Goal: Task Accomplishment & Management: Manage account settings

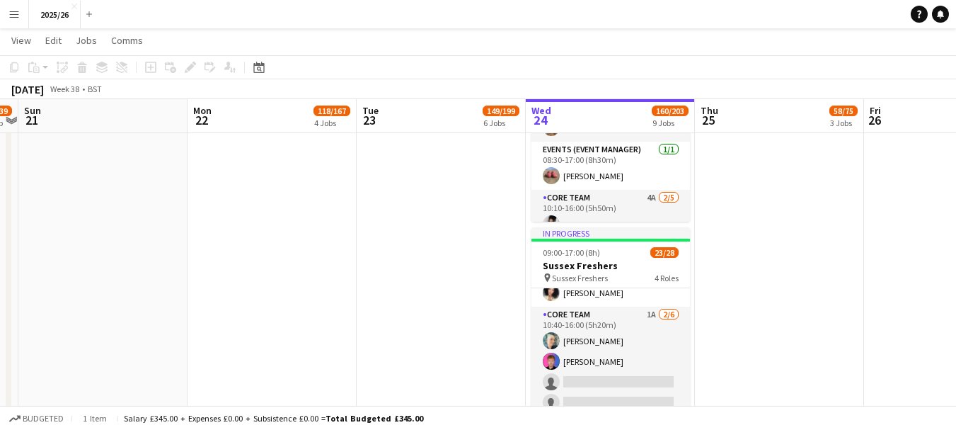
scroll to position [103, 0]
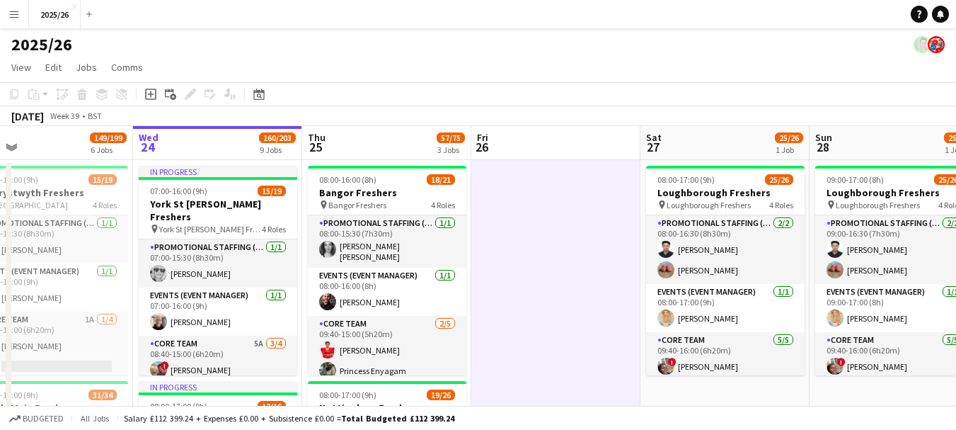
scroll to position [0, 463]
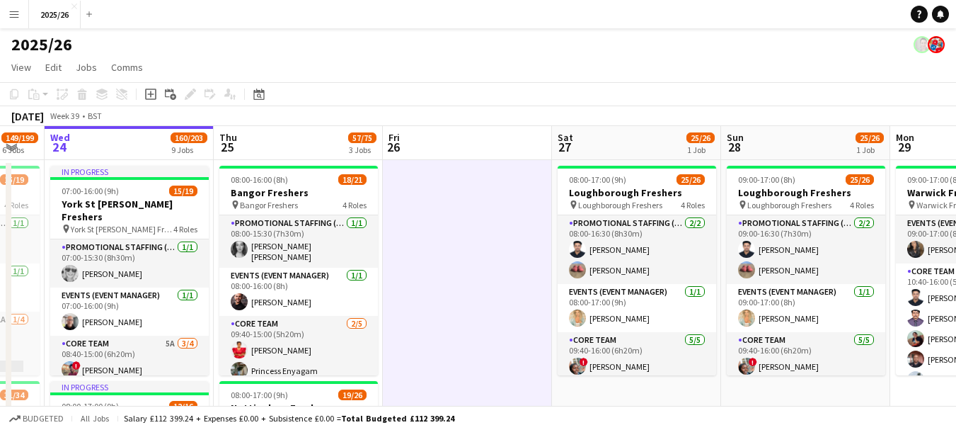
drag, startPoint x: 917, startPoint y: 174, endPoint x: 436, endPoint y: 234, distance: 485.0
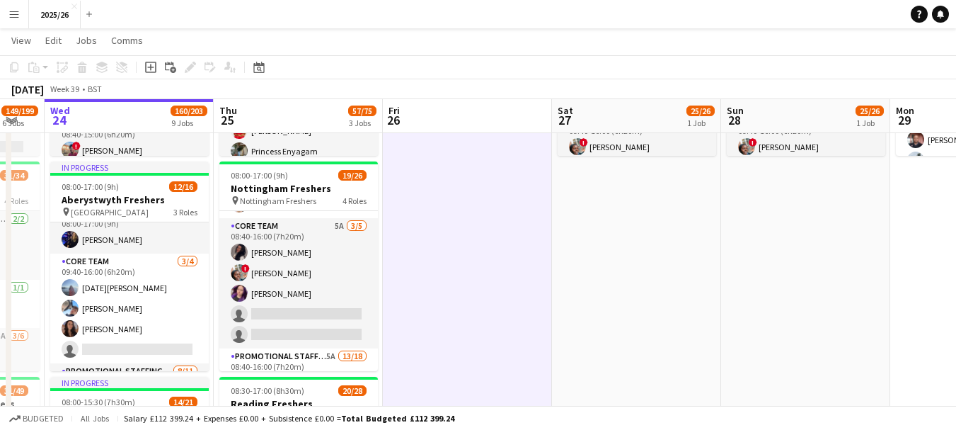
scroll to position [105, 0]
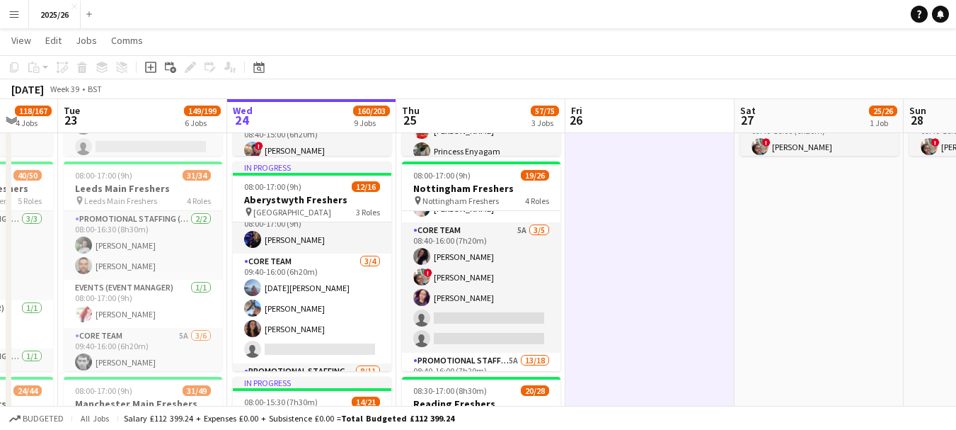
drag, startPoint x: 436, startPoint y: 234, endPoint x: 619, endPoint y: 219, distance: 184.0
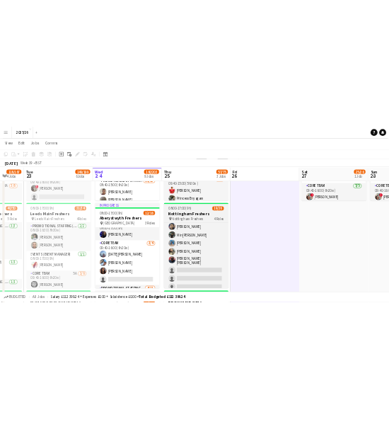
scroll to position [458, 0]
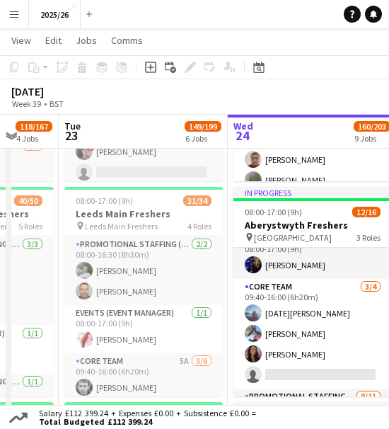
drag, startPoint x: 260, startPoint y: 230, endPoint x: 398, endPoint y: 151, distance: 159.8
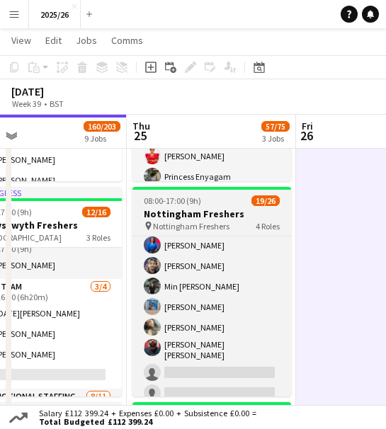
scroll to position [352, 0]
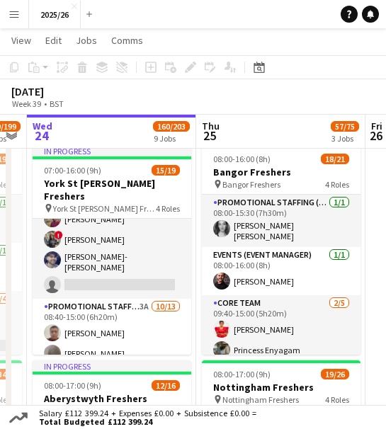
scroll to position [0, 309]
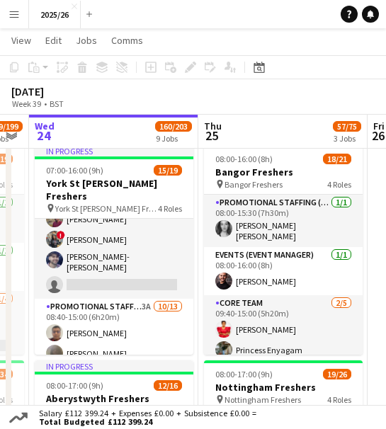
drag, startPoint x: 156, startPoint y: 175, endPoint x: 228, endPoint y: 178, distance: 71.6
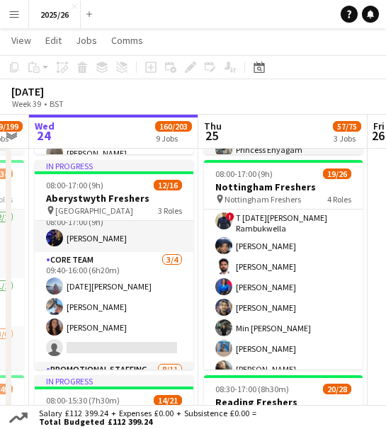
scroll to position [227, 0]
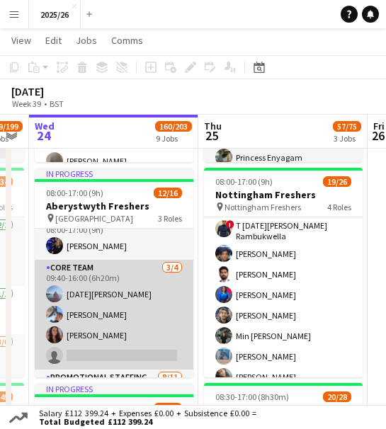
click at [146, 293] on app-card-role "Core Team 3/4 09:40-16:00 (6h20m) Lucia Morris Oliver Clay Candela Ortega singl…" at bounding box center [114, 315] width 159 height 110
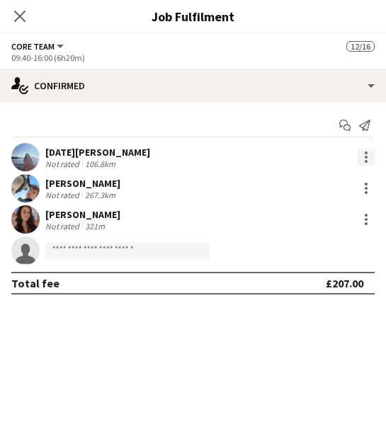
click at [368, 156] on div at bounding box center [365, 157] width 17 height 17
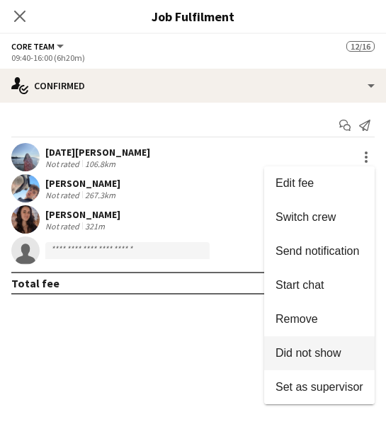
click at [311, 344] on button "Did not show" at bounding box center [319, 353] width 110 height 34
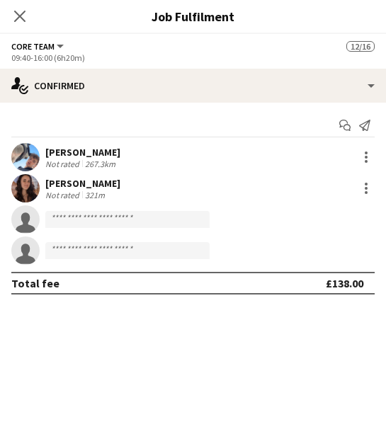
click at [49, 45] on span "Core Team" at bounding box center [32, 46] width 43 height 11
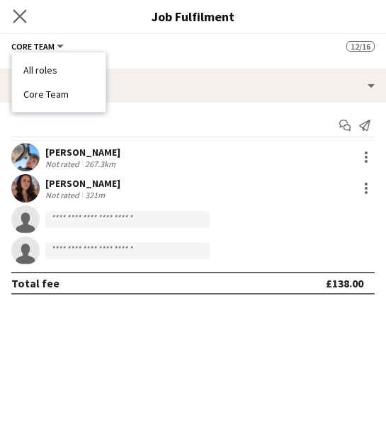
click at [28, 16] on app-icon "Close pop-in" at bounding box center [20, 16] width 21 height 21
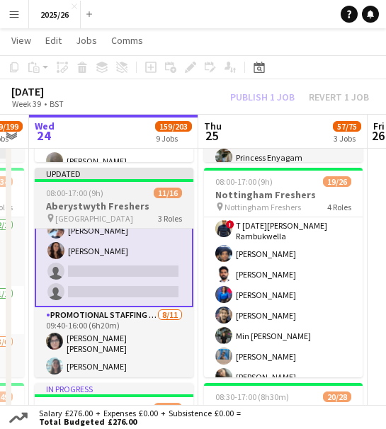
scroll to position [84, 0]
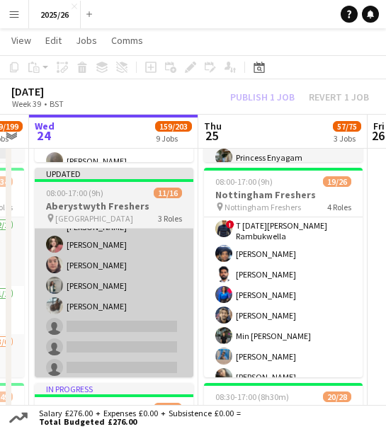
click at [166, 319] on app-card-role "Promotional Staffing (Brand Ambassadors) 8/11 09:40-16:00 (6h20m) Zakia Ajmal R…" at bounding box center [114, 251] width 159 height 262
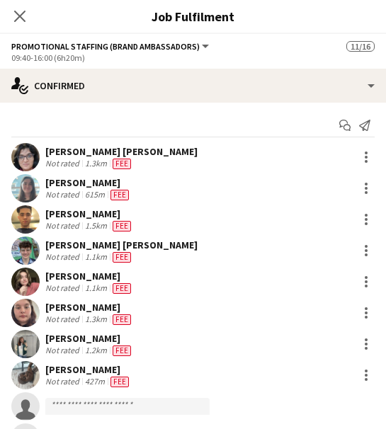
scroll to position [268, 0]
click at [357, 377] on div at bounding box center [365, 375] width 17 height 17
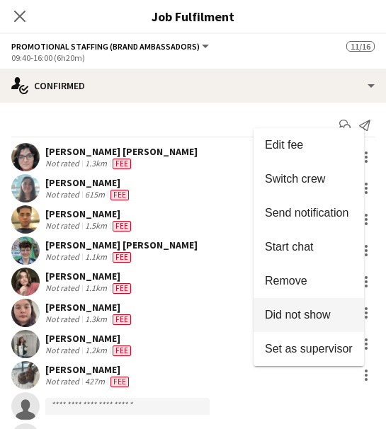
click at [310, 319] on span "Did not show" at bounding box center [298, 315] width 66 height 12
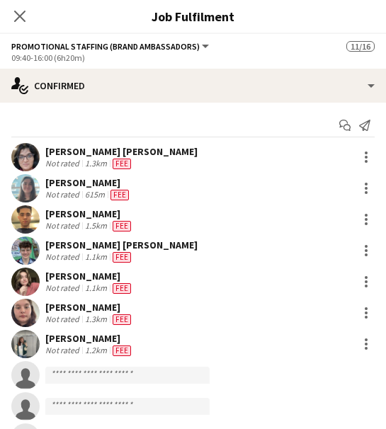
click at [19, 29] on div "Close pop-in" at bounding box center [20, 16] width 40 height 33
click at [15, 16] on icon "Close pop-in" at bounding box center [19, 15] width 13 height 13
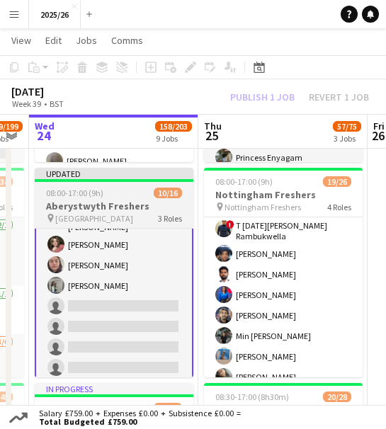
click at [192, 366] on div "Events (Event Manager) 1/1 08:00-17:00 (9h) Simone Sutton Core Team 2/4 09:40-1…" at bounding box center [114, 302] width 159 height 149
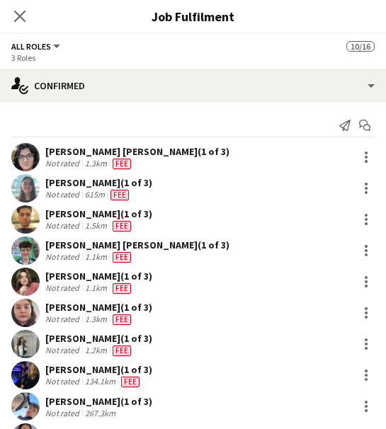
scroll to position [271, 0]
click at [18, 12] on icon "Close pop-in" at bounding box center [19, 15] width 13 height 13
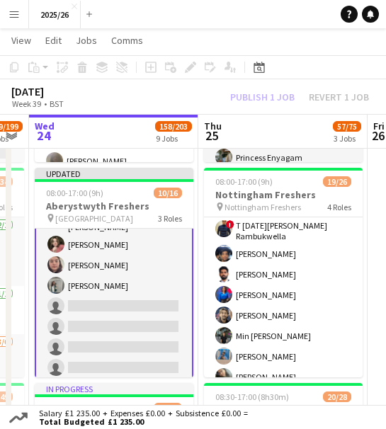
click at [272, 95] on div "Publish 1 job Revert 1 job" at bounding box center [299, 97] width 173 height 16
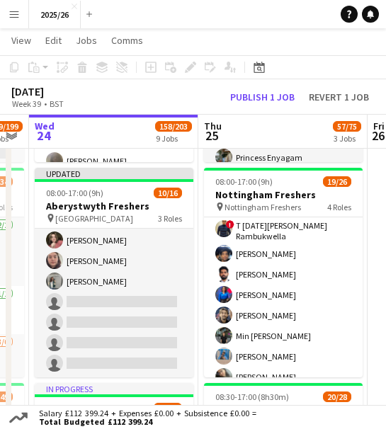
scroll to position [267, 0]
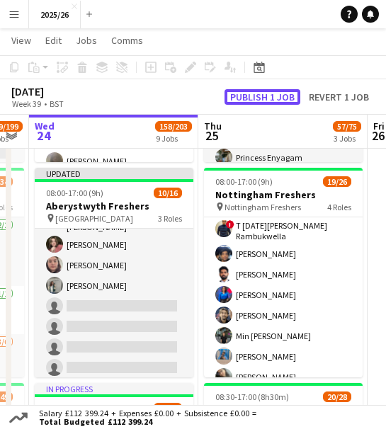
click at [272, 95] on button "Publish 1 job" at bounding box center [262, 97] width 76 height 16
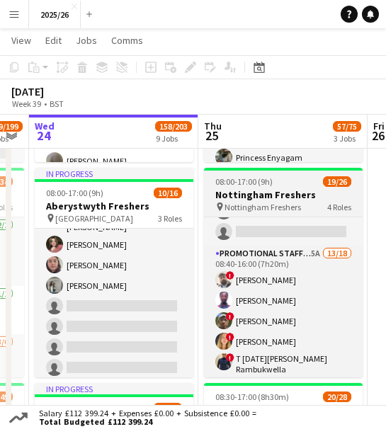
scroll to position [242, 0]
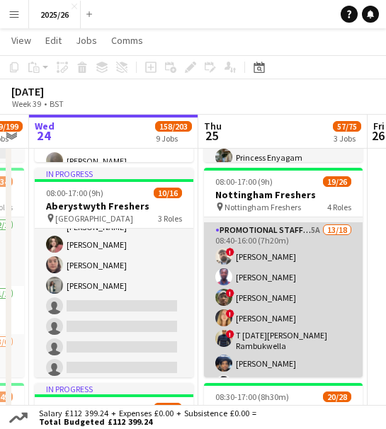
click at [297, 277] on app-card-role "Promotional Staffing (Brand Ambassadors) 5A 13/18 08:40-16:00 (7h20m) ! Daniel …" at bounding box center [283, 425] width 159 height 406
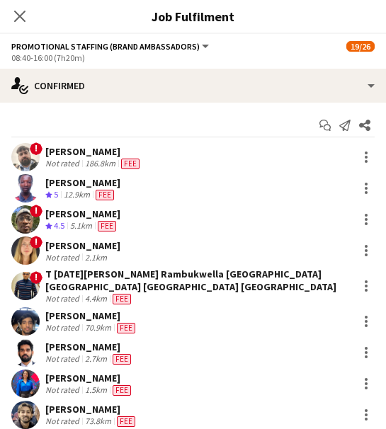
click at [129, 251] on div "! Poppy Johnson Not rated 2.1km" at bounding box center [193, 250] width 386 height 28
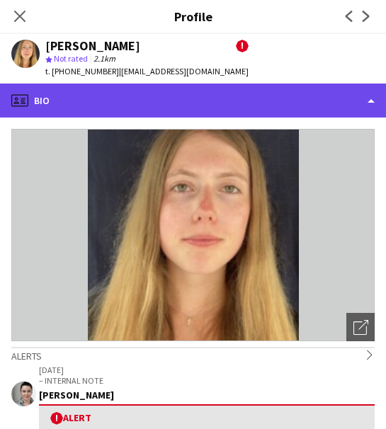
click at [166, 115] on div "profile Bio" at bounding box center [193, 101] width 386 height 34
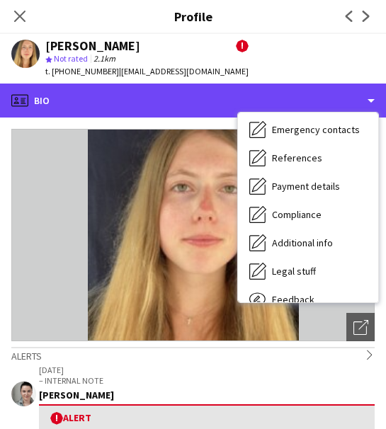
scroll to position [161, 0]
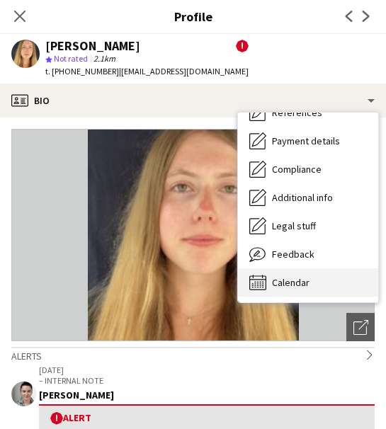
click at [333, 282] on div "Calendar Calendar" at bounding box center [308, 282] width 140 height 28
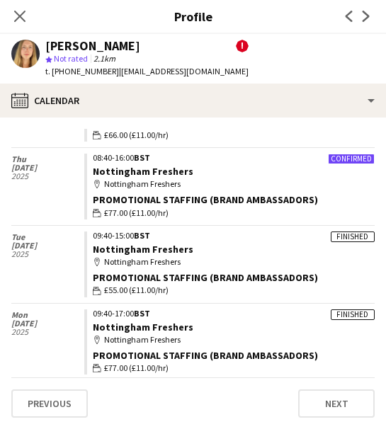
scroll to position [177, 0]
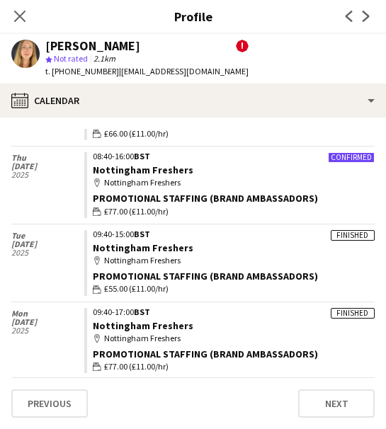
click at [28, 18] on div "Close pop-in" at bounding box center [20, 16] width 40 height 33
click at [20, 13] on icon "Close pop-in" at bounding box center [19, 15] width 13 height 13
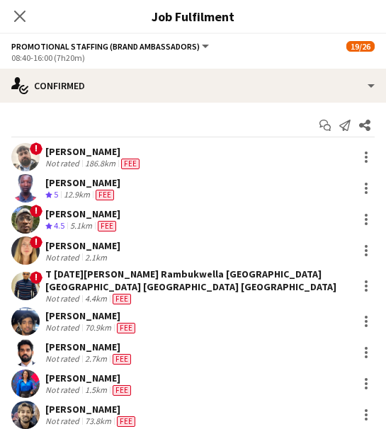
click at [127, 325] on span "Fee" at bounding box center [126, 328] width 18 height 11
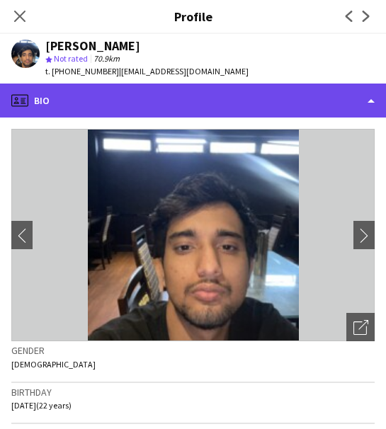
click at [225, 110] on div "profile Bio" at bounding box center [193, 101] width 386 height 34
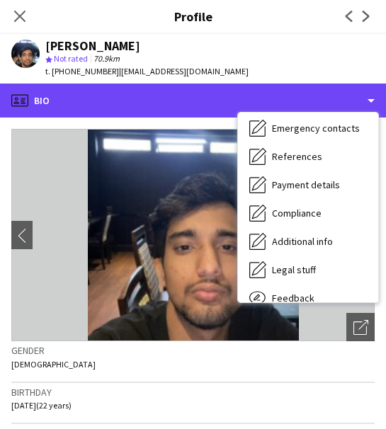
scroll to position [161, 0]
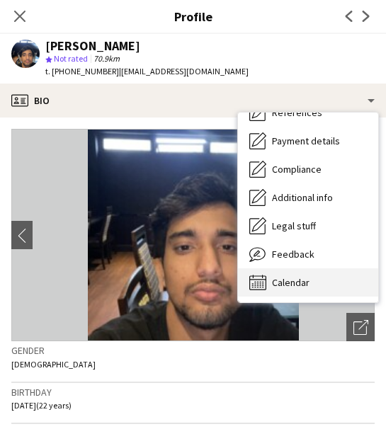
click at [314, 285] on div "Calendar Calendar" at bounding box center [308, 282] width 140 height 28
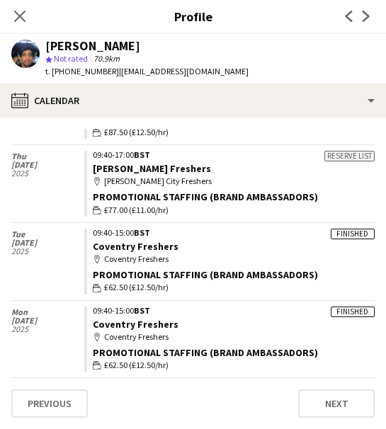
scroll to position [0, 0]
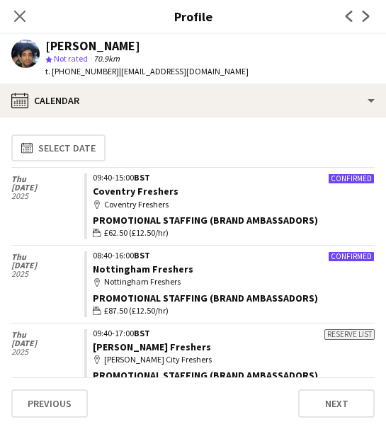
click at [275, 127] on app-calendar-tab "calendar-full Select date Thu 2 Oct 2025 Confirmed 09:40-15:00 BST Coventry Fre…" at bounding box center [193, 272] width 386 height 311
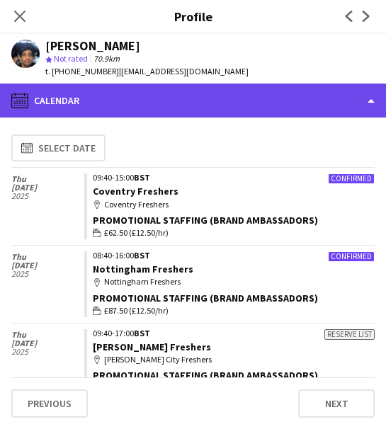
click at [263, 101] on div "calendar-full Calendar" at bounding box center [193, 101] width 386 height 34
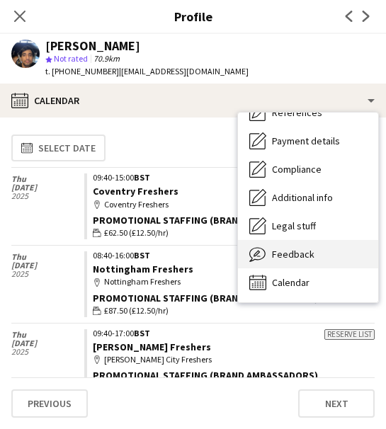
click at [317, 243] on div "Feedback Feedback" at bounding box center [308, 254] width 140 height 28
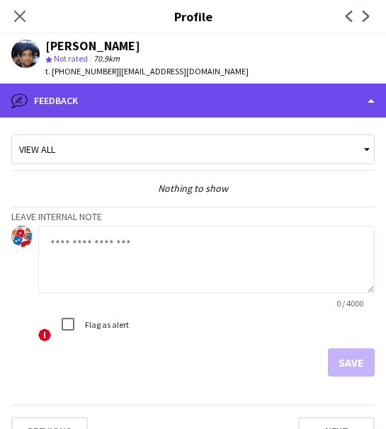
click at [260, 93] on div "bubble-pencil Feedback" at bounding box center [193, 101] width 386 height 34
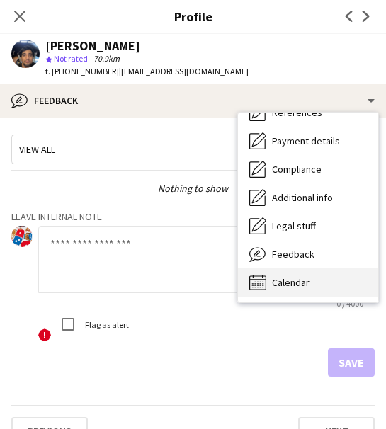
click at [319, 277] on div "Calendar Calendar" at bounding box center [308, 282] width 140 height 28
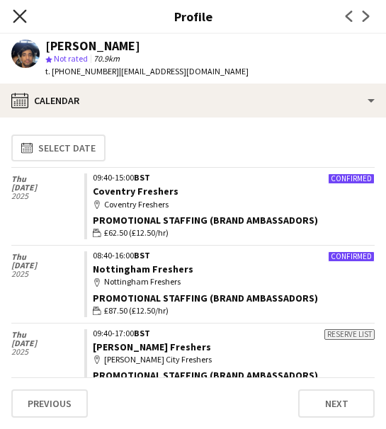
click at [18, 20] on icon "Close pop-in" at bounding box center [19, 15] width 13 height 13
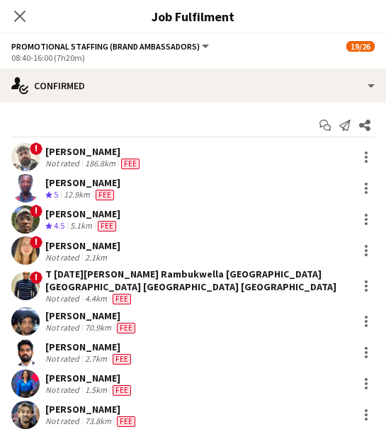
click at [164, 380] on div "Kashish Dubey Not rated 1.5km Fee" at bounding box center [193, 383] width 386 height 28
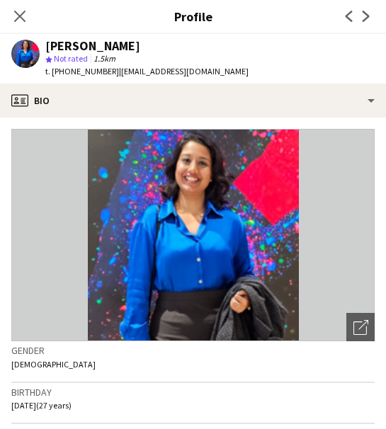
click at [205, 79] on div "Kashish Dubey star Not rated 1.5km t. +447493665347 | kashishdubey614@gmail.com" at bounding box center [130, 59] width 260 height 50
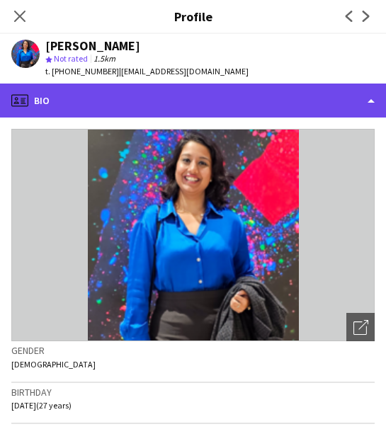
click at [214, 101] on div "profile Bio" at bounding box center [193, 101] width 386 height 34
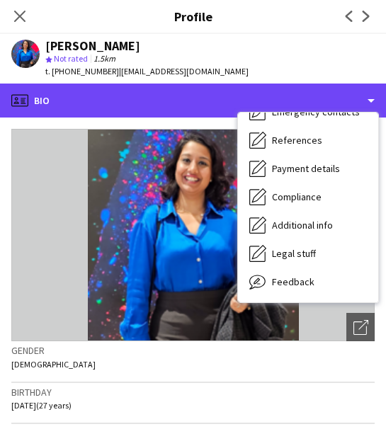
scroll to position [161, 0]
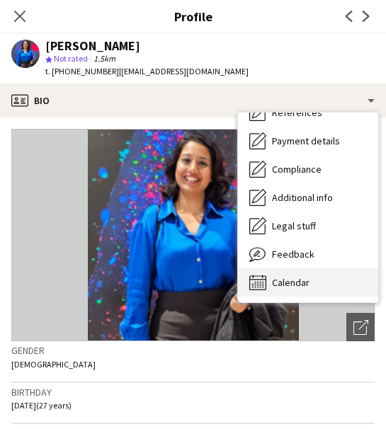
click at [318, 269] on div "Bio Bio Company application Company application Employment Employment About you…" at bounding box center [308, 208] width 140 height 190
click at [318, 269] on div "Calendar Calendar" at bounding box center [308, 282] width 140 height 28
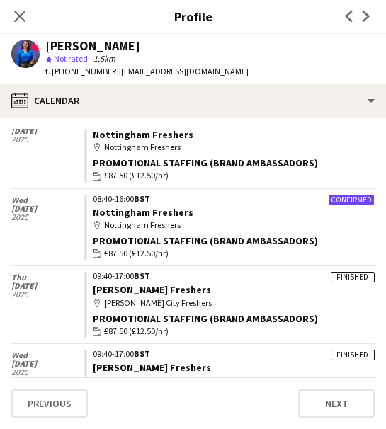
scroll to position [294, 0]
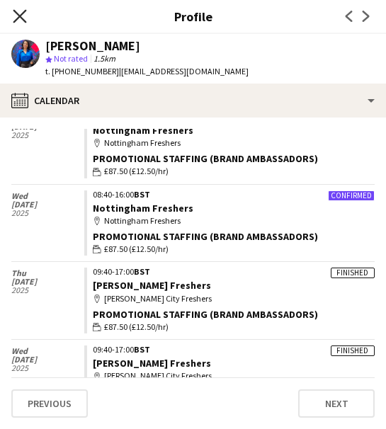
click at [20, 18] on icon "Close pop-in" at bounding box center [19, 15] width 13 height 13
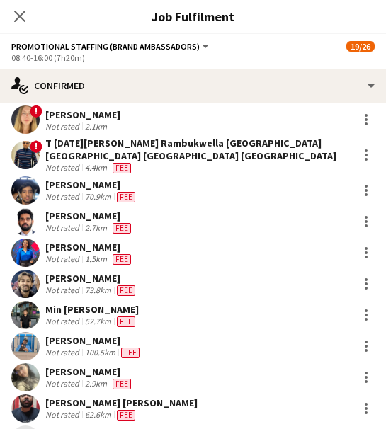
scroll to position [134, 0]
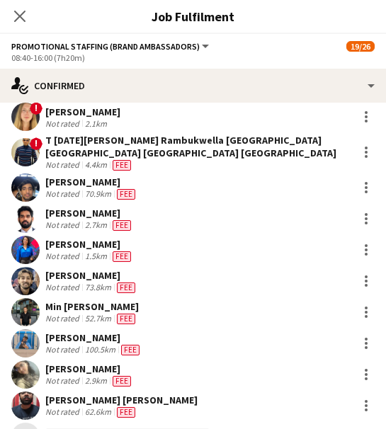
click at [158, 286] on div "Hassan Patel Not rated 73.8km Fee" at bounding box center [193, 281] width 386 height 28
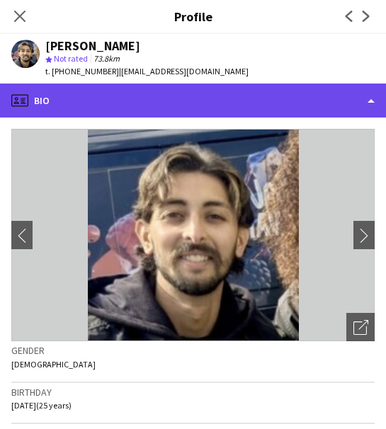
click at [258, 84] on div "profile Bio" at bounding box center [193, 101] width 386 height 34
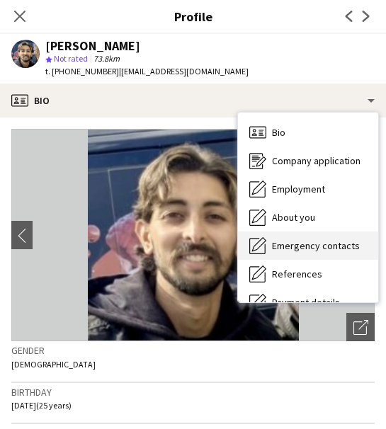
click at [371, 254] on div "Emergency contacts Emergency contacts" at bounding box center [308, 245] width 140 height 28
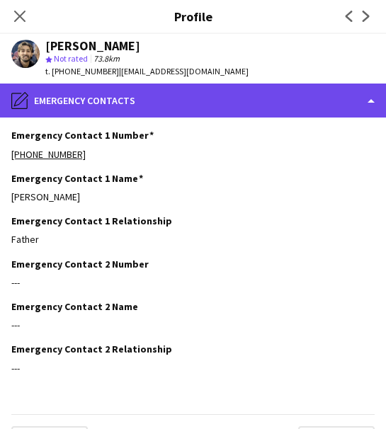
click at [197, 100] on div "pencil4 Emergency contacts" at bounding box center [193, 101] width 386 height 34
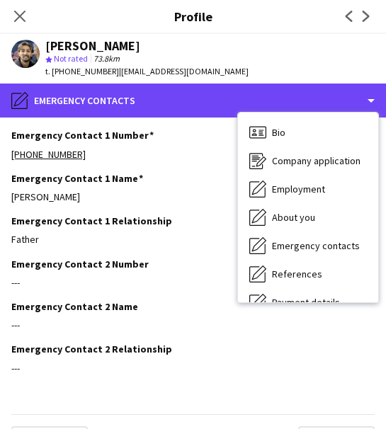
scroll to position [161, 0]
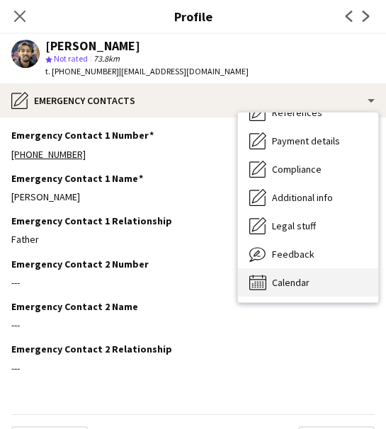
click at [319, 287] on div "Calendar Calendar" at bounding box center [308, 282] width 140 height 28
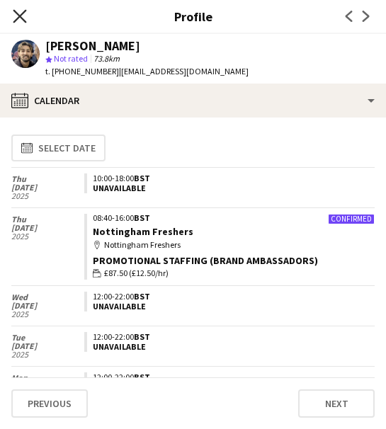
click at [15, 16] on icon "Close pop-in" at bounding box center [19, 15] width 13 height 13
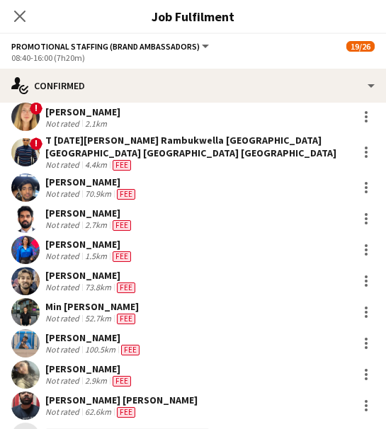
click at [187, 313] on div "Min Naing Not rated 52.7km Fee" at bounding box center [193, 312] width 386 height 28
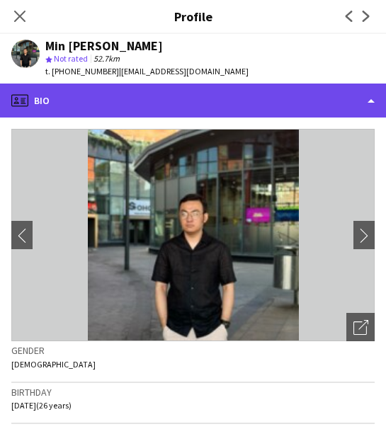
click at [116, 113] on div "profile Bio" at bounding box center [193, 101] width 386 height 34
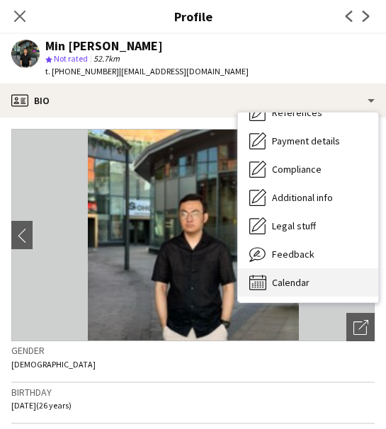
click at [347, 281] on div "Calendar Calendar" at bounding box center [308, 282] width 140 height 28
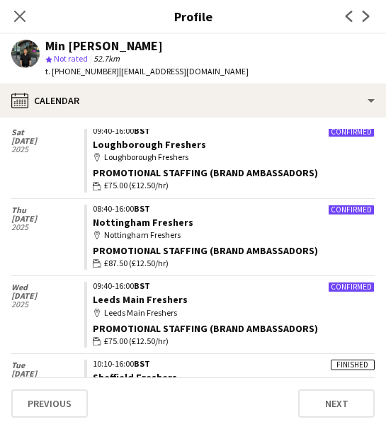
scroll to position [277, 0]
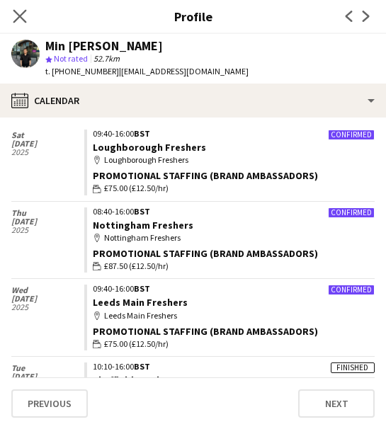
click at [28, 19] on app-icon "Close pop-in" at bounding box center [20, 16] width 21 height 21
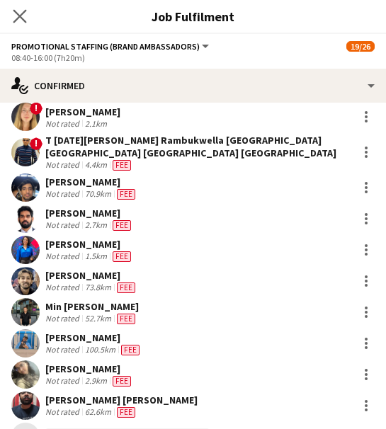
click at [20, 22] on icon "Close pop-in" at bounding box center [19, 15] width 13 height 13
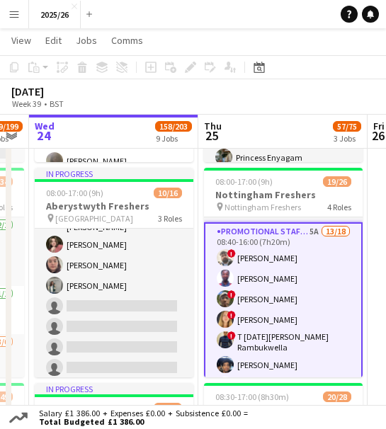
drag, startPoint x: 261, startPoint y: 271, endPoint x: 233, endPoint y: 272, distance: 28.3
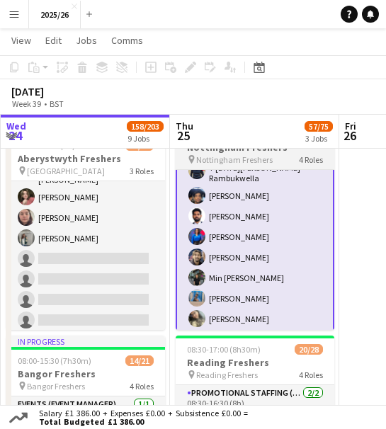
scroll to position [406, 0]
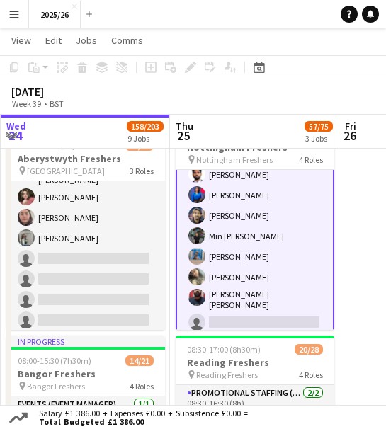
click at [252, 263] on app-card-role "Promotional Staffing (Brand Ambassadors) 5A 13/18 08:40-16:00 (7h20m) ! Daniel …" at bounding box center [255, 215] width 159 height 408
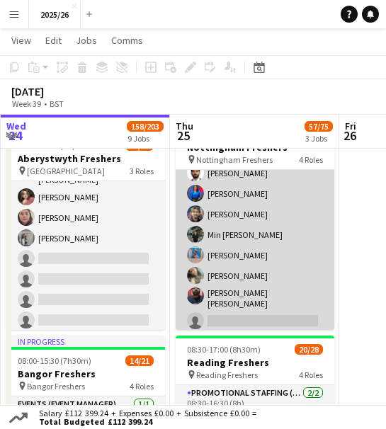
scroll to position [404, 0]
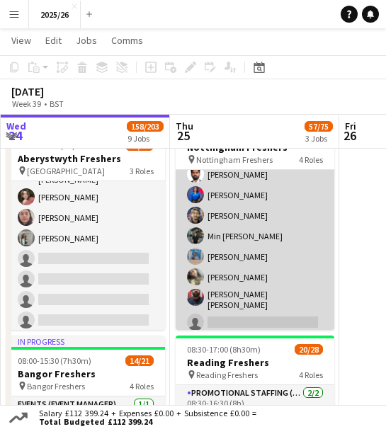
click at [252, 263] on app-card-role "Promotional Staffing (Brand Ambassadors) 5A 13/18 08:40-16:00 (7h20m) ! Daniel …" at bounding box center [255, 216] width 159 height 406
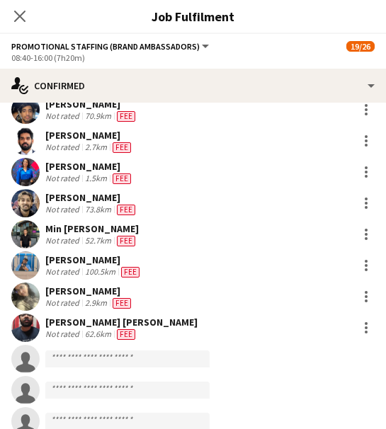
scroll to position [210, 0]
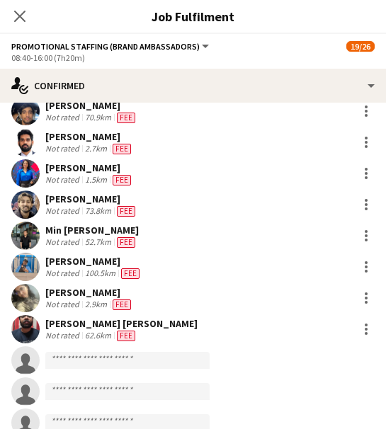
click at [91, 272] on div "100.5km" at bounding box center [100, 273] width 36 height 11
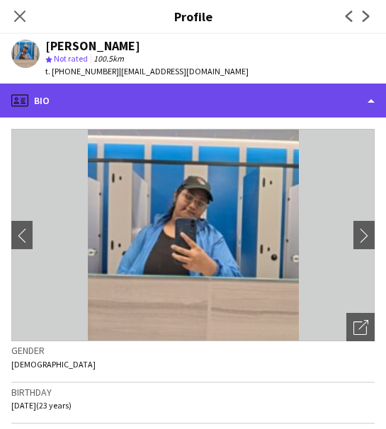
click at [88, 104] on div "profile Bio" at bounding box center [193, 101] width 386 height 34
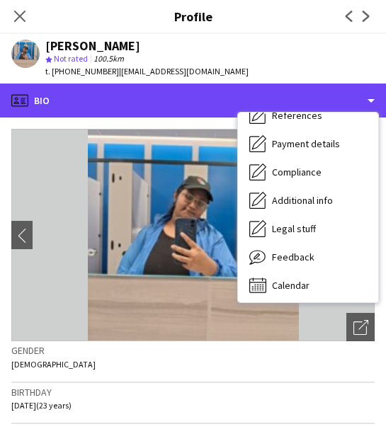
scroll to position [161, 0]
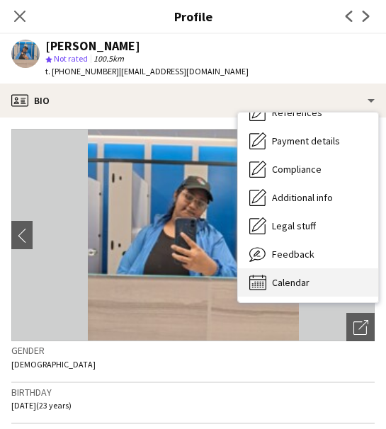
click at [332, 277] on div "Calendar Calendar" at bounding box center [308, 282] width 140 height 28
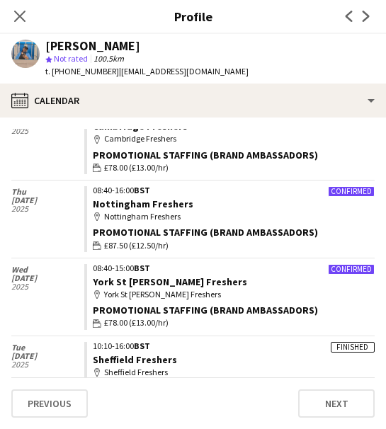
scroll to position [160, 0]
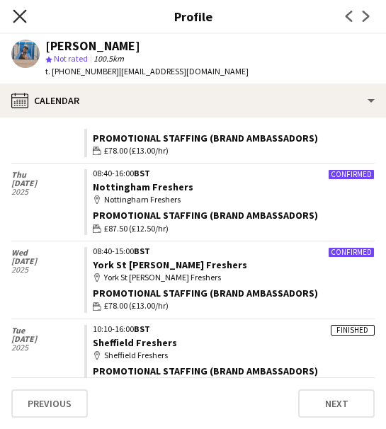
click at [19, 16] on icon at bounding box center [19, 15] width 13 height 13
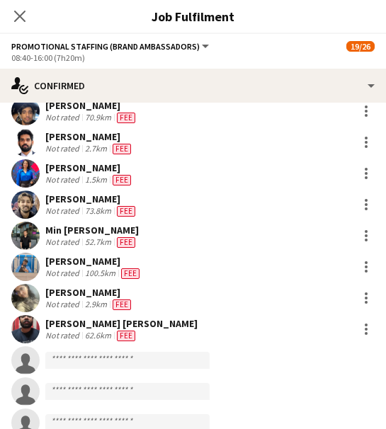
click at [142, 294] on div "Anagha Kondath Not rated 2.9km Fee" at bounding box center [193, 298] width 386 height 28
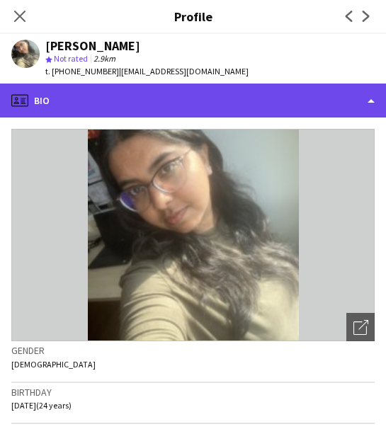
click at [214, 100] on div "profile Bio" at bounding box center [193, 101] width 386 height 34
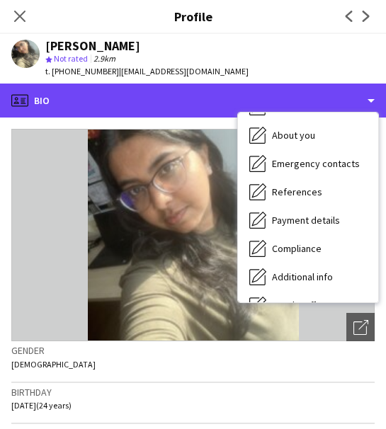
scroll to position [161, 0]
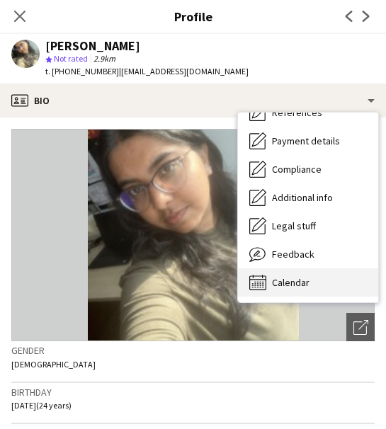
click at [288, 276] on span "Calendar" at bounding box center [291, 282] width 38 height 13
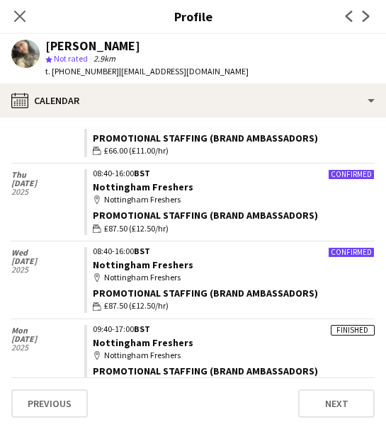
scroll to position [159, 0]
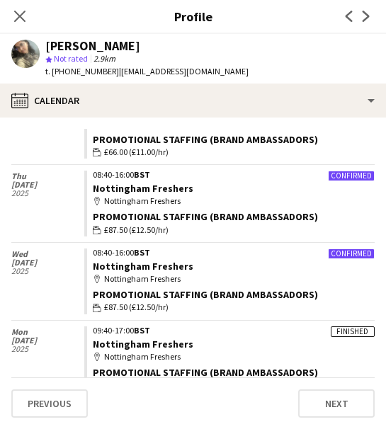
click at [214, 81] on app-profile-header "Anagha Kondath star Not rated 2.9km t. +447554959976 | anunair2001@gmail.com" at bounding box center [193, 59] width 386 height 50
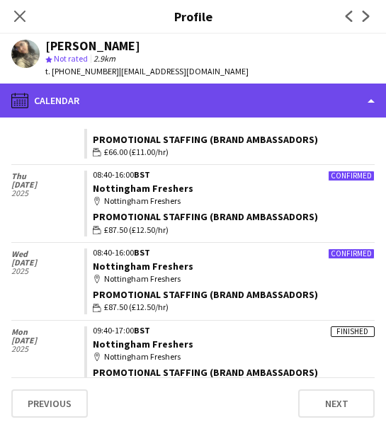
click at [232, 105] on div "calendar-full Calendar" at bounding box center [193, 101] width 386 height 34
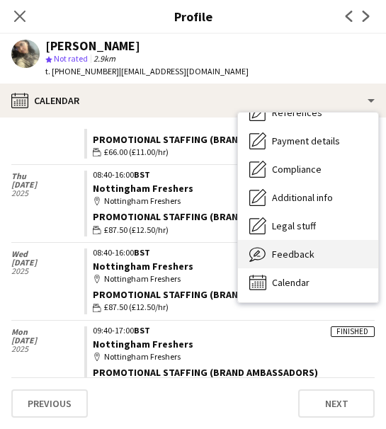
click at [328, 255] on div "Feedback Feedback" at bounding box center [308, 254] width 140 height 28
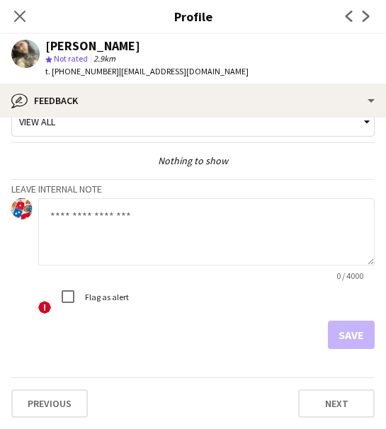
scroll to position [0, 0]
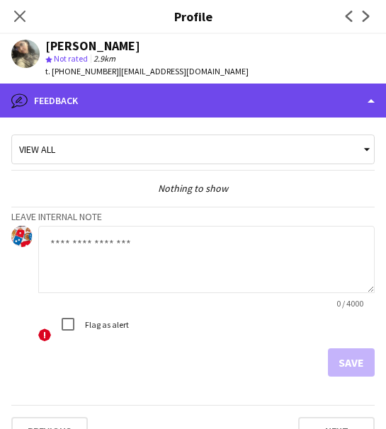
click at [316, 115] on div "bubble-pencil Feedback" at bounding box center [193, 101] width 386 height 34
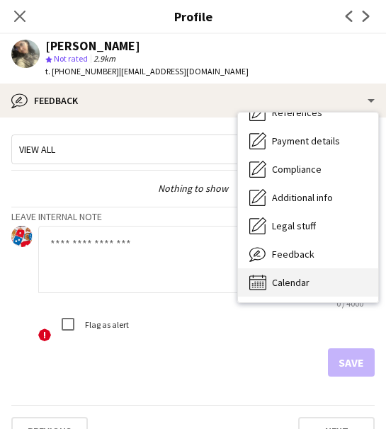
click at [327, 275] on div "Calendar Calendar" at bounding box center [308, 282] width 140 height 28
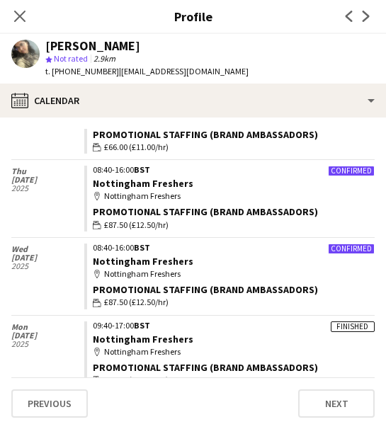
scroll to position [165, 0]
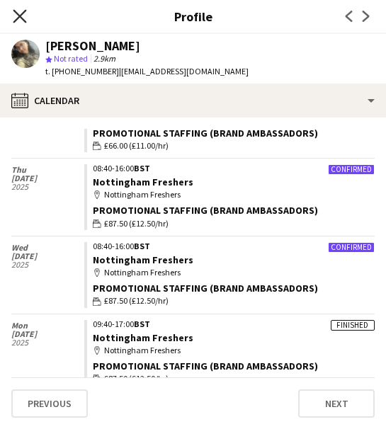
click at [21, 18] on icon at bounding box center [19, 15] width 13 height 13
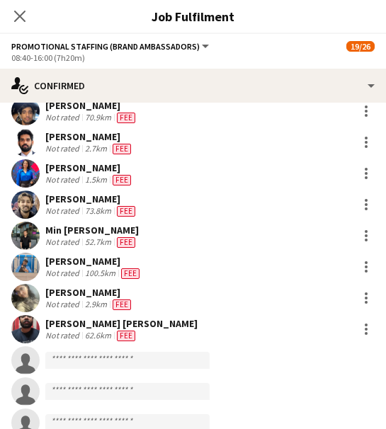
click at [146, 331] on div "Not rated 62.6km Fee" at bounding box center [121, 335] width 152 height 11
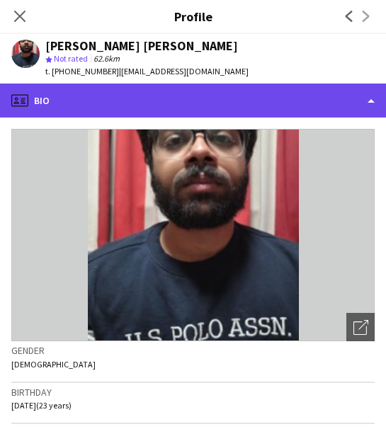
click at [250, 108] on div "profile Bio" at bounding box center [193, 101] width 386 height 34
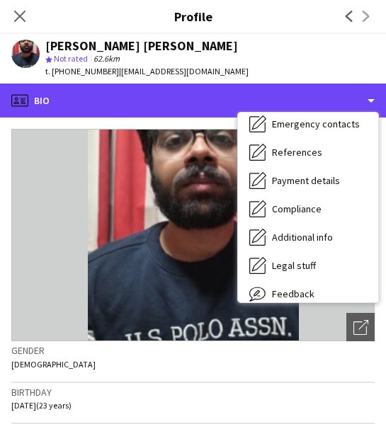
scroll to position [161, 0]
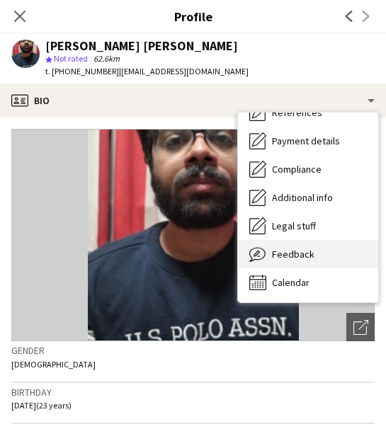
click at [338, 248] on div "Feedback Feedback" at bounding box center [308, 254] width 140 height 28
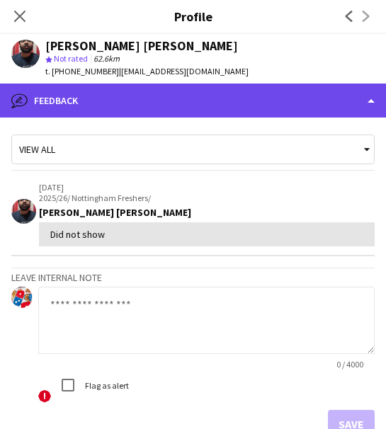
click at [275, 93] on div "bubble-pencil Feedback" at bounding box center [193, 101] width 386 height 34
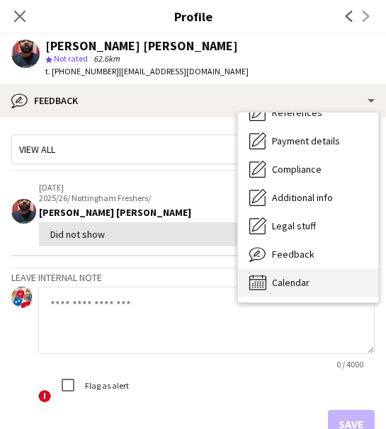
click at [328, 284] on div "Calendar Calendar" at bounding box center [308, 282] width 140 height 28
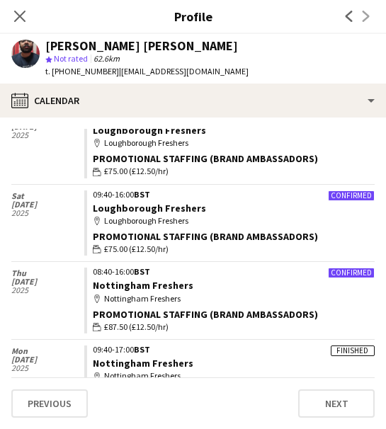
scroll to position [305, 0]
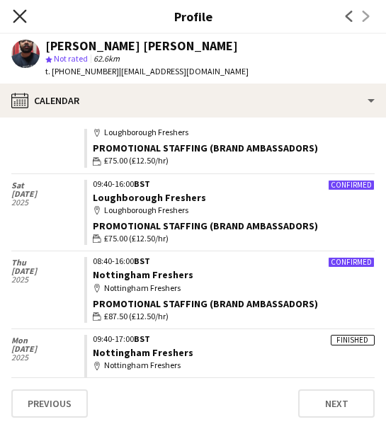
click at [16, 13] on icon "Close pop-in" at bounding box center [19, 15] width 13 height 13
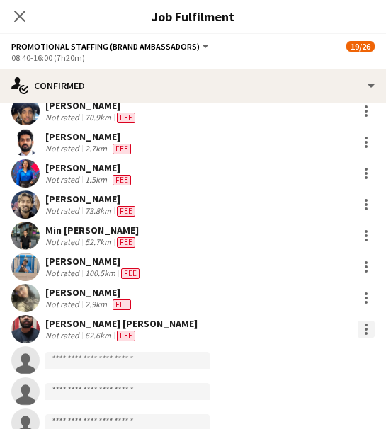
click at [360, 329] on div at bounding box center [365, 329] width 17 height 17
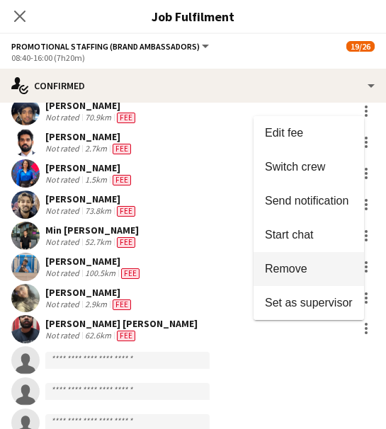
click at [301, 272] on span "Remove" at bounding box center [286, 269] width 42 height 12
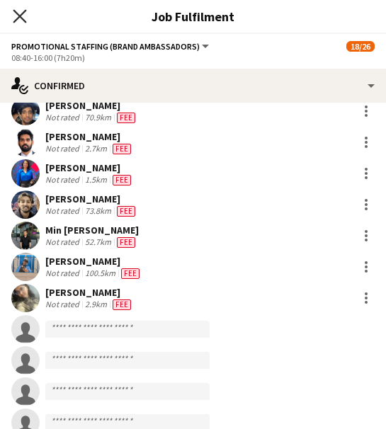
click at [13, 9] on icon "Close pop-in" at bounding box center [19, 15] width 13 height 13
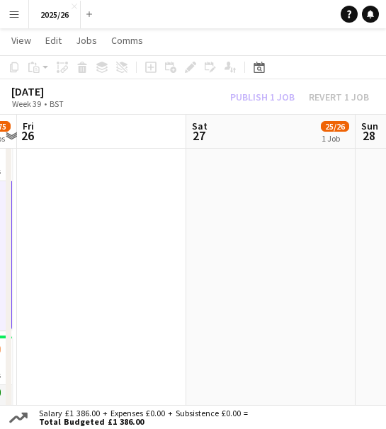
scroll to position [0, 665]
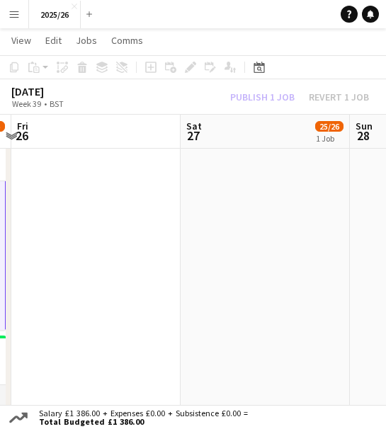
drag, startPoint x: 340, startPoint y: 218, endPoint x: -93, endPoint y: 261, distance: 435.3
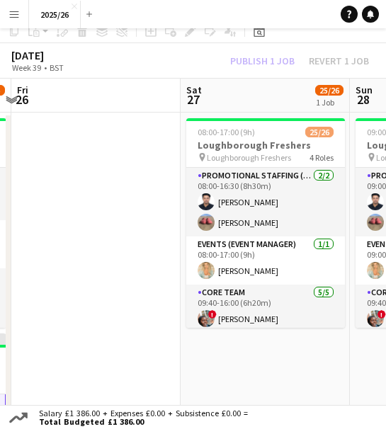
scroll to position [9, 0]
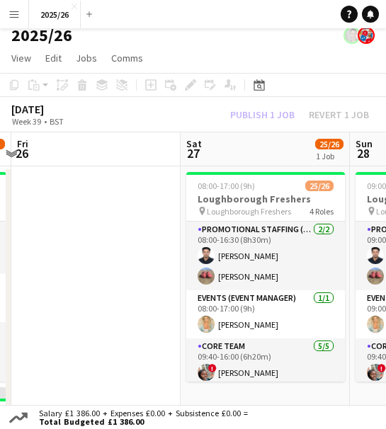
drag, startPoint x: 84, startPoint y: 233, endPoint x: 57, endPoint y: 239, distance: 27.5
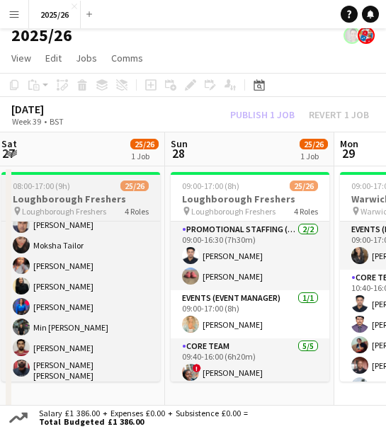
scroll to position [488, 0]
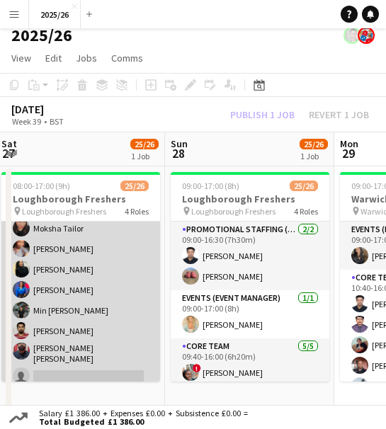
click at [127, 345] on app-card-role "Promotional Staffing (Brand Ambassadors) 7A 17/18 09:40-16:00 (6h20m) Olanrewaj…" at bounding box center [80, 185] width 159 height 410
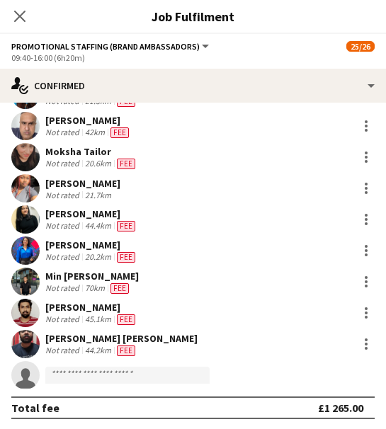
scroll to position [321, 0]
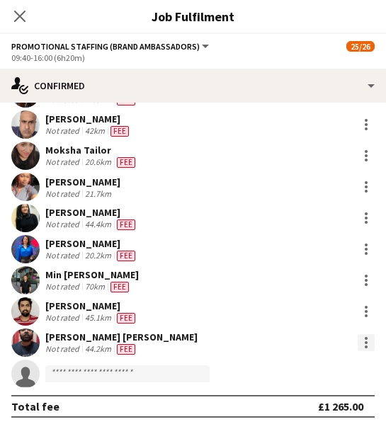
click at [357, 345] on div at bounding box center [365, 342] width 17 height 17
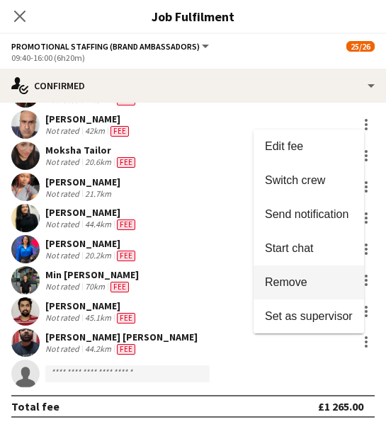
click at [291, 285] on span "Remove" at bounding box center [286, 282] width 42 height 12
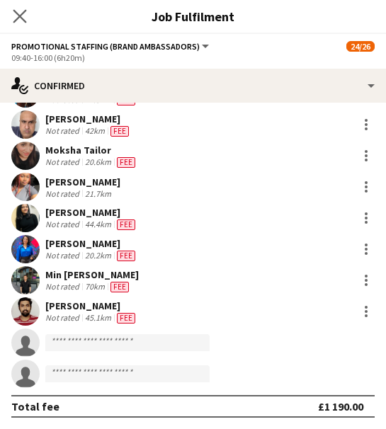
click at [13, 14] on app-icon "Close pop-in" at bounding box center [20, 16] width 21 height 21
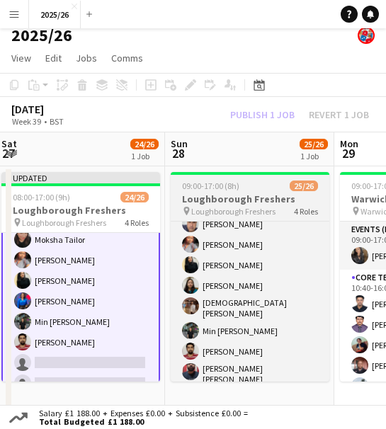
scroll to position [484, 0]
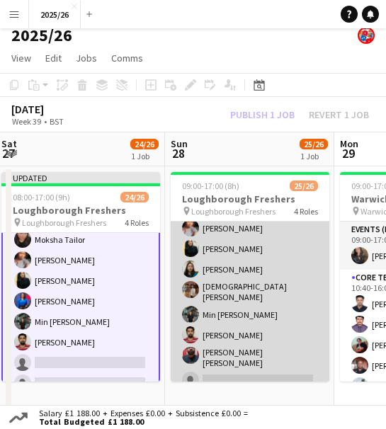
click at [275, 338] on app-card-role "Promotional Staffing (Brand Ambassadors) 4A 17/18 09:40-16:00 (6h20m) Olanrewaj…" at bounding box center [250, 189] width 159 height 410
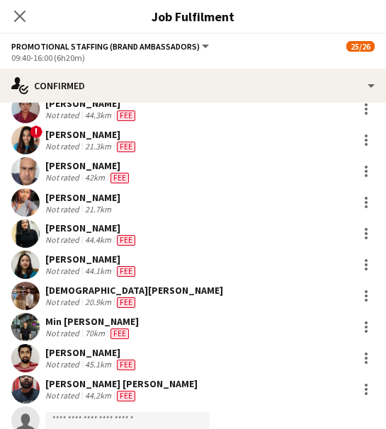
scroll to position [384, 0]
click at [355, 393] on div at bounding box center [365, 389] width 20 height 17
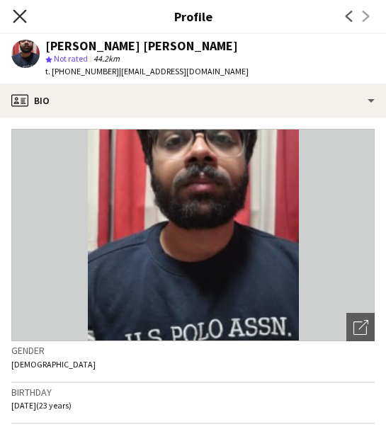
click at [20, 9] on icon "Close pop-in" at bounding box center [19, 15] width 13 height 13
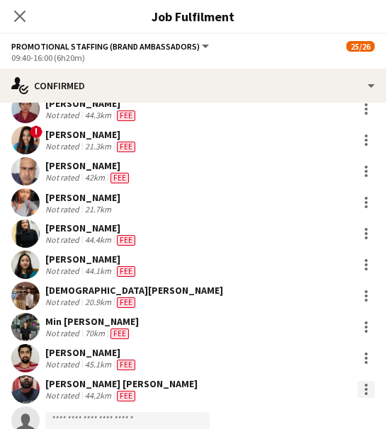
click at [358, 389] on div at bounding box center [365, 389] width 17 height 17
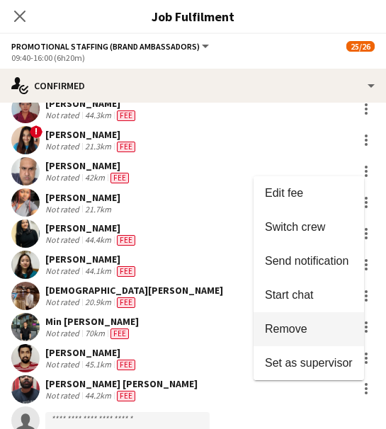
click at [301, 333] on span "Remove" at bounding box center [286, 329] width 42 height 12
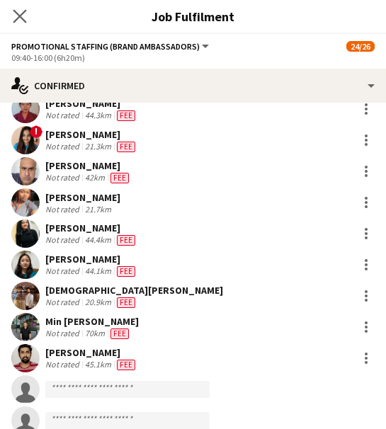
click at [23, 8] on app-icon "Close pop-in" at bounding box center [20, 16] width 21 height 21
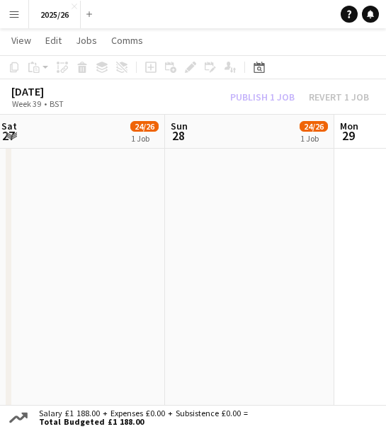
click at [268, 110] on div "September 2025 Week 39 • BST Publish 1 job Revert 1 job" at bounding box center [193, 96] width 386 height 35
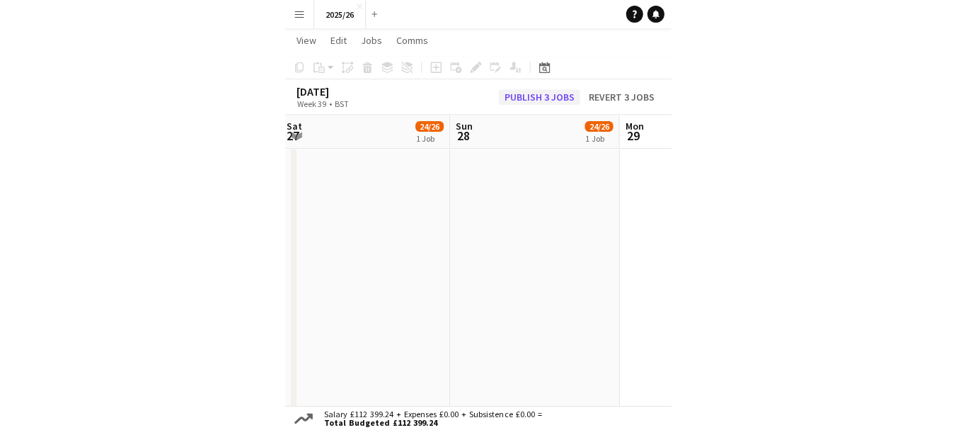
scroll to position [484, 0]
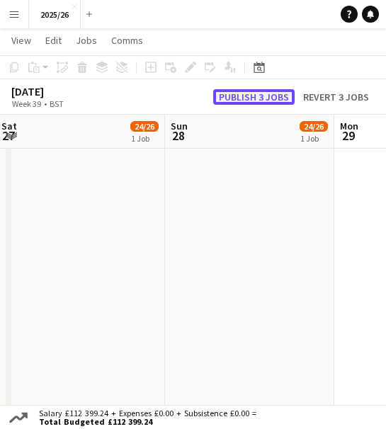
click at [263, 101] on button "Publish 3 jobs" at bounding box center [253, 97] width 81 height 16
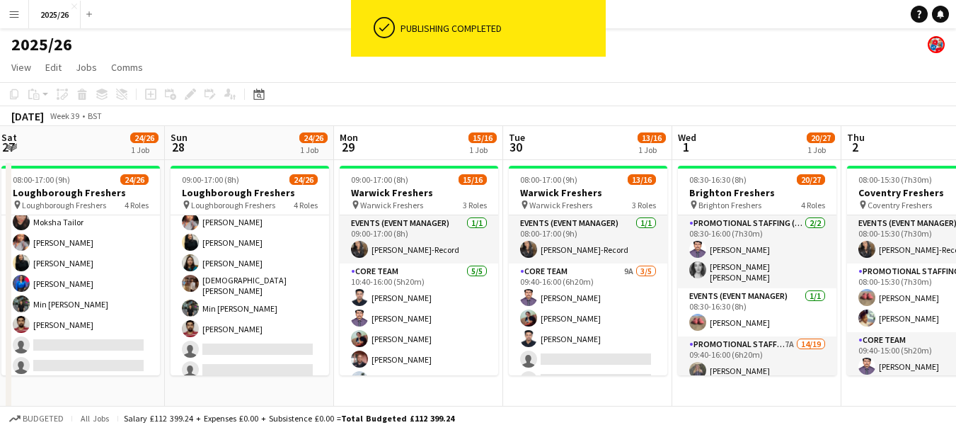
scroll to position [0, 0]
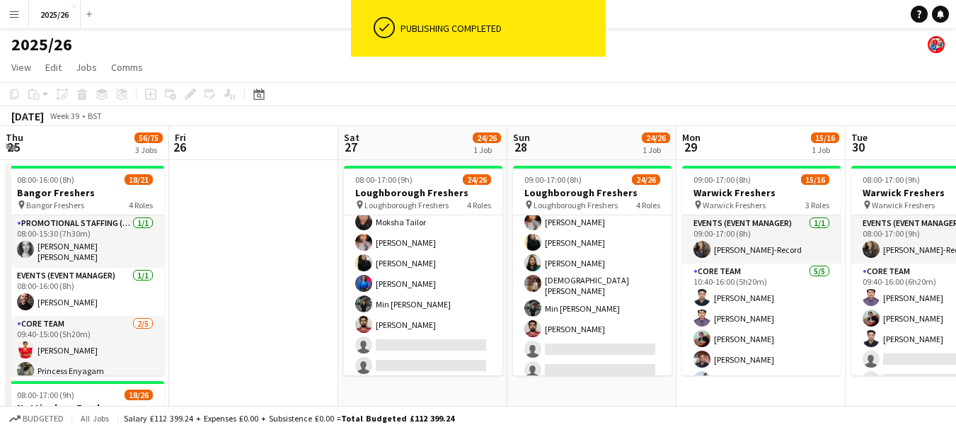
drag, startPoint x: 147, startPoint y: 280, endPoint x: 711, endPoint y: 291, distance: 563.4
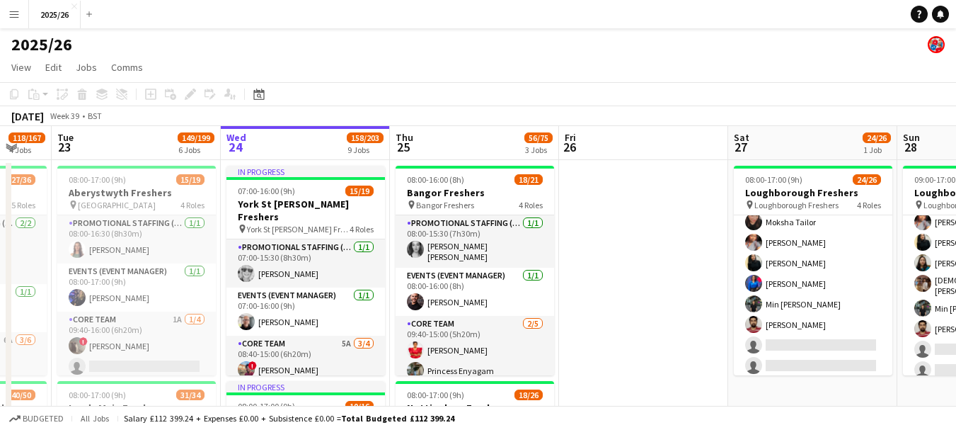
scroll to position [0, 343]
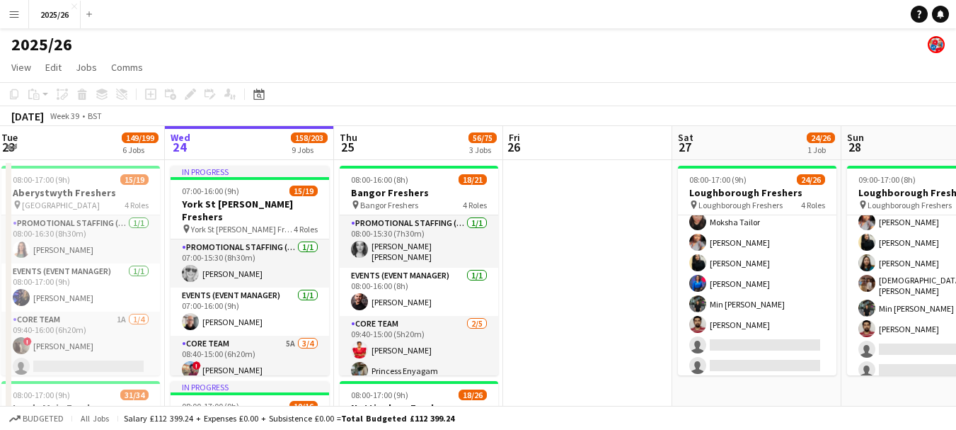
drag, startPoint x: 339, startPoint y: 327, endPoint x: 452, endPoint y: 312, distance: 114.2
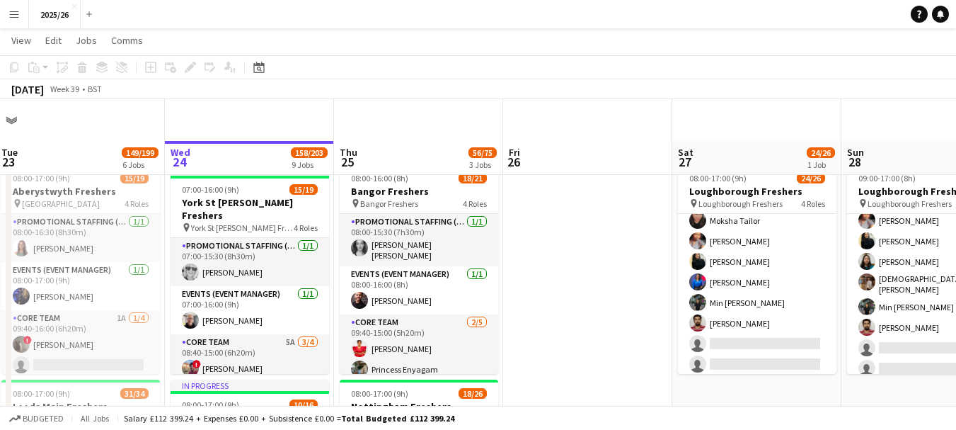
scroll to position [206, 0]
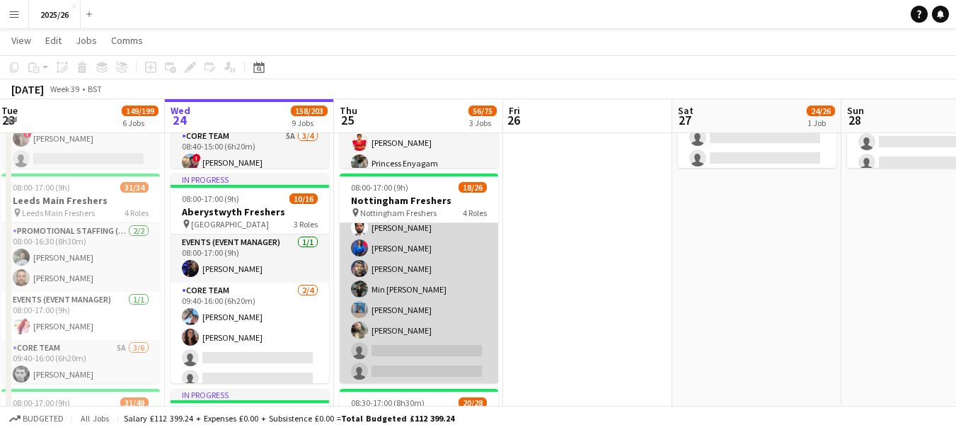
click at [425, 369] on app-card-role "Promotional Staffing (Brand Ambassadors) 5A 12/18 08:40-16:00 (7h20m) ! Daniel …" at bounding box center [419, 266] width 159 height 401
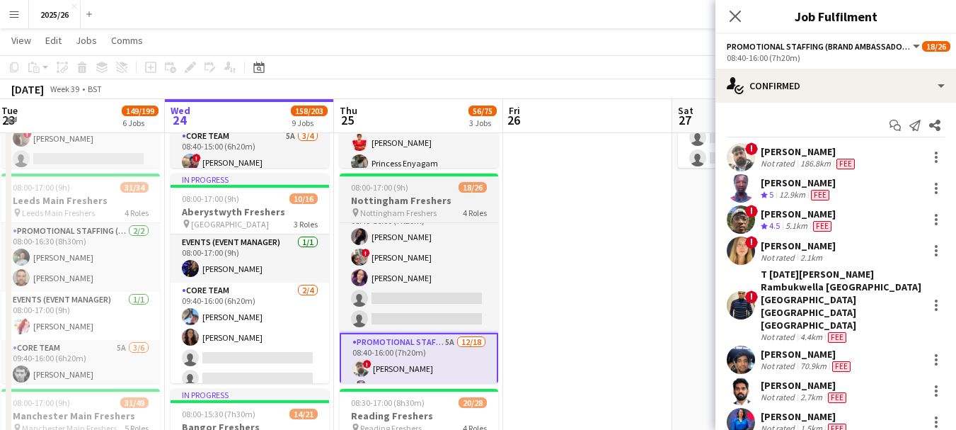
scroll to position [141, 0]
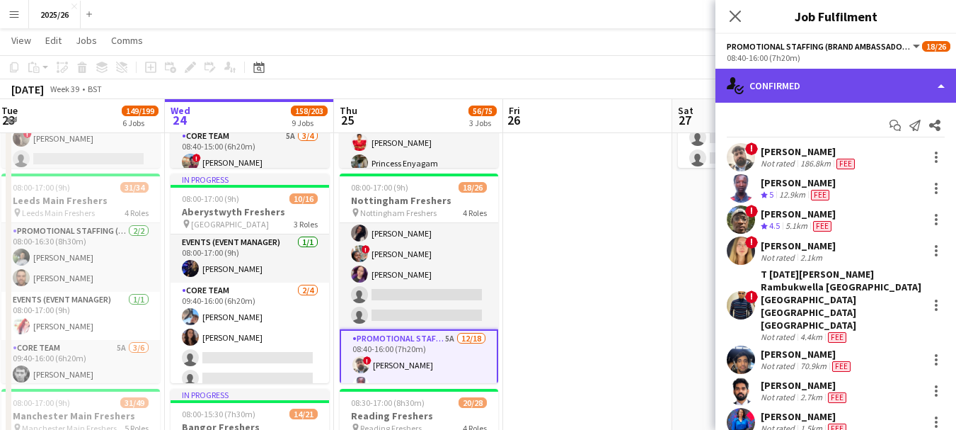
click at [773, 91] on div "single-neutral-actions-check-2 Confirmed" at bounding box center [836, 86] width 241 height 34
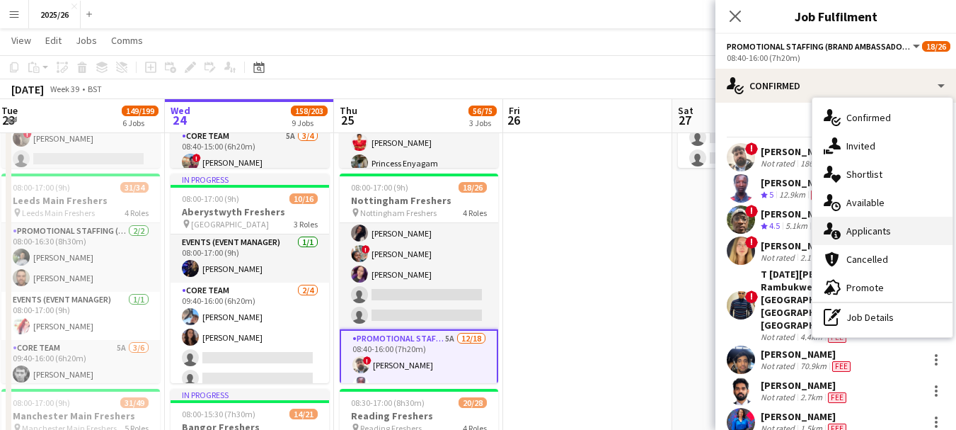
click at [883, 234] on span "Applicants" at bounding box center [868, 230] width 45 height 13
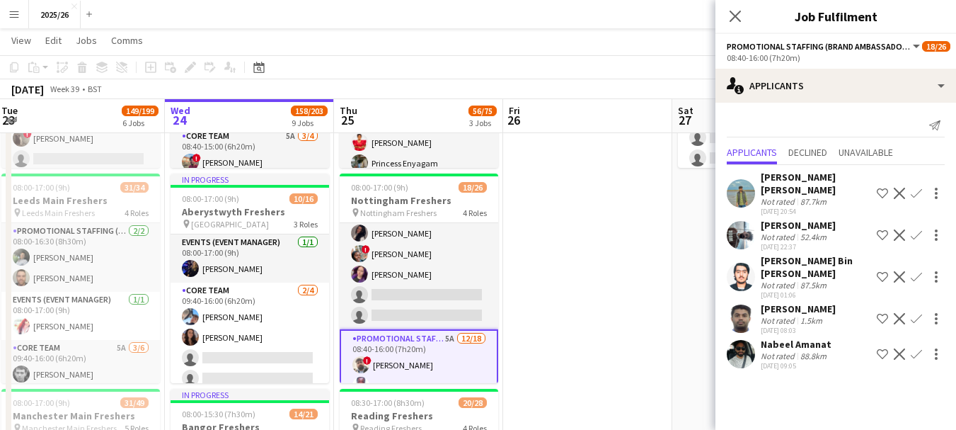
click at [898, 234] on app-icon "Decline" at bounding box center [899, 234] width 11 height 11
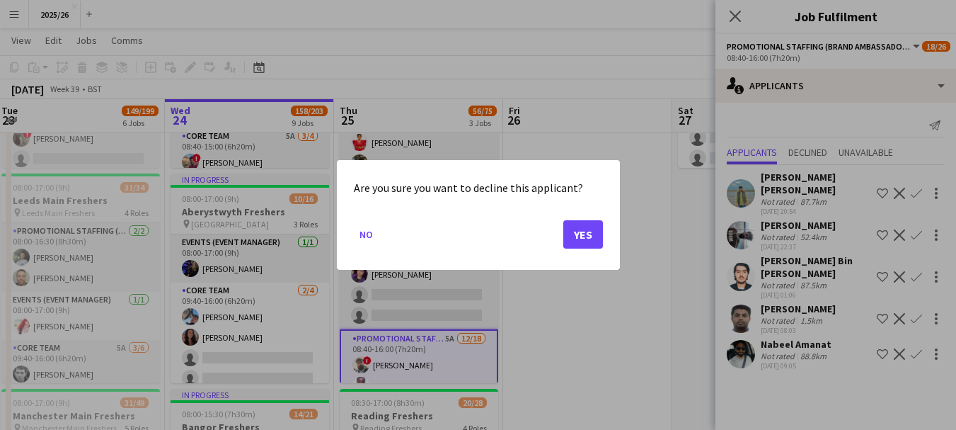
scroll to position [0, 0]
click at [566, 231] on button "Yes" at bounding box center [583, 234] width 40 height 28
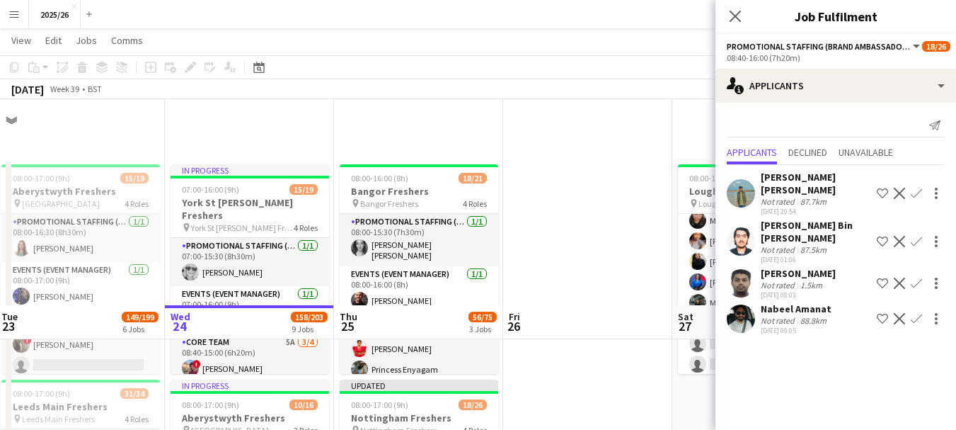
scroll to position [206, 0]
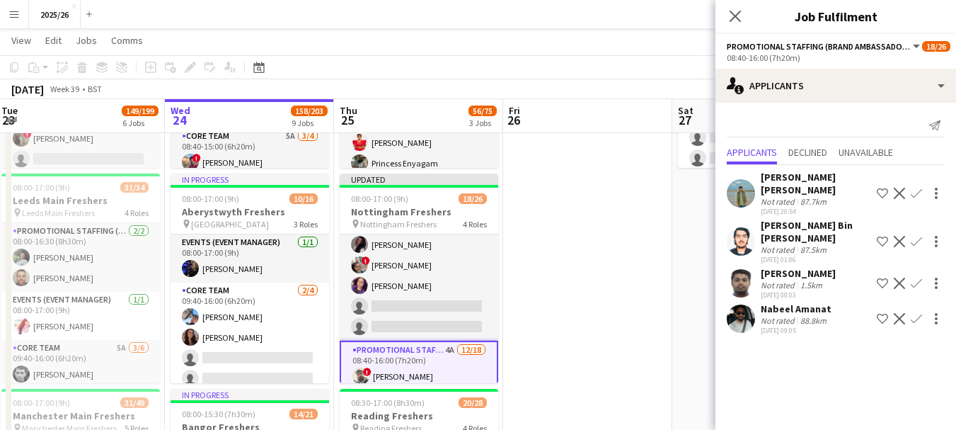
click at [808, 325] on div "88.8km" at bounding box center [814, 320] width 32 height 11
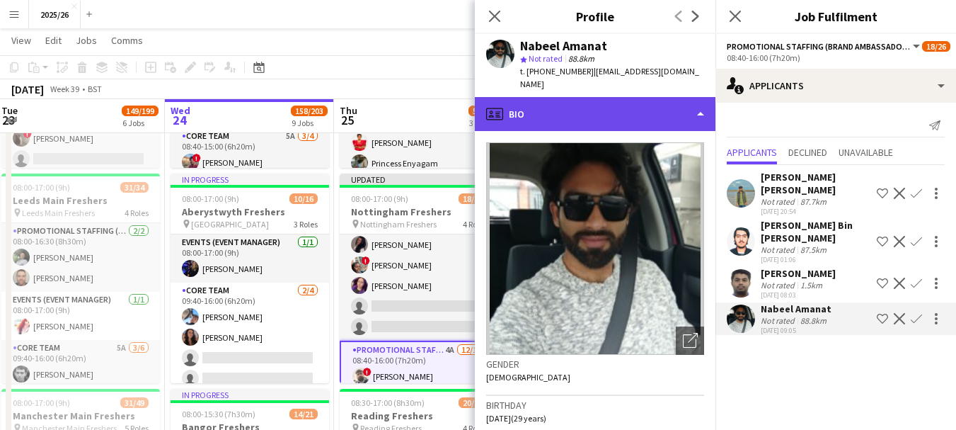
click at [582, 113] on div "profile Bio" at bounding box center [595, 114] width 241 height 34
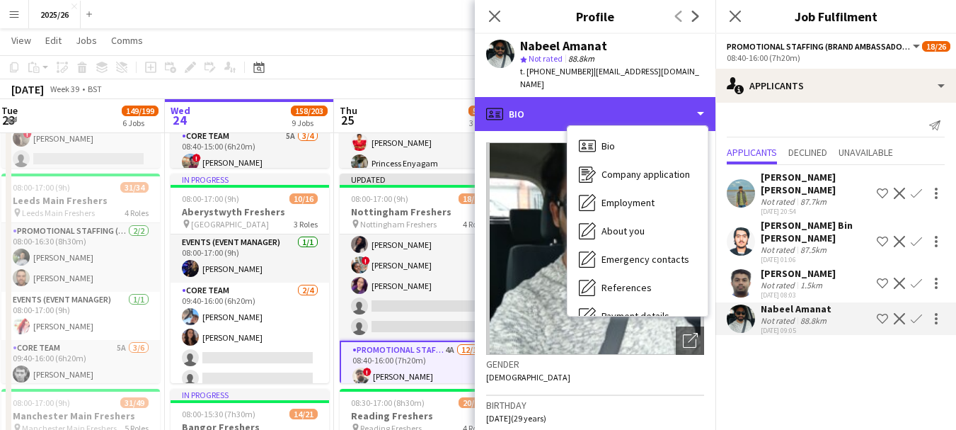
scroll to position [161, 0]
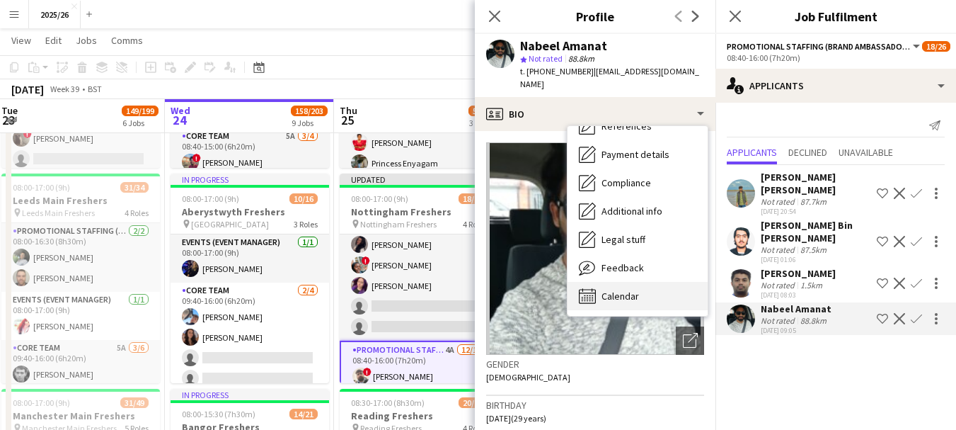
click at [649, 282] on div "Calendar Calendar" at bounding box center [638, 296] width 140 height 28
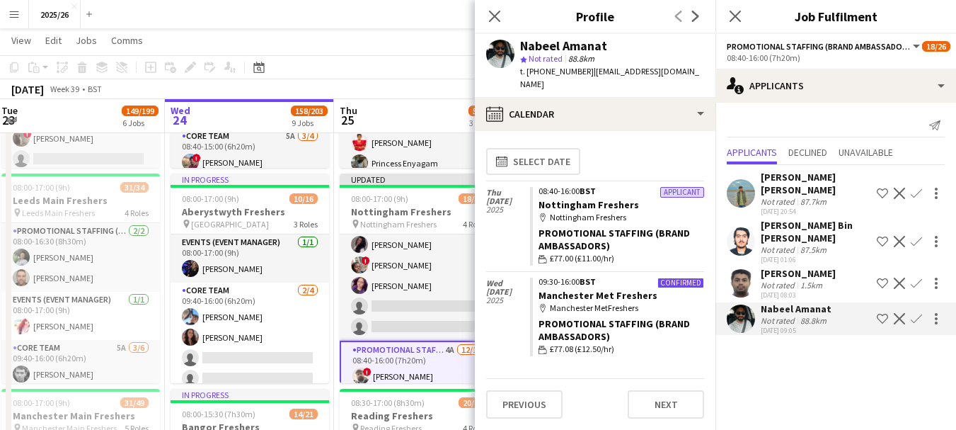
click at [764, 275] on div "[PERSON_NAME]" at bounding box center [798, 273] width 75 height 13
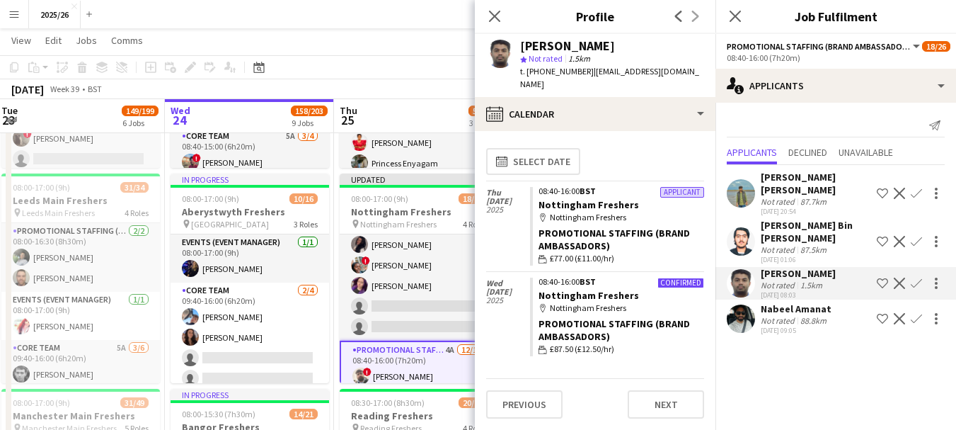
click at [775, 238] on div "[PERSON_NAME] Bin [PERSON_NAME]" at bounding box center [816, 231] width 110 height 25
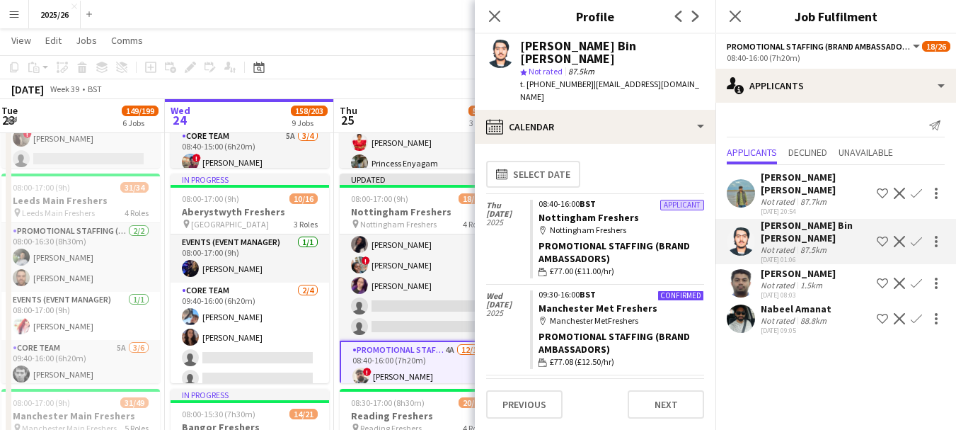
click at [761, 173] on div "[PERSON_NAME] [PERSON_NAME]" at bounding box center [816, 183] width 110 height 25
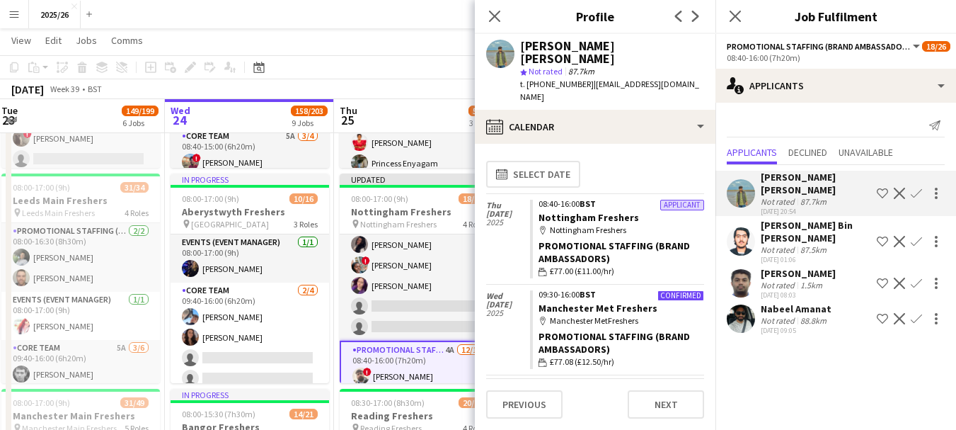
click at [495, 28] on div "Close pop-in" at bounding box center [495, 16] width 40 height 33
click at [491, 24] on app-icon "Close pop-in" at bounding box center [495, 16] width 21 height 21
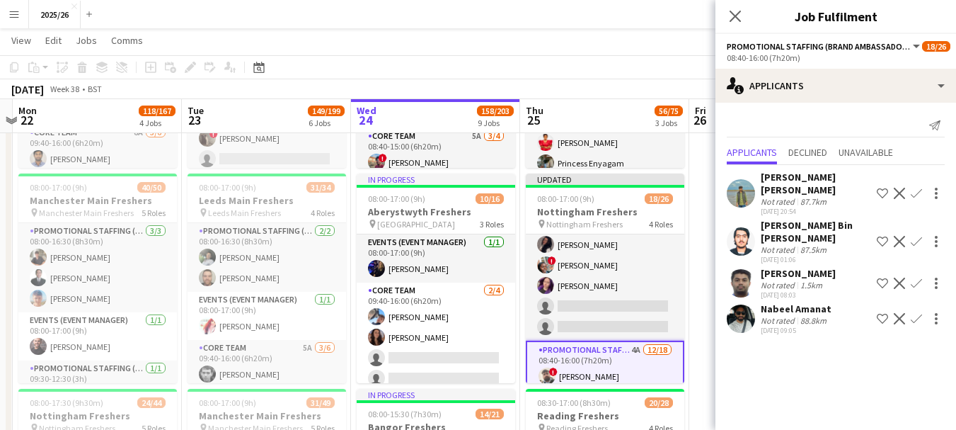
scroll to position [0, 495]
drag, startPoint x: 416, startPoint y: 196, endPoint x: 602, endPoint y: 215, distance: 186.4
click at [740, 13] on icon "Close pop-in" at bounding box center [734, 15] width 13 height 13
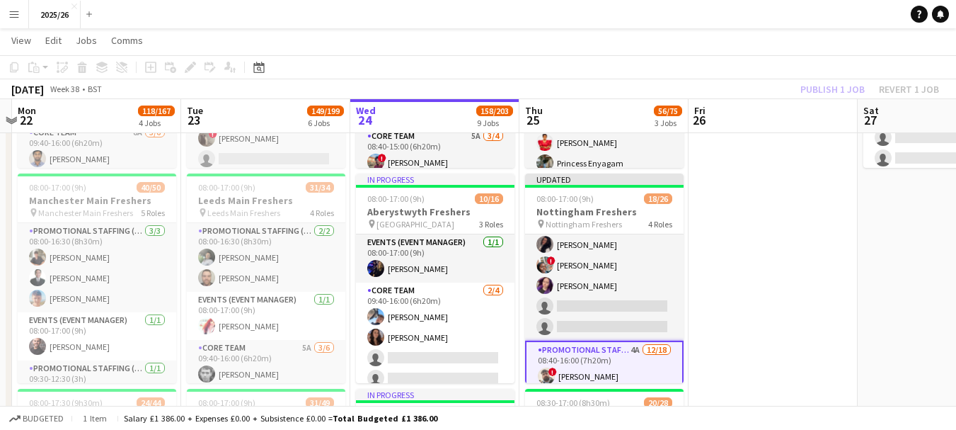
click at [829, 80] on div "Publish 1 job Revert 1 job" at bounding box center [869, 89] width 173 height 18
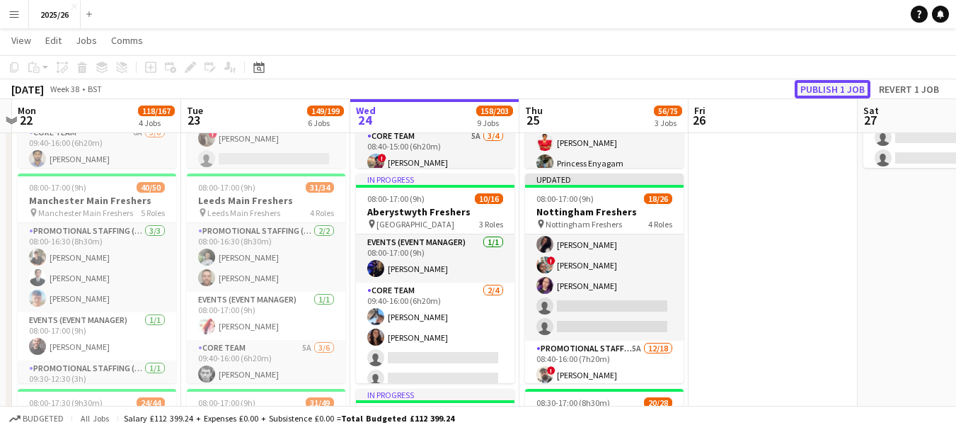
click at [819, 88] on button "Publish 1 job" at bounding box center [833, 89] width 76 height 18
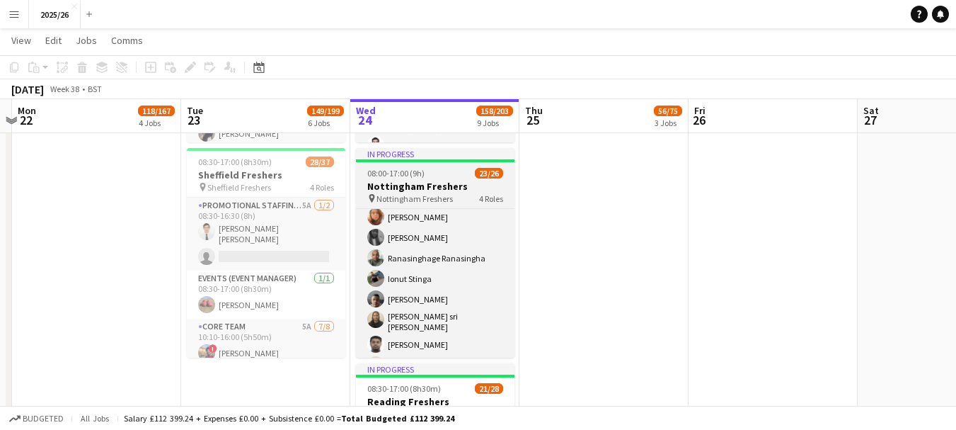
scroll to position [500, 0]
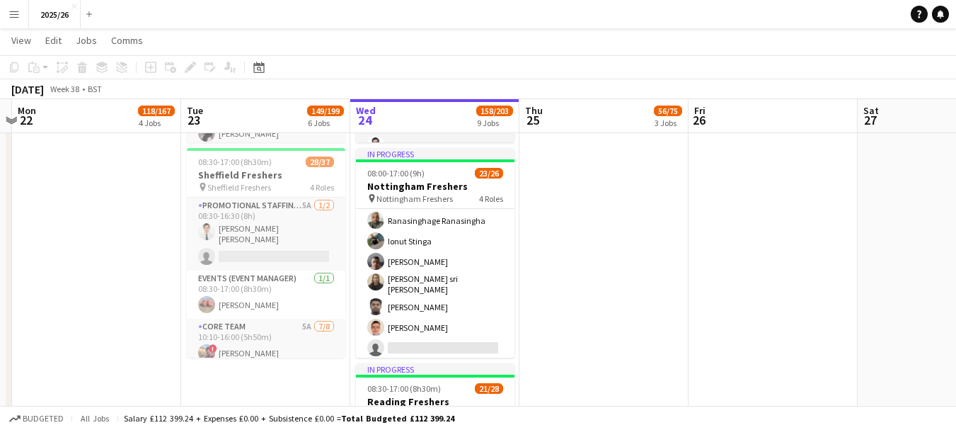
click at [519, 345] on app-date-cell "In progress 07:00-16:00 (9h) 15/19 York St Johns Freshers pin York St Johns Fre…" at bounding box center [434, 34] width 169 height 1934
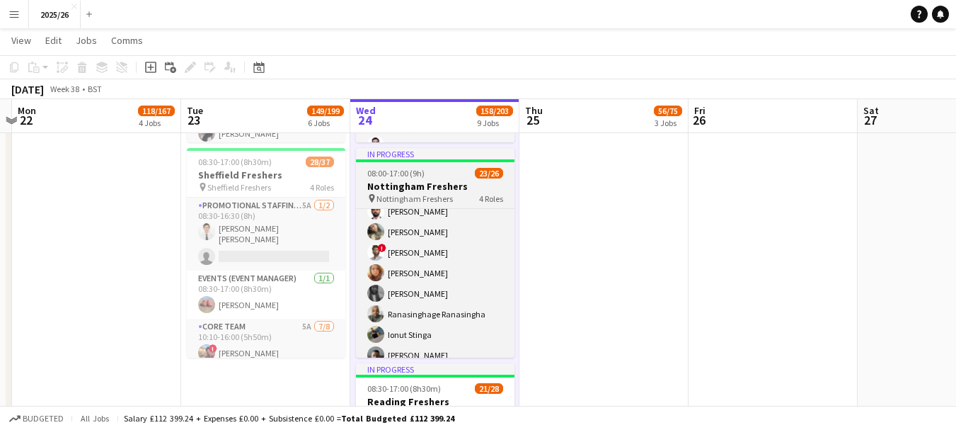
scroll to position [391, 0]
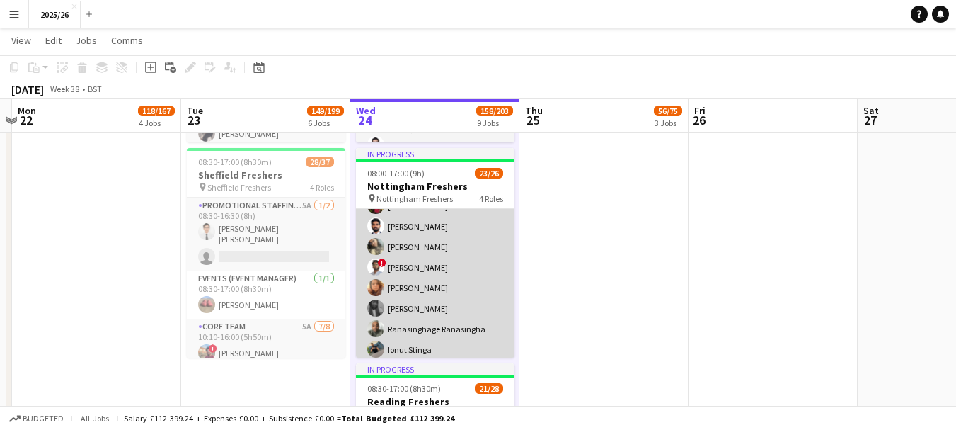
click at [420, 274] on app-card-role "Promotional Staffing (Brand Ambassadors) 3A 17/18 08:40-16:00 (7h20m) Olanrewaj…" at bounding box center [435, 267] width 159 height 406
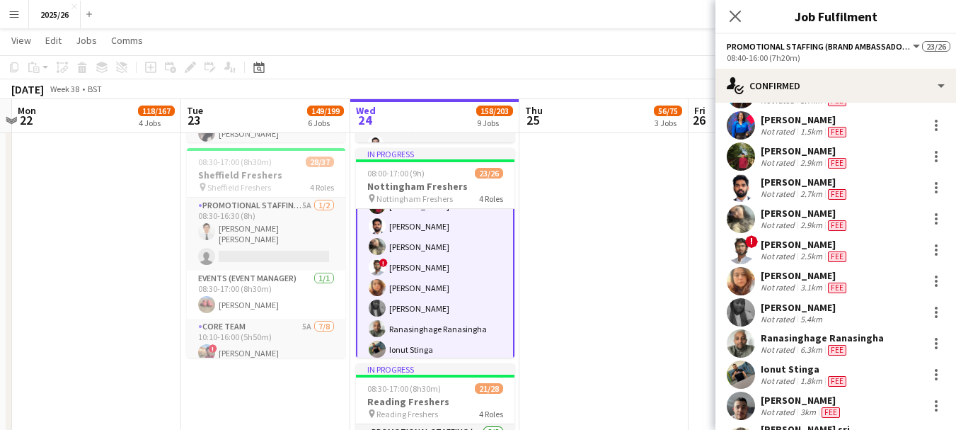
scroll to position [222, 0]
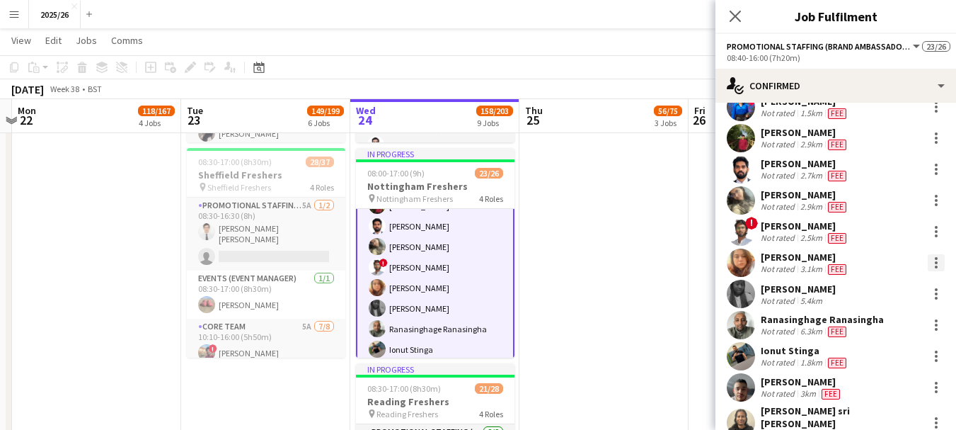
click at [928, 254] on div at bounding box center [936, 262] width 17 height 17
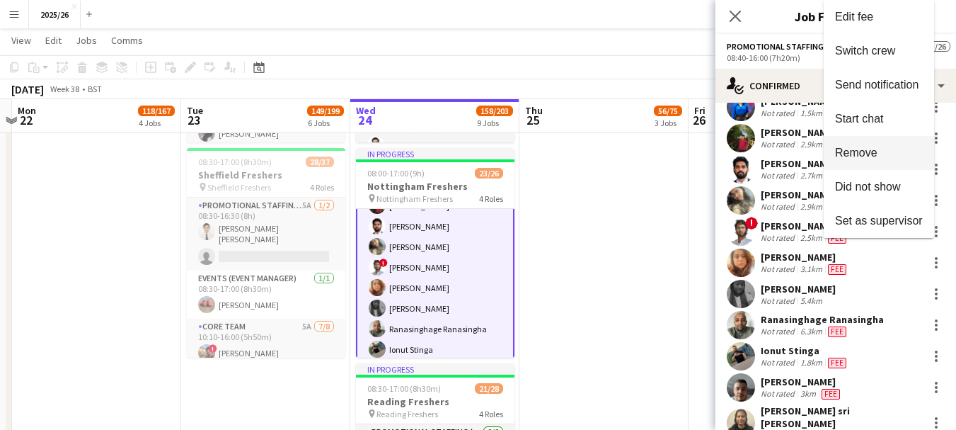
click at [857, 155] on span "Remove" at bounding box center [856, 152] width 42 height 12
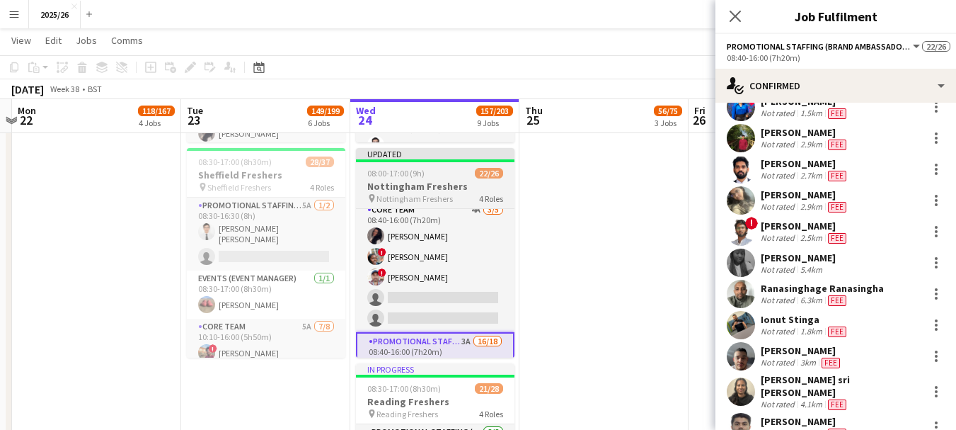
scroll to position [127, 0]
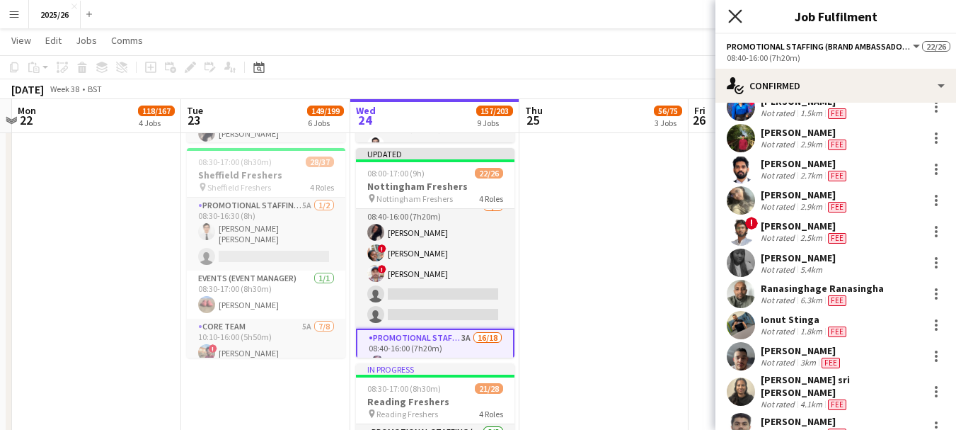
click at [732, 11] on icon "Close pop-in" at bounding box center [734, 15] width 13 height 13
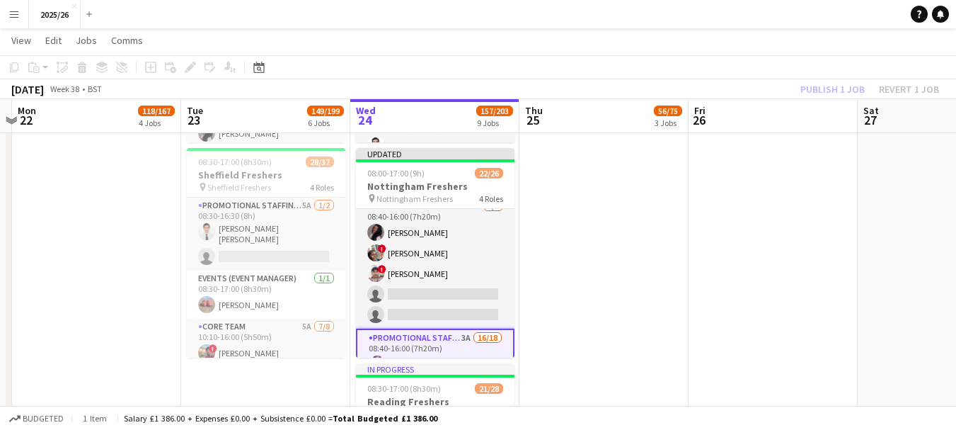
click at [832, 96] on div "Publish 1 job Revert 1 job" at bounding box center [869, 89] width 173 height 18
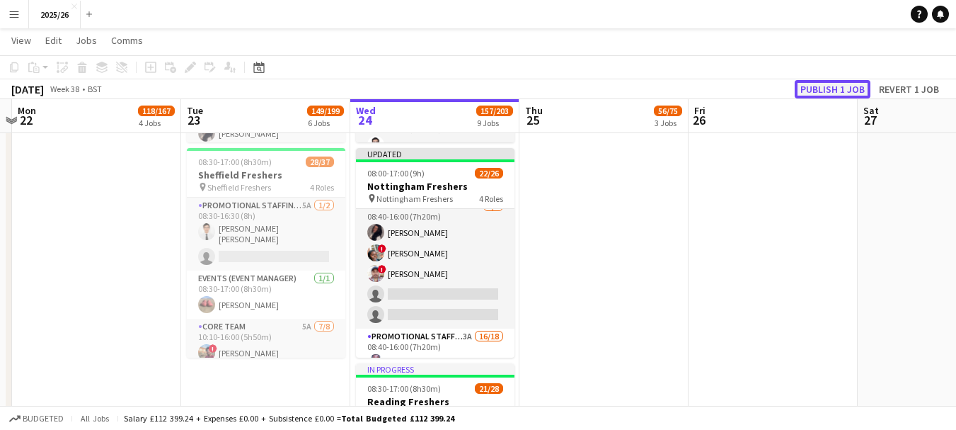
click at [832, 96] on button "Publish 1 job" at bounding box center [833, 89] width 76 height 18
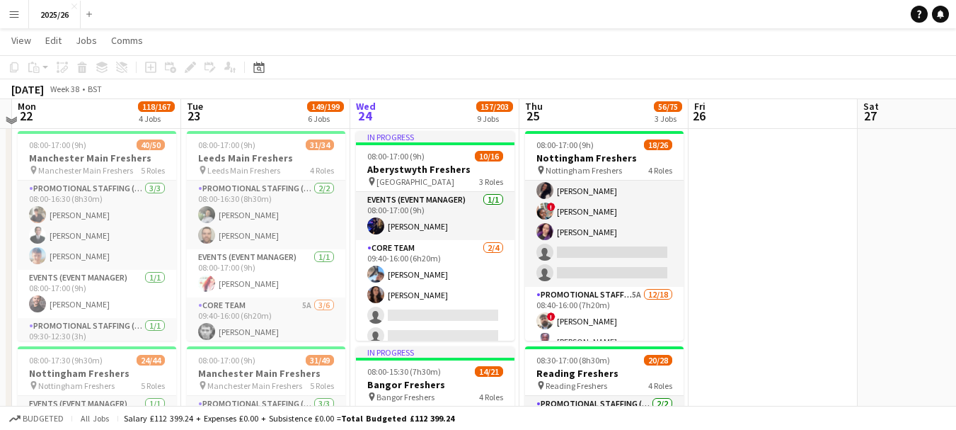
scroll to position [244, 0]
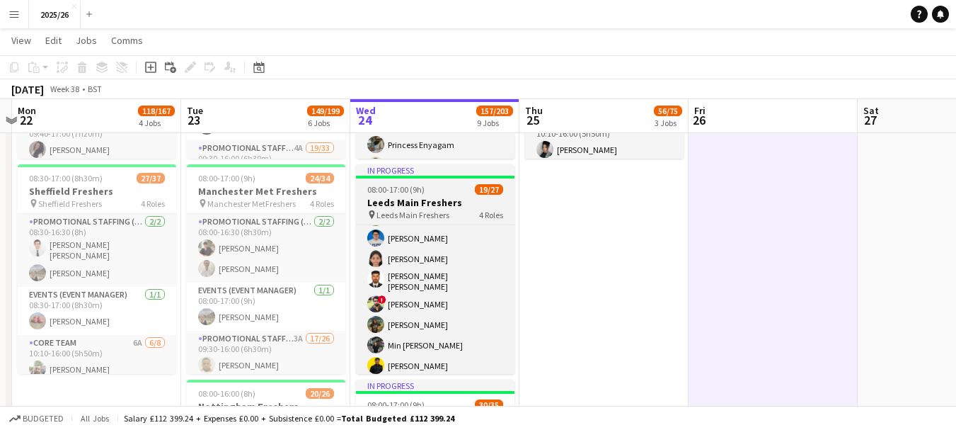
scroll to position [400, 0]
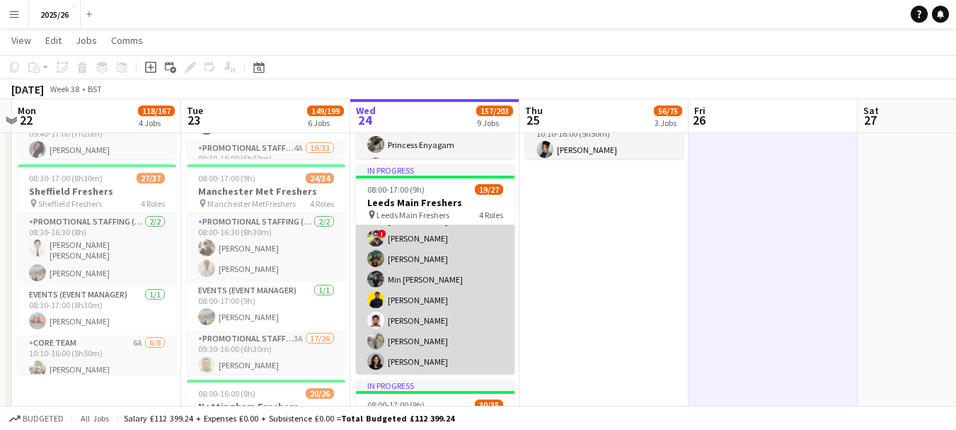
click at [461, 299] on app-card-role "Promotional Staffing (Brand Ambassadors) 6A 14/20 09:40-16:00 (6h20m) Mary Shir…" at bounding box center [435, 277] width 159 height 442
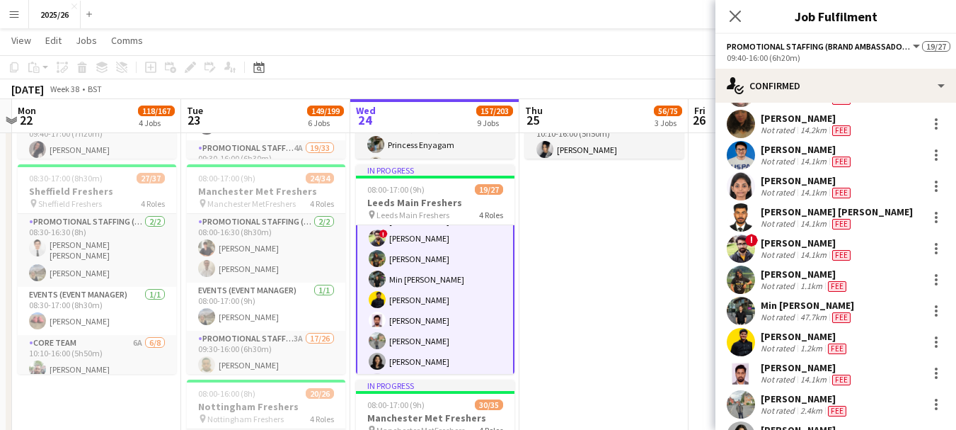
scroll to position [143, 0]
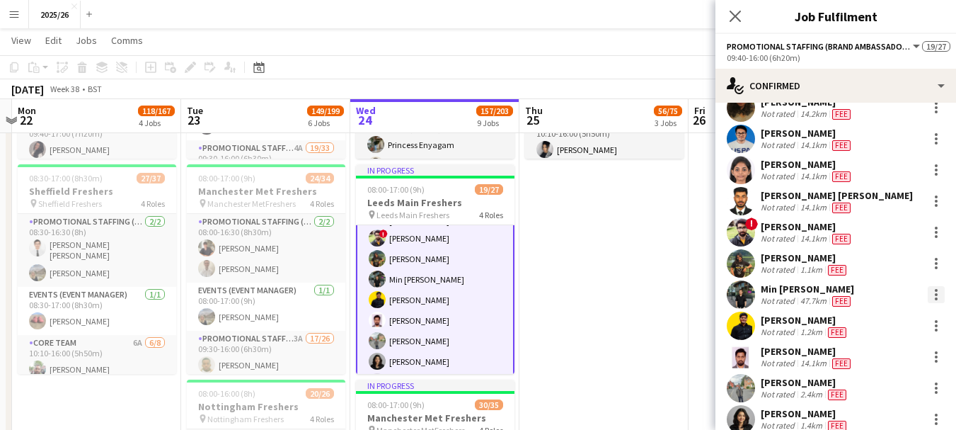
click at [928, 300] on div at bounding box center [936, 294] width 17 height 17
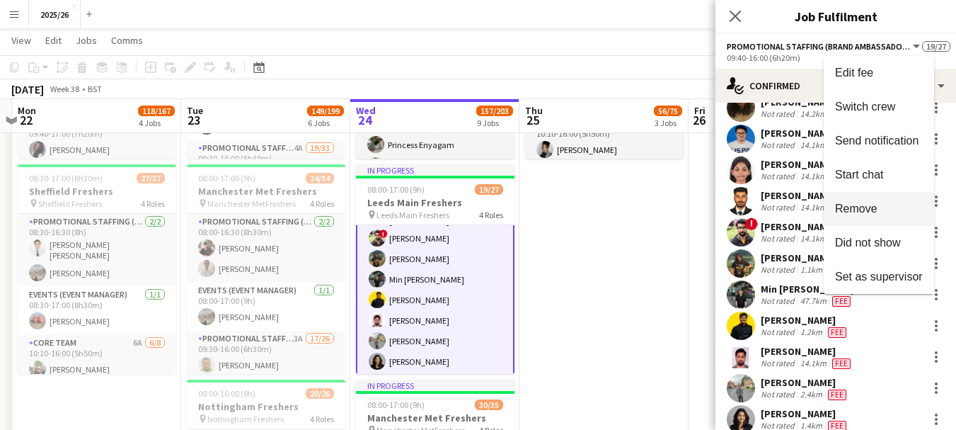
click at [847, 213] on span "Remove" at bounding box center [856, 208] width 42 height 12
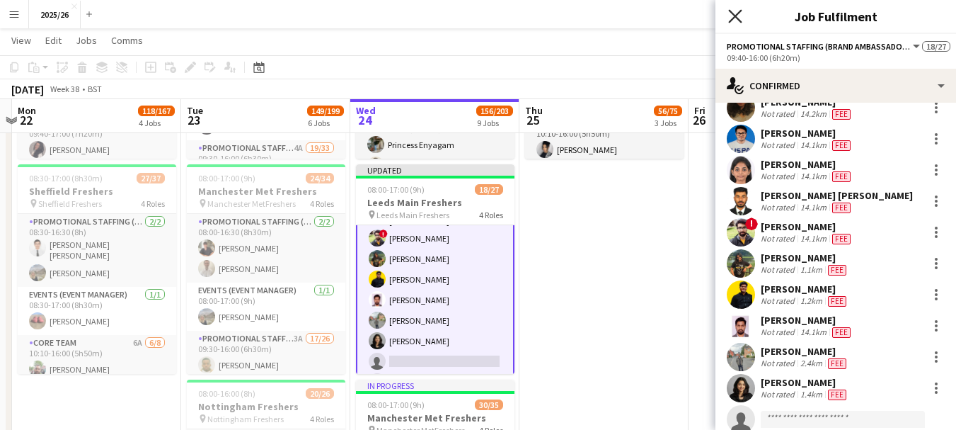
click at [734, 16] on icon "Close pop-in" at bounding box center [734, 15] width 13 height 13
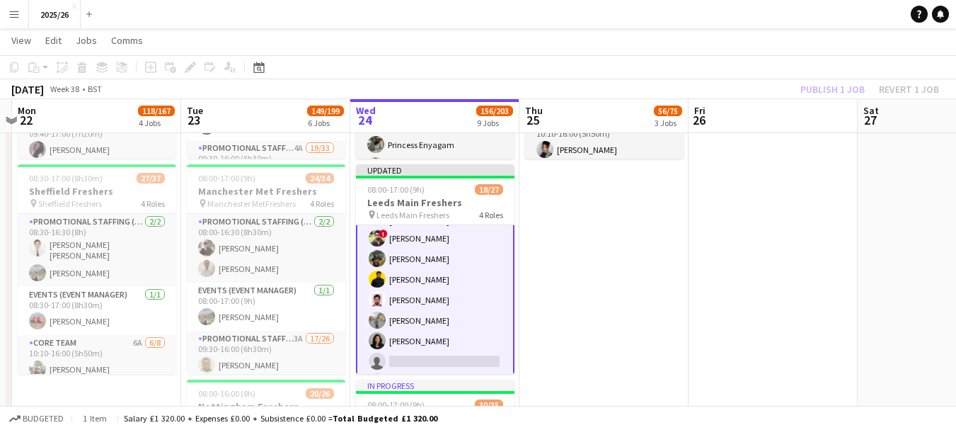
click at [821, 83] on div "Publish 1 job Revert 1 job" at bounding box center [869, 89] width 173 height 18
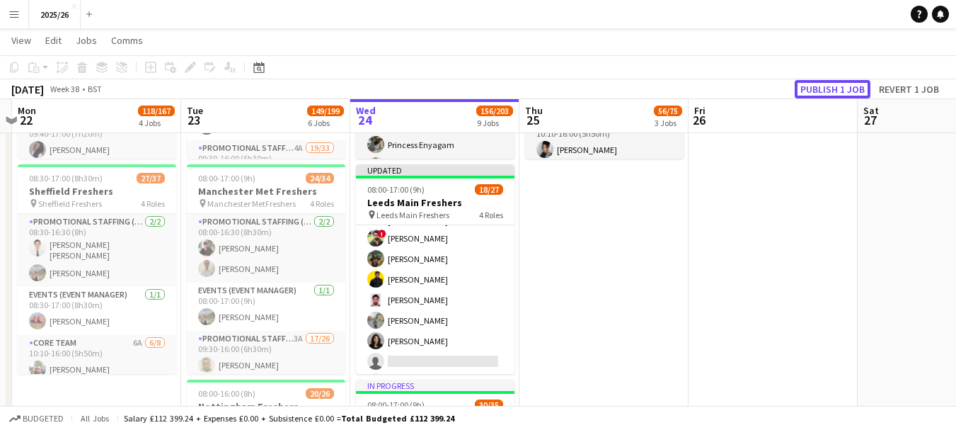
click at [821, 83] on button "Publish 1 job" at bounding box center [833, 89] width 76 height 18
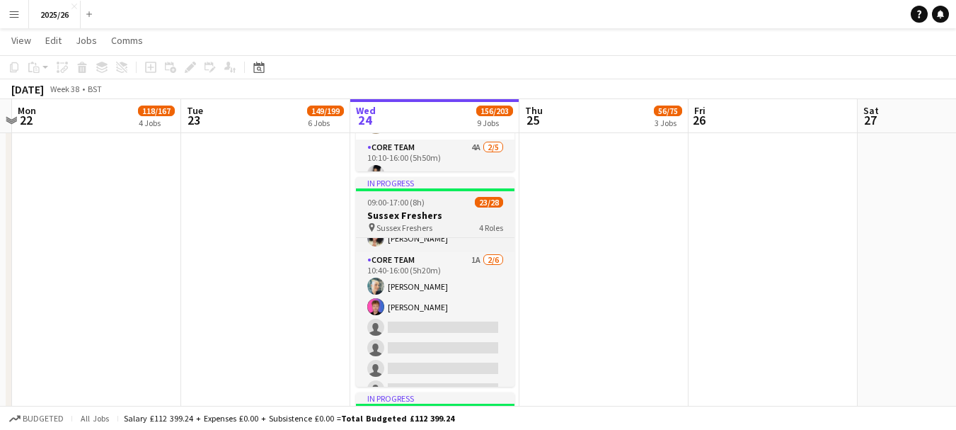
scroll to position [106, 0]
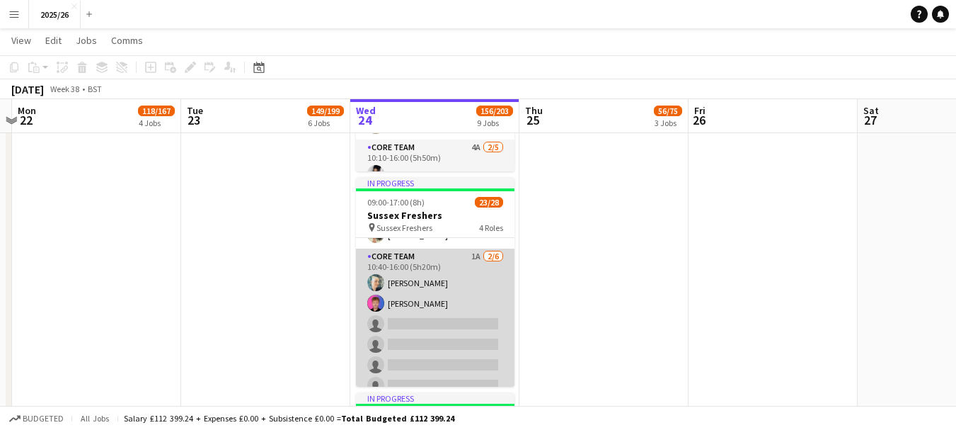
click at [479, 297] on app-card-role "Core Team 1A 2/6 10:40-16:00 (5h20m) Sharon Williams Michael Kulin single-neutr…" at bounding box center [435, 323] width 159 height 151
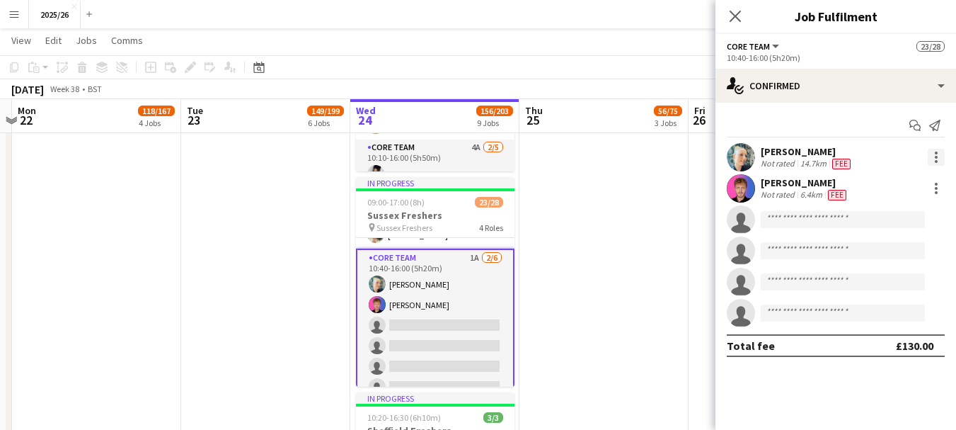
click at [938, 156] on div at bounding box center [936, 157] width 17 height 17
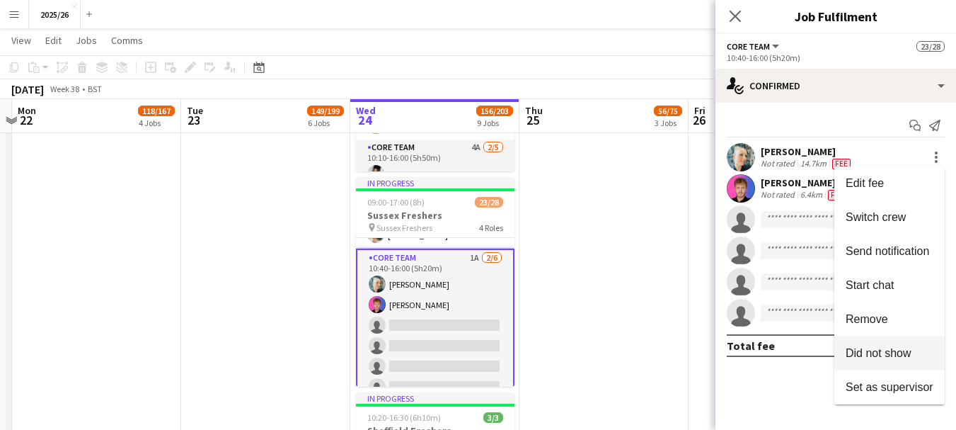
click at [885, 347] on span "Did not show" at bounding box center [879, 353] width 66 height 12
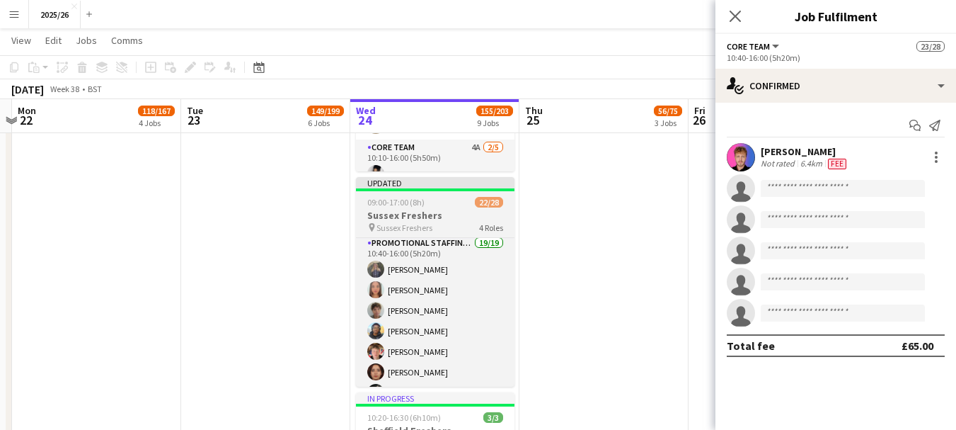
scroll to position [289, 0]
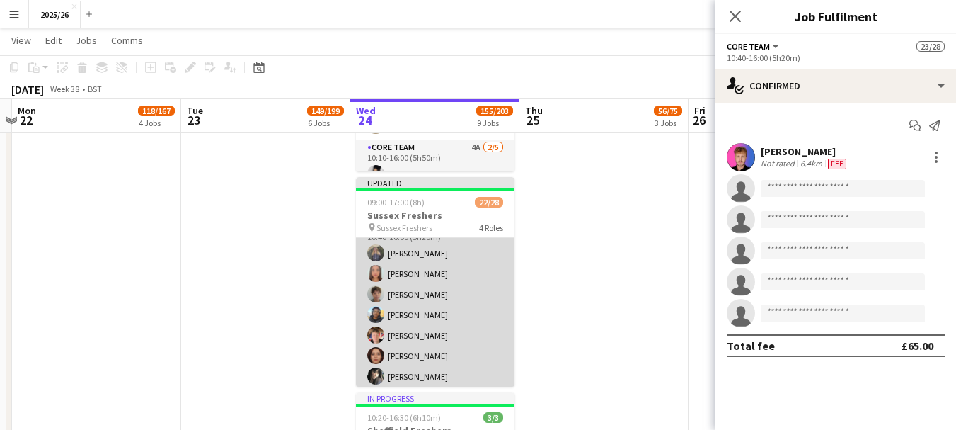
click at [468, 323] on app-card-role "Promotional Staffing (Brand Ambassadors) 19/19 10:40-16:00 (5h20m) Fiona Gillar…" at bounding box center [435, 428] width 159 height 418
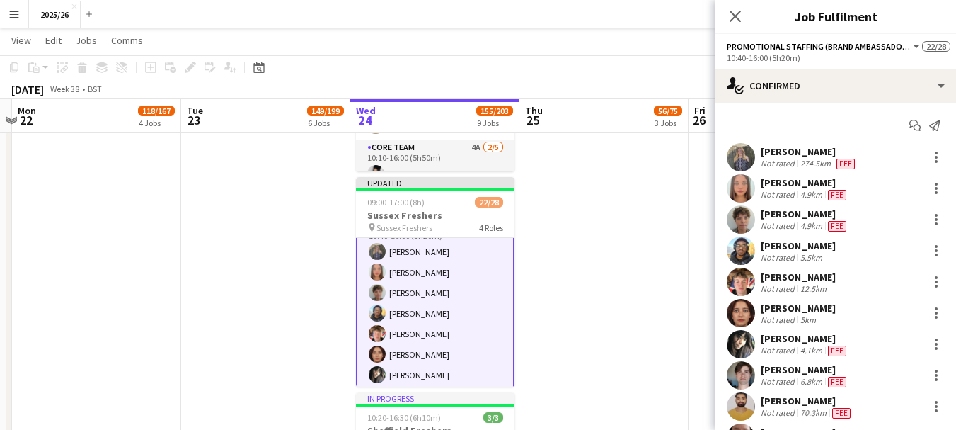
scroll to position [288, 0]
click at [928, 285] on div at bounding box center [936, 281] width 17 height 17
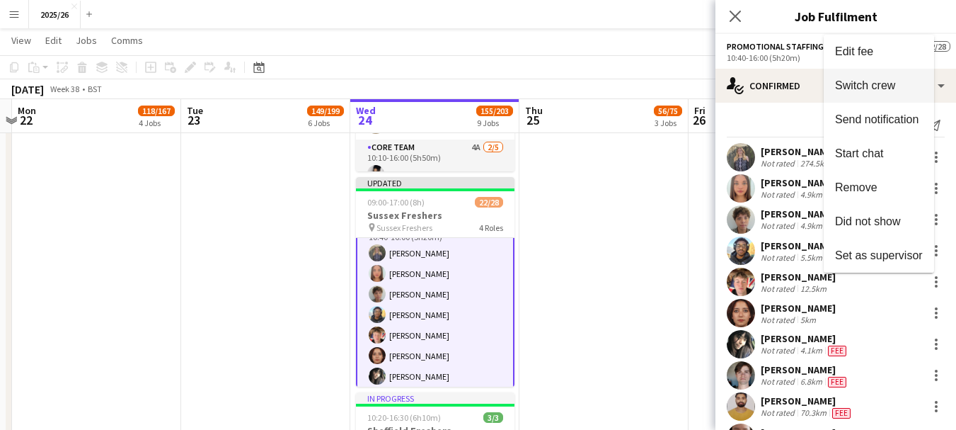
click at [868, 91] on span "Switch crew" at bounding box center [879, 85] width 88 height 13
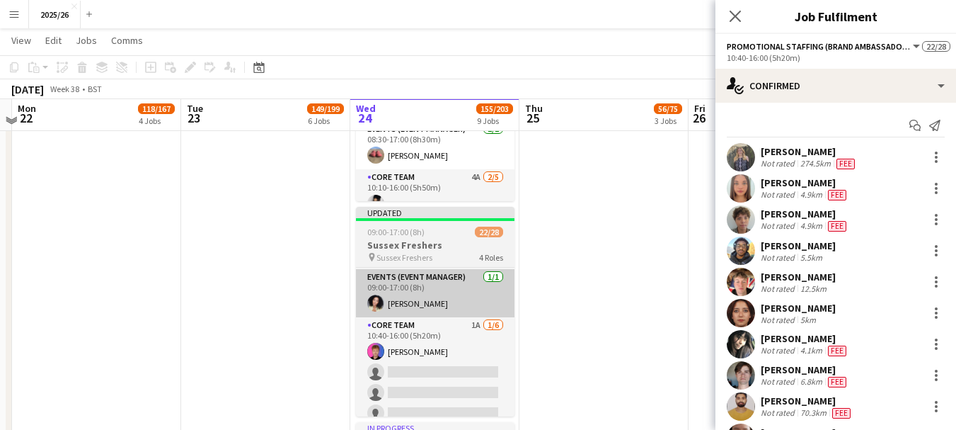
scroll to position [59, 0]
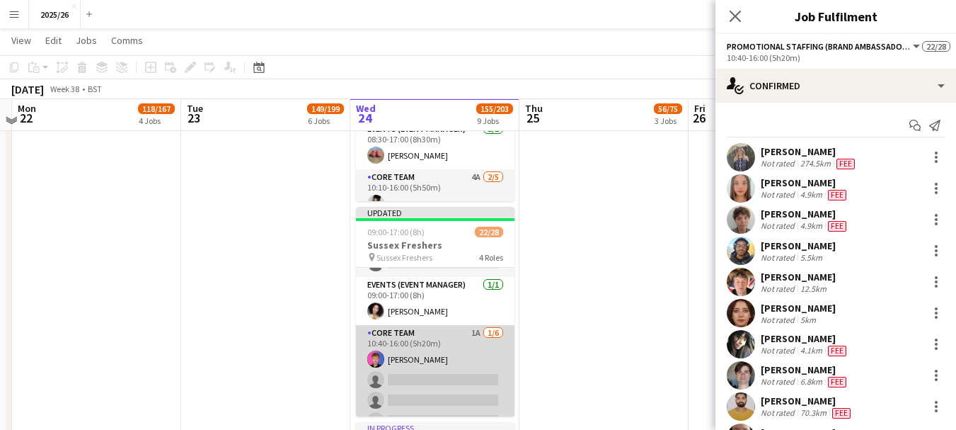
click at [416, 356] on app-card-role "Core Team 1A 1/6 10:40-16:00 (5h20m) Michael Kulin single-neutral-actions singl…" at bounding box center [435, 400] width 159 height 151
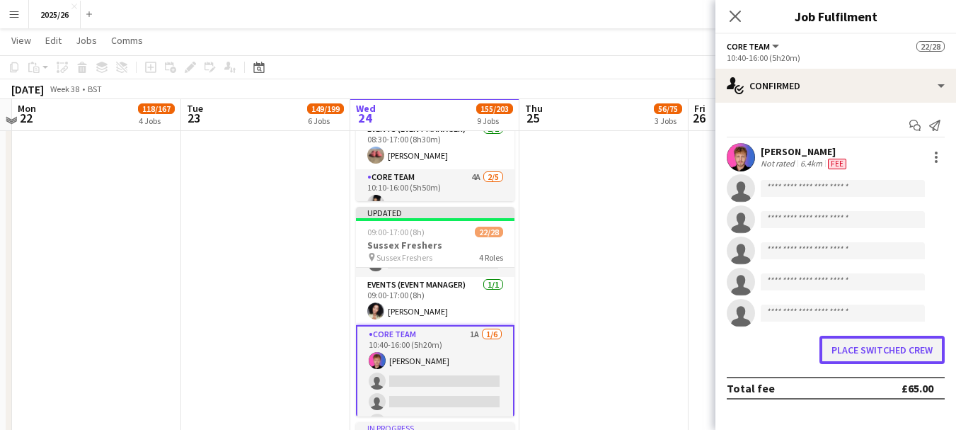
click at [869, 354] on button "Place switched crew" at bounding box center [882, 349] width 125 height 28
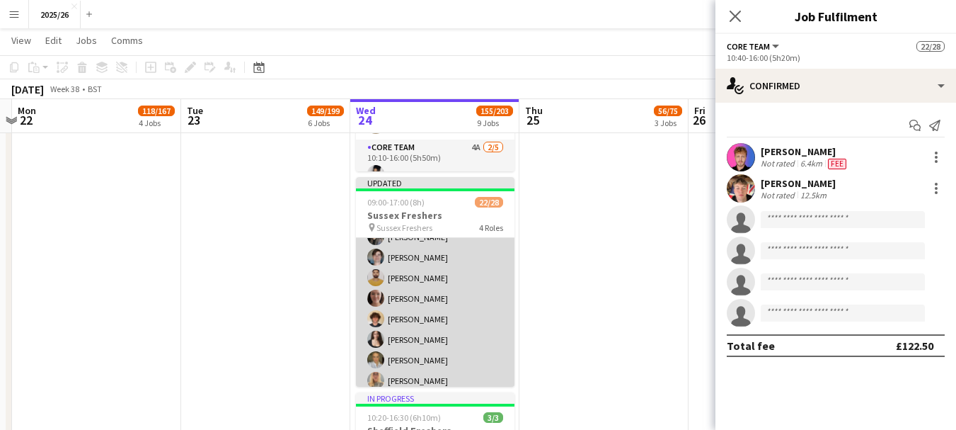
click at [459, 323] on app-card-role "Promotional Staffing (Brand Ambassadors) 1A 18/19 10:40-16:00 (5h20m) Fiona Gil…" at bounding box center [435, 309] width 159 height 418
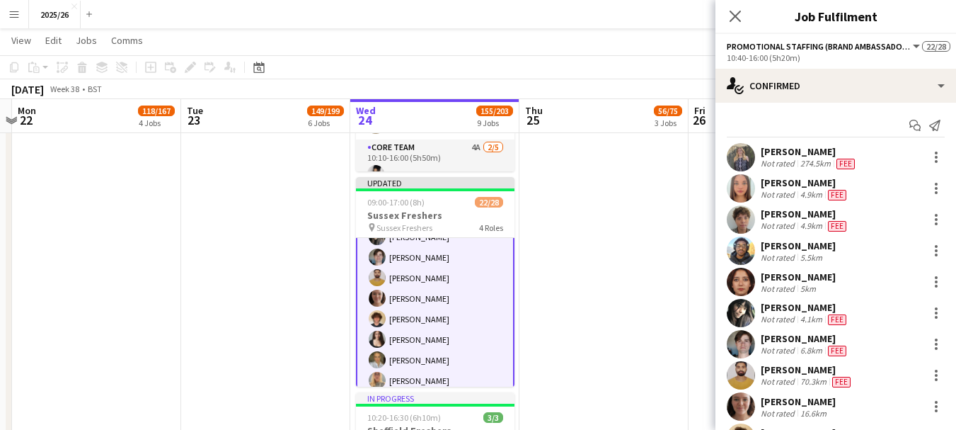
scroll to position [286, 0]
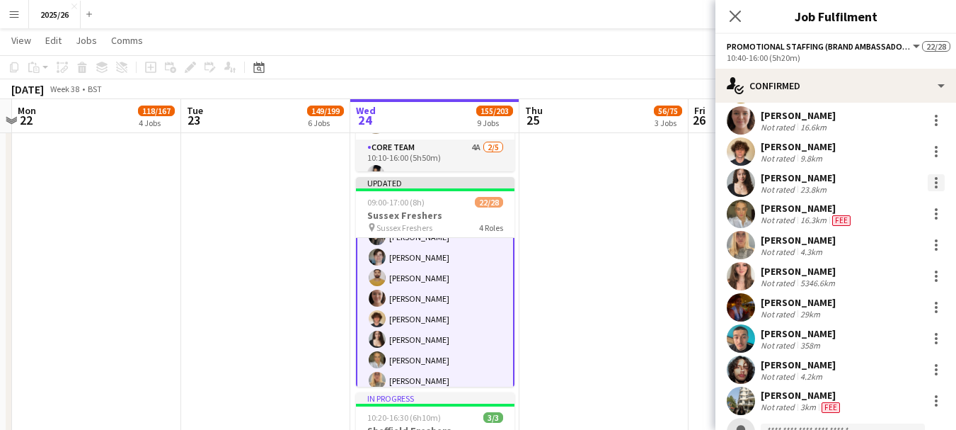
click at [928, 184] on div at bounding box center [936, 182] width 17 height 17
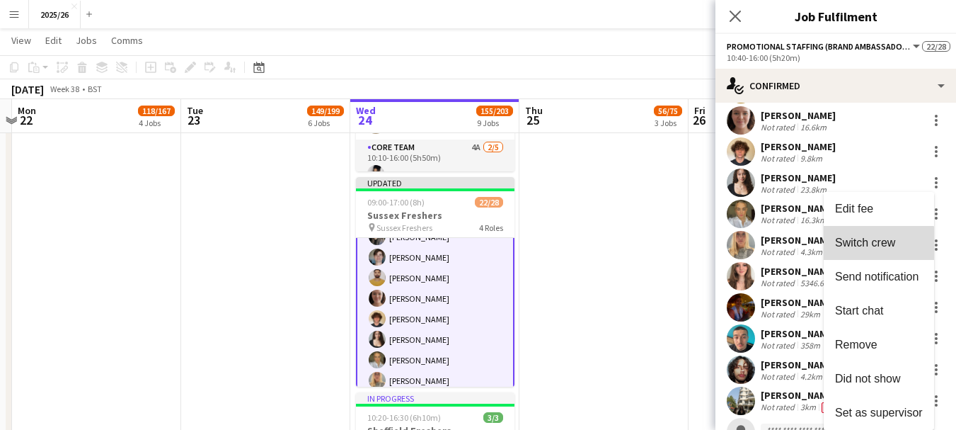
click at [873, 250] on button "Switch crew" at bounding box center [879, 243] width 110 height 34
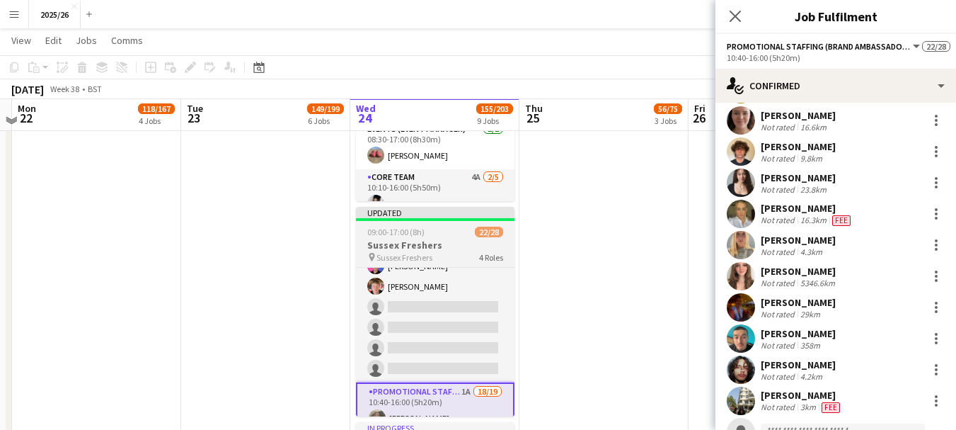
scroll to position [146, 0]
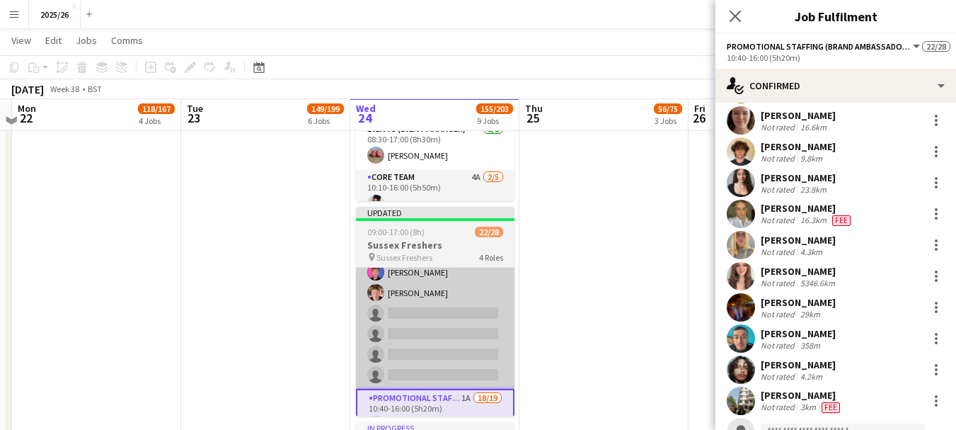
click at [444, 318] on app-card-role "Core Team 1A 2/6 10:40-16:00 (5h20m) Michael Kulin Finn Mcdonald single-neutral…" at bounding box center [435, 313] width 159 height 151
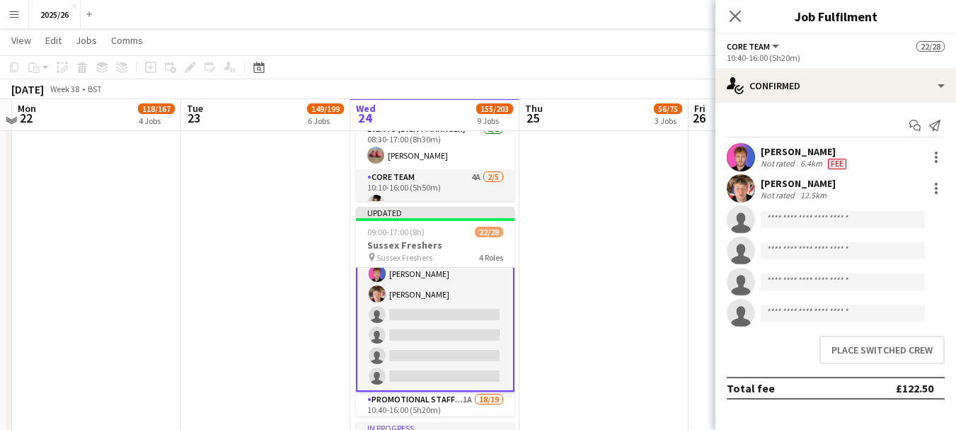
scroll to position [148, 0]
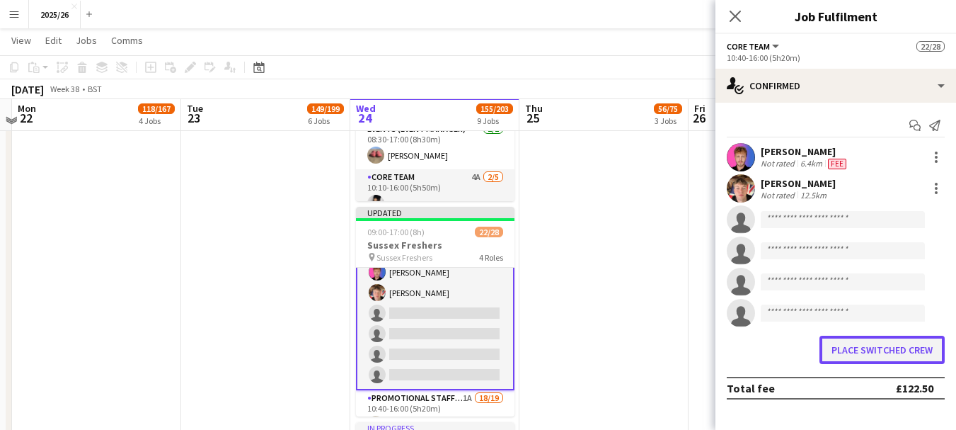
click at [832, 347] on button "Place switched crew" at bounding box center [882, 349] width 125 height 28
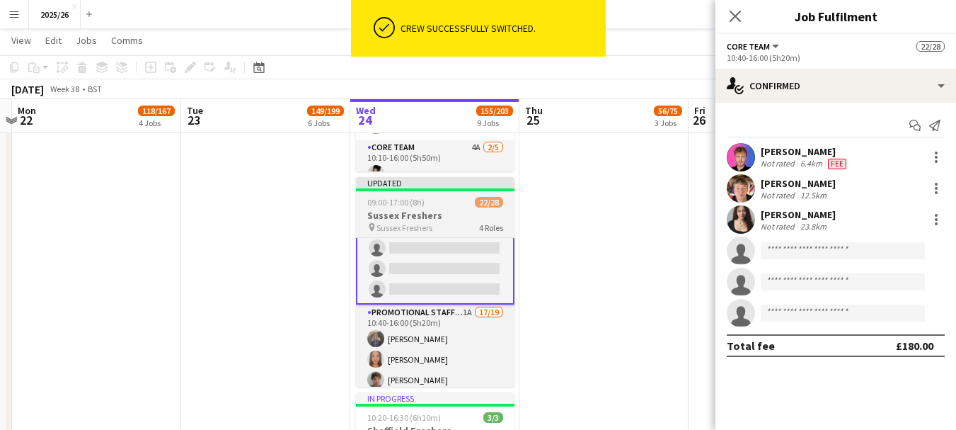
scroll to position [278, 0]
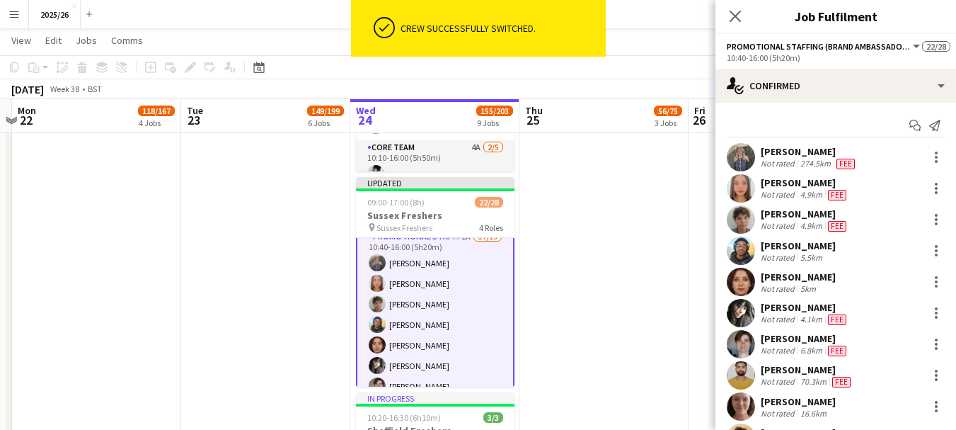
scroll to position [277, 0]
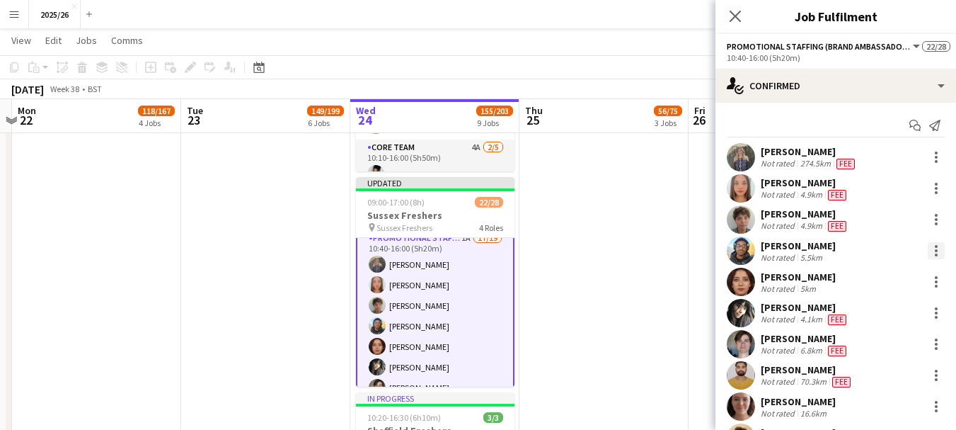
click at [928, 254] on div at bounding box center [936, 250] width 17 height 17
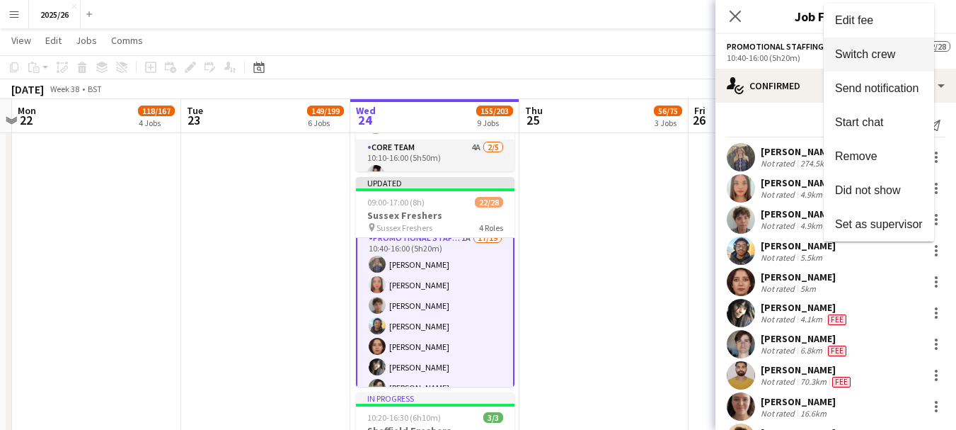
click at [890, 52] on span "Switch crew" at bounding box center [865, 54] width 60 height 12
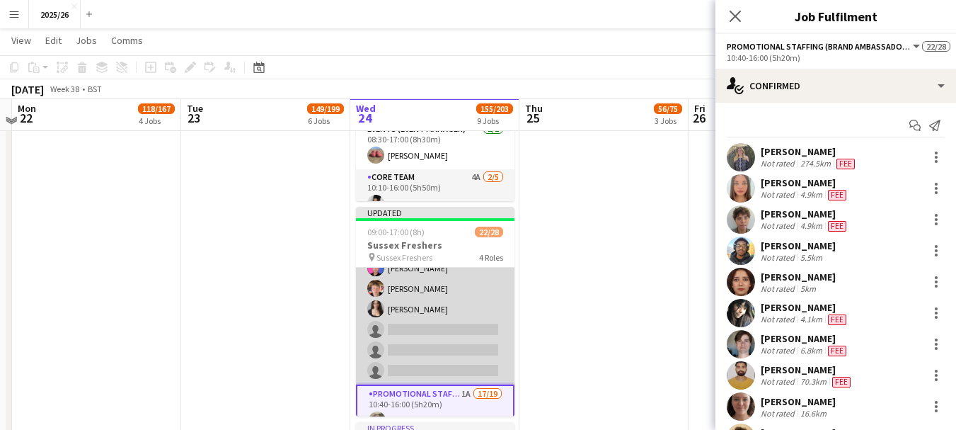
click at [439, 333] on app-card-role "Core Team 1A 3/6 10:40-16:00 (5h20m) Michael Kulin Finn Mcdonald Evie Sayer sin…" at bounding box center [435, 309] width 159 height 151
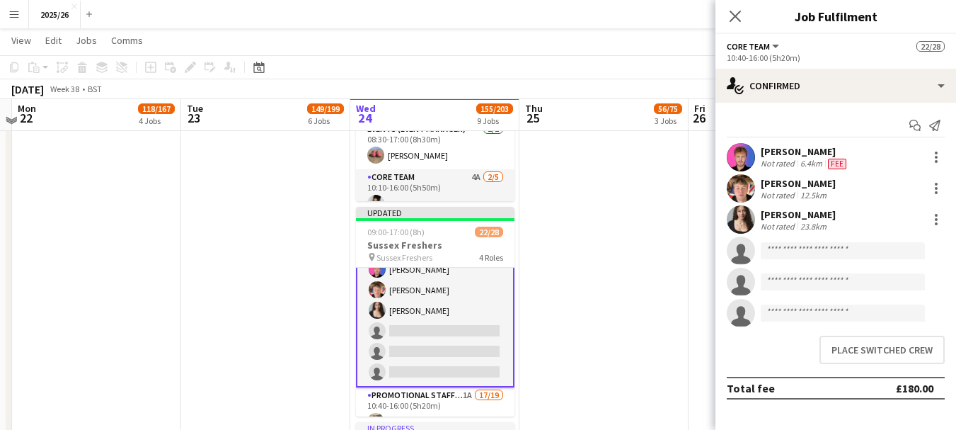
scroll to position [152, 0]
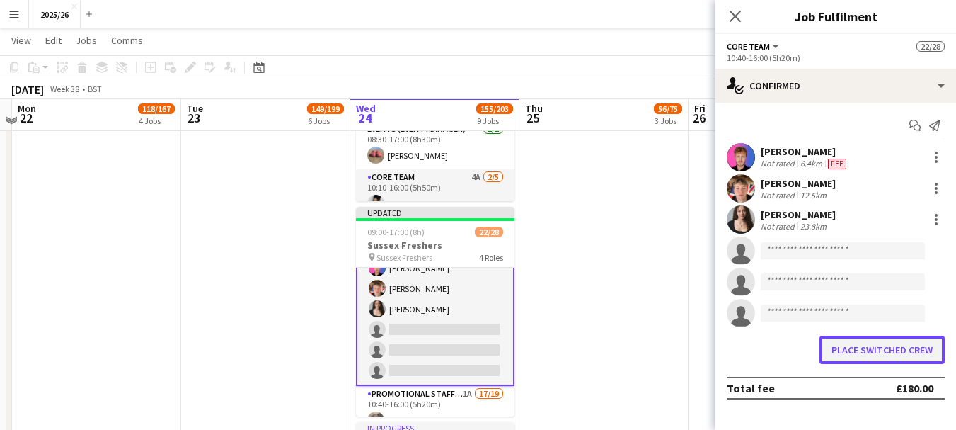
click at [920, 357] on button "Place switched crew" at bounding box center [882, 349] width 125 height 28
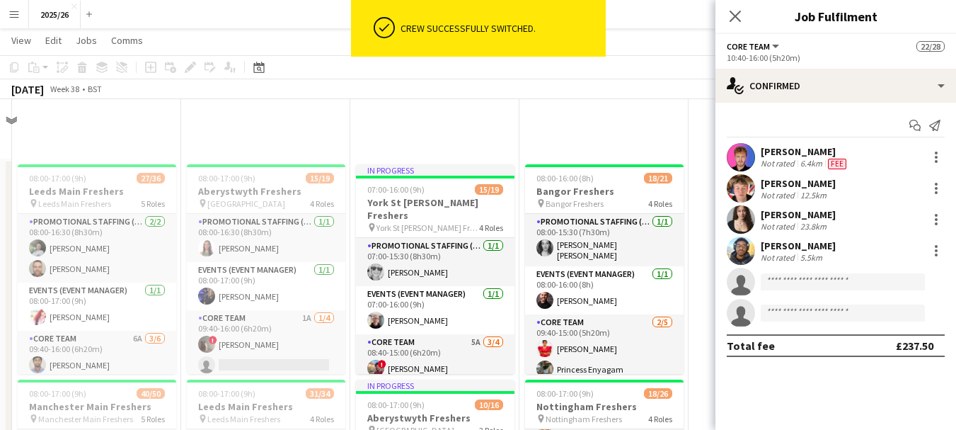
scroll to position [1493, 0]
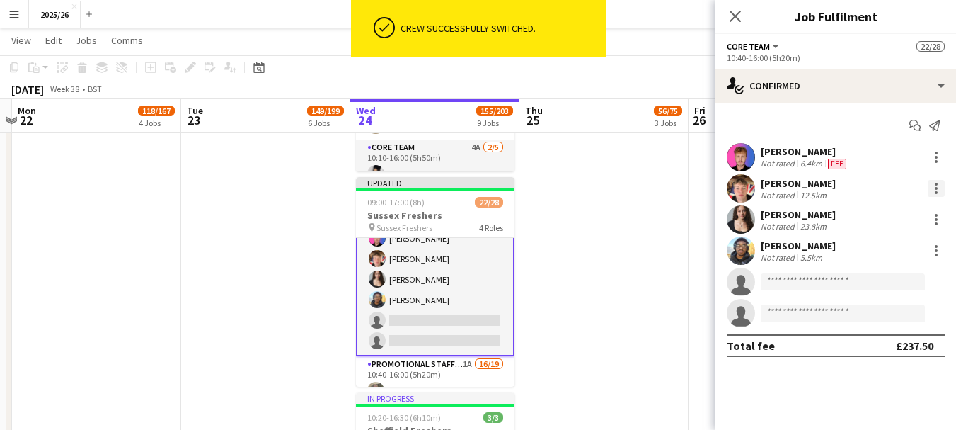
click at [937, 189] on div at bounding box center [936, 188] width 3 height 3
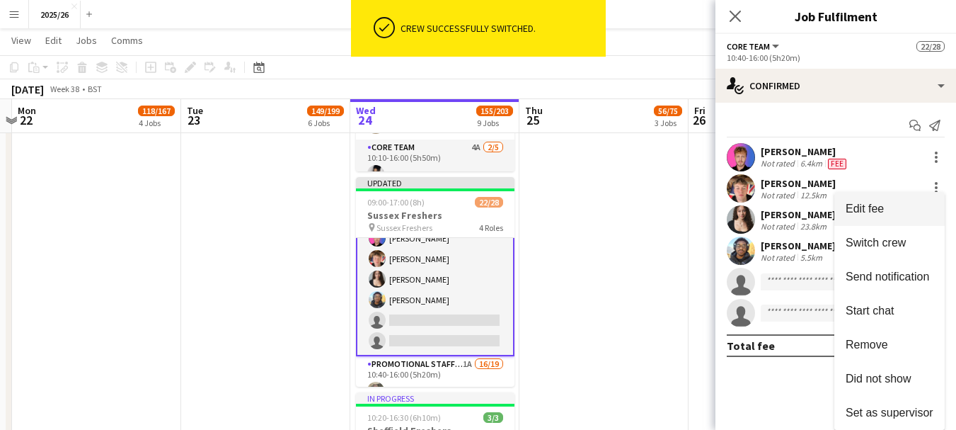
click at [884, 214] on span "Edit fee" at bounding box center [890, 208] width 88 height 13
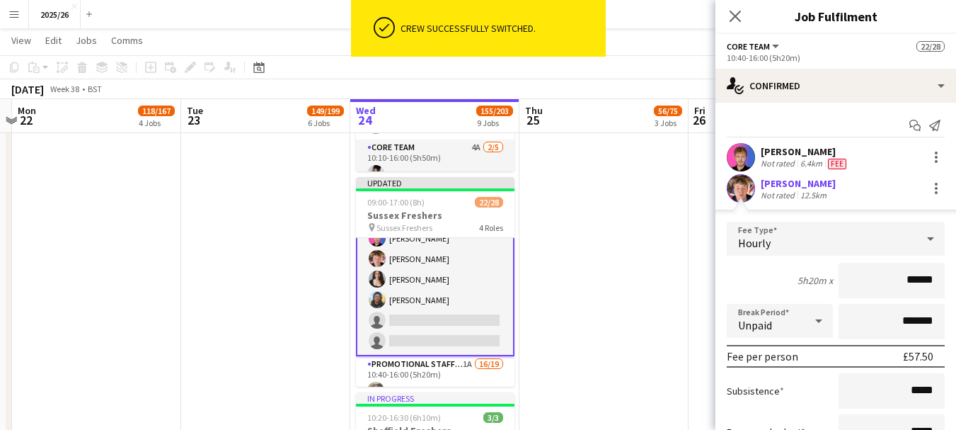
click at [752, 187] on app-user-avatar at bounding box center [741, 188] width 28 height 28
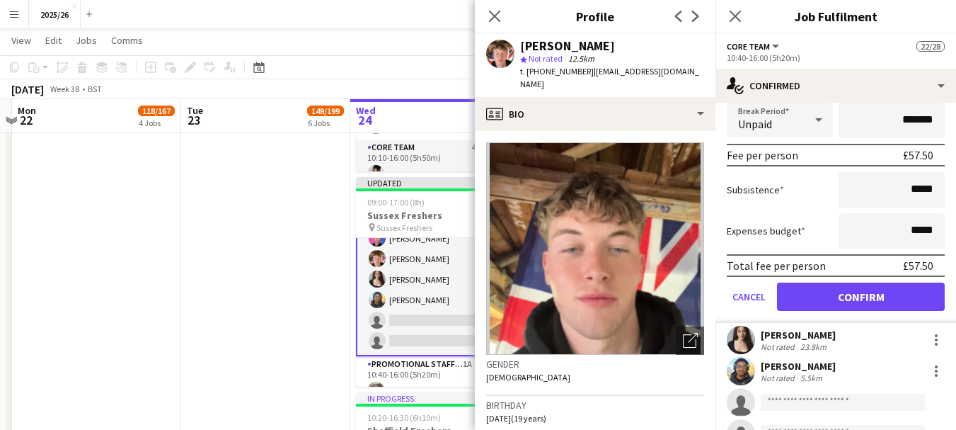
scroll to position [260, 0]
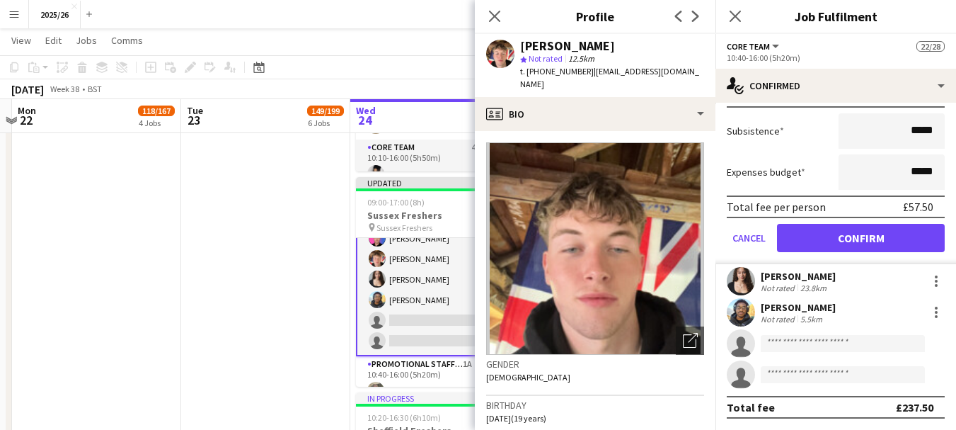
click at [812, 293] on div "Evie Sayer Not rated 23.8km" at bounding box center [836, 281] width 241 height 28
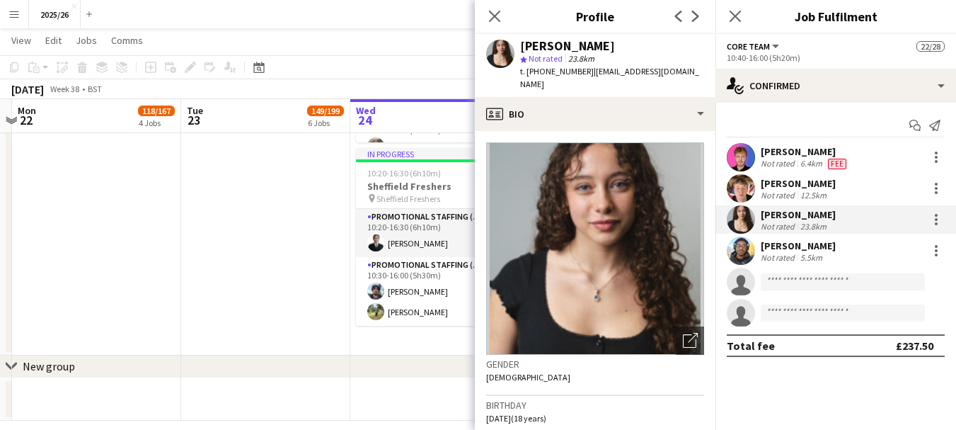
scroll to position [1752, 0]
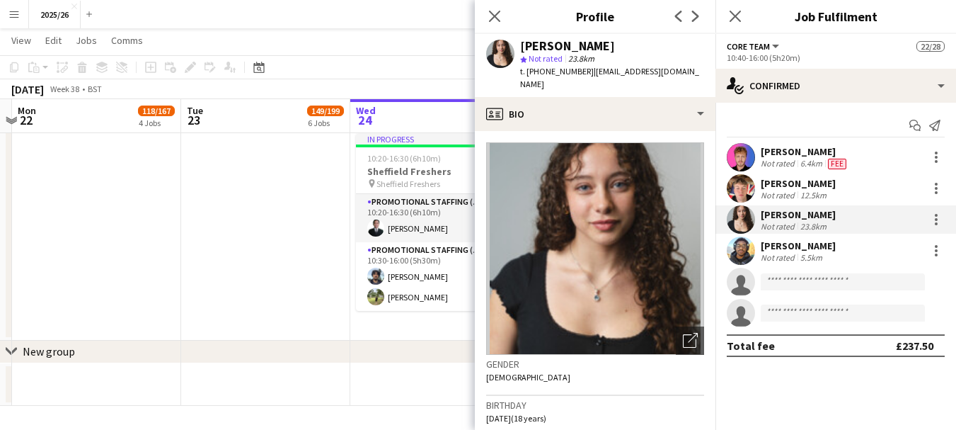
click at [811, 255] on div "5.5km" at bounding box center [812, 257] width 28 height 11
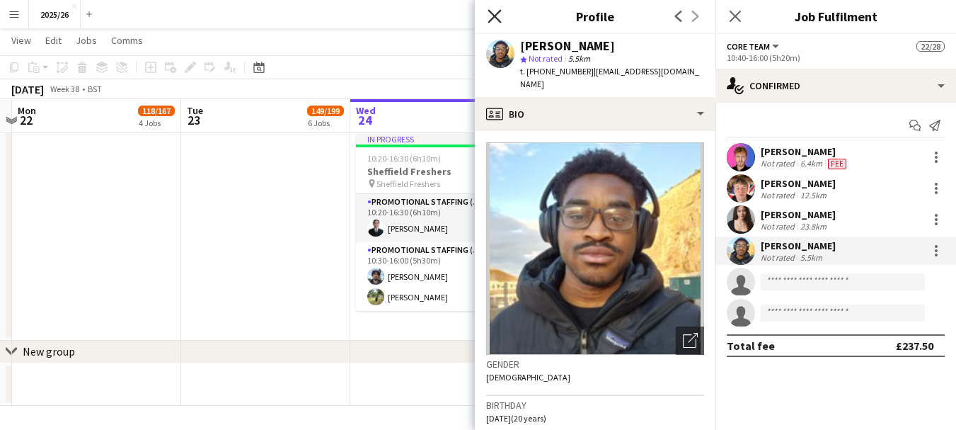
click at [495, 11] on icon "Close pop-in" at bounding box center [494, 15] width 13 height 13
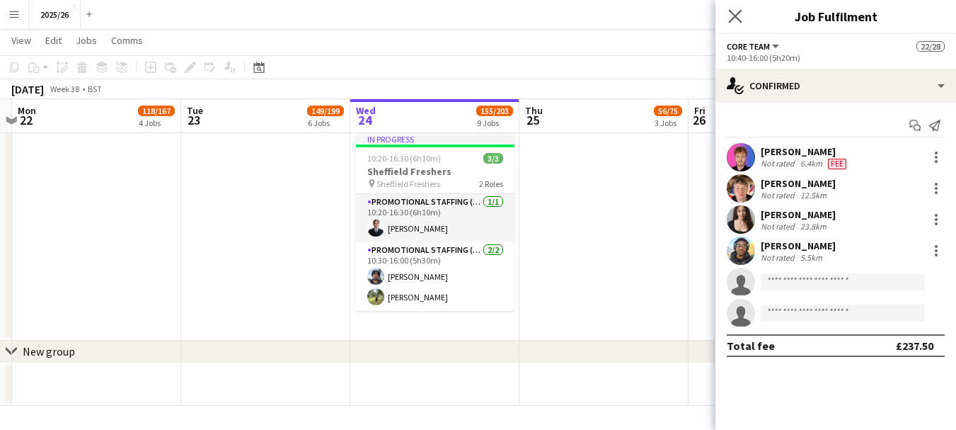
click at [737, 23] on app-icon "Close pop-in" at bounding box center [735, 16] width 21 height 21
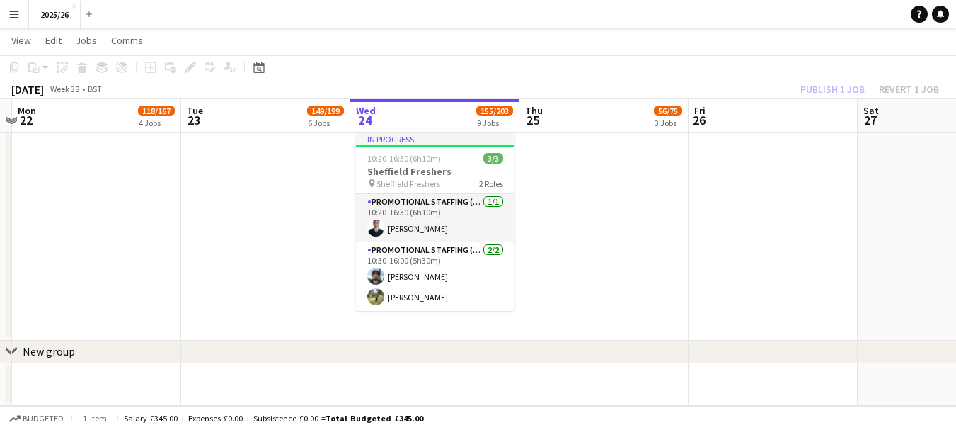
click at [815, 96] on div "Publish 1 job Revert 1 job" at bounding box center [869, 89] width 173 height 18
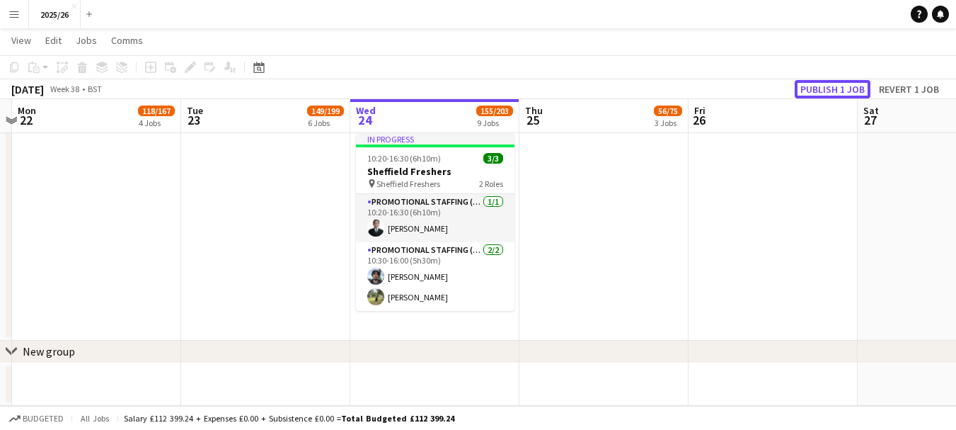
click at [815, 96] on button "Publish 1 job" at bounding box center [833, 89] width 76 height 18
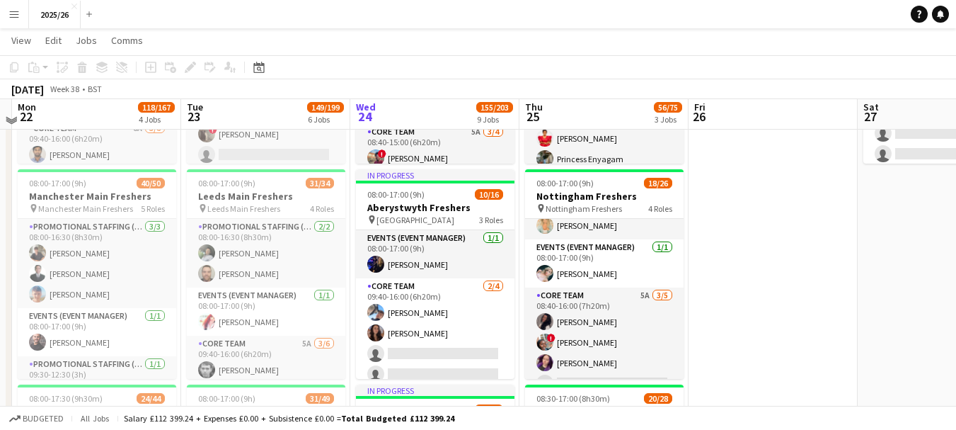
scroll to position [207, 0]
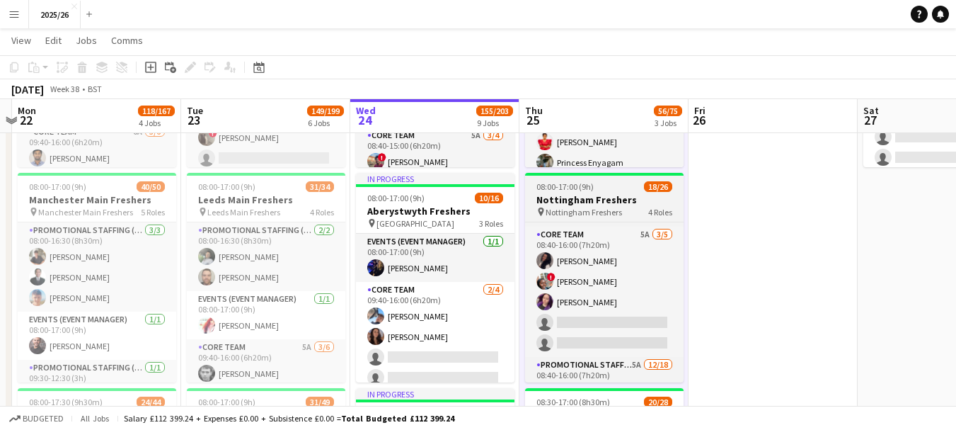
scroll to position [123, 0]
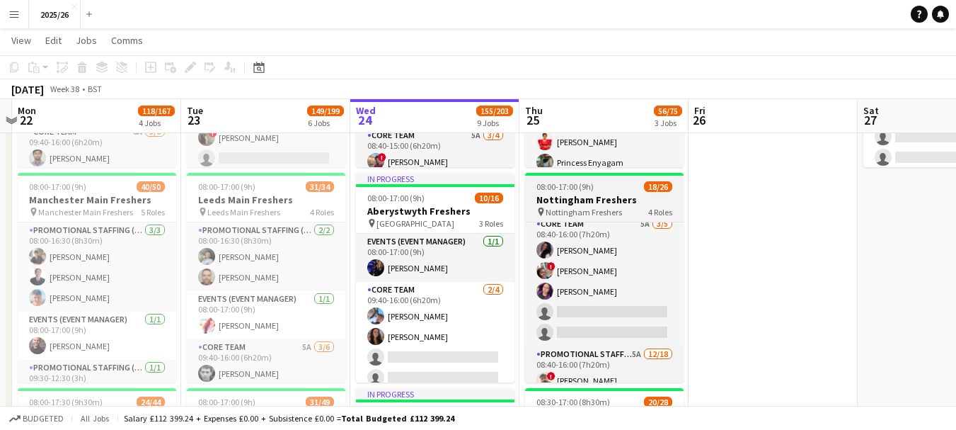
scroll to position [0, 500]
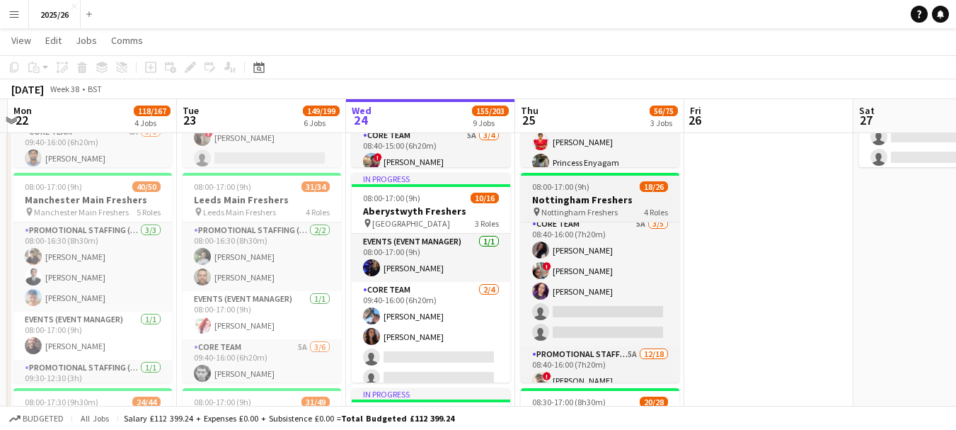
drag, startPoint x: 683, startPoint y: 268, endPoint x: 679, endPoint y: 284, distance: 16.1
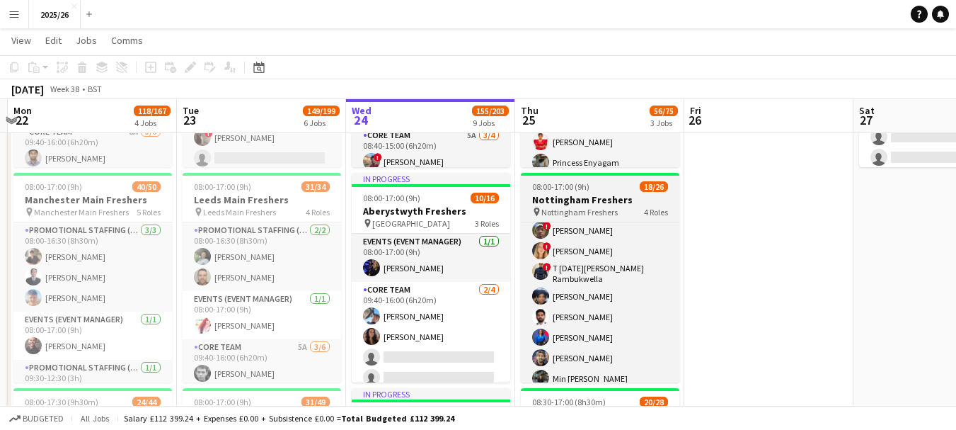
scroll to position [478, 0]
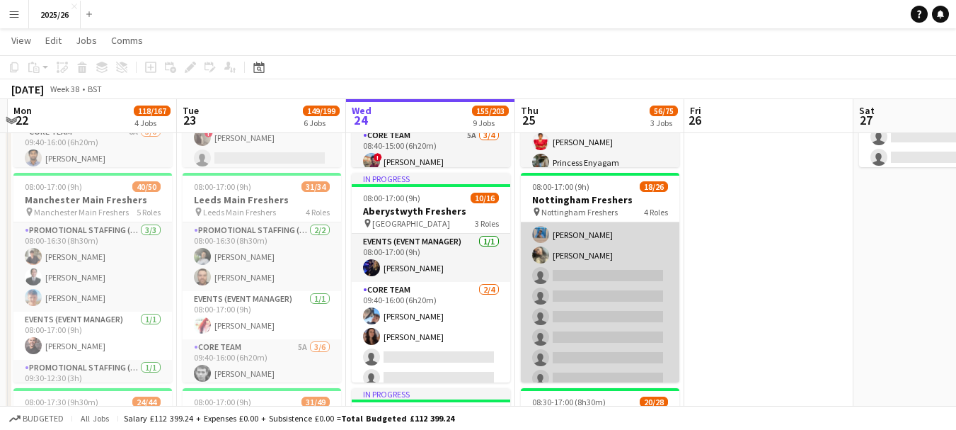
click at [597, 301] on app-card-role "Promotional Staffing (Brand Ambassadors) 5A 12/18 08:40-16:00 (7h20m) ! Daniel …" at bounding box center [600, 191] width 159 height 401
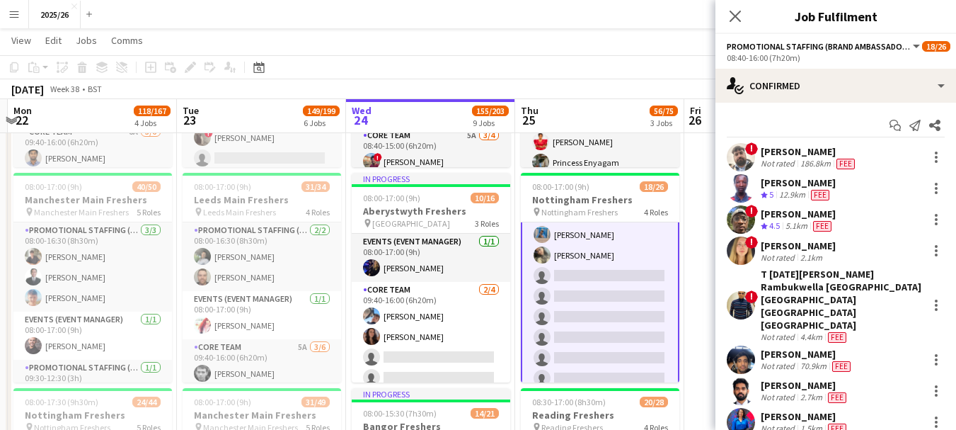
scroll to position [286, 0]
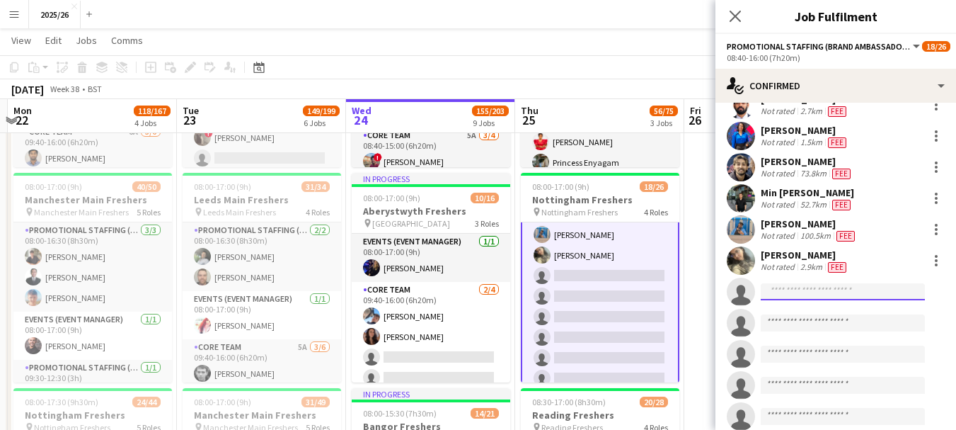
click at [790, 283] on input at bounding box center [843, 291] width 164 height 17
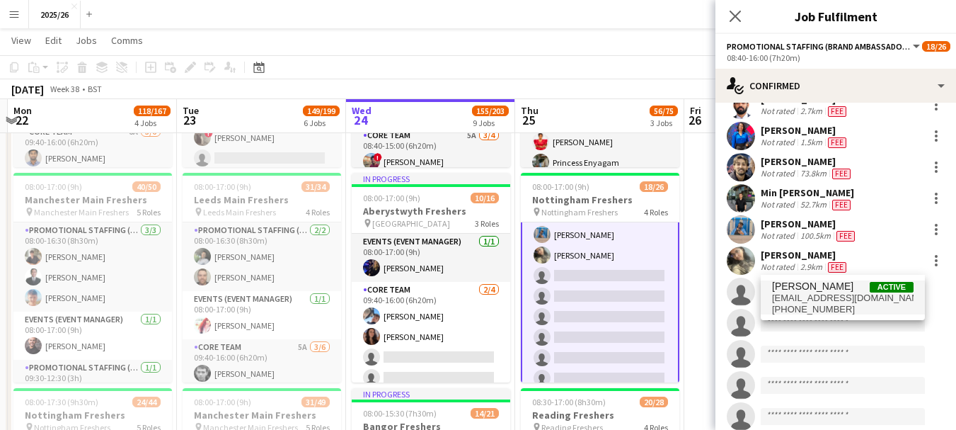
type input "*****"
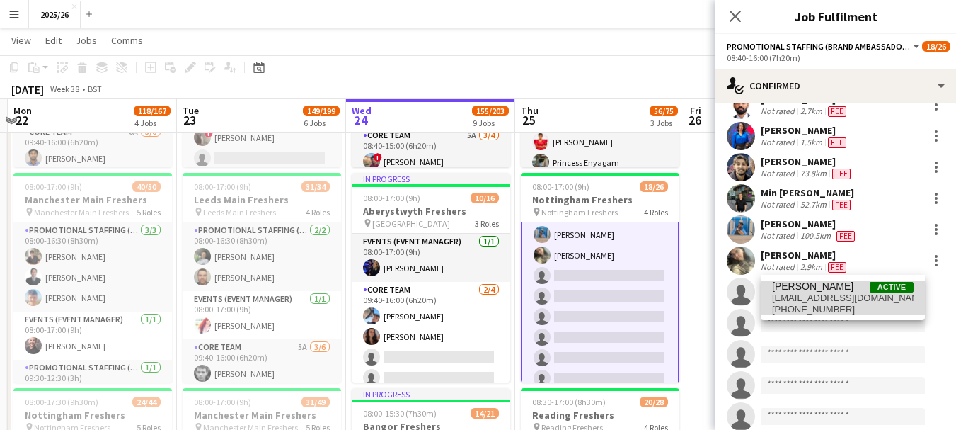
click at [823, 287] on span "[PERSON_NAME]" at bounding box center [812, 286] width 81 height 12
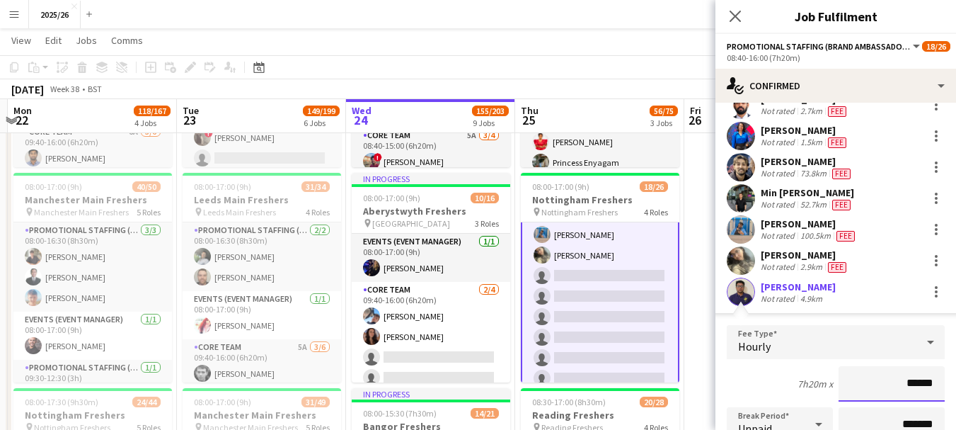
click at [917, 366] on input "******" at bounding box center [892, 383] width 106 height 35
type input "******"
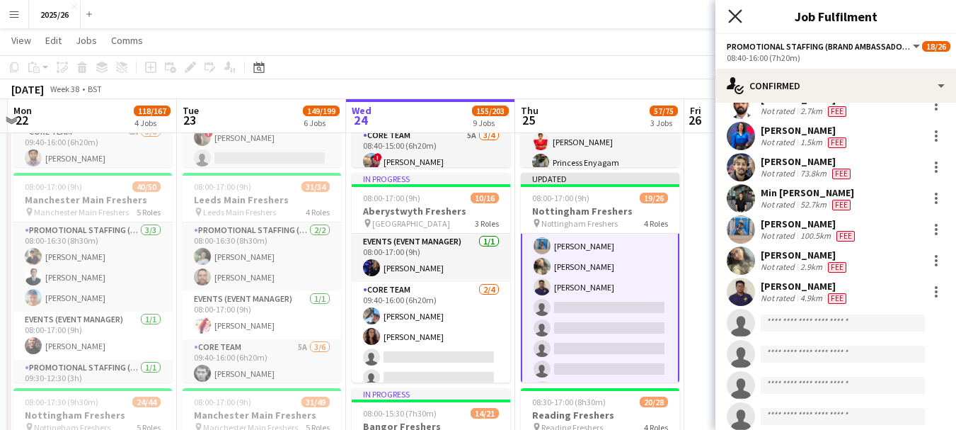
click at [739, 13] on icon at bounding box center [734, 15] width 13 height 13
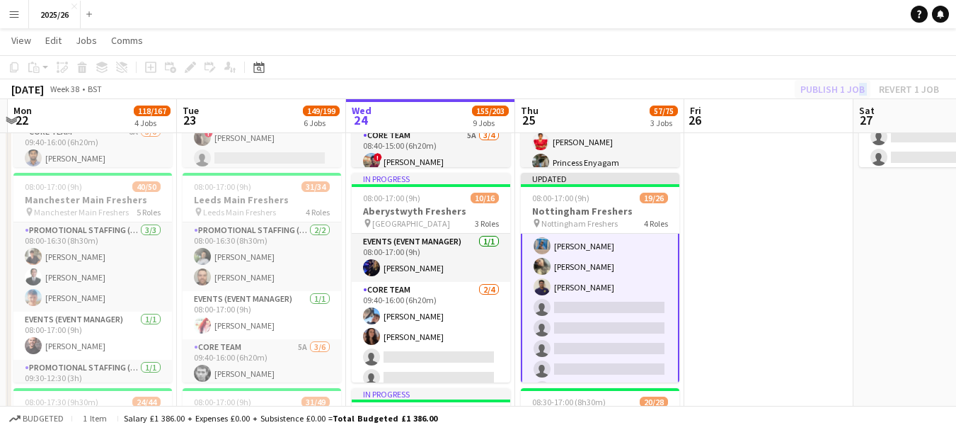
drag, startPoint x: 874, startPoint y: 90, endPoint x: 853, endPoint y: 86, distance: 21.5
click at [853, 86] on div "Publish 1 job Revert 1 job" at bounding box center [869, 89] width 173 height 18
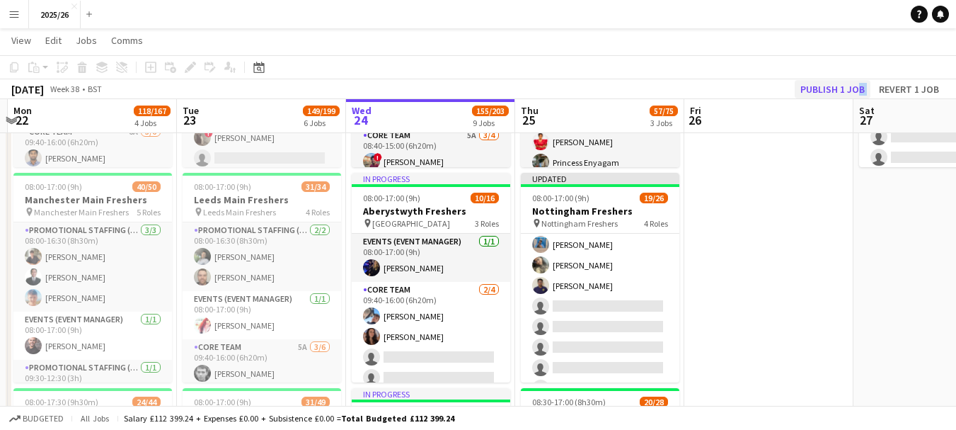
scroll to position [478, 0]
click at [853, 86] on button "Publish 1 job" at bounding box center [833, 89] width 76 height 18
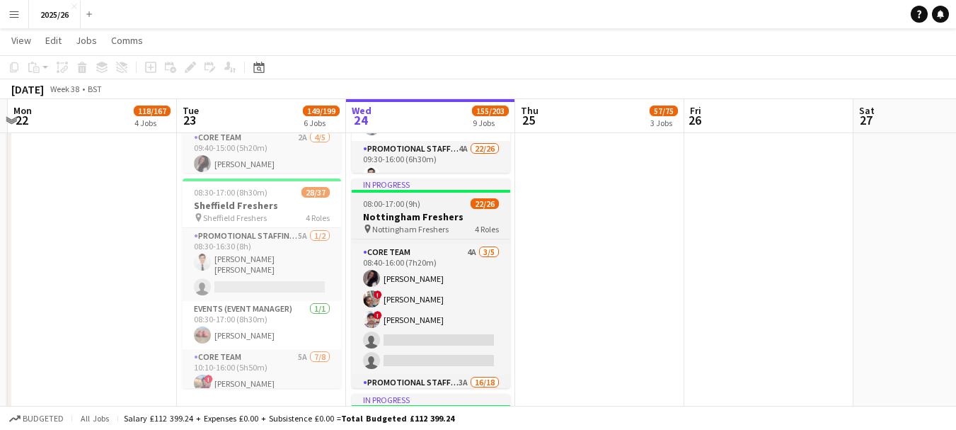
scroll to position [0, 503]
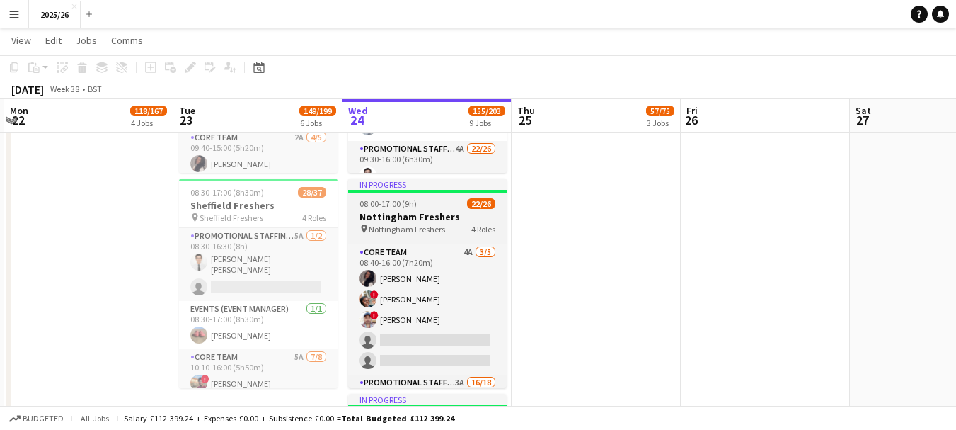
drag, startPoint x: 510, startPoint y: 290, endPoint x: 506, endPoint y: 297, distance: 7.3
click at [506, 297] on div "Promotional Staffing (Team Leader) 2/2 08:00-16:30 (8h30m) NATASHA LABIDI Aimie…" at bounding box center [427, 313] width 159 height 149
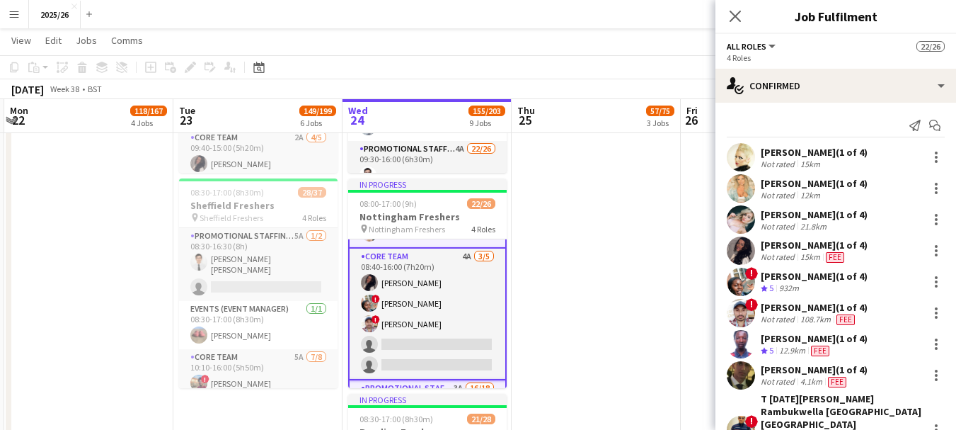
scroll to position [115, 0]
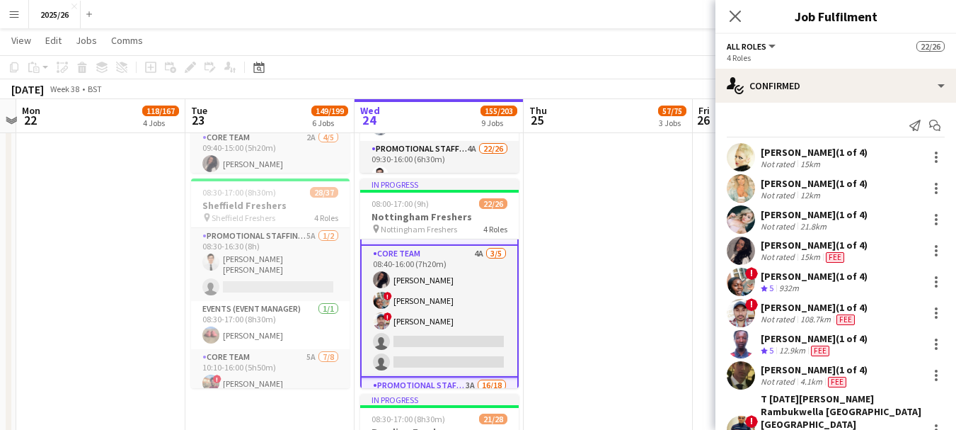
drag, startPoint x: 495, startPoint y: 296, endPoint x: 507, endPoint y: 292, distance: 11.9
click at [507, 292] on app-calendar-viewport "Fri 19 20/32 1 Job Sat 20 33/39 1 Job Sun 21 Mon 22 118/167 4 Jobs Tue 23 149/1…" at bounding box center [478, 45] width 956 height 2103
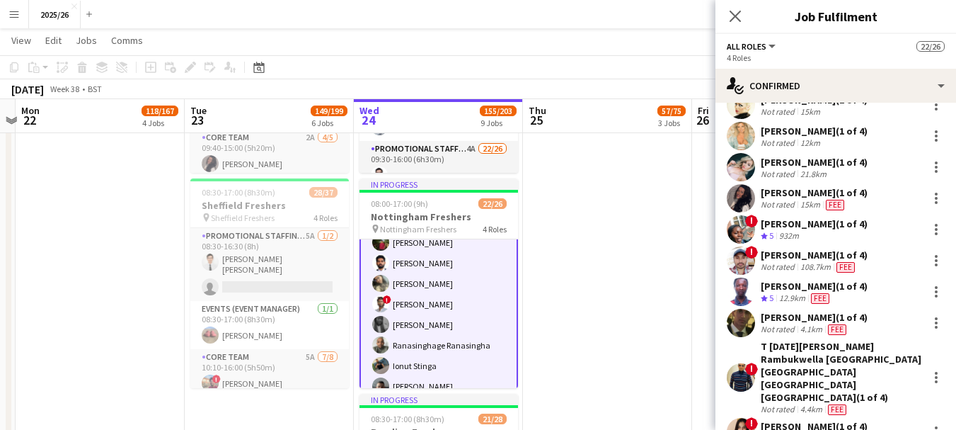
scroll to position [56, 0]
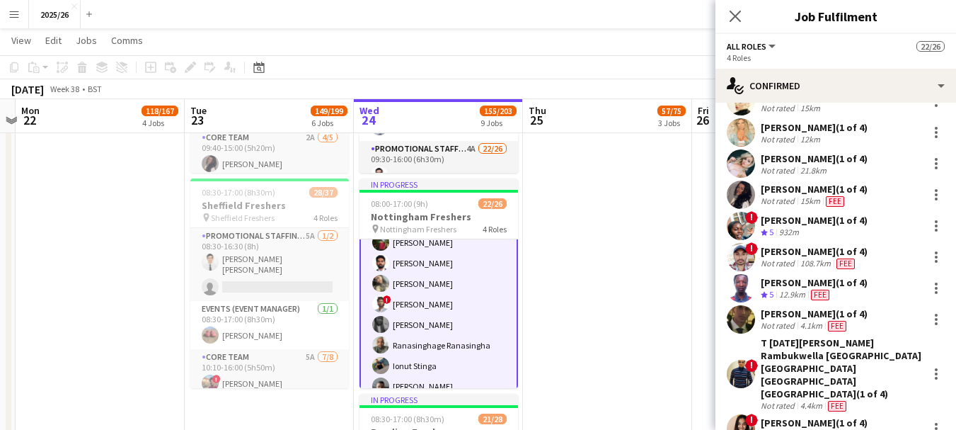
click at [817, 255] on div "Subhadeep Das Gupta (1 of 4)" at bounding box center [814, 251] width 107 height 13
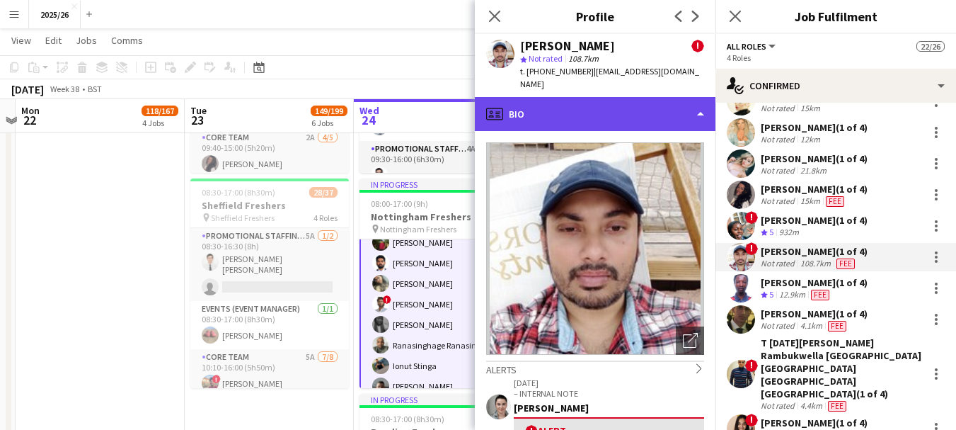
click at [628, 97] on div "profile Bio" at bounding box center [595, 114] width 241 height 34
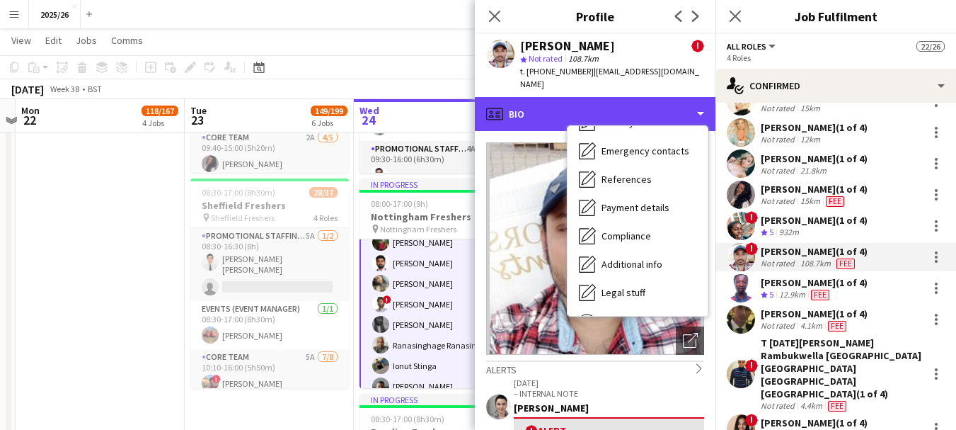
scroll to position [161, 0]
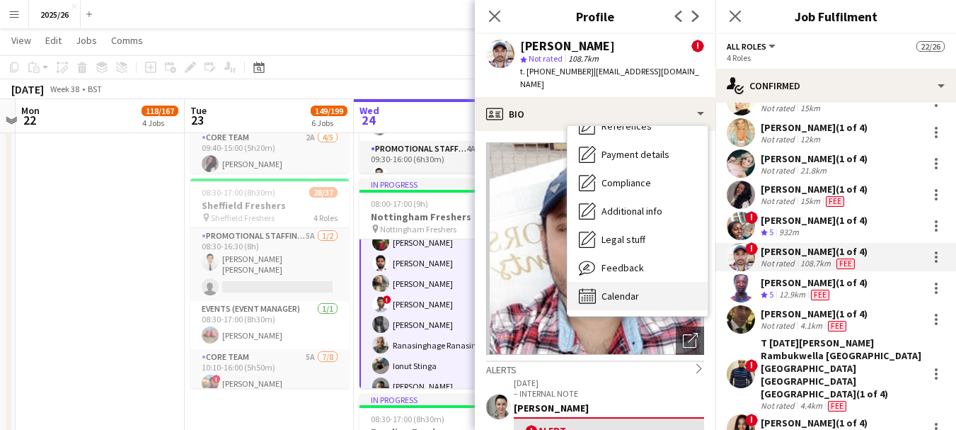
click at [651, 282] on div "Calendar Calendar" at bounding box center [638, 296] width 140 height 28
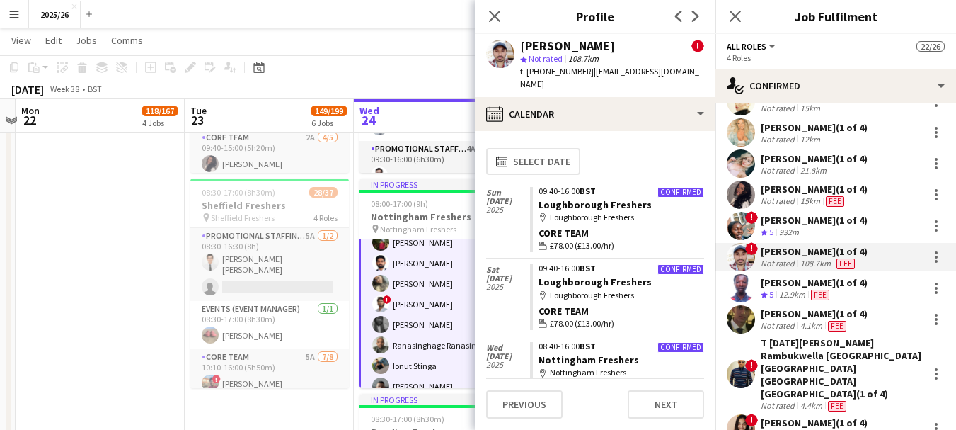
click at [812, 284] on div "Olanrewaju Adisa (1 of 4)" at bounding box center [814, 282] width 107 height 13
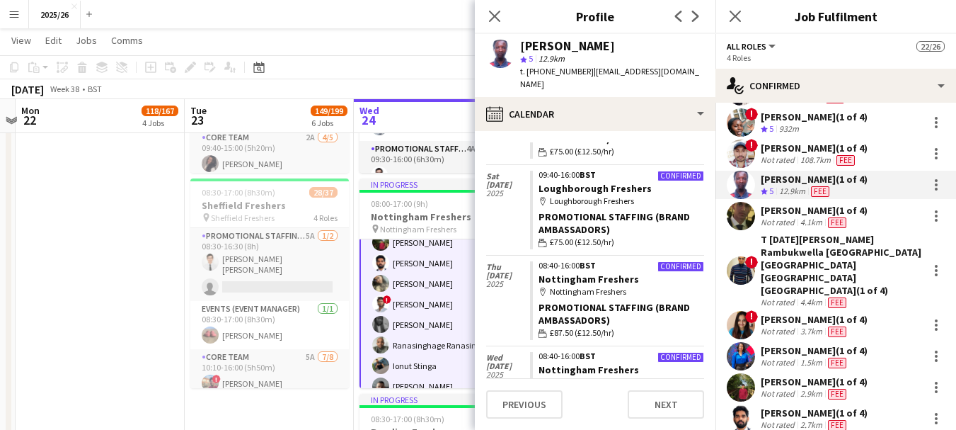
scroll to position [167, 0]
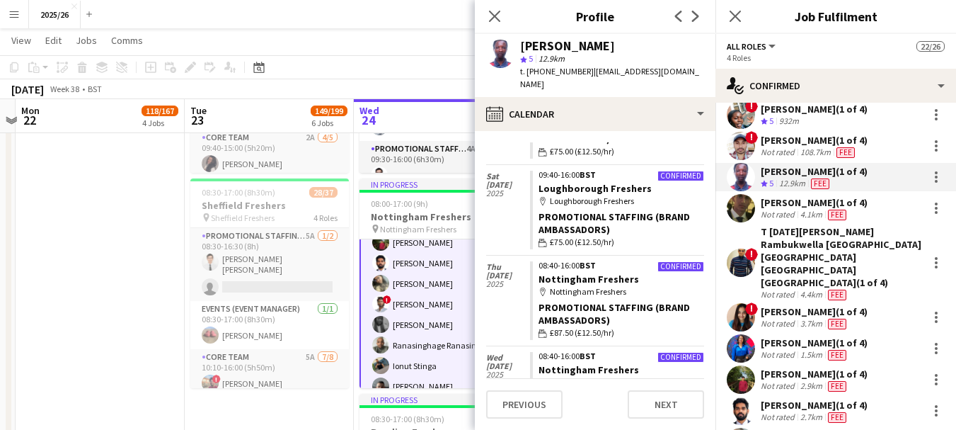
click at [795, 318] on div "Not rated" at bounding box center [779, 323] width 37 height 11
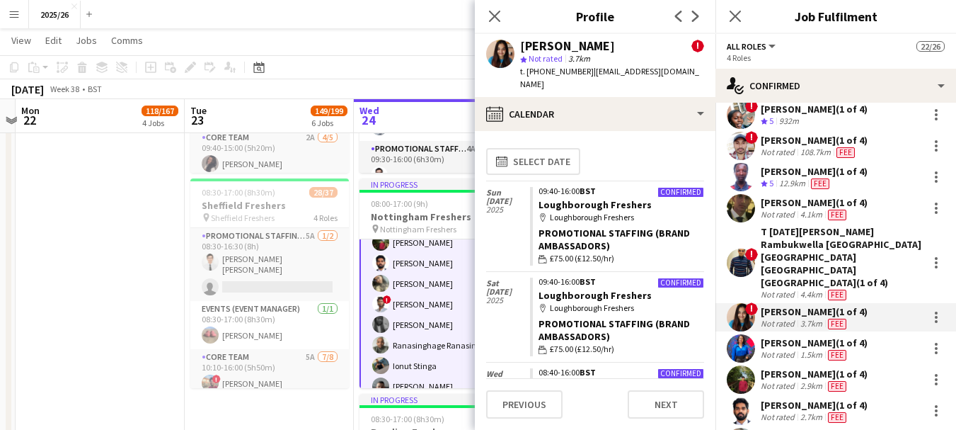
click at [706, 217] on app-calendar-tab "calendar-full Select date Sun 28 Sep 2025 Confirmed 09:40-16:00 BST Loughboroug…" at bounding box center [595, 280] width 241 height 299
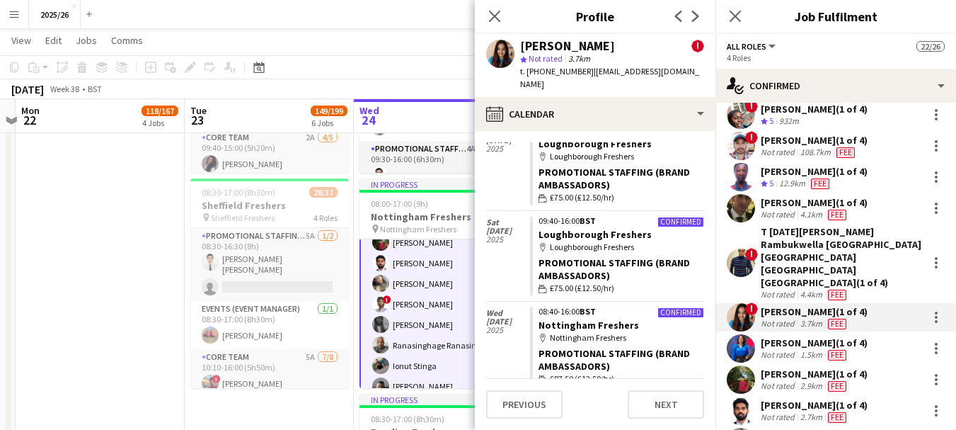
scroll to position [63, 0]
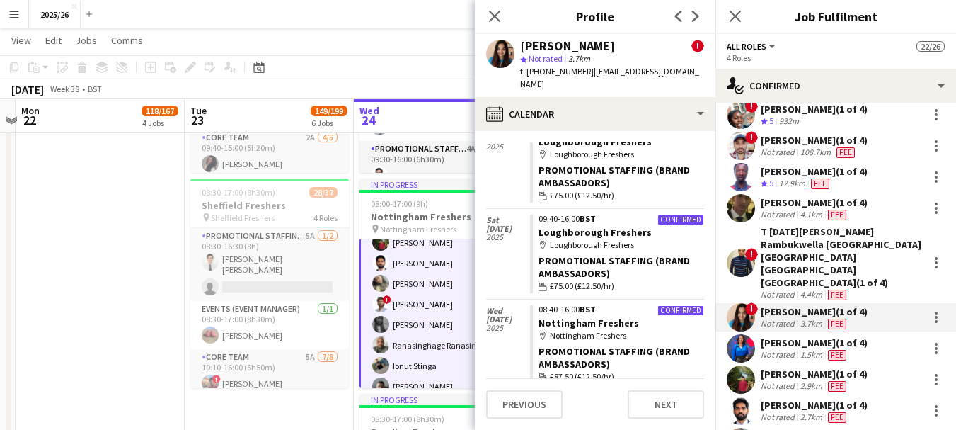
click at [808, 349] on div "1.5km" at bounding box center [812, 354] width 28 height 11
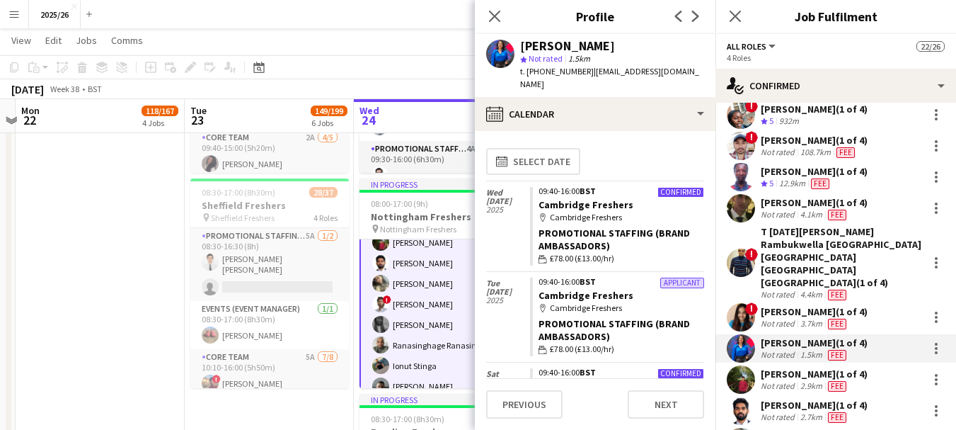
scroll to position [193, 0]
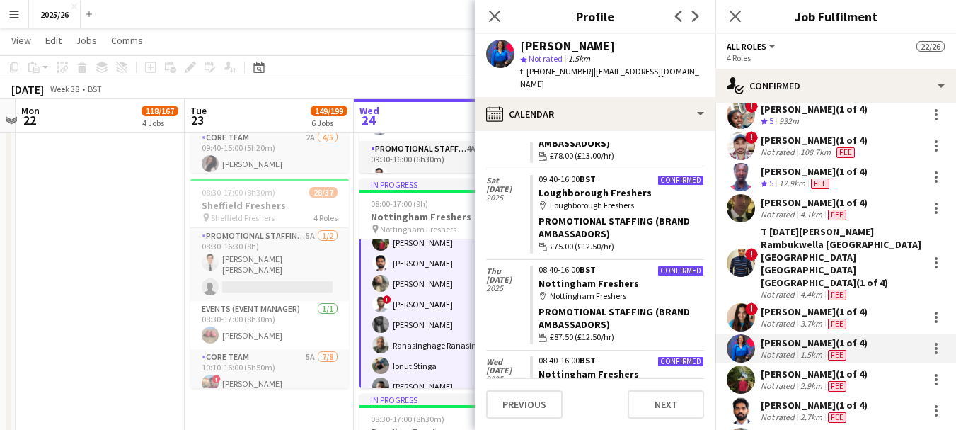
click at [855, 367] on div "Sasidaran Vijayakumar (1 of 4)" at bounding box center [814, 373] width 107 height 13
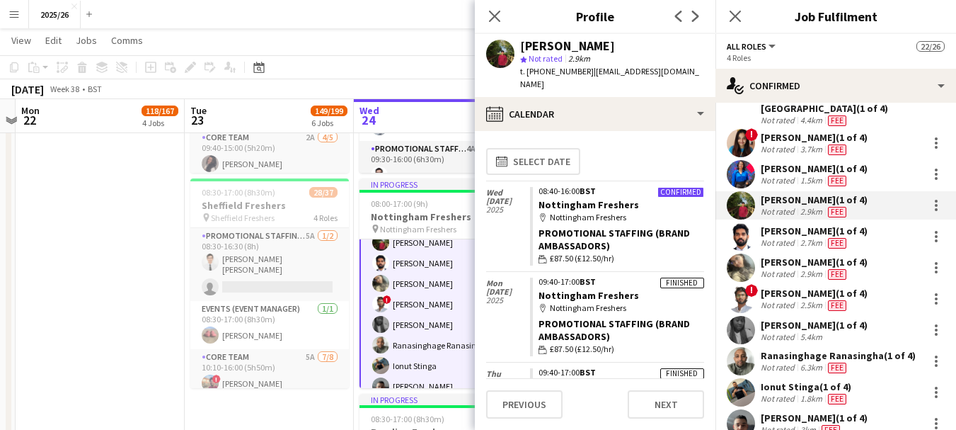
scroll to position [384, 0]
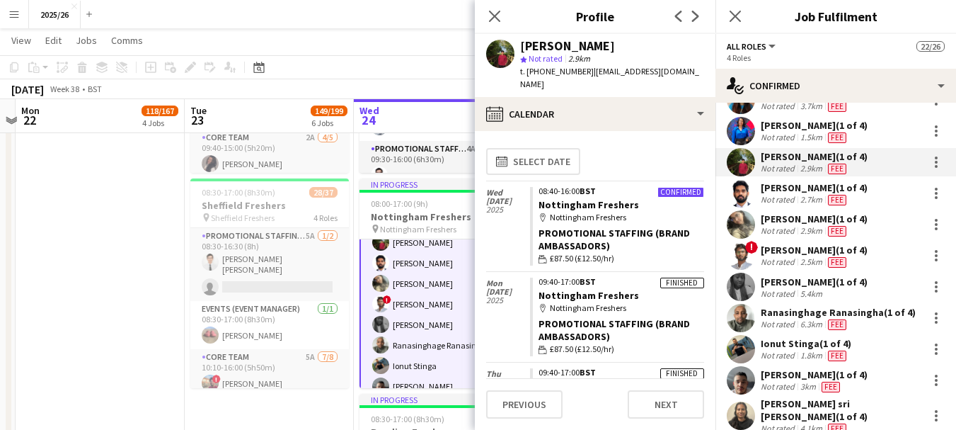
click at [798, 194] on div "2.7km" at bounding box center [812, 199] width 28 height 11
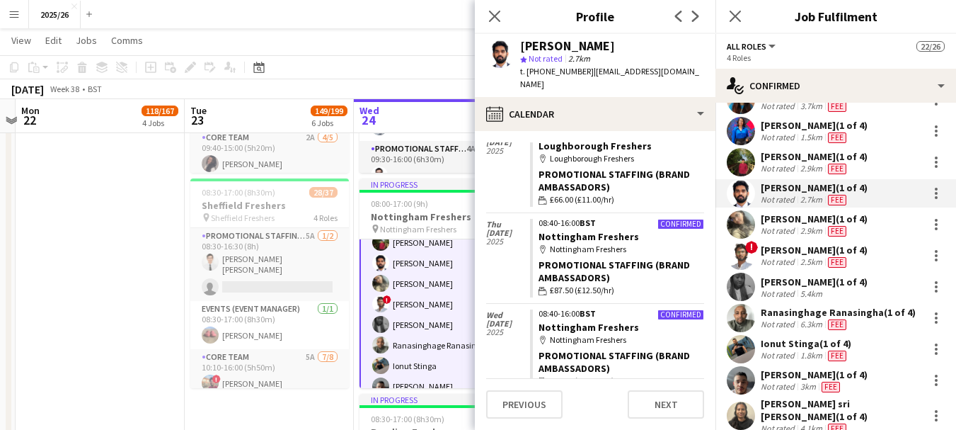
scroll to position [246, 0]
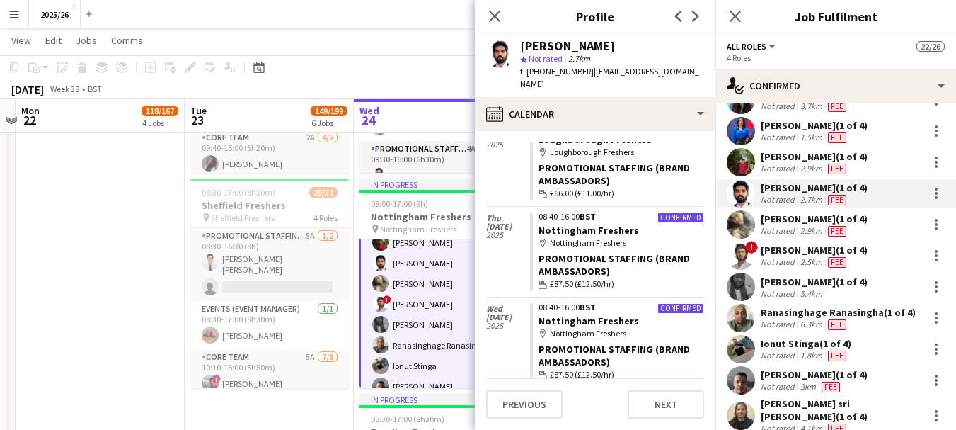
click at [802, 197] on div "NATASHA LABIDI (1 of 4) Not rated 15km Aimie Housley (1 of 4) Not rated 12km So…" at bounding box center [836, 127] width 241 height 737
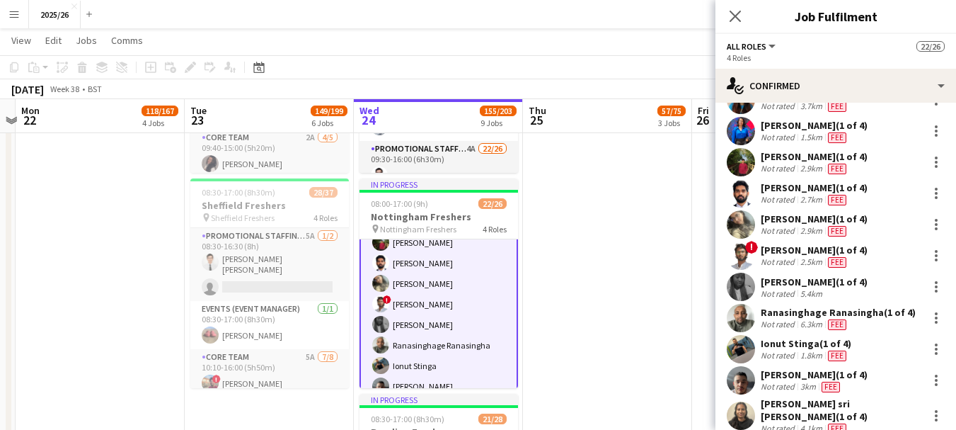
click at [801, 212] on div "Anagha Kondath (1 of 4)" at bounding box center [814, 218] width 107 height 13
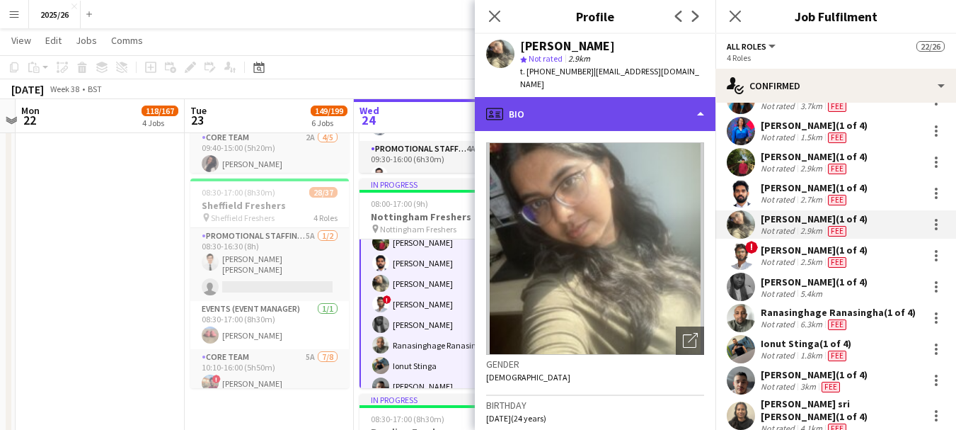
click at [674, 116] on div "profile Bio" at bounding box center [595, 114] width 241 height 34
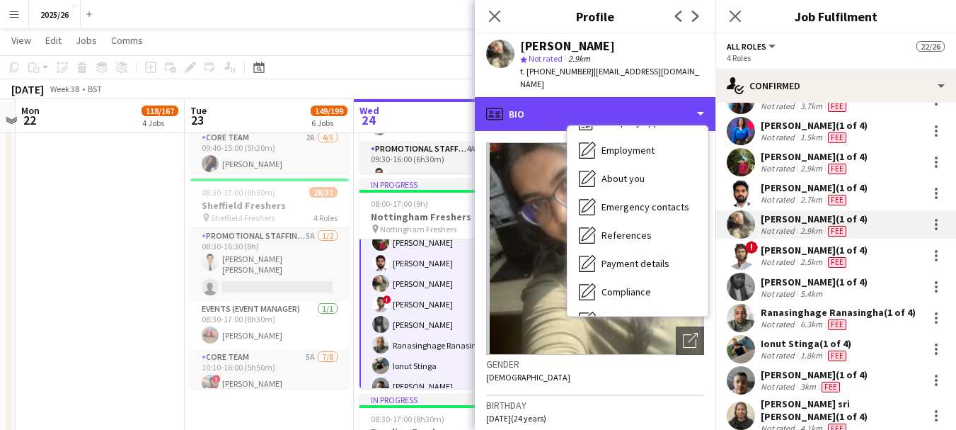
scroll to position [161, 0]
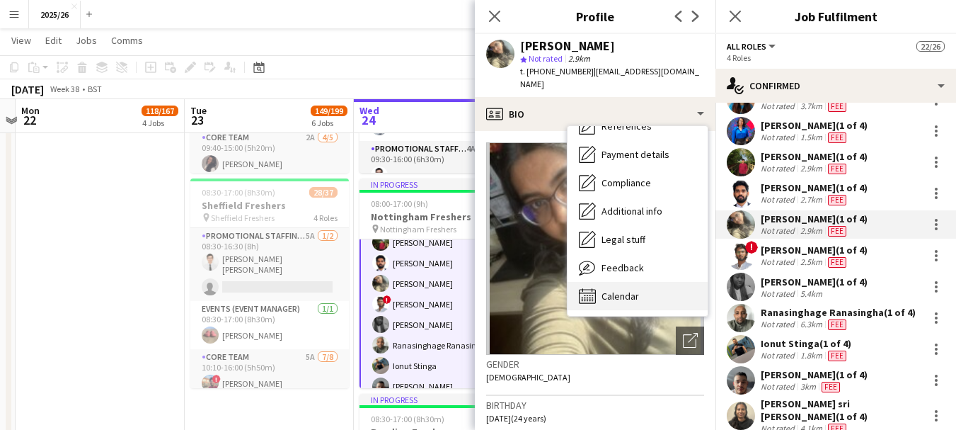
click at [646, 295] on div "Calendar Calendar" at bounding box center [638, 296] width 140 height 28
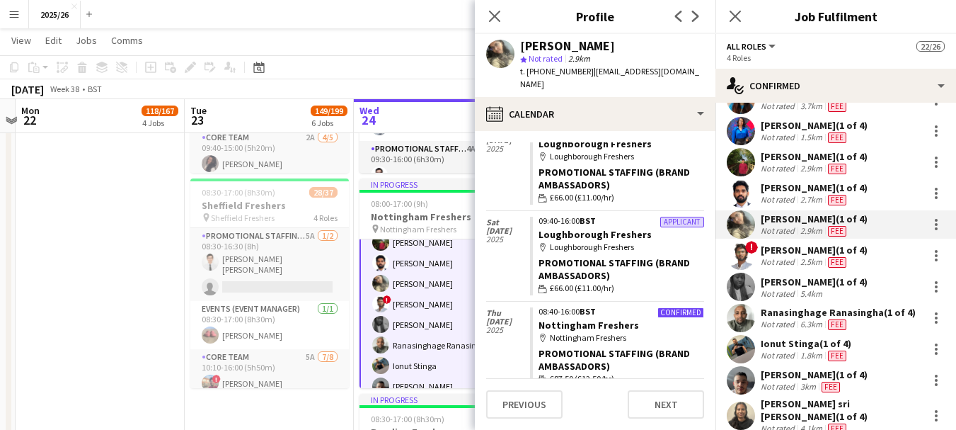
scroll to position [98, 0]
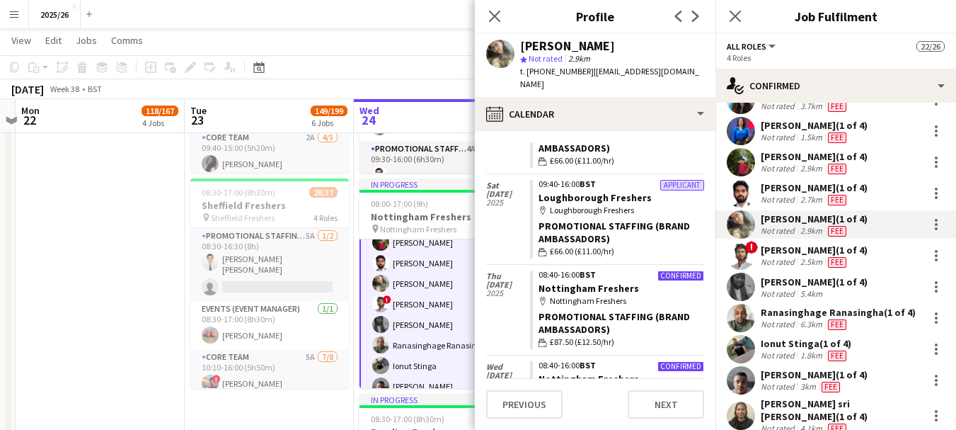
click at [747, 241] on span "!" at bounding box center [751, 247] width 13 height 13
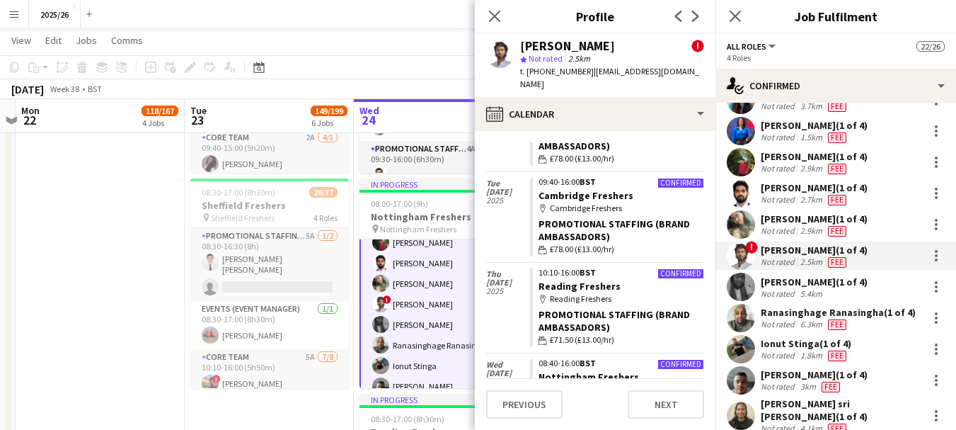
scroll to position [105, 0]
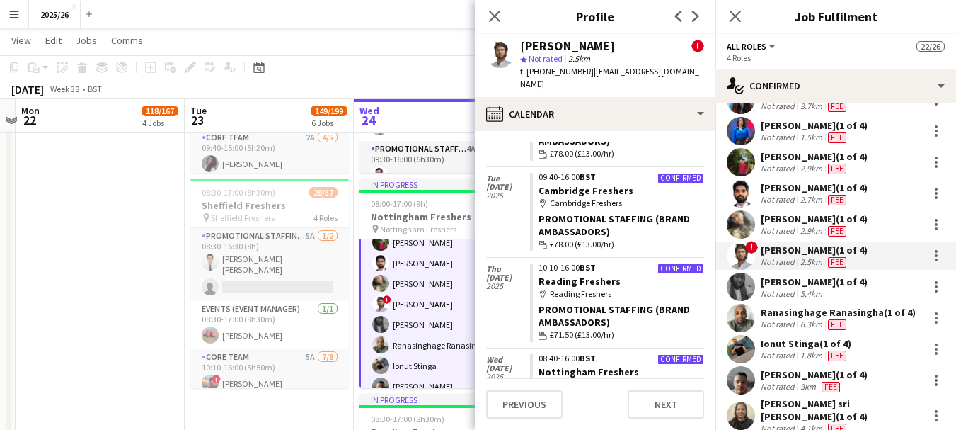
click at [794, 288] on div "Not rated" at bounding box center [779, 293] width 37 height 11
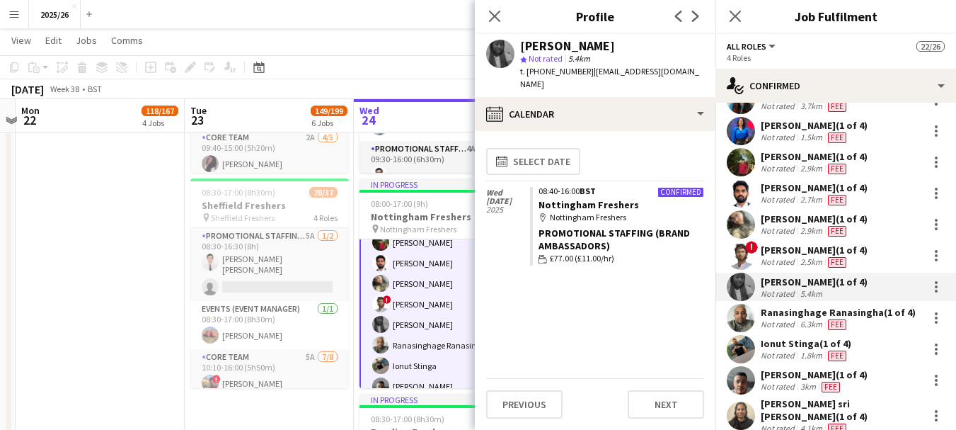
click at [817, 306] on div "Ranasinghage Ranasingha (1 of 4)" at bounding box center [838, 312] width 155 height 13
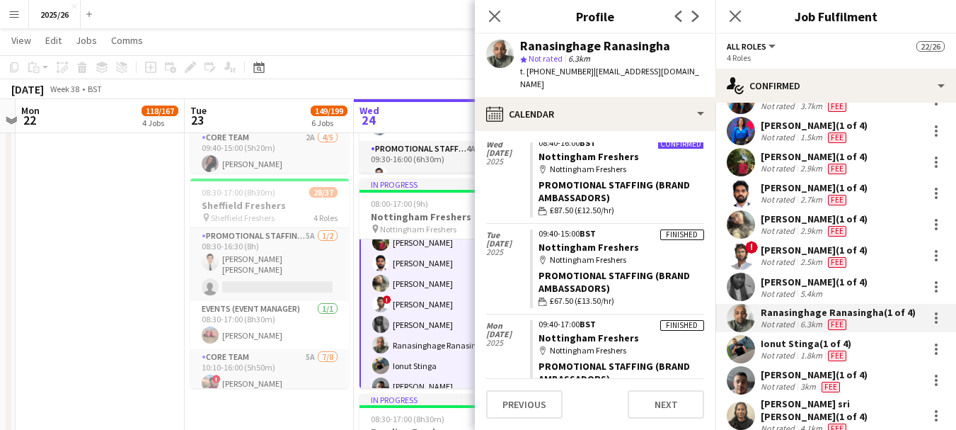
scroll to position [51, 0]
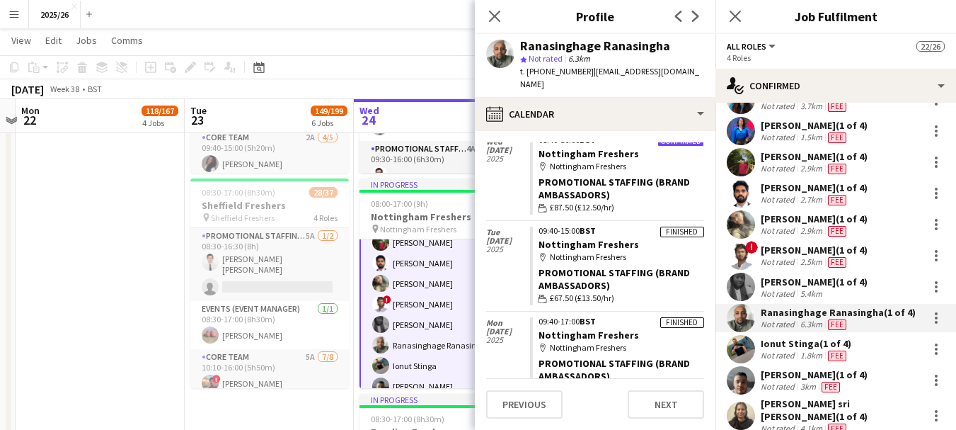
click at [784, 337] on div "Ionut Stinga (1 of 4)" at bounding box center [806, 343] width 91 height 13
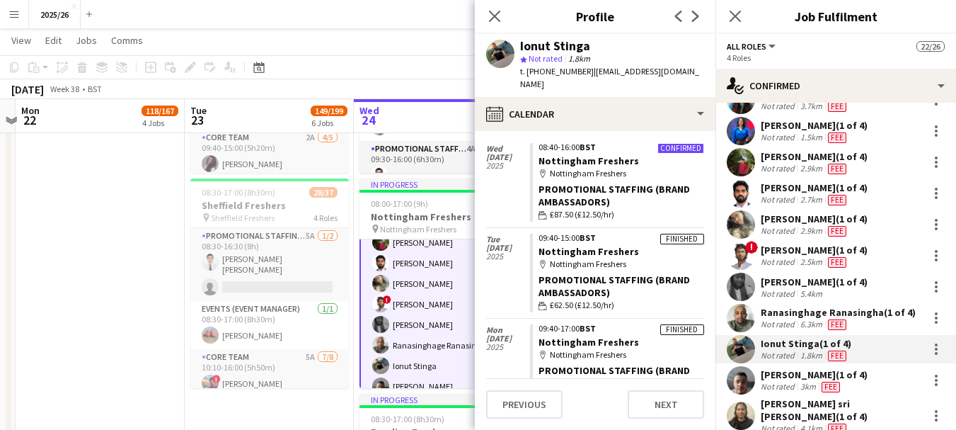
scroll to position [49, 0]
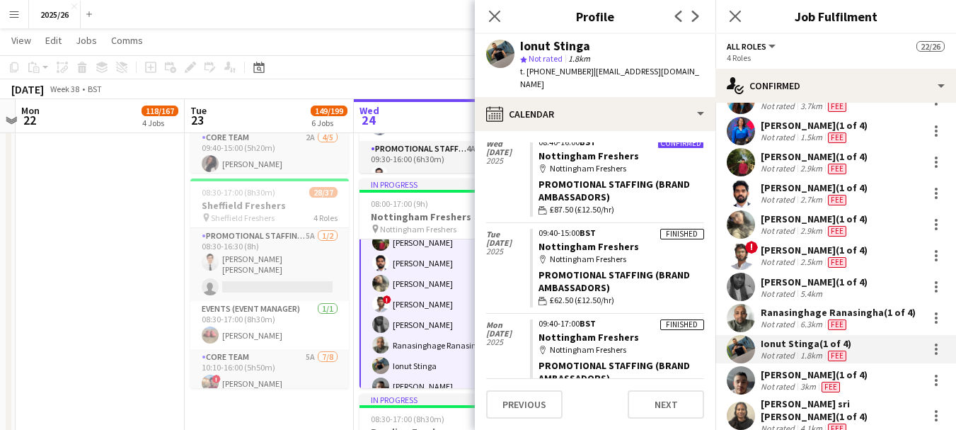
click at [805, 368] on div "Pavel Lunca (1 of 4)" at bounding box center [814, 374] width 107 height 13
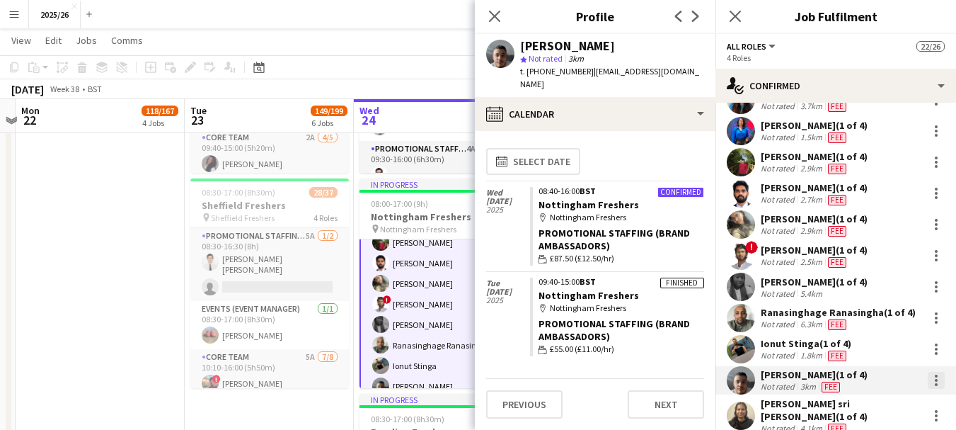
click at [928, 372] on div at bounding box center [936, 380] width 17 height 17
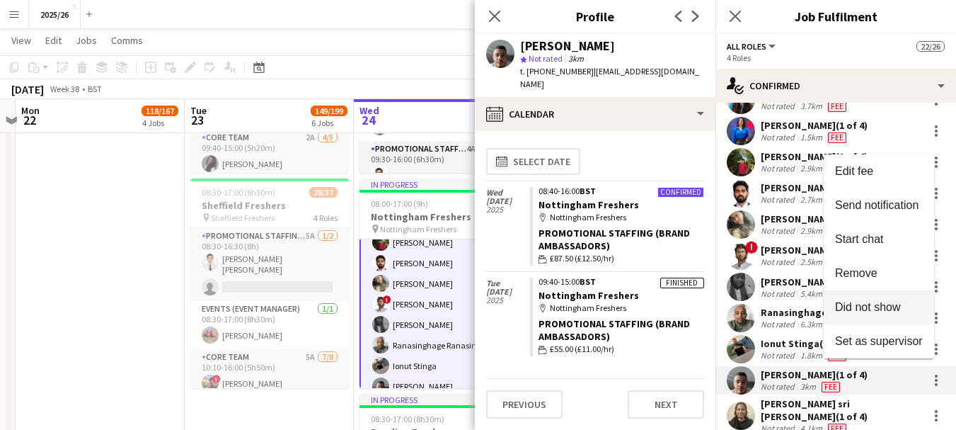
click at [863, 301] on span "Did not show" at bounding box center [868, 307] width 66 height 12
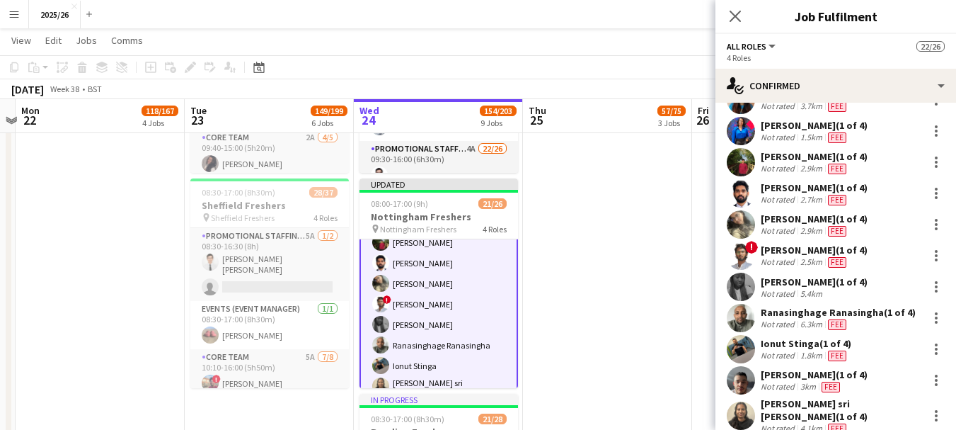
scroll to position [439, 0]
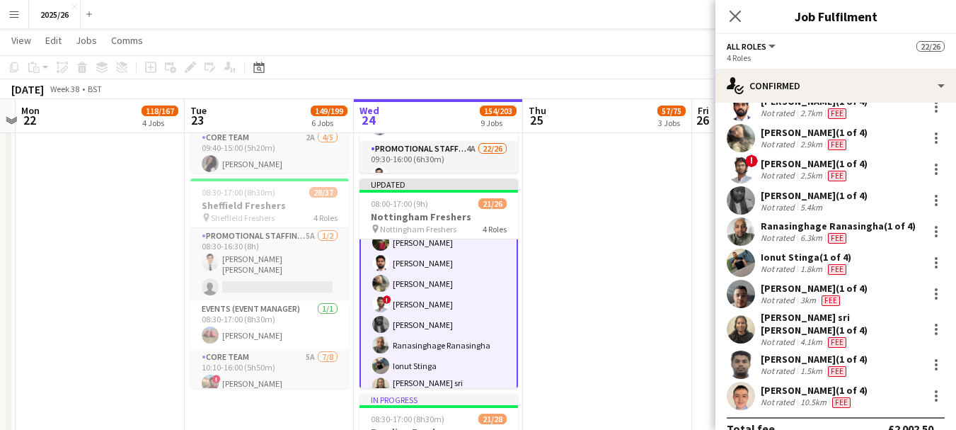
click at [775, 365] on div "Not rated" at bounding box center [779, 370] width 37 height 11
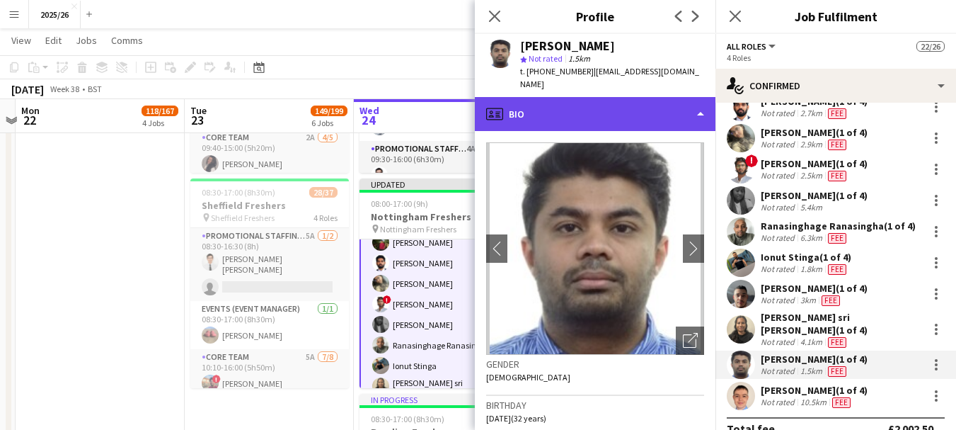
click at [618, 110] on div "profile Bio" at bounding box center [595, 114] width 241 height 34
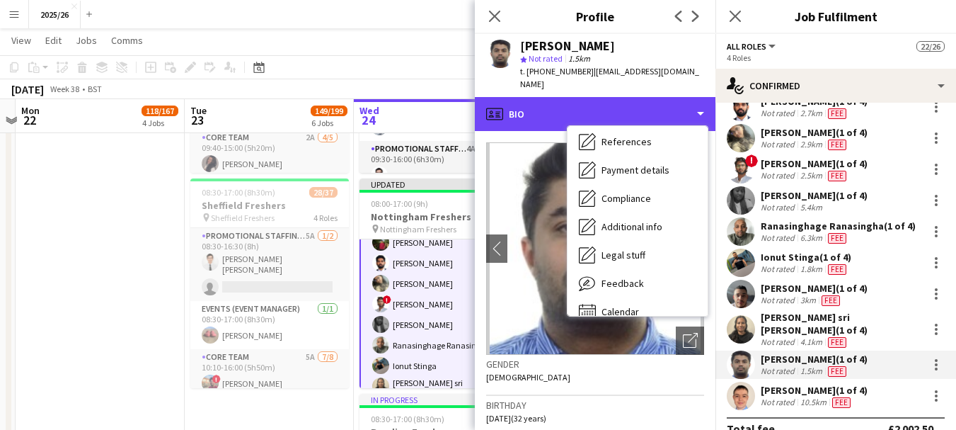
scroll to position [161, 0]
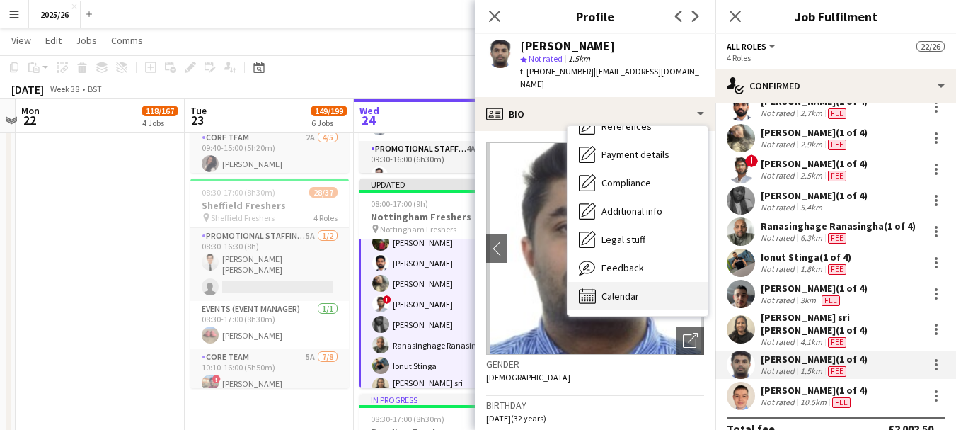
click at [646, 282] on div "Calendar Calendar" at bounding box center [638, 296] width 140 height 28
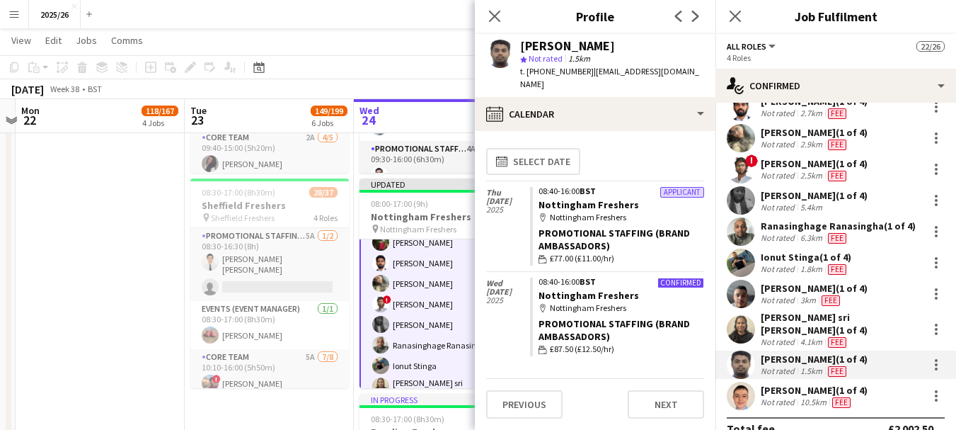
click at [800, 384] on div "Thomas Davies (1 of 4)" at bounding box center [814, 390] width 107 height 13
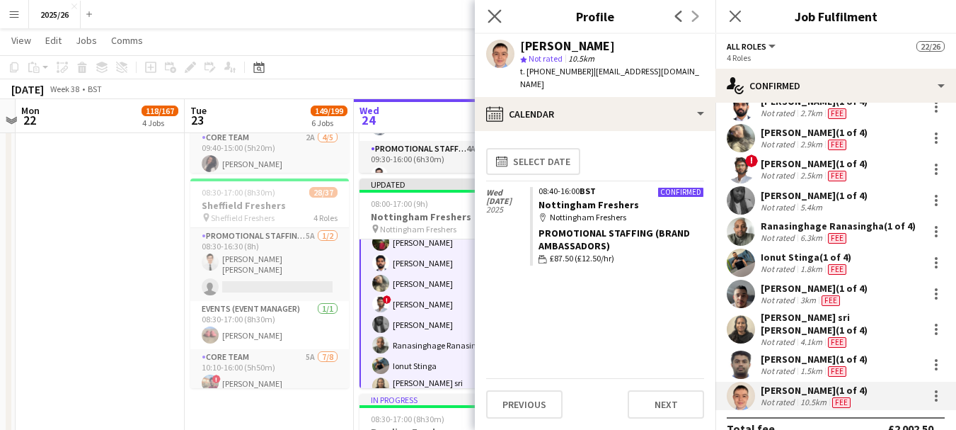
click at [488, 8] on app-icon "Close pop-in" at bounding box center [495, 16] width 21 height 21
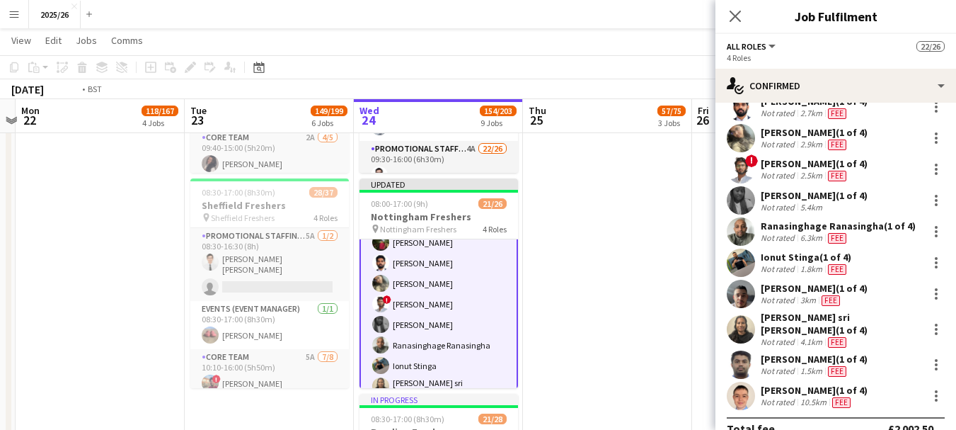
drag, startPoint x: 531, startPoint y: 277, endPoint x: 558, endPoint y: 278, distance: 26.9
click at [425, 278] on app-calendar-viewport "Fri 19 20/32 1 Job Sat 20 33/39 1 Job Sun 21 Mon 22 118/167 4 Jobs Tue 23 149/1…" at bounding box center [478, 45] width 956 height 2103
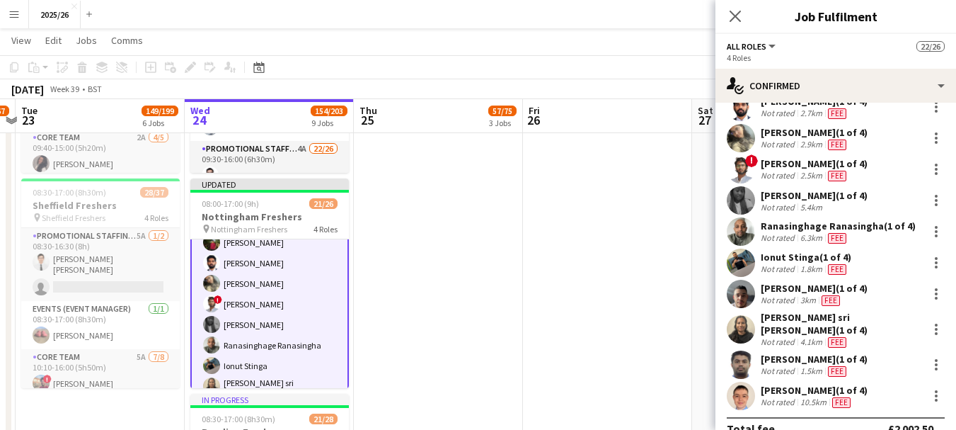
scroll to position [0, 507]
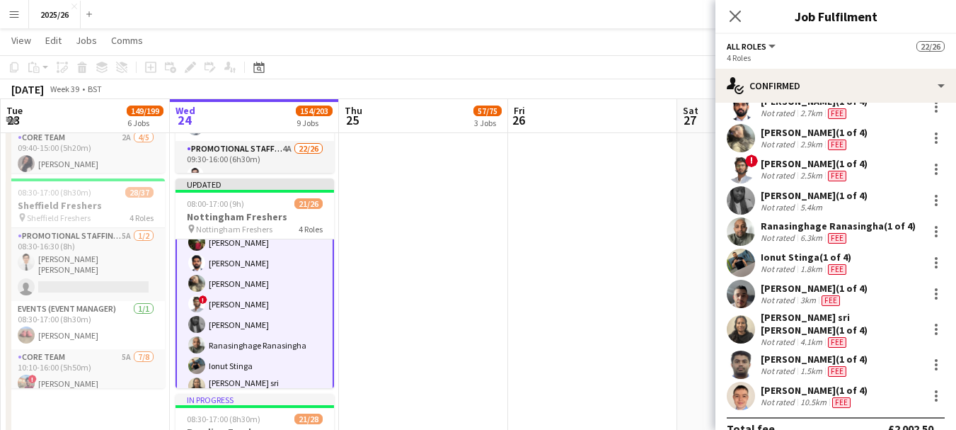
drag, startPoint x: 776, startPoint y: 338, endPoint x: 556, endPoint y: 388, distance: 225.8
click at [556, 388] on app-date-cell at bounding box center [592, 64] width 169 height 1934
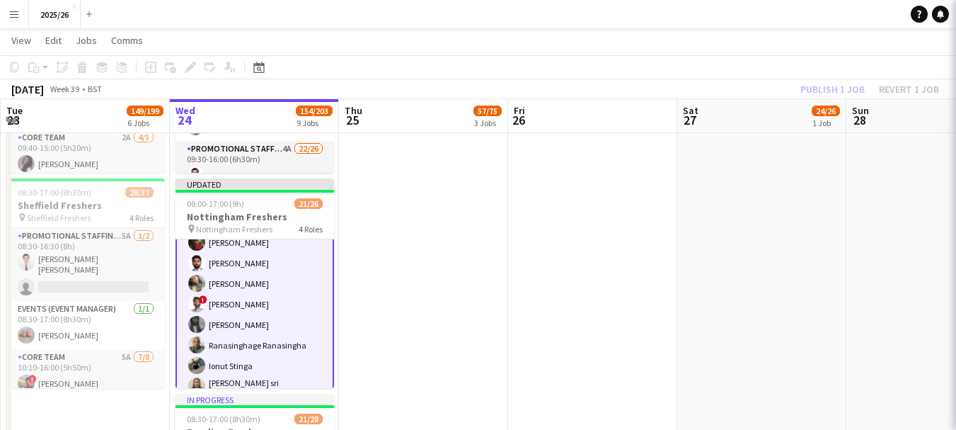
scroll to position [385, 0]
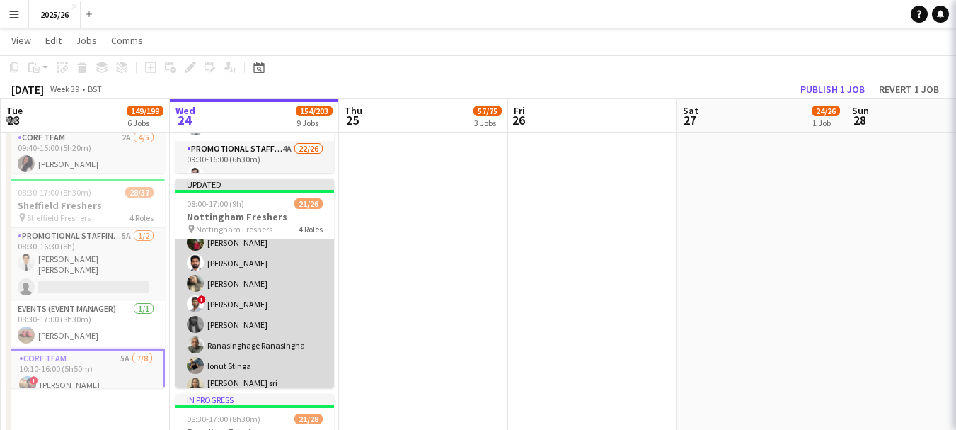
click at [234, 333] on app-card-role "Promotional Staffing (Brand Ambassadors) 3A 15/18 08:40-16:00 (7h20m) Olanrewaj…" at bounding box center [255, 304] width 159 height 406
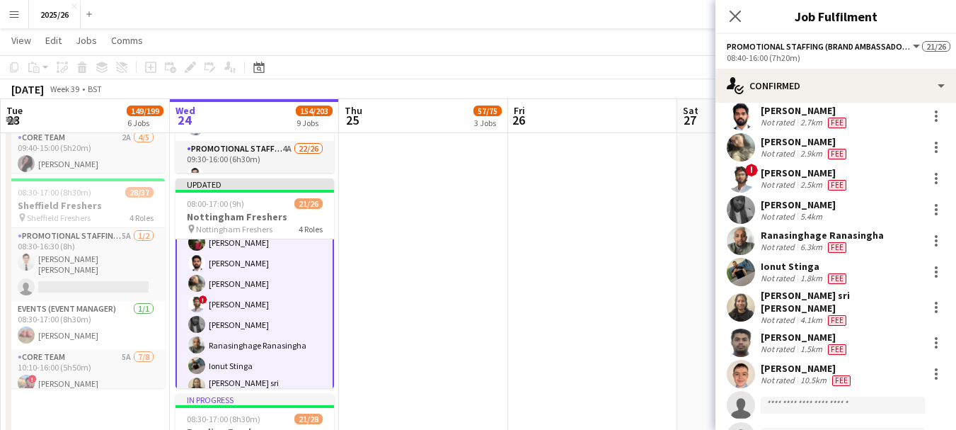
scroll to position [286, 0]
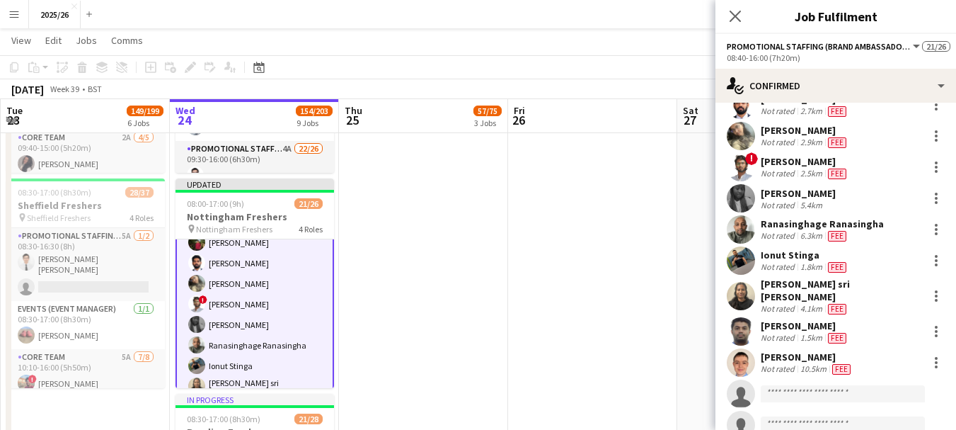
click at [854, 317] on div "Shenal Perera Not rated 1.5km Fee" at bounding box center [836, 331] width 241 height 28
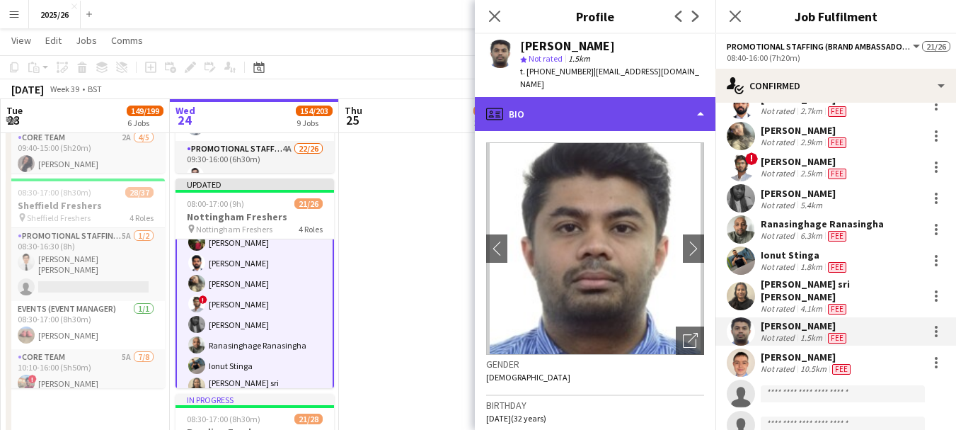
click at [644, 111] on div "profile Bio" at bounding box center [595, 114] width 241 height 34
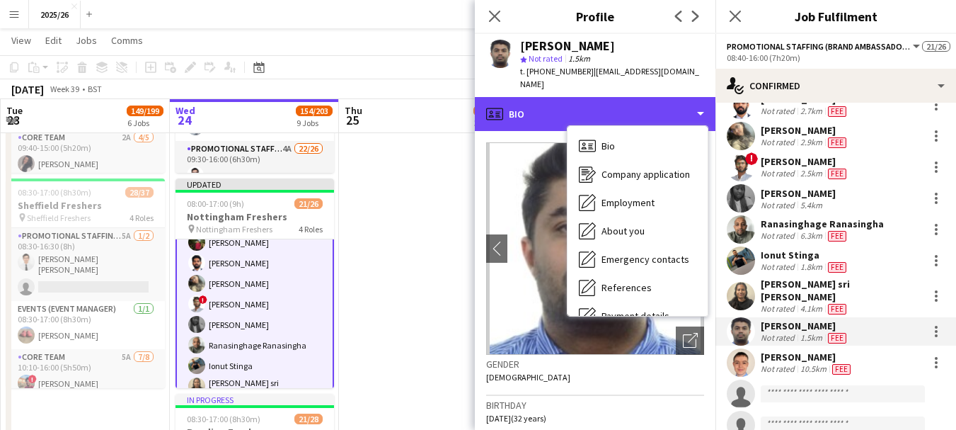
scroll to position [161, 0]
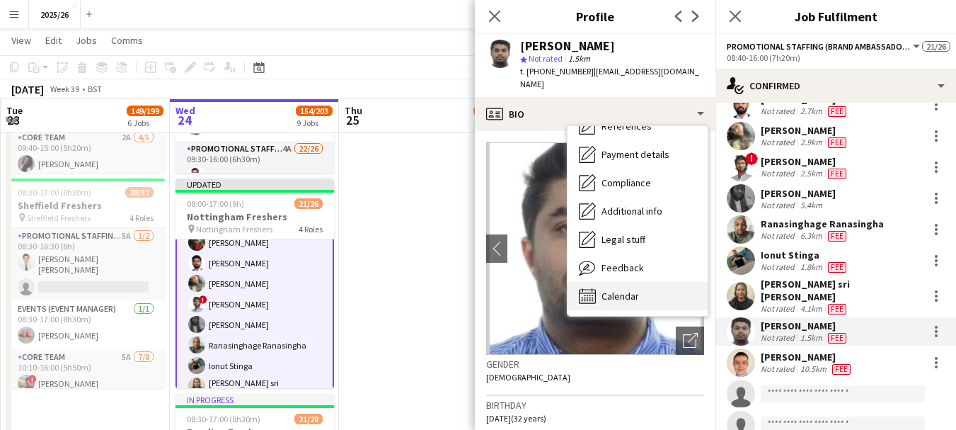
click at [676, 282] on div "Calendar Calendar" at bounding box center [638, 296] width 140 height 28
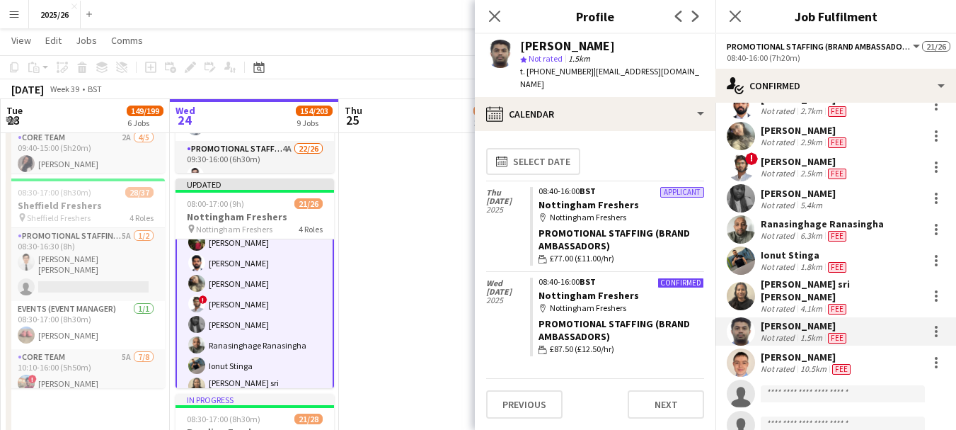
click at [800, 248] on div "Ionut Stinga" at bounding box center [805, 254] width 88 height 13
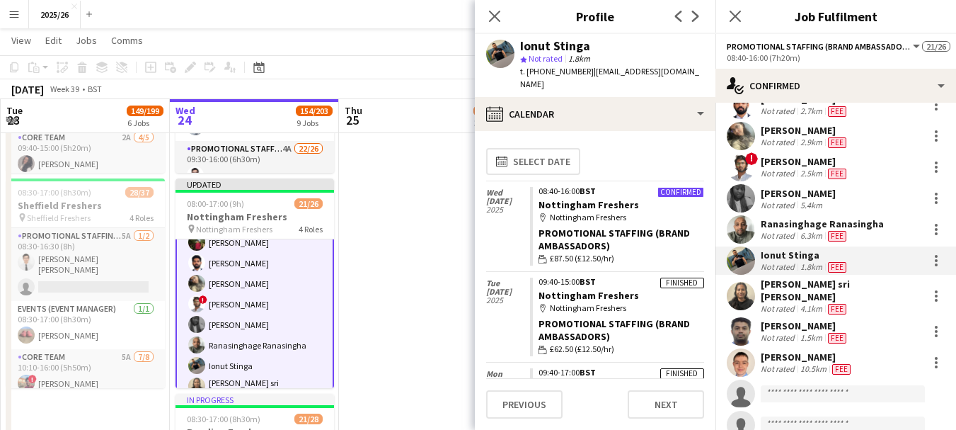
click at [783, 200] on div "Not rated" at bounding box center [779, 205] width 37 height 11
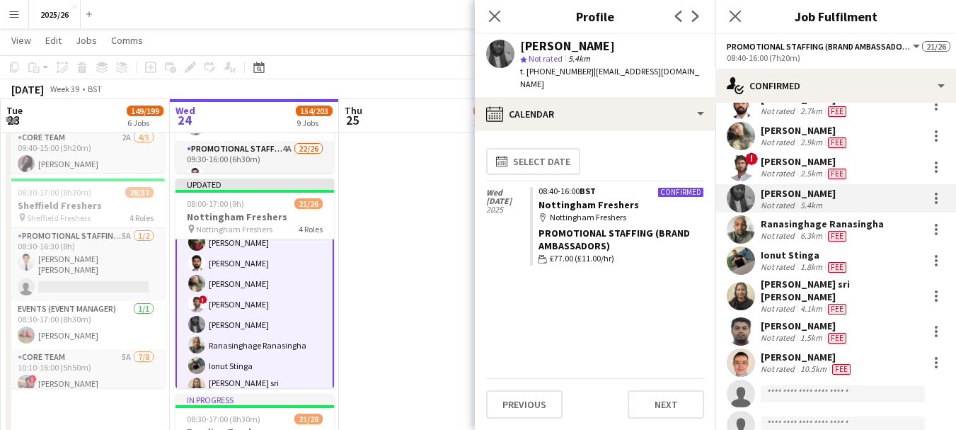
click at [791, 168] on div "Not rated" at bounding box center [779, 173] width 37 height 11
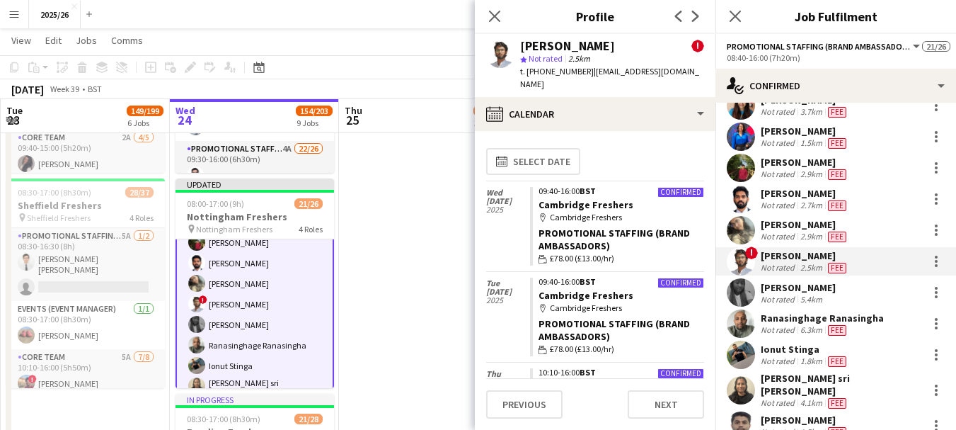
scroll to position [135, 0]
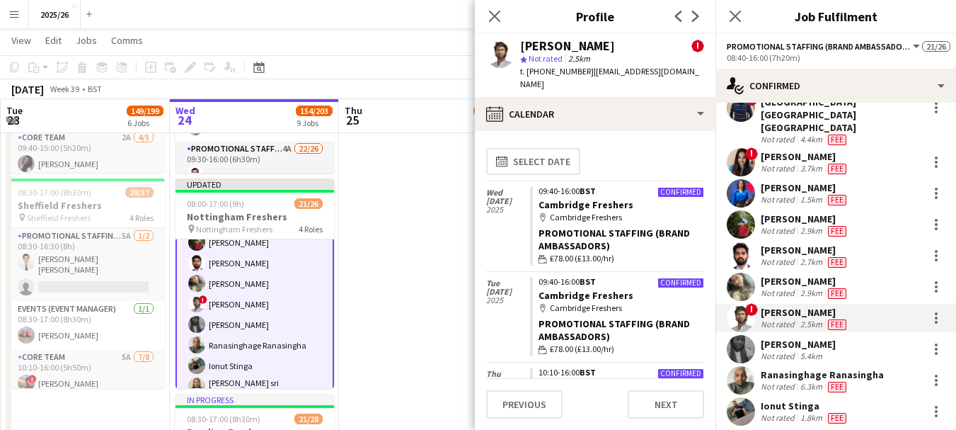
click at [790, 225] on div "Not rated" at bounding box center [779, 230] width 37 height 11
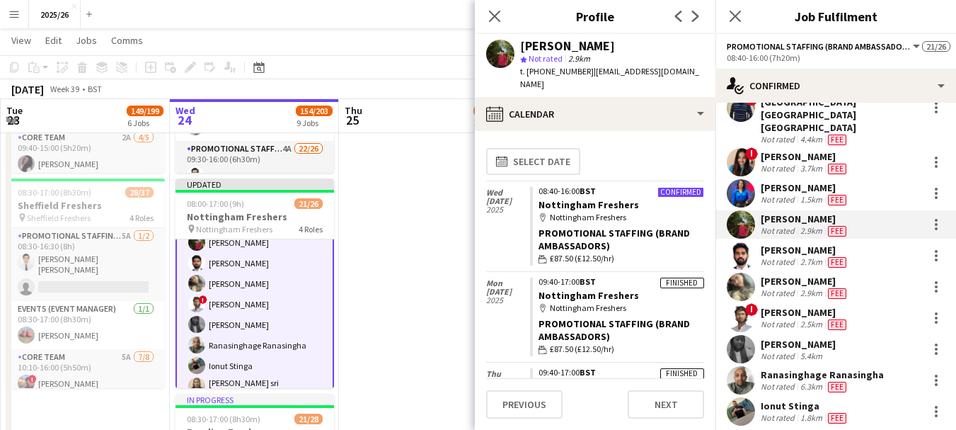
click at [694, 177] on div "calendar-full Select date Wed 24 Sep 2025 Confirmed 08:40-16:00 BST Nottingham …" at bounding box center [595, 260] width 218 height 236
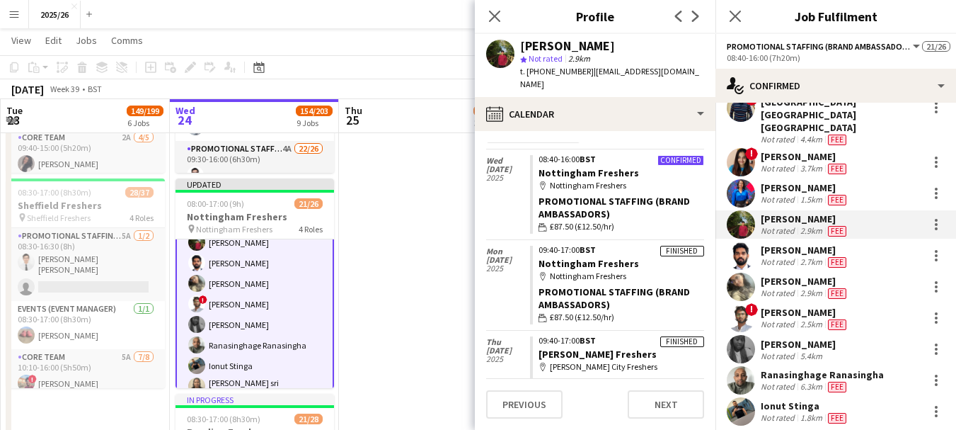
scroll to position [0, 0]
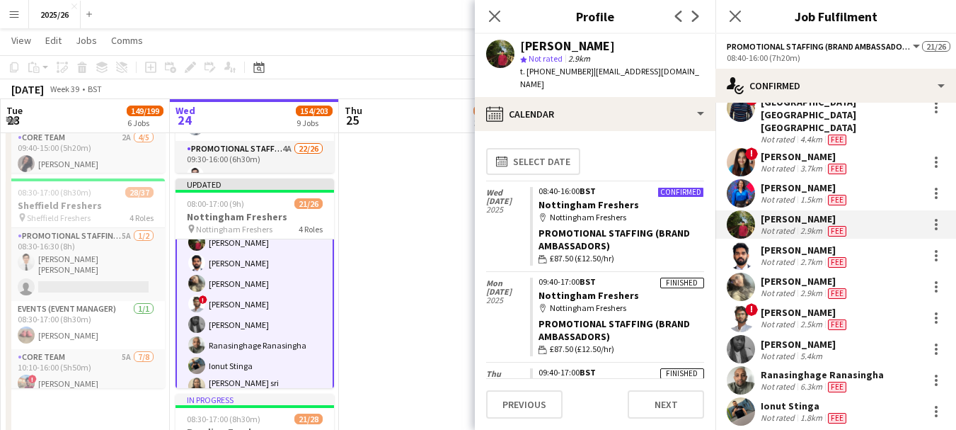
click at [809, 150] on div "[PERSON_NAME]" at bounding box center [805, 156] width 88 height 13
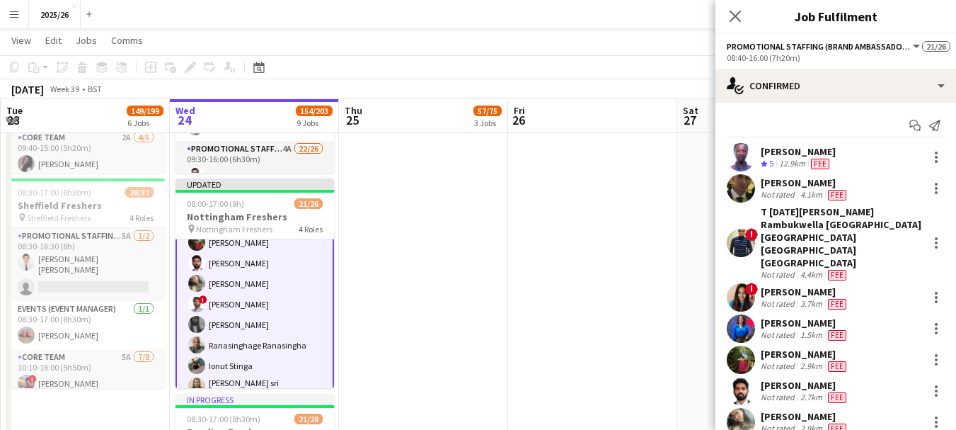
click at [767, 180] on div "[PERSON_NAME]" at bounding box center [805, 182] width 88 height 13
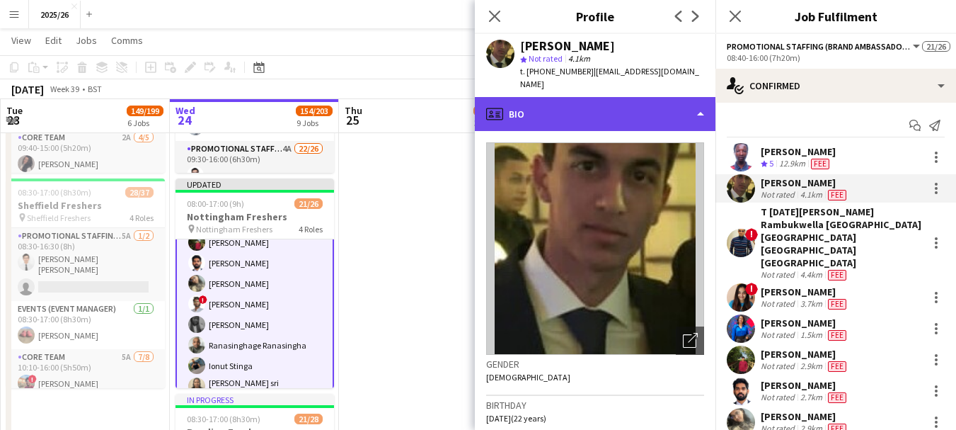
click at [662, 102] on div "profile Bio" at bounding box center [595, 114] width 241 height 34
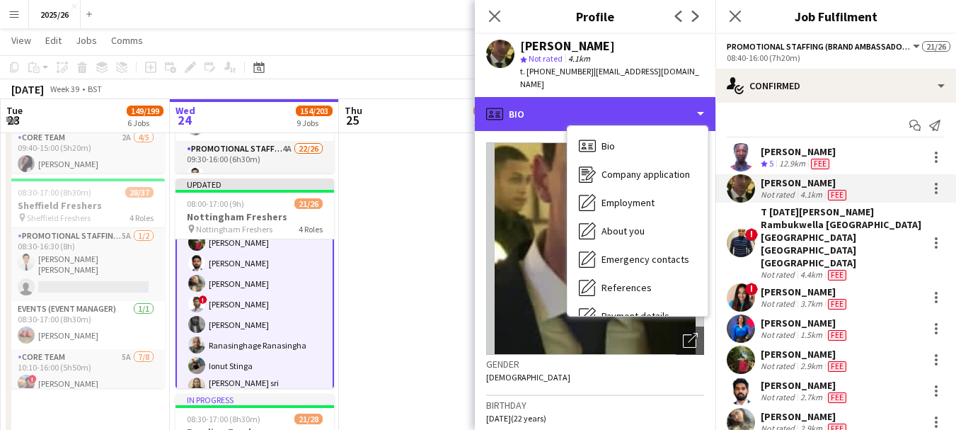
scroll to position [161, 0]
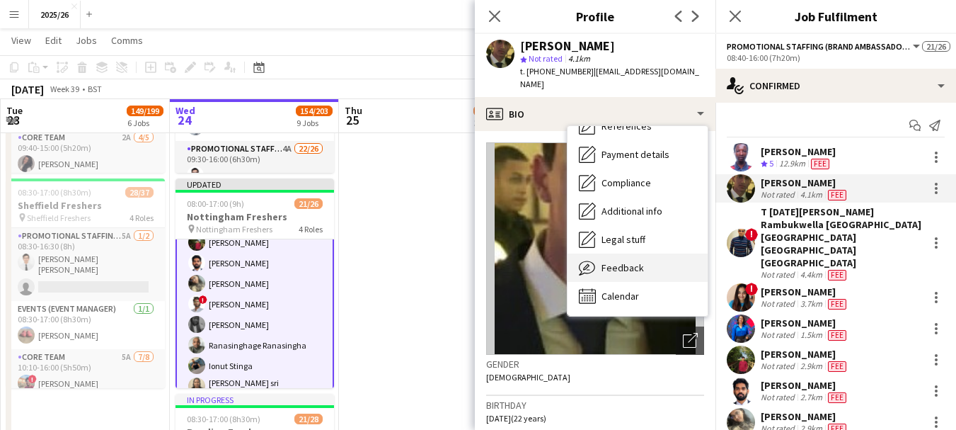
click at [651, 254] on div "Feedback Feedback" at bounding box center [638, 267] width 140 height 28
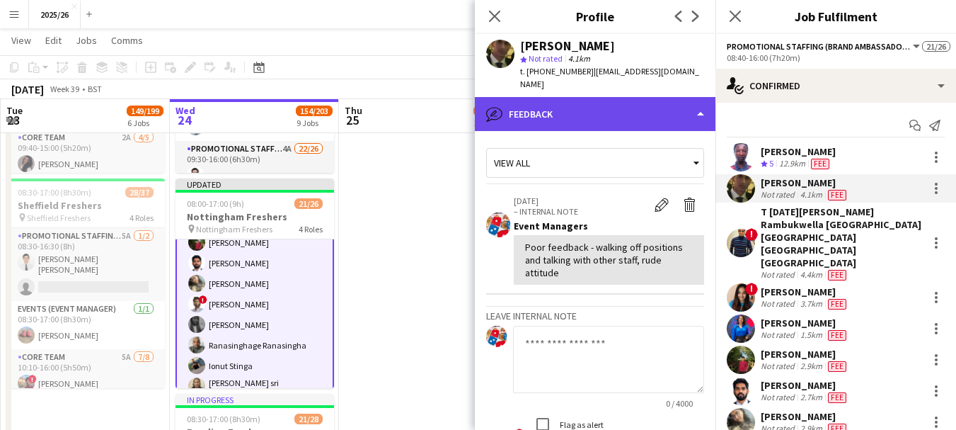
click at [607, 97] on div "bubble-pencil Feedback" at bounding box center [595, 114] width 241 height 34
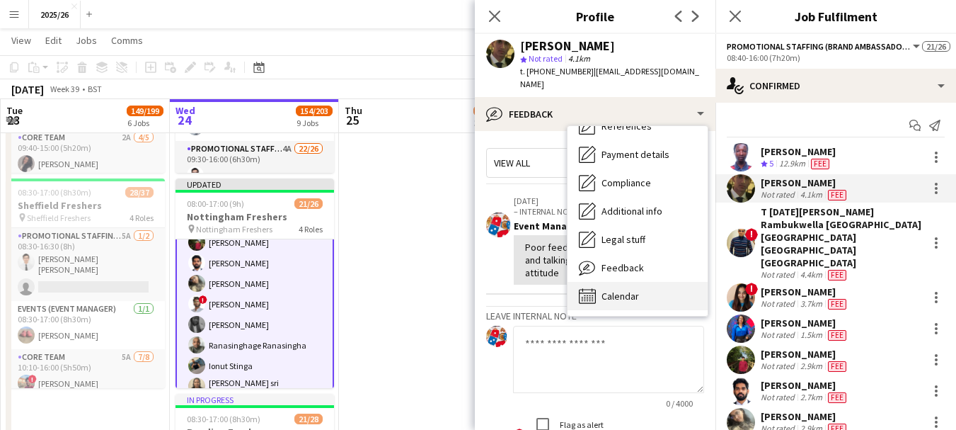
click at [636, 289] on span "Calendar" at bounding box center [621, 295] width 38 height 13
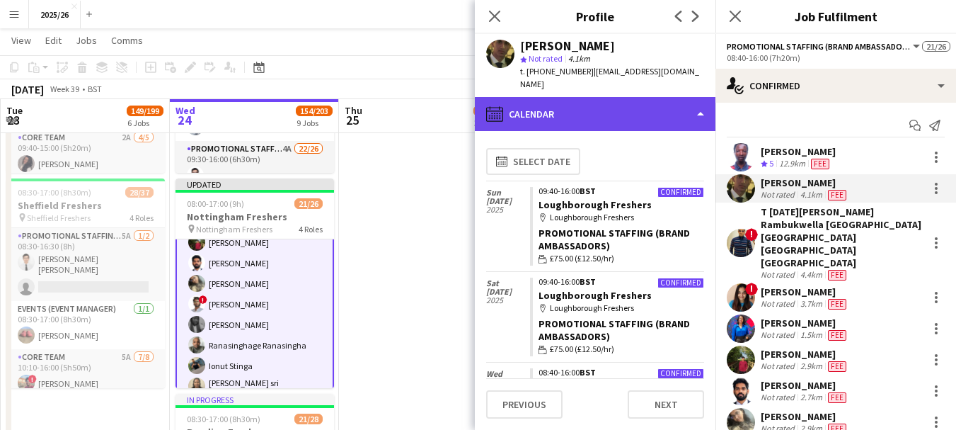
click at [637, 105] on div "calendar-full Calendar" at bounding box center [595, 114] width 241 height 34
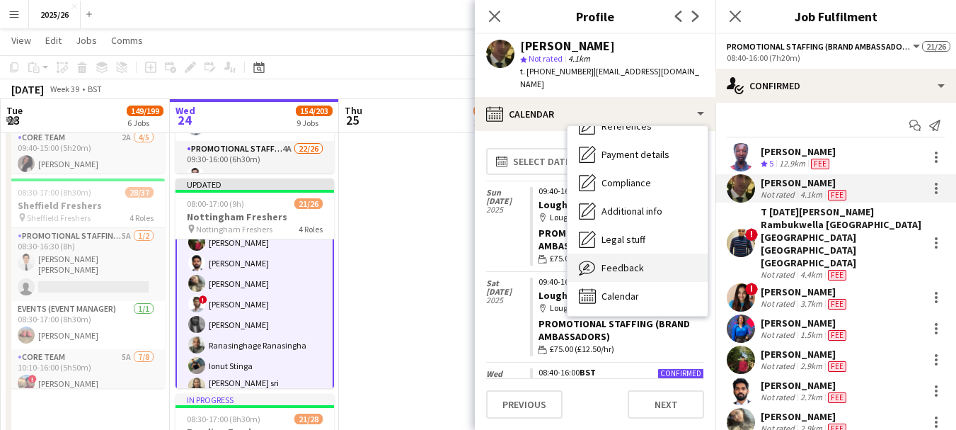
click at [663, 263] on div "Feedback Feedback" at bounding box center [638, 267] width 140 height 28
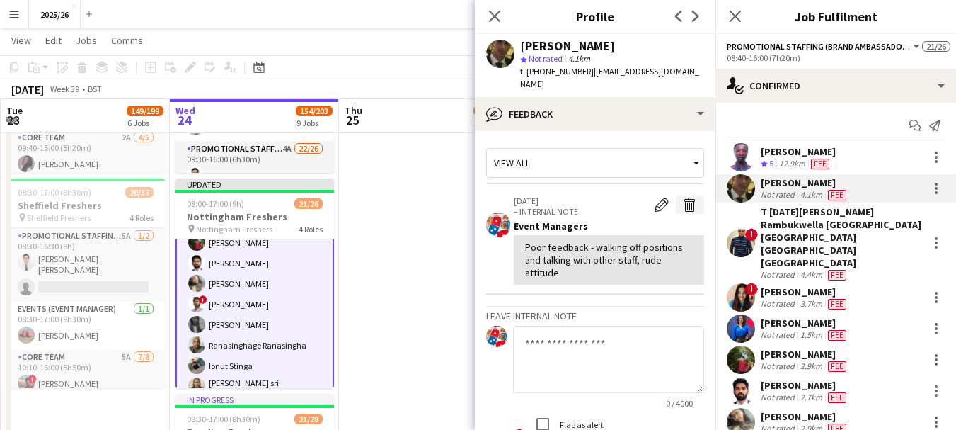
click at [683, 197] on app-icon "Delete internal note" at bounding box center [690, 204] width 14 height 14
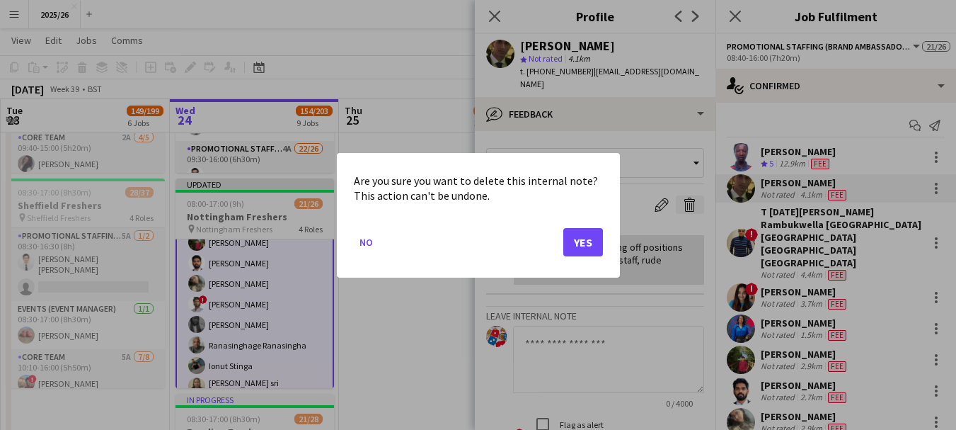
scroll to position [0, 0]
click at [582, 243] on button "Yes" at bounding box center [583, 241] width 40 height 28
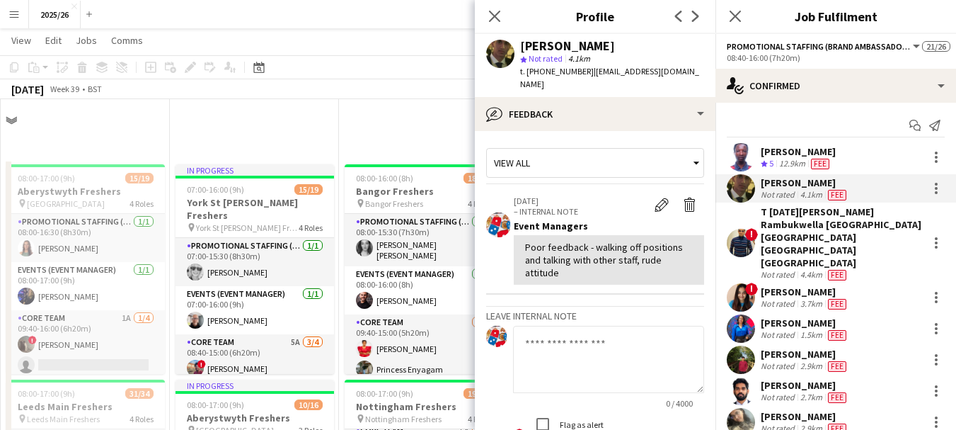
scroll to position [1062, 0]
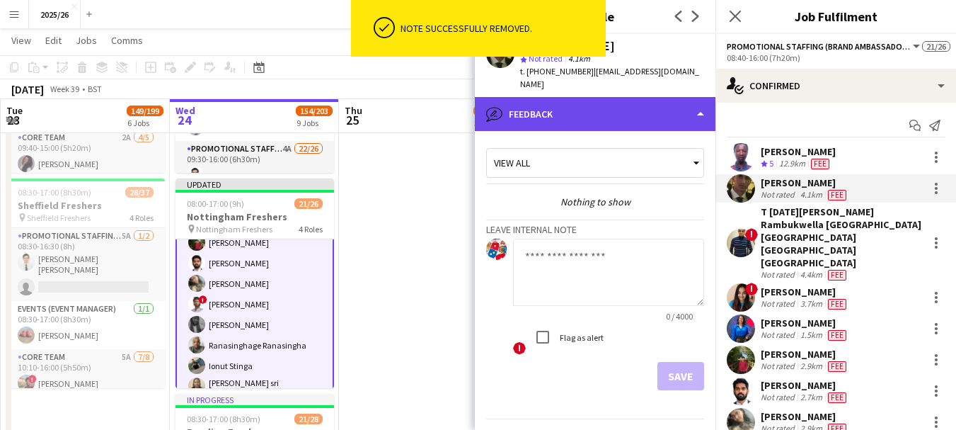
click at [608, 109] on div "bubble-pencil Feedback" at bounding box center [595, 114] width 241 height 34
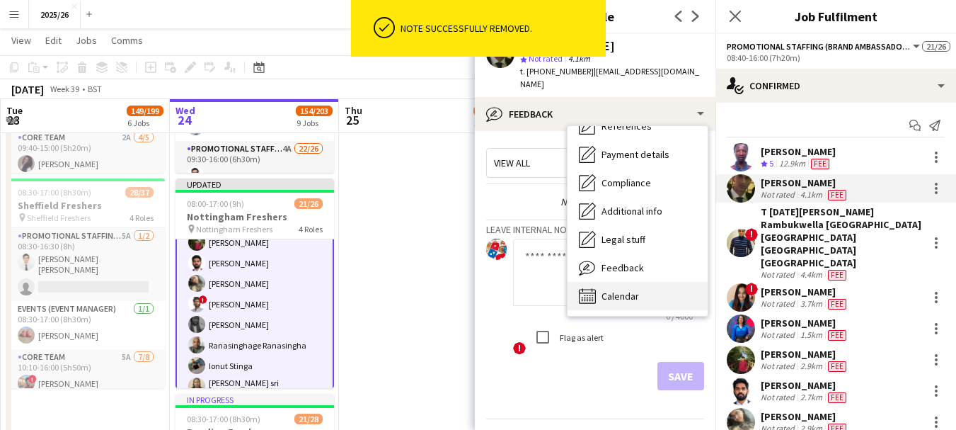
click at [670, 292] on div "Calendar Calendar" at bounding box center [638, 296] width 140 height 28
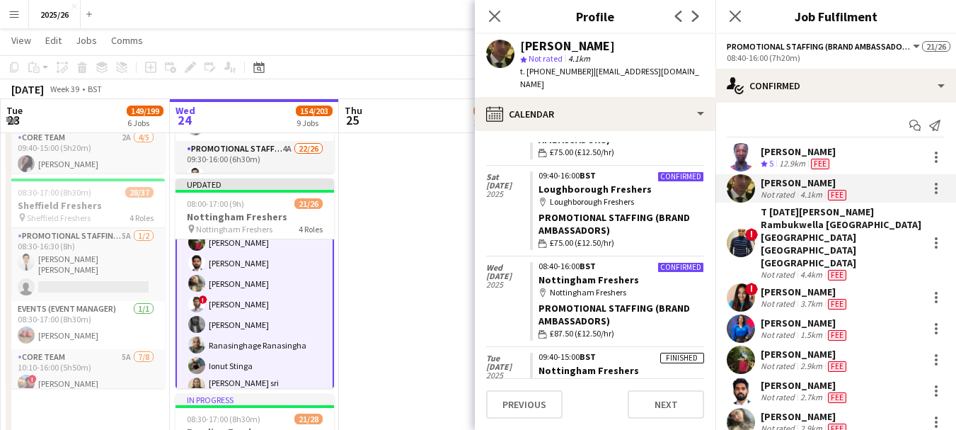
scroll to position [98, 0]
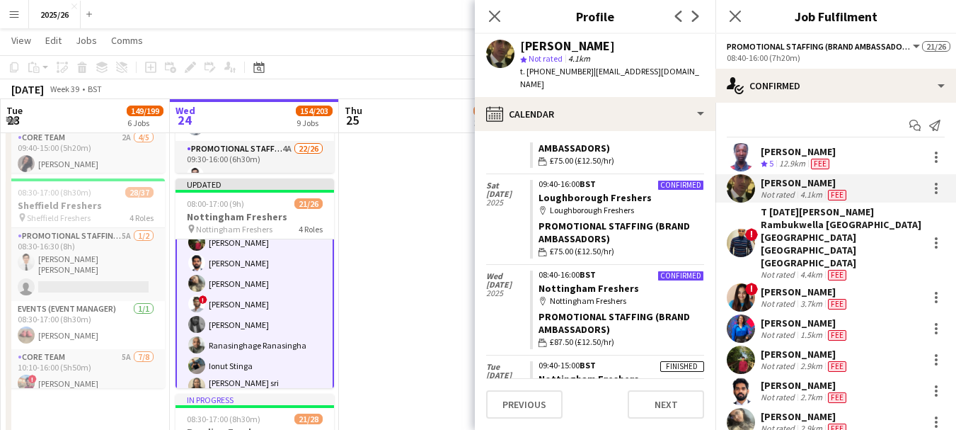
drag, startPoint x: 765, startPoint y: 353, endPoint x: 809, endPoint y: 357, distance: 44.0
click at [809, 379] on div "[PERSON_NAME]" at bounding box center [805, 385] width 88 height 13
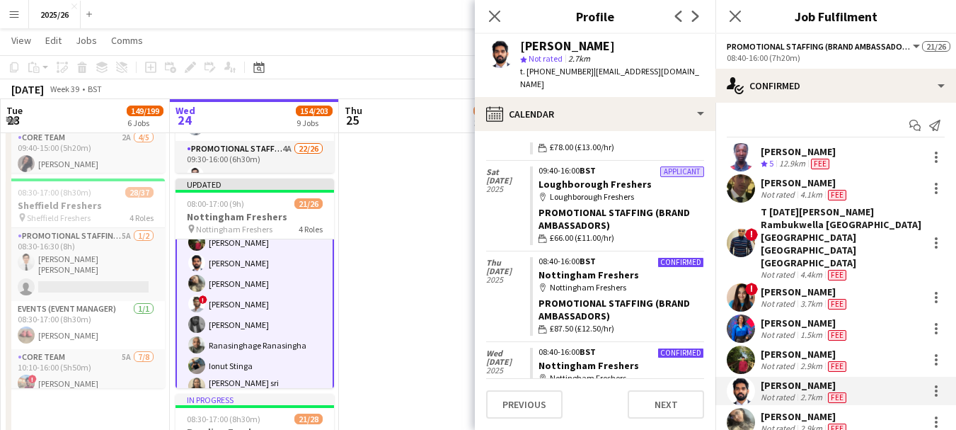
scroll to position [199, 0]
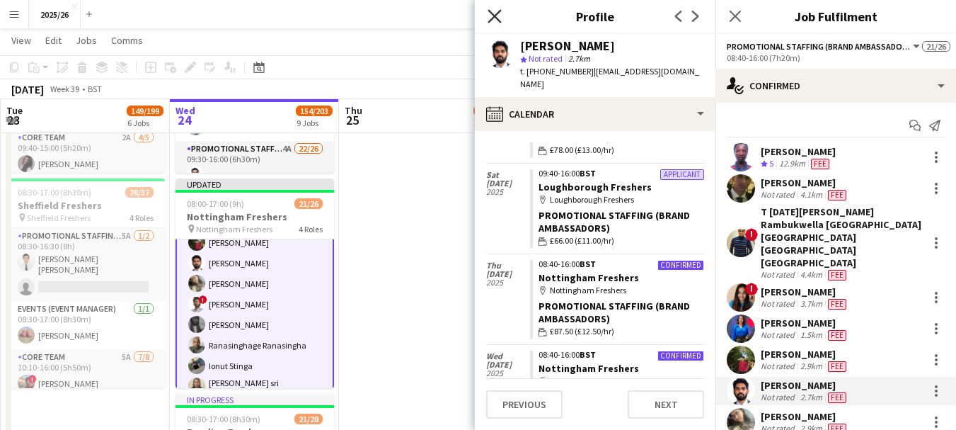
click at [490, 16] on icon "Close pop-in" at bounding box center [494, 15] width 13 height 13
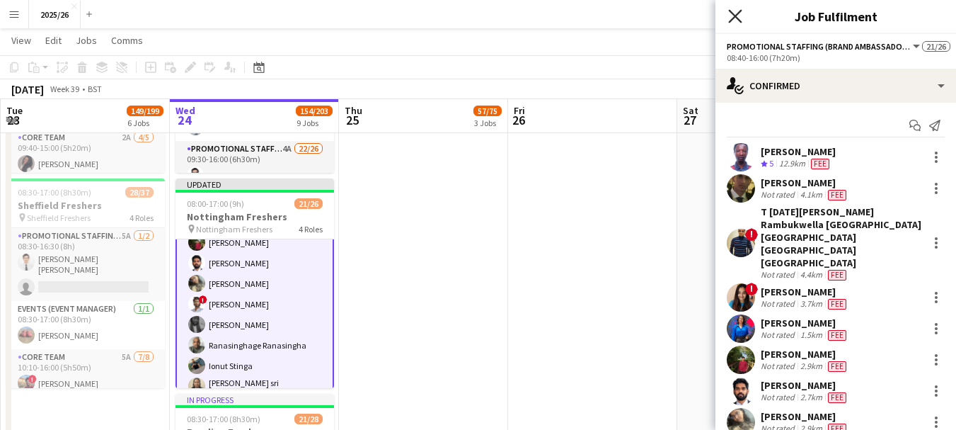
click at [735, 16] on icon at bounding box center [734, 15] width 13 height 13
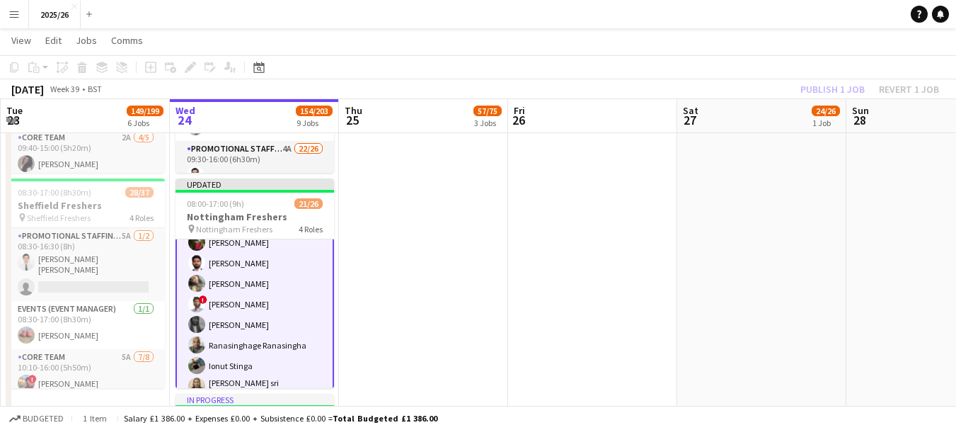
click at [823, 89] on div "Publish 1 job Revert 1 job" at bounding box center [869, 89] width 173 height 18
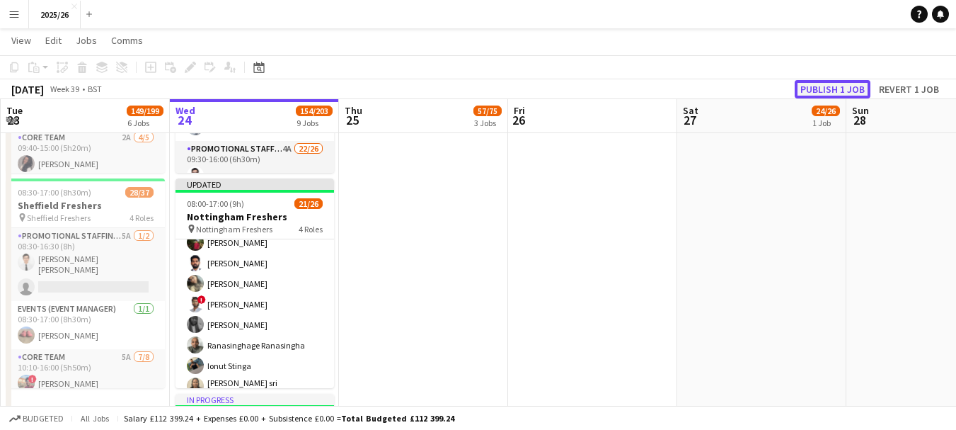
click at [821, 84] on button "Publish 1 job" at bounding box center [833, 89] width 76 height 18
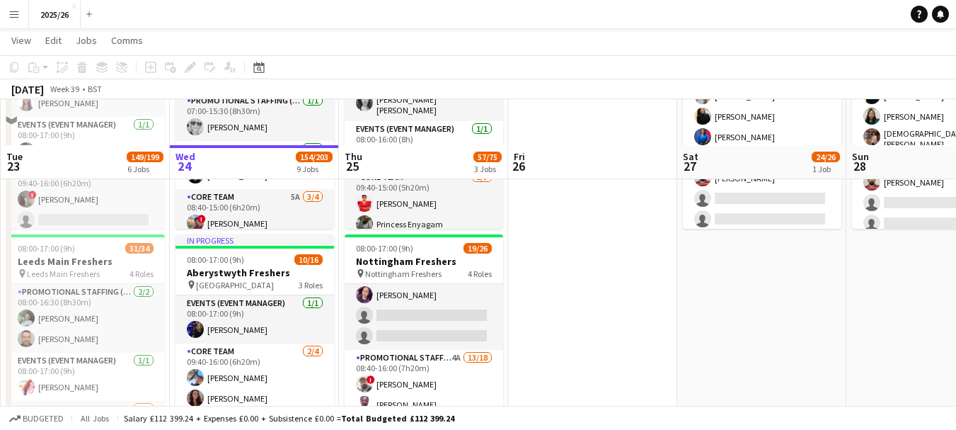
scroll to position [237, 0]
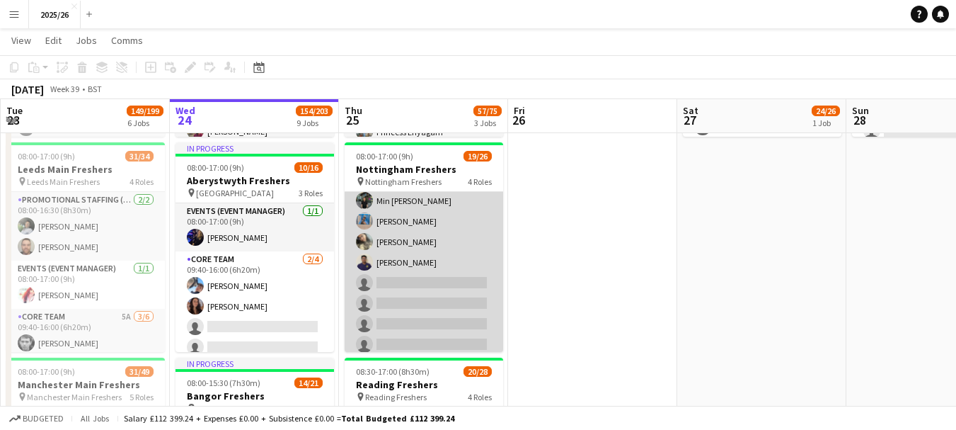
click at [458, 314] on app-card-role "Promotional Staffing (Brand Ambassadors) 4A 13/18 08:40-16:00 (7h20m) ! Daniel …" at bounding box center [424, 177] width 159 height 401
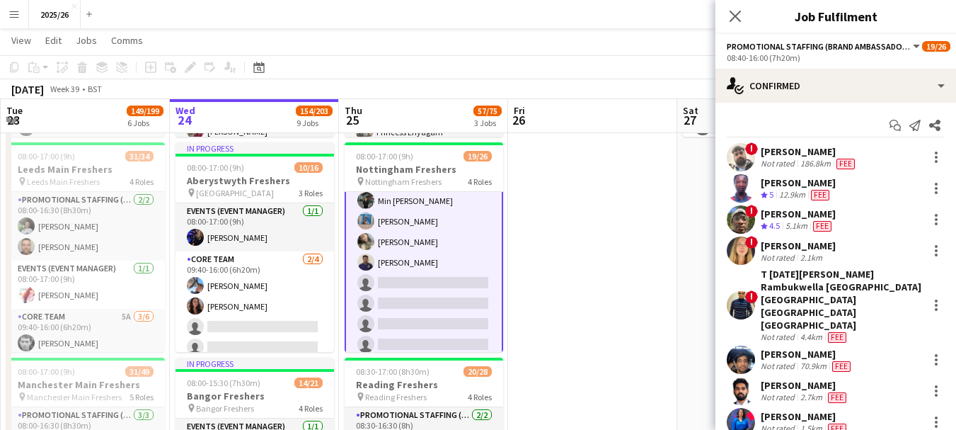
scroll to position [286, 0]
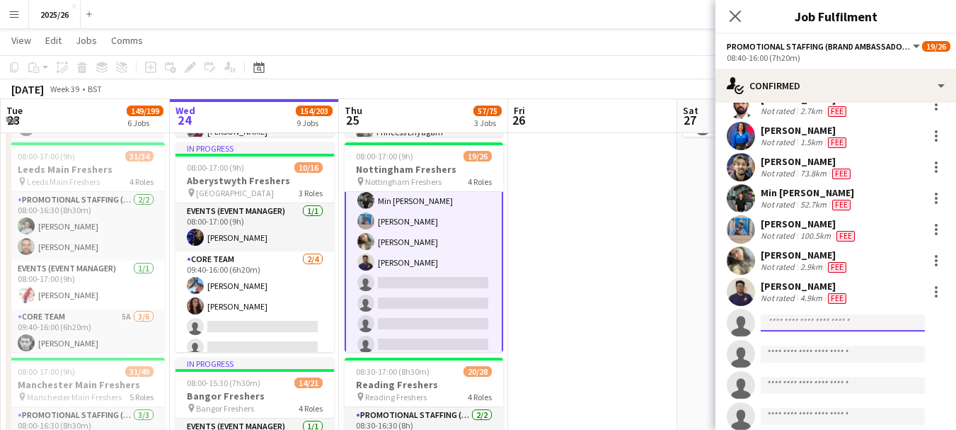
type input "*"
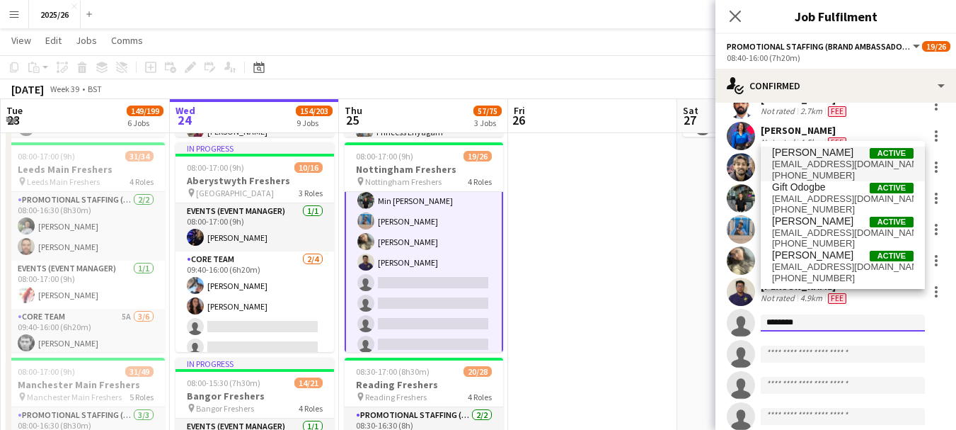
type input "*******"
click at [834, 161] on span "purplestarshine7@gmail.com" at bounding box center [843, 164] width 142 height 11
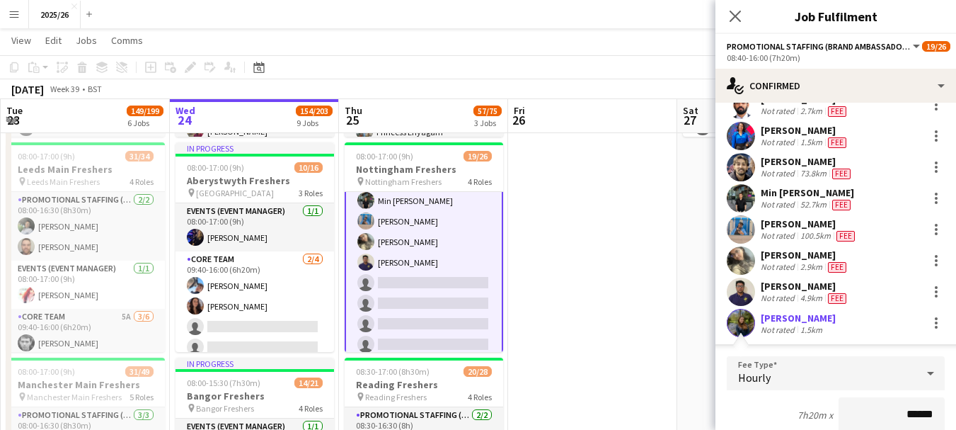
click at [744, 309] on app-user-avatar at bounding box center [741, 323] width 28 height 28
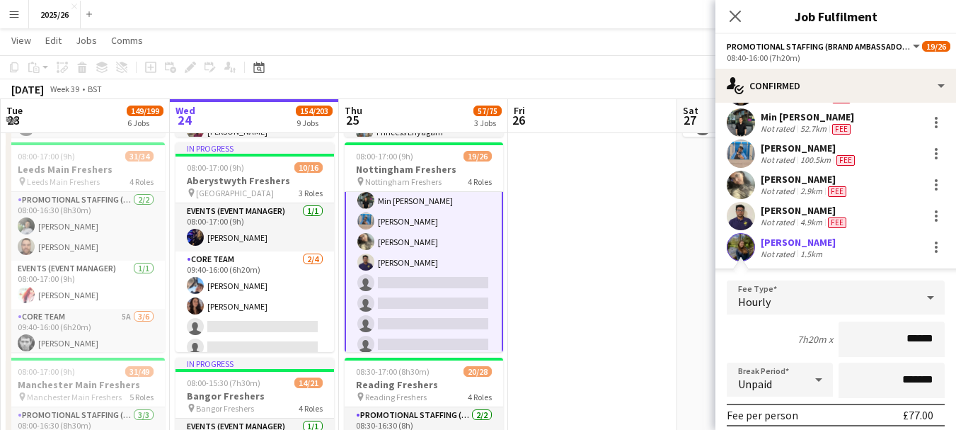
scroll to position [392, 0]
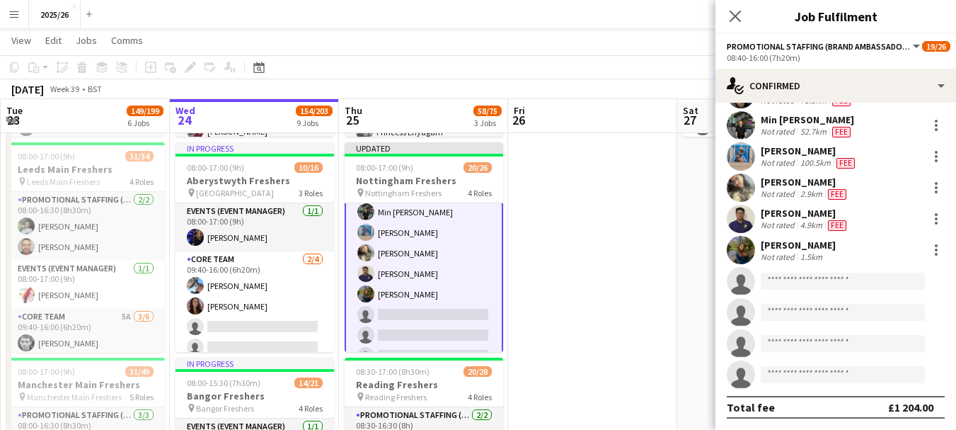
scroll to position [333, 0]
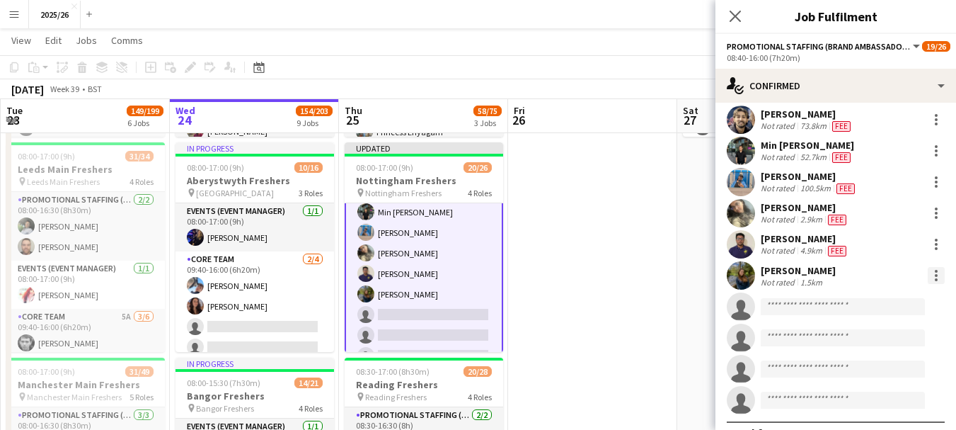
click at [929, 267] on div at bounding box center [936, 275] width 17 height 17
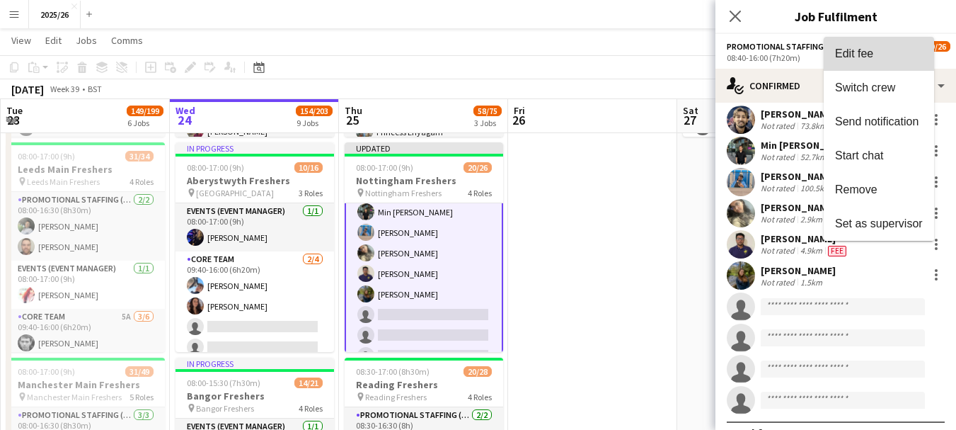
click at [849, 56] on span "Edit fee" at bounding box center [854, 53] width 38 height 12
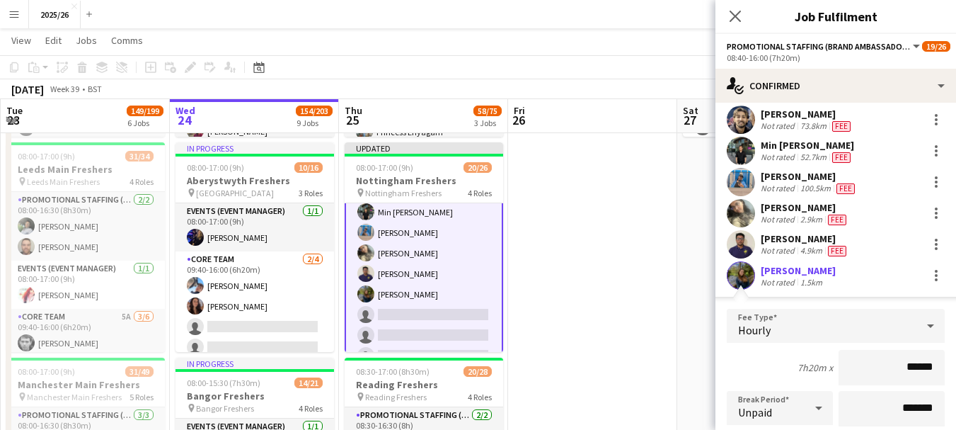
scroll to position [475, 0]
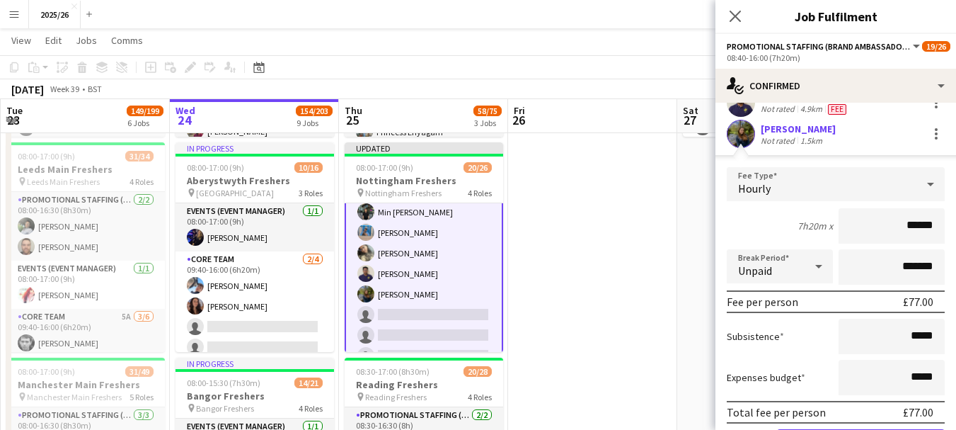
click at [746, 120] on app-user-avatar at bounding box center [741, 134] width 28 height 28
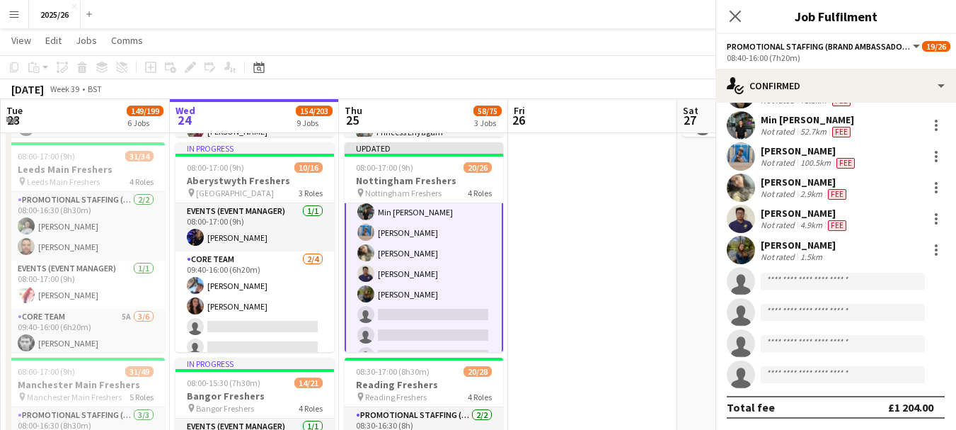
scroll to position [333, 0]
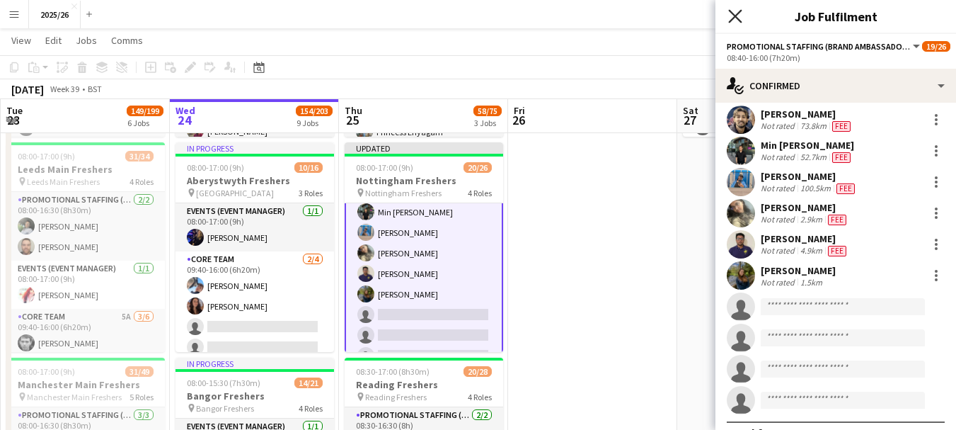
click at [735, 21] on icon "Close pop-in" at bounding box center [734, 15] width 13 height 13
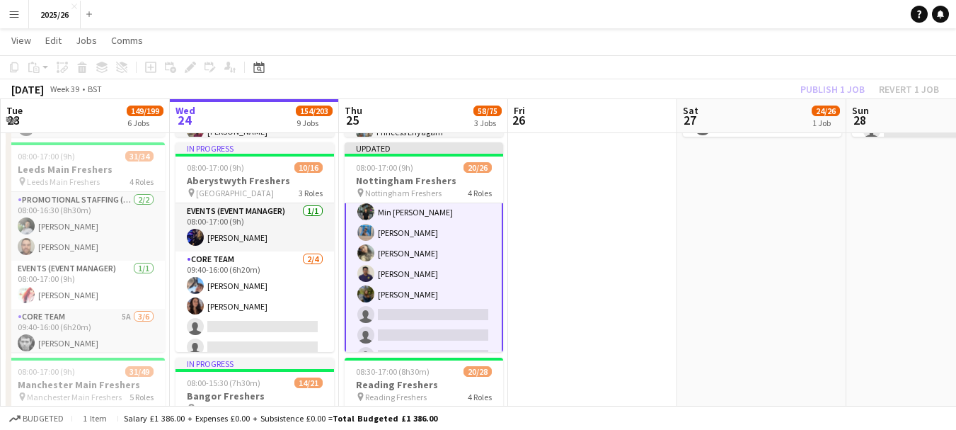
click at [824, 96] on div "Publish 1 job Revert 1 job" at bounding box center [869, 89] width 173 height 18
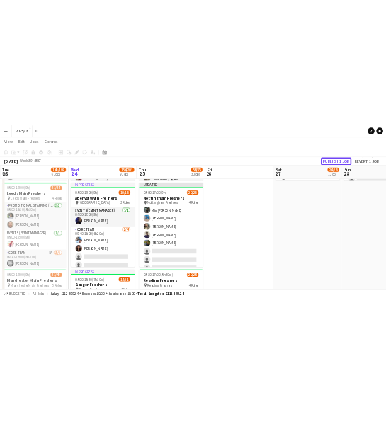
scroll to position [461, 0]
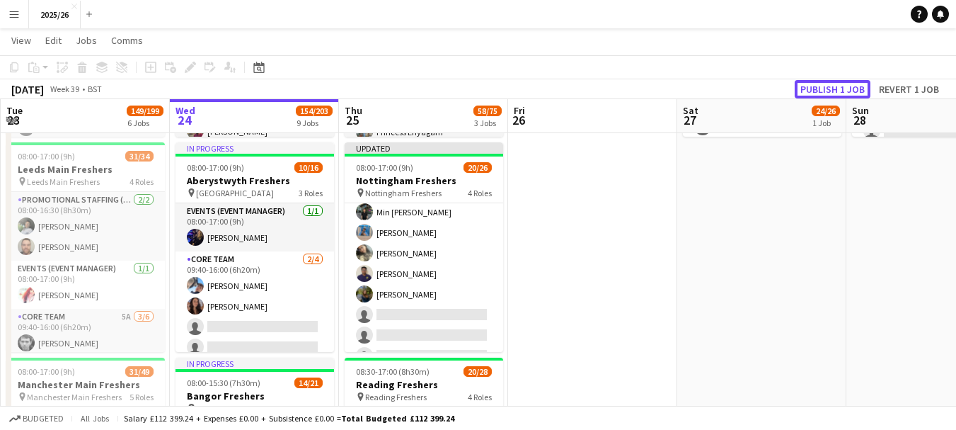
click at [824, 96] on button "Publish 1 job" at bounding box center [833, 89] width 76 height 18
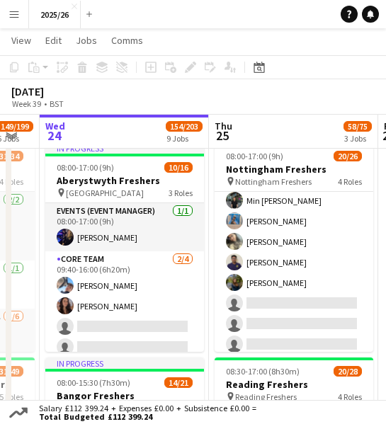
scroll to position [0, 684]
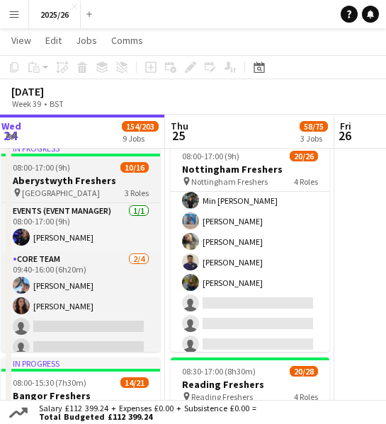
drag, startPoint x: 305, startPoint y: 171, endPoint x: 130, endPoint y: 164, distance: 175.7
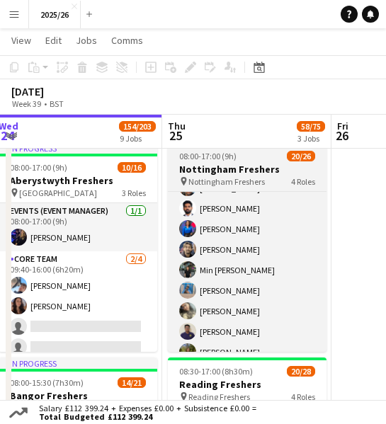
scroll to position [417, 0]
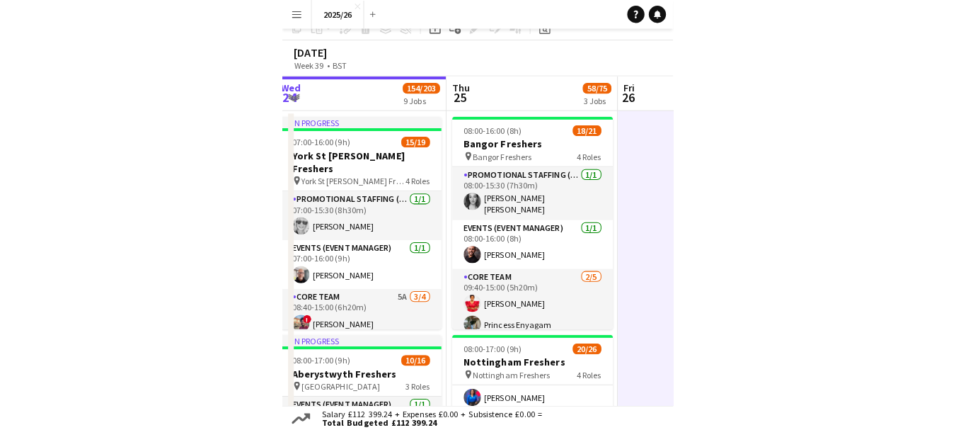
scroll to position [0, 0]
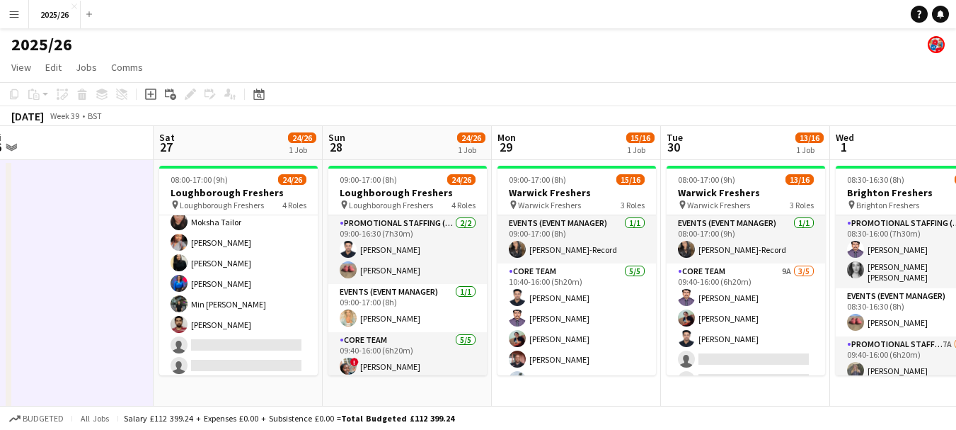
drag, startPoint x: 733, startPoint y: 375, endPoint x: 904, endPoint y: 319, distance: 179.5
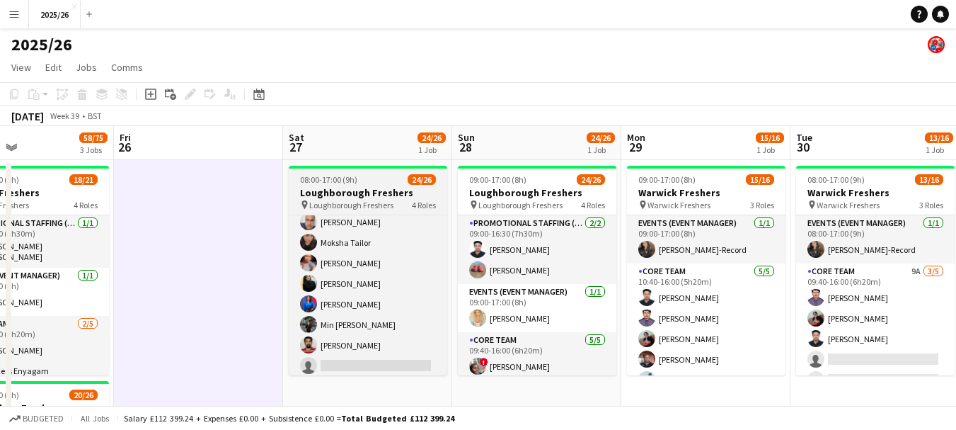
scroll to position [488, 0]
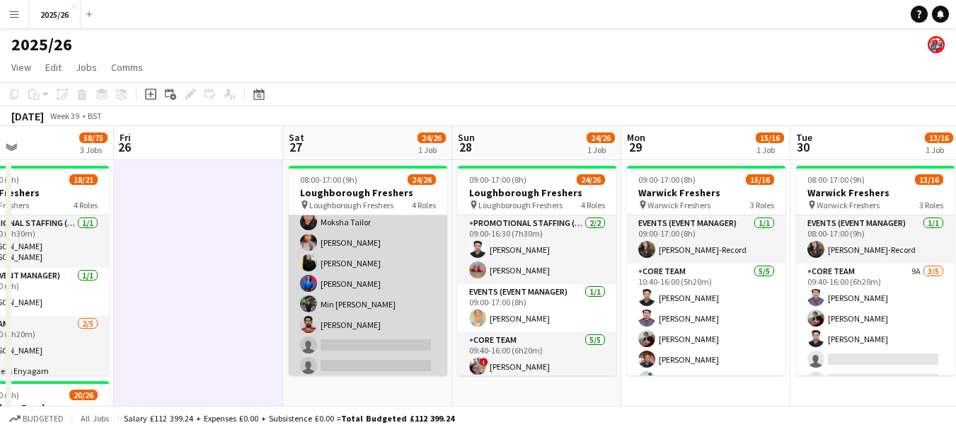
click at [372, 357] on app-card-role "Promotional Staffing (Brand Ambassadors) 8A 16/18 09:40-16:00 (6h20m) Olanrewaj…" at bounding box center [368, 177] width 159 height 406
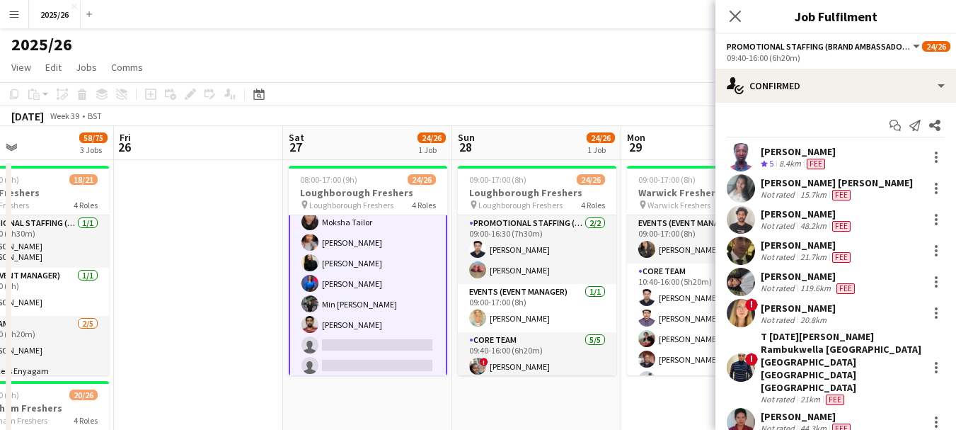
scroll to position [286, 0]
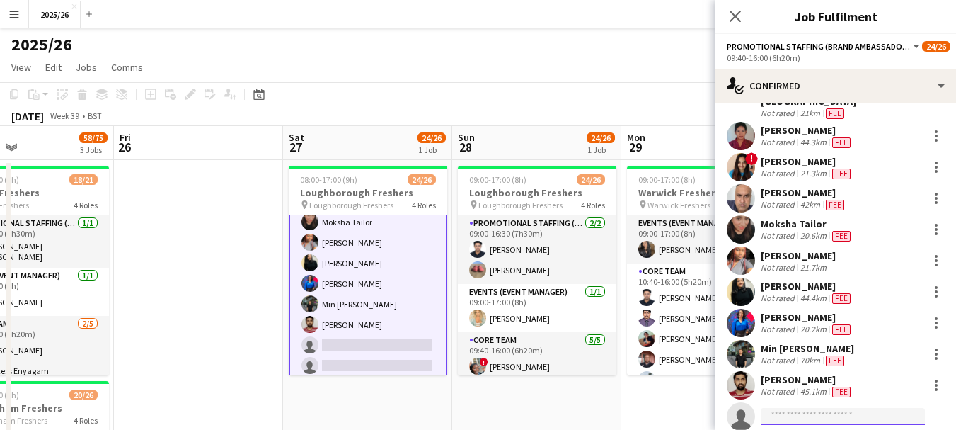
click at [824, 408] on input at bounding box center [843, 416] width 164 height 17
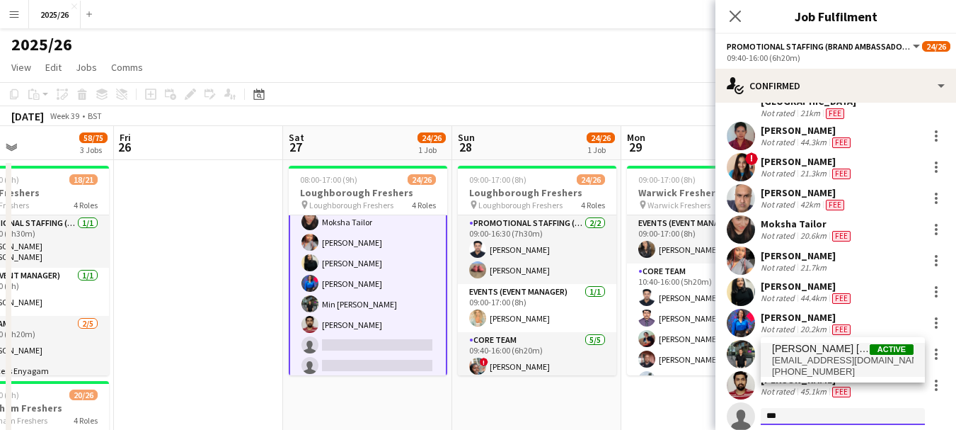
type input "***"
click at [801, 369] on span "+447901027597" at bounding box center [843, 371] width 142 height 11
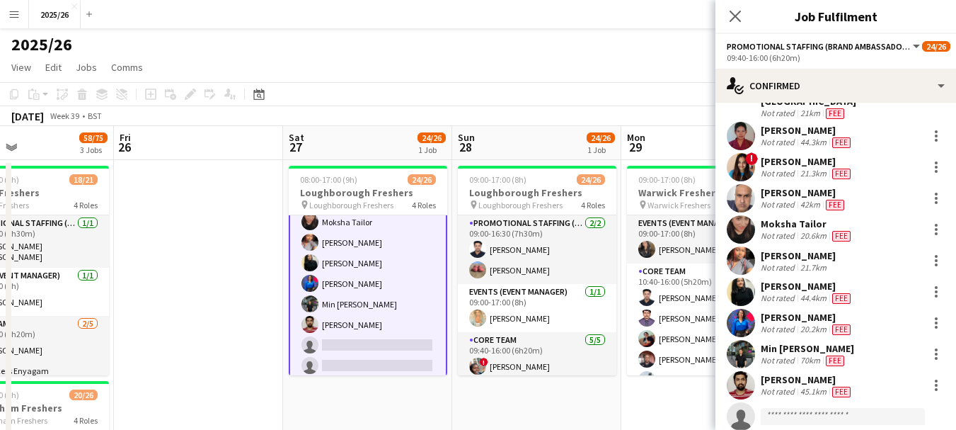
scroll to position [498, 0]
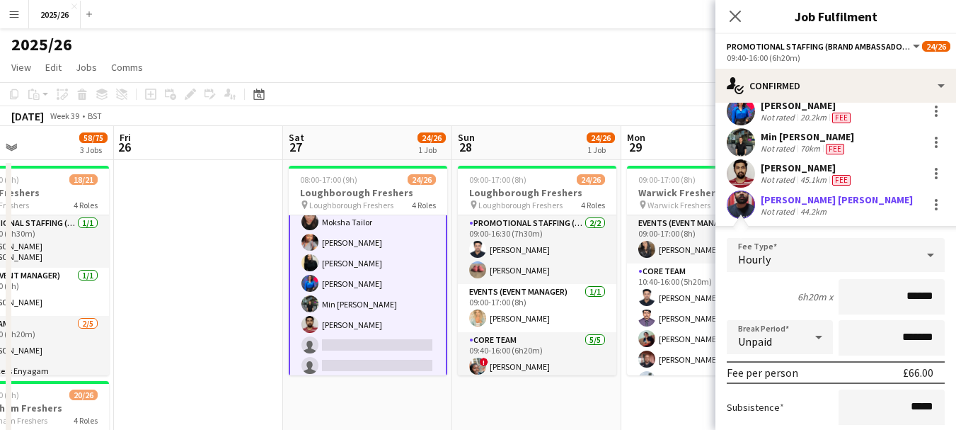
click at [748, 190] on app-user-avatar at bounding box center [741, 204] width 28 height 28
click at [793, 193] on div "[PERSON_NAME] [PERSON_NAME]" at bounding box center [837, 199] width 152 height 13
click at [907, 279] on input "******" at bounding box center [892, 296] width 106 height 35
type input "******"
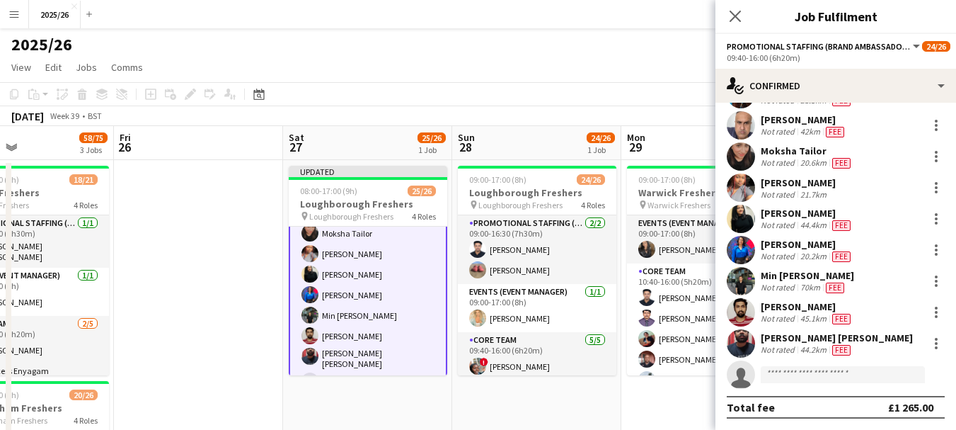
scroll to position [333, 0]
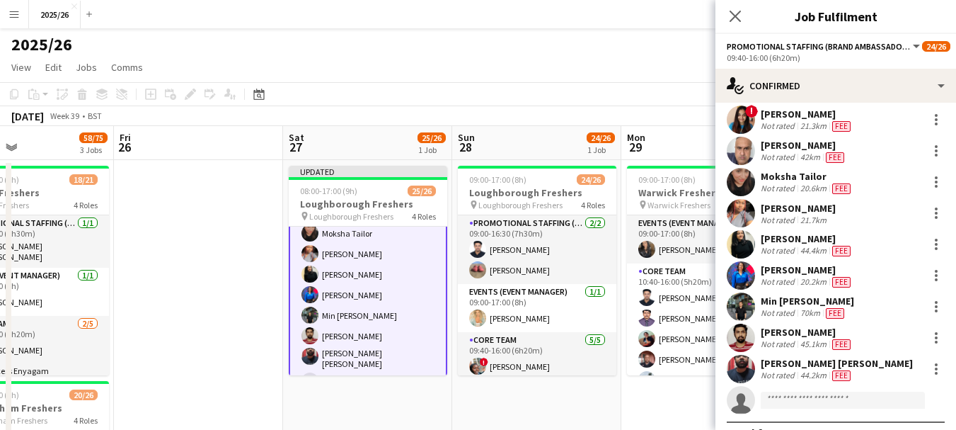
click at [785, 369] on div "Not rated" at bounding box center [779, 374] width 37 height 11
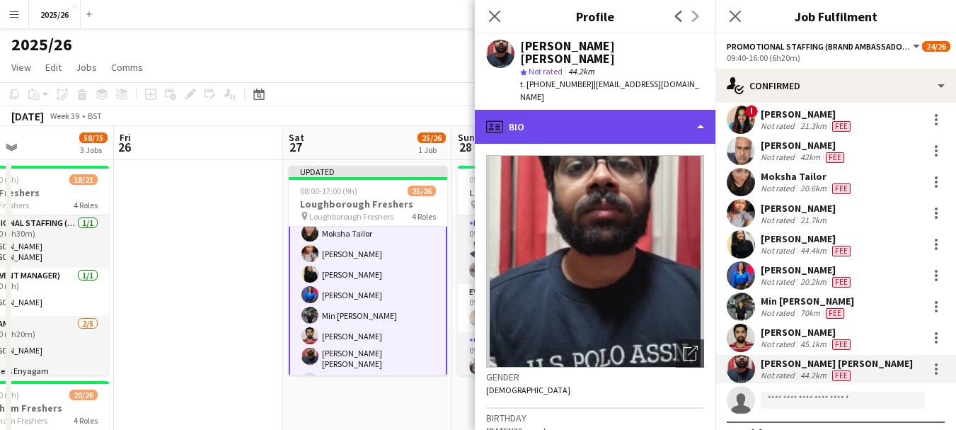
click at [613, 110] on div "profile Bio" at bounding box center [595, 127] width 241 height 34
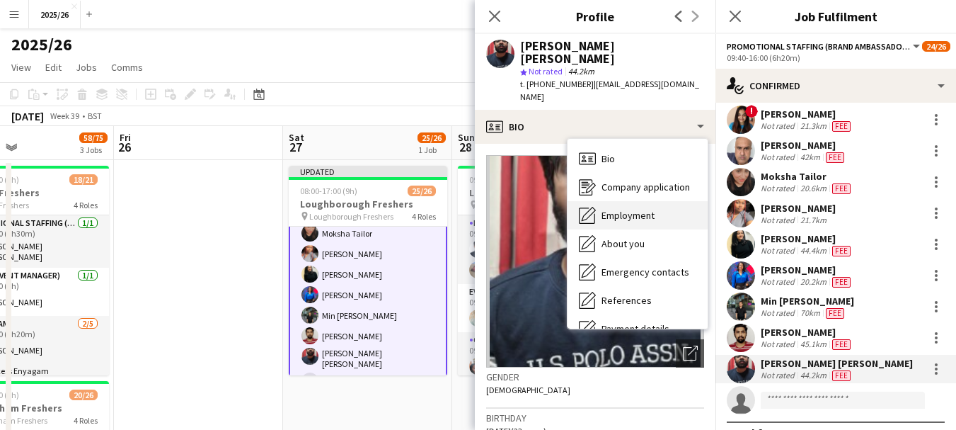
click at [675, 201] on div "Employment Employment" at bounding box center [638, 215] width 140 height 28
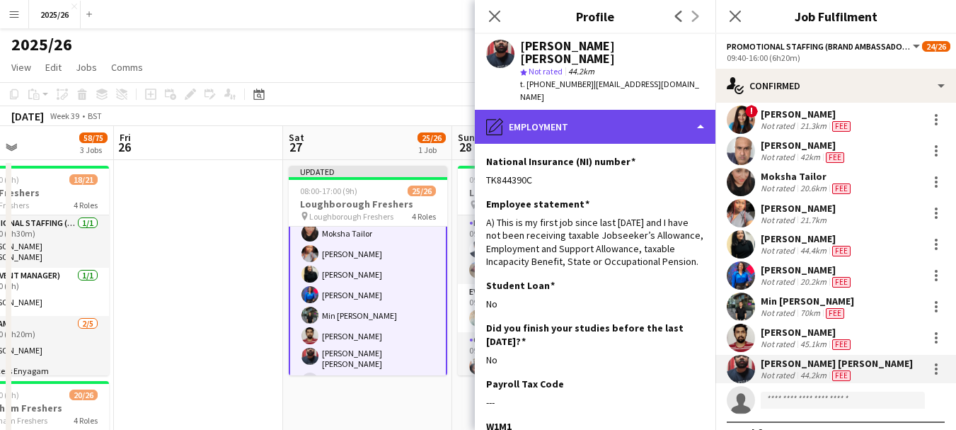
click at [659, 112] on div "pencil4 Employment" at bounding box center [595, 127] width 241 height 34
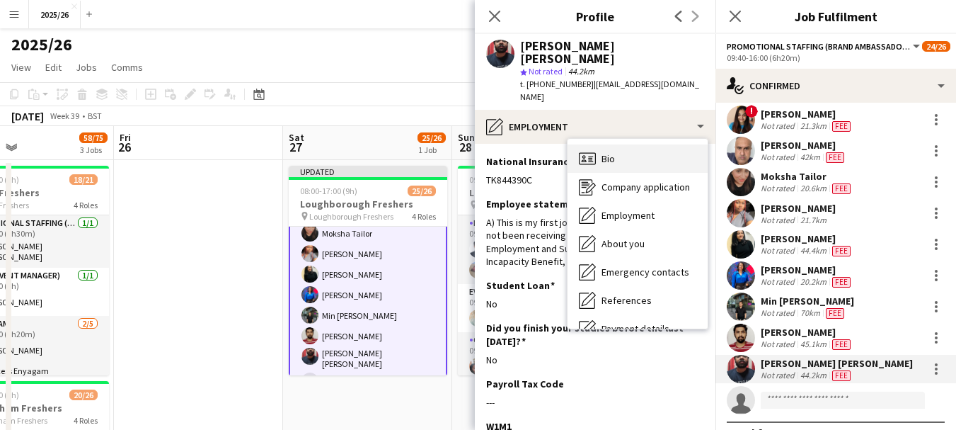
click at [671, 144] on div "Bio Bio" at bounding box center [638, 158] width 140 height 28
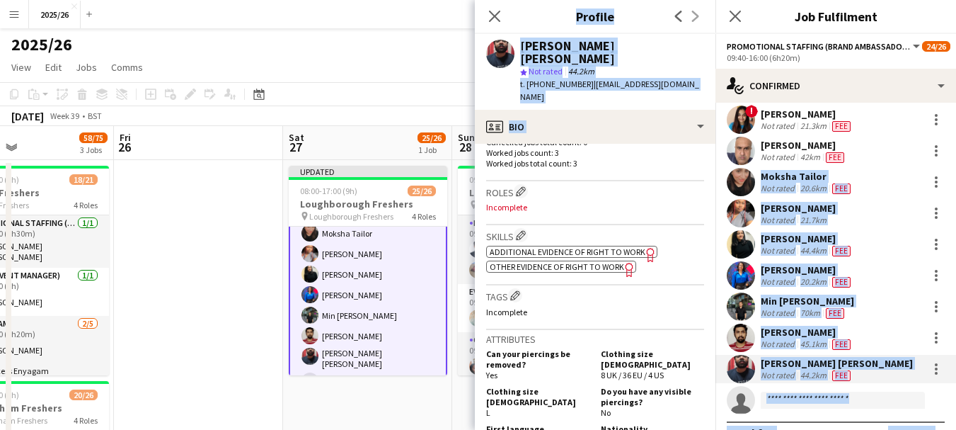
scroll to position [449, 0]
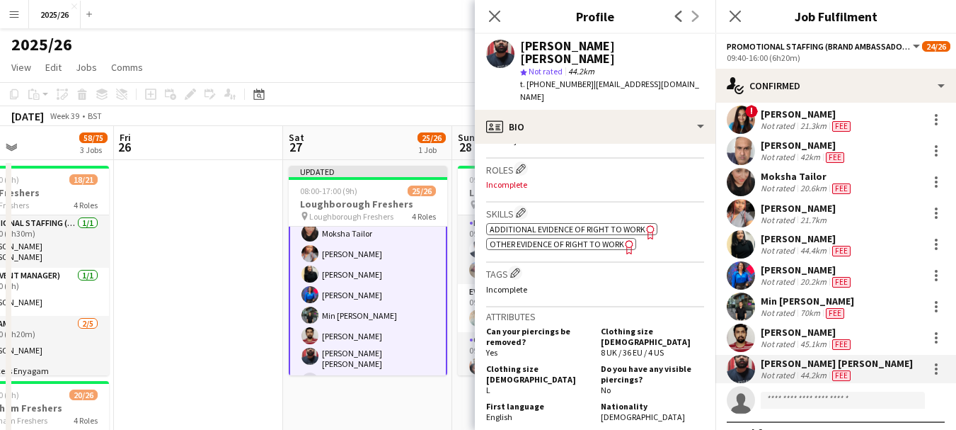
click at [590, 224] on span "Additional evidence of Right to Work" at bounding box center [568, 229] width 156 height 11
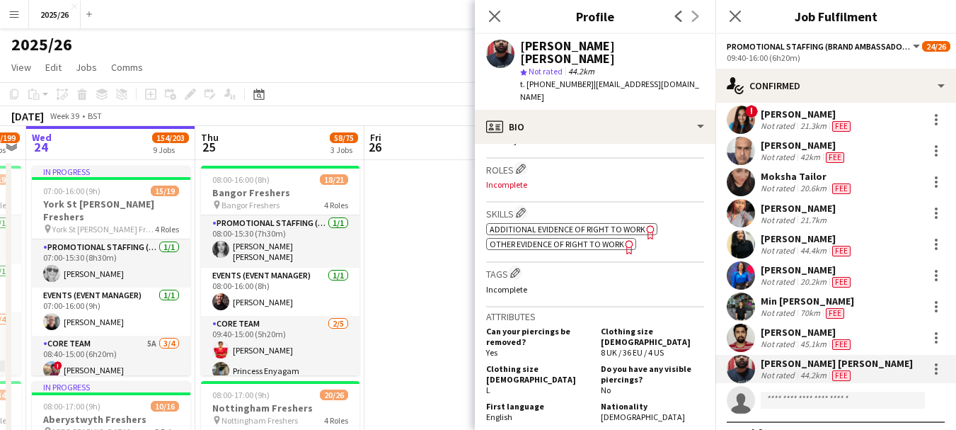
scroll to position [0, 299]
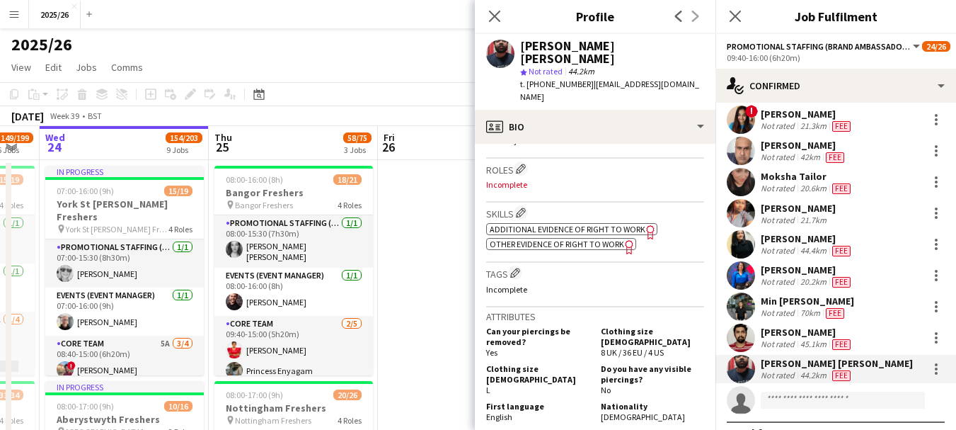
drag, startPoint x: 209, startPoint y: 200, endPoint x: 477, endPoint y: 205, distance: 267.6
click at [491, 16] on icon "Close pop-in" at bounding box center [494, 15] width 13 height 13
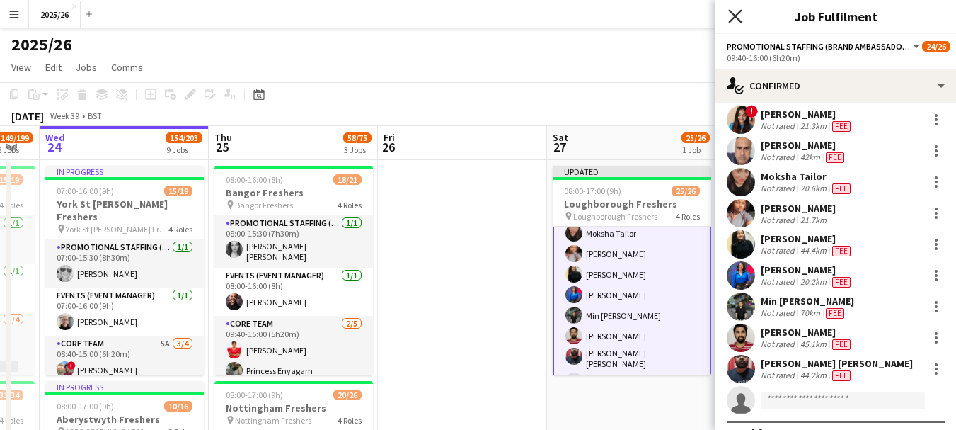
click at [737, 18] on icon at bounding box center [734, 15] width 13 height 13
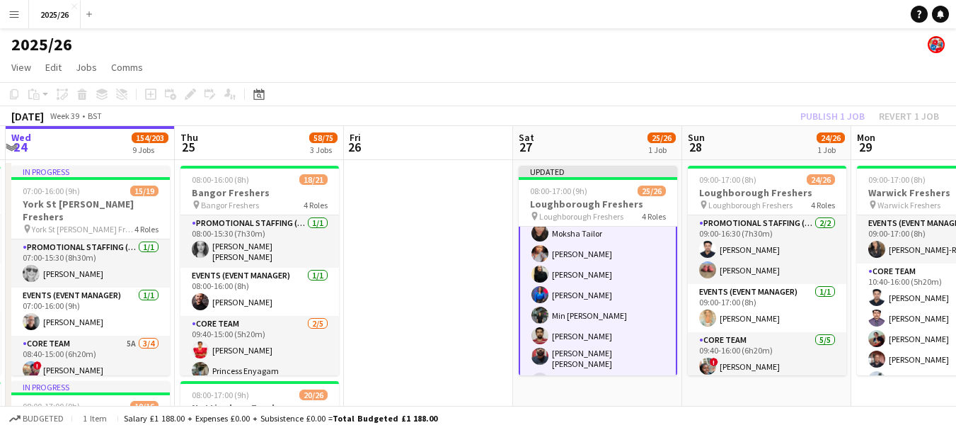
scroll to position [0, 503]
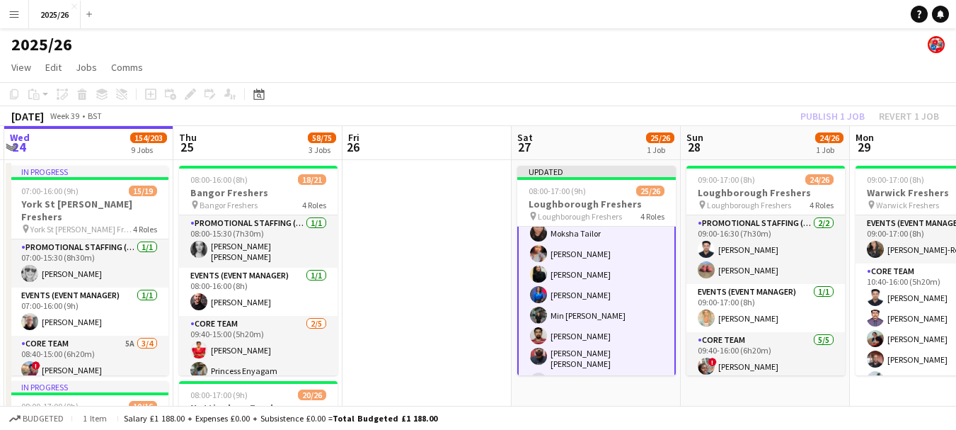
drag, startPoint x: 414, startPoint y: 233, endPoint x: 379, endPoint y: 247, distance: 38.1
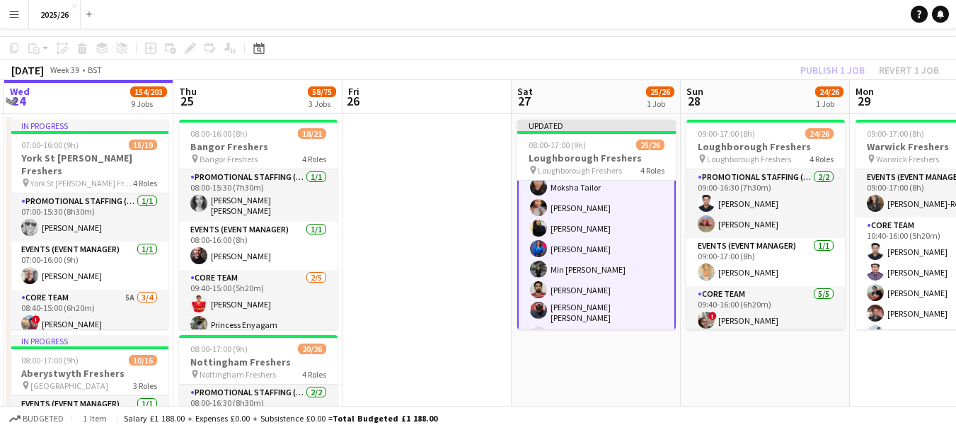
scroll to position [0, 0]
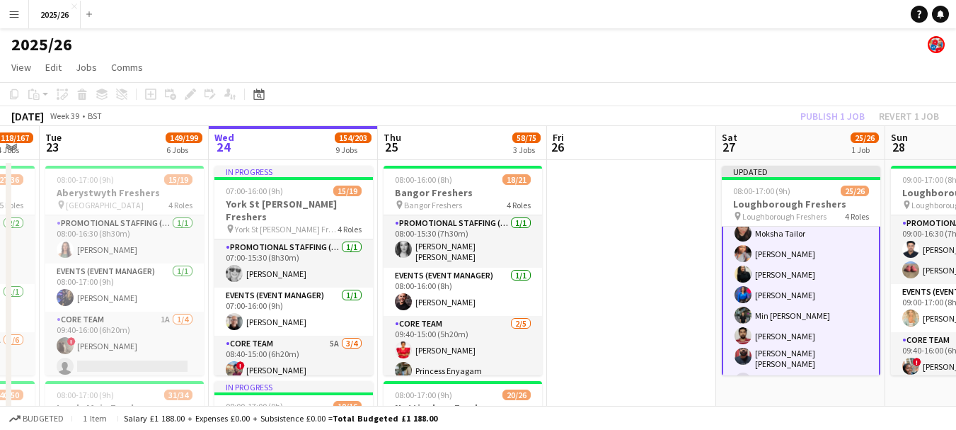
drag, startPoint x: 439, startPoint y: 184, endPoint x: 645, endPoint y: 186, distance: 206.0
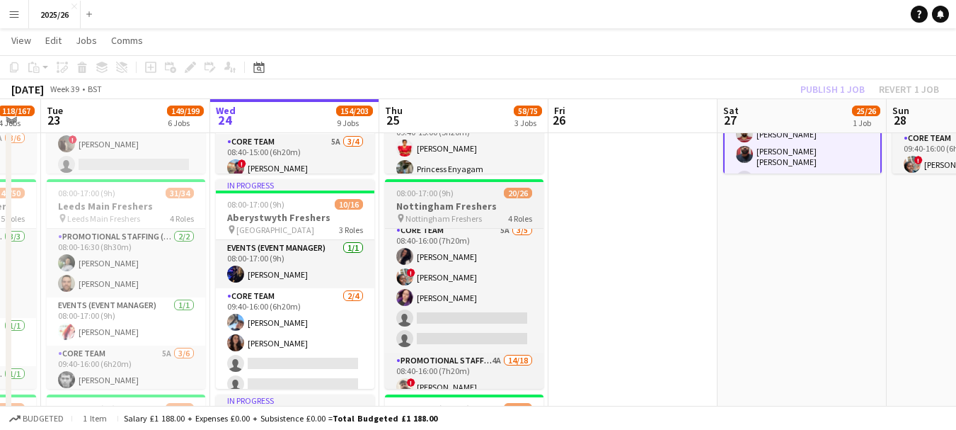
scroll to position [127, 0]
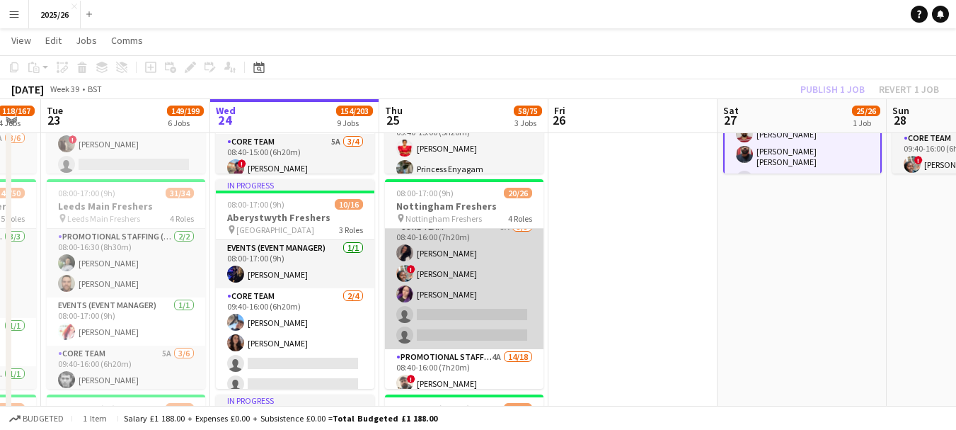
click at [449, 241] on app-card-role "Core Team 5A 3/5 08:40-16:00 (7h20m) Yasmine Labidi ! Aishat Fadipe Megan Noone…" at bounding box center [464, 284] width 159 height 130
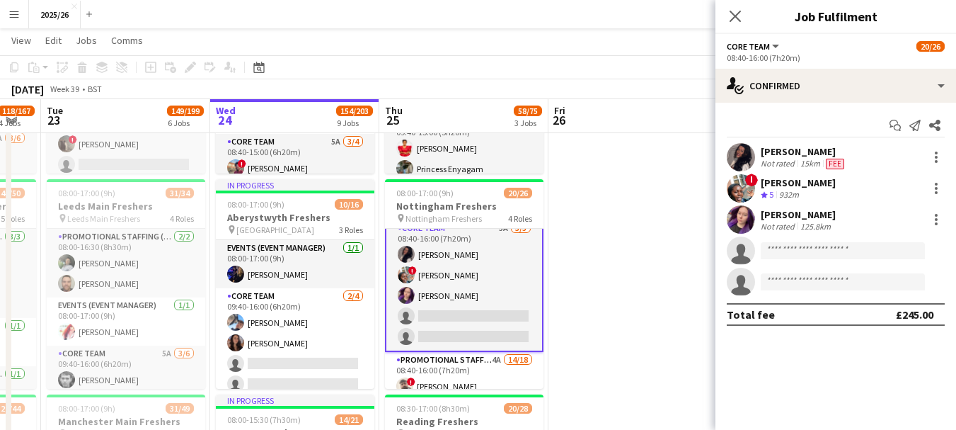
scroll to position [488, 0]
click at [787, 188] on div "[PERSON_NAME]" at bounding box center [798, 182] width 75 height 13
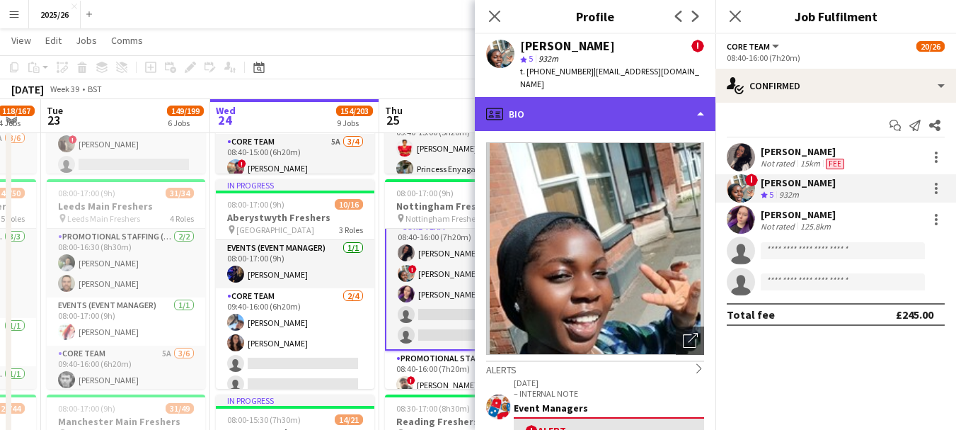
click at [649, 106] on div "profile Bio" at bounding box center [595, 114] width 241 height 34
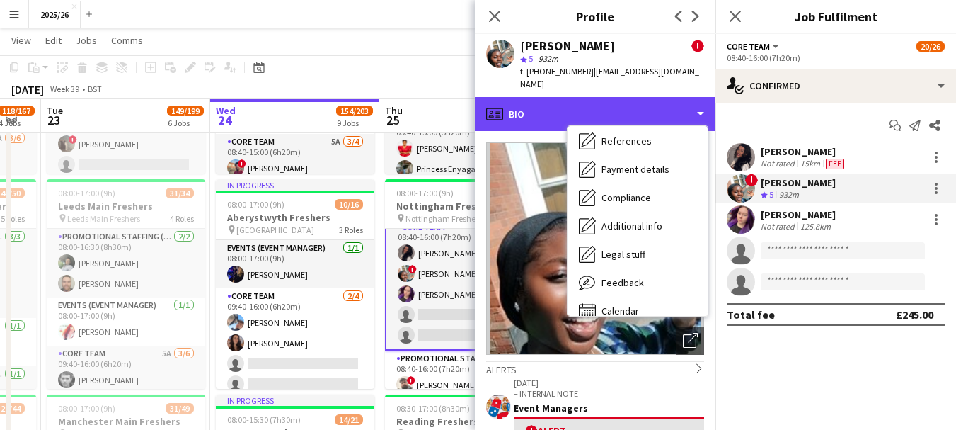
scroll to position [161, 0]
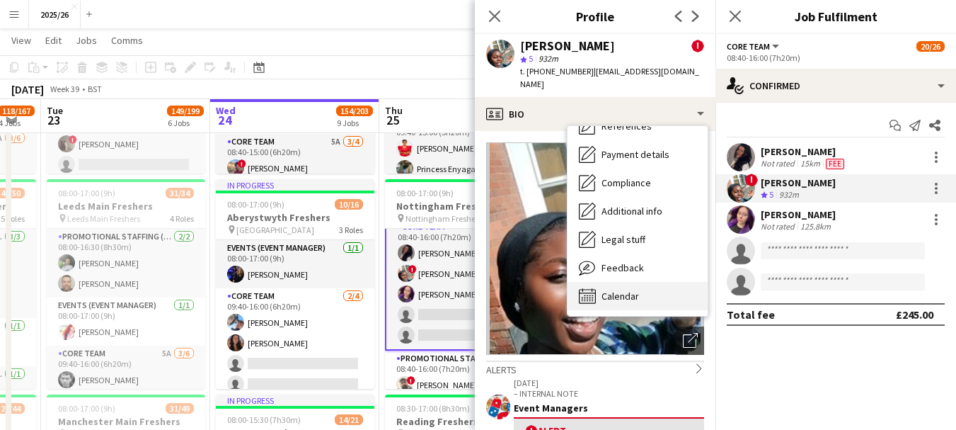
click at [664, 282] on div "Calendar Calendar" at bounding box center [638, 296] width 140 height 28
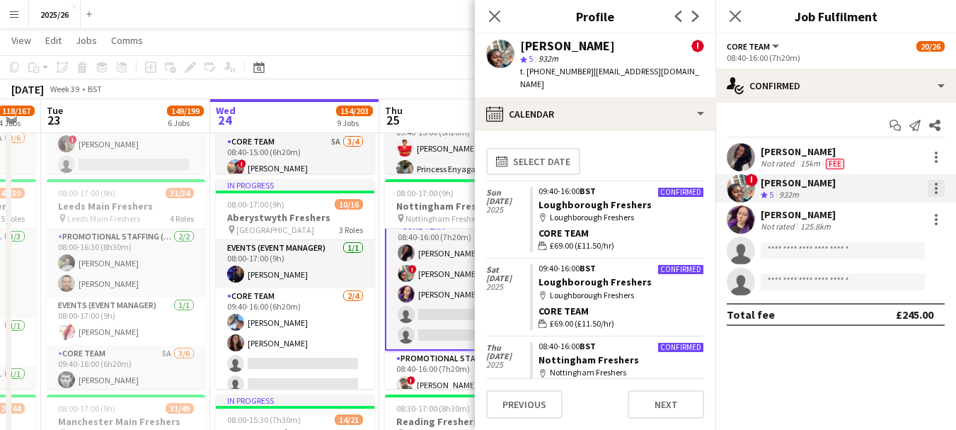
click at [936, 191] on div at bounding box center [936, 192] width 3 height 3
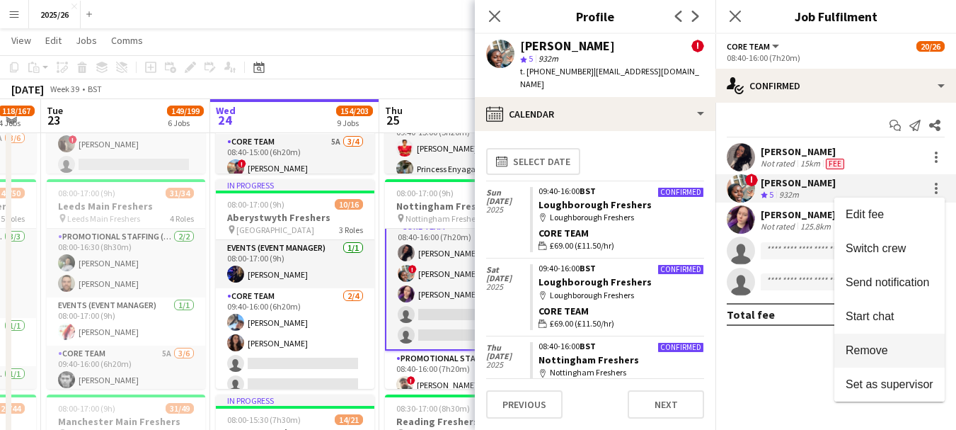
click at [873, 352] on span "Remove" at bounding box center [867, 350] width 42 height 12
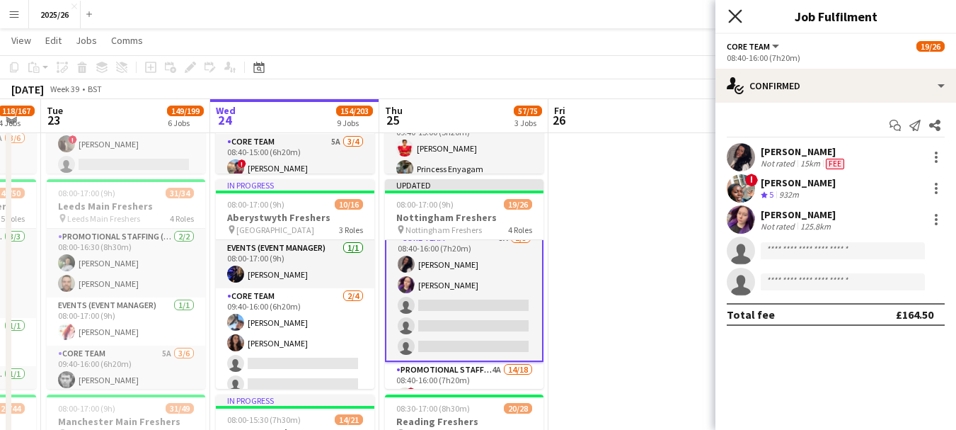
click at [740, 18] on icon "Close pop-in" at bounding box center [734, 15] width 13 height 13
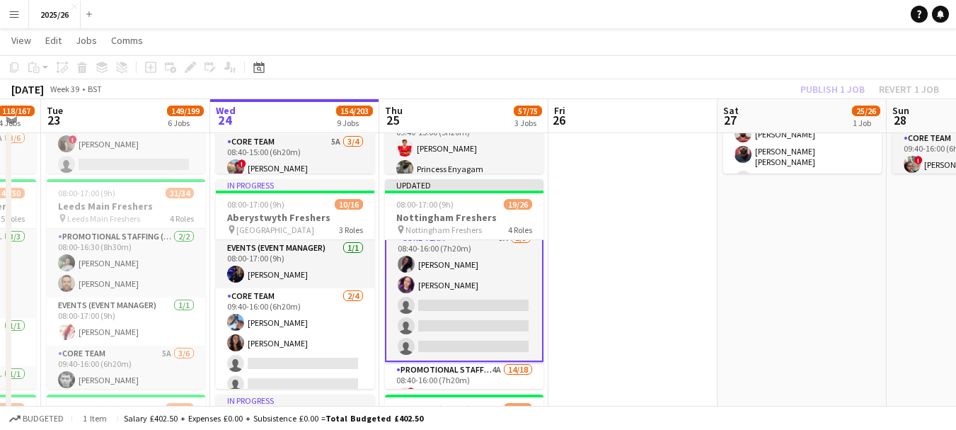
click at [835, 85] on div "Publish 1 job Revert 1 job" at bounding box center [869, 89] width 173 height 18
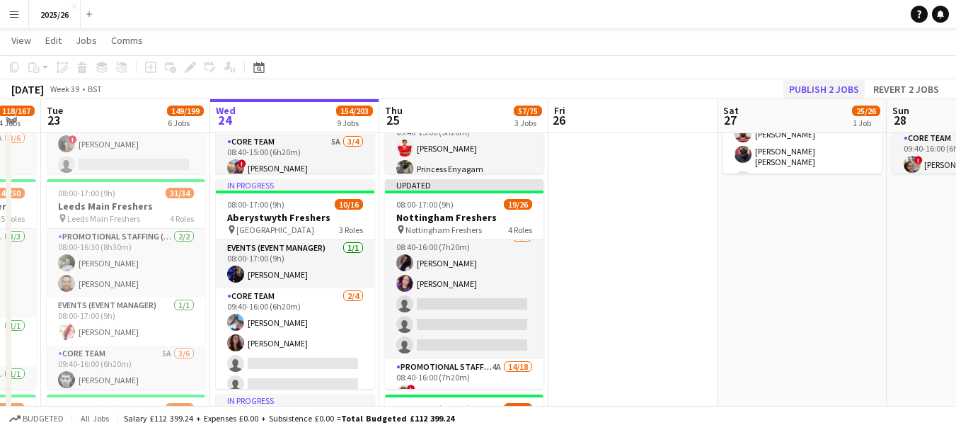
scroll to position [127, 0]
click at [822, 82] on button "Publish 2 jobs" at bounding box center [823, 89] width 81 height 18
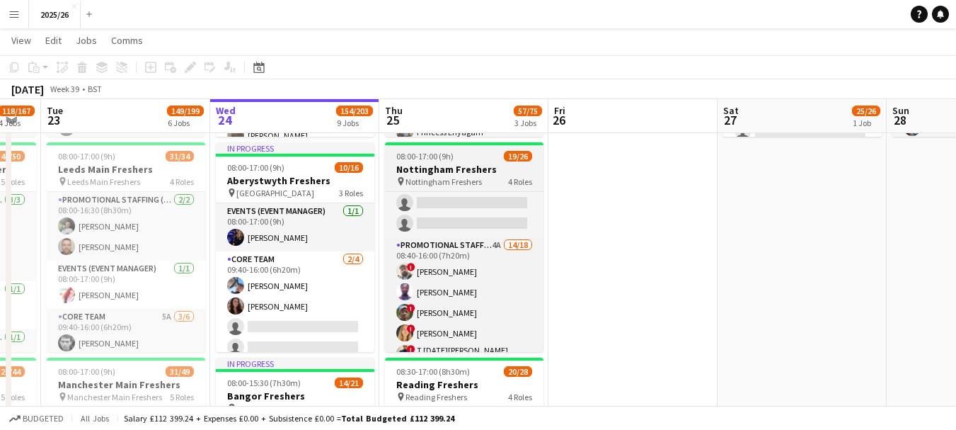
scroll to position [208, 0]
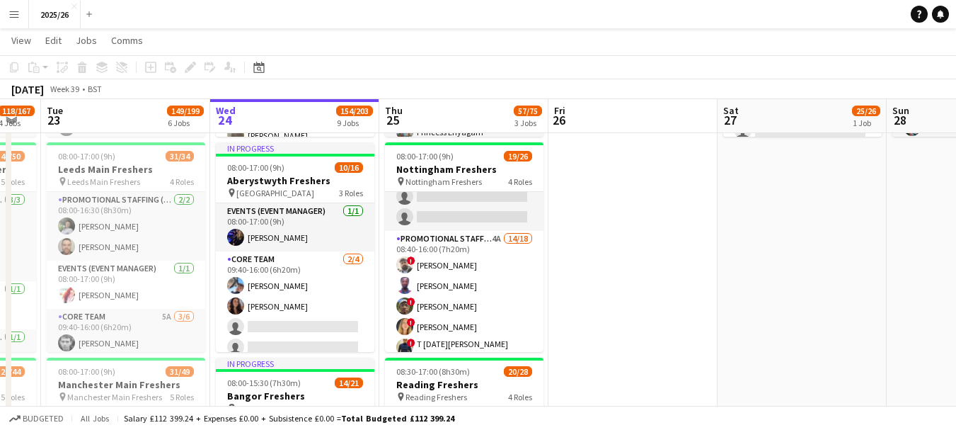
click at [636, 124] on app-board-header-date "Fri 26" at bounding box center [632, 116] width 169 height 34
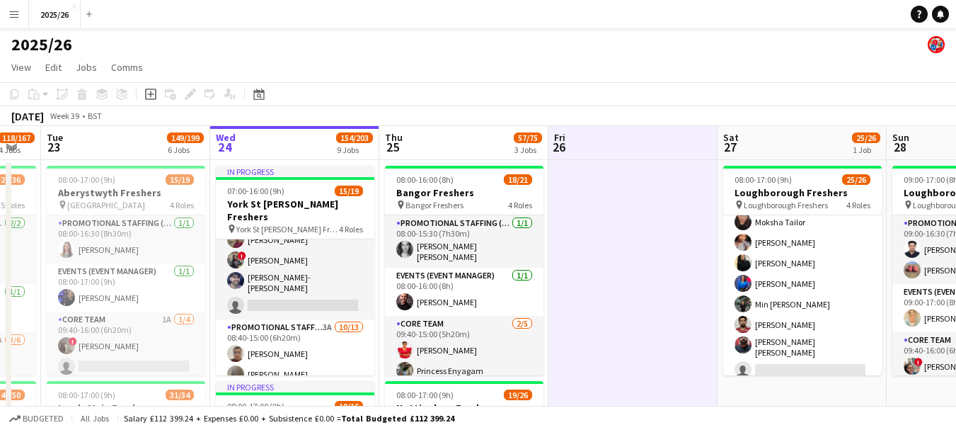
scroll to position [0, 319]
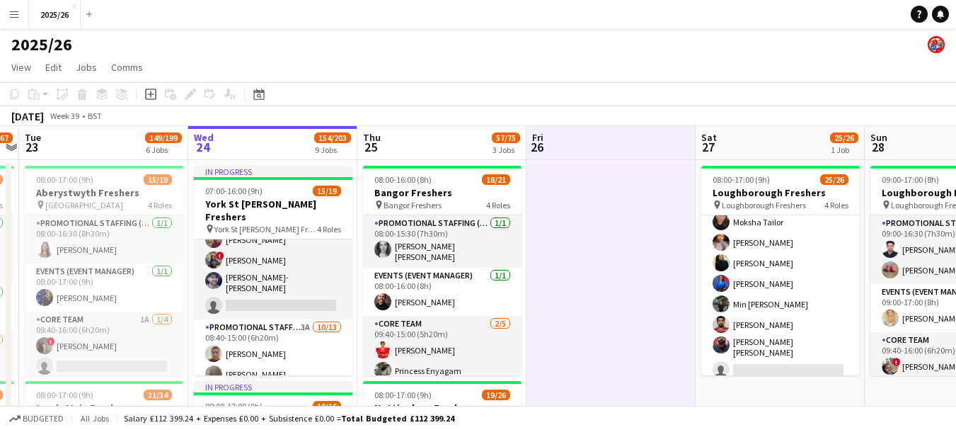
drag, startPoint x: 660, startPoint y: 199, endPoint x: 641, endPoint y: 198, distance: 19.1
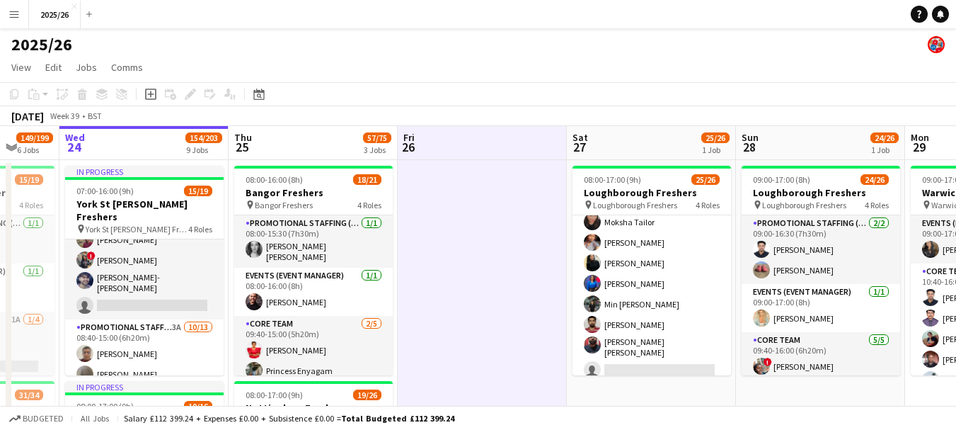
drag, startPoint x: 607, startPoint y: 192, endPoint x: 509, endPoint y: 173, distance: 99.7
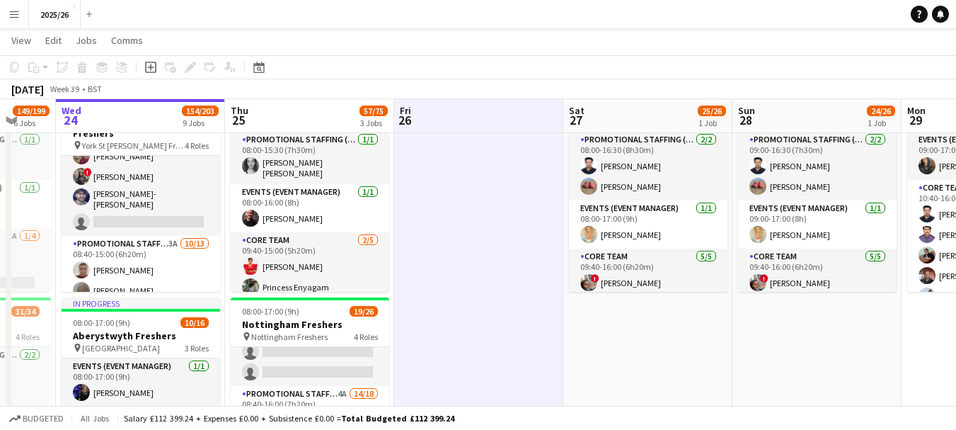
scroll to position [0, 0]
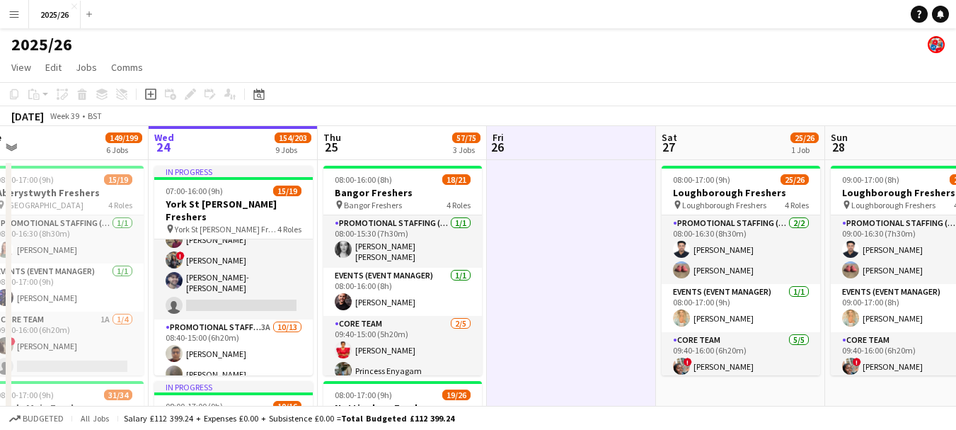
drag, startPoint x: 476, startPoint y: 253, endPoint x: 594, endPoint y: 278, distance: 120.1
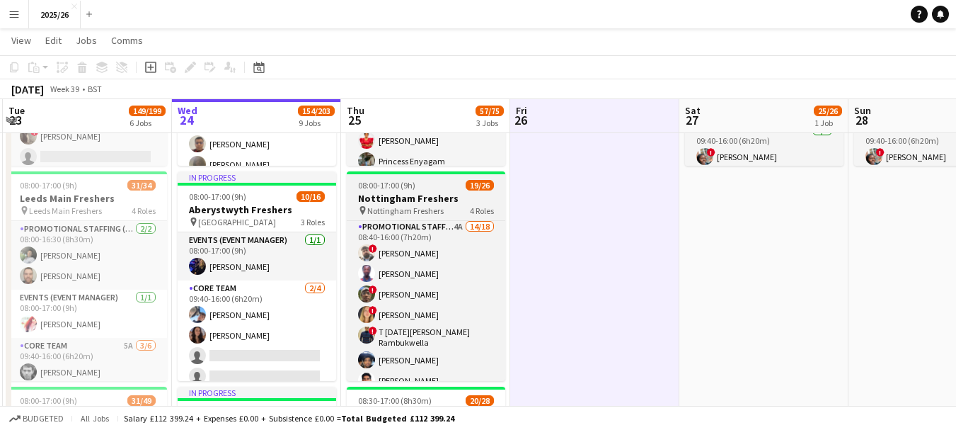
scroll to position [260, 0]
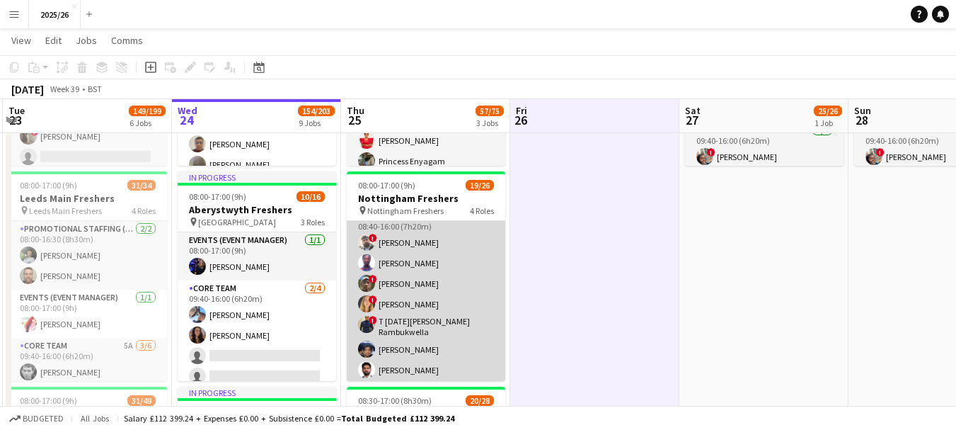
click at [475, 310] on app-card-role "Promotional Staffing (Brand Ambassadors) 4A 14/18 08:40-16:00 (7h20m) ! Daniel …" at bounding box center [426, 408] width 159 height 401
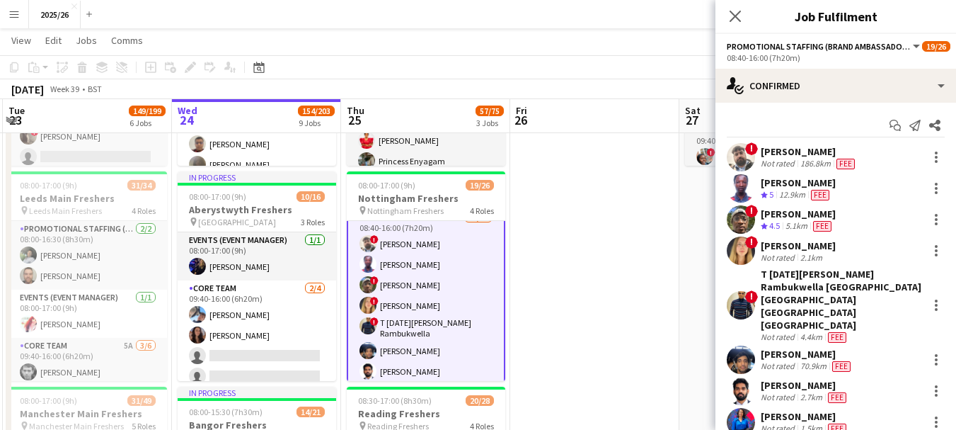
scroll to position [261, 0]
click at [799, 199] on div "12.9km" at bounding box center [792, 195] width 32 height 12
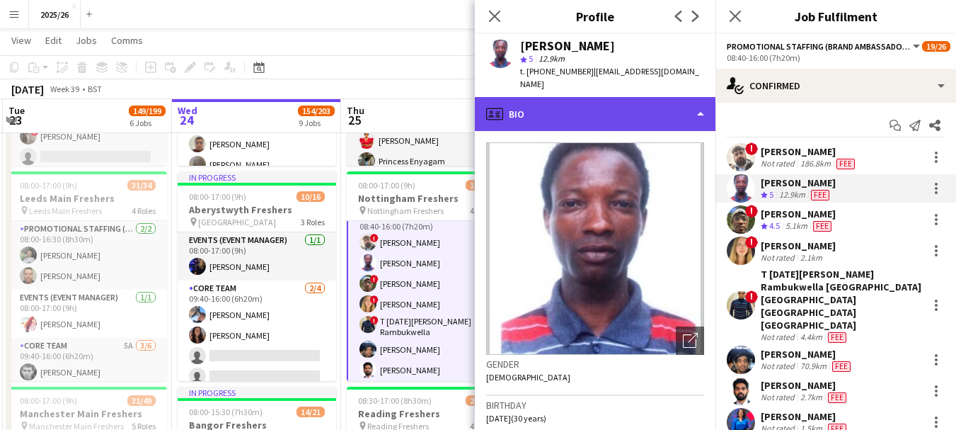
click at [597, 112] on div "profile Bio" at bounding box center [595, 114] width 241 height 34
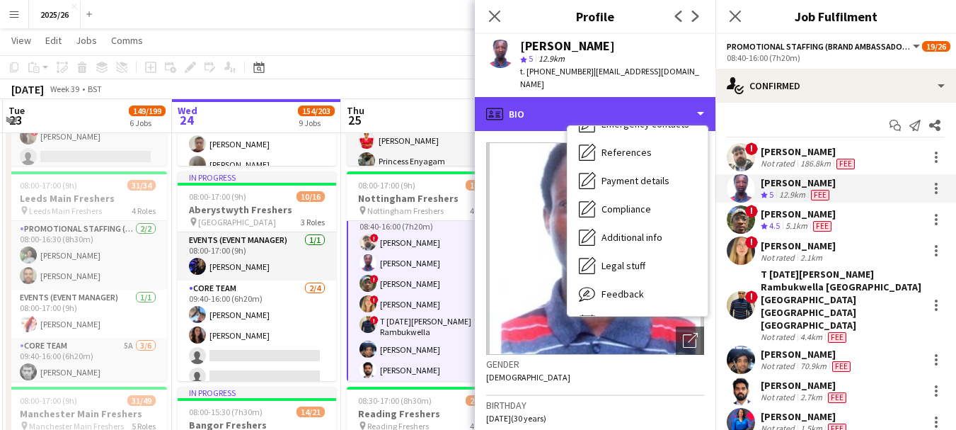
scroll to position [161, 0]
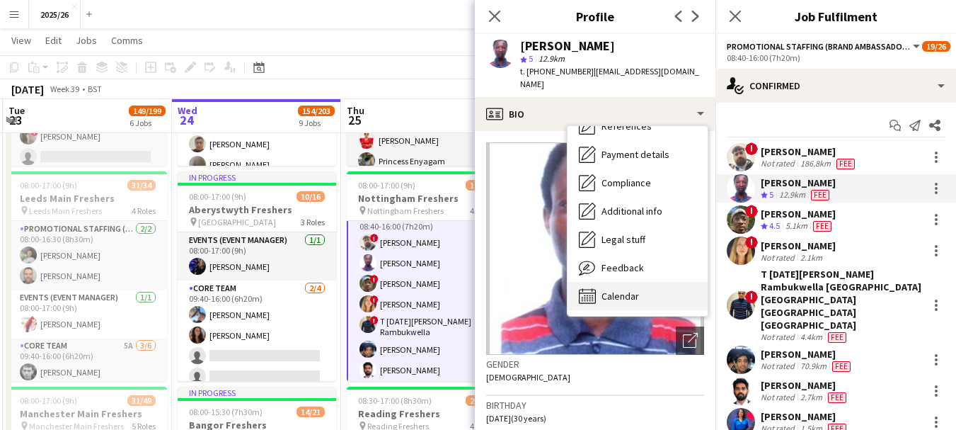
click at [677, 282] on div "Calendar Calendar" at bounding box center [638, 296] width 140 height 28
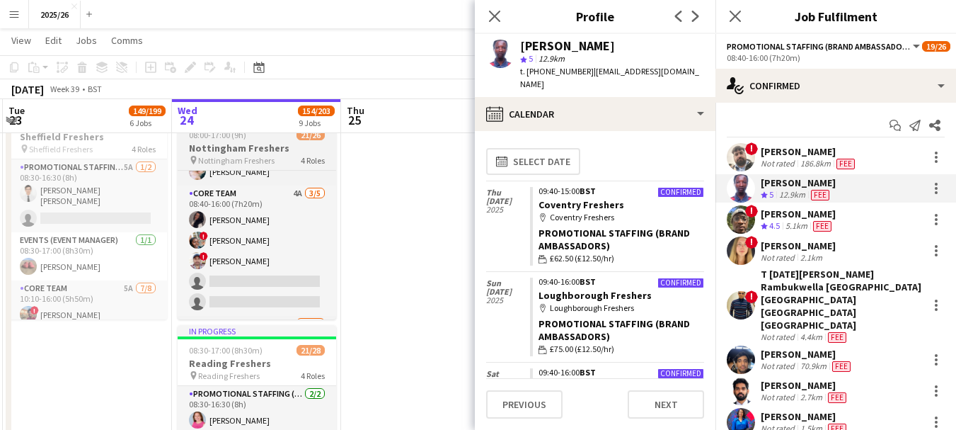
scroll to position [130, 0]
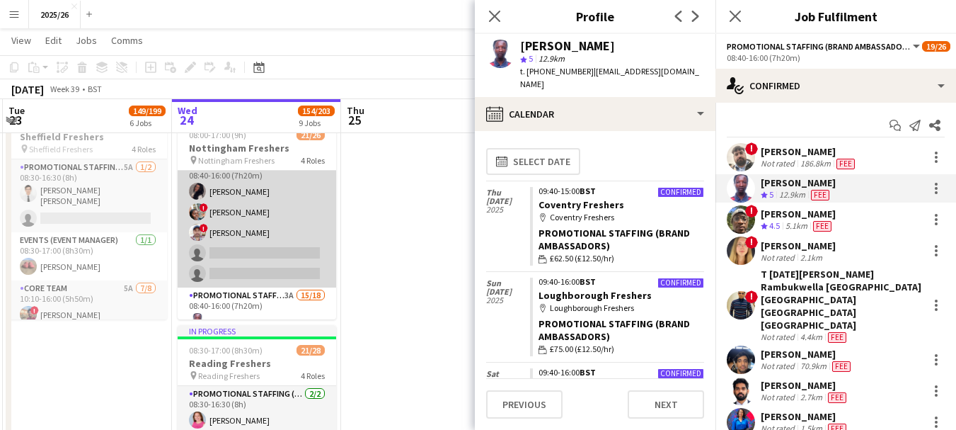
click at [267, 192] on app-card-role "Core Team 4A 3/5 08:40-16:00 (7h20m) Yasmine Labidi ! Aishat Fadipe ! Subhadeep…" at bounding box center [257, 222] width 159 height 130
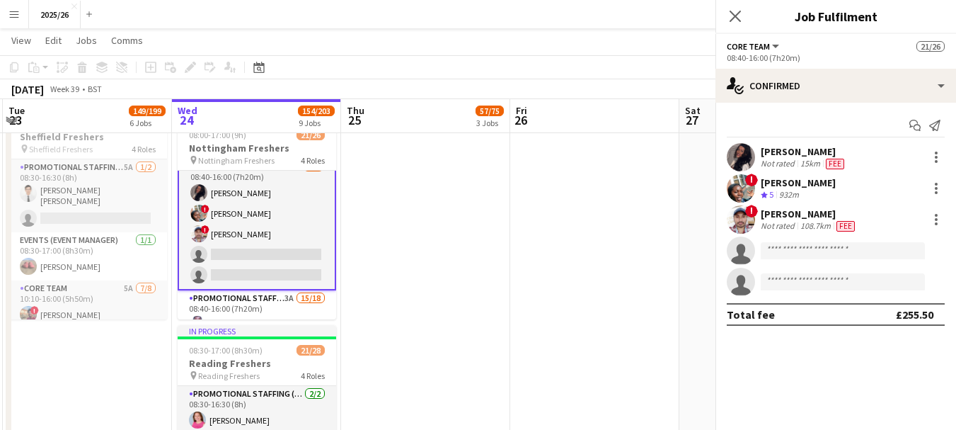
scroll to position [260, 0]
click at [804, 156] on div "[PERSON_NAME]" at bounding box center [804, 151] width 86 height 13
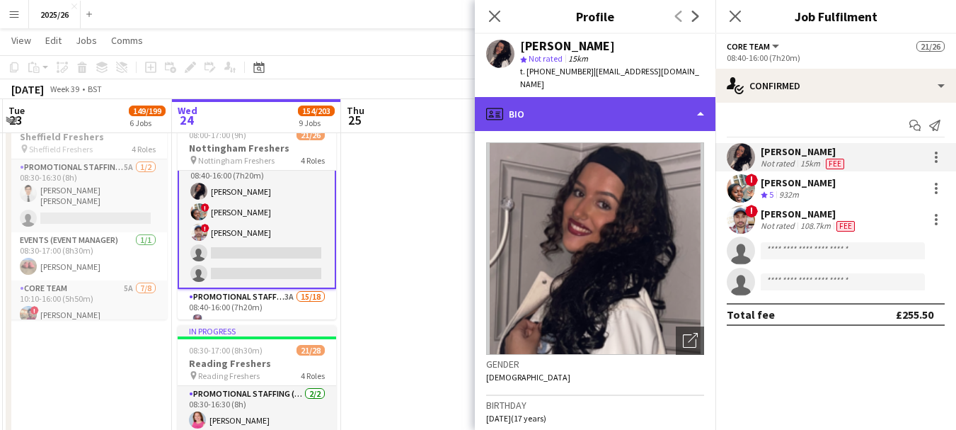
click at [631, 117] on div "profile Bio" at bounding box center [595, 114] width 241 height 34
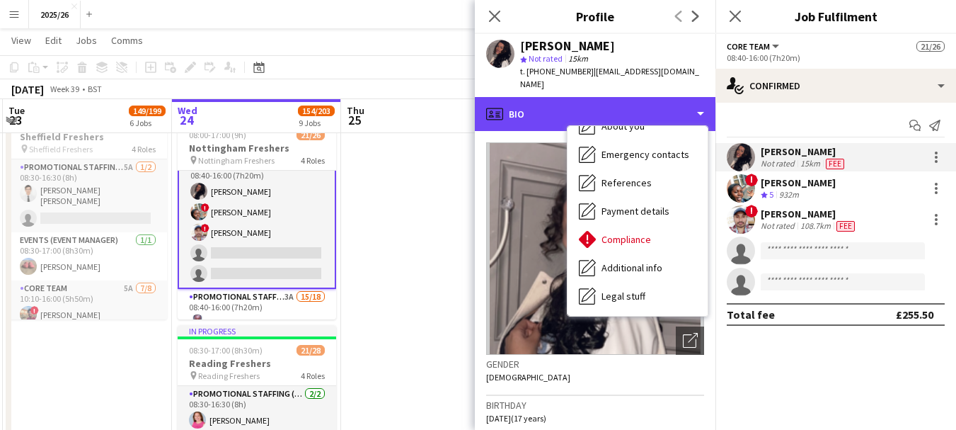
scroll to position [161, 0]
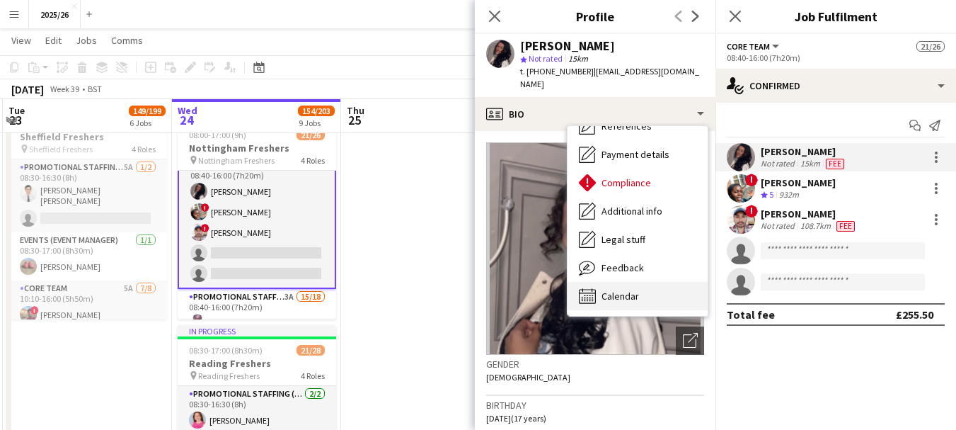
click at [662, 287] on div "Calendar Calendar" at bounding box center [638, 296] width 140 height 28
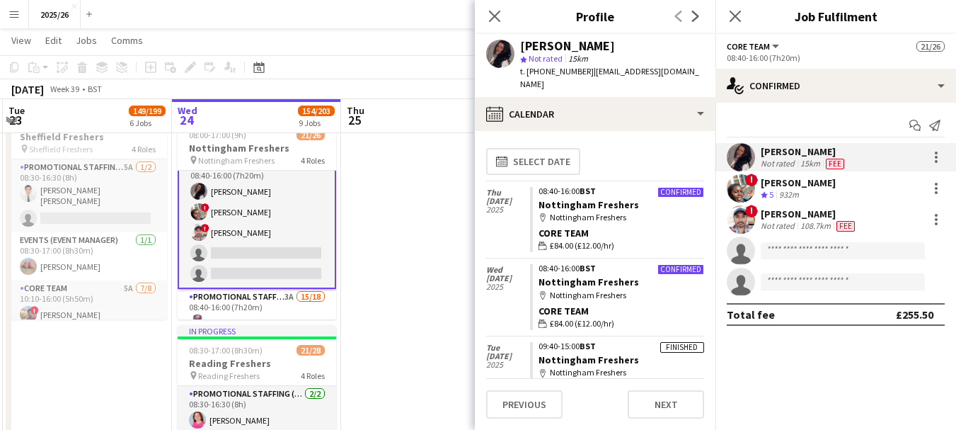
click at [781, 241] on app-invite-slot "single-neutral-actions" at bounding box center [836, 250] width 241 height 28
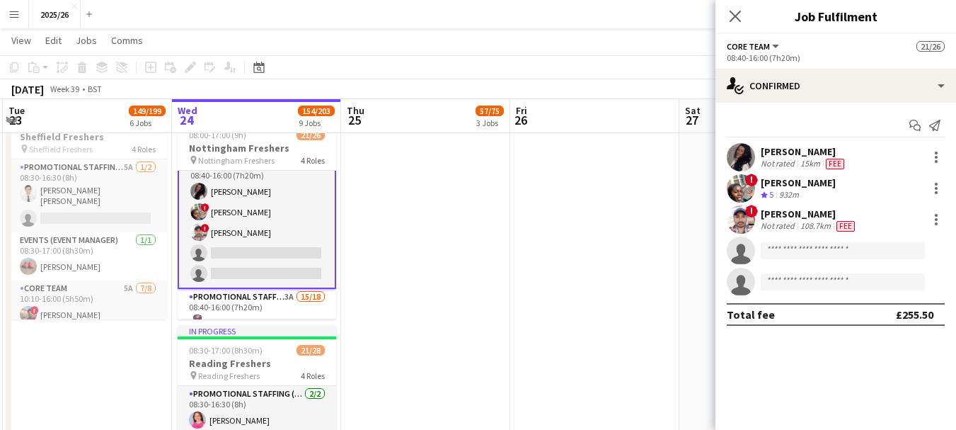
click at [786, 228] on div "Not rated" at bounding box center [779, 225] width 37 height 11
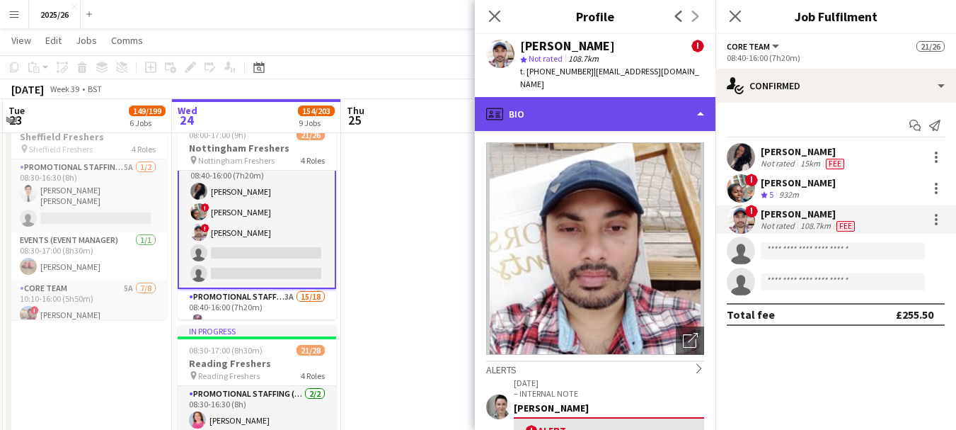
click at [653, 108] on div "profile Bio" at bounding box center [595, 114] width 241 height 34
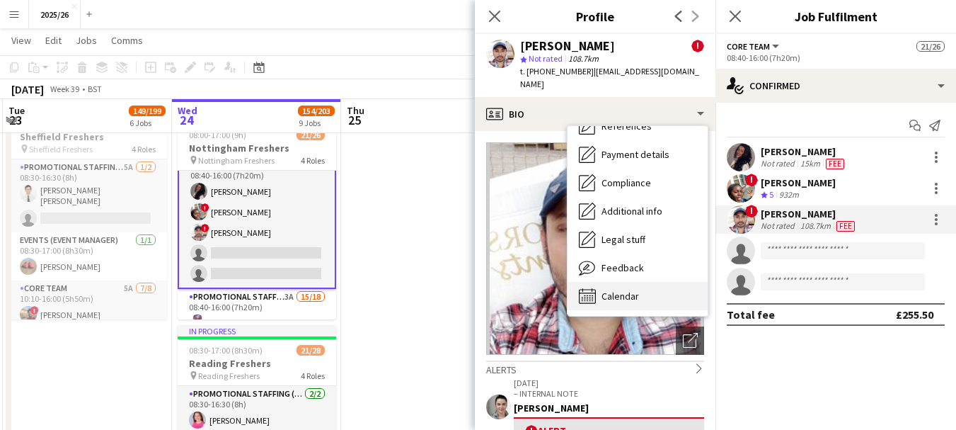
click at [654, 287] on div "Calendar Calendar" at bounding box center [638, 296] width 140 height 28
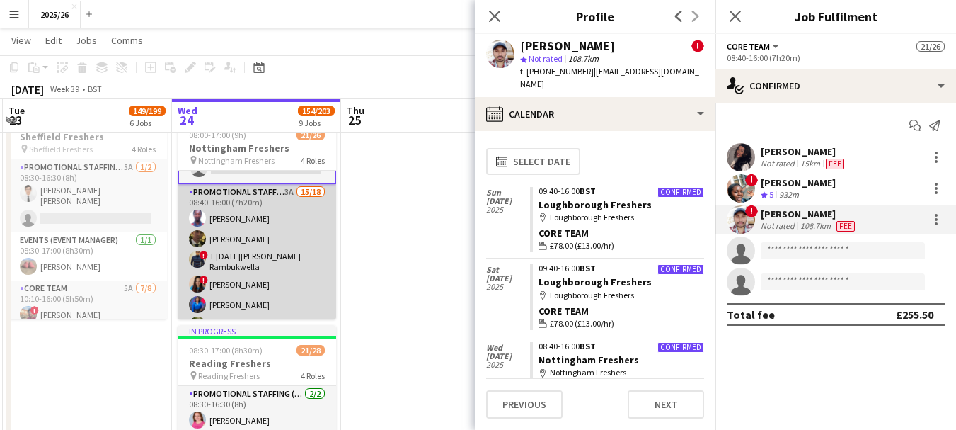
click at [278, 237] on app-card-role "Promotional Staffing (Brand Ambassadors) 3A 15/18 08:40-16:00 (7h20m) Olanrewaj…" at bounding box center [257, 387] width 159 height 406
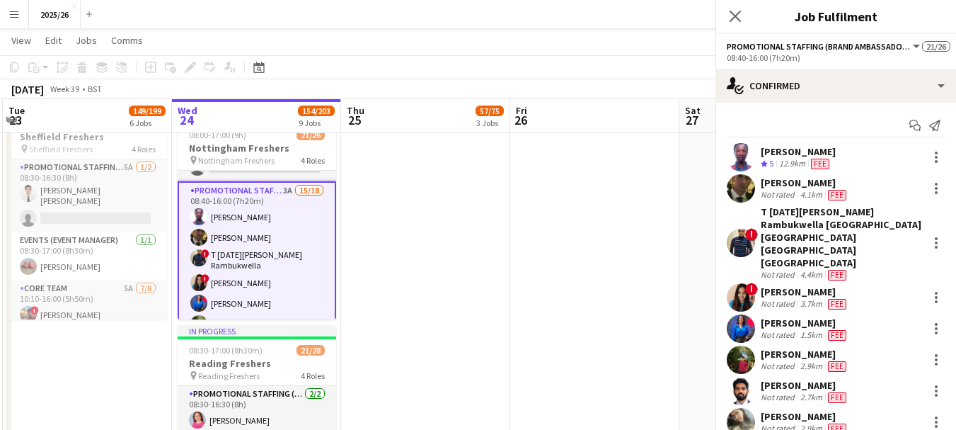
scroll to position [235, 0]
click at [796, 151] on div "[PERSON_NAME]" at bounding box center [798, 151] width 75 height 13
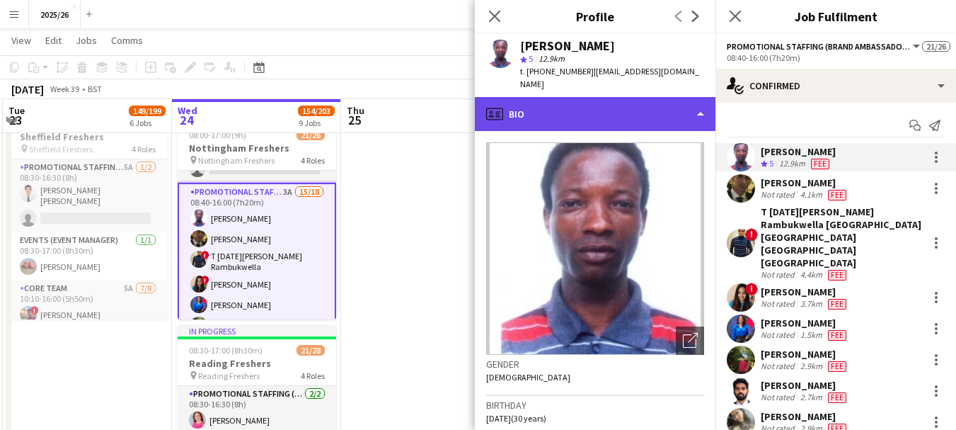
click at [693, 101] on div "profile Bio" at bounding box center [595, 114] width 241 height 34
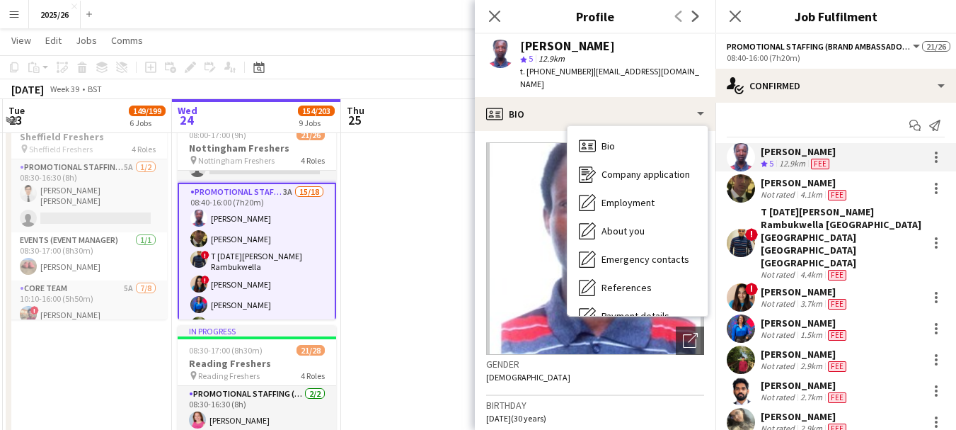
drag, startPoint x: 716, startPoint y: 244, endPoint x: 709, endPoint y: 253, distance: 11.2
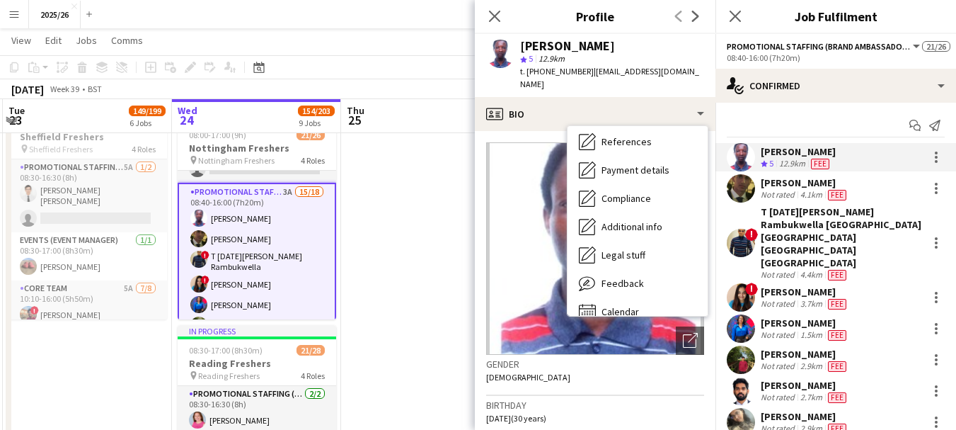
scroll to position [161, 0]
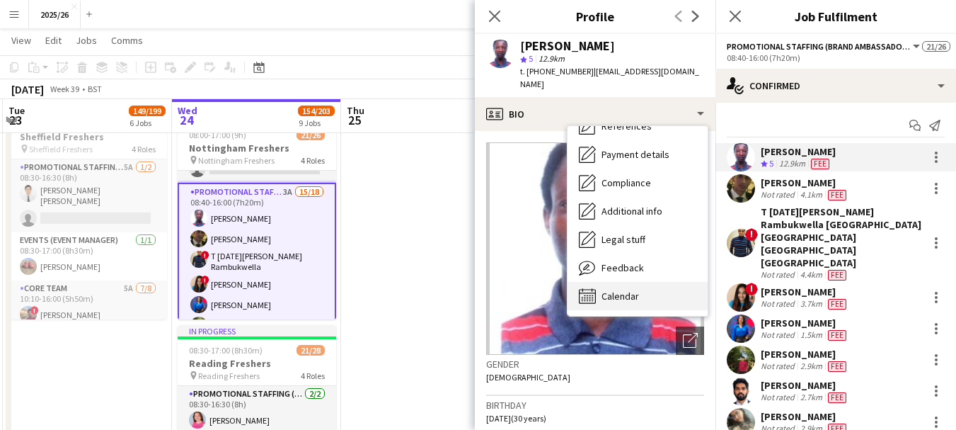
click at [657, 282] on div "Calendar Calendar" at bounding box center [638, 296] width 140 height 28
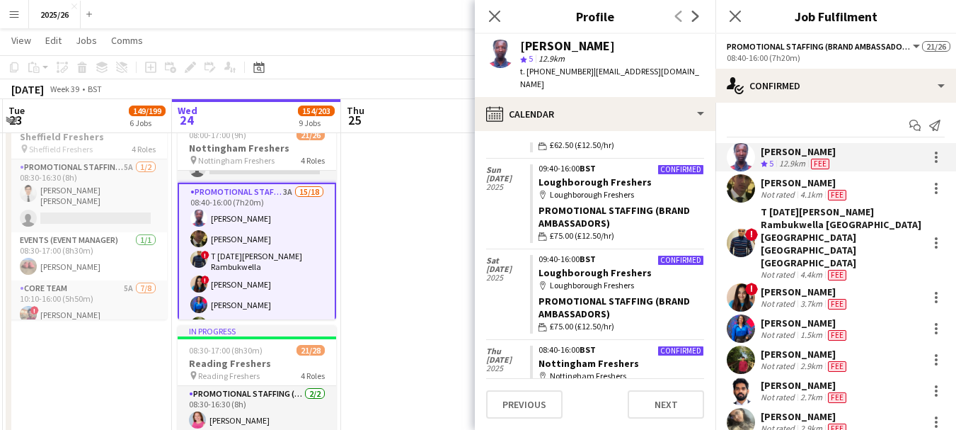
scroll to position [189, 0]
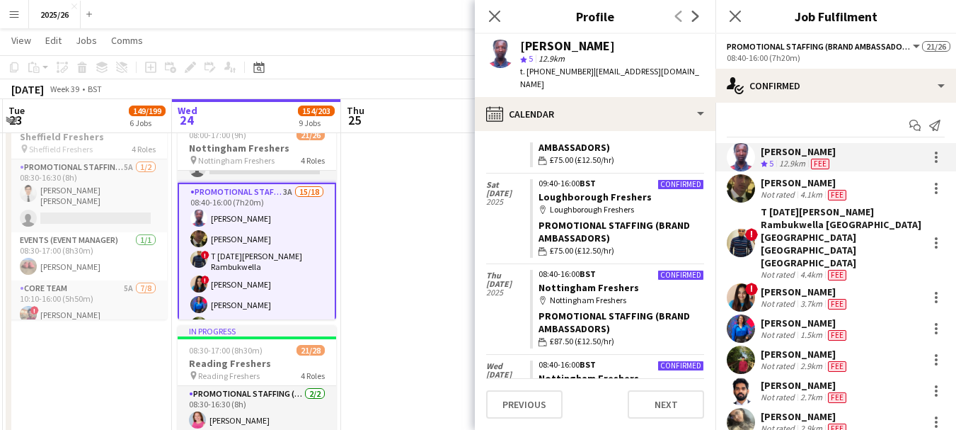
click at [790, 269] on div "Not rated" at bounding box center [779, 274] width 37 height 11
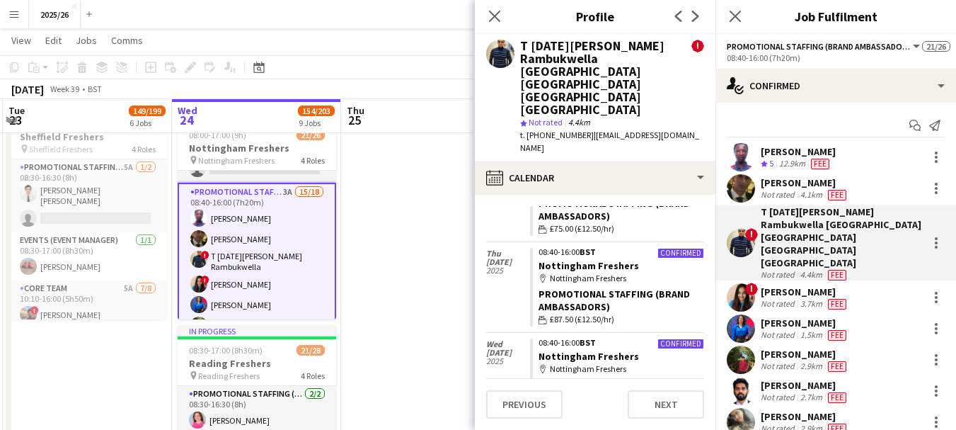
scroll to position [86, 0]
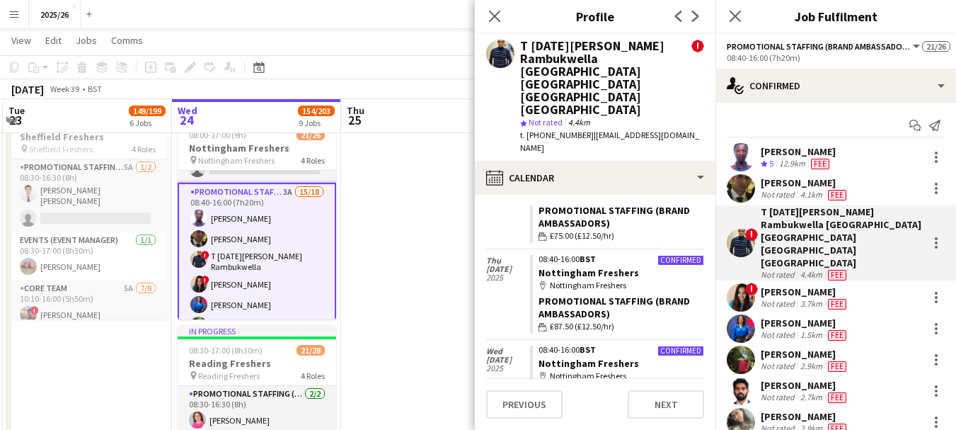
click at [811, 298] on div "3.7km" at bounding box center [812, 303] width 28 height 11
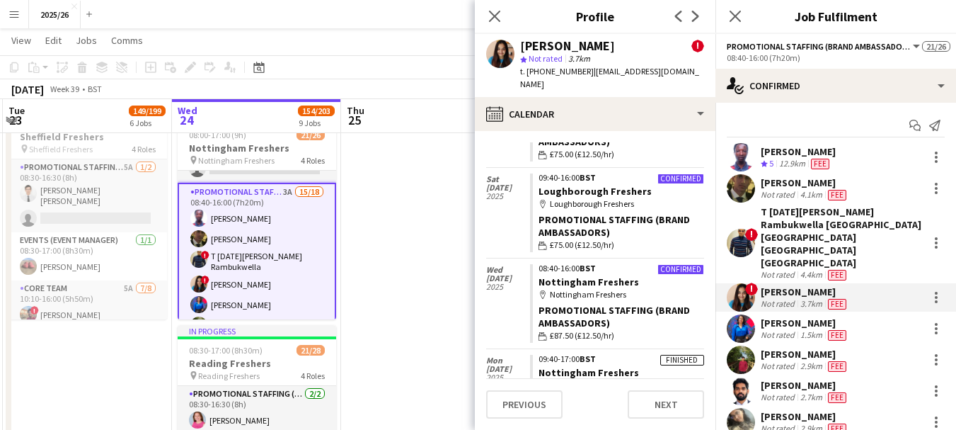
scroll to position [106, 0]
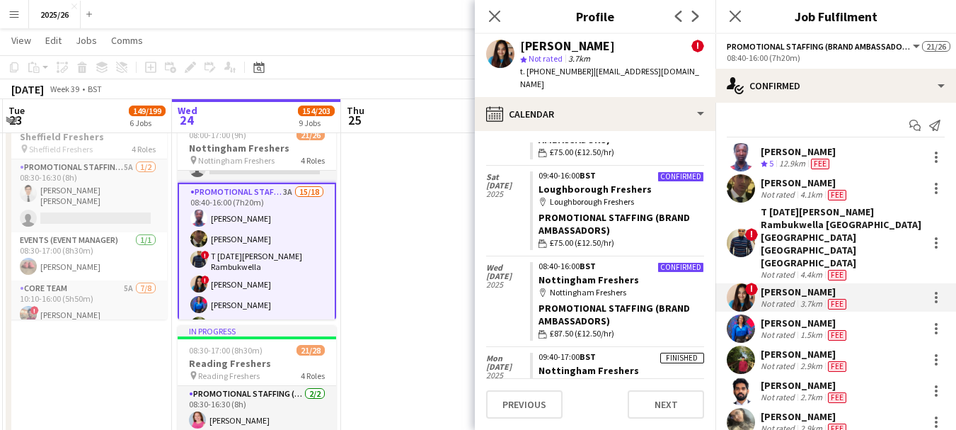
click at [774, 316] on div "[PERSON_NAME]" at bounding box center [805, 322] width 88 height 13
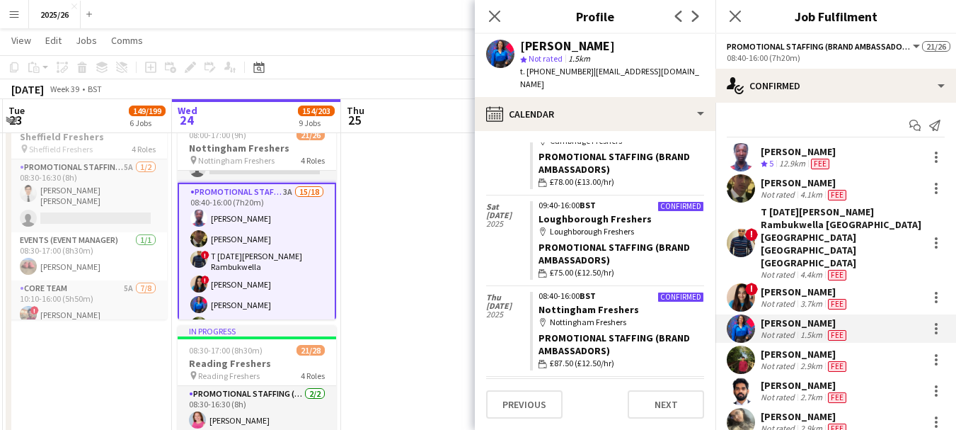
scroll to position [169, 0]
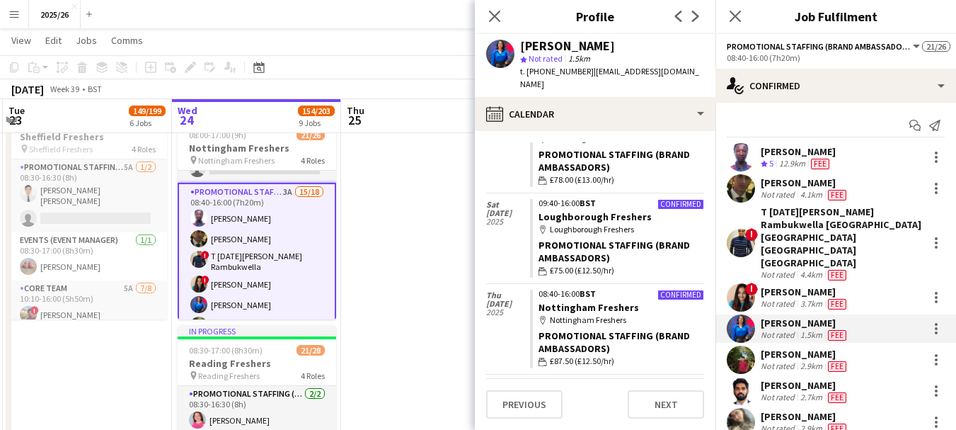
click at [784, 360] on div "Not rated" at bounding box center [779, 365] width 37 height 11
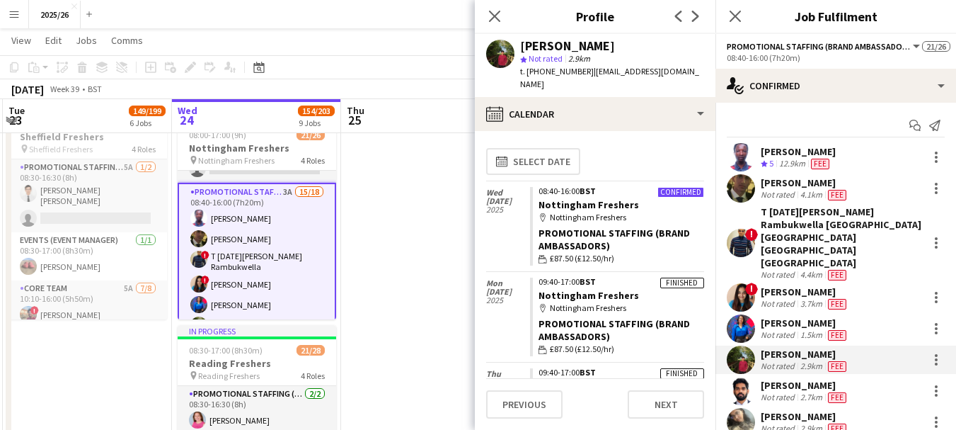
click at [766, 298] on div "Not rated" at bounding box center [779, 303] width 37 height 11
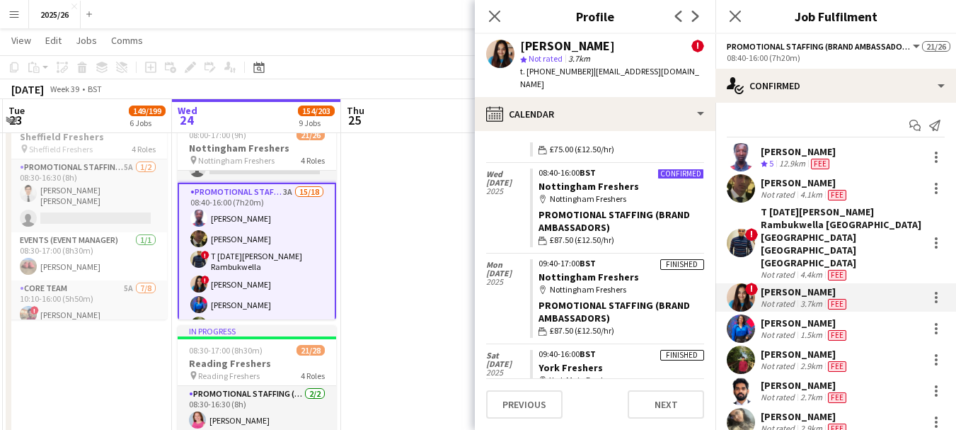
scroll to position [206, 0]
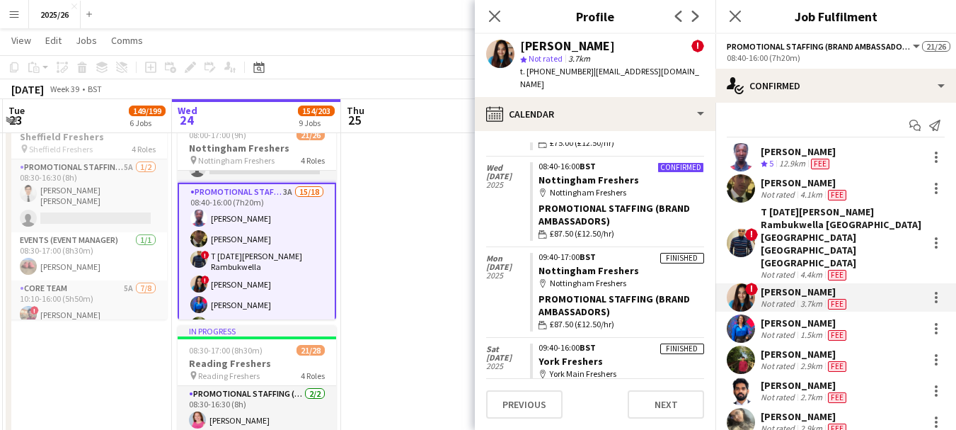
click at [780, 329] on div "Not rated" at bounding box center [779, 334] width 37 height 11
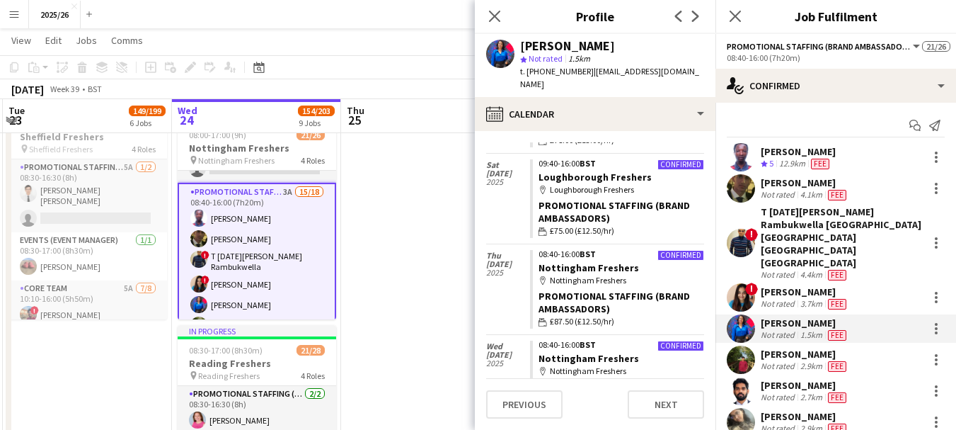
scroll to position [218, 0]
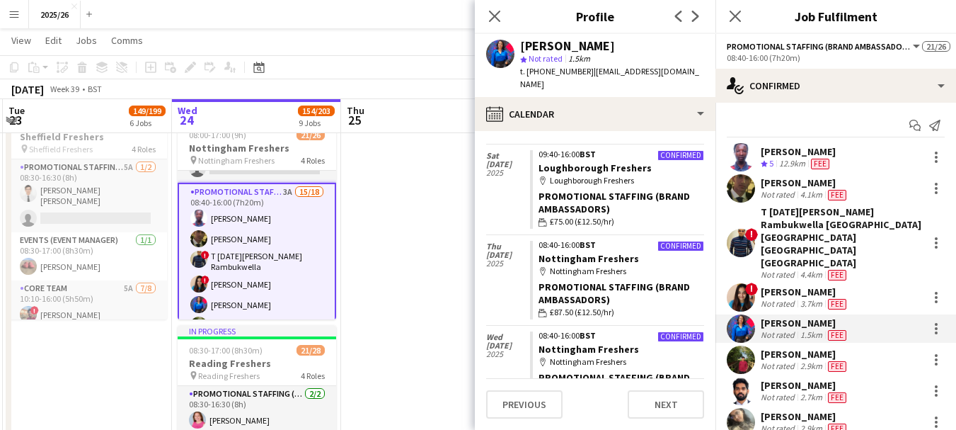
click at [884, 377] on div "Aditya Singh Gautam Not rated 2.7km Fee" at bounding box center [836, 391] width 241 height 28
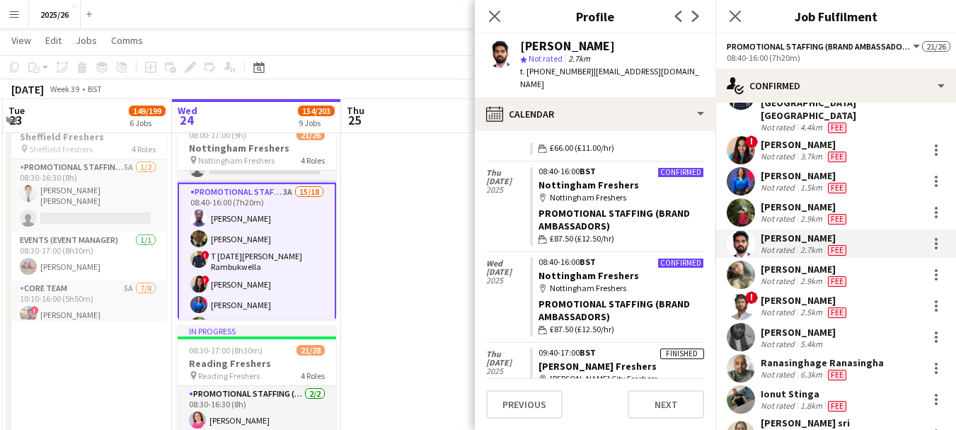
scroll to position [144, 0]
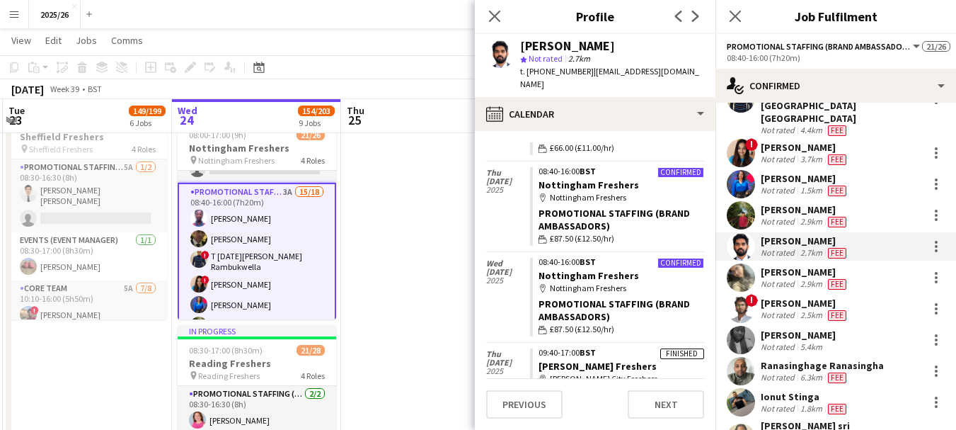
click at [881, 263] on div "Anagha Kondath Not rated 2.9km Fee" at bounding box center [836, 277] width 241 height 28
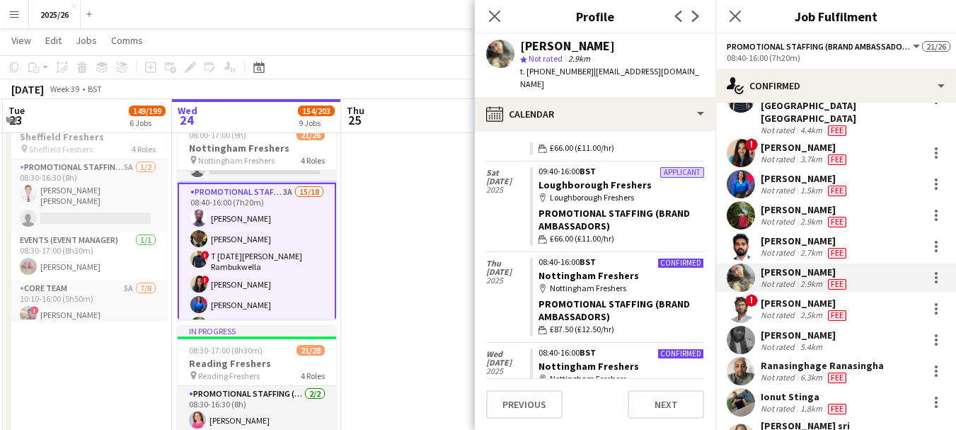
scroll to position [109, 0]
click at [794, 309] on div "Not rated" at bounding box center [779, 314] width 37 height 11
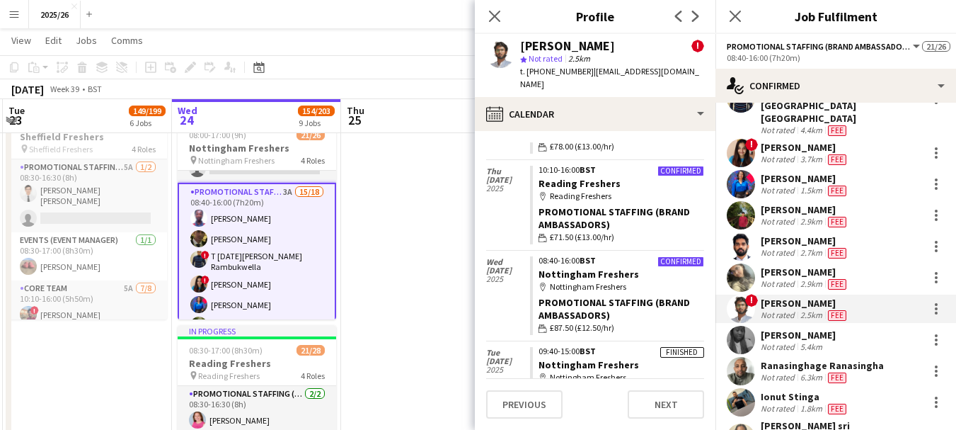
scroll to position [205, 0]
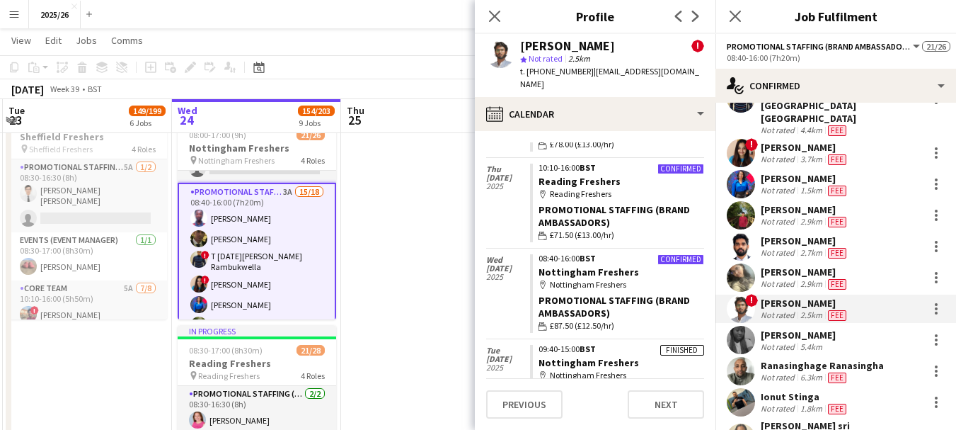
click at [837, 359] on div "Ranasinghage Ranasingha" at bounding box center [822, 365] width 123 height 13
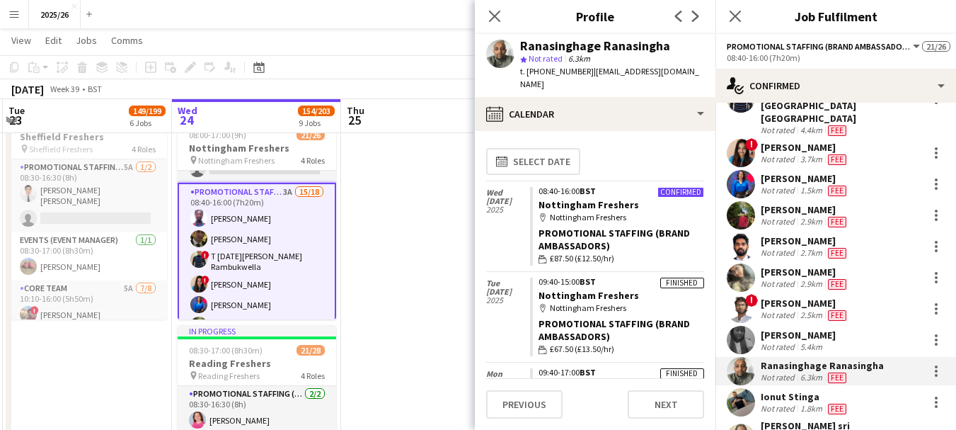
click at [788, 403] on div "Not rated" at bounding box center [779, 408] width 37 height 11
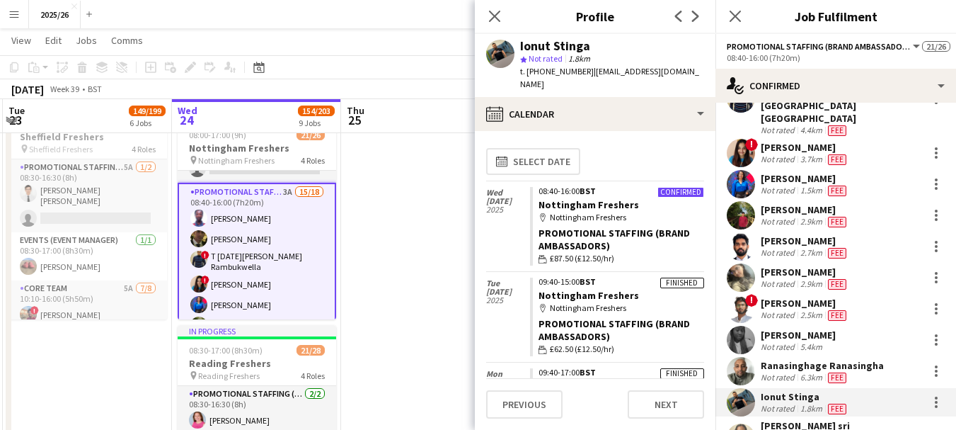
click at [787, 419] on div "Agalya sri Senthil kumar Not rated 4.1km Fee" at bounding box center [836, 437] width 241 height 37
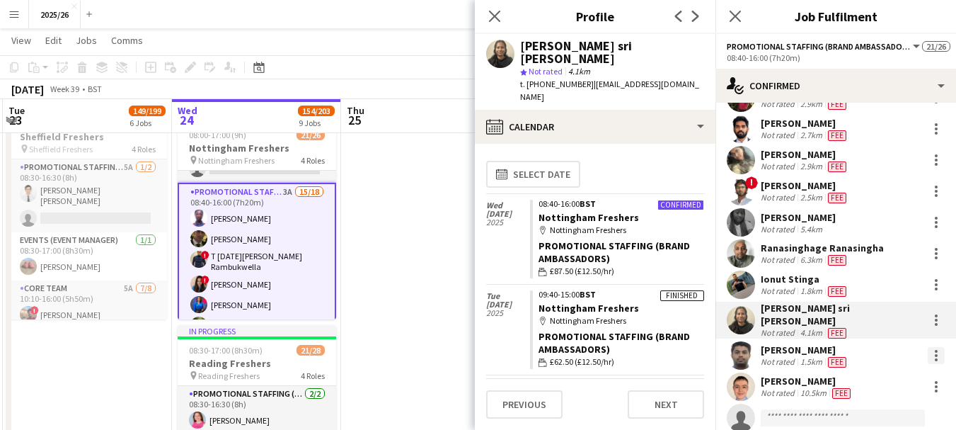
scroll to position [275, 0]
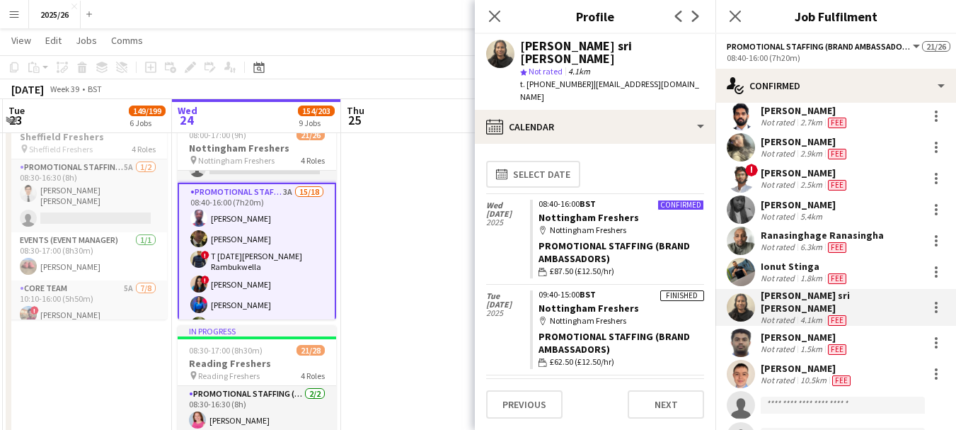
click at [854, 328] on div "Shenal Perera Not rated 1.5km Fee" at bounding box center [836, 342] width 241 height 28
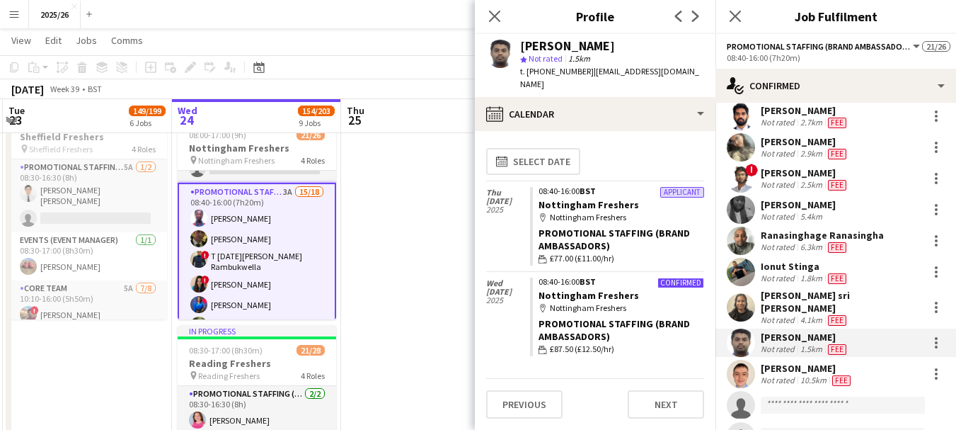
click at [795, 374] on div "Not rated" at bounding box center [779, 379] width 37 height 11
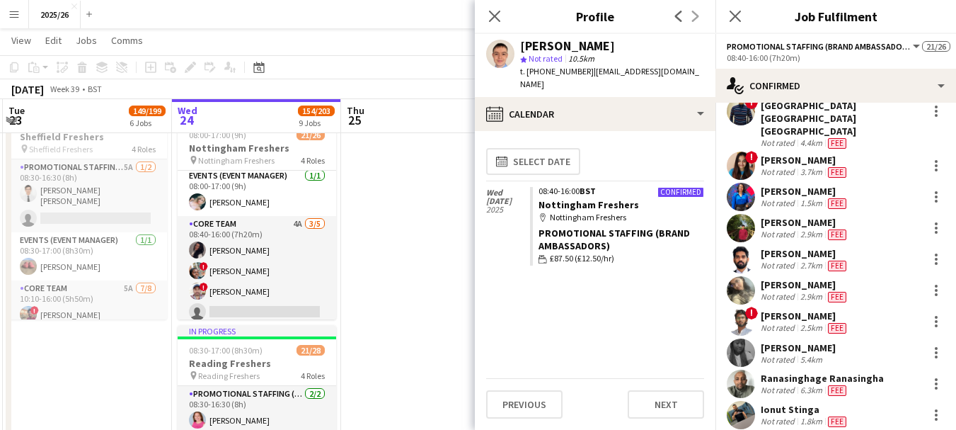
scroll to position [129, 0]
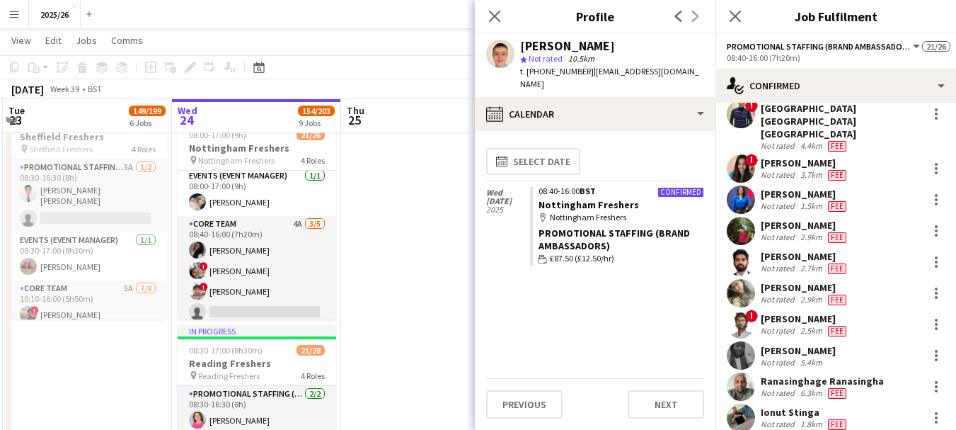
click at [844, 232] on span "Fee" at bounding box center [837, 237] width 18 height 11
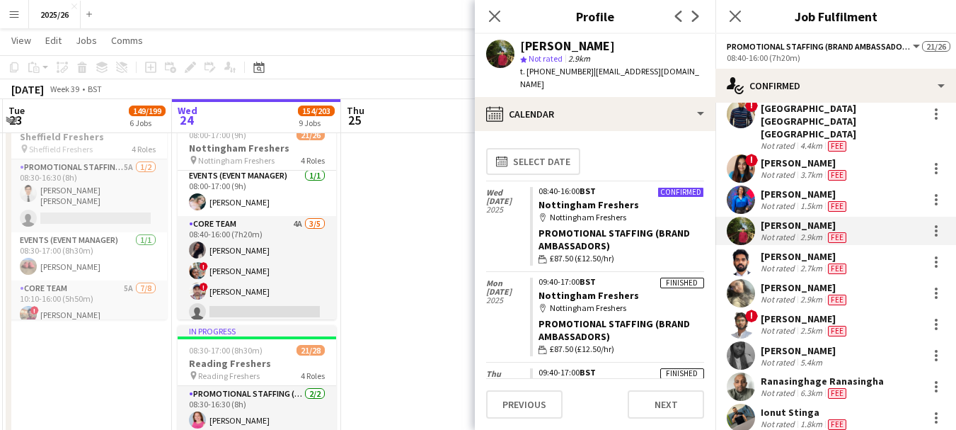
click at [771, 200] on div "Not rated" at bounding box center [779, 205] width 37 height 11
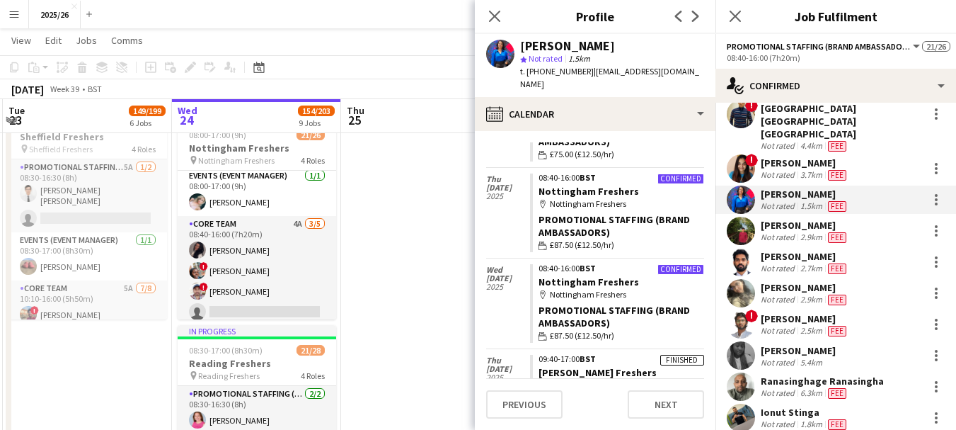
scroll to position [280, 0]
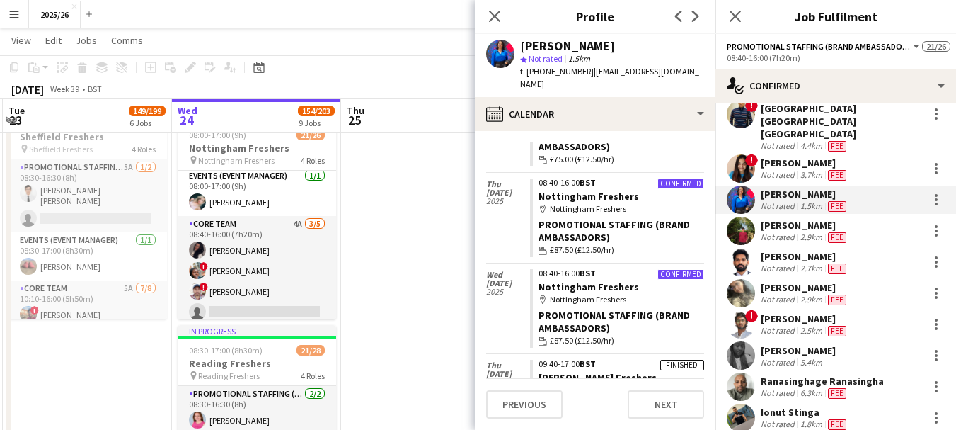
click at [789, 156] on div "[PERSON_NAME]" at bounding box center [805, 162] width 88 height 13
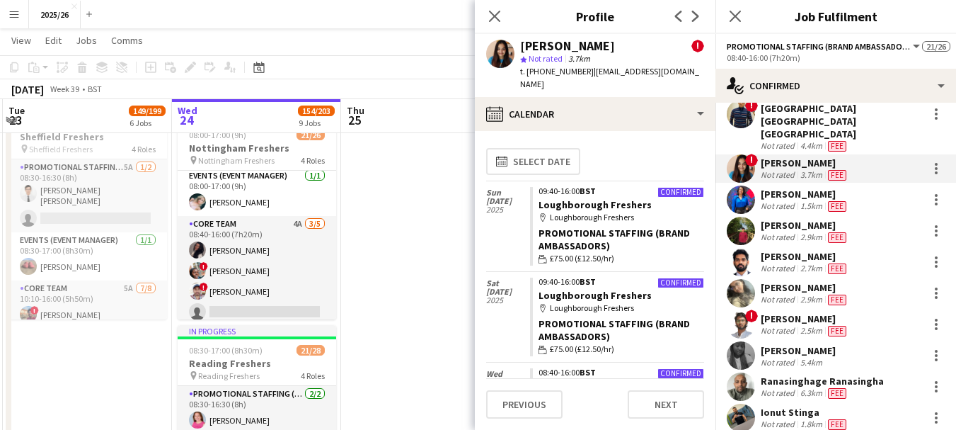
click at [834, 111] on div "T [DATE][PERSON_NAME] Rambukwella [GEOGRAPHIC_DATA] [GEOGRAPHIC_DATA] [GEOGRAPH…" at bounding box center [841, 108] width 161 height 64
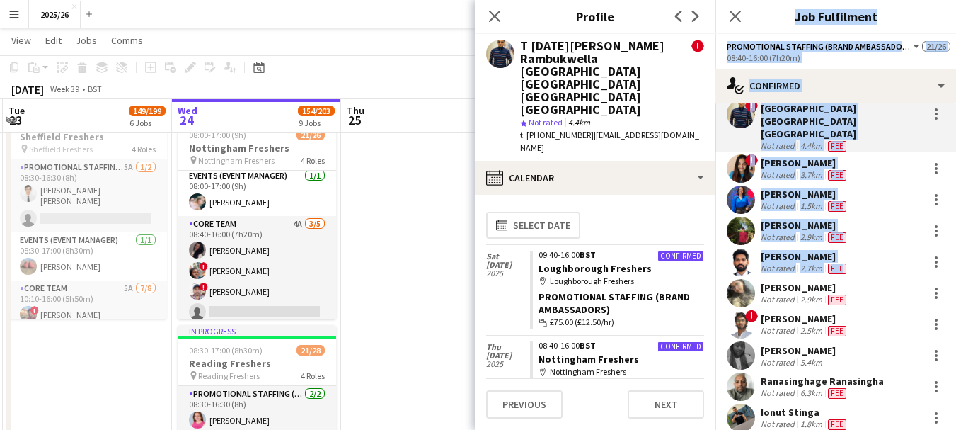
drag, startPoint x: 945, startPoint y: 221, endPoint x: 963, endPoint y: 188, distance: 37.4
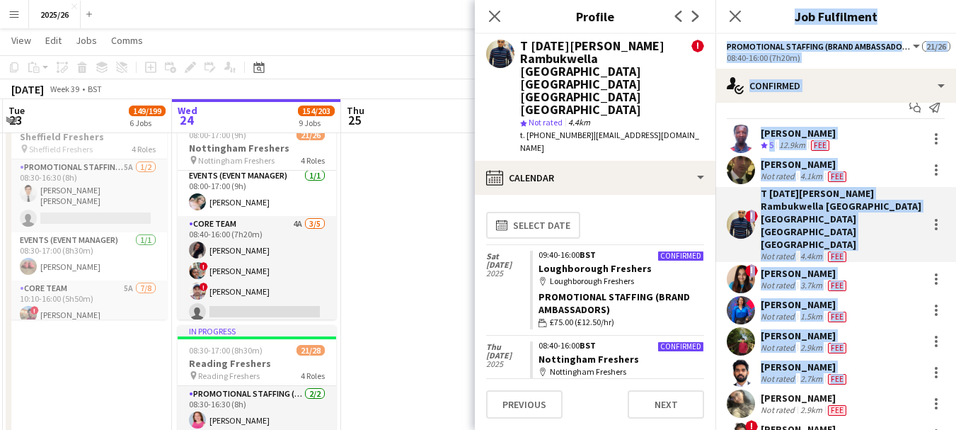
scroll to position [8, 0]
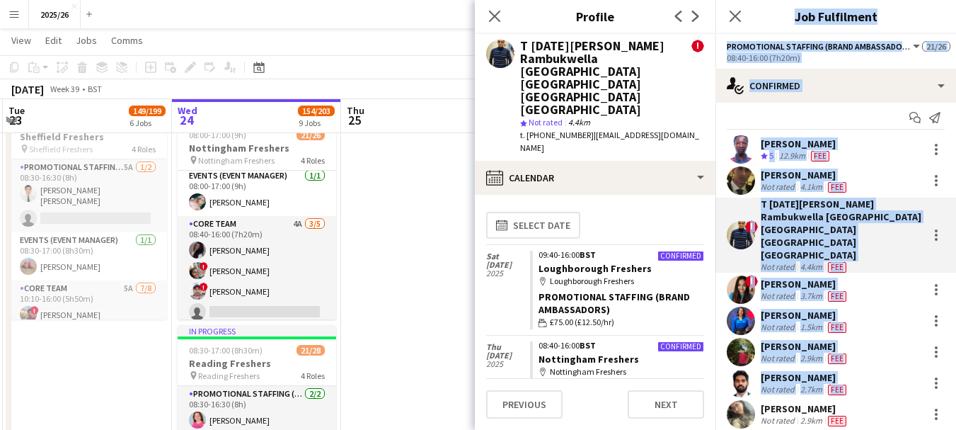
click at [834, 181] on div "Fee" at bounding box center [837, 186] width 24 height 11
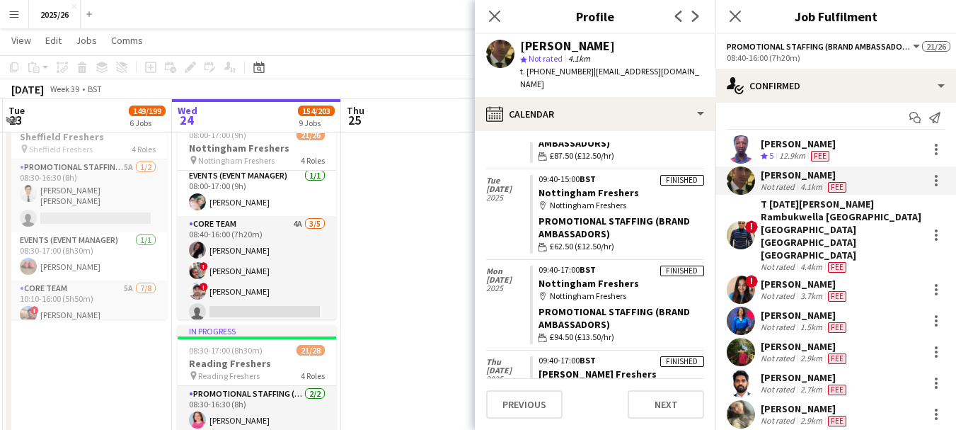
scroll to position [0, 0]
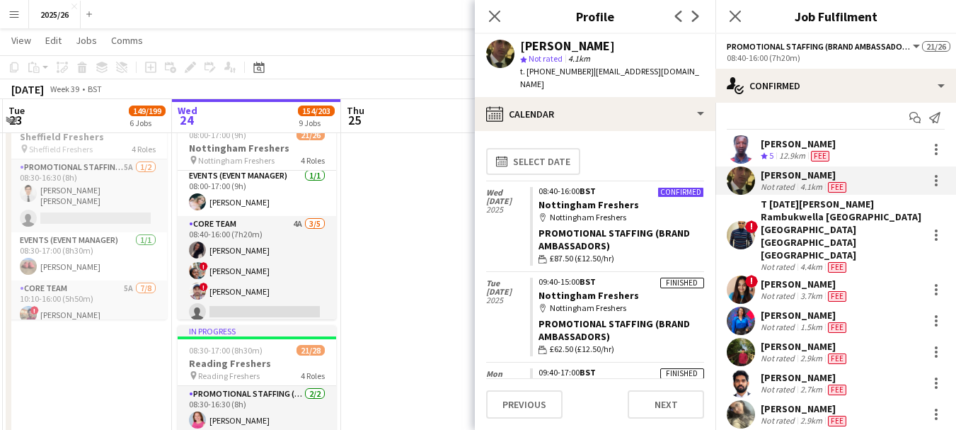
click at [789, 140] on div "[PERSON_NAME]" at bounding box center [798, 143] width 75 height 13
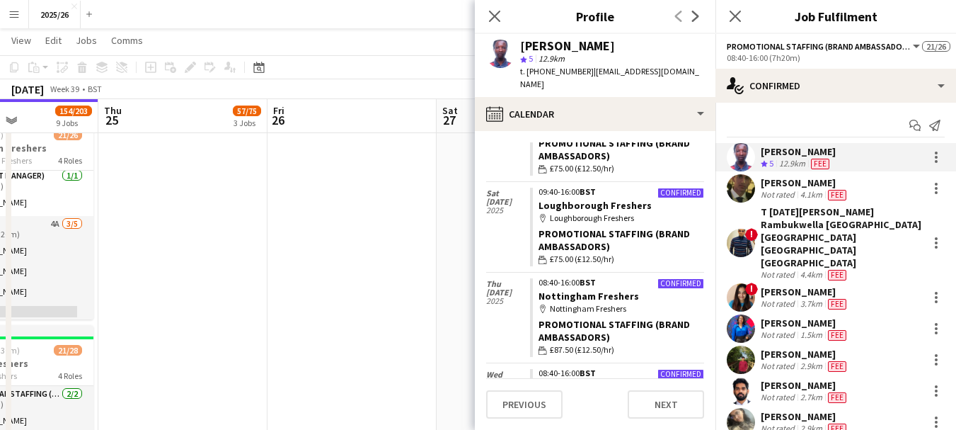
drag, startPoint x: 355, startPoint y: 234, endPoint x: 130, endPoint y: 258, distance: 226.3
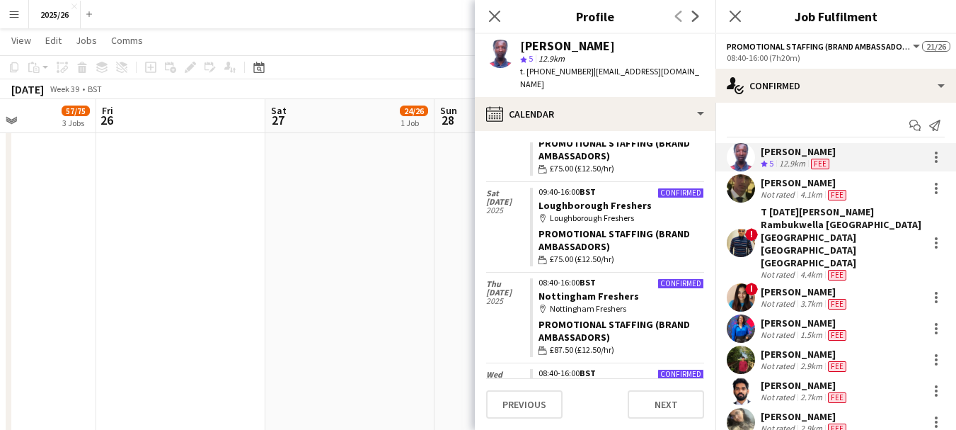
scroll to position [0, 413]
drag, startPoint x: 256, startPoint y: 296, endPoint x: 82, endPoint y: 294, distance: 174.1
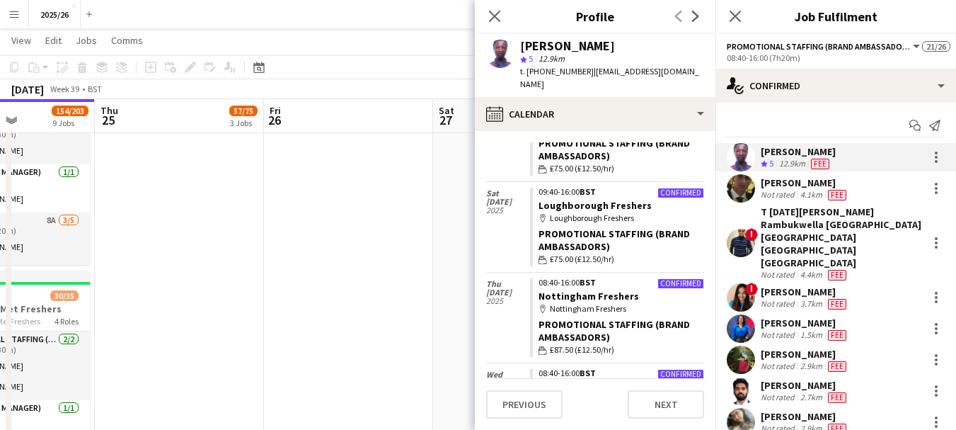
scroll to position [0, 420]
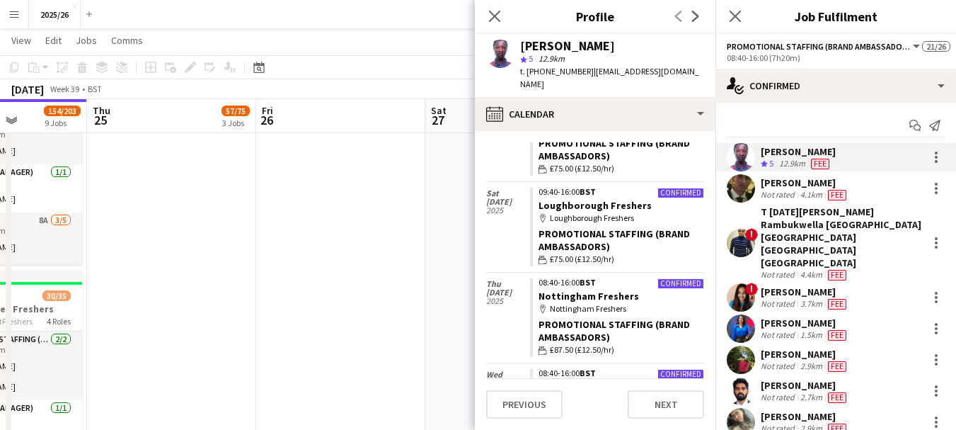
drag, startPoint x: 306, startPoint y: 237, endPoint x: 745, endPoint y: 249, distance: 439.7
click at [745, 249] on body "Menu Boards Boards Boards All jobs Status Workforce Workforce My Workforce Recr…" at bounding box center [478, 337] width 956 height 2182
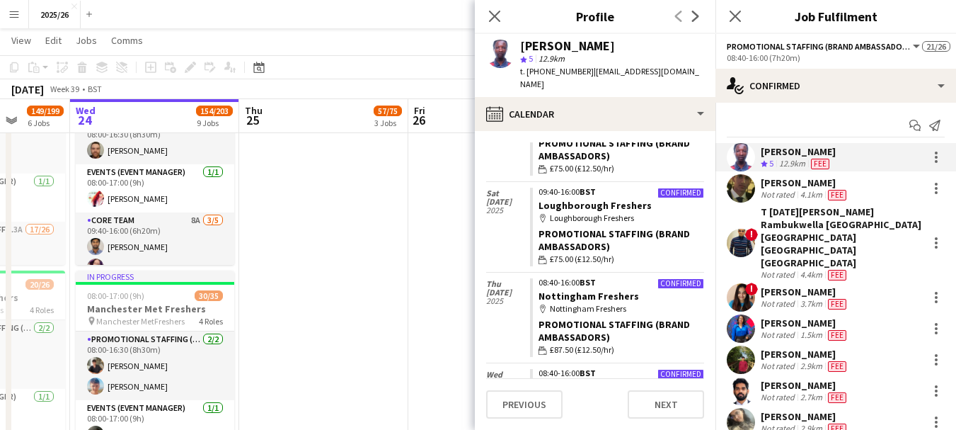
drag, startPoint x: 204, startPoint y: 239, endPoint x: 357, endPoint y: 246, distance: 153.0
click at [357, 246] on app-calendar-viewport "Sun 21 Mon 22 118/167 4 Jobs Tue 23 149/199 6 Jobs Wed 24 154/203 9 Jobs Thu 25…" at bounding box center [478, 352] width 956 height 2103
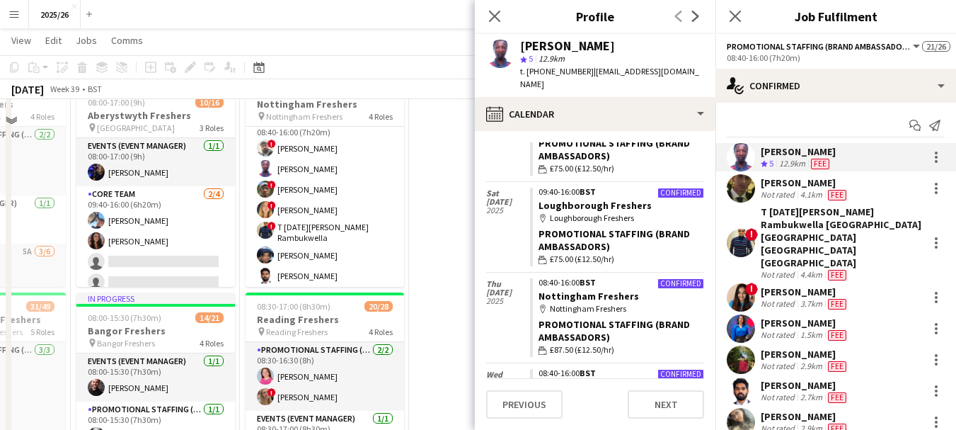
scroll to position [222, 0]
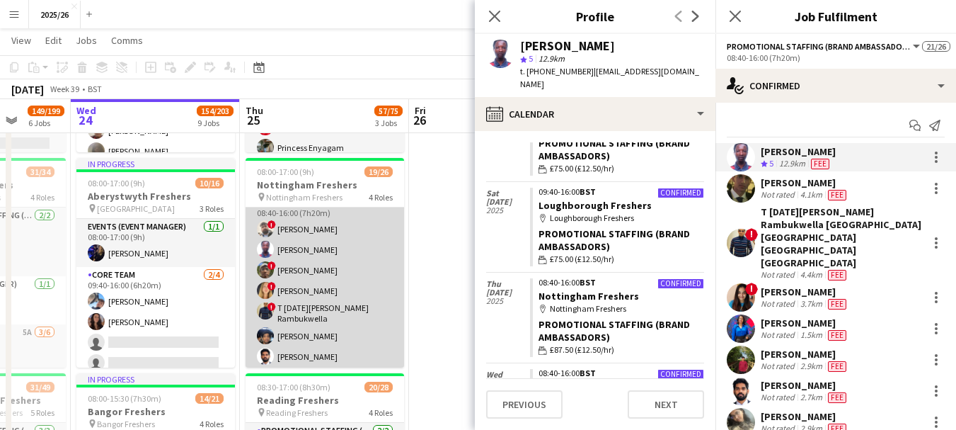
click at [335, 236] on app-card-role "Promotional Staffing (Brand Ambassadors) 4A 14/18 08:40-16:00 (7h20m) ! Daniel …" at bounding box center [325, 395] width 159 height 401
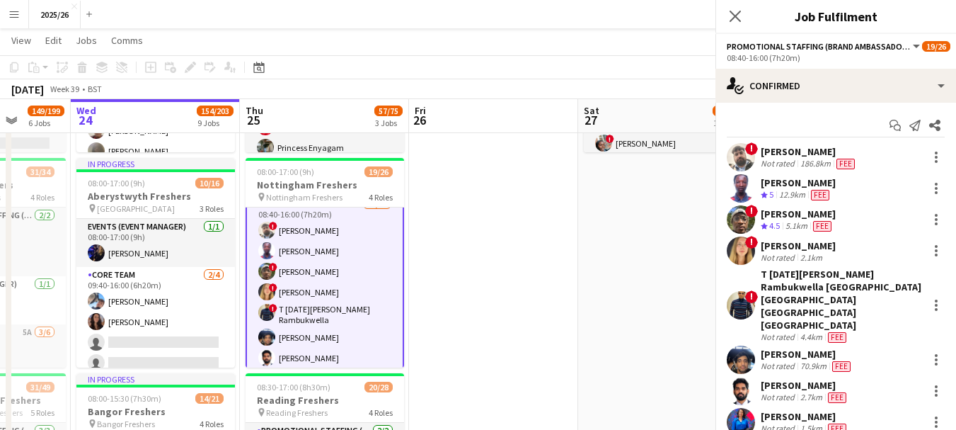
scroll to position [261, 0]
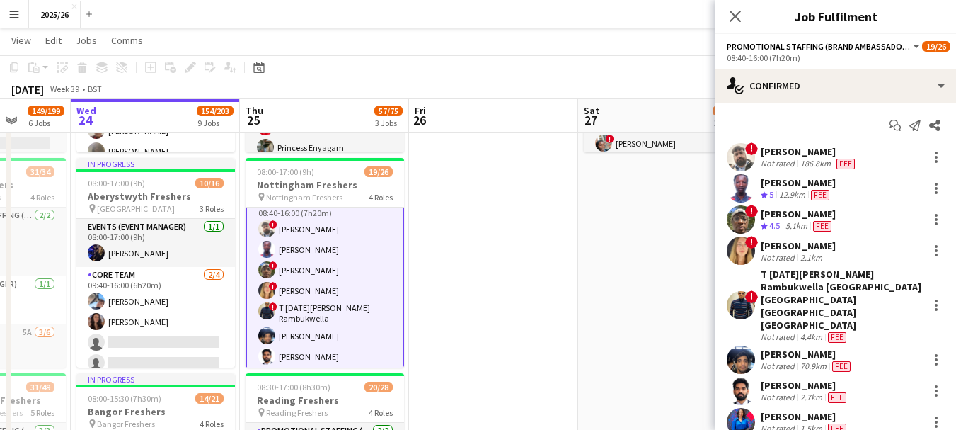
click at [791, 157] on div "[PERSON_NAME]" at bounding box center [809, 151] width 97 height 13
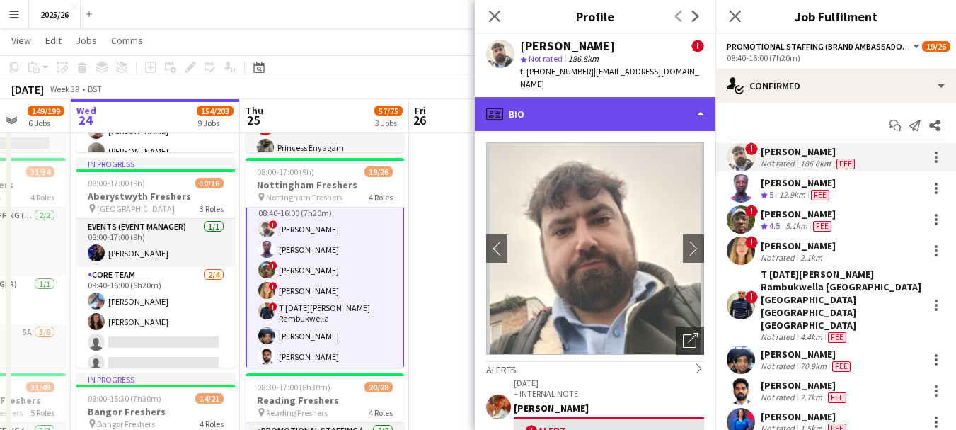
click at [657, 108] on div "profile Bio" at bounding box center [595, 114] width 241 height 34
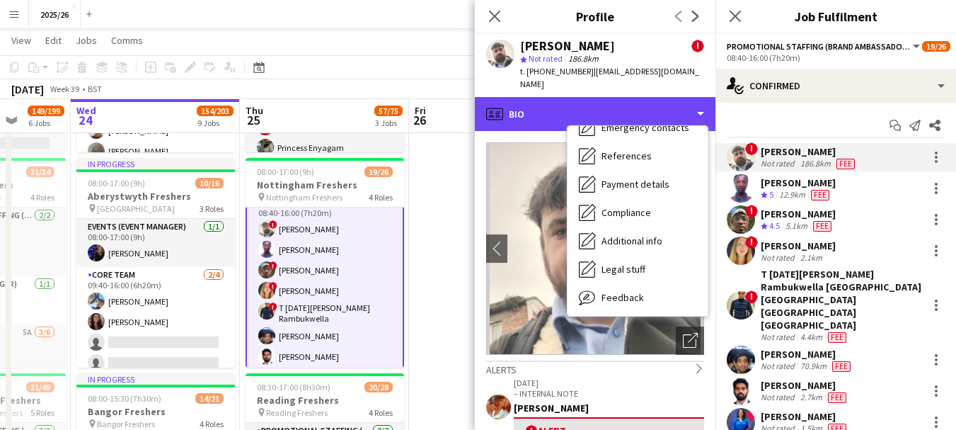
scroll to position [161, 0]
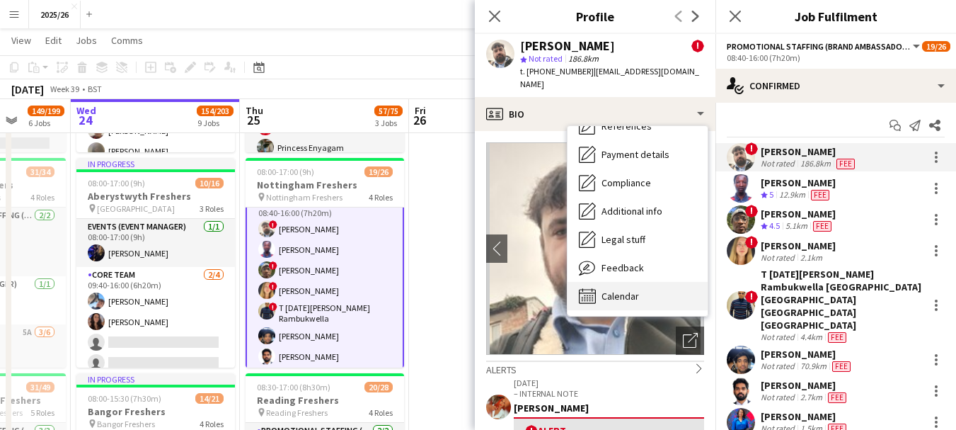
click at [618, 291] on div "Calendar Calendar" at bounding box center [638, 296] width 140 height 28
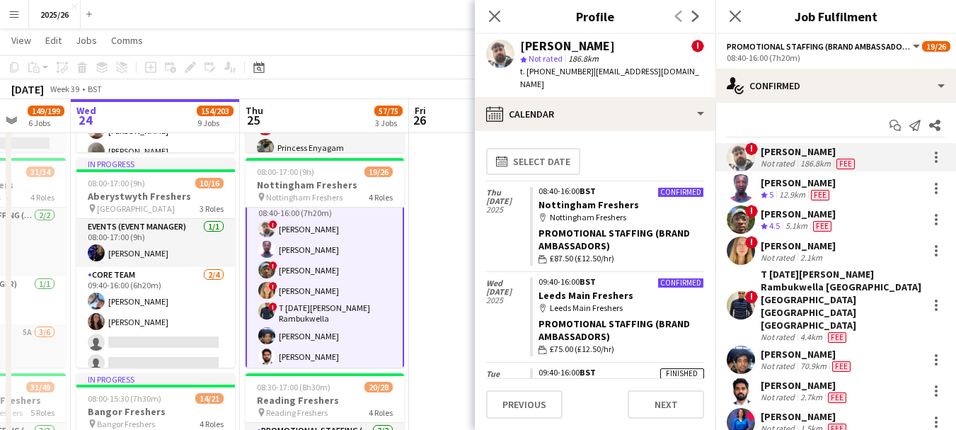
click at [745, 223] on app-user-avatar at bounding box center [741, 219] width 28 height 28
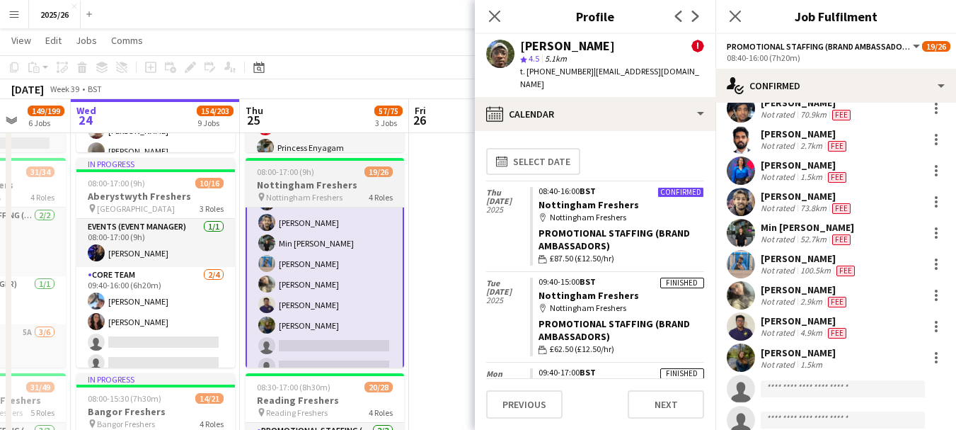
scroll to position [437, 0]
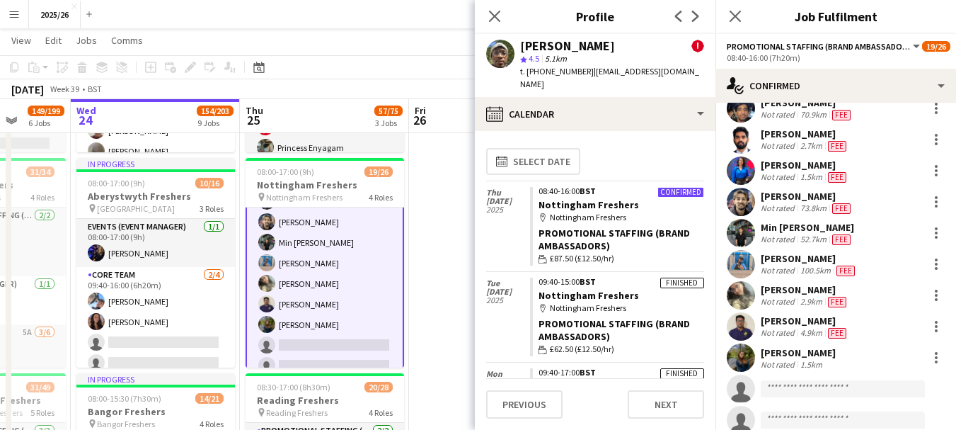
click at [817, 283] on div "[PERSON_NAME]" at bounding box center [805, 289] width 88 height 13
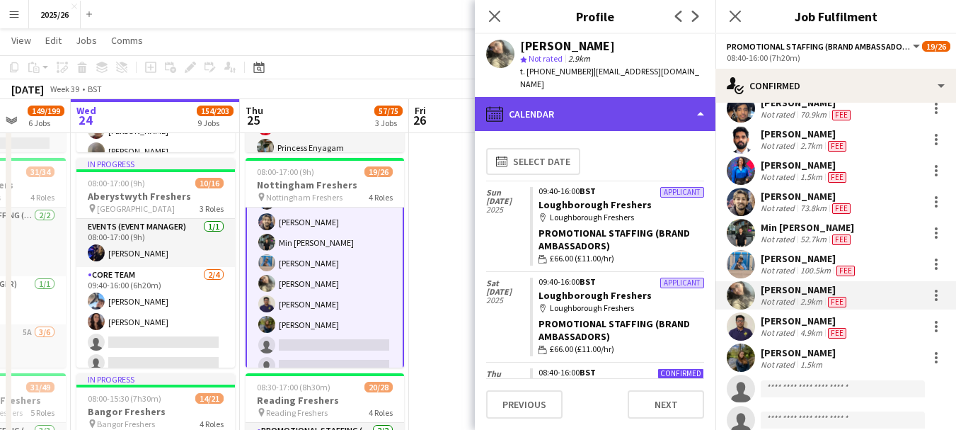
click at [604, 98] on div "calendar-full Calendar" at bounding box center [595, 114] width 241 height 34
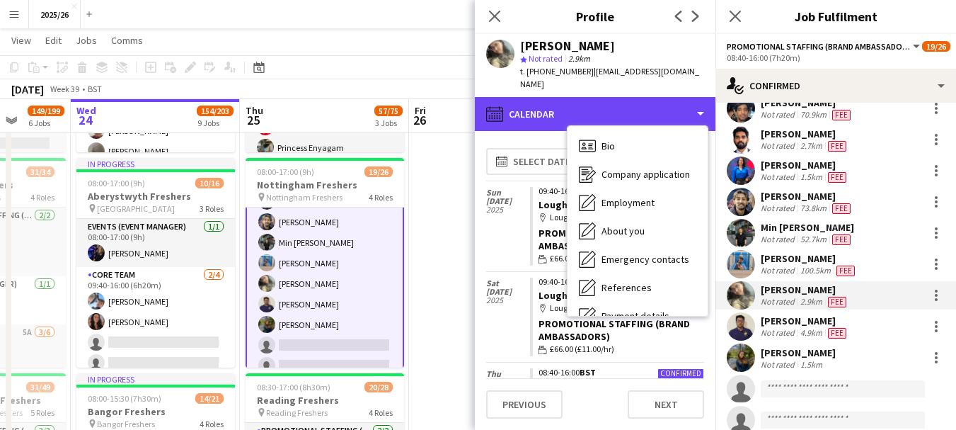
scroll to position [161, 0]
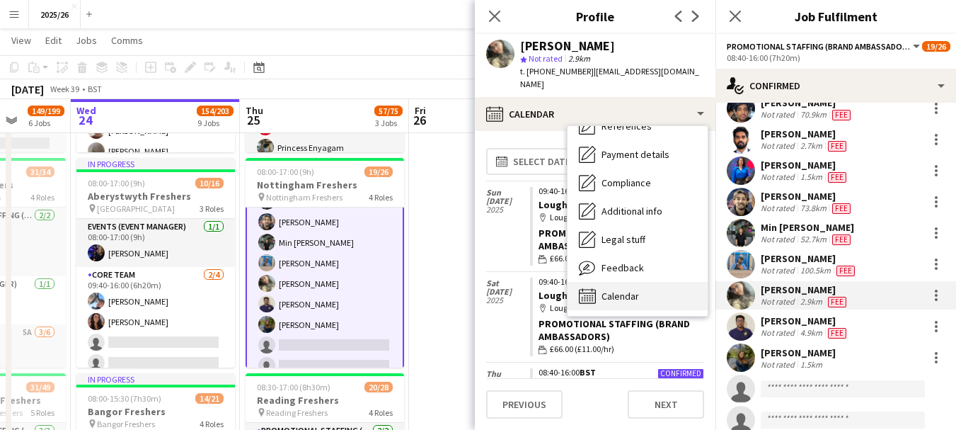
click at [652, 286] on div "Calendar Calendar" at bounding box center [638, 296] width 140 height 28
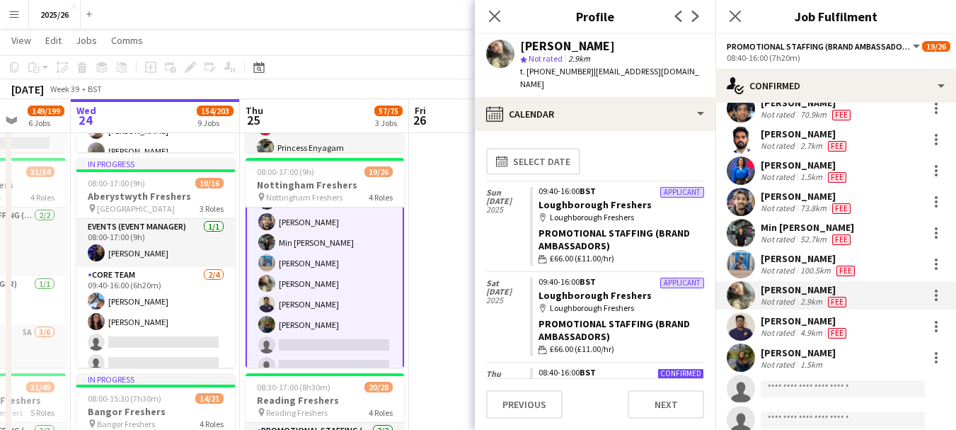
drag, startPoint x: 708, startPoint y: 219, endPoint x: 707, endPoint y: 261, distance: 41.8
click at [707, 261] on app-calendar-tab "calendar-full Select date Sun 28 Sep 2025 Applicant 09:40-16:00 BST Loughboroug…" at bounding box center [595, 280] width 241 height 299
click at [692, 212] on app-crew-calendar-job-card "Applicant 09:40-16:00 BST Loughborough Freshers map-marker Loughborough Fresher…" at bounding box center [617, 226] width 174 height 79
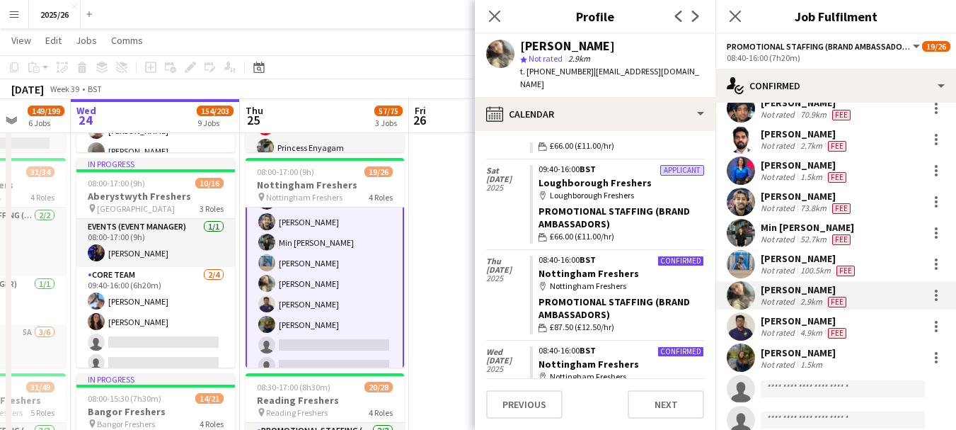
scroll to position [162, 0]
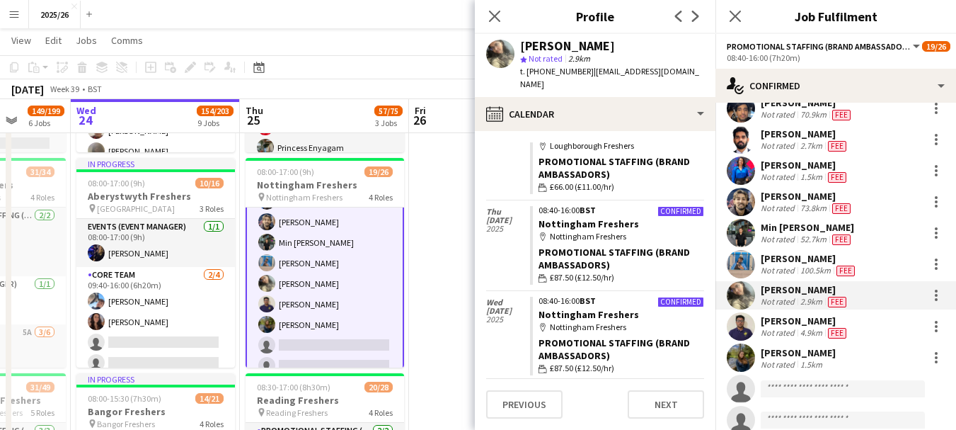
click at [793, 252] on div "[PERSON_NAME]" at bounding box center [809, 258] width 97 height 13
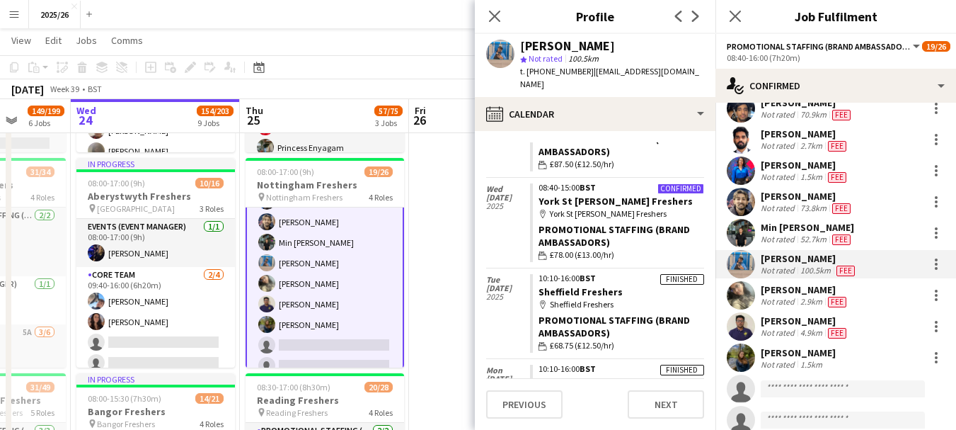
scroll to position [36, 0]
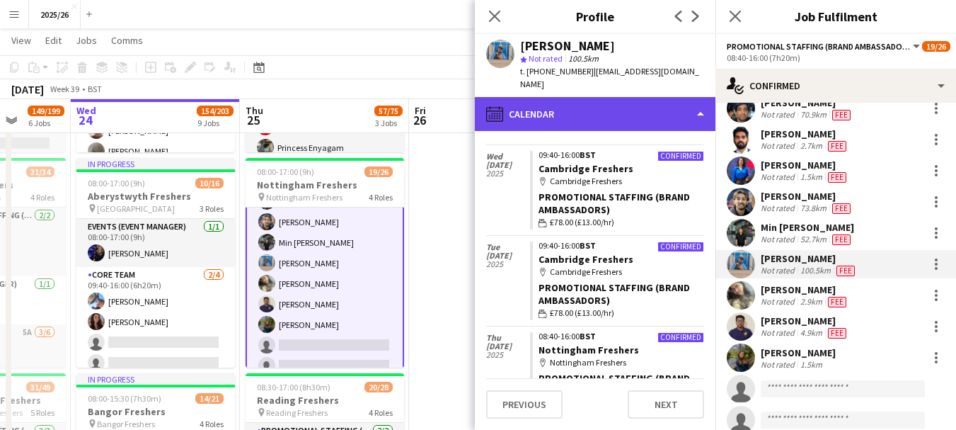
click at [661, 110] on div "calendar-full Calendar" at bounding box center [595, 114] width 241 height 34
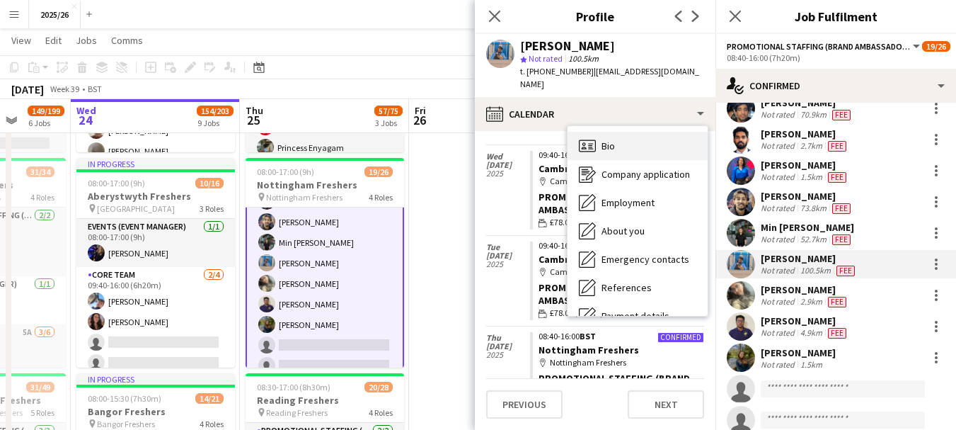
click at [686, 132] on div "Bio Bio" at bounding box center [638, 146] width 140 height 28
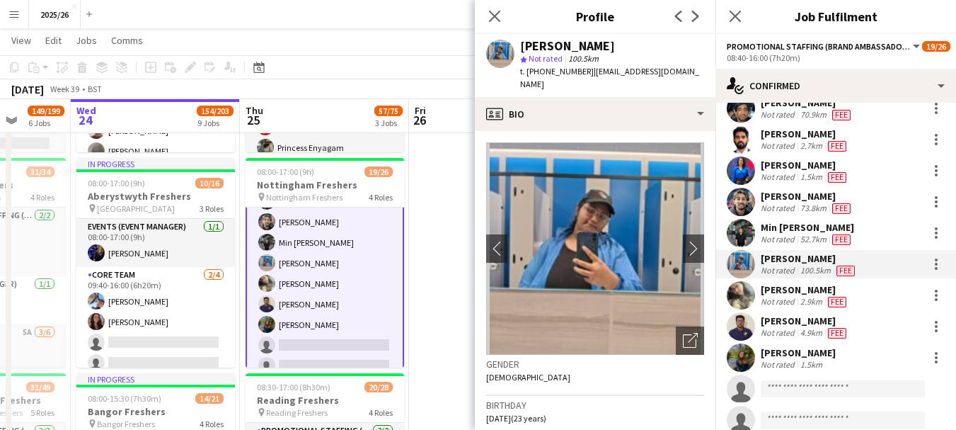
drag, startPoint x: 704, startPoint y: 138, endPoint x: 698, endPoint y: 179, distance: 41.5
click at [698, 179] on app-crew-profile-bio "chevron-left chevron-right Open photos pop-in Gender Female Birthday 25-03-2002…" at bounding box center [595, 280] width 241 height 299
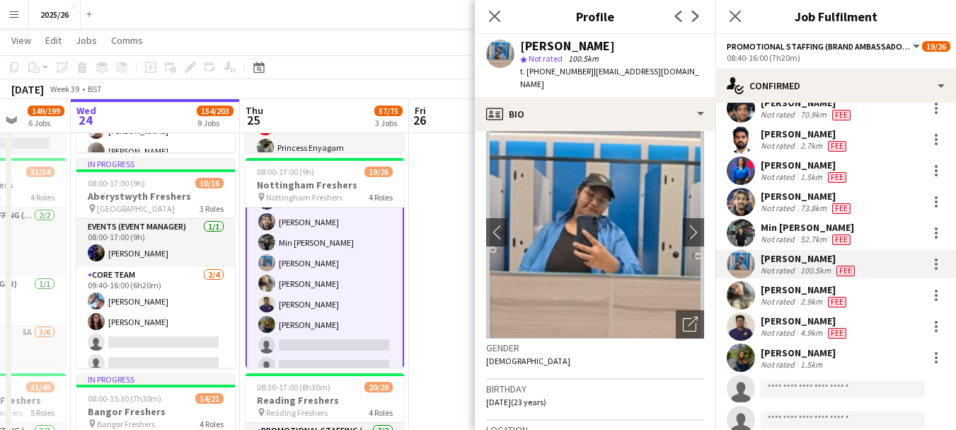
scroll to position [0, 0]
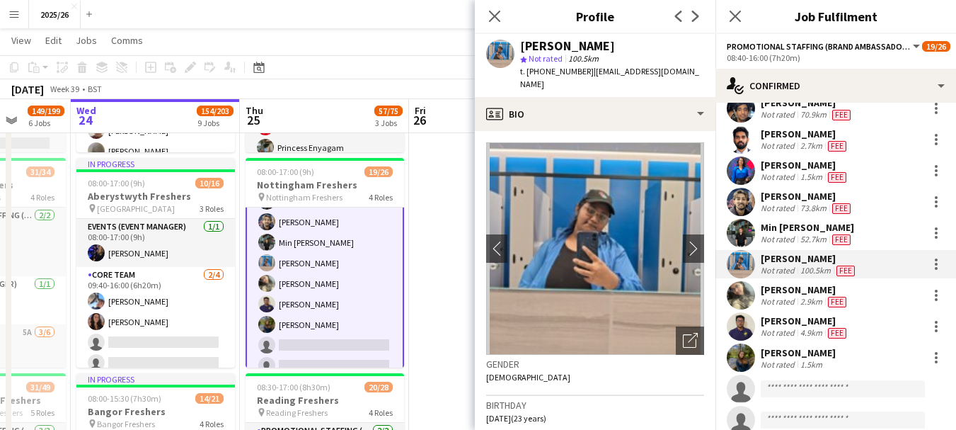
click at [794, 234] on div "Not rated" at bounding box center [779, 239] width 37 height 11
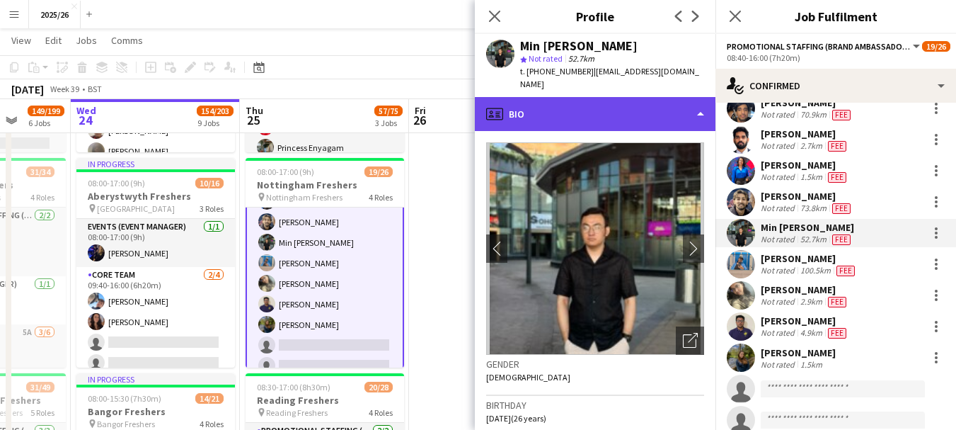
click at [666, 105] on div "profile Bio" at bounding box center [595, 114] width 241 height 34
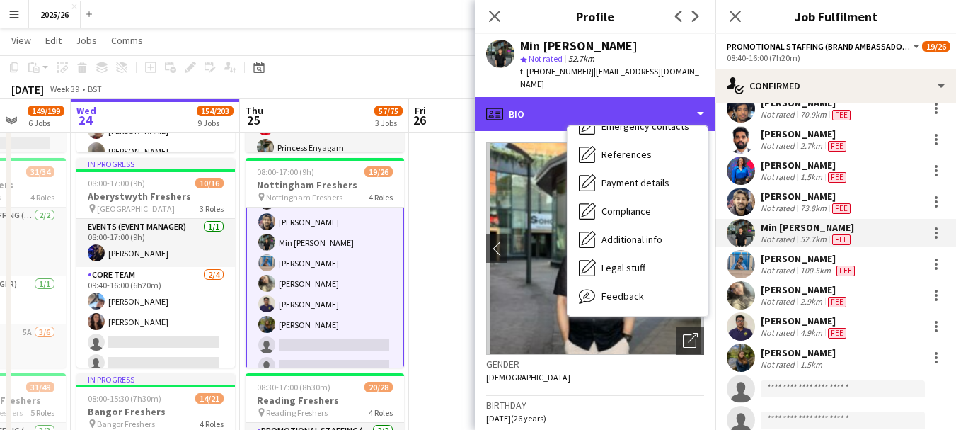
scroll to position [161, 0]
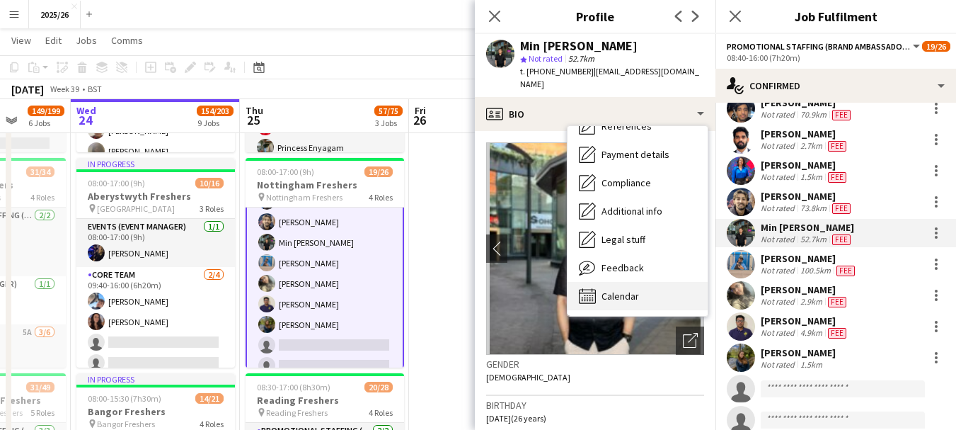
click at [640, 282] on div "Calendar Calendar" at bounding box center [638, 296] width 140 height 28
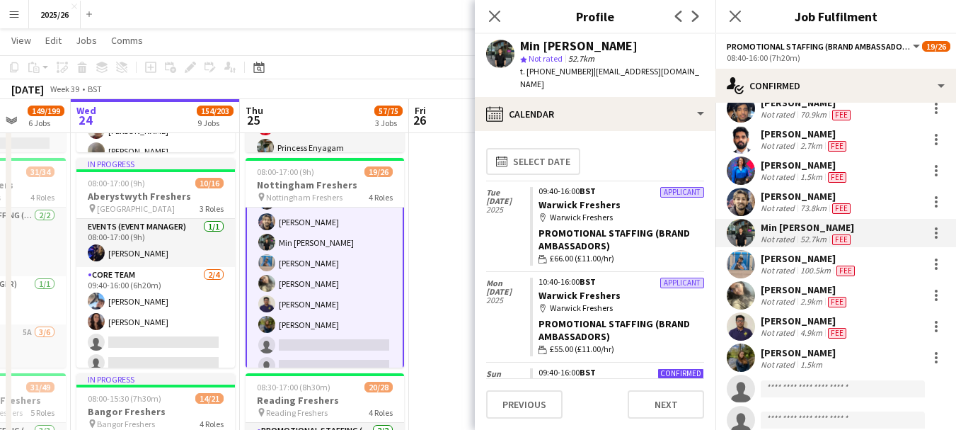
click at [768, 202] on div "Not rated" at bounding box center [779, 207] width 37 height 11
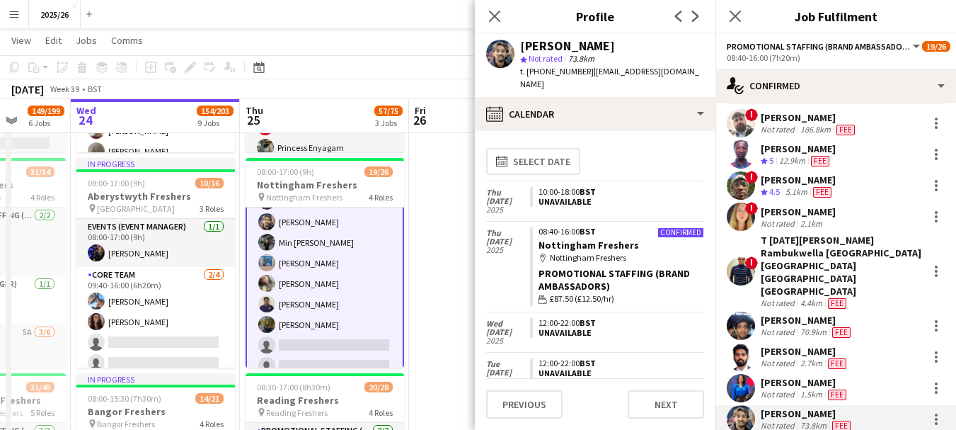
scroll to position [0, 0]
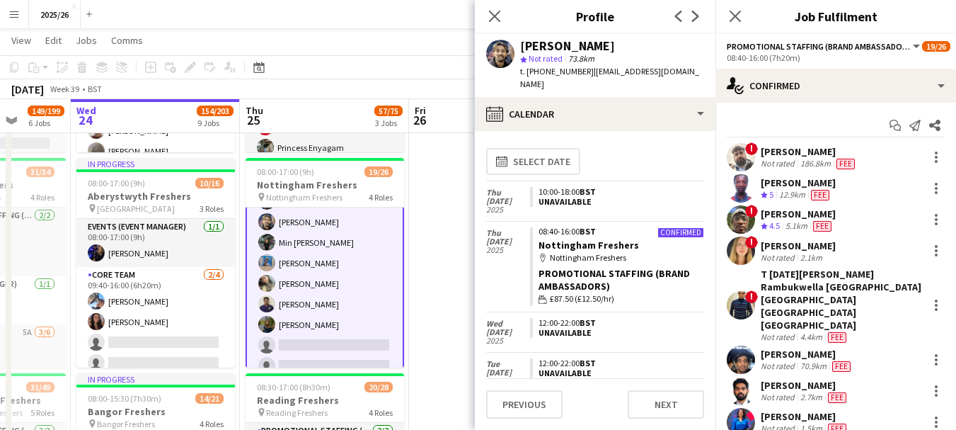
click at [647, 142] on div "calendar-full Select date" at bounding box center [595, 161] width 218 height 38
click at [362, 282] on app-card-role "Promotional Staffing (Brand Ambassadors) 4A 14/18 08:40-16:00 (7h20m) ! Daniel …" at bounding box center [325, 220] width 159 height 404
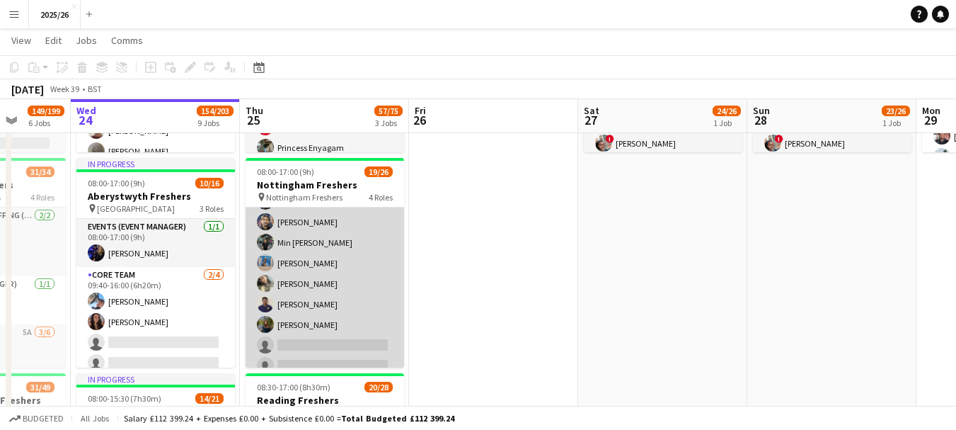
click at [362, 282] on app-card-role "Promotional Staffing (Brand Ambassadors) 4A 14/18 08:40-16:00 (7h20m) ! Daniel …" at bounding box center [325, 219] width 159 height 401
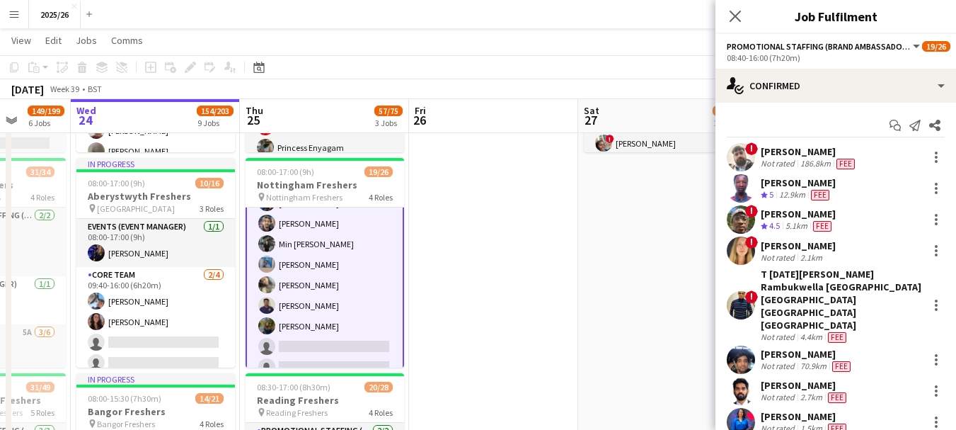
scroll to position [437, 0]
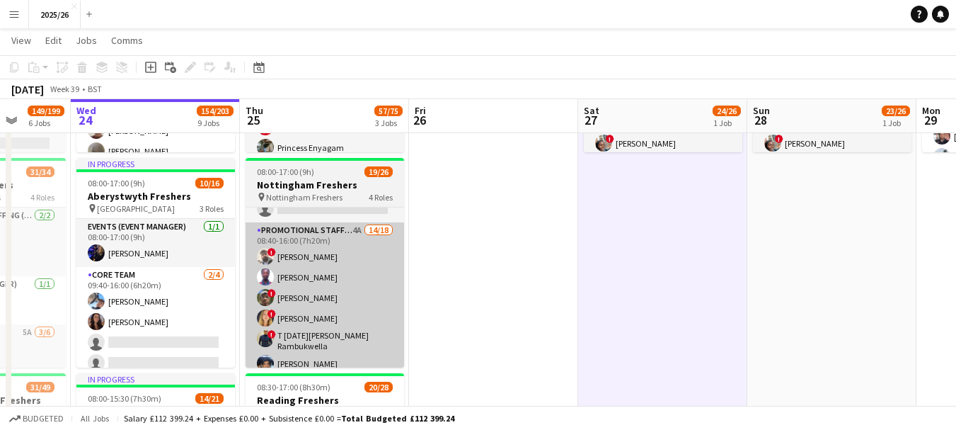
scroll to position [239, 0]
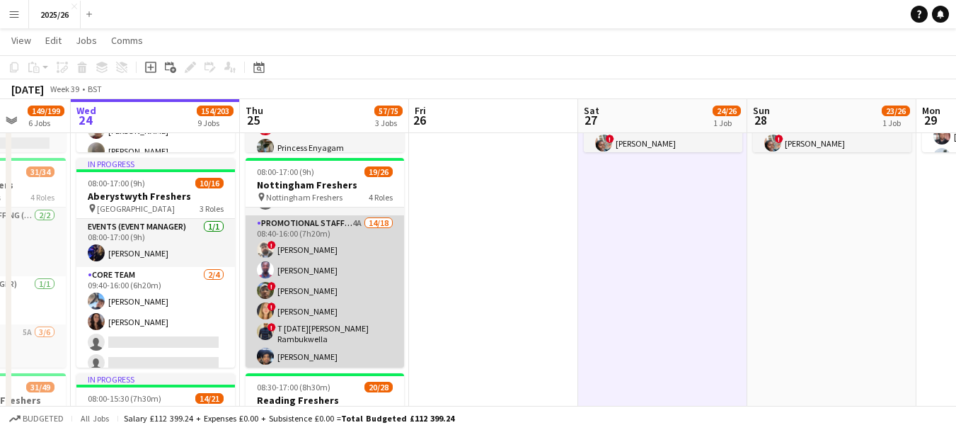
click at [340, 286] on app-card-role "Promotional Staffing (Brand Ambassadors) 4A 14/18 08:40-16:00 (7h20m) ! Daniel …" at bounding box center [325, 415] width 159 height 401
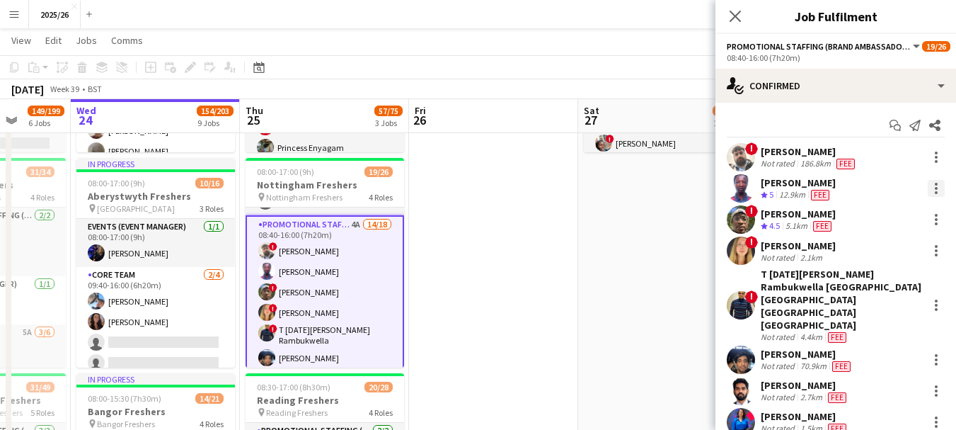
click at [931, 181] on div at bounding box center [936, 188] width 17 height 17
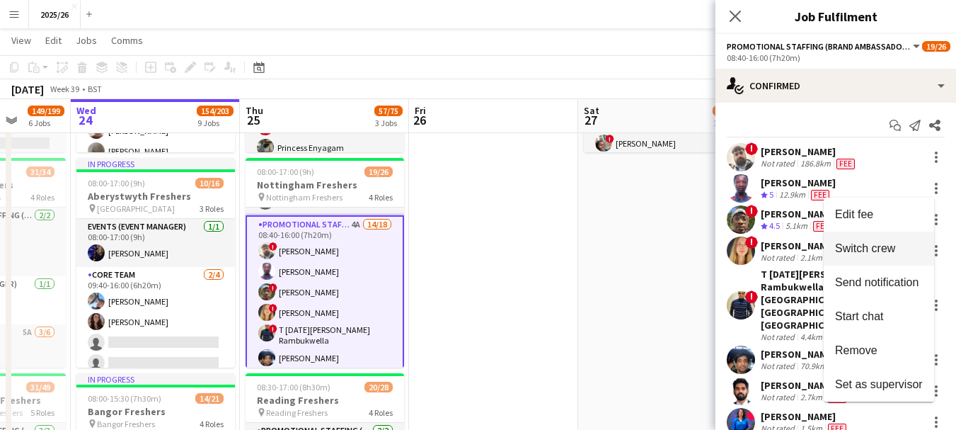
click at [869, 240] on button "Switch crew" at bounding box center [879, 248] width 110 height 34
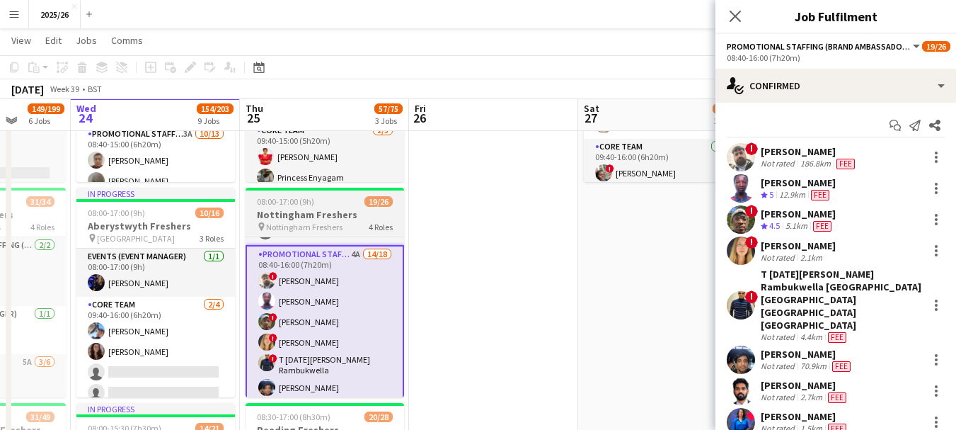
scroll to position [0, 0]
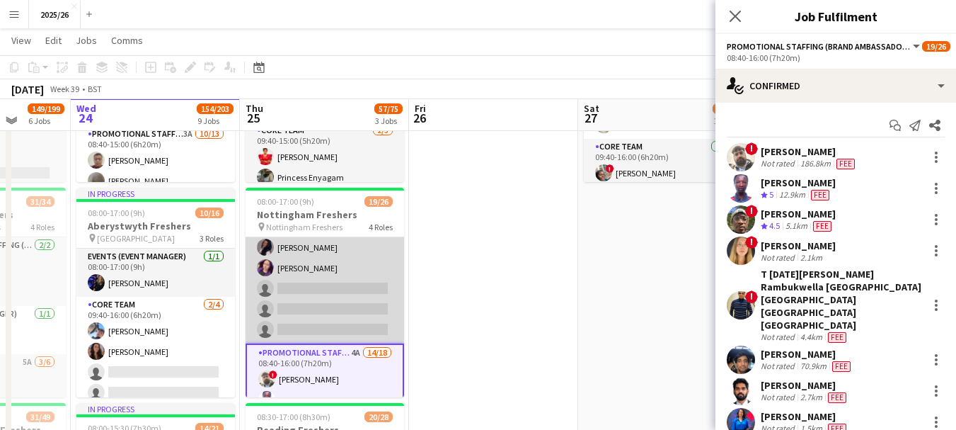
click at [355, 296] on app-card-role "Core Team 5A 2/5 08:40-16:00 (7h20m) Yasmine Labidi Megan Noone single-neutral-…" at bounding box center [325, 278] width 159 height 130
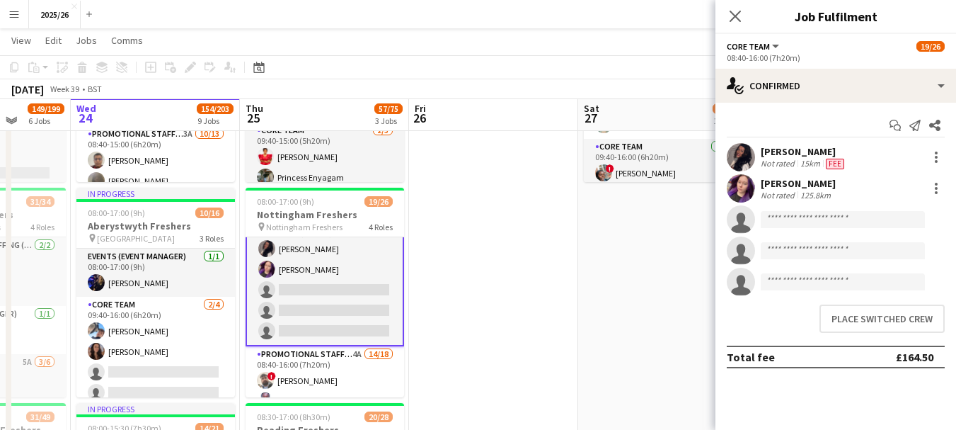
scroll to position [142, 0]
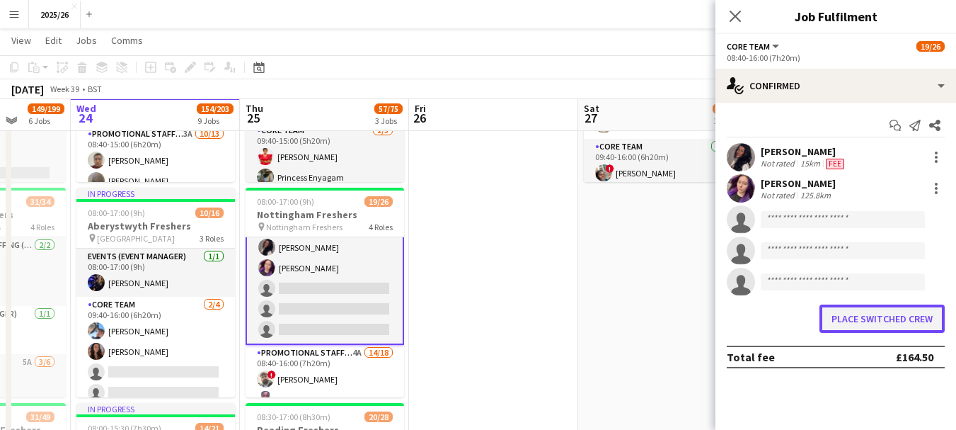
click at [858, 309] on button "Place switched crew" at bounding box center [882, 318] width 125 height 28
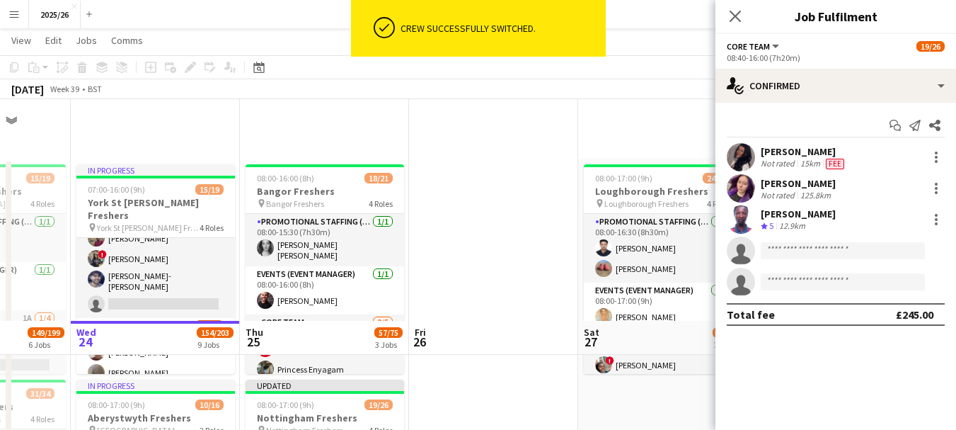
scroll to position [222, 0]
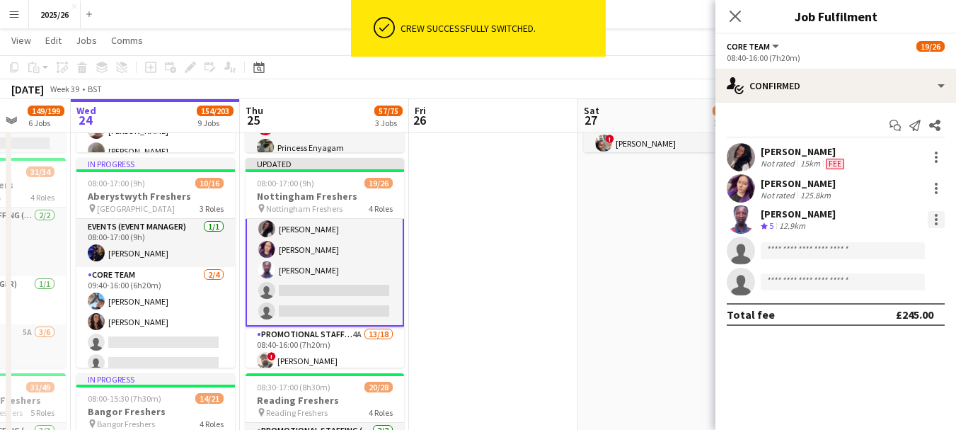
click at [936, 219] on div at bounding box center [936, 219] width 3 height 3
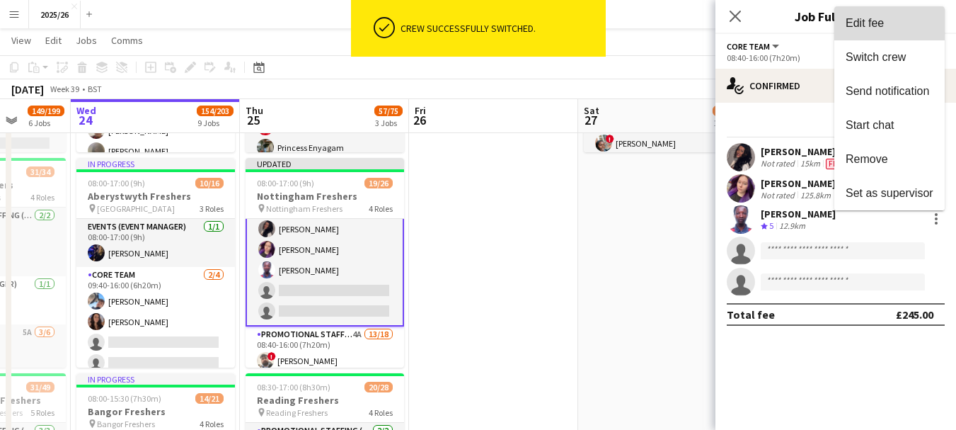
click at [870, 35] on button "Edit fee" at bounding box center [889, 23] width 110 height 34
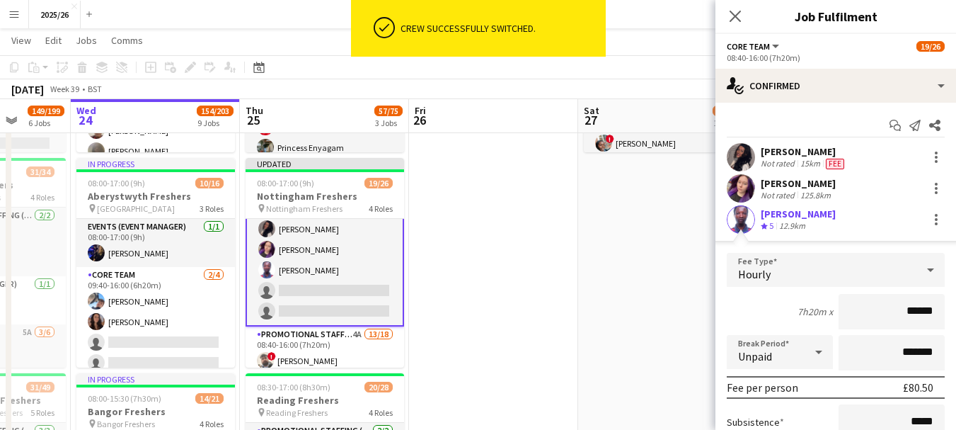
click at [908, 316] on input "******" at bounding box center [892, 311] width 106 height 35
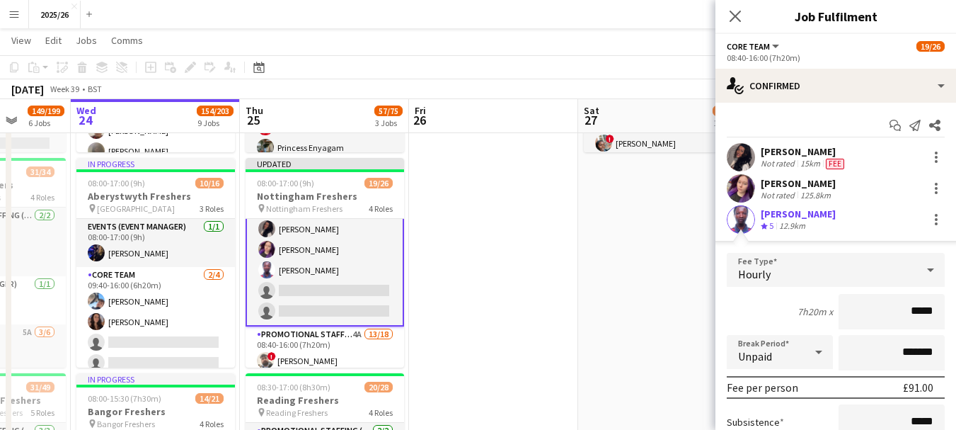
type input "******"
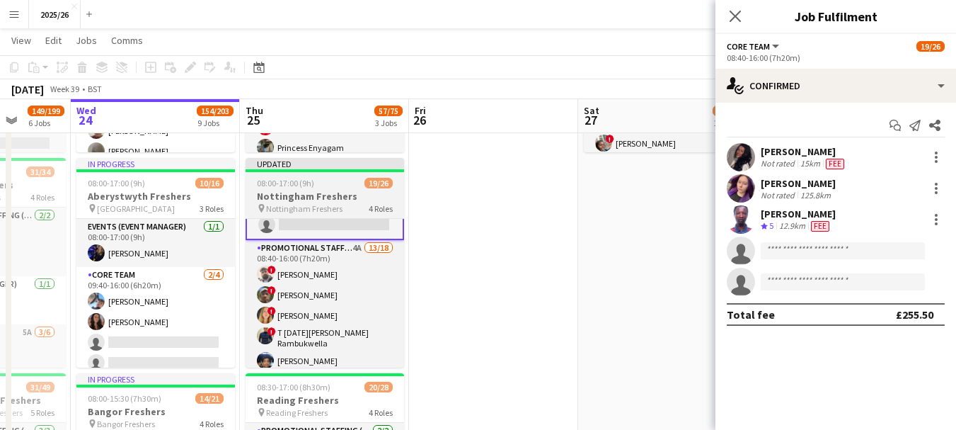
scroll to position [232, 0]
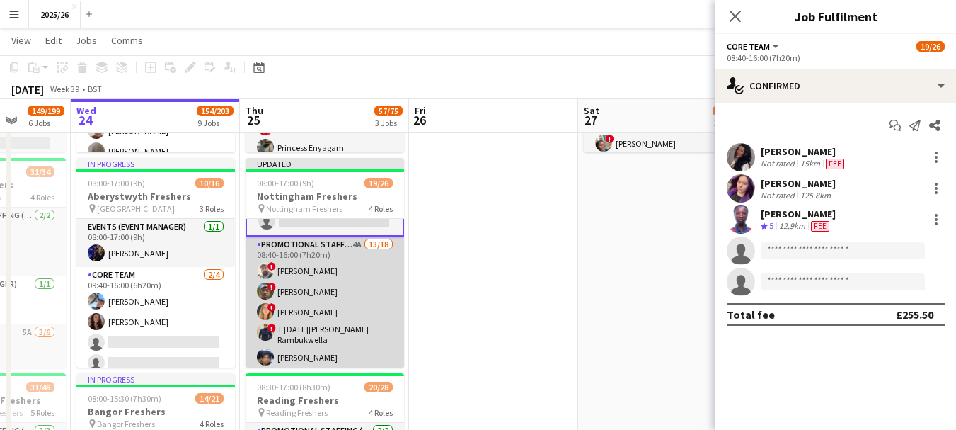
click at [326, 287] on app-card-role "Promotional Staffing (Brand Ambassadors) 4A 13/18 08:40-16:00 (7h20m) ! Daniel …" at bounding box center [325, 436] width 159 height 401
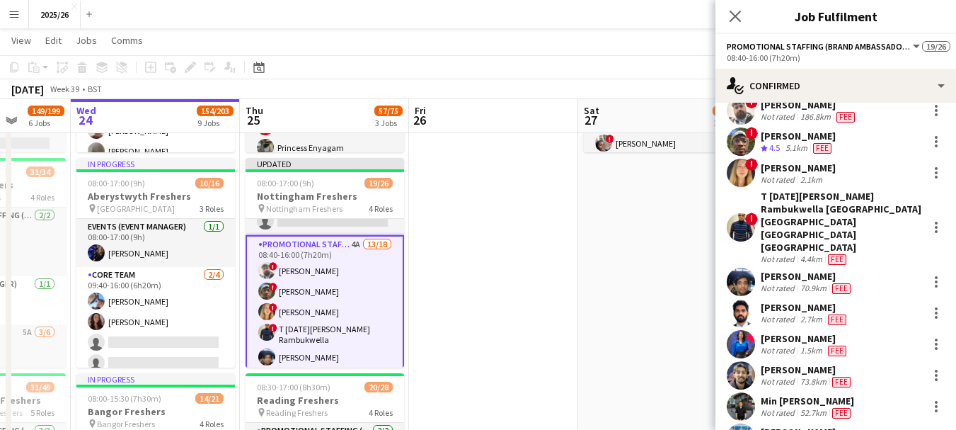
scroll to position [0, 0]
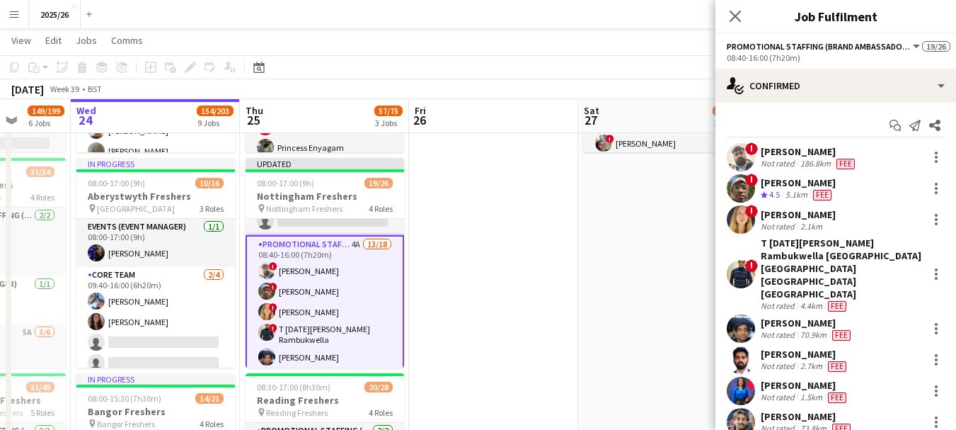
click at [791, 158] on div "Not rated" at bounding box center [779, 163] width 37 height 11
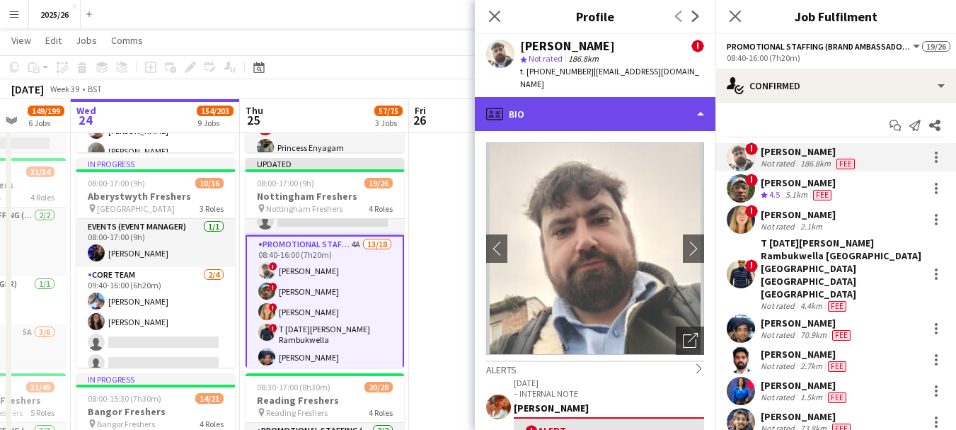
click at [649, 115] on div "profile Bio" at bounding box center [595, 114] width 241 height 34
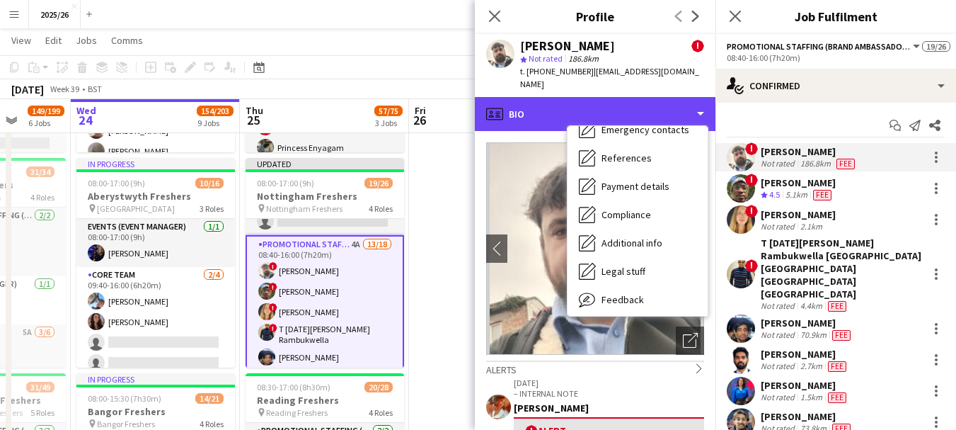
scroll to position [161, 0]
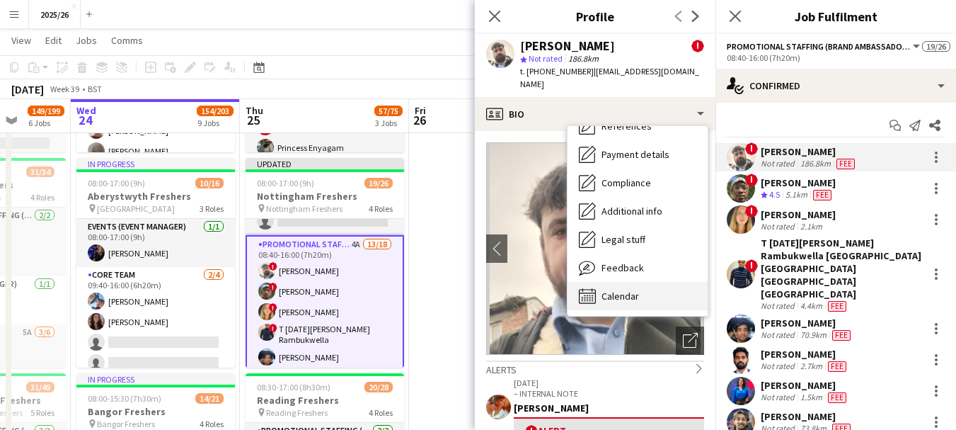
click at [659, 282] on div "Calendar Calendar" at bounding box center [638, 296] width 140 height 28
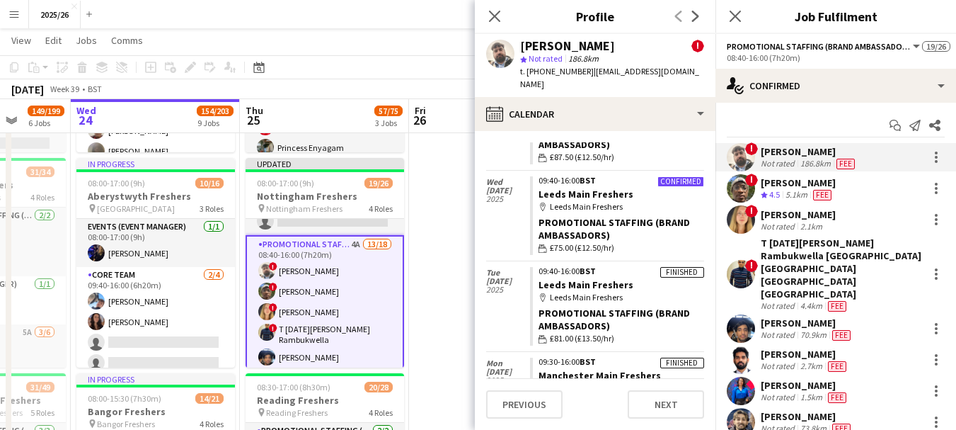
scroll to position [6, 0]
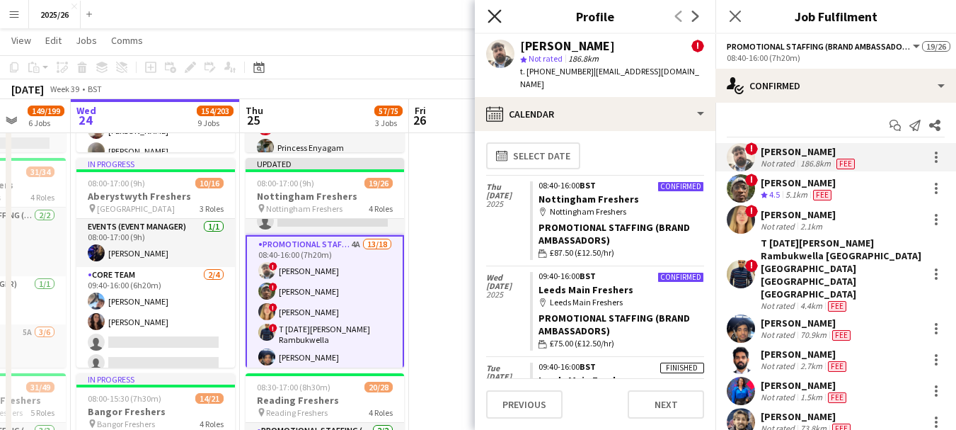
click at [490, 19] on icon "Close pop-in" at bounding box center [494, 15] width 13 height 13
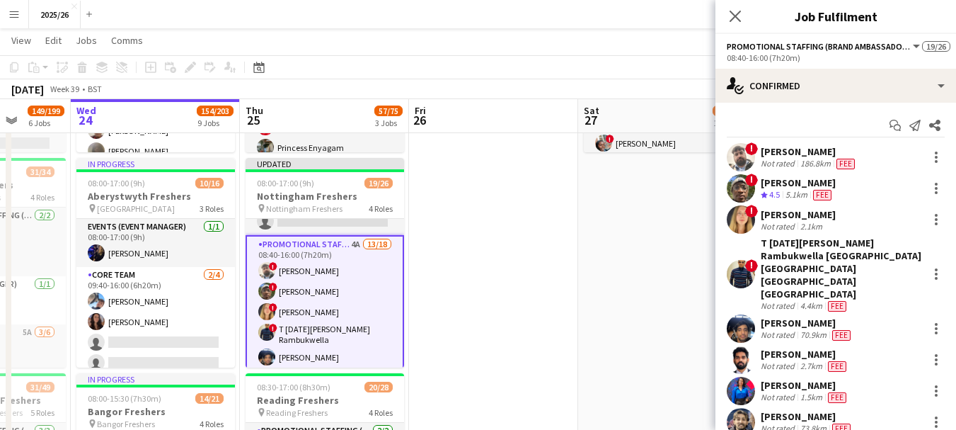
click at [782, 316] on div "Bisham Khanal" at bounding box center [807, 322] width 93 height 13
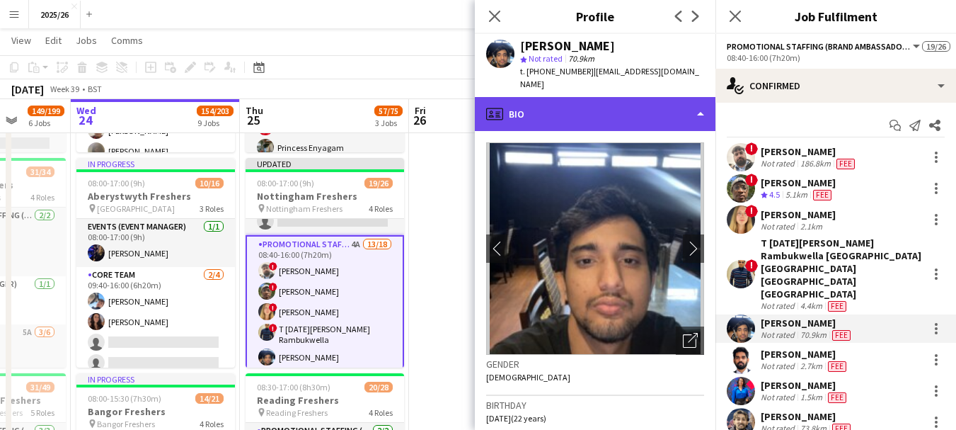
click at [618, 99] on div "profile Bio" at bounding box center [595, 114] width 241 height 34
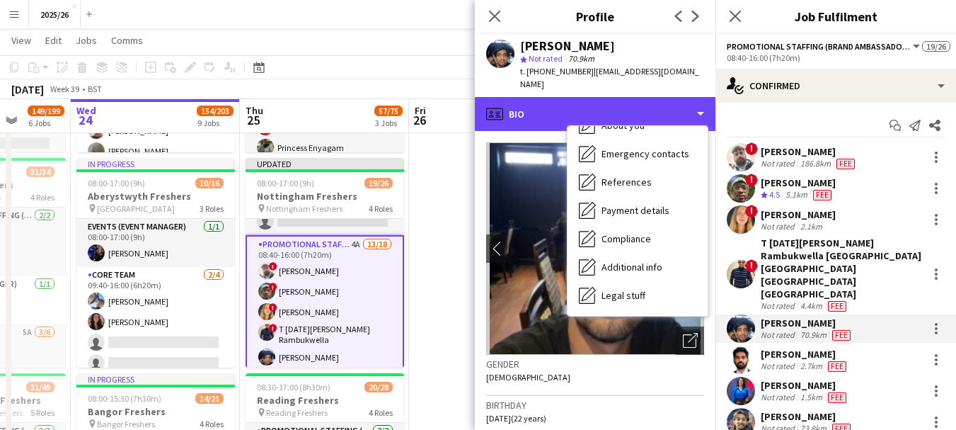
scroll to position [161, 0]
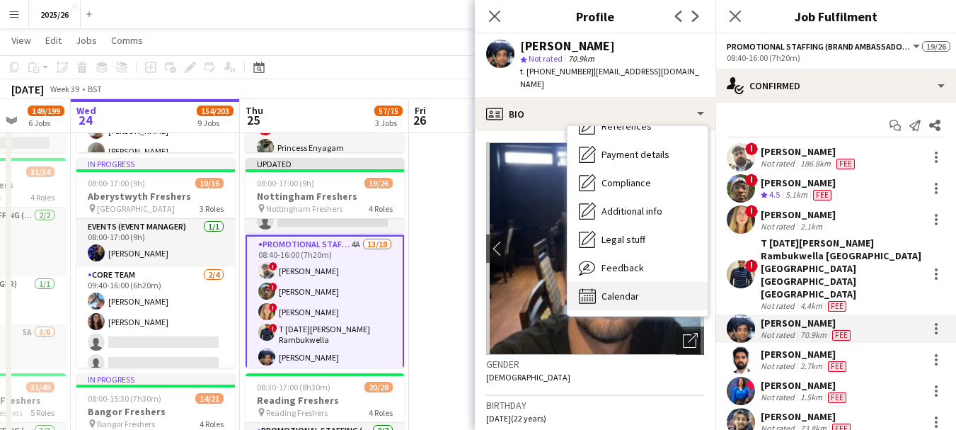
click at [670, 282] on div "Calendar Calendar" at bounding box center [638, 296] width 140 height 28
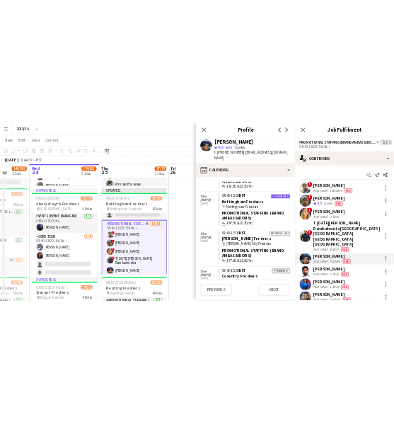
scroll to position [104, 0]
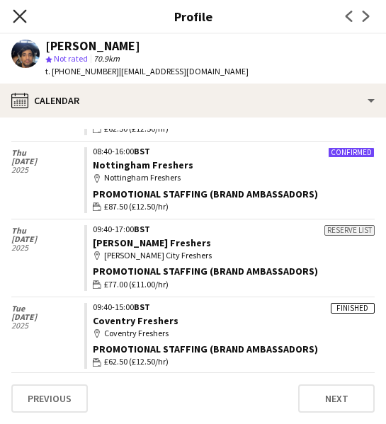
click at [20, 18] on icon "Close pop-in" at bounding box center [19, 15] width 13 height 13
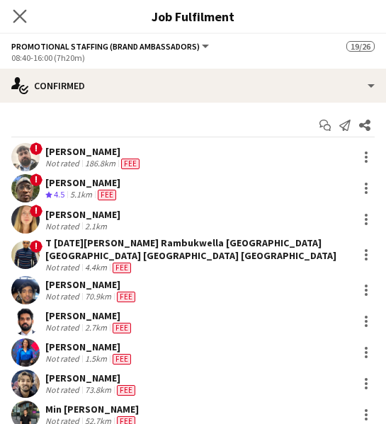
click at [21, 8] on app-icon "Close pop-in" at bounding box center [20, 16] width 21 height 21
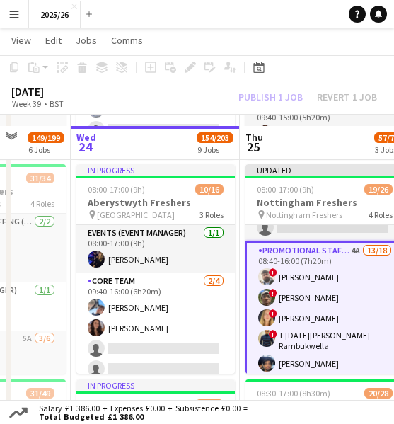
scroll to position [254, 0]
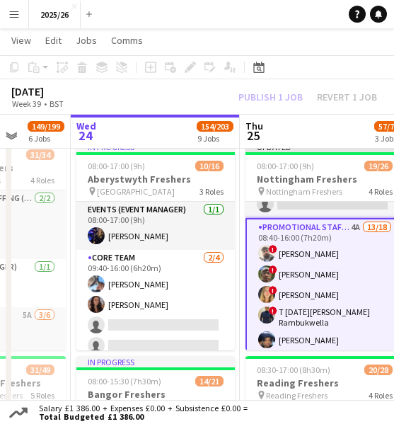
drag, startPoint x: 323, startPoint y: 301, endPoint x: 194, endPoint y: 307, distance: 129.6
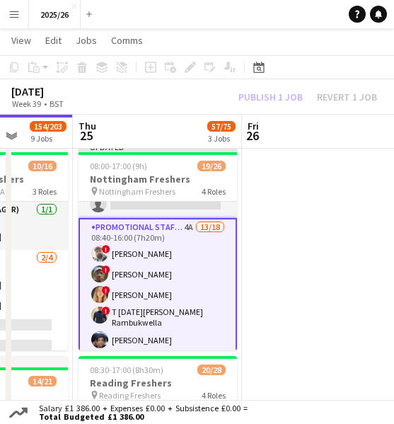
drag, startPoint x: 170, startPoint y: 296, endPoint x: 133, endPoint y: 302, distance: 37.3
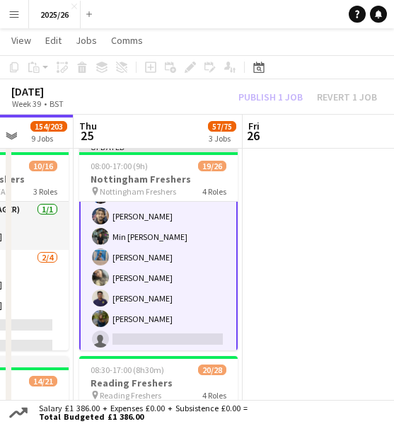
click at [199, 292] on app-card-role "Promotional Staffing (Brand Ambassadors) 4A 13/18 08:40-16:00 (7h20m) ! Daniel …" at bounding box center [158, 235] width 159 height 404
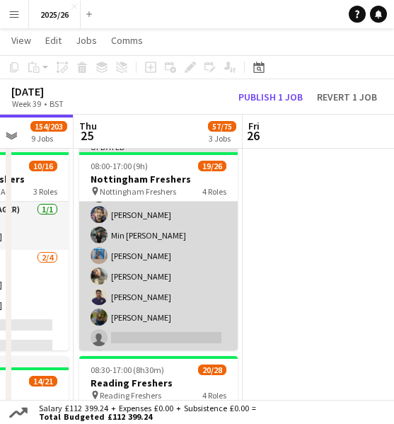
scroll to position [415, 0]
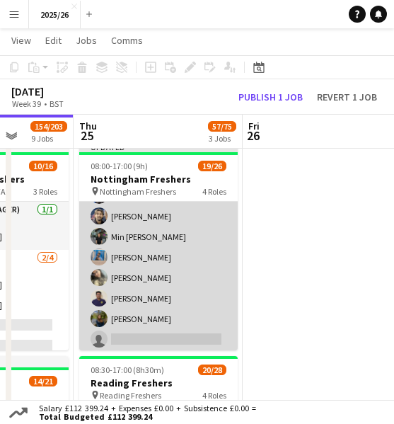
click at [199, 292] on app-card-role "Promotional Staffing (Brand Ambassadors) 4A 13/18 08:40-16:00 (7h20m) ! Daniel …" at bounding box center [158, 234] width 159 height 401
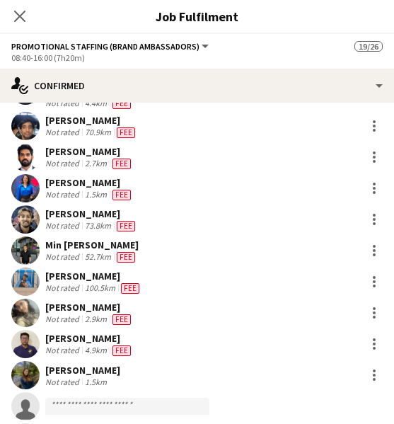
scroll to position [172, 0]
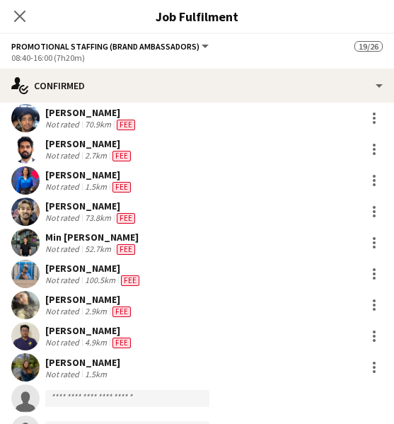
click at [105, 262] on div "[PERSON_NAME]" at bounding box center [93, 268] width 97 height 13
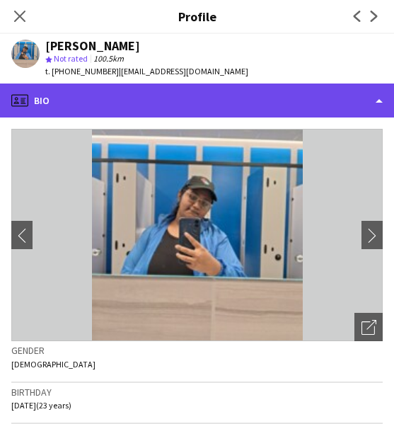
click at [229, 98] on div "profile Bio" at bounding box center [197, 101] width 394 height 34
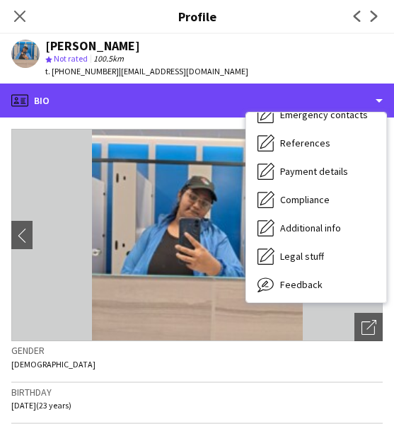
scroll to position [161, 0]
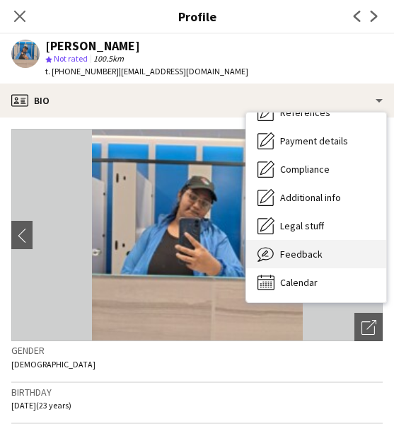
click at [299, 255] on span "Feedback" at bounding box center [301, 254] width 42 height 13
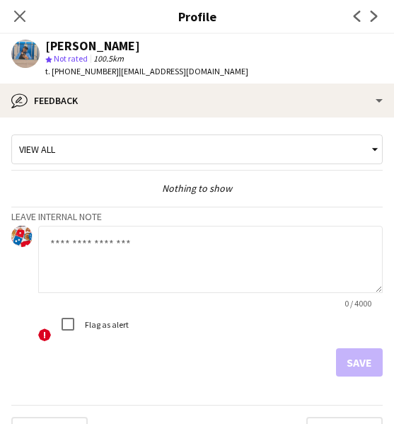
click at [173, 243] on textarea at bounding box center [210, 259] width 345 height 67
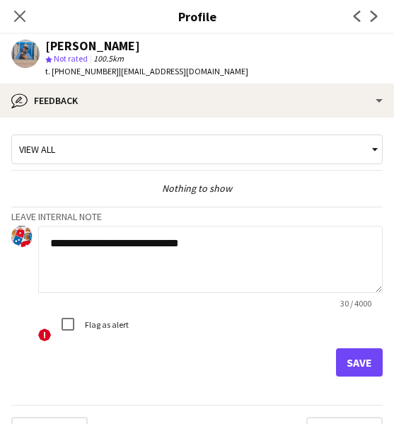
type textarea "**********"
click at [345, 370] on button "Save" at bounding box center [359, 362] width 47 height 28
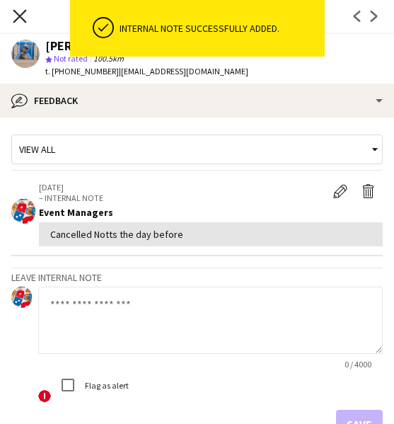
click at [14, 16] on icon "Close pop-in" at bounding box center [19, 15] width 13 height 13
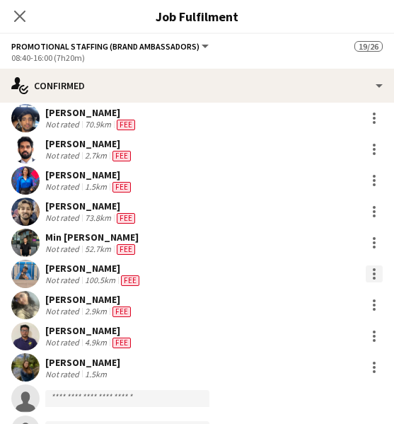
click at [373, 272] on div at bounding box center [374, 273] width 3 height 3
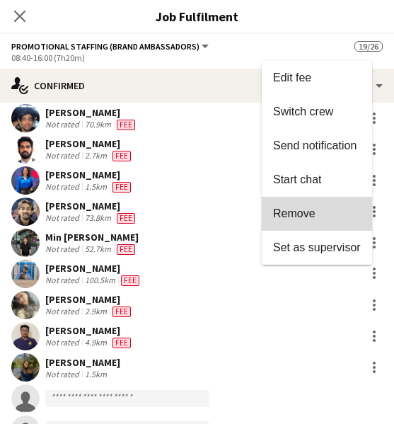
click at [299, 218] on span "Remove" at bounding box center [294, 213] width 42 height 12
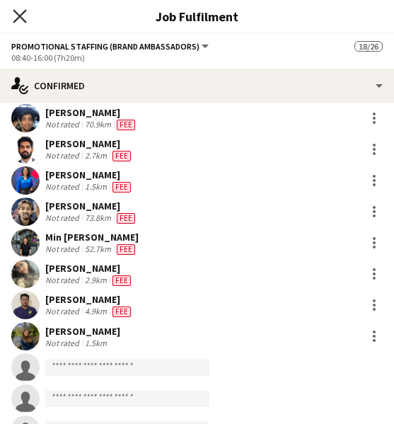
click at [16, 15] on icon "Close pop-in" at bounding box center [19, 15] width 13 height 13
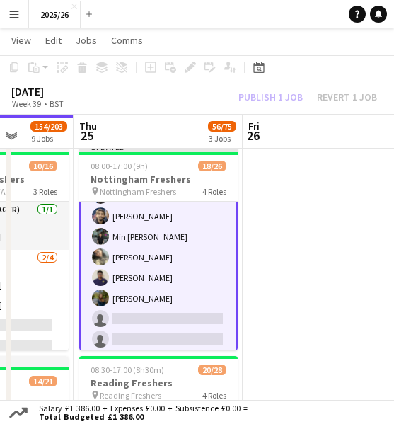
click at [253, 100] on div "Publish 1 job Revert 1 job" at bounding box center [308, 97] width 173 height 16
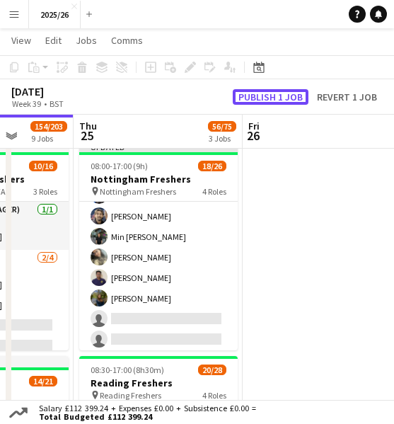
click at [253, 100] on button "Publish 1 job" at bounding box center [271, 97] width 76 height 16
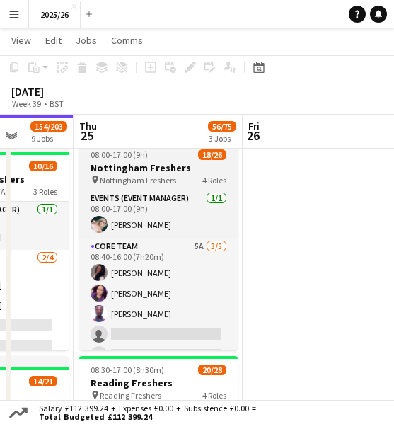
scroll to position [212, 0]
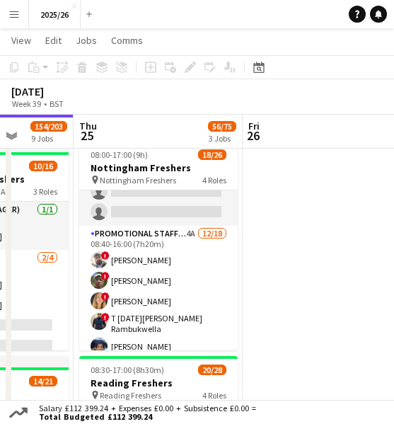
drag, startPoint x: 403, startPoint y: 108, endPoint x: 389, endPoint y: 91, distance: 22.1
click at [389, 91] on div "September 2025 Week 39 • BST" at bounding box center [197, 96] width 394 height 35
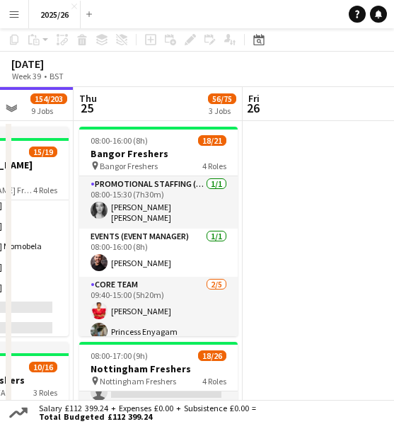
scroll to position [0, 0]
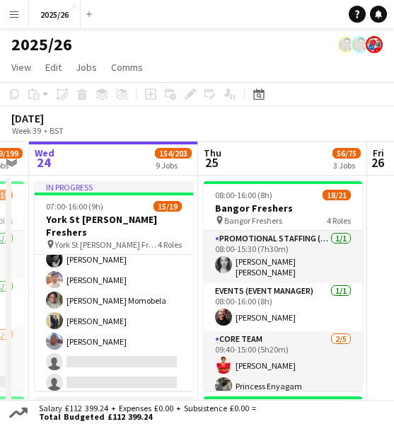
drag, startPoint x: 199, startPoint y: 194, endPoint x: 333, endPoint y: 175, distance: 135.8
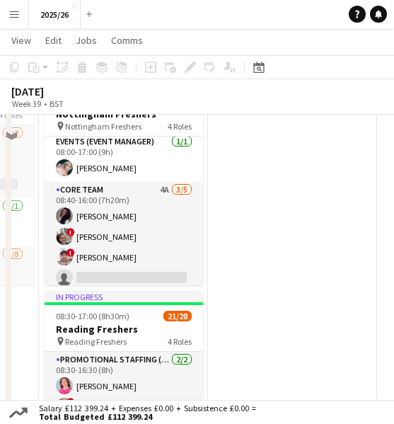
scroll to position [1144, 0]
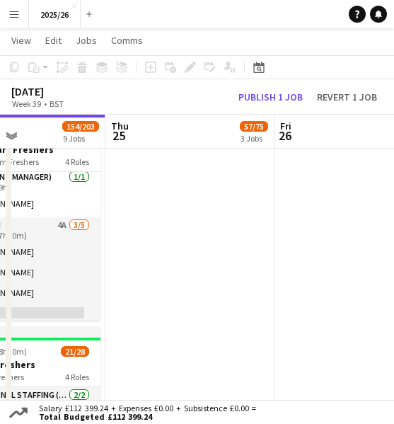
drag, startPoint x: 263, startPoint y: 228, endPoint x: 221, endPoint y: 231, distance: 42.6
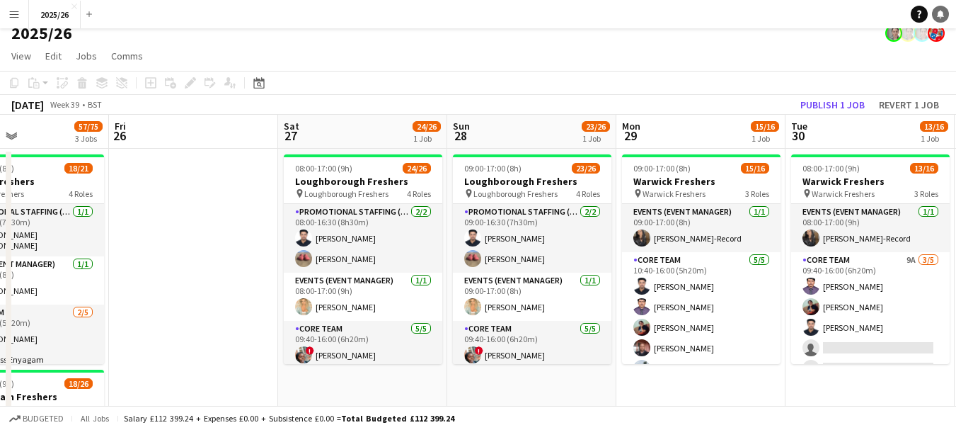
scroll to position [16, 0]
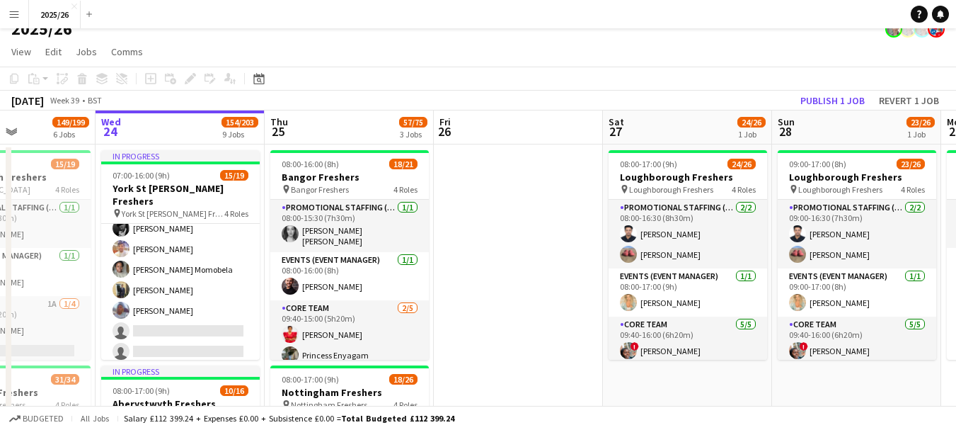
drag, startPoint x: 298, startPoint y: 253, endPoint x: 503, endPoint y: 275, distance: 206.4
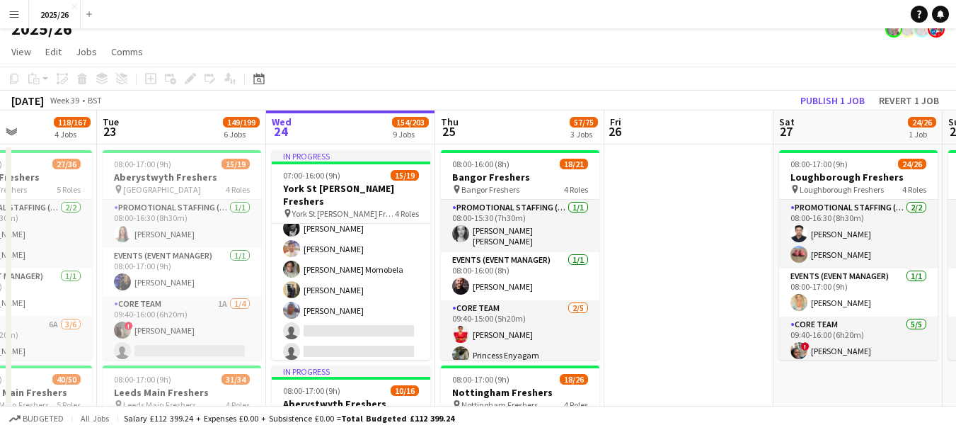
drag, startPoint x: 337, startPoint y: 277, endPoint x: 505, endPoint y: 273, distance: 167.8
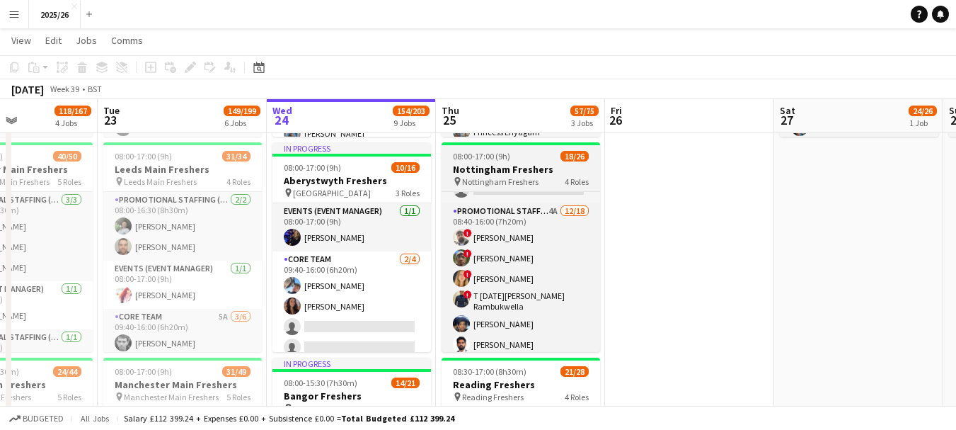
scroll to position [243, 0]
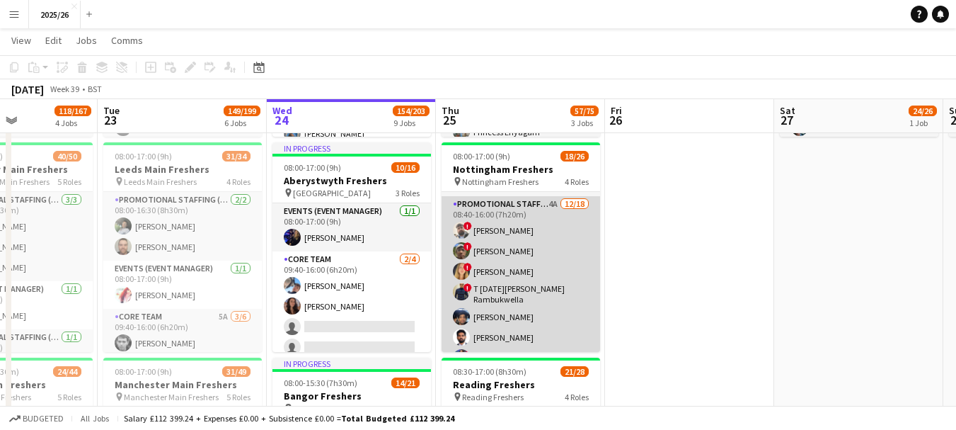
click at [547, 260] on app-card-role "Promotional Staffing (Brand Ambassadors) 4A 12/18 08:40-16:00 (7h20m) ! Daniel …" at bounding box center [521, 396] width 159 height 401
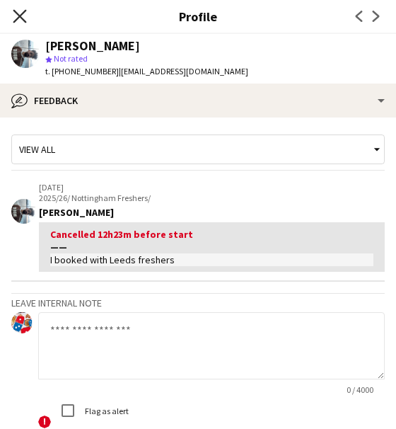
click at [20, 15] on icon "Close pop-in" at bounding box center [19, 15] width 13 height 13
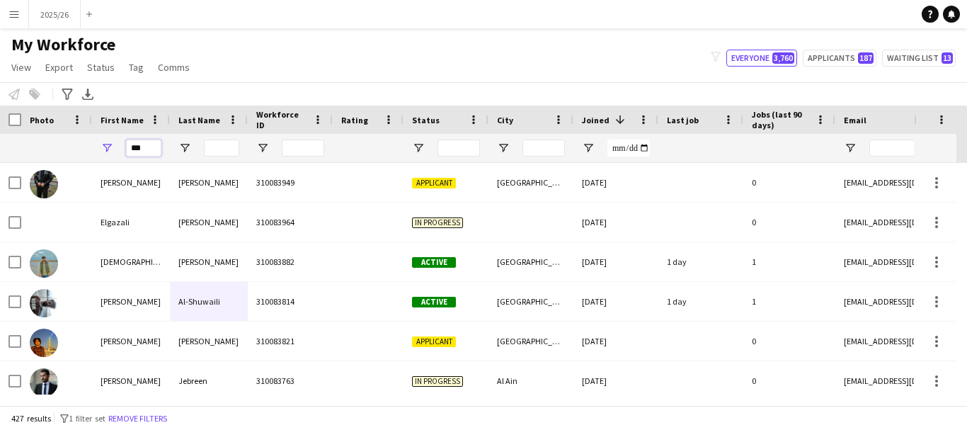
drag, startPoint x: 142, startPoint y: 156, endPoint x: 75, endPoint y: 154, distance: 67.3
click at [75, 154] on div "***" at bounding box center [767, 148] width 1534 height 28
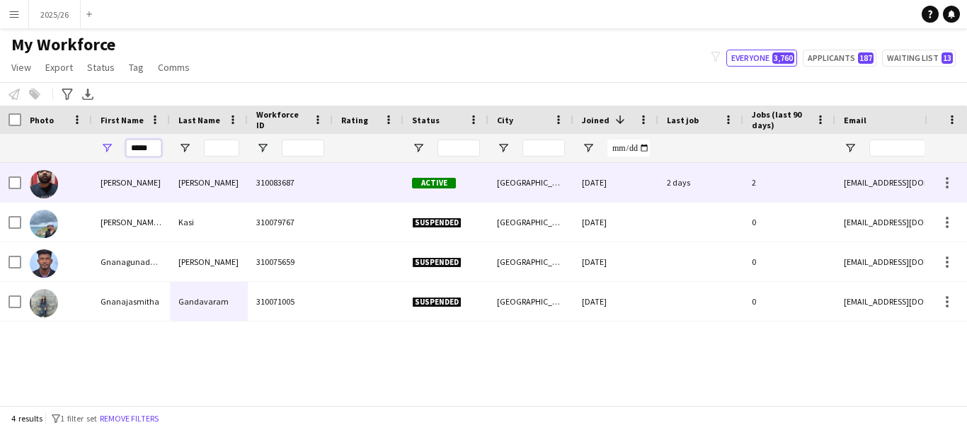
type input "*****"
click at [150, 182] on div "Gnana Teja Reddy" at bounding box center [131, 182] width 78 height 39
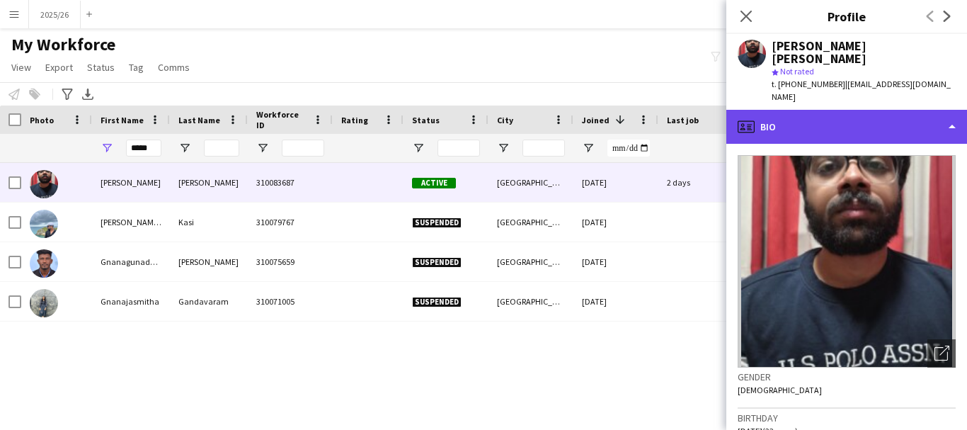
click at [396, 114] on div "profile Bio" at bounding box center [846, 127] width 241 height 34
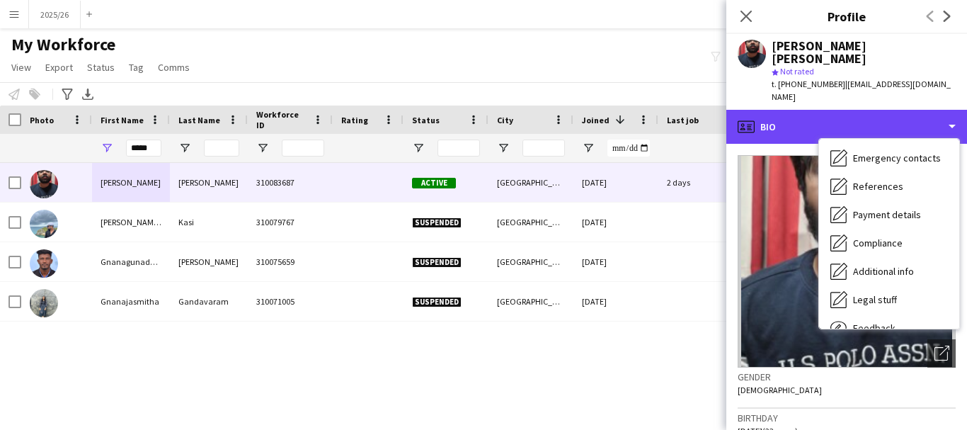
scroll to position [161, 0]
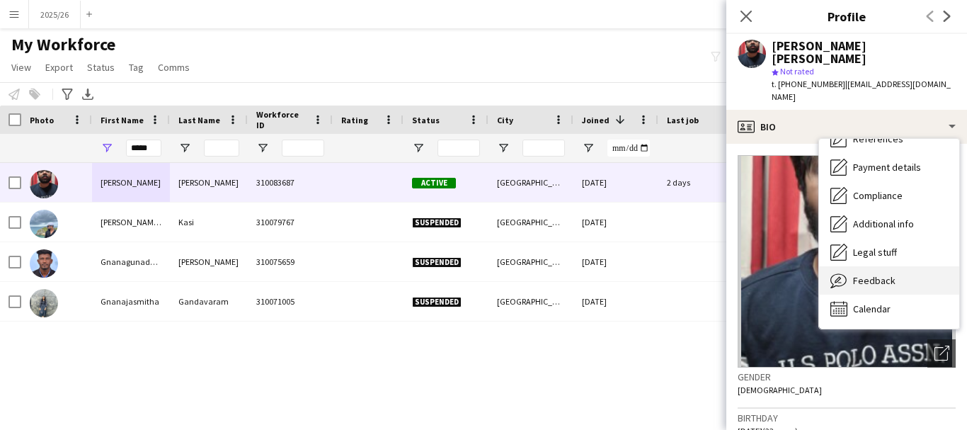
click at [396, 266] on div "Feedback Feedback" at bounding box center [889, 280] width 140 height 28
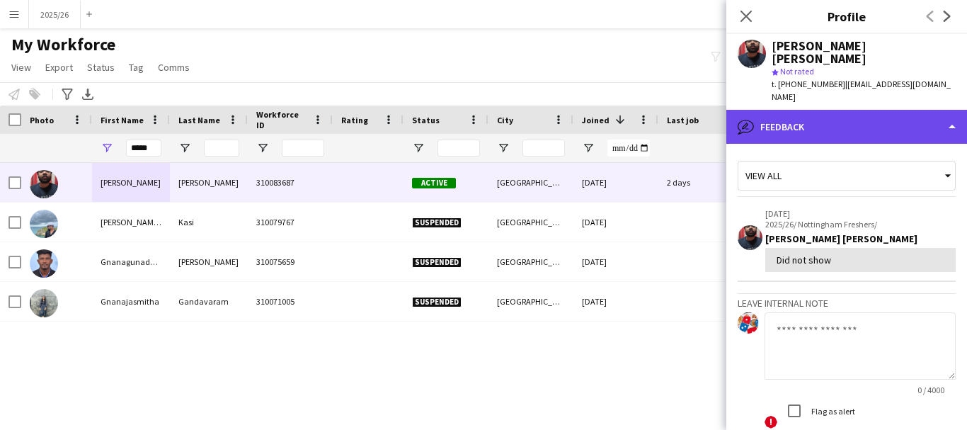
click at [396, 110] on div "bubble-pencil Feedback" at bounding box center [846, 127] width 241 height 34
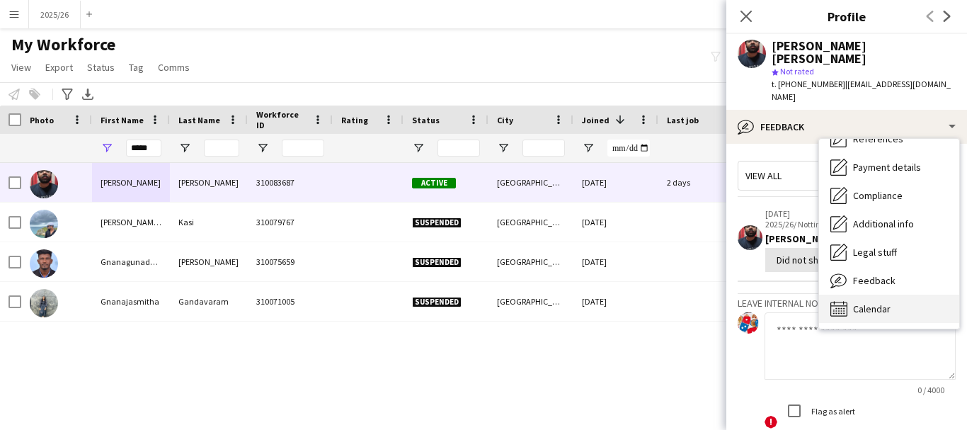
click at [396, 294] on div "Calendar Calendar" at bounding box center [889, 308] width 140 height 28
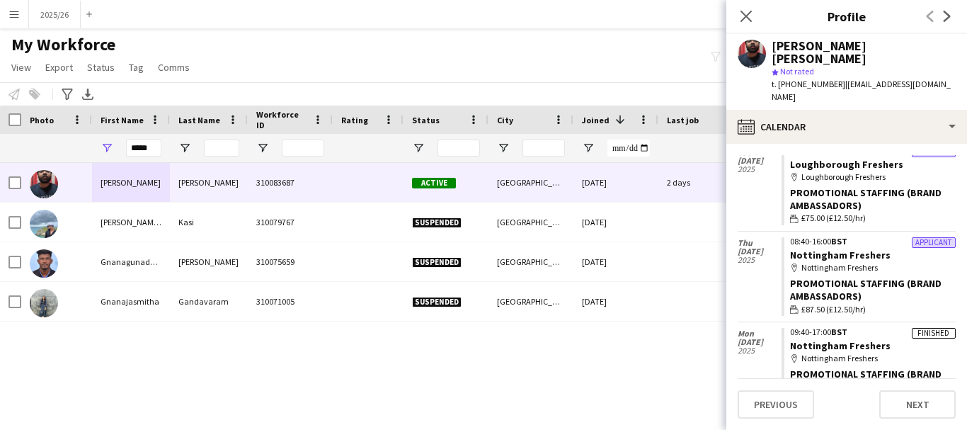
scroll to position [418, 0]
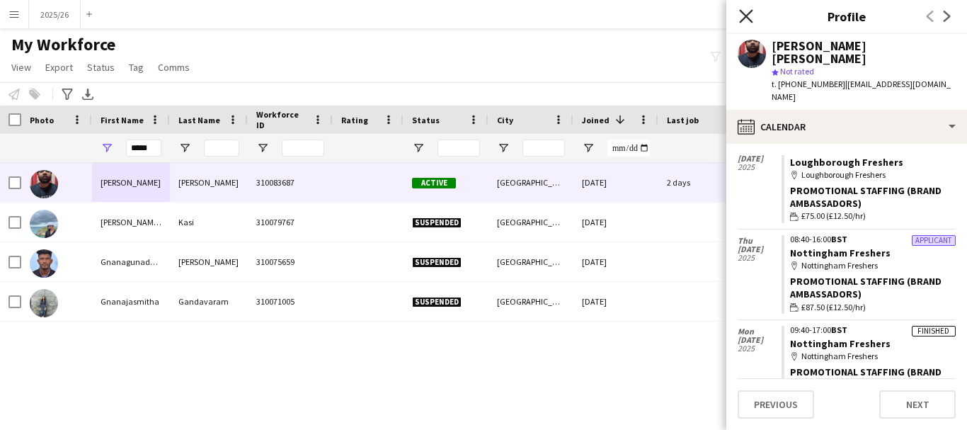
click at [396, 11] on icon "Close pop-in" at bounding box center [745, 15] width 13 height 13
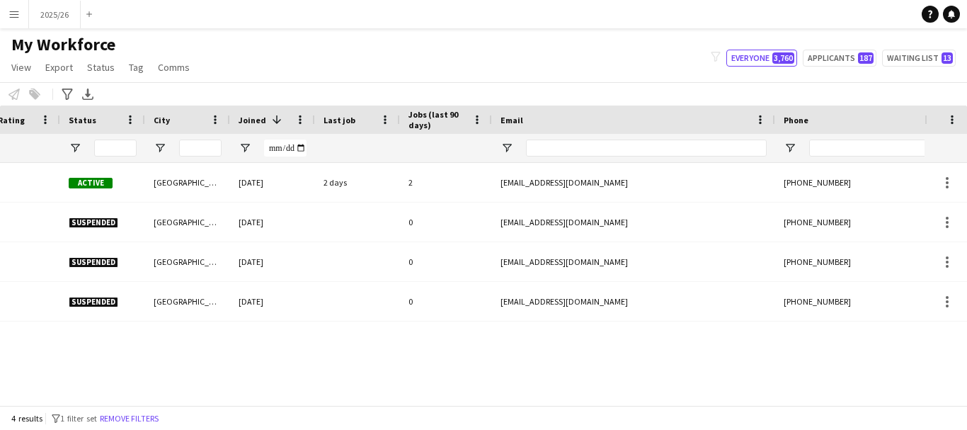
scroll to position [0, 0]
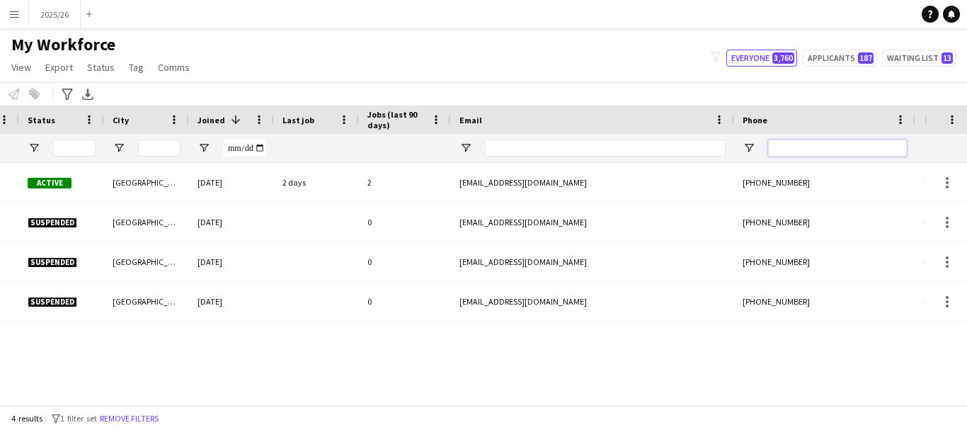
click at [396, 148] on input "Phone Filter Input" at bounding box center [837, 147] width 139 height 17
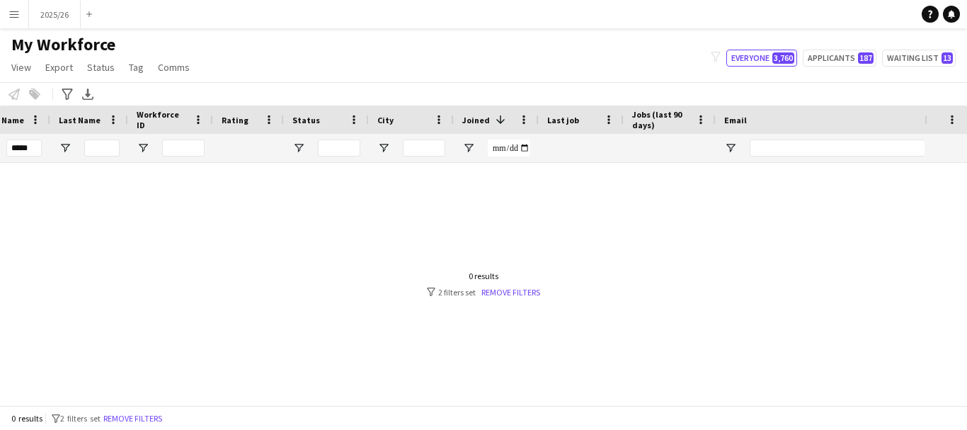
scroll to position [0, 120]
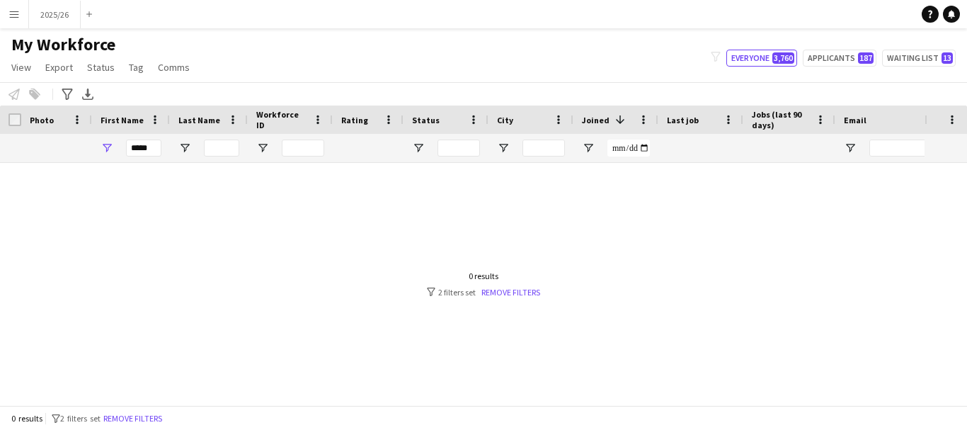
type input "******"
drag, startPoint x: 159, startPoint y: 150, endPoint x: 0, endPoint y: 163, distance: 159.1
click at [0, 167] on div "Workforce Details Status Rating Workforce ID" at bounding box center [483, 254] width 967 height 299
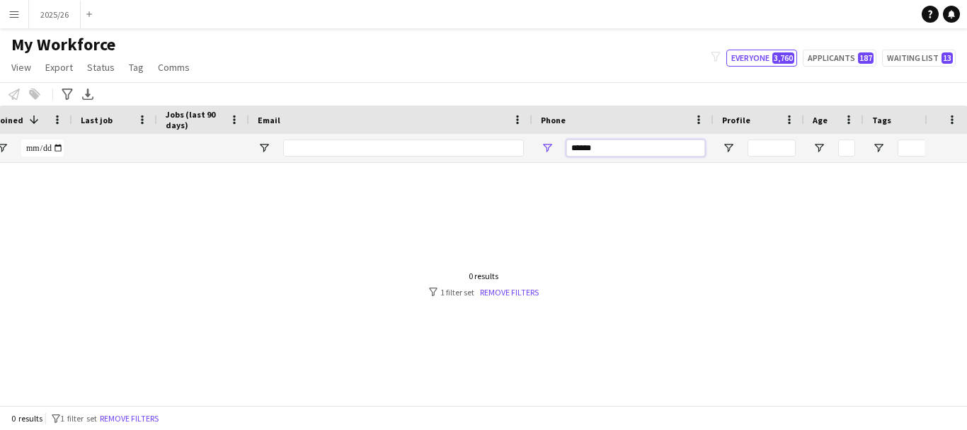
drag, startPoint x: 613, startPoint y: 144, endPoint x: 405, endPoint y: 121, distance: 209.4
click at [396, 121] on div "Workforce Details Status City Joined 1" at bounding box center [181, 133] width 1534 height 57
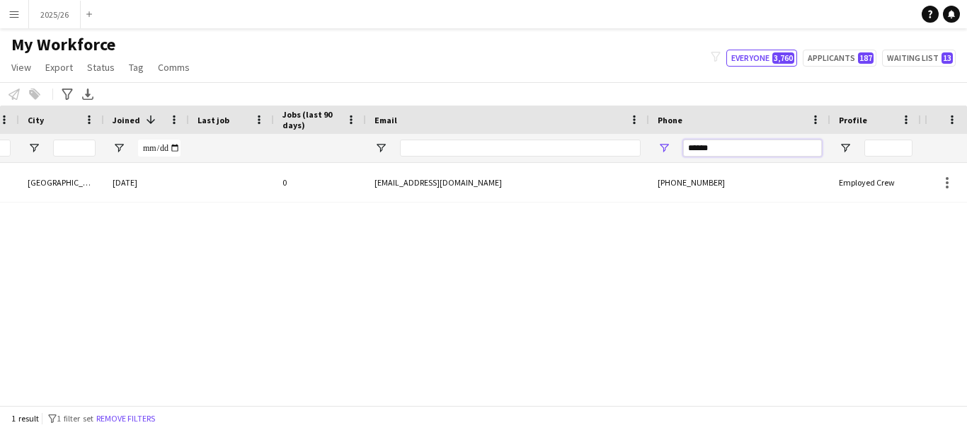
scroll to position [0, 270]
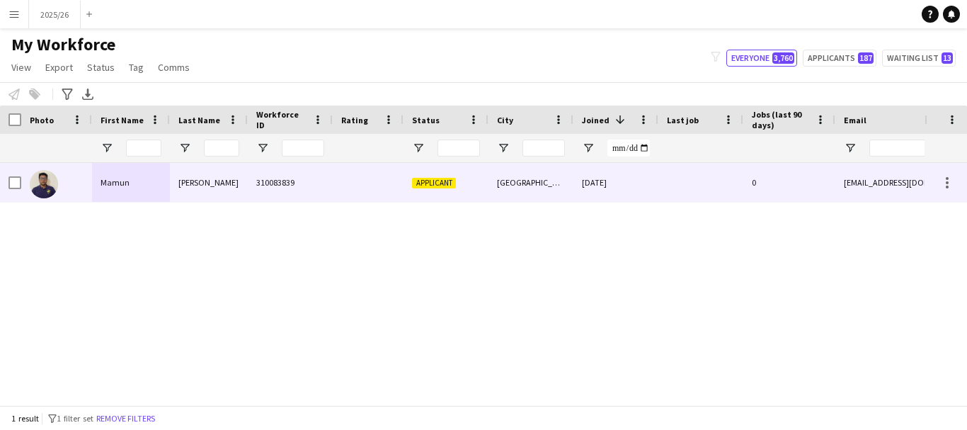
click at [158, 185] on div "Mamun" at bounding box center [131, 182] width 78 height 39
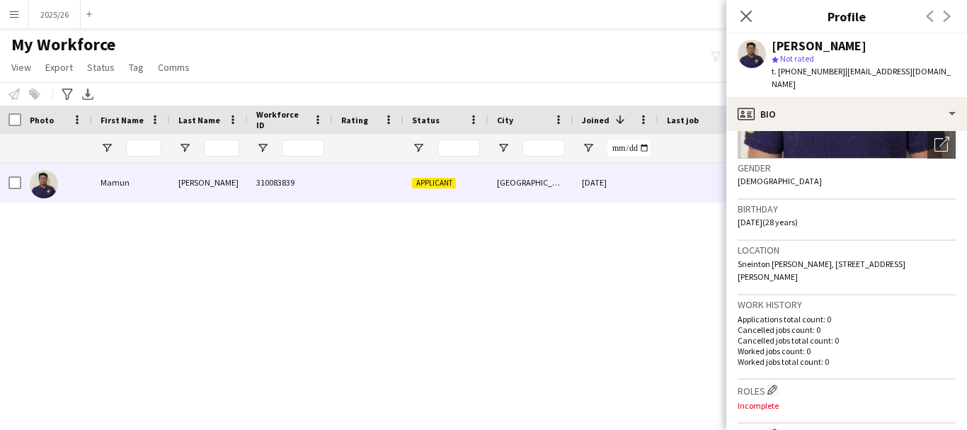
scroll to position [199, 0]
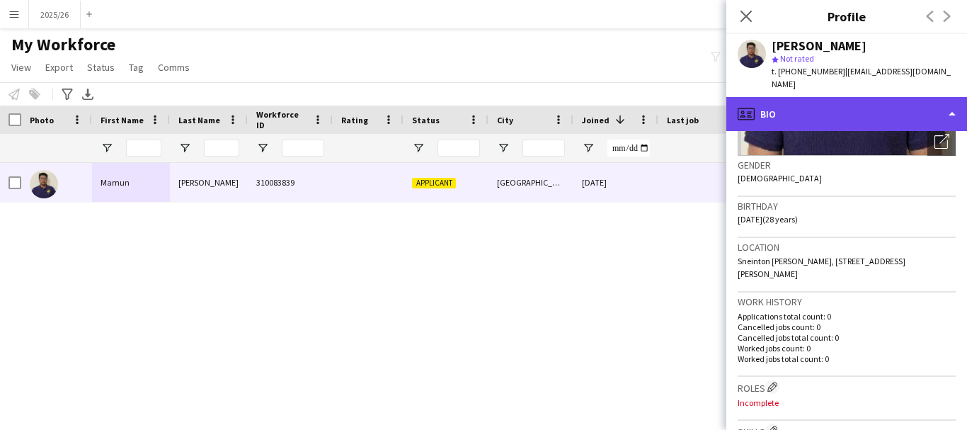
click at [396, 109] on div "profile Bio" at bounding box center [846, 114] width 241 height 34
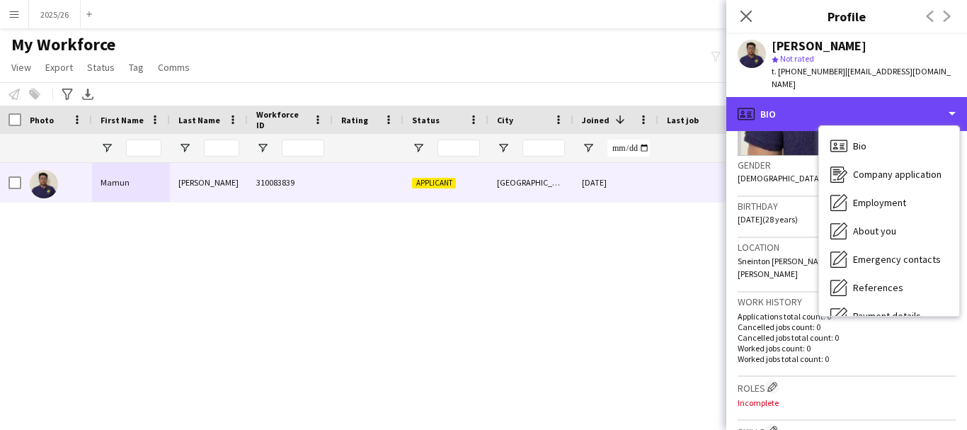
scroll to position [161, 0]
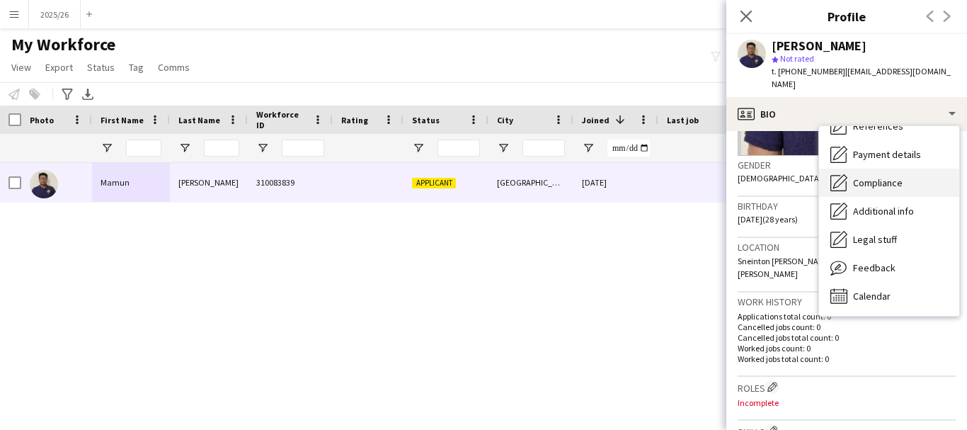
click at [396, 176] on span "Compliance" at bounding box center [878, 182] width 50 height 13
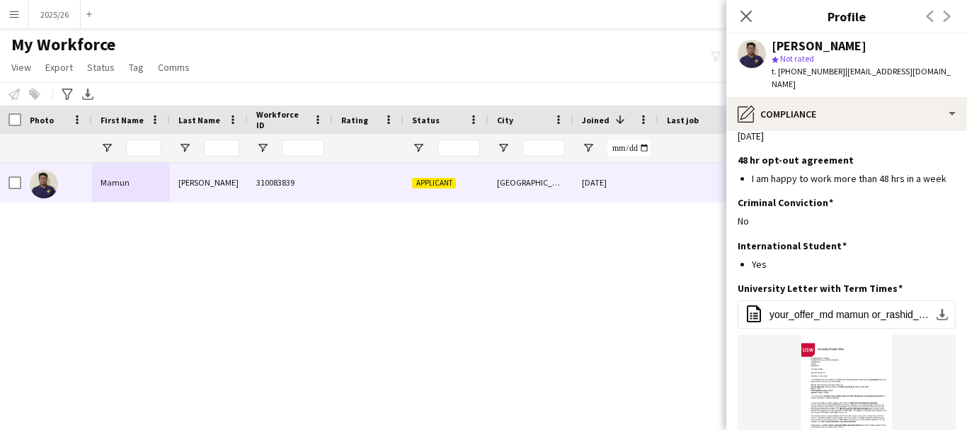
scroll to position [475, 0]
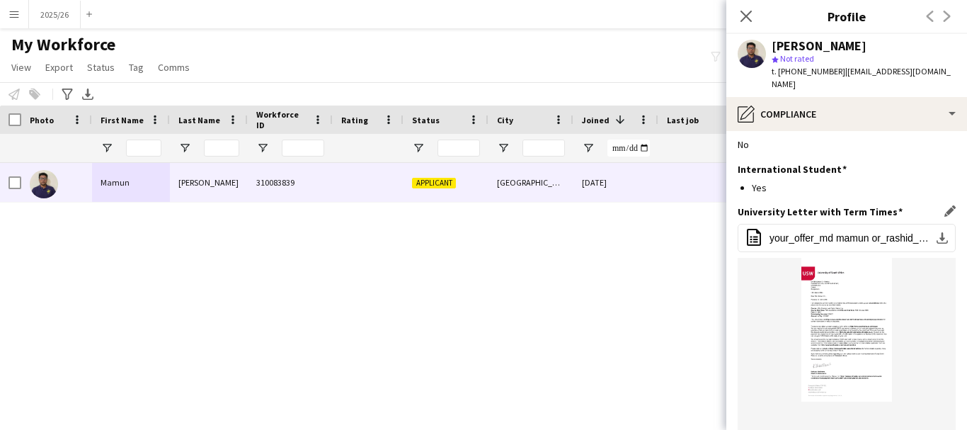
drag, startPoint x: 890, startPoint y: 219, endPoint x: 891, endPoint y: 243, distance: 24.1
click at [396, 243] on div "office-file-sheet your_offer_md mamun or_rashid_23076229.pdf download-bottom sh…" at bounding box center [846, 356] width 218 height 265
click at [396, 224] on button "office-file-sheet your_offer_md mamun or_rashid_23076229.pdf download-bottom" at bounding box center [846, 238] width 218 height 28
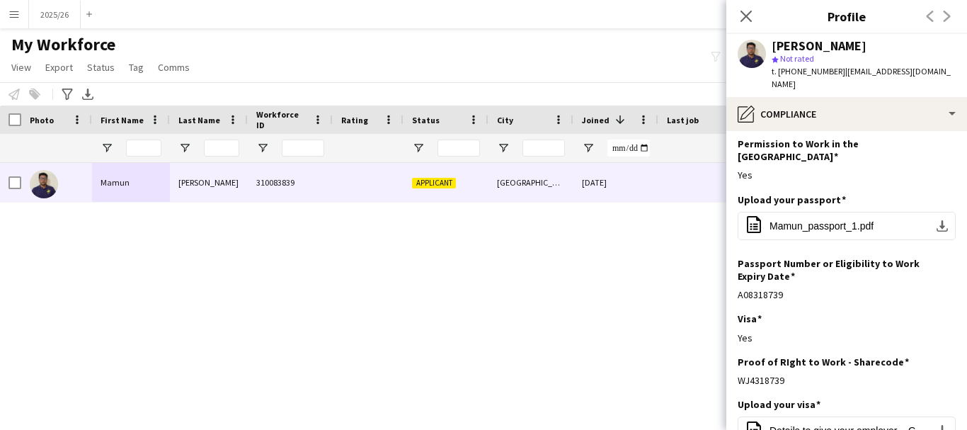
scroll to position [34, 0]
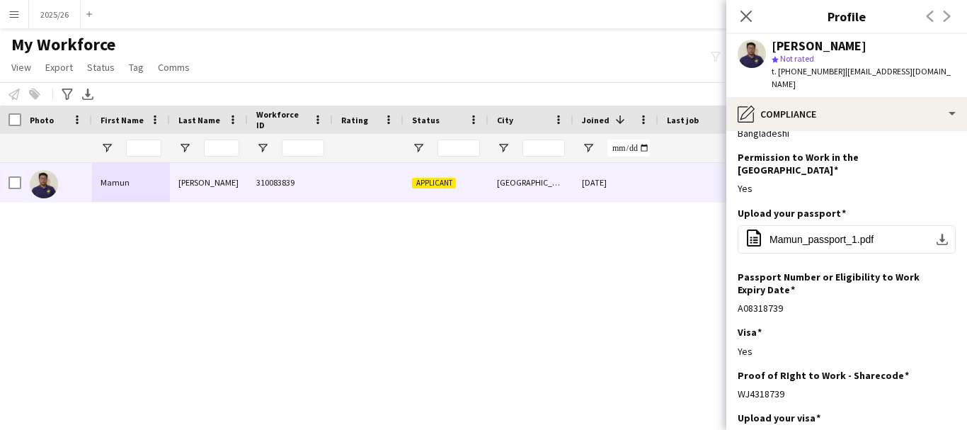
drag, startPoint x: 803, startPoint y: 364, endPoint x: 729, endPoint y: 369, distance: 74.5
click at [396, 369] on app-section-data-types "Nationality Edit this field Bangladeshi Permission to Work in the UK Edit this …" at bounding box center [846, 280] width 241 height 299
copy div "WJ4318739"
click at [396, 127] on div "Bangladeshi" at bounding box center [846, 133] width 218 height 13
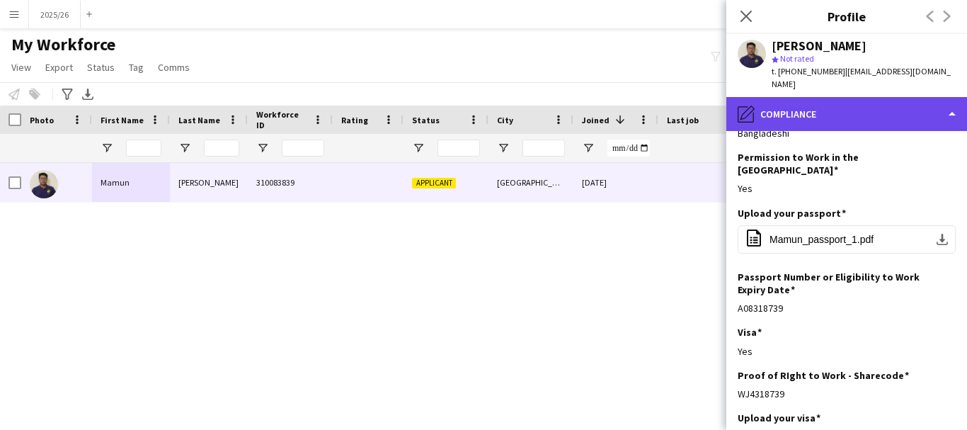
click at [396, 107] on div "pencil4 Compliance" at bounding box center [846, 114] width 241 height 34
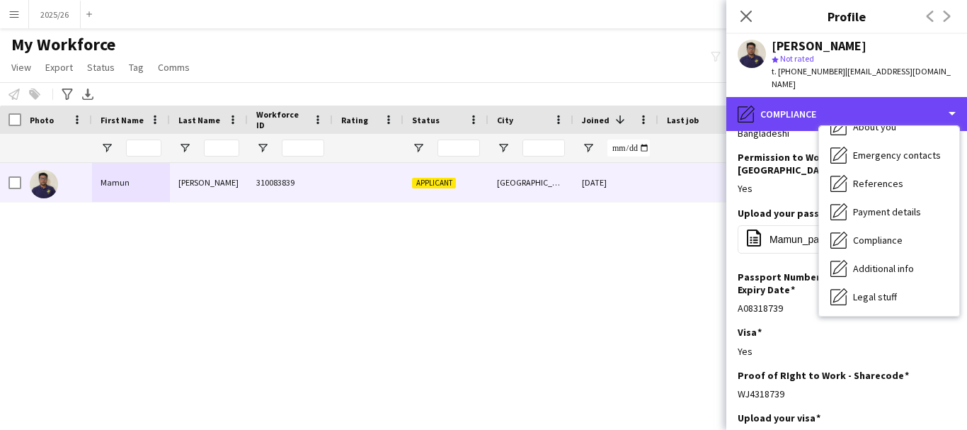
scroll to position [0, 0]
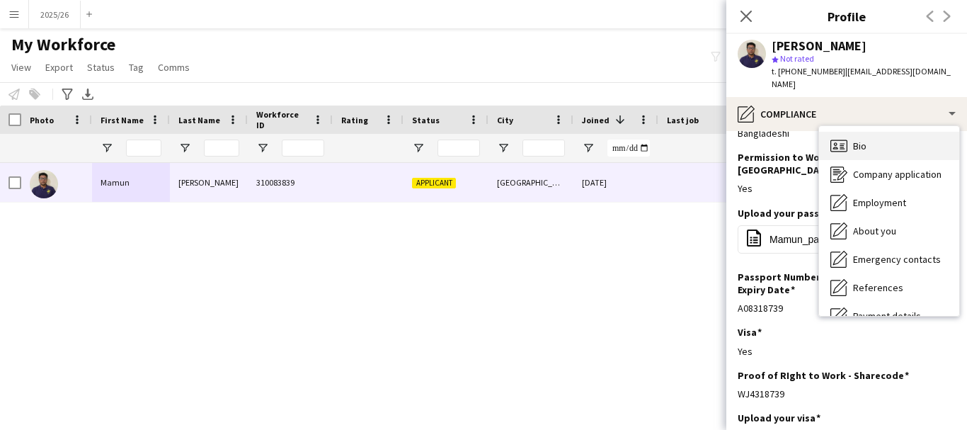
click at [396, 132] on div "Bio Bio" at bounding box center [889, 146] width 140 height 28
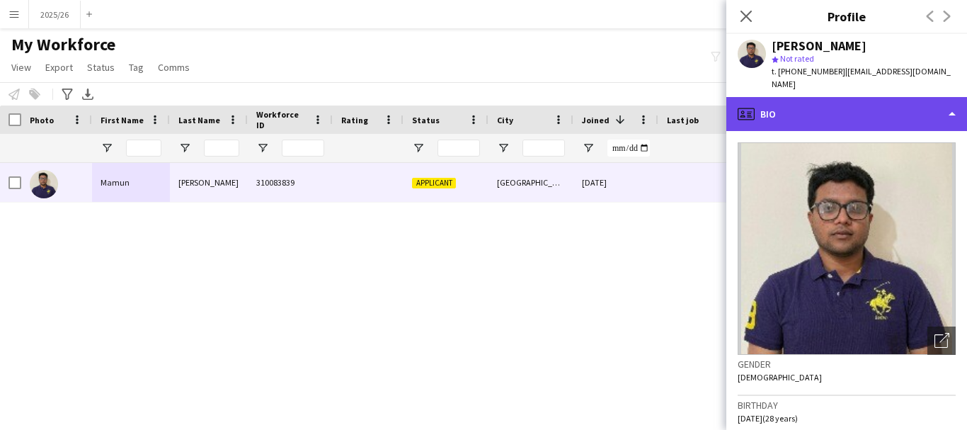
click at [396, 113] on div "profile Bio" at bounding box center [846, 114] width 241 height 34
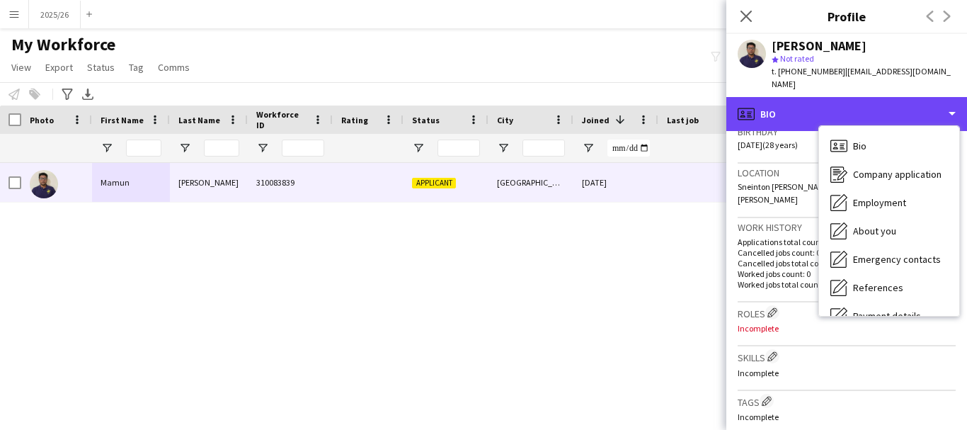
scroll to position [161, 0]
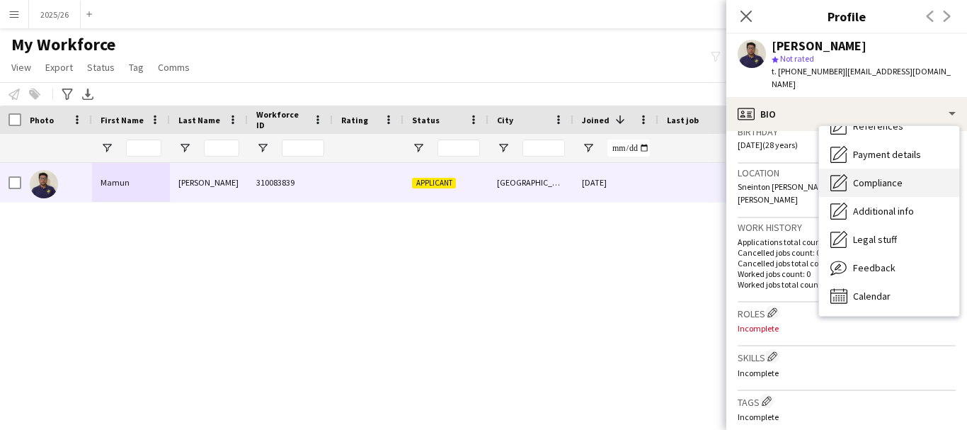
click at [396, 176] on span "Compliance" at bounding box center [878, 182] width 50 height 13
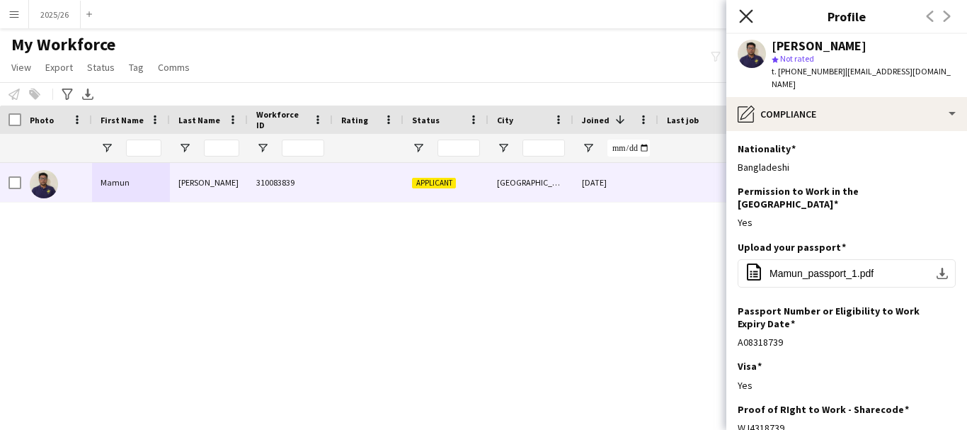
click at [396, 13] on icon at bounding box center [745, 15] width 13 height 13
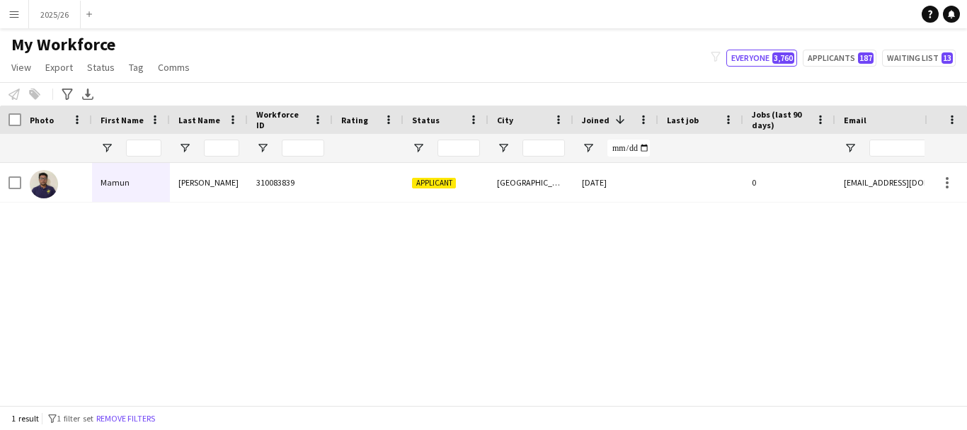
scroll to position [0, 610]
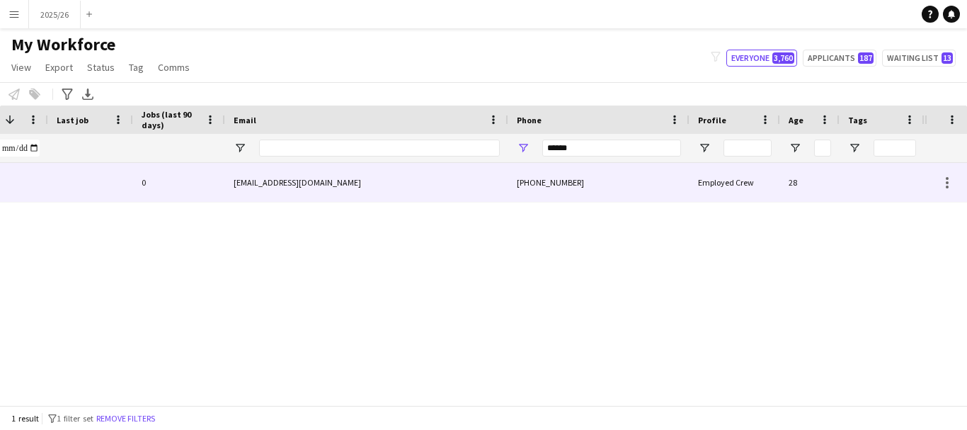
click at [396, 167] on div "+447884426662" at bounding box center [598, 182] width 181 height 39
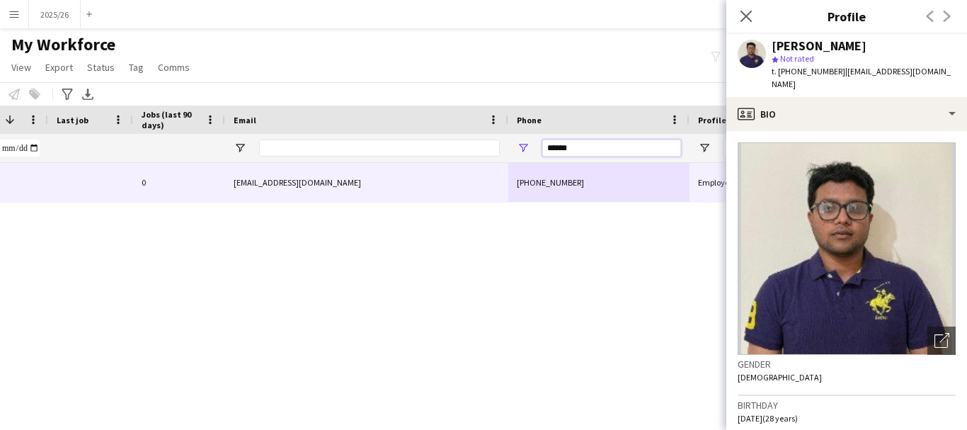
drag, startPoint x: 583, startPoint y: 148, endPoint x: 402, endPoint y: 151, distance: 181.2
click at [396, 151] on div at bounding box center [157, 148] width 1534 height 28
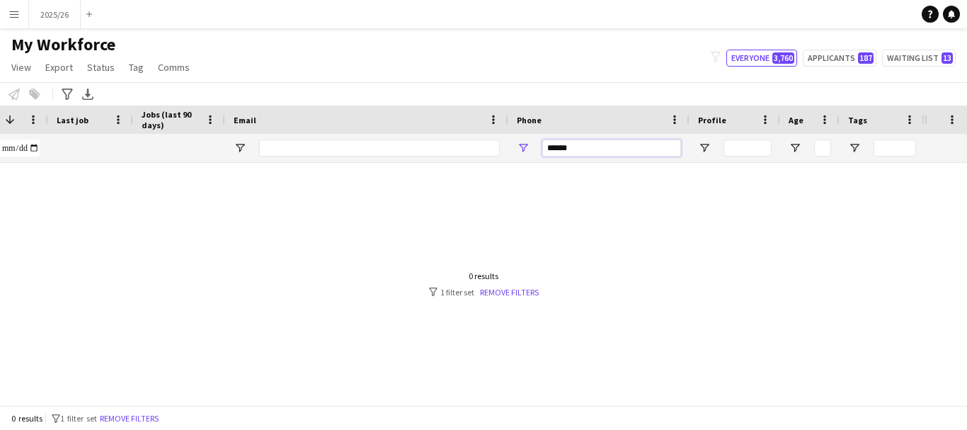
type input "******"
drag, startPoint x: 397, startPoint y: 391, endPoint x: 50, endPoint y: 363, distance: 347.9
click at [50, 363] on div at bounding box center [462, 278] width 924 height 231
drag, startPoint x: 385, startPoint y: 393, endPoint x: 15, endPoint y: 412, distance: 370.6
click at [11, 405] on app-workforce-table "Press SPACE to select this row Drag here to set row groups Photo Title Full Nam…" at bounding box center [483, 254] width 967 height 299
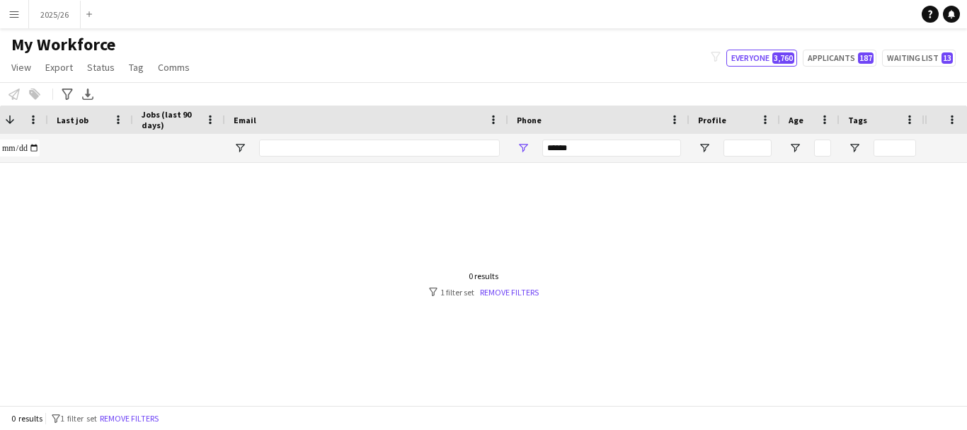
scroll to position [0, 0]
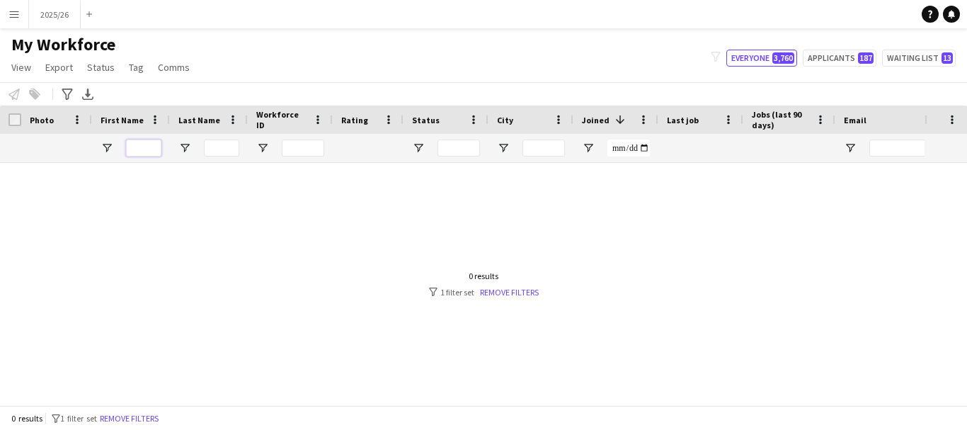
click at [145, 143] on input "First Name Filter Input" at bounding box center [143, 147] width 35 height 17
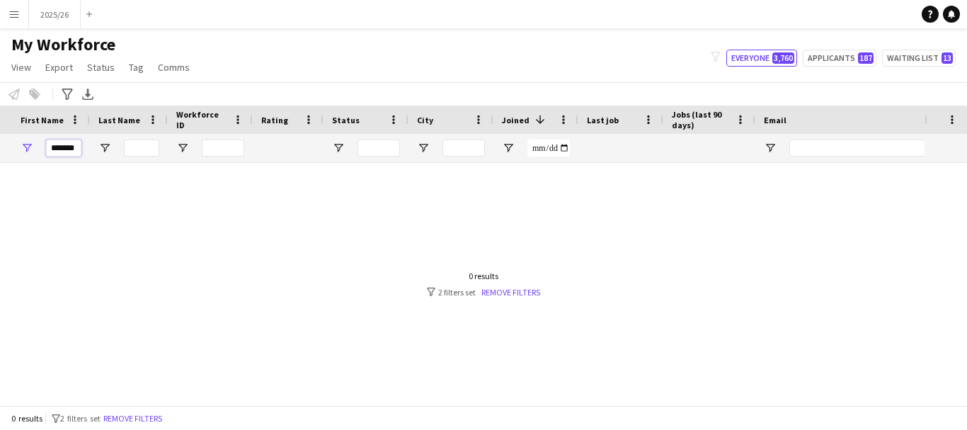
scroll to position [0, 336]
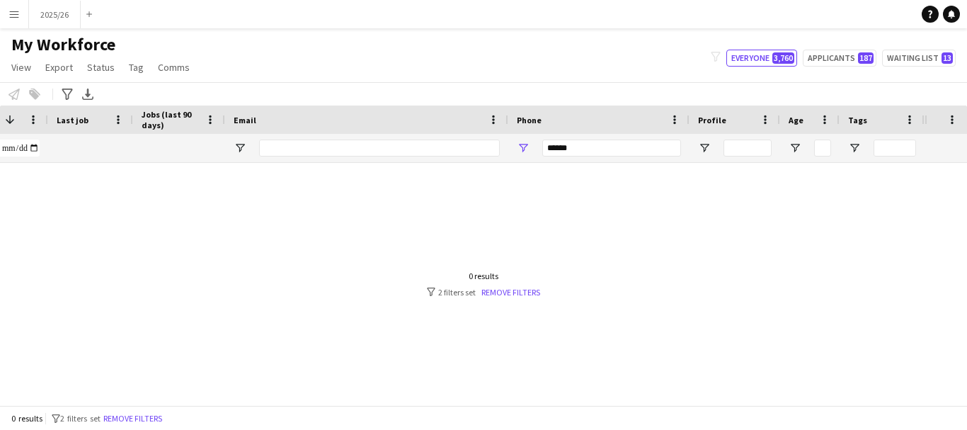
type input "*******"
drag, startPoint x: 606, startPoint y: 152, endPoint x: 362, endPoint y: 176, distance: 244.6
click at [363, 175] on div "Workforce Details Status City Joined 1" at bounding box center [483, 254] width 967 height 299
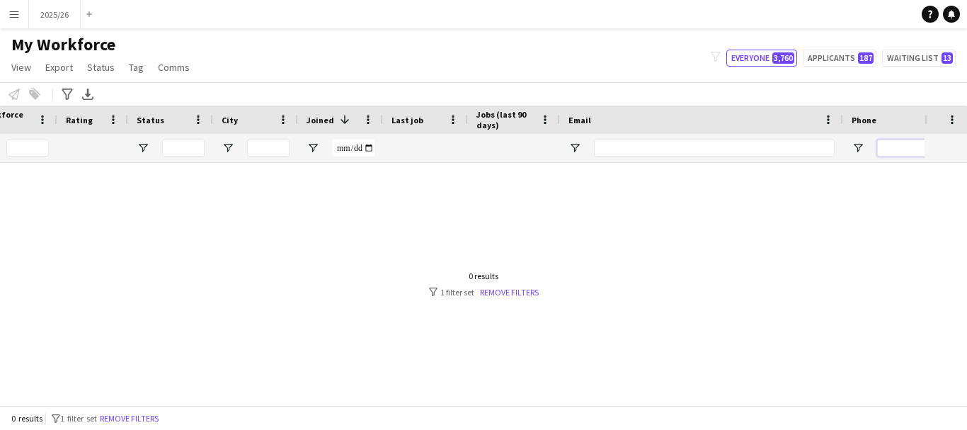
scroll to position [0, 17]
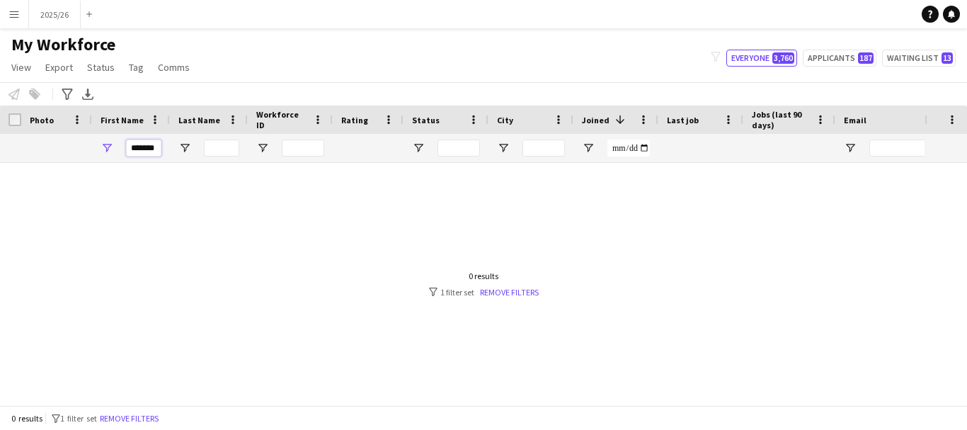
click at [136, 150] on input "*******" at bounding box center [143, 147] width 35 height 17
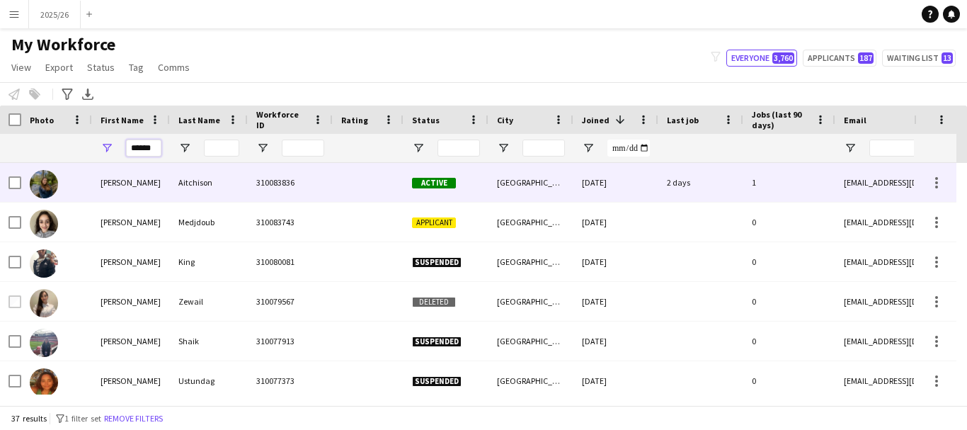
type input "******"
click at [270, 182] on div "310083836" at bounding box center [290, 182] width 85 height 39
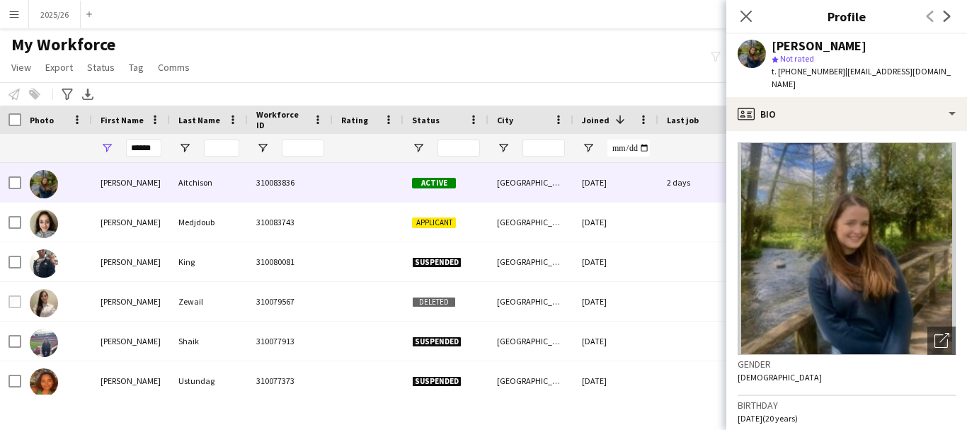
click at [396, 131] on app-crew-profile-bio "Open photos pop-in Gender Female Birthday 25-12-2004 (20 years) Location 23 Mid…" at bounding box center [846, 280] width 241 height 299
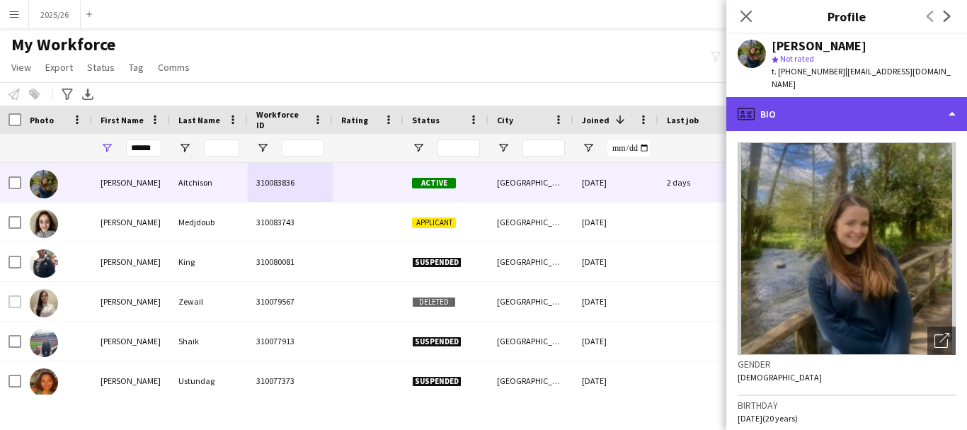
click at [396, 106] on div "profile Bio" at bounding box center [846, 114] width 241 height 34
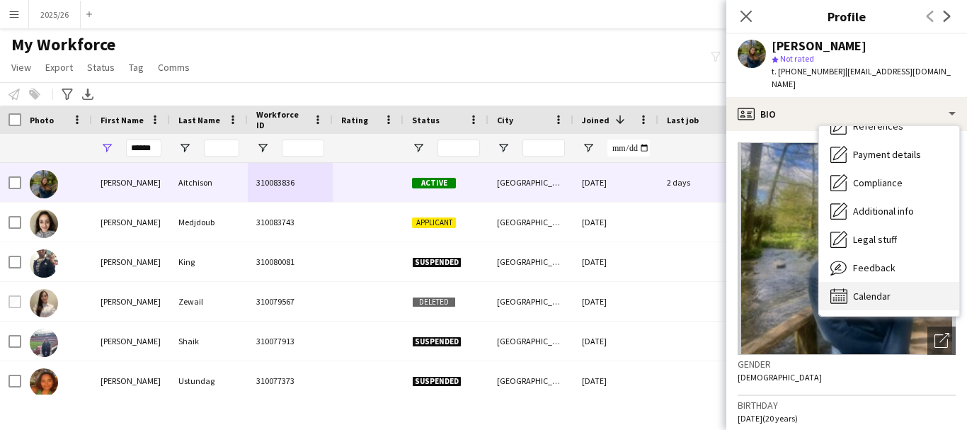
click at [396, 282] on div "Calendar Calendar" at bounding box center [889, 296] width 140 height 28
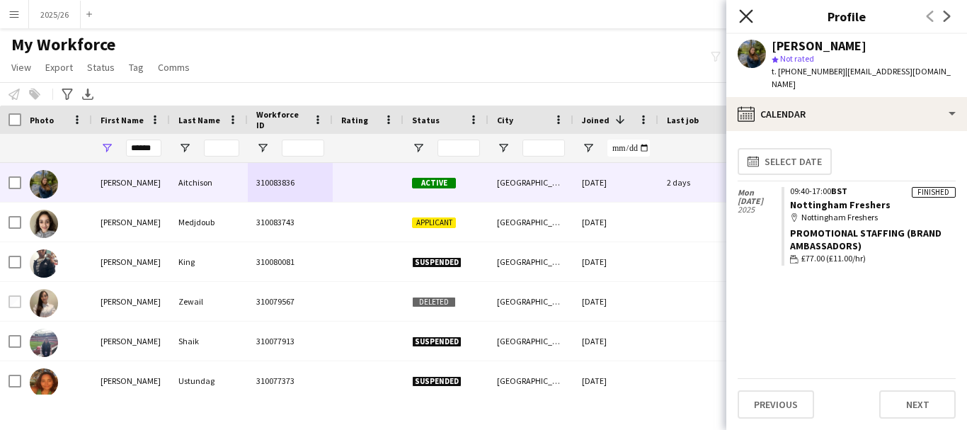
click at [396, 19] on icon "Close pop-in" at bounding box center [745, 15] width 13 height 13
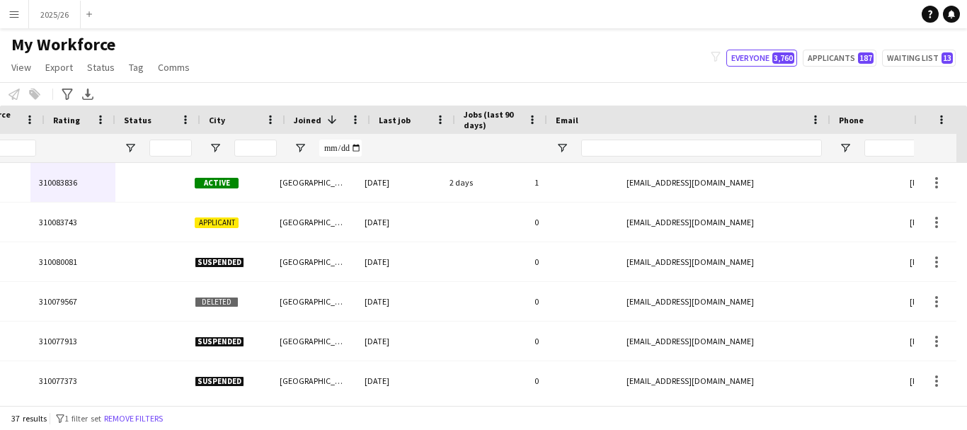
scroll to position [0, 288]
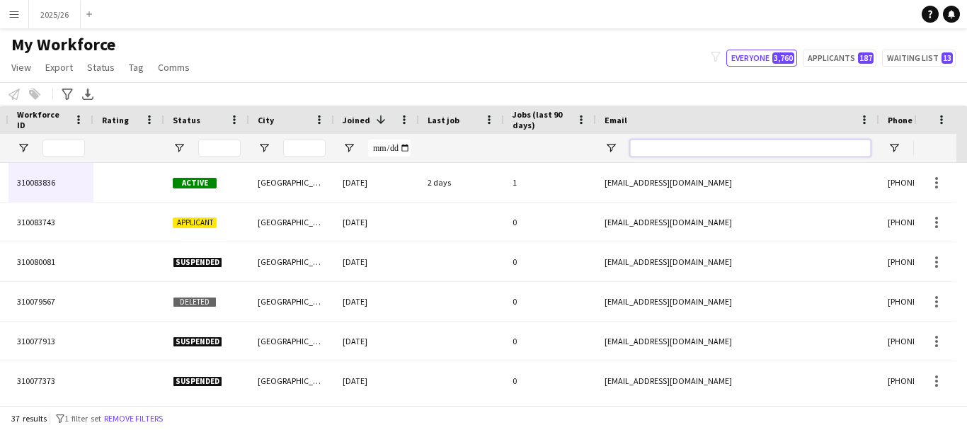
click at [396, 150] on input "Email Filter Input" at bounding box center [750, 147] width 241 height 17
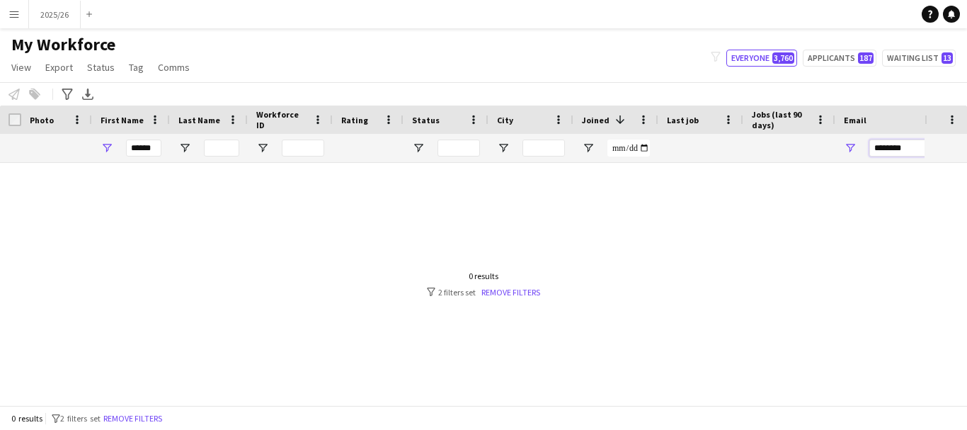
type input "********"
drag, startPoint x: 156, startPoint y: 149, endPoint x: 5, endPoint y: 200, distance: 159.8
click at [0, 200] on div "Workforce Details Status City Joined 1" at bounding box center [483, 254] width 967 height 299
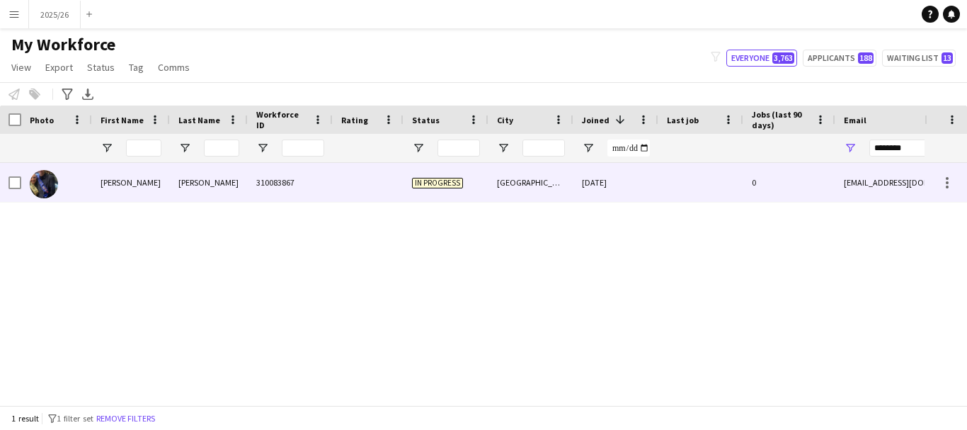
click at [306, 178] on div "310083867" at bounding box center [290, 182] width 85 height 39
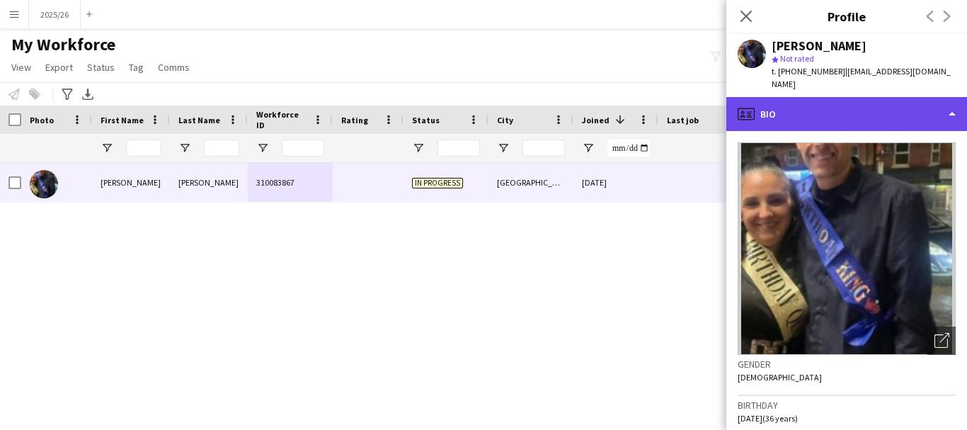
click at [805, 97] on div "profile Bio" at bounding box center [846, 114] width 241 height 34
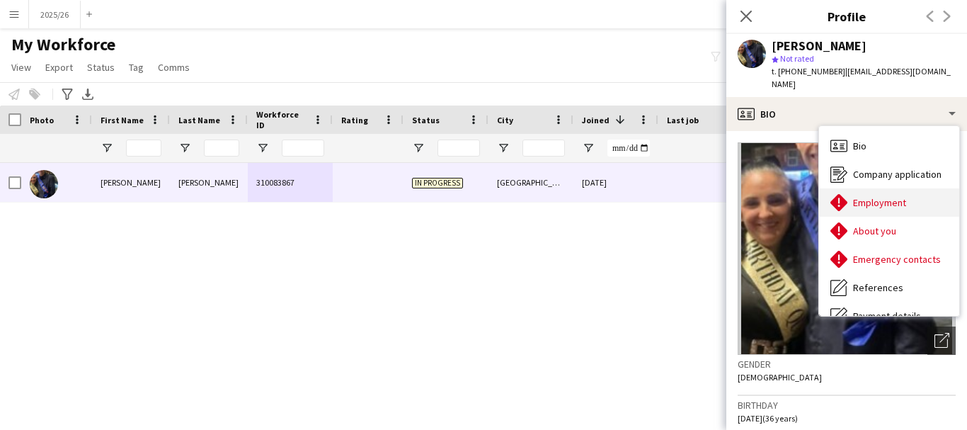
click at [924, 194] on div "Employment Employment" at bounding box center [889, 202] width 140 height 28
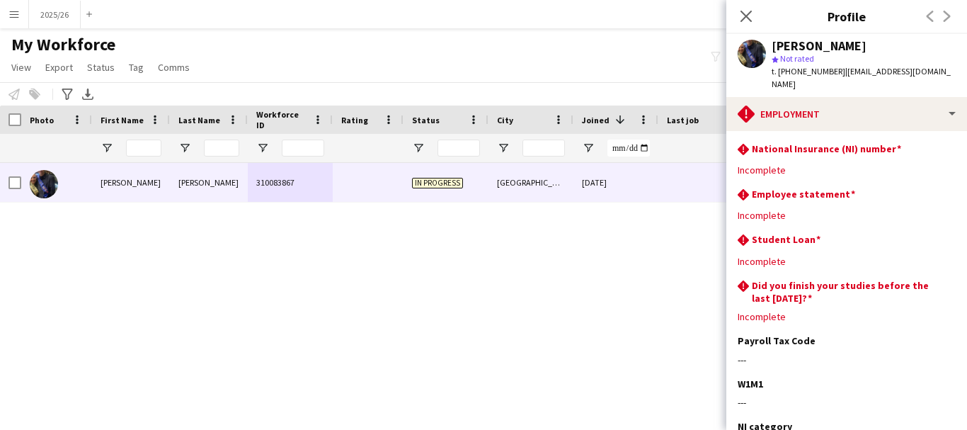
click at [899, 131] on app-section-data-types "rhombus-alert National Insurance (NI) number Edit this field Incomplete rhombus…" at bounding box center [846, 280] width 241 height 299
click at [745, 17] on icon at bounding box center [745, 15] width 13 height 13
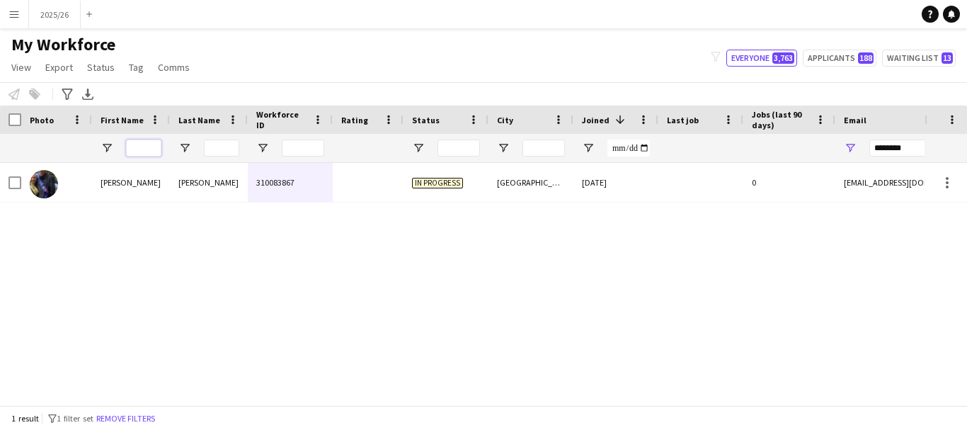
click at [151, 146] on input "First Name Filter Input" at bounding box center [143, 147] width 35 height 17
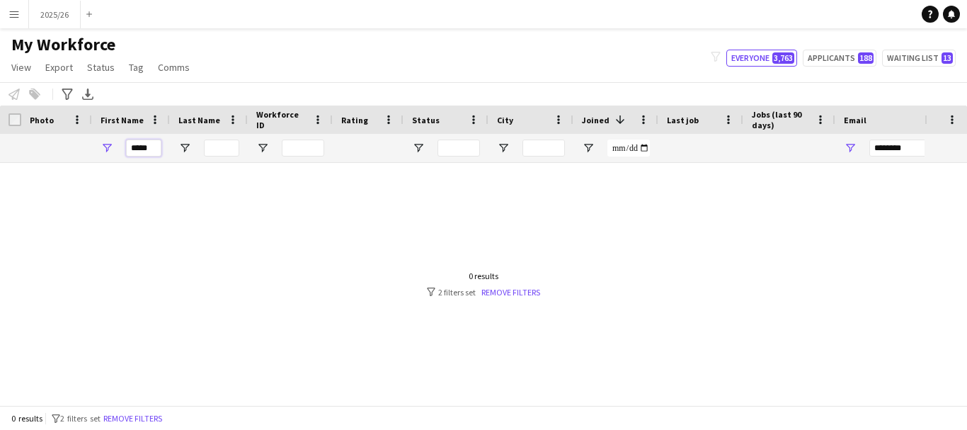
type input "*****"
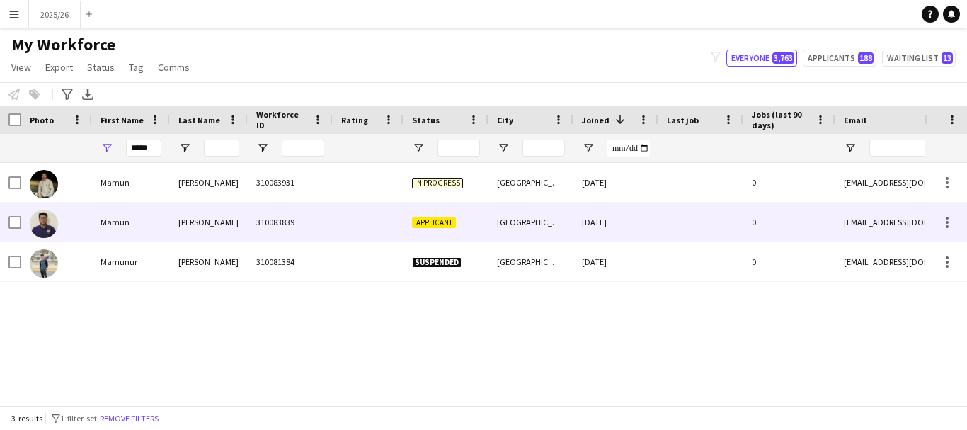
click at [303, 233] on div "310083839" at bounding box center [290, 221] width 85 height 39
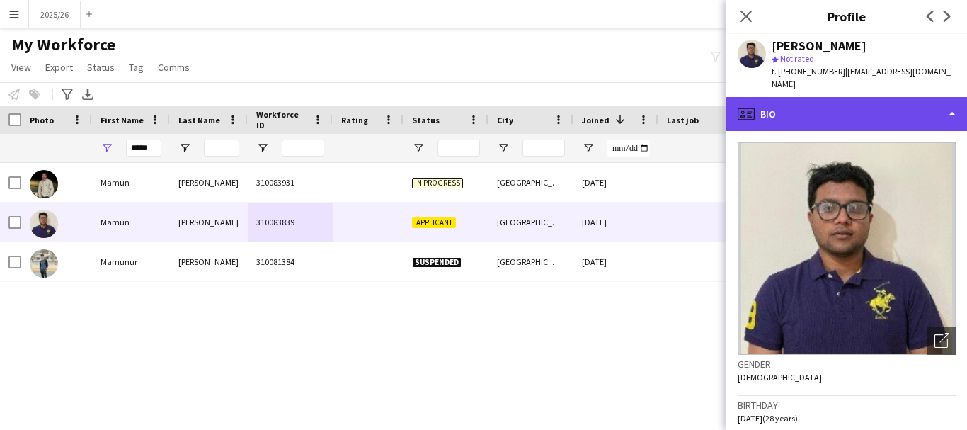
click at [844, 108] on div "profile Bio" at bounding box center [846, 114] width 241 height 34
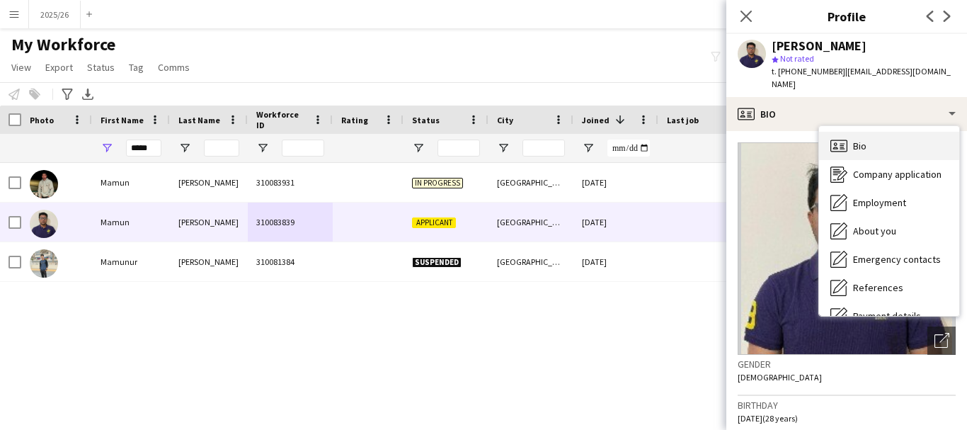
click at [902, 132] on div "Bio Bio" at bounding box center [889, 146] width 140 height 28
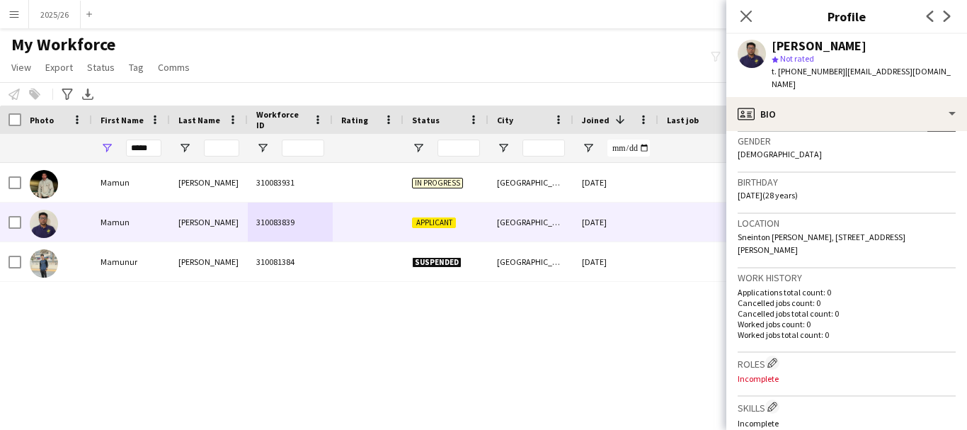
scroll to position [277, 0]
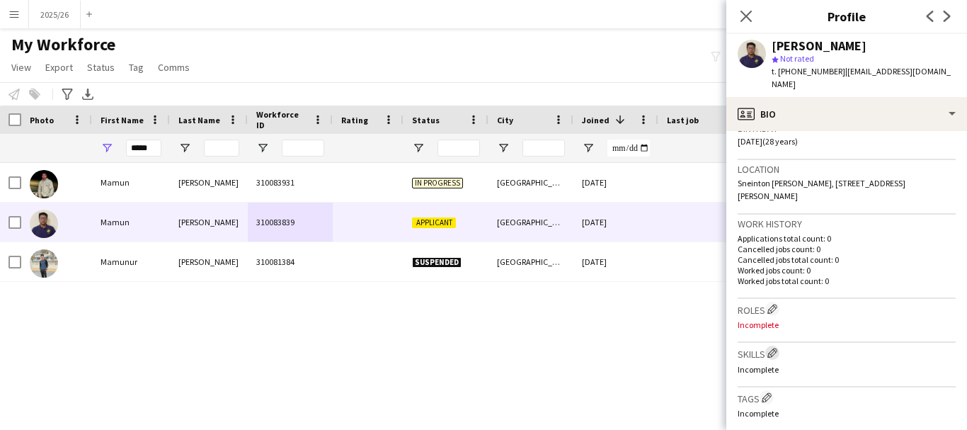
click at [777, 347] on app-icon "Edit crew company skills" at bounding box center [772, 352] width 10 height 10
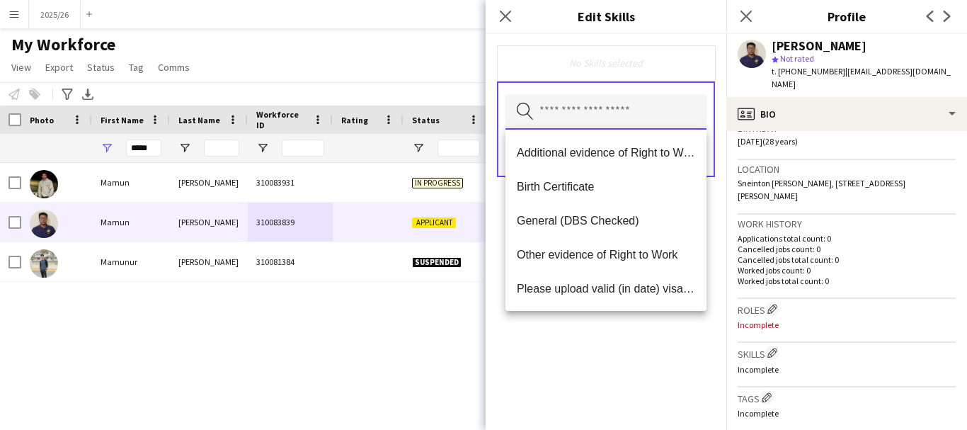
click at [597, 114] on input "text" at bounding box center [605, 111] width 201 height 35
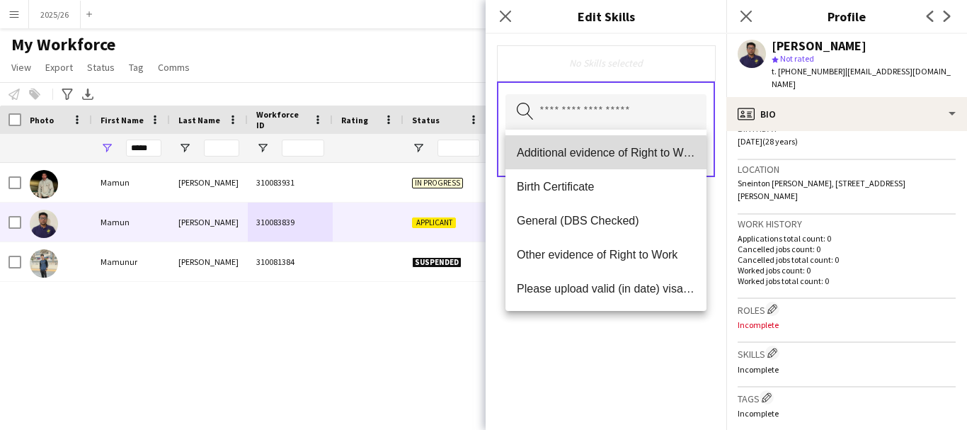
click at [598, 154] on span "Additional evidence of Right to Work" at bounding box center [606, 152] width 178 height 13
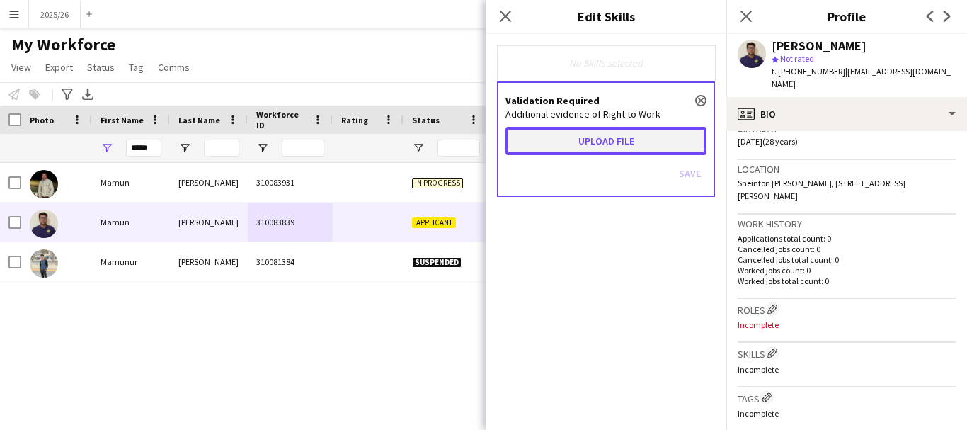
click at [611, 144] on button "Upload file" at bounding box center [605, 141] width 201 height 28
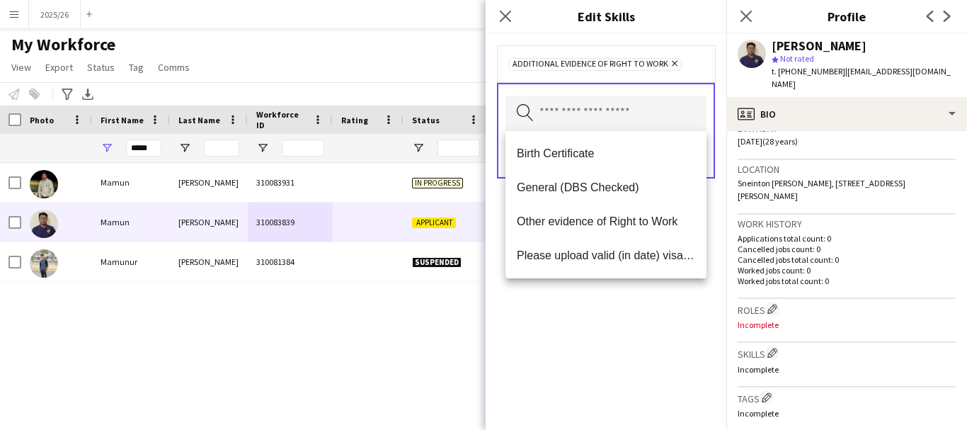
click at [539, 349] on div "Additional evidence of Right to Work Remove Search by skill name Save" at bounding box center [605, 232] width 241 height 396
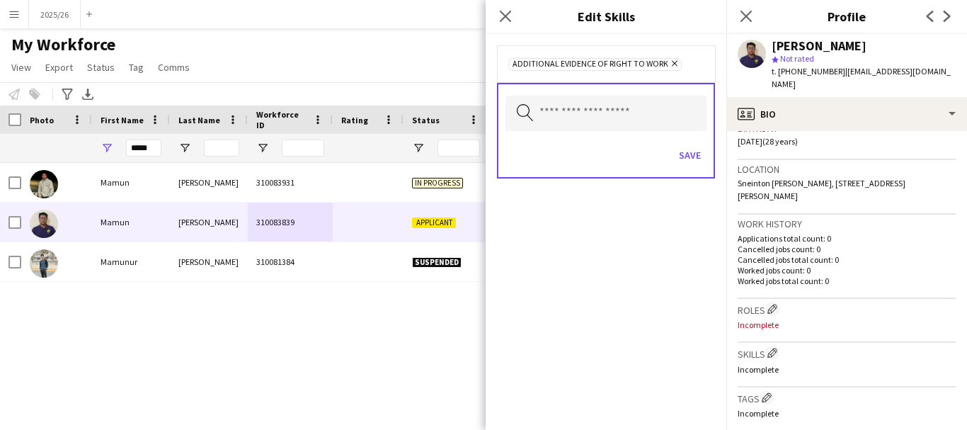
click at [684, 169] on div "Save" at bounding box center [605, 157] width 201 height 40
click at [691, 154] on button "Save" at bounding box center [689, 155] width 33 height 23
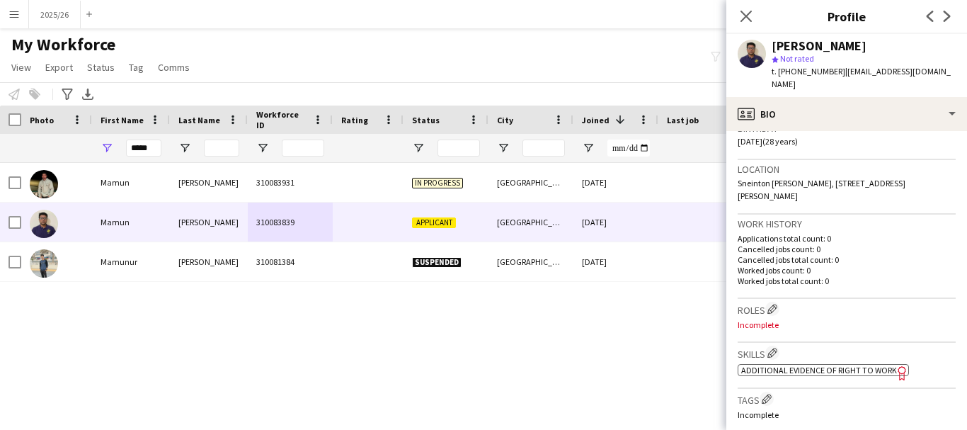
click at [776, 364] on span "Additional evidence of Right to Work" at bounding box center [819, 369] width 156 height 11
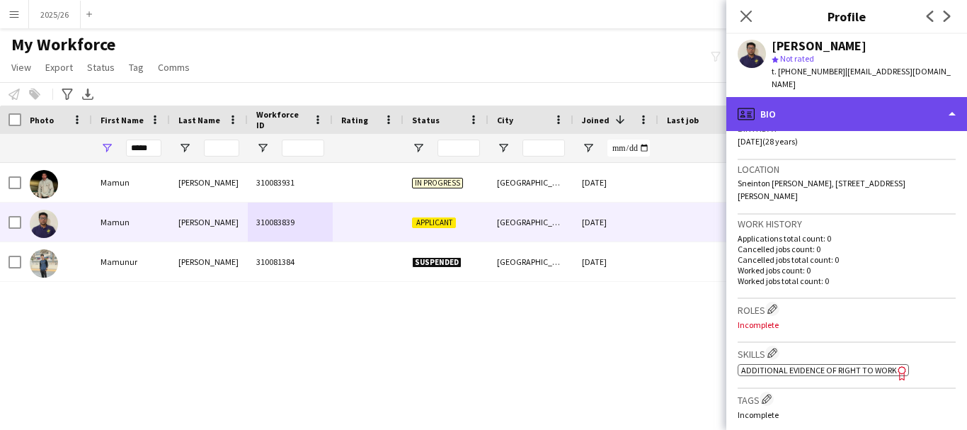
click at [892, 103] on div "profile Bio" at bounding box center [846, 114] width 241 height 34
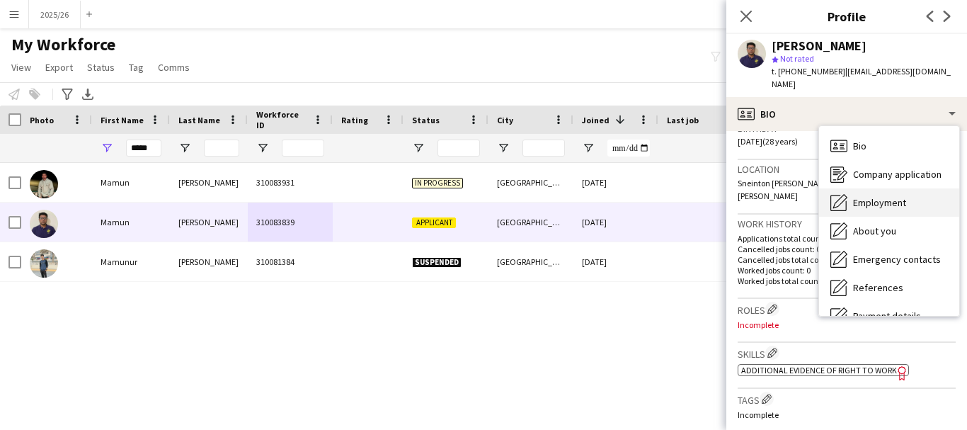
click at [898, 196] on span "Employment" at bounding box center [879, 202] width 53 height 13
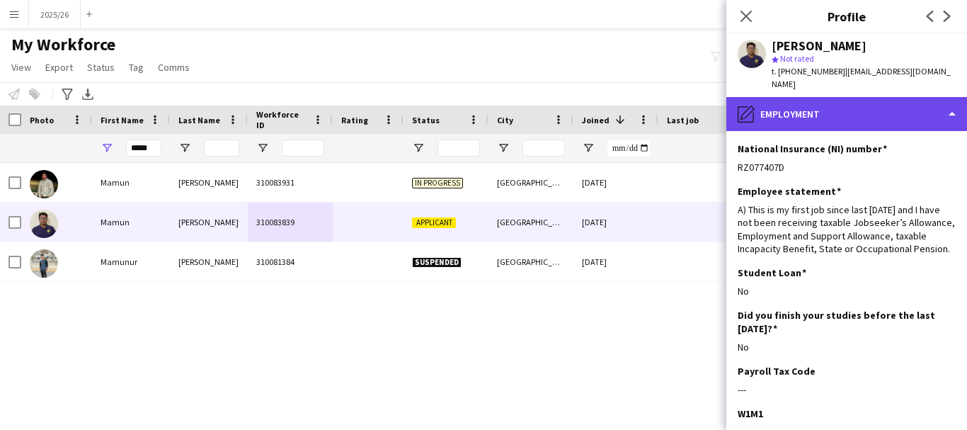
click at [878, 115] on div "pencil4 Employment" at bounding box center [846, 114] width 241 height 34
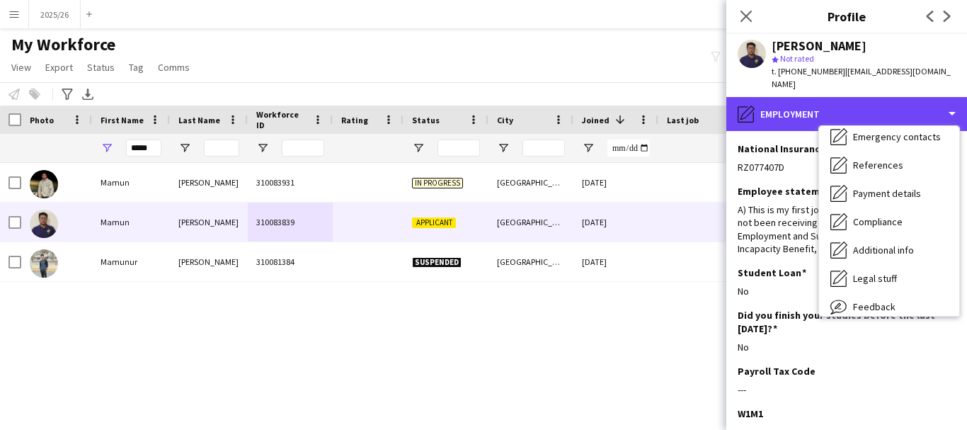
scroll to position [161, 0]
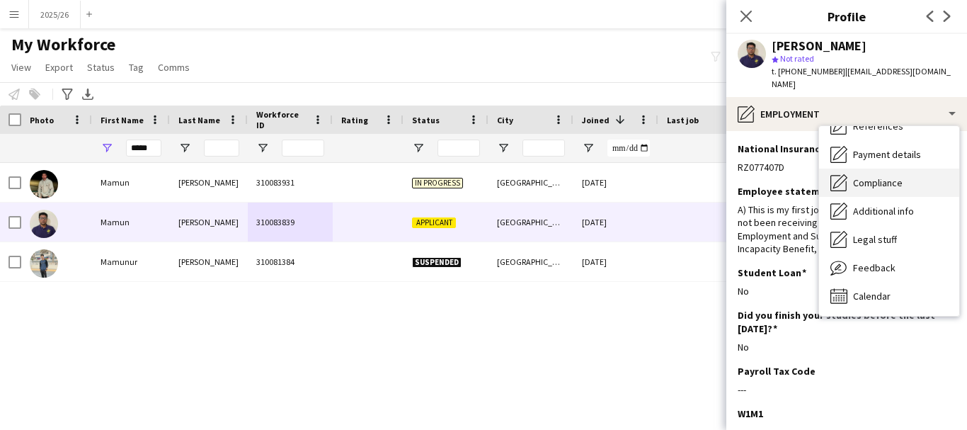
click at [913, 168] on div "Compliance Compliance" at bounding box center [889, 182] width 140 height 28
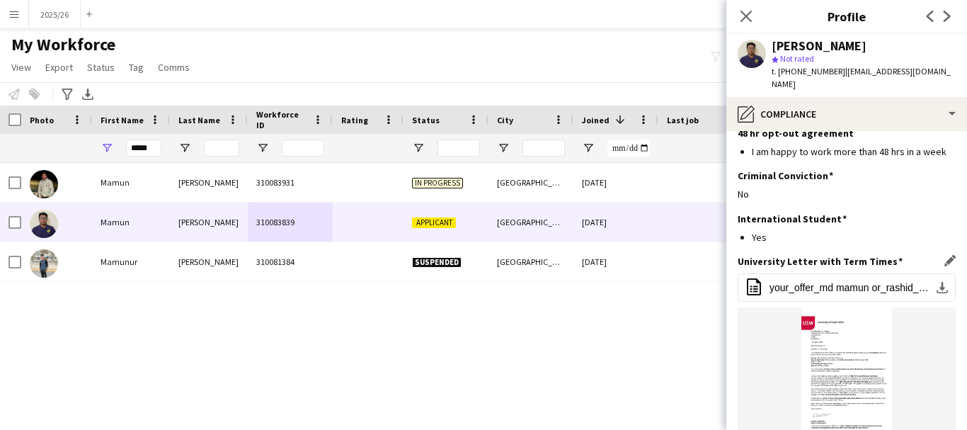
scroll to position [427, 0]
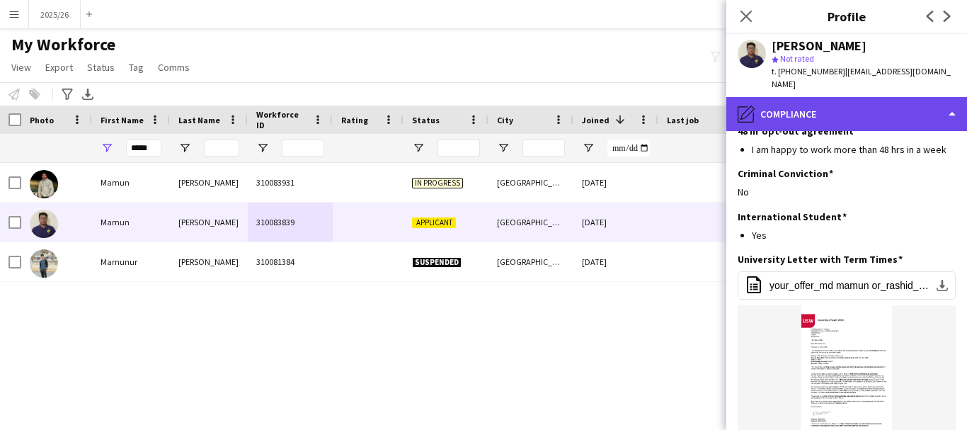
click at [834, 108] on div "pencil4 Compliance" at bounding box center [846, 114] width 241 height 34
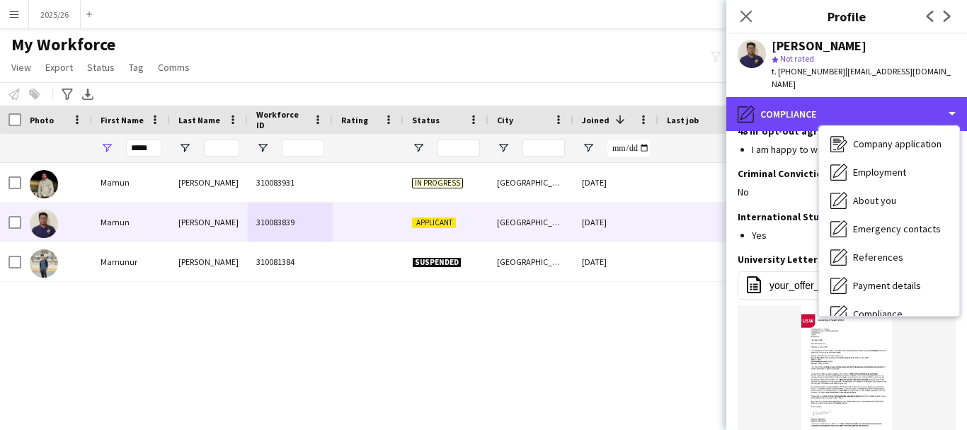
scroll to position [0, 0]
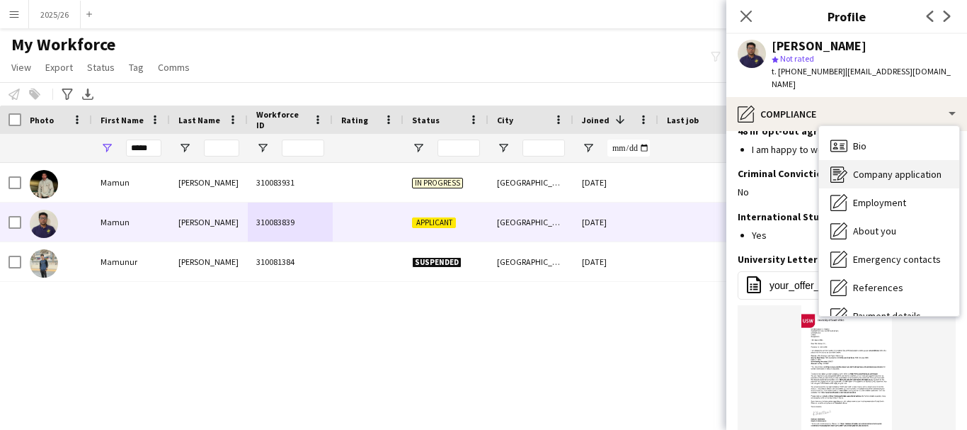
click at [892, 168] on span "Company application" at bounding box center [897, 174] width 88 height 13
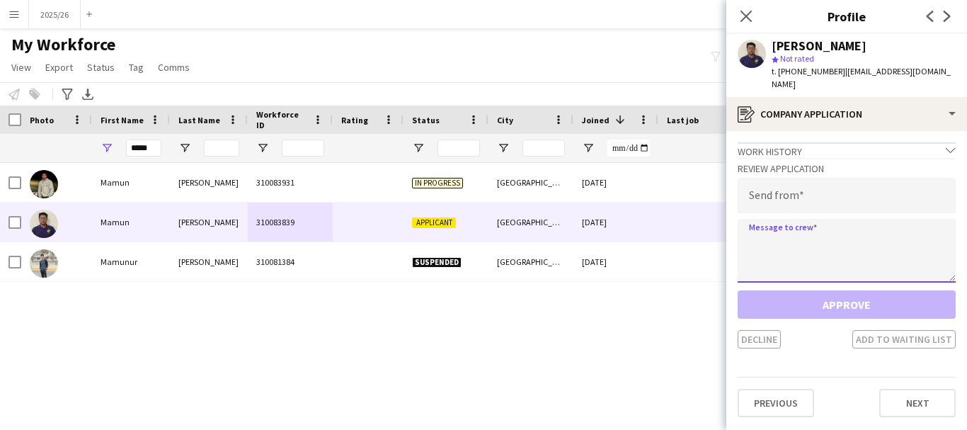
click at [831, 231] on textarea at bounding box center [846, 251] width 218 height 64
paste textarea "**********"
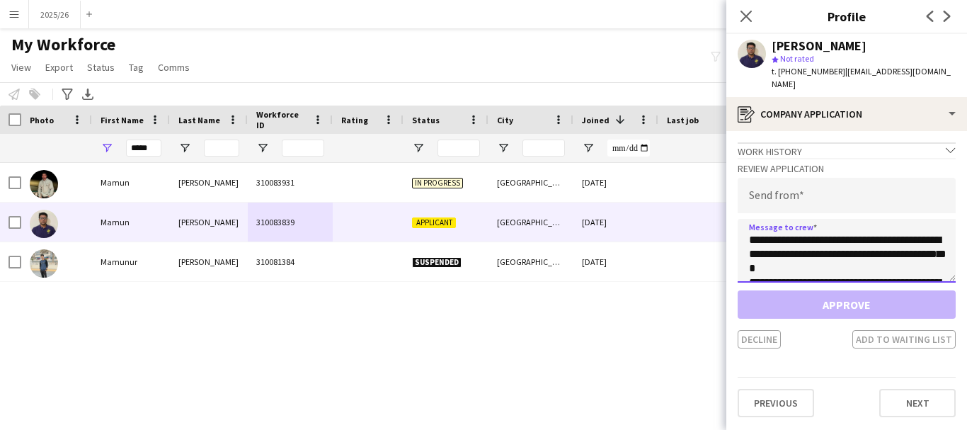
scroll to position [277, 0]
type textarea "**********"
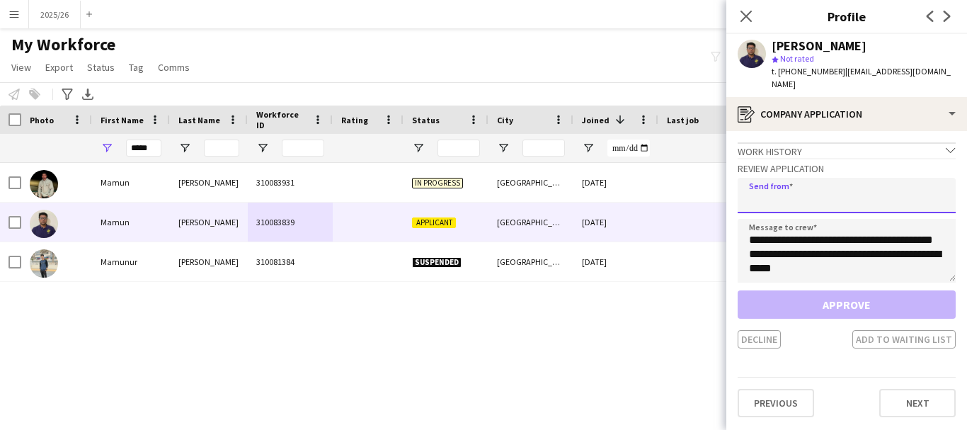
click at [806, 190] on input "email" at bounding box center [846, 195] width 218 height 35
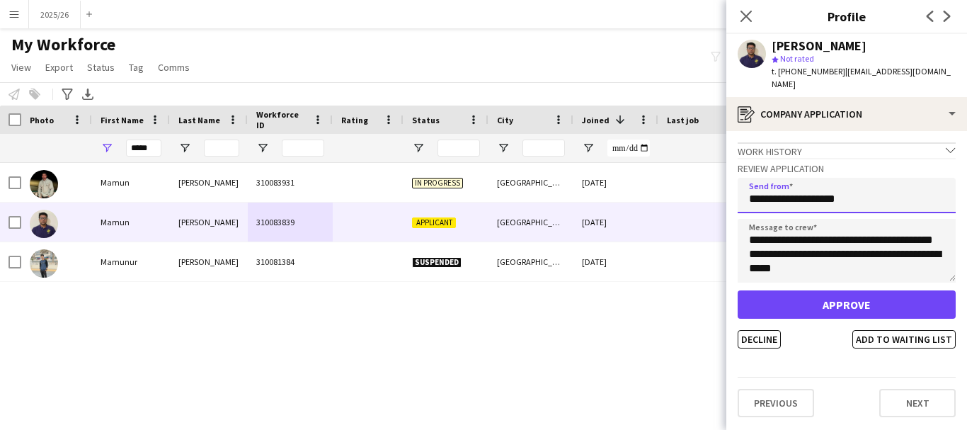
type input "**********"
click at [737, 290] on button "Approve" at bounding box center [846, 304] width 218 height 28
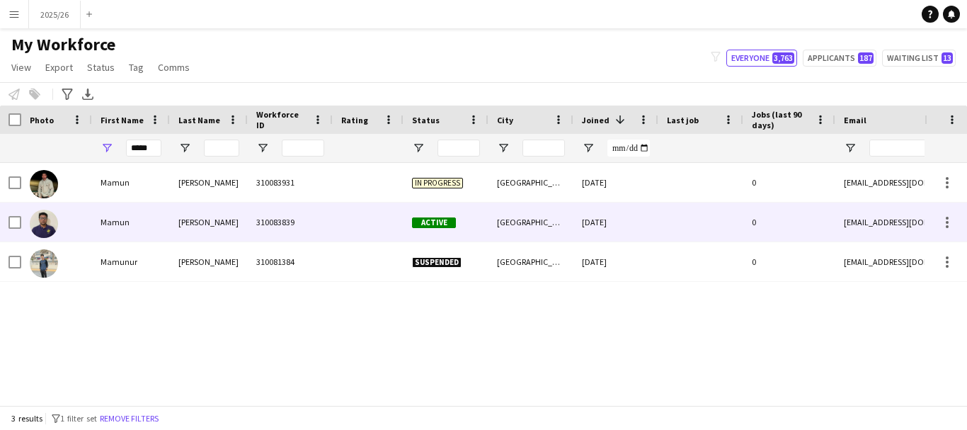
click at [376, 225] on div at bounding box center [368, 221] width 71 height 39
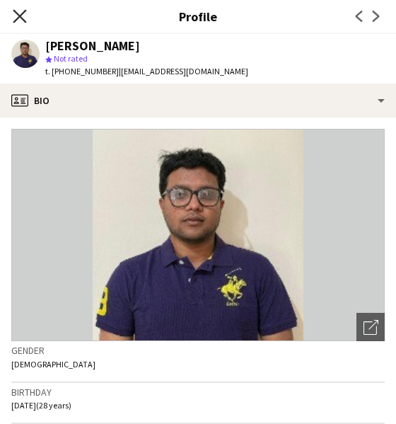
click at [16, 15] on icon "Close pop-in" at bounding box center [19, 15] width 13 height 13
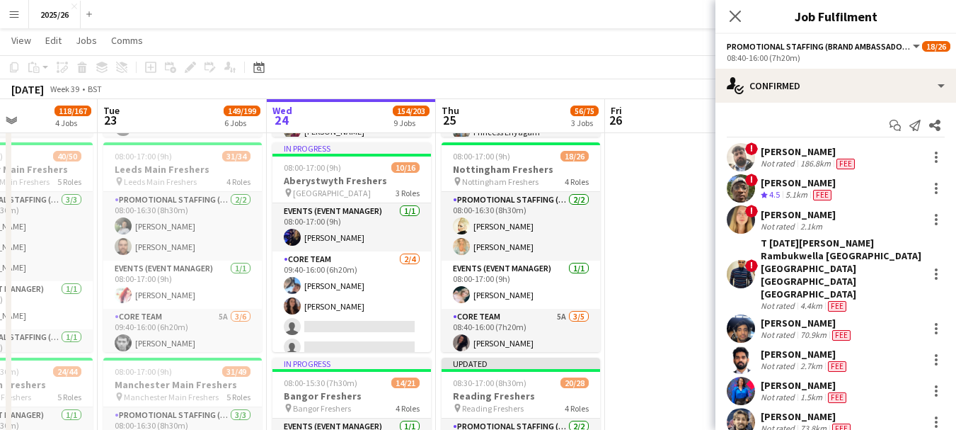
scroll to position [243, 0]
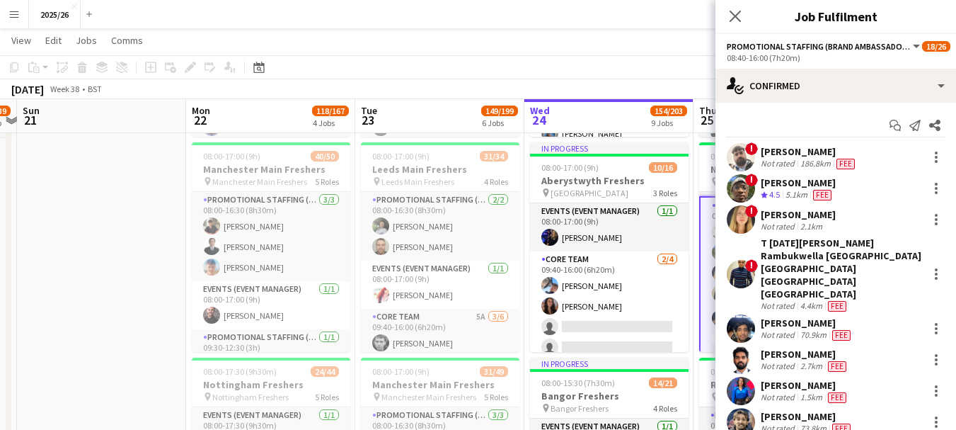
drag, startPoint x: 93, startPoint y: 269, endPoint x: 350, endPoint y: 245, distance: 258.0
click at [740, 24] on app-icon "Close pop-in" at bounding box center [735, 16] width 21 height 21
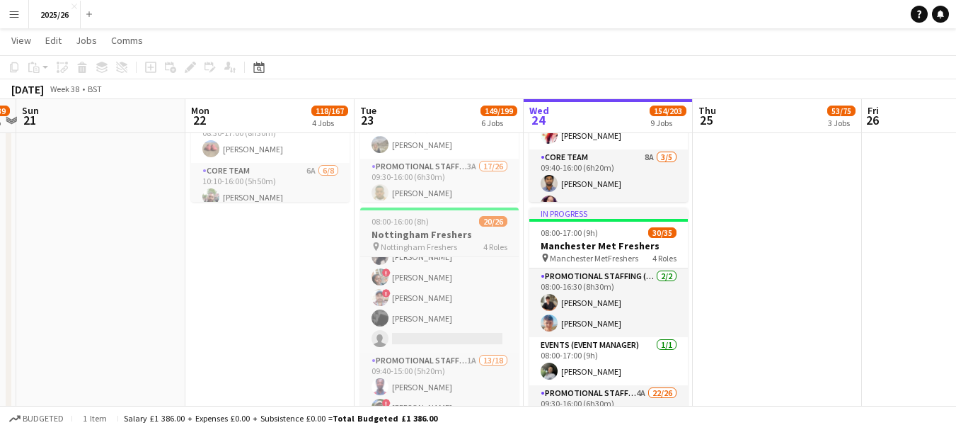
scroll to position [141, 0]
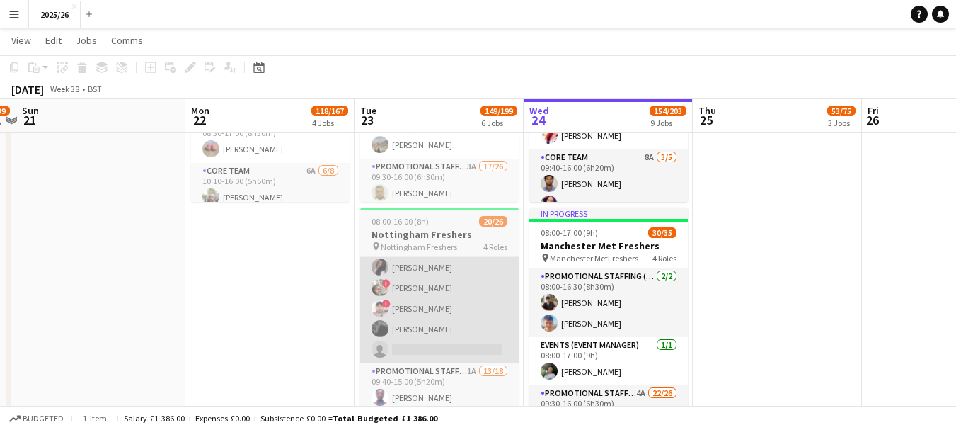
drag, startPoint x: 512, startPoint y: 310, endPoint x: 481, endPoint y: 298, distance: 34.0
click at [481, 298] on app-card-role "Core Team 2A 4/5 09:40-15:00 (5h20m) Yasmine Labidi ! Aishat Fadipe ! Subhadeep…" at bounding box center [439, 298] width 159 height 130
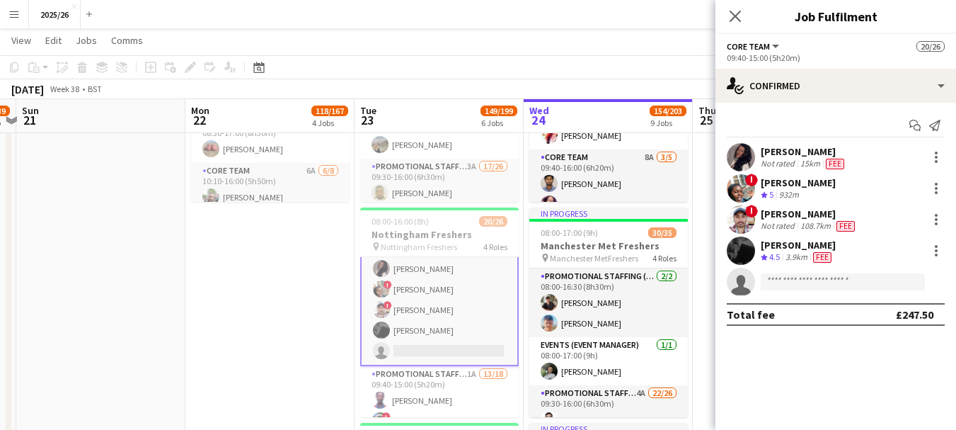
scroll to position [142, 0]
click at [766, 191] on icon "Crew rating" at bounding box center [764, 194] width 7 height 7
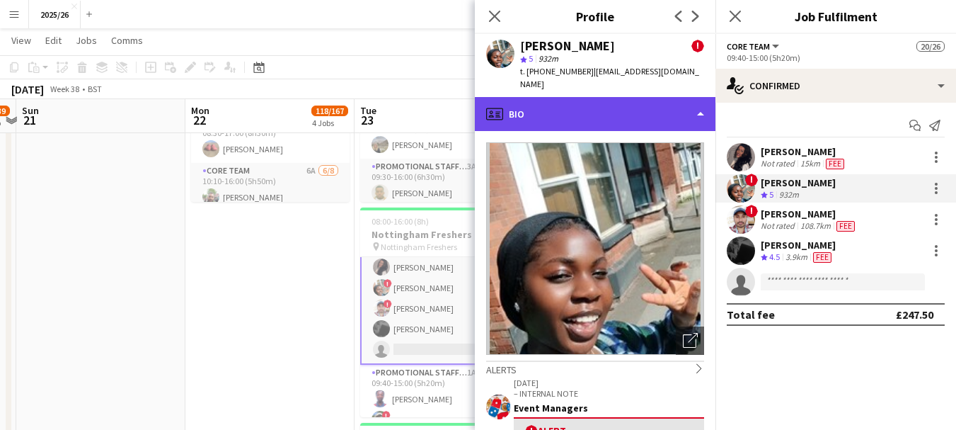
click at [624, 117] on div "profile Bio" at bounding box center [595, 114] width 241 height 34
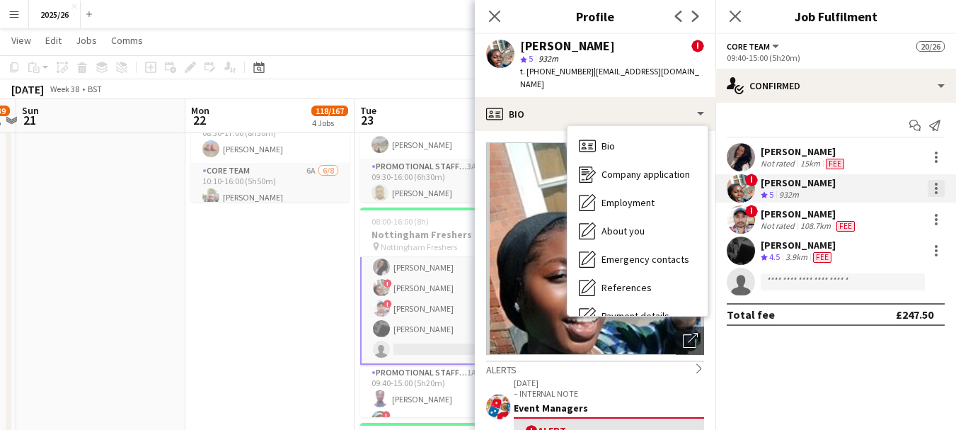
click at [936, 190] on div at bounding box center [936, 188] width 17 height 17
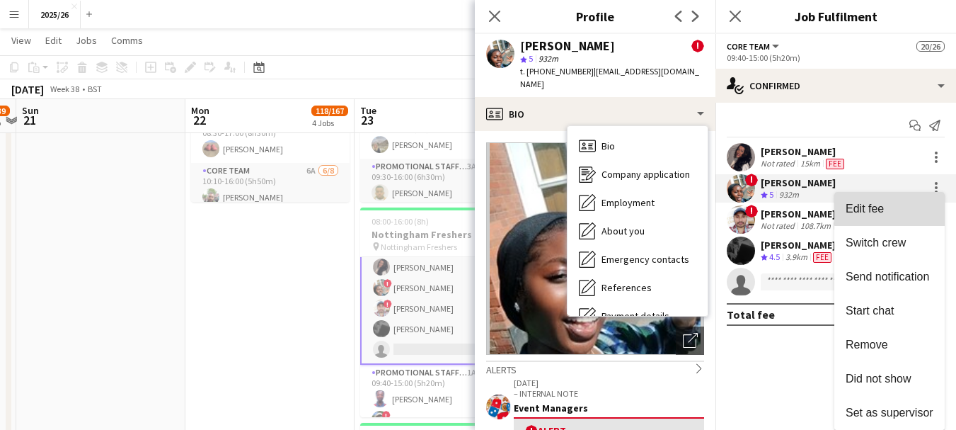
click at [893, 209] on span "Edit fee" at bounding box center [890, 208] width 88 height 13
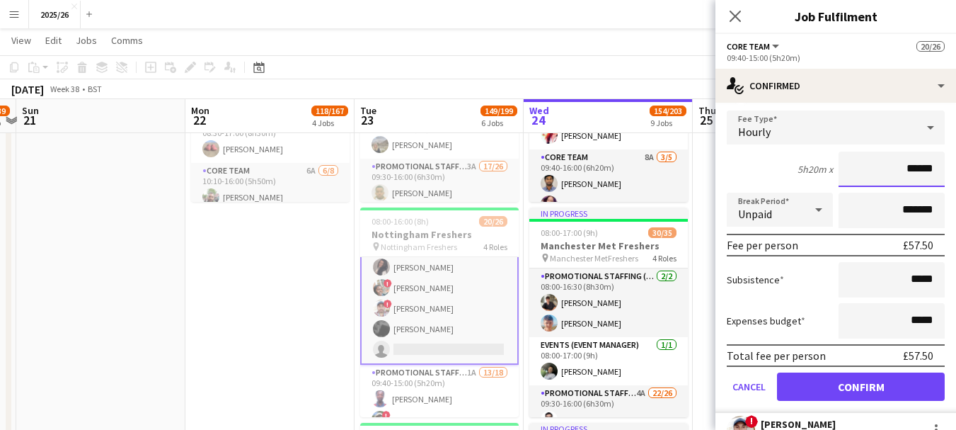
scroll to position [29, 0]
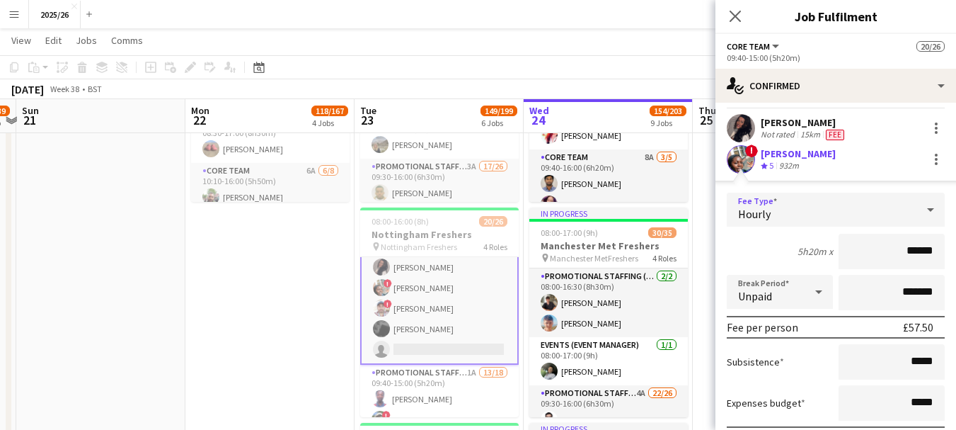
click at [892, 215] on div "Hourly" at bounding box center [822, 209] width 190 height 34
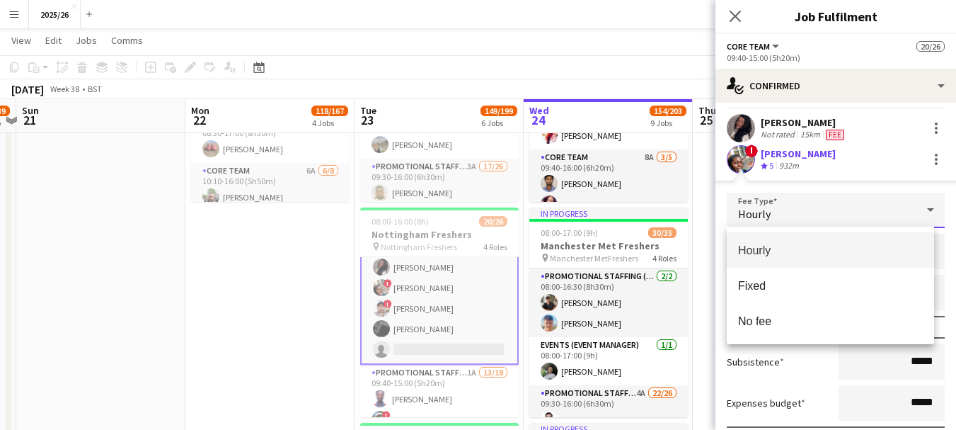
click at [809, 197] on div at bounding box center [478, 215] width 956 height 430
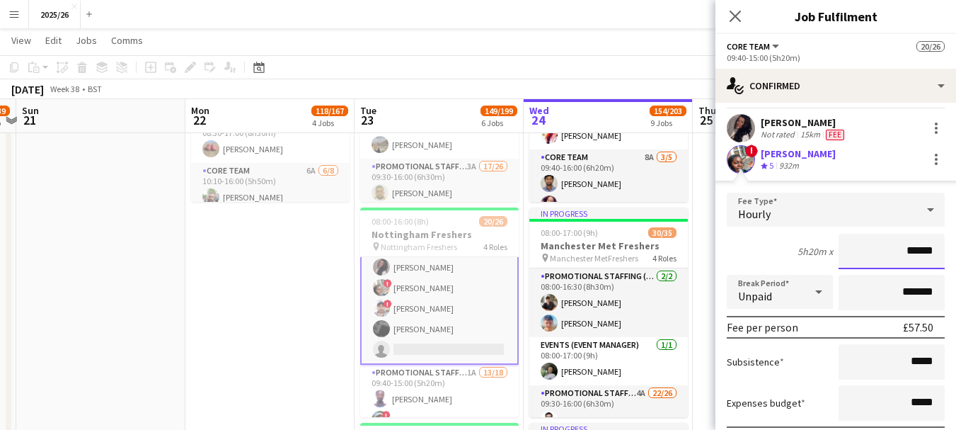
click at [870, 251] on input "******" at bounding box center [892, 251] width 106 height 35
click at [769, 289] on span "Unpaid" at bounding box center [755, 296] width 34 height 14
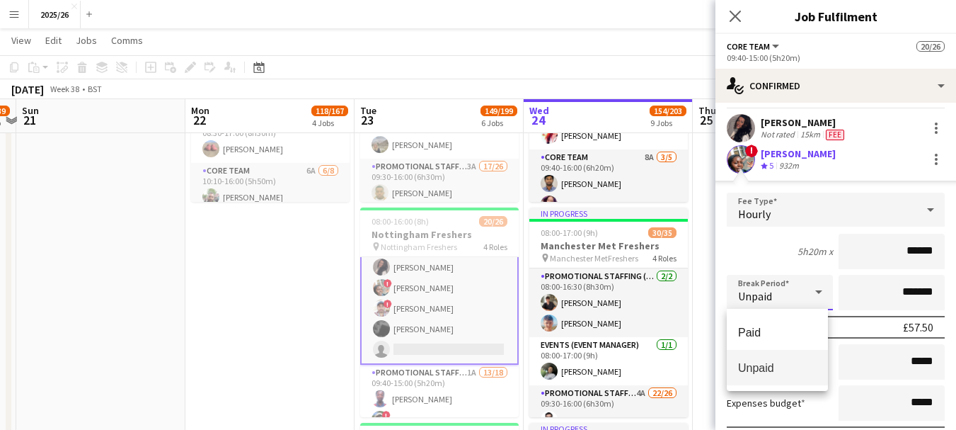
click at [742, 248] on div at bounding box center [478, 215] width 956 height 430
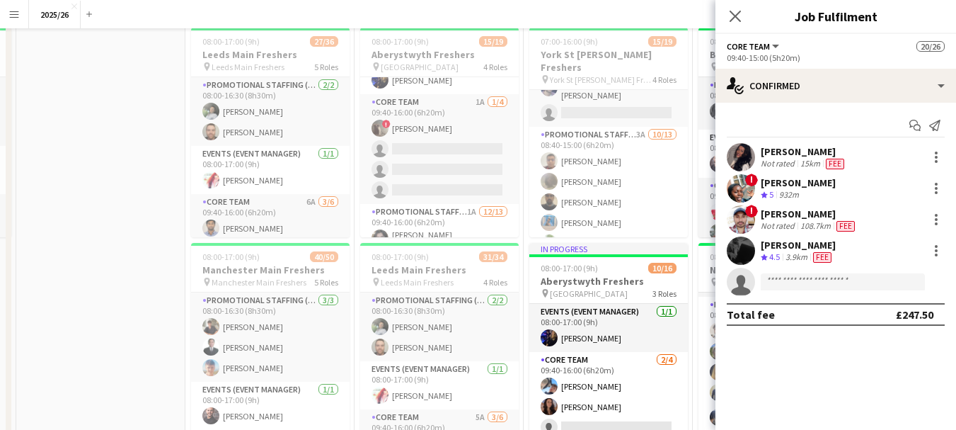
scroll to position [0, 0]
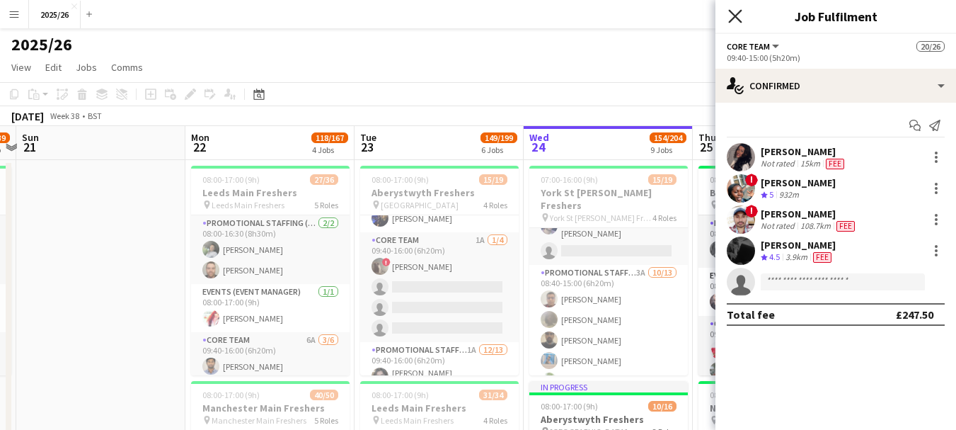
click at [738, 10] on icon "Close pop-in" at bounding box center [734, 15] width 13 height 13
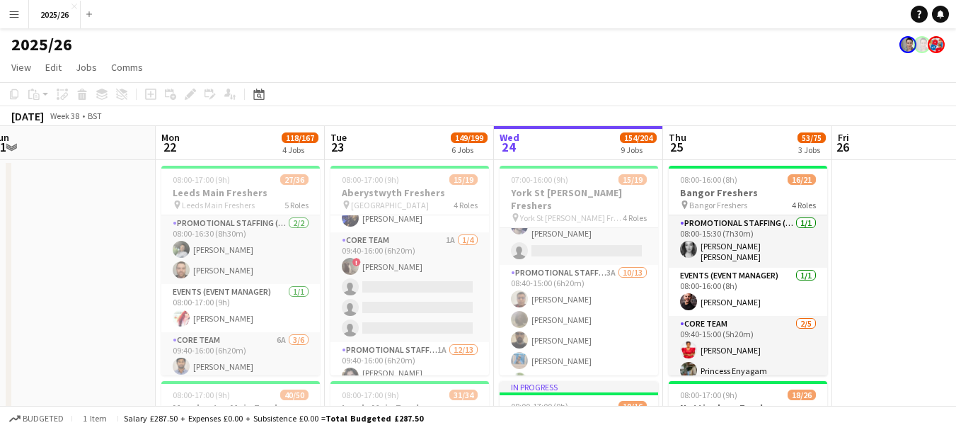
drag, startPoint x: 925, startPoint y: 209, endPoint x: 907, endPoint y: 199, distance: 20.9
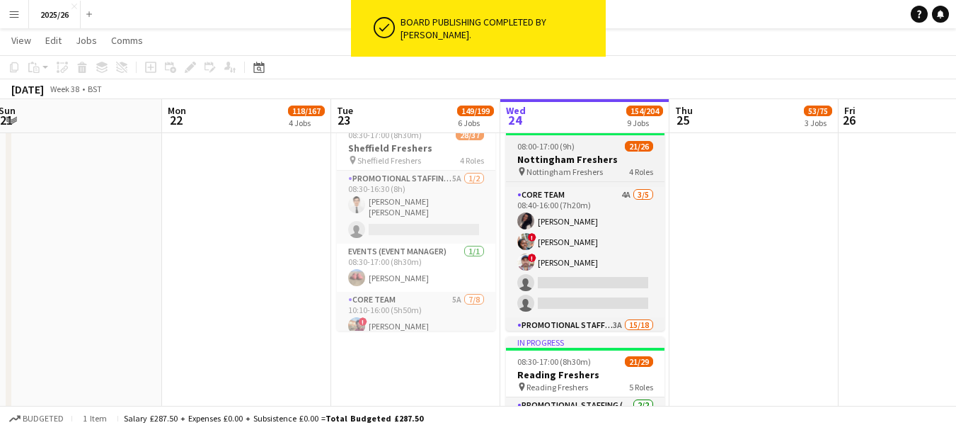
scroll to position [116, 0]
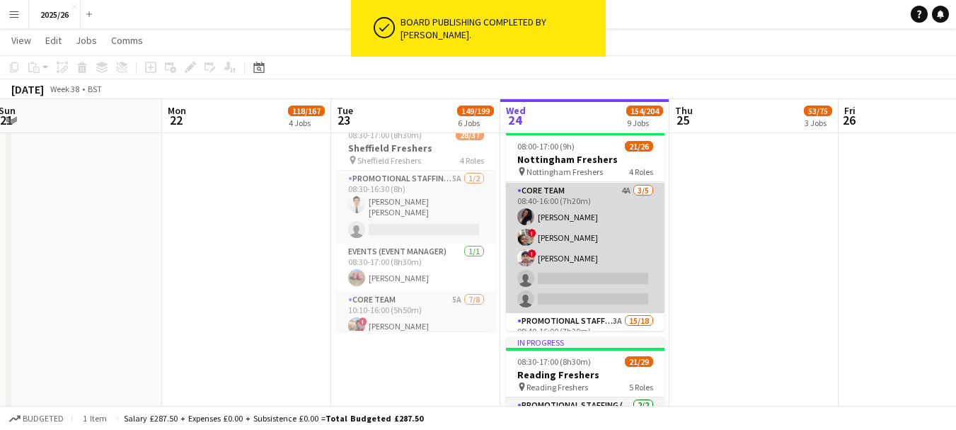
click at [619, 232] on app-card-role "Core Team 4A 3/5 08:40-16:00 (7h20m) Yasmine Labidi ! Aishat Fadipe ! Subhadeep…" at bounding box center [585, 248] width 159 height 130
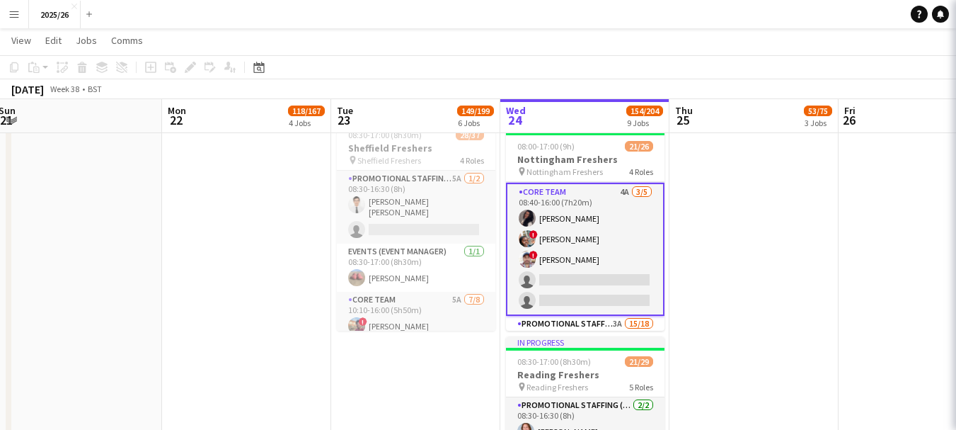
scroll to position [141, 0]
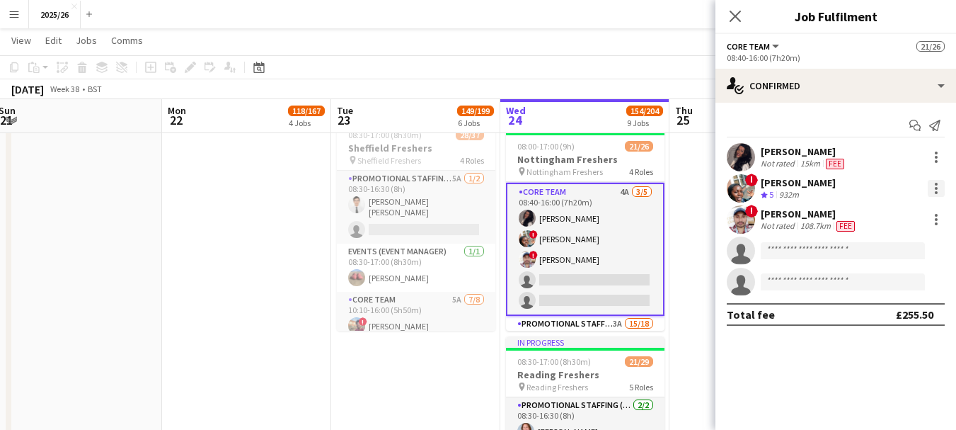
click at [939, 187] on div at bounding box center [936, 188] width 17 height 17
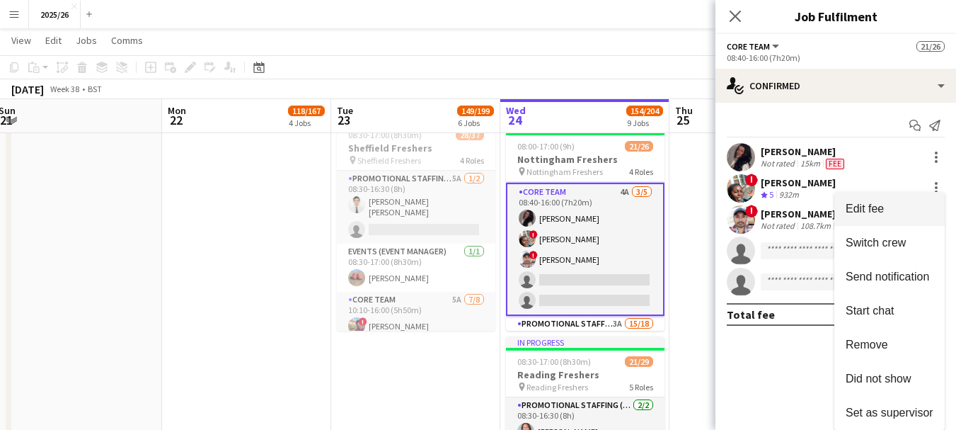
click at [869, 205] on span "Edit fee" at bounding box center [865, 208] width 38 height 12
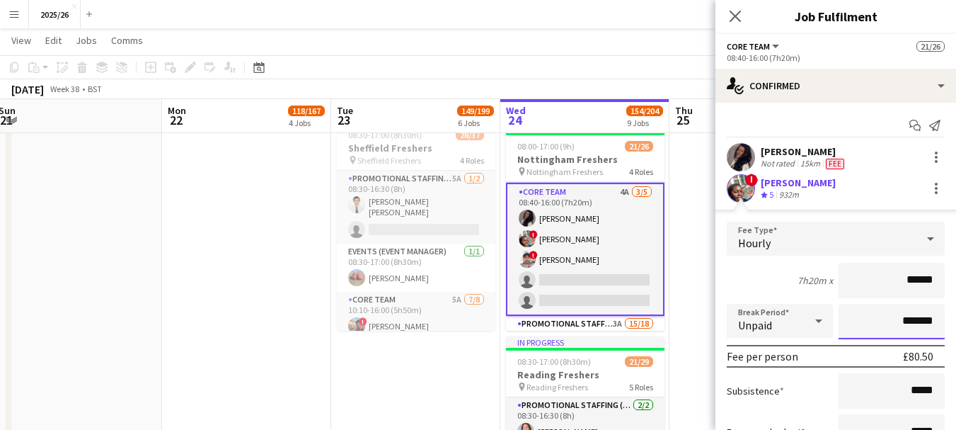
click at [896, 323] on input "*******" at bounding box center [892, 321] width 106 height 35
type input "******"
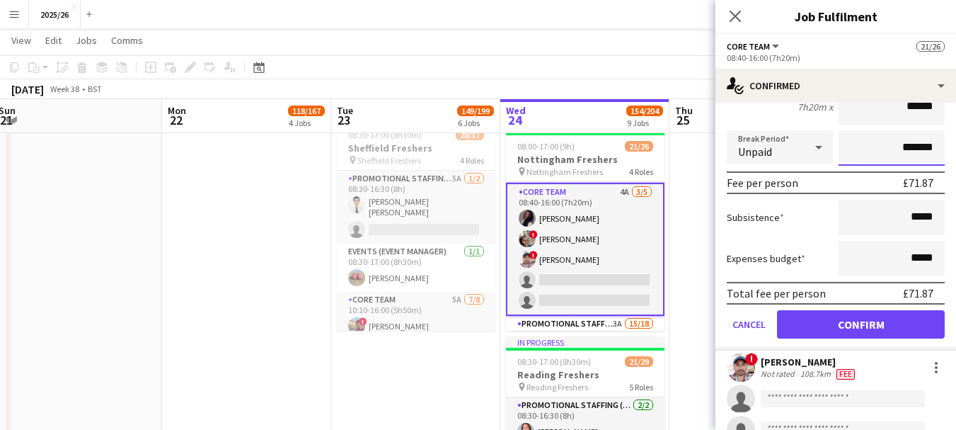
scroll to position [176, 0]
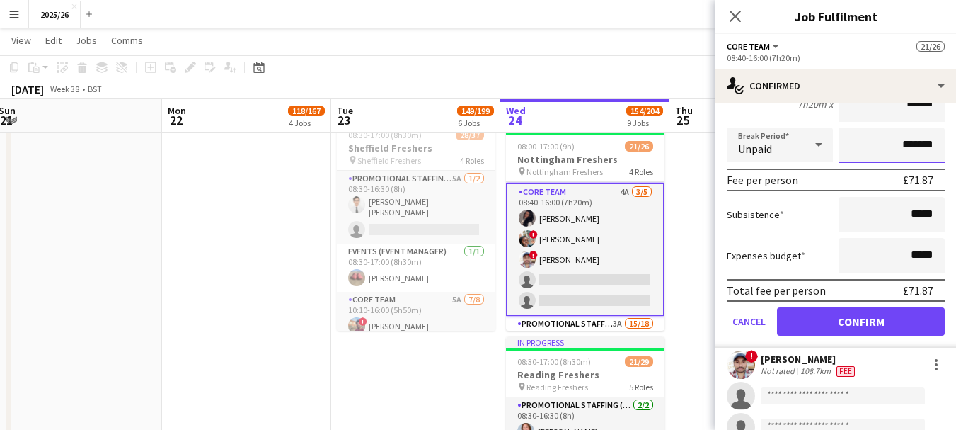
type input "******"
type input "*******"
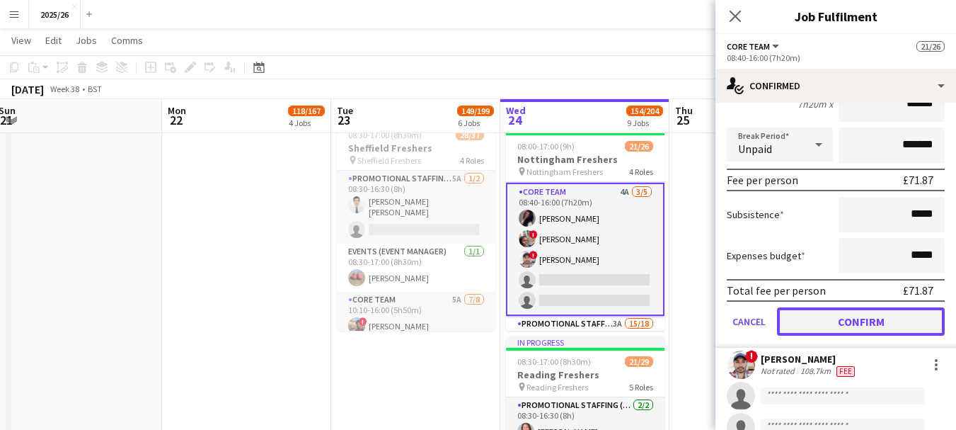
click at [920, 318] on button "Confirm" at bounding box center [861, 321] width 168 height 28
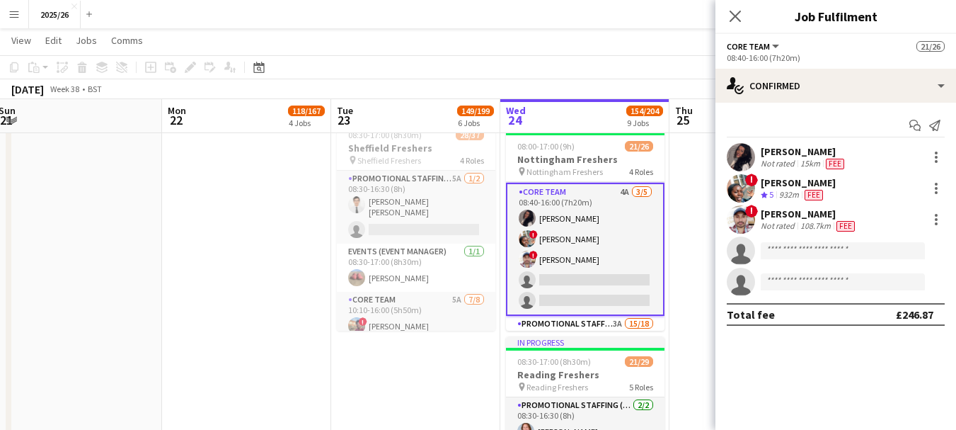
scroll to position [0, 0]
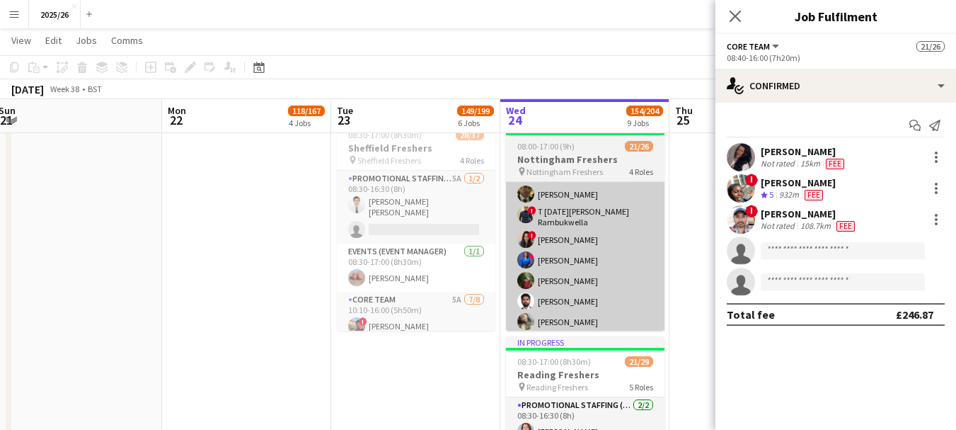
click at [610, 253] on app-card-role "Promotional Staffing (Brand Ambassadors) 3A 15/18 08:40-16:00 (7h20m) Olanrewaj…" at bounding box center [585, 342] width 159 height 406
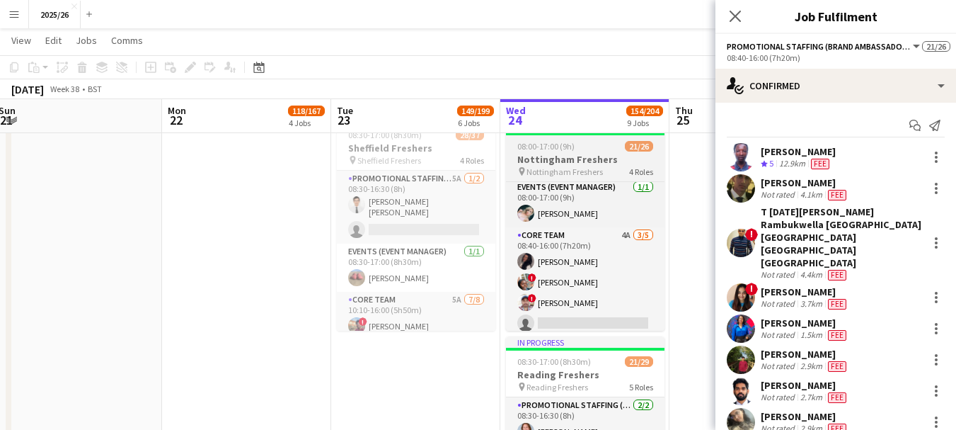
scroll to position [75, 0]
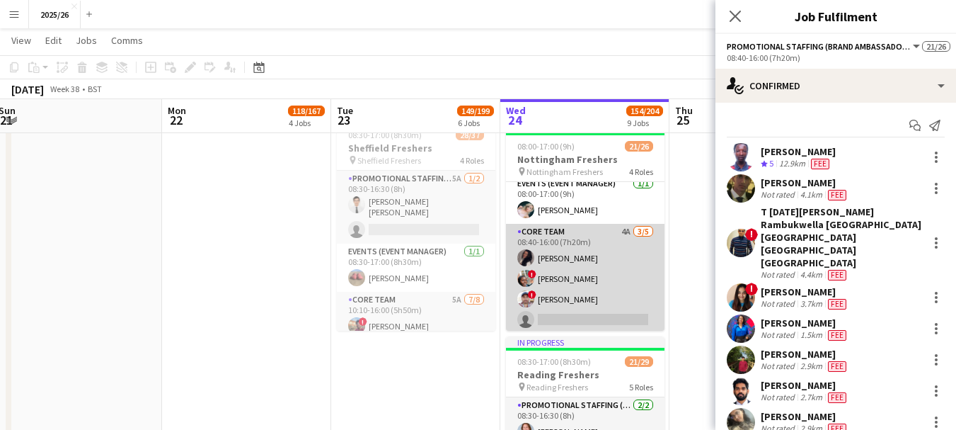
click at [611, 260] on app-card-role "Core Team 4A 3/5 08:40-16:00 (7h20m) Yasmine Labidi ! Aishat Fadipe ! Subhadeep…" at bounding box center [585, 289] width 159 height 130
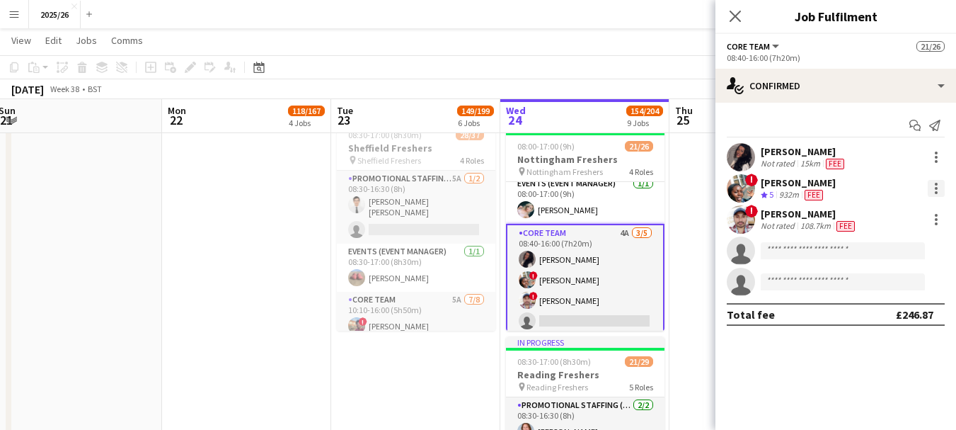
click at [936, 183] on div at bounding box center [936, 184] width 3 height 3
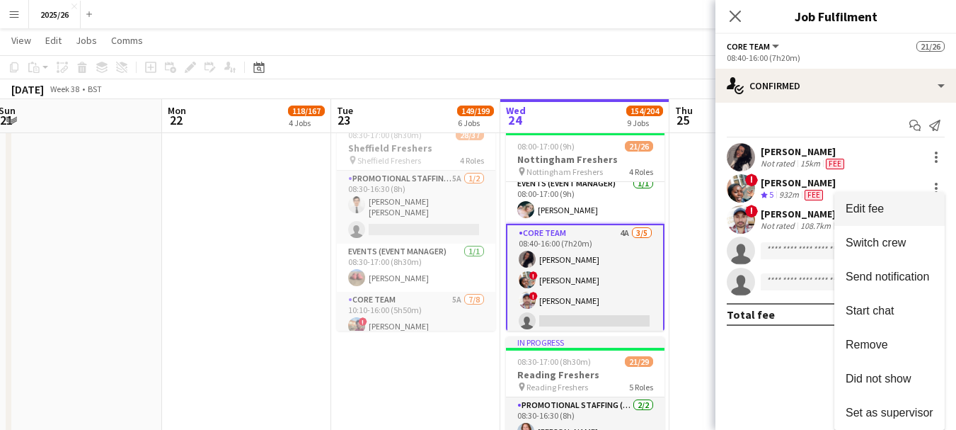
click at [880, 210] on span "Edit fee" at bounding box center [865, 208] width 38 height 12
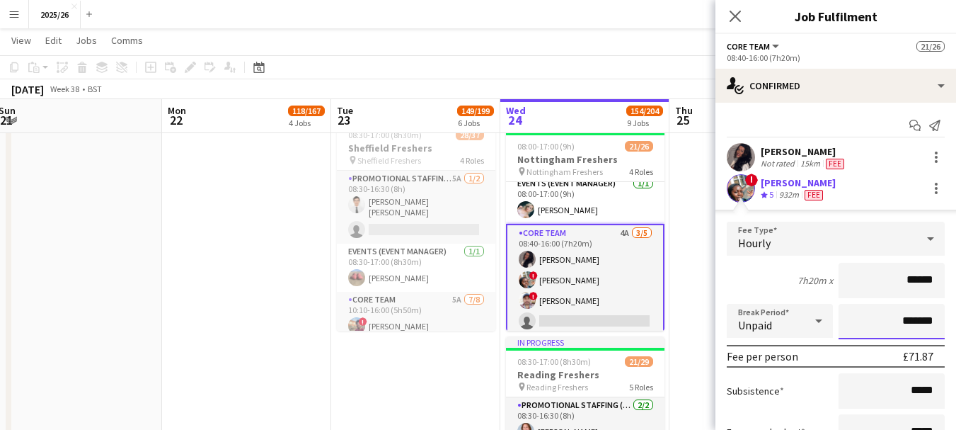
click at [895, 321] on input "*******" at bounding box center [892, 321] width 106 height 35
click at [897, 316] on input "*******" at bounding box center [892, 321] width 106 height 35
type input "******"
type input "*******"
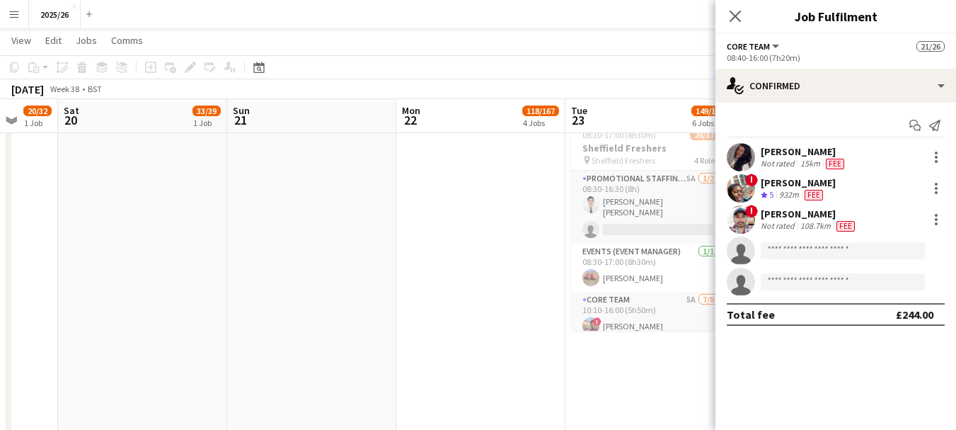
drag, startPoint x: 183, startPoint y: 231, endPoint x: 358, endPoint y: 272, distance: 179.4
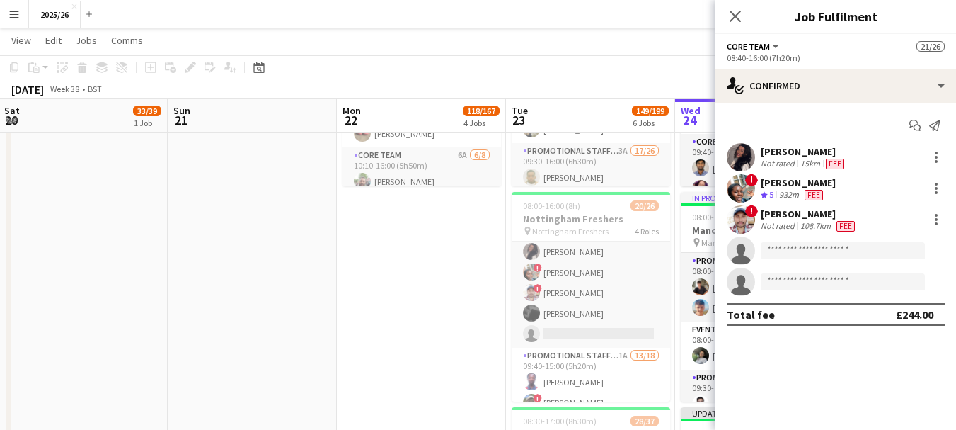
scroll to position [829, 0]
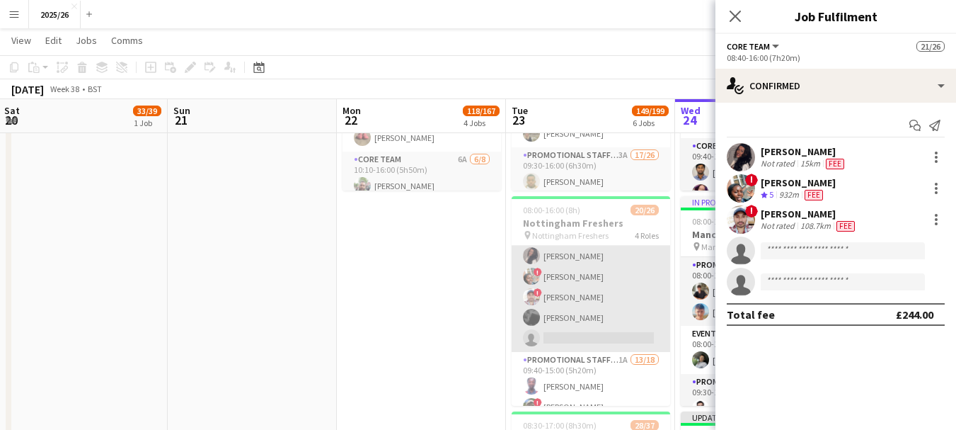
click at [623, 289] on app-card-role "Core Team 2A 4/5 09:40-15:00 (5h20m) Yasmine Labidi ! Aishat Fadipe ! Subhadeep…" at bounding box center [591, 287] width 159 height 130
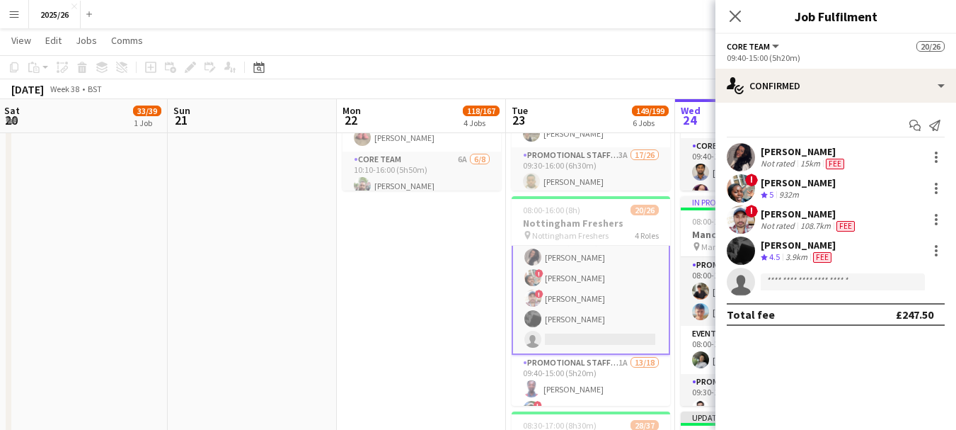
scroll to position [142, 0]
click at [937, 185] on div at bounding box center [936, 188] width 17 height 17
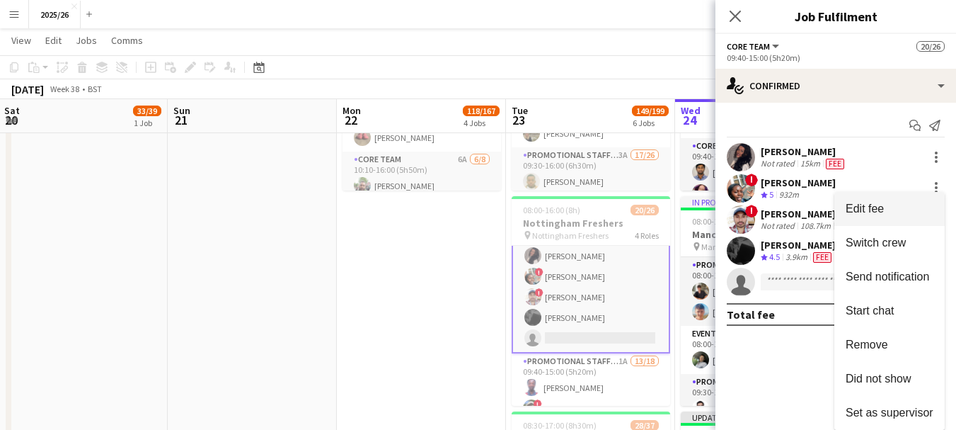
click at [869, 209] on span "Edit fee" at bounding box center [865, 208] width 38 height 12
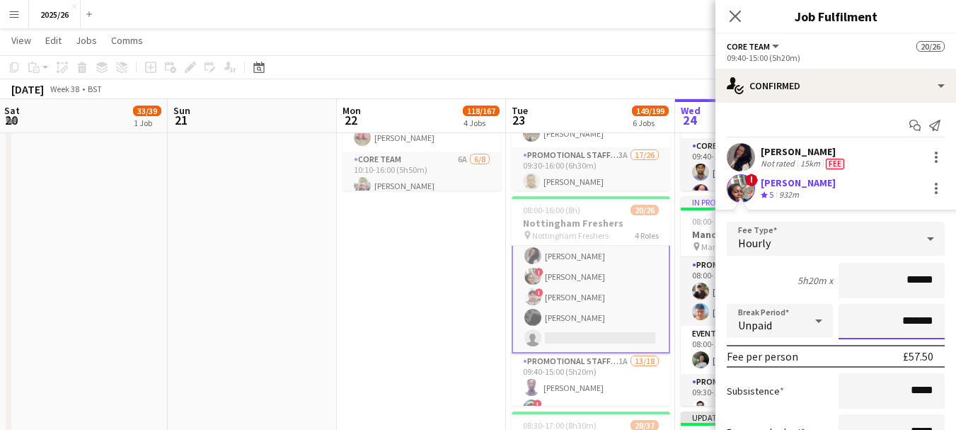
click at [894, 328] on input "*******" at bounding box center [892, 321] width 106 height 35
type input "******"
type input "*******"
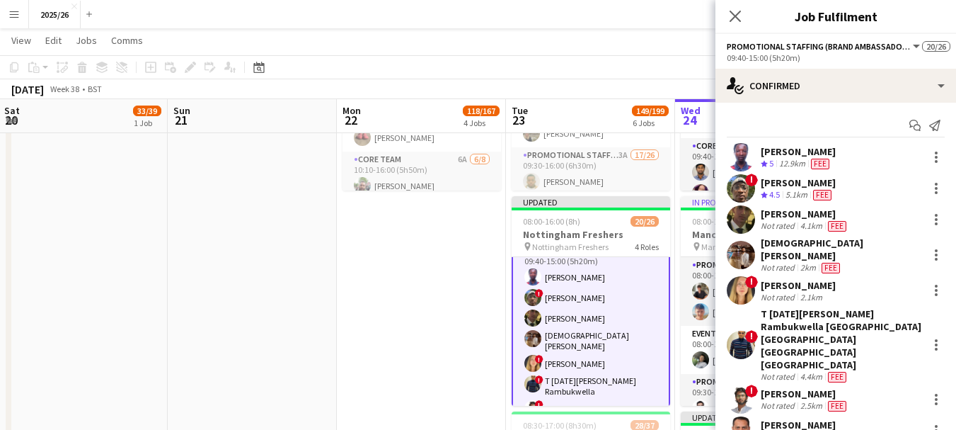
scroll to position [261, 0]
click at [928, 187] on div at bounding box center [936, 188] width 17 height 17
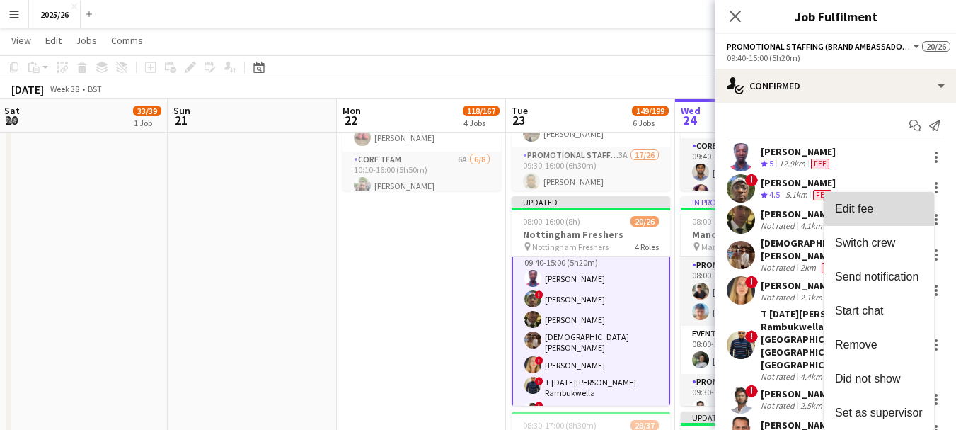
click at [890, 205] on span "Edit fee" at bounding box center [879, 208] width 88 height 13
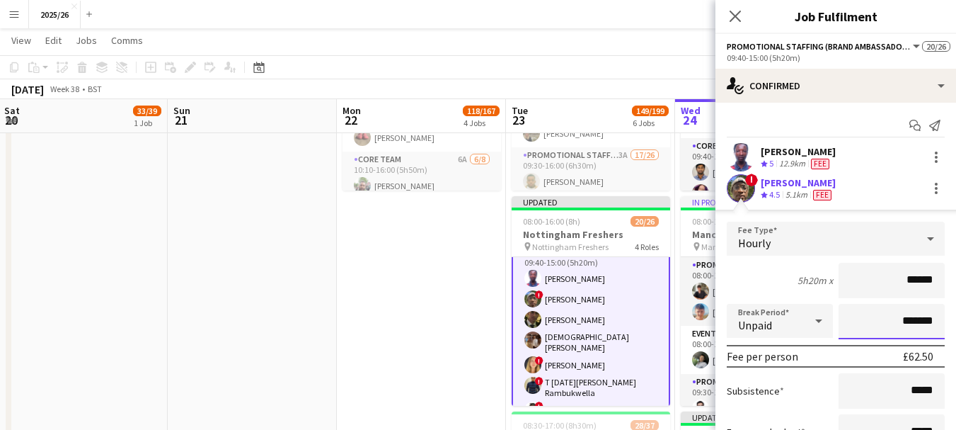
click at [892, 328] on input "*******" at bounding box center [892, 321] width 106 height 35
type input "*******"
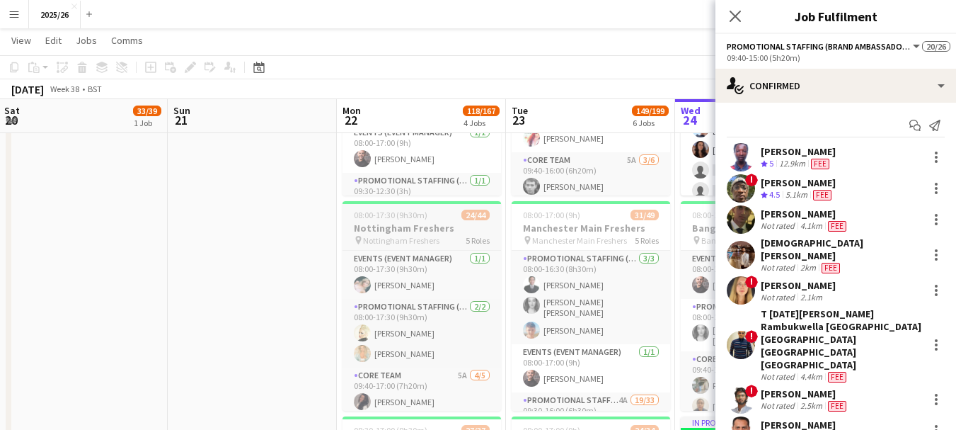
scroll to position [140, 0]
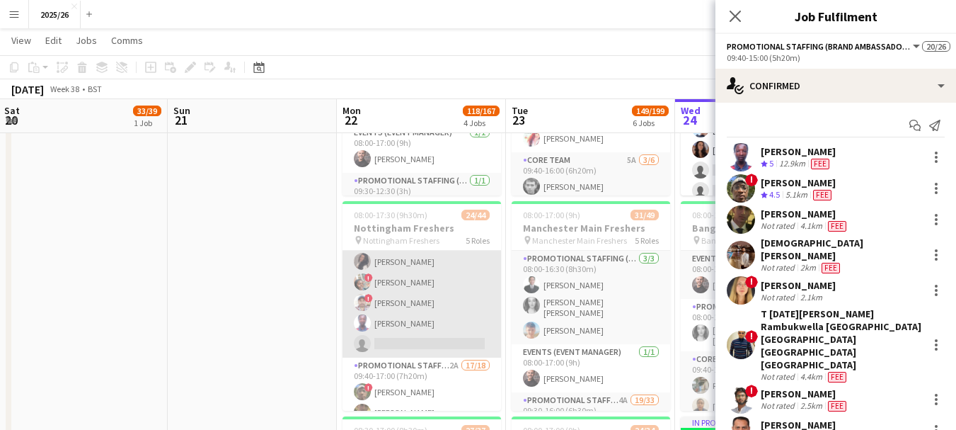
click at [427, 328] on app-card-role "Core Team 5A 4/5 09:40-17:00 (7h20m) Yasmine Labidi ! Aishat Fadipe ! Subhadeep…" at bounding box center [422, 292] width 159 height 130
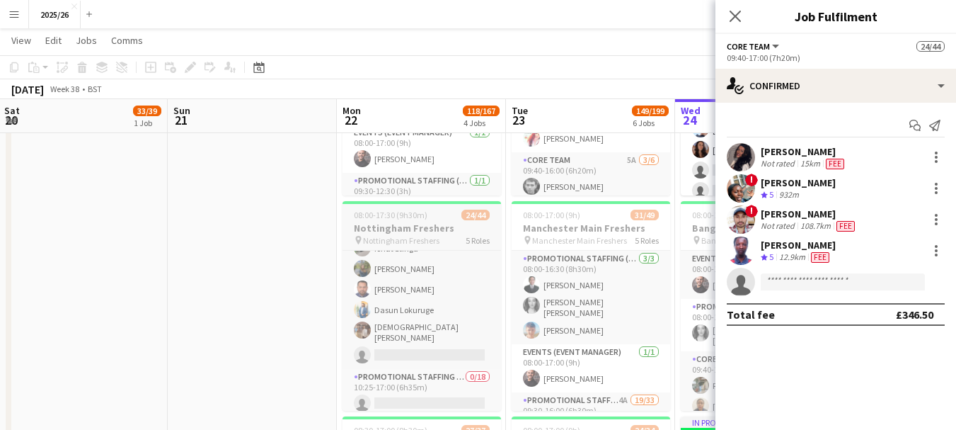
scroll to position [519, 0]
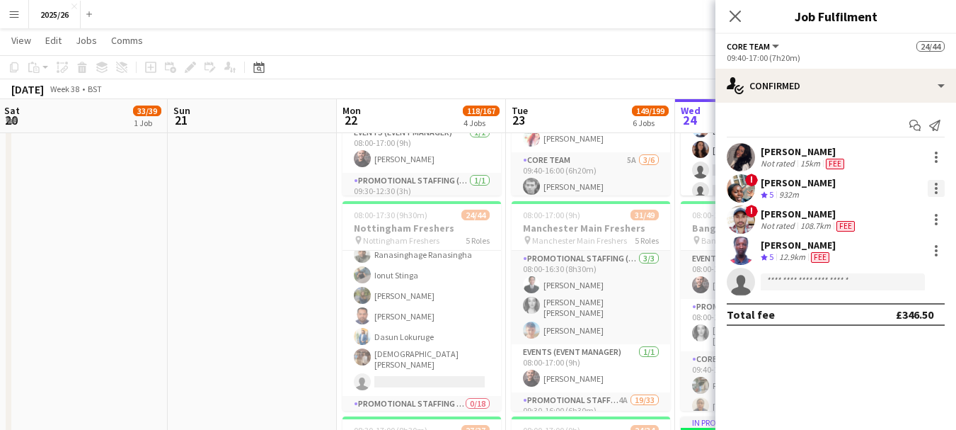
click at [934, 193] on div at bounding box center [936, 188] width 17 height 17
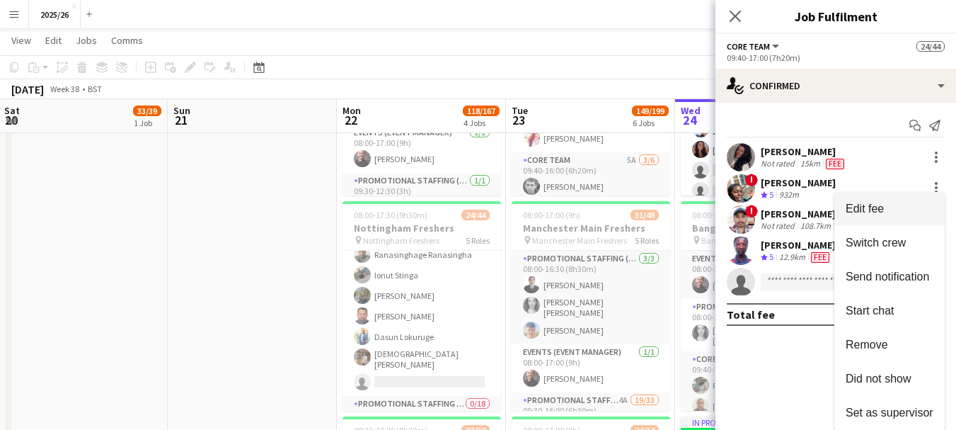
click at [885, 208] on span "Edit fee" at bounding box center [890, 208] width 88 height 13
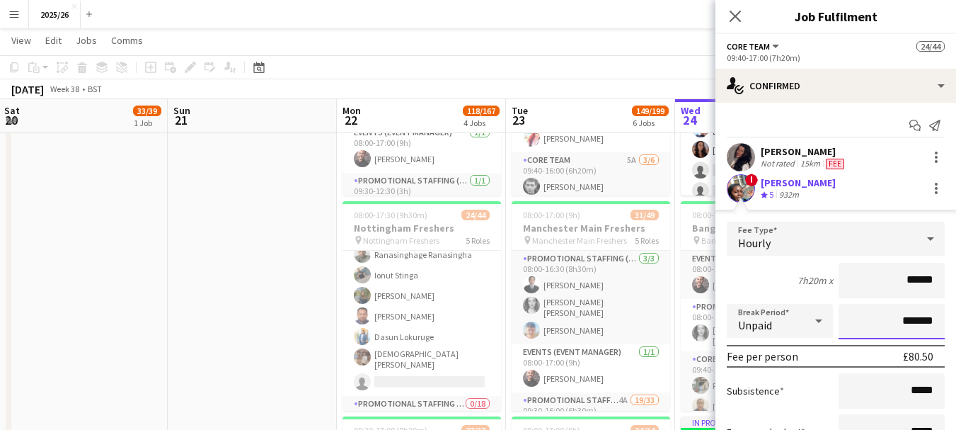
click at [897, 311] on input "*******" at bounding box center [892, 321] width 106 height 35
type input "*******"
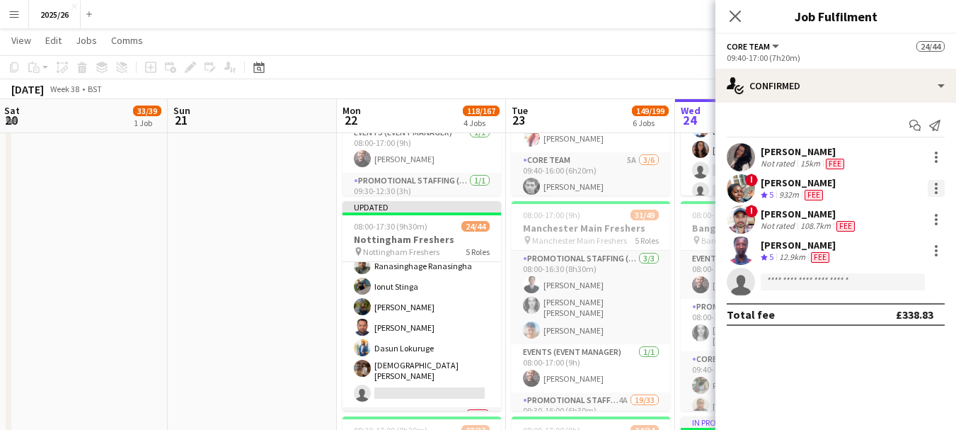
click at [931, 190] on div at bounding box center [936, 188] width 17 height 17
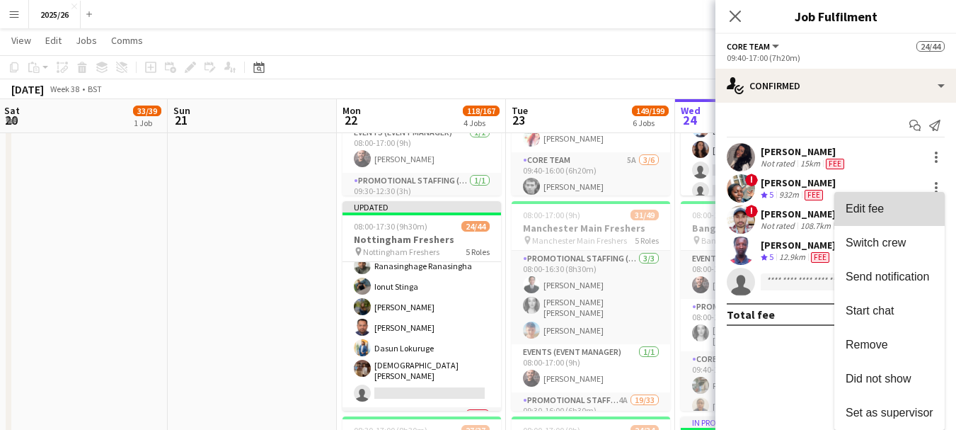
click at [889, 207] on span "Edit fee" at bounding box center [890, 208] width 88 height 13
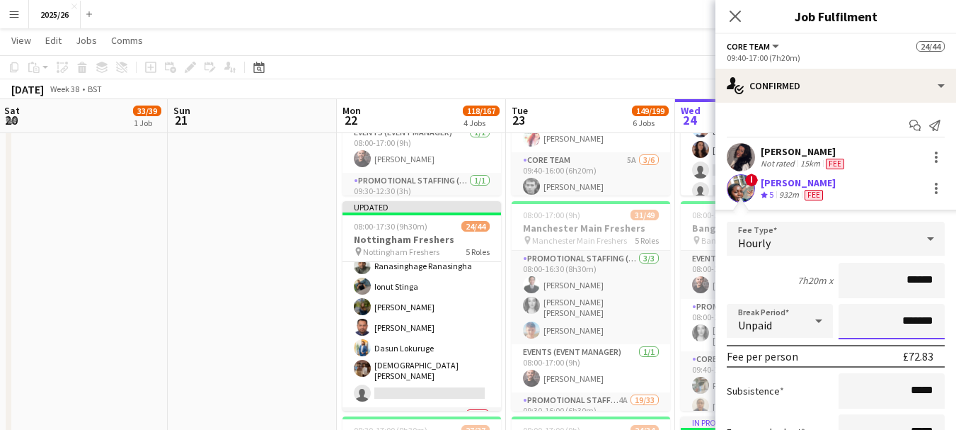
click at [895, 316] on input "*******" at bounding box center [892, 321] width 106 height 35
type input "*******"
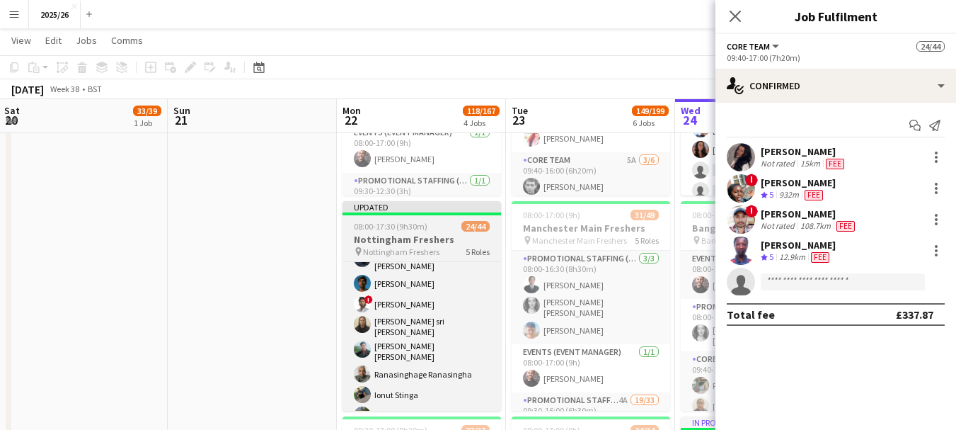
scroll to position [344, 0]
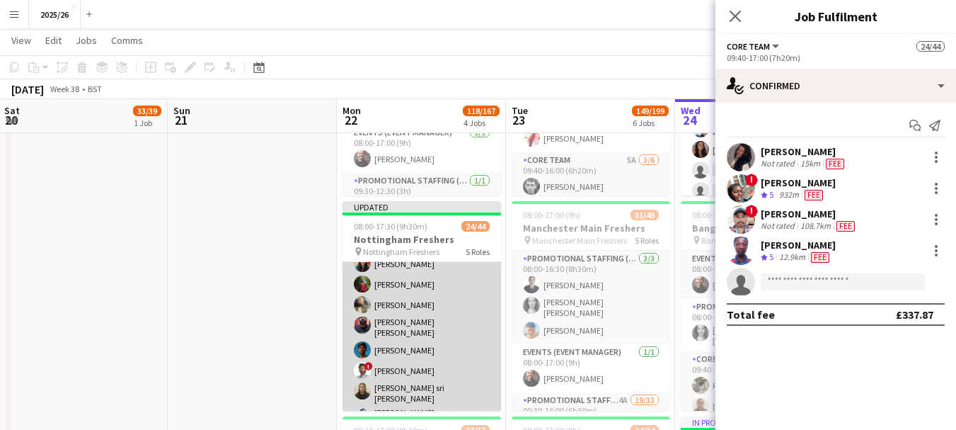
click at [439, 323] on app-card-role "Promotional Staffing (Brand Ambassadors) 2A 17/18 09:40-17:00 (7h20m) ! Benjami…" at bounding box center [422, 375] width 159 height 414
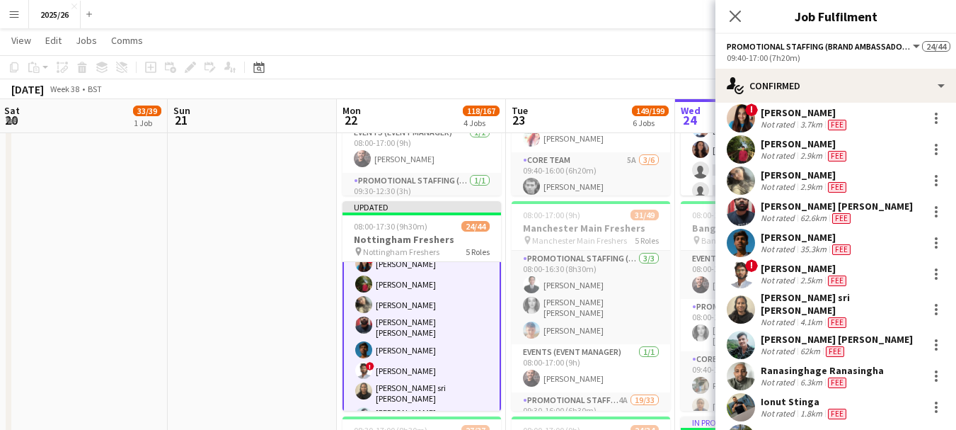
scroll to position [126, 0]
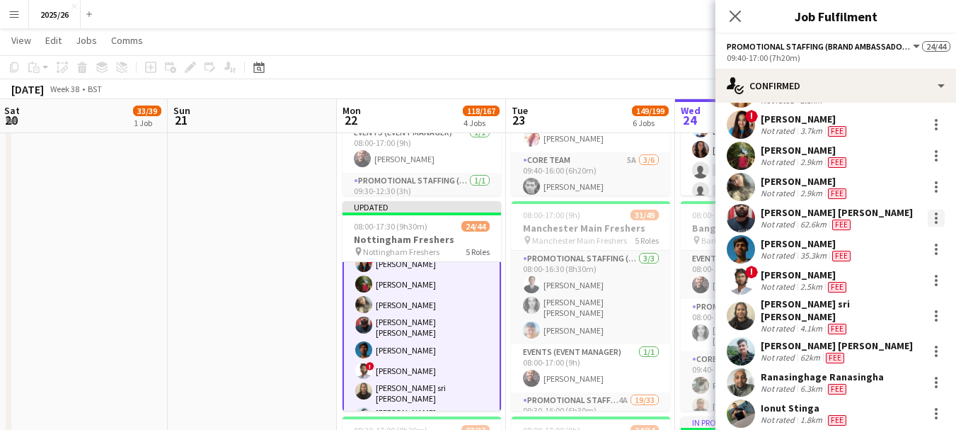
click at [935, 219] on div at bounding box center [936, 218] width 3 height 3
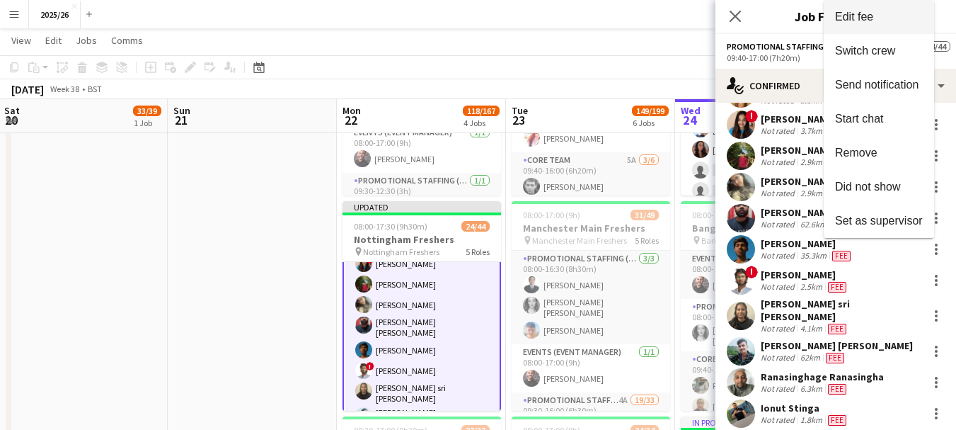
click at [872, 28] on button "Edit fee" at bounding box center [879, 17] width 110 height 34
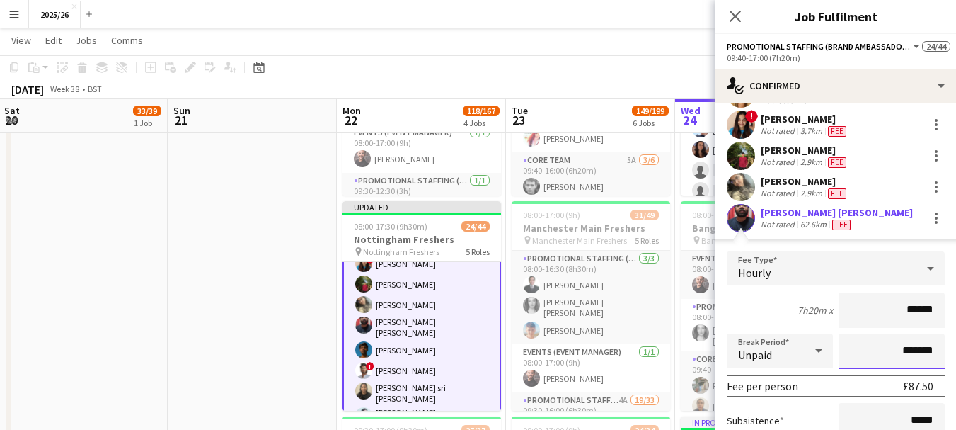
click at [892, 350] on input "*******" at bounding box center [892, 350] width 106 height 35
type input "*******"
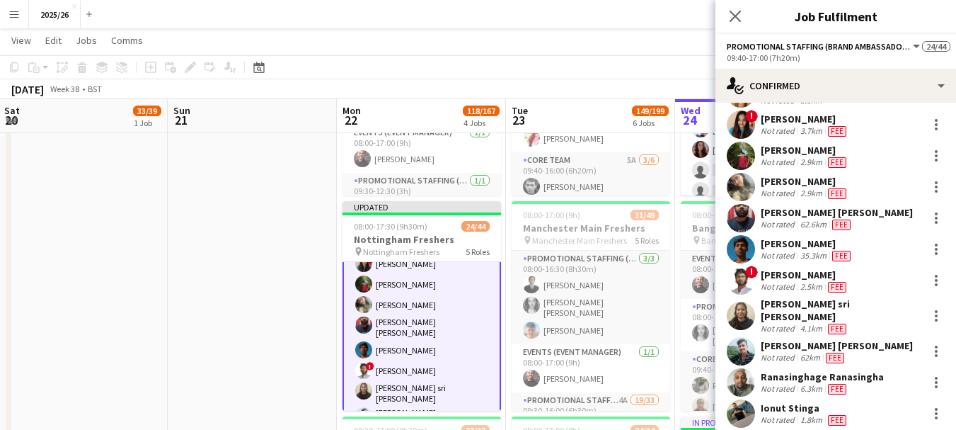
click at [732, 25] on div "Close pop-in" at bounding box center [736, 16] width 40 height 33
click at [737, 9] on icon "Close pop-in" at bounding box center [734, 15] width 13 height 13
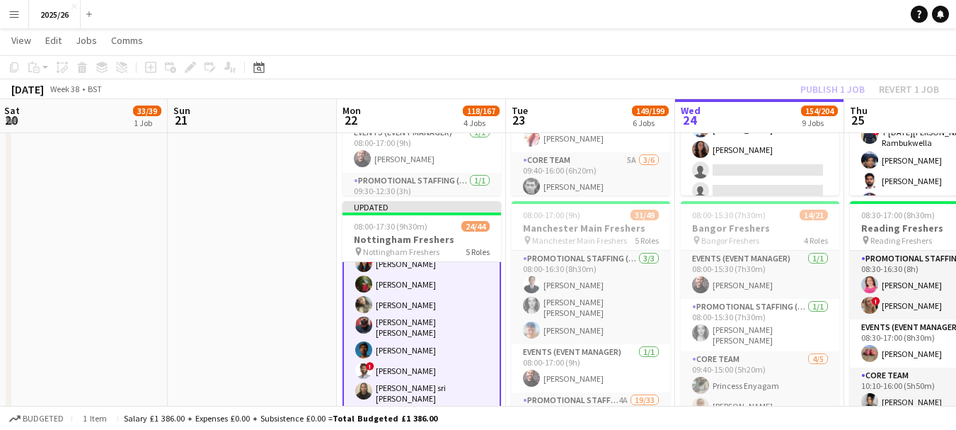
click at [836, 93] on div "Publish 1 job Revert 1 job" at bounding box center [869, 89] width 173 height 18
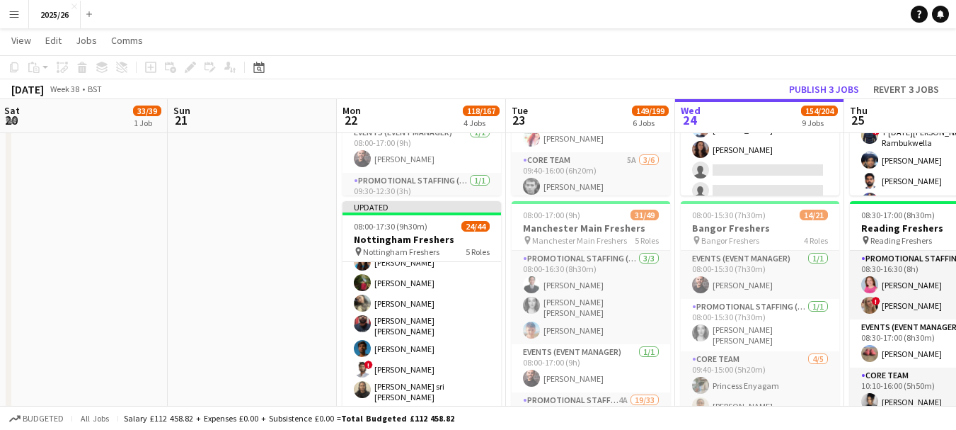
scroll to position [341, 0]
click at [836, 93] on button "Publish 3 jobs" at bounding box center [823, 89] width 81 height 18
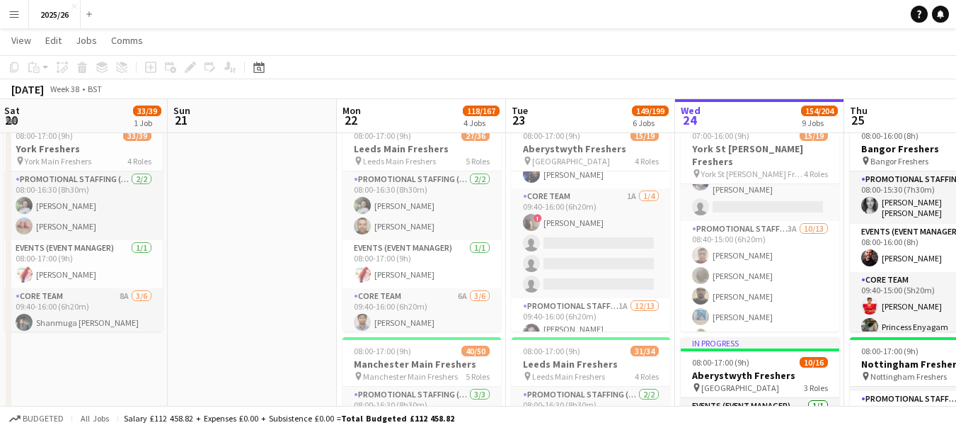
scroll to position [46, 0]
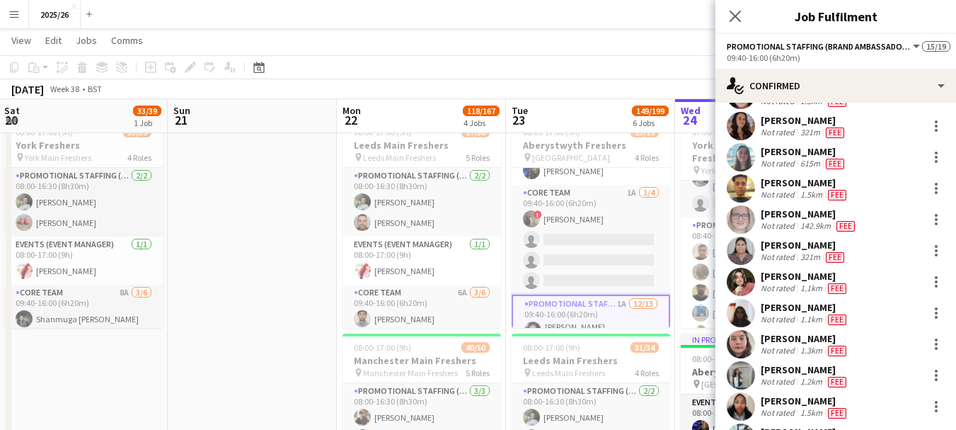
scroll to position [68, 0]
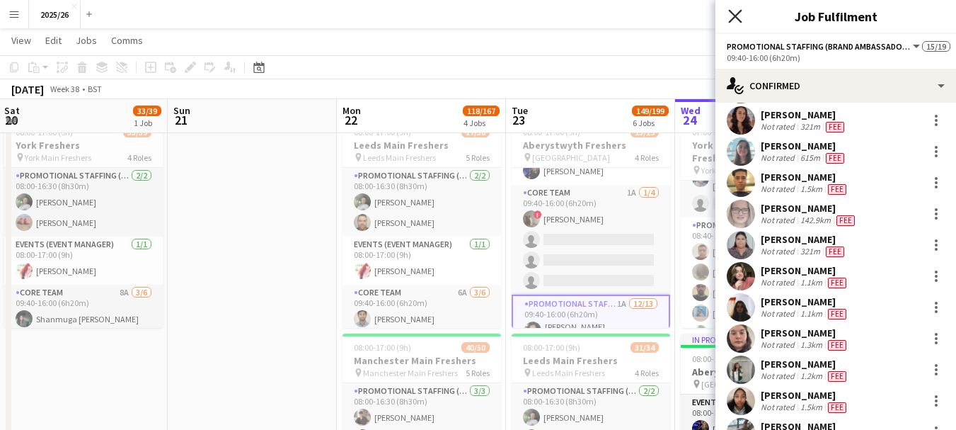
click at [735, 21] on icon "Close pop-in" at bounding box center [734, 15] width 13 height 13
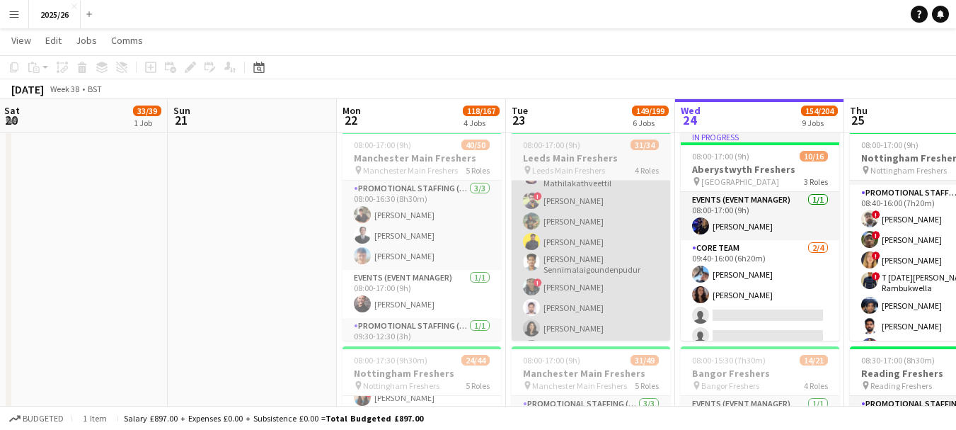
scroll to position [500, 0]
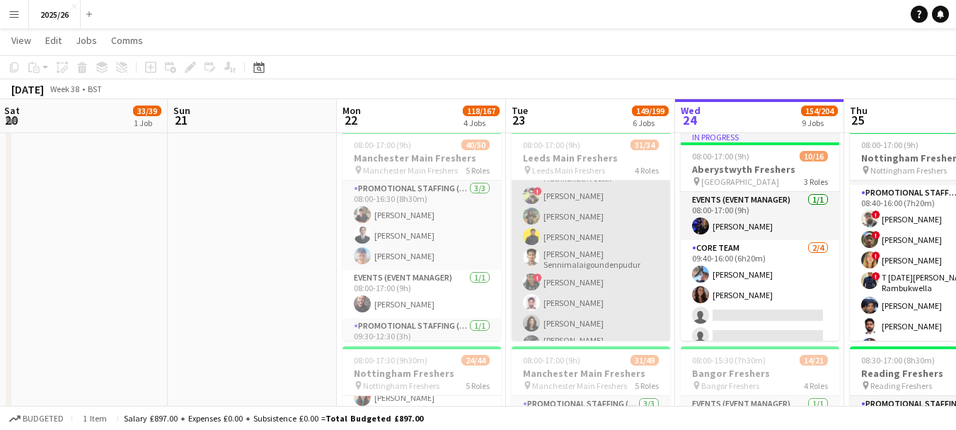
click at [625, 288] on app-card-role "Promotional Staffing (Brand Ambassadors) 25/25 09:40-16:00 (6h20m) Mary Shirley…" at bounding box center [591, 229] width 159 height 562
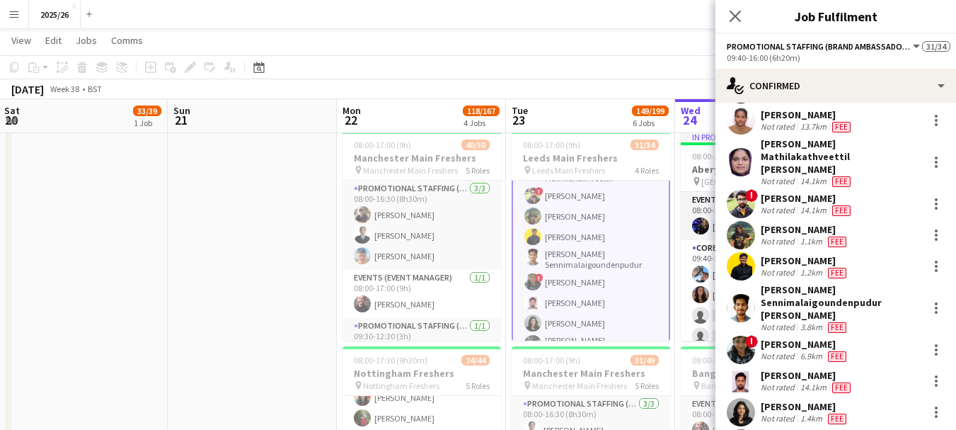
scroll to position [381, 0]
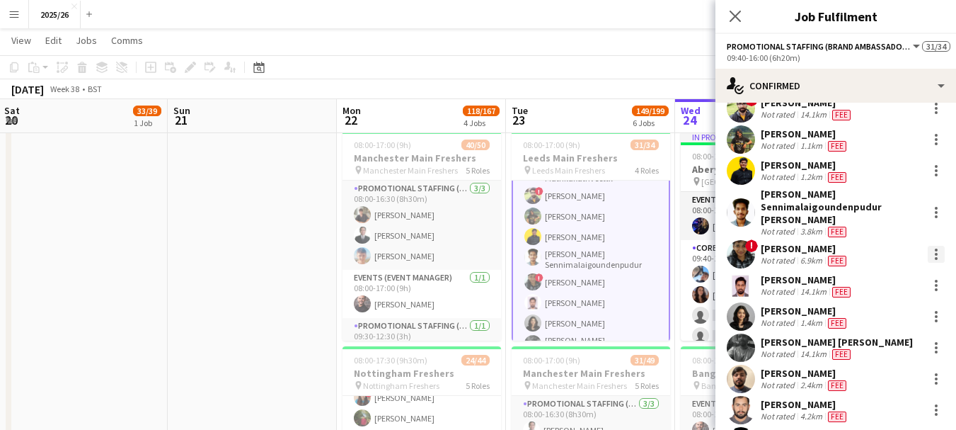
click at [928, 246] on div at bounding box center [936, 254] width 17 height 17
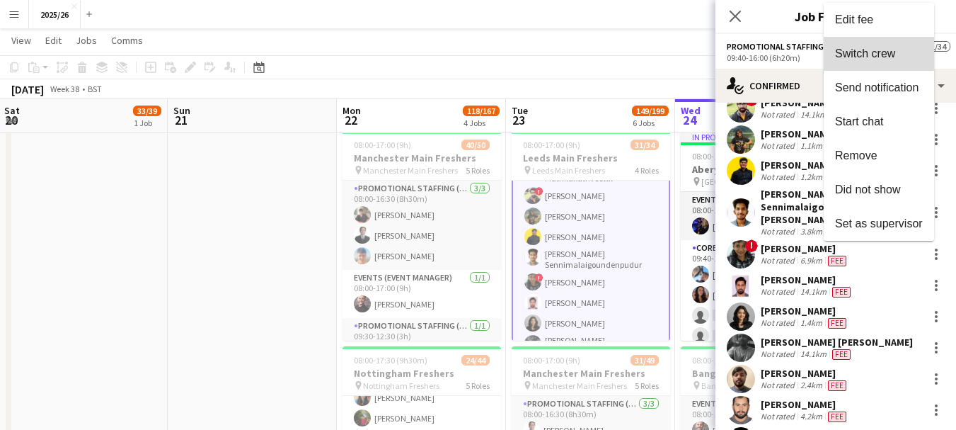
click at [870, 50] on span "Switch crew" at bounding box center [865, 53] width 60 height 12
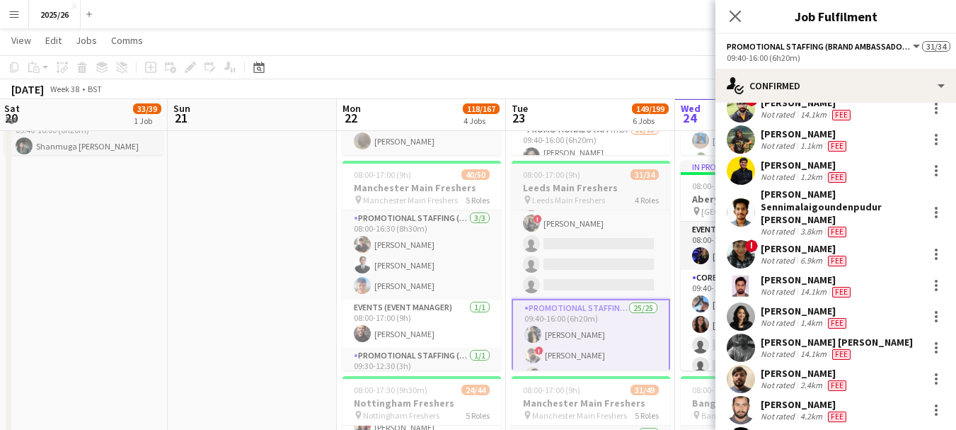
scroll to position [175, 0]
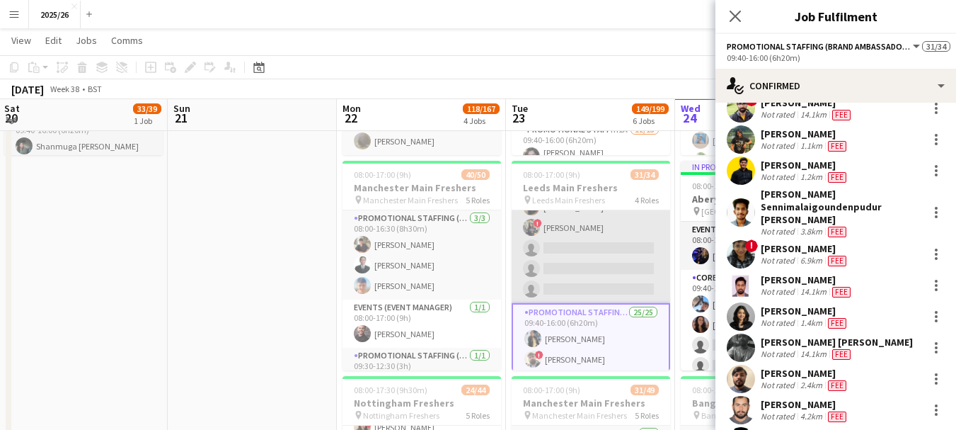
click at [617, 277] on app-card-role "Core Team 5A 3/6 09:40-16:00 (6h20m) Nicholas Slinger Lucie Furness ! Susmita S…" at bounding box center [591, 227] width 159 height 151
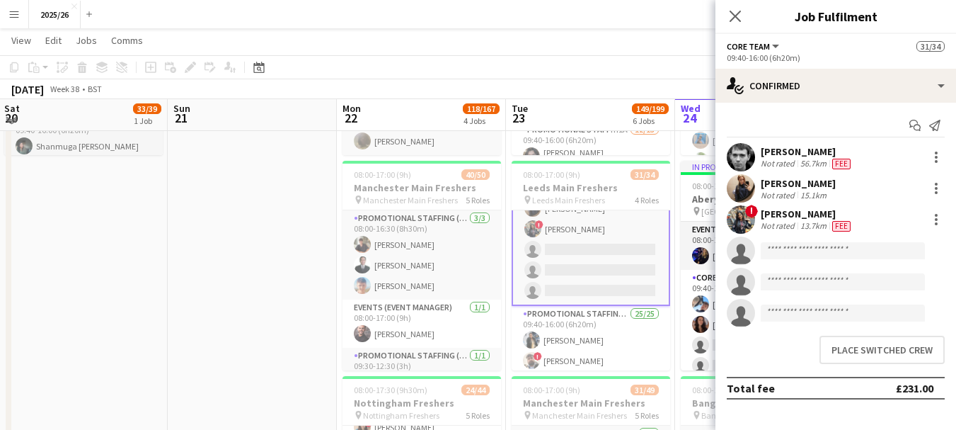
scroll to position [176, 0]
click at [890, 356] on button "Place switched crew" at bounding box center [882, 349] width 125 height 28
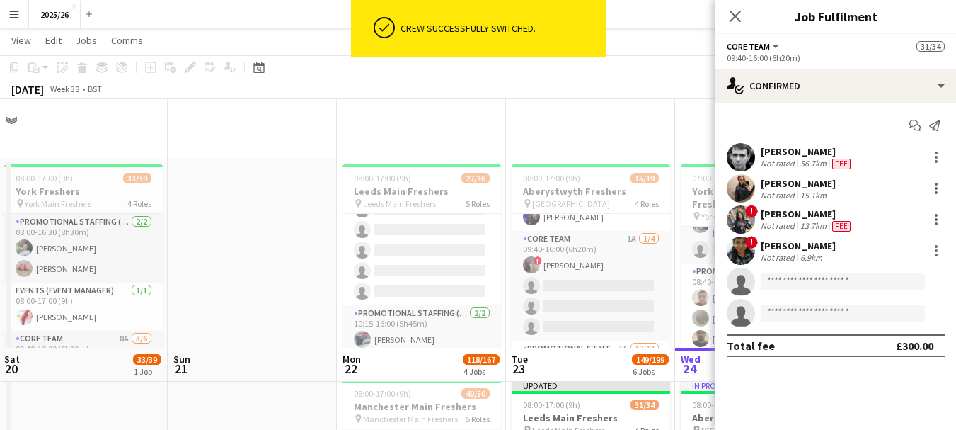
scroll to position [248, 0]
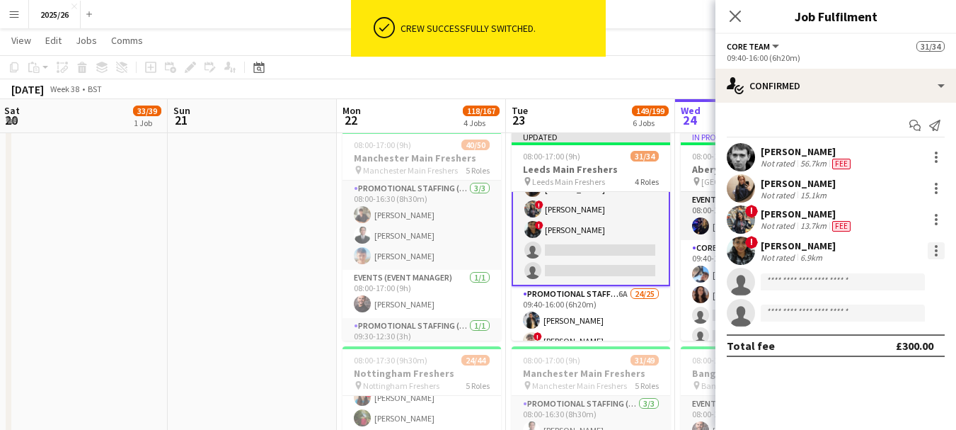
click at [938, 246] on div at bounding box center [936, 250] width 17 height 17
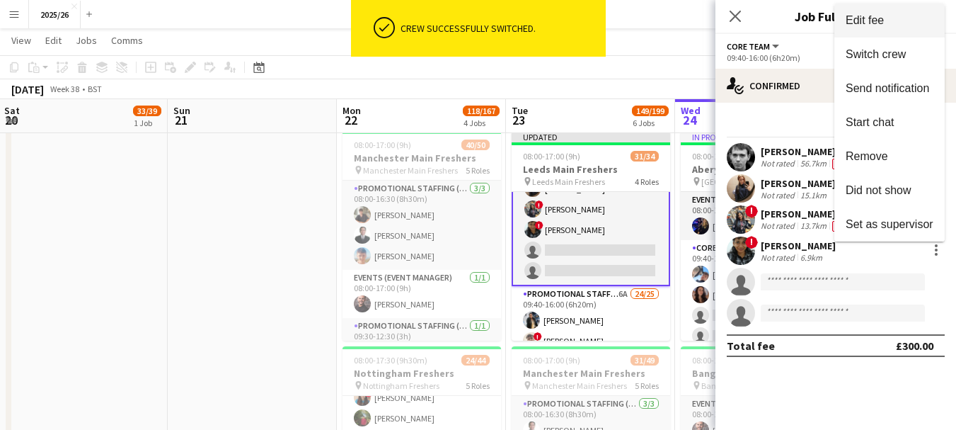
click at [856, 4] on div "Edit fee Switch crew Send notification Start chat Remove Did not show Set as su…" at bounding box center [478, 215] width 956 height 430
click at [859, 12] on button "Edit fee" at bounding box center [889, 21] width 110 height 34
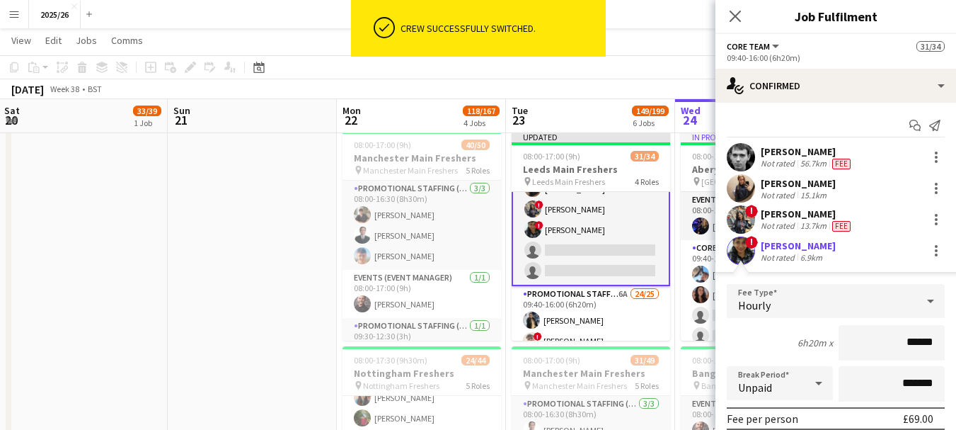
click at [760, 248] on div "! Lidda Mathew Not rated 6.9km" at bounding box center [836, 250] width 241 height 28
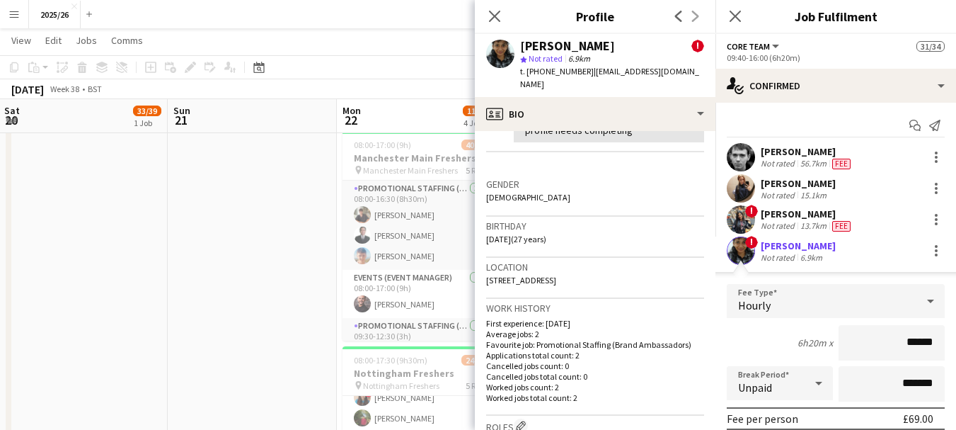
scroll to position [316, 0]
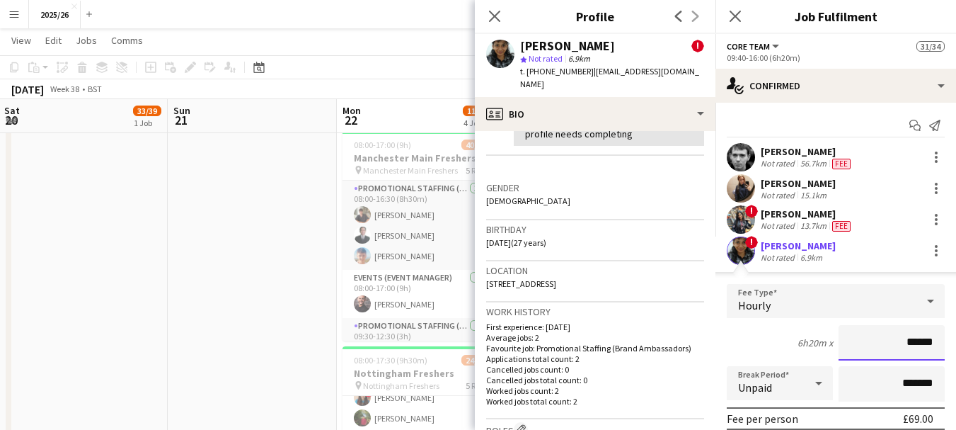
click at [910, 343] on input "******" at bounding box center [892, 342] width 106 height 35
type input "******"
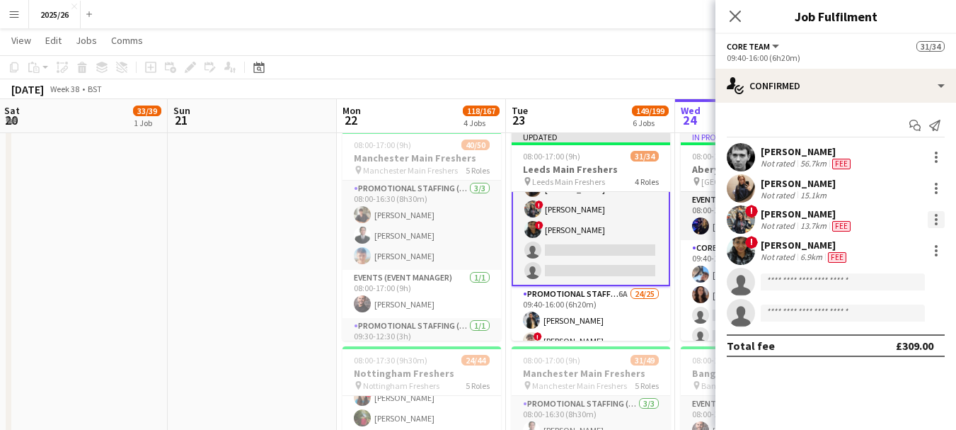
click at [931, 221] on div at bounding box center [936, 219] width 17 height 17
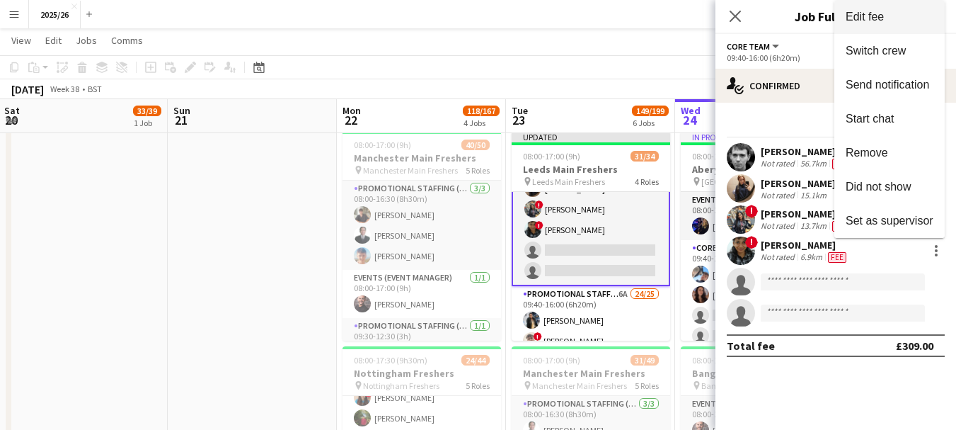
click at [858, 25] on button "Edit fee" at bounding box center [889, 17] width 110 height 34
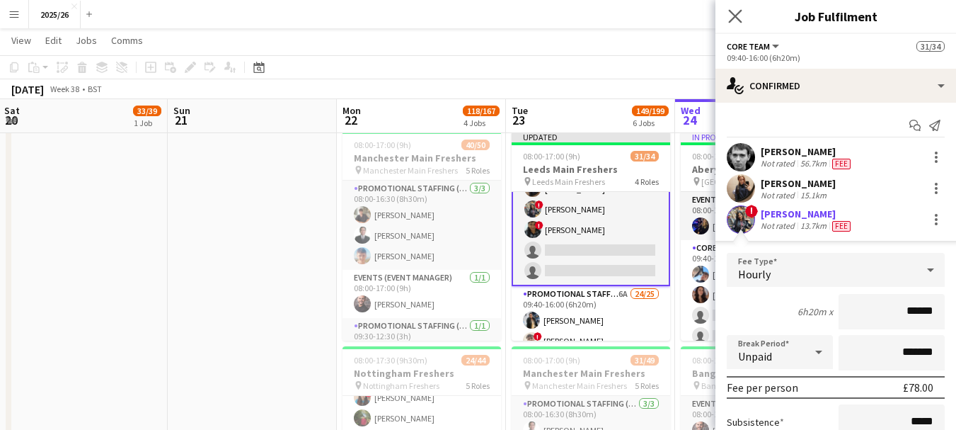
click at [731, 23] on app-icon "Close pop-in" at bounding box center [735, 16] width 21 height 21
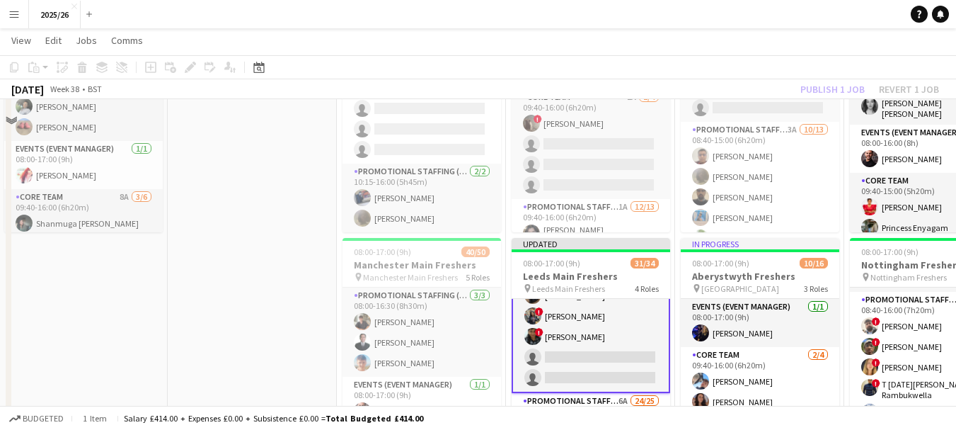
scroll to position [31, 0]
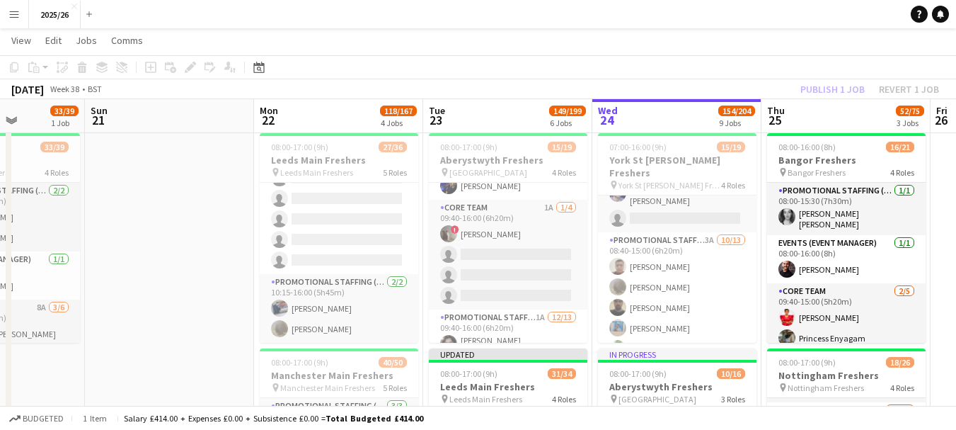
drag, startPoint x: 853, startPoint y: 163, endPoint x: 768, endPoint y: 168, distance: 85.1
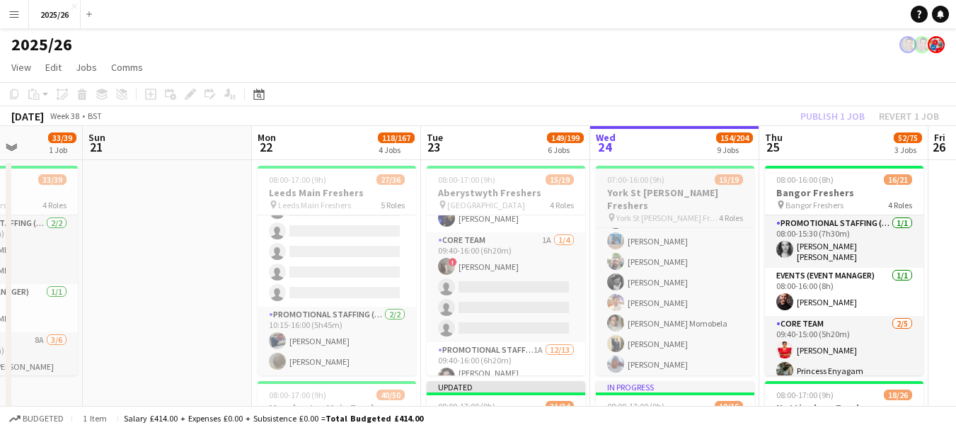
scroll to position [290, 0]
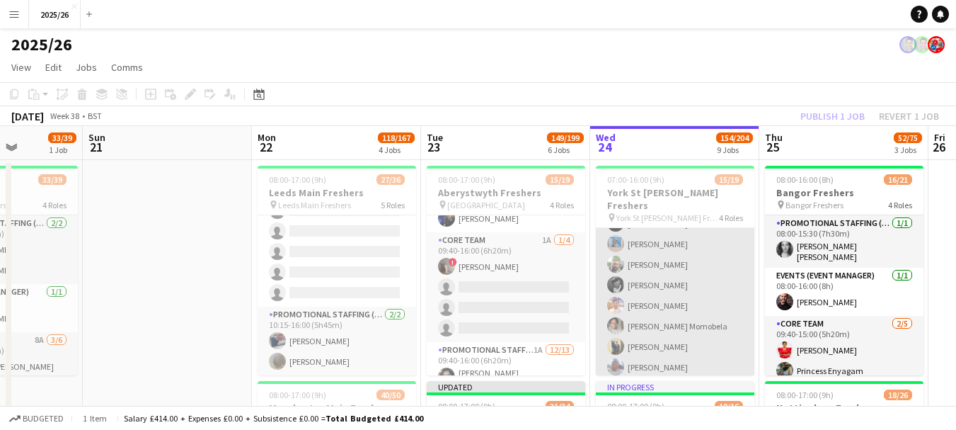
click at [698, 295] on app-card-role "Promotional Staffing (Brand Ambassadors) 3A 10/13 08:40-15:00 (6h20m) Saibal Mo…" at bounding box center [675, 295] width 159 height 294
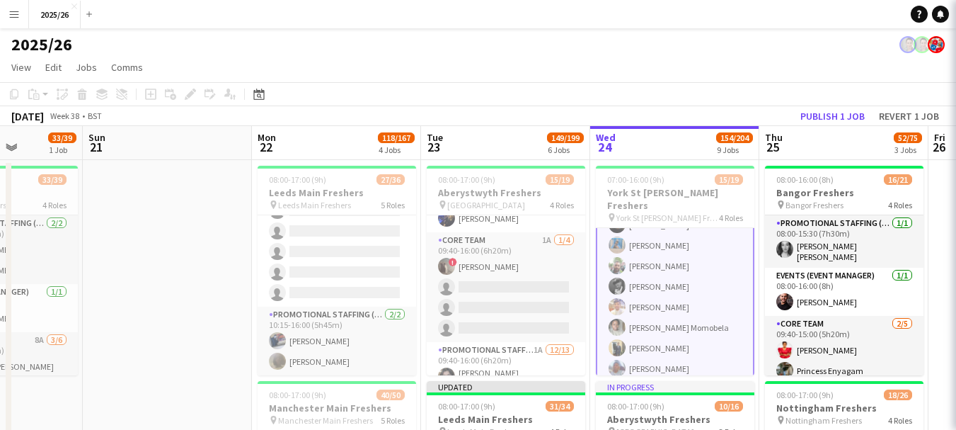
scroll to position [292, 0]
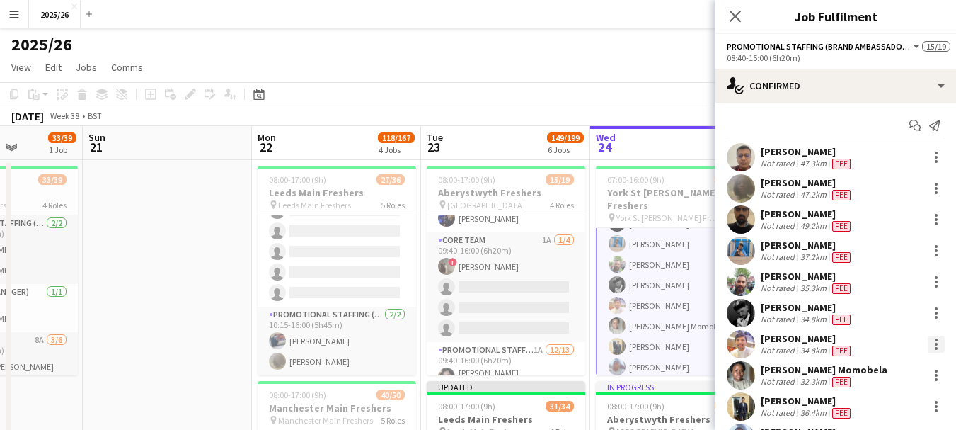
click at [935, 344] on div at bounding box center [936, 344] width 3 height 3
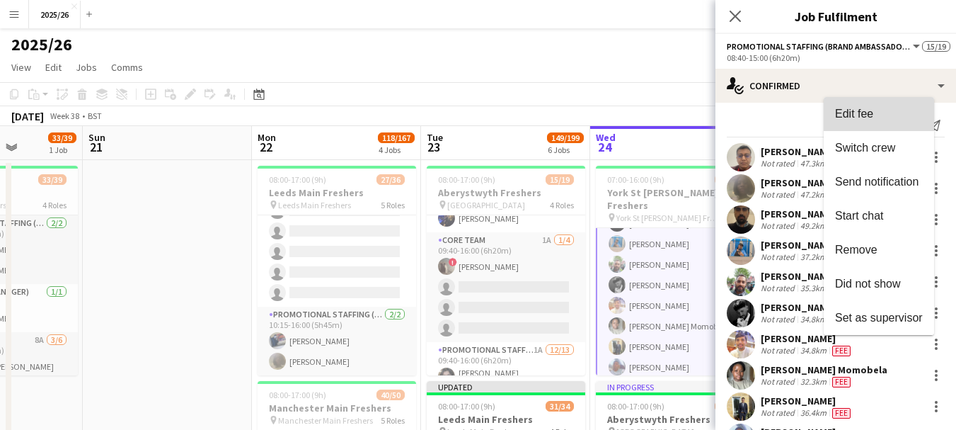
click at [841, 108] on span "Edit fee" at bounding box center [854, 114] width 38 height 12
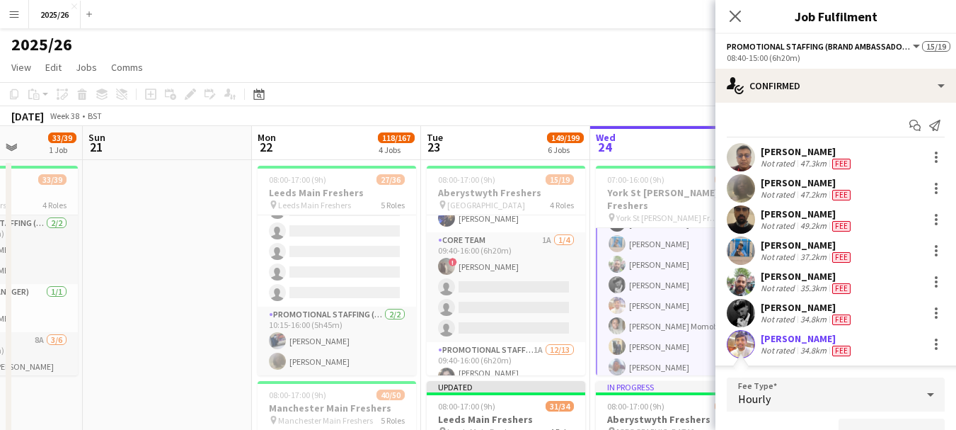
scroll to position [24, 0]
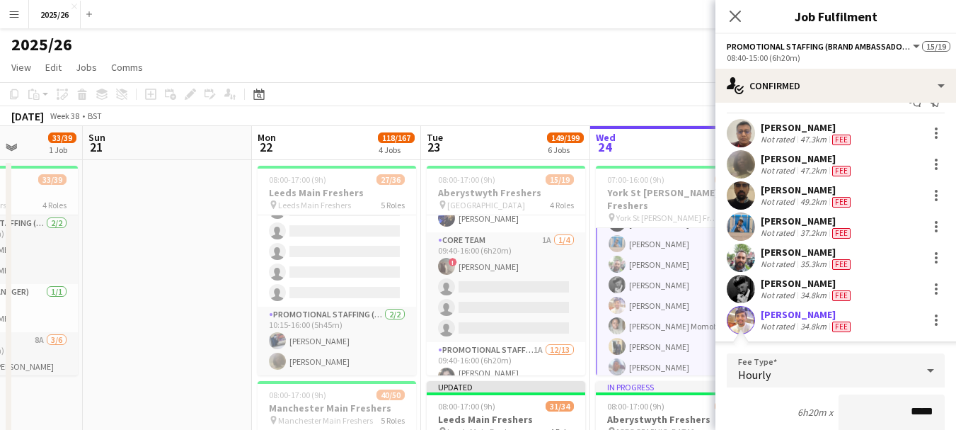
type input "******"
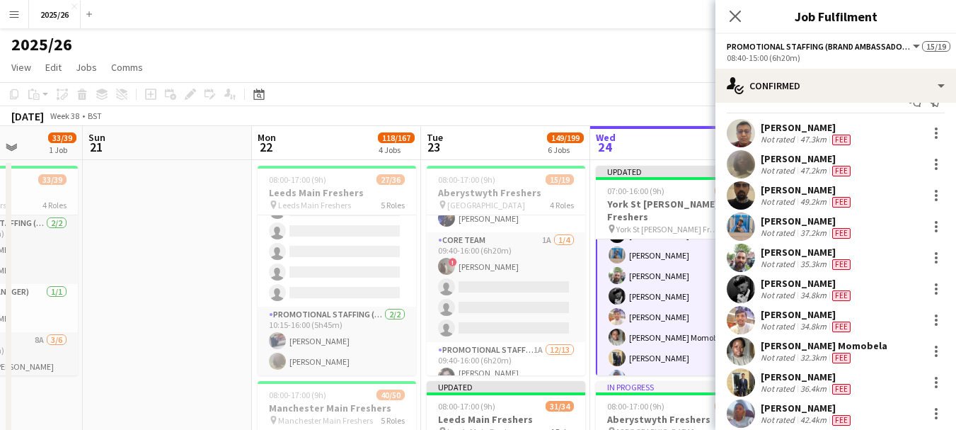
click at [737, 7] on div "Close pop-in" at bounding box center [736, 16] width 40 height 33
click at [739, 17] on icon "Close pop-in" at bounding box center [734, 15] width 13 height 13
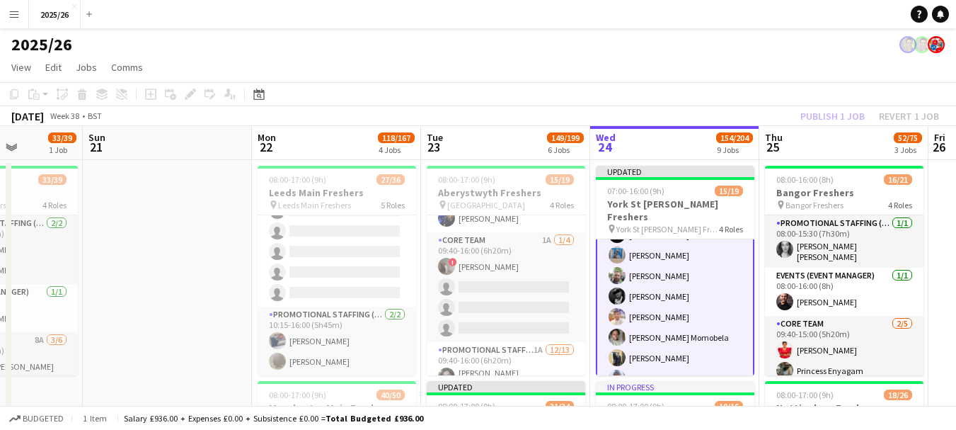
click at [827, 112] on div "Publish 1 job Revert 1 job" at bounding box center [869, 116] width 173 height 18
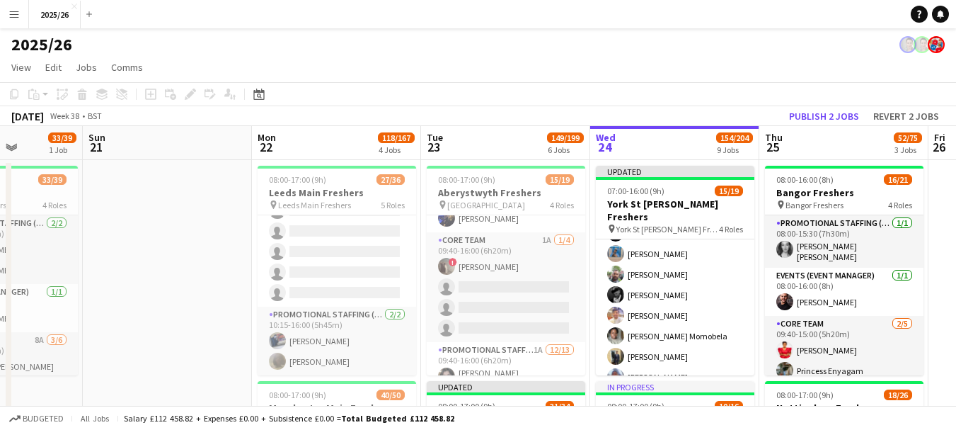
scroll to position [290, 0]
click at [827, 112] on button "Publish 2 jobs" at bounding box center [823, 116] width 81 height 18
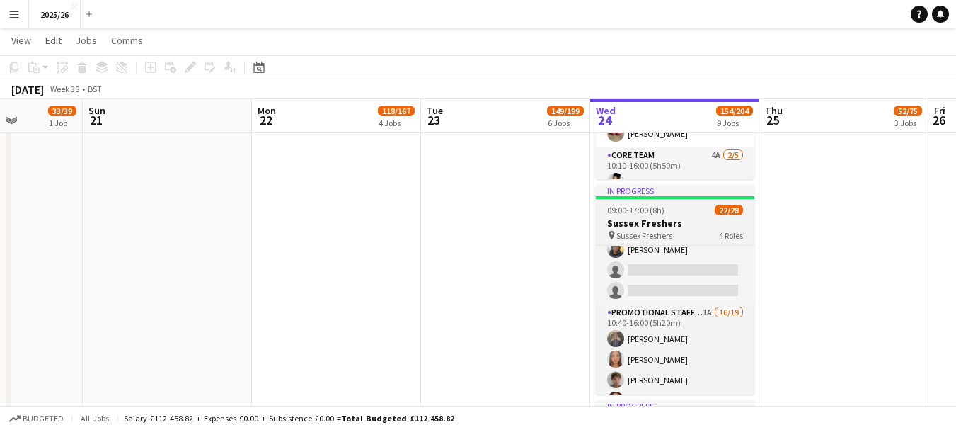
scroll to position [0, 594]
drag, startPoint x: 754, startPoint y: 303, endPoint x: 745, endPoint y: 304, distance: 9.3
click at [753, 292] on div "Promotional Staffing (Team Leader) 4A 1/2 09:00-16:30 (7h30m) Emily Miller sing…" at bounding box center [674, 319] width 159 height 149
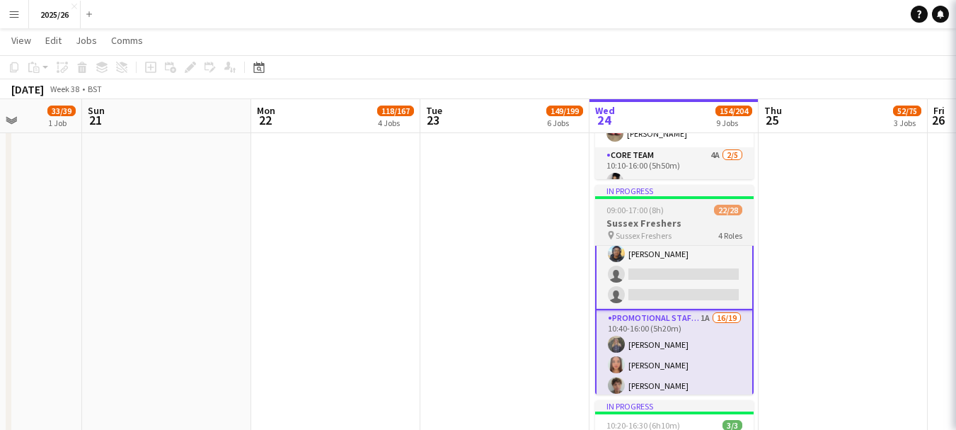
scroll to position [213, 0]
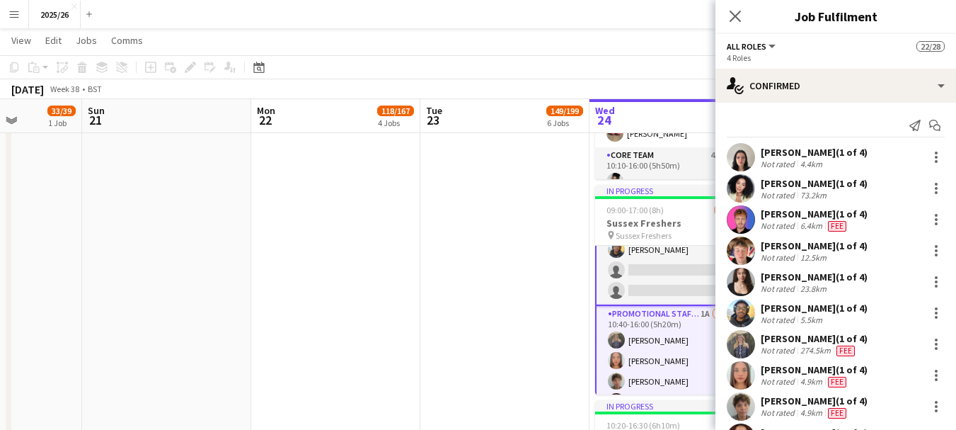
drag, startPoint x: 745, startPoint y: 304, endPoint x: 764, endPoint y: 105, distance: 199.7
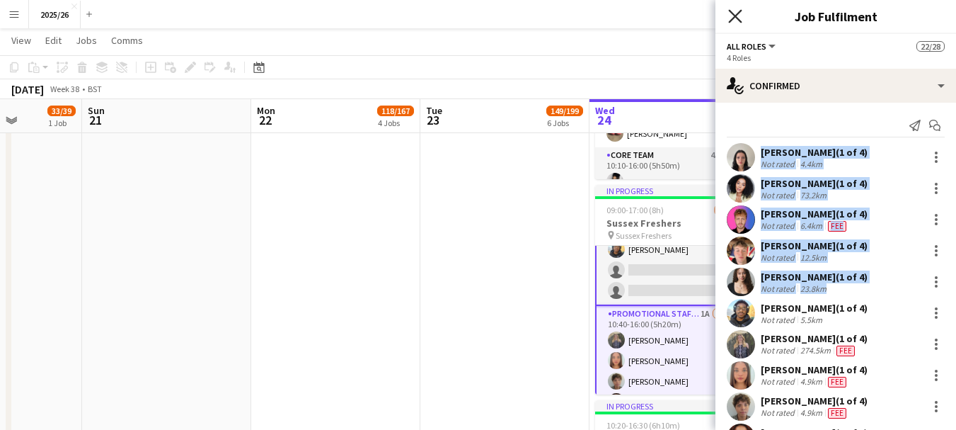
click at [732, 11] on icon "Close pop-in" at bounding box center [734, 15] width 13 height 13
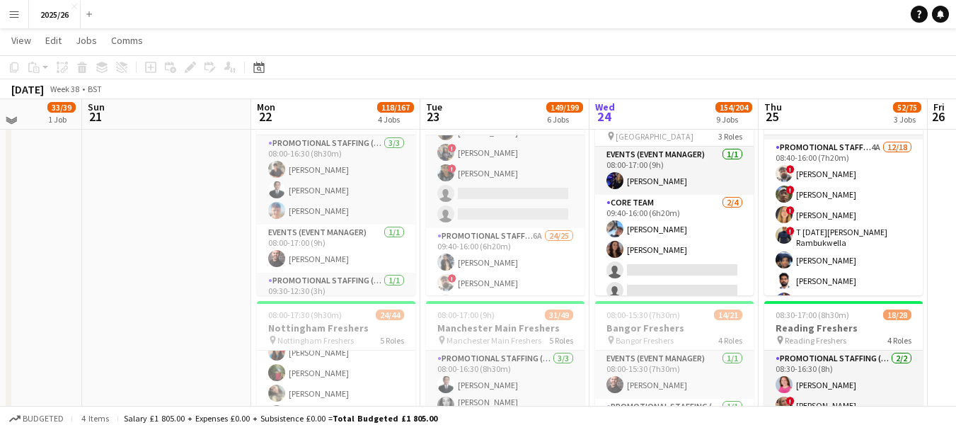
scroll to position [236, 0]
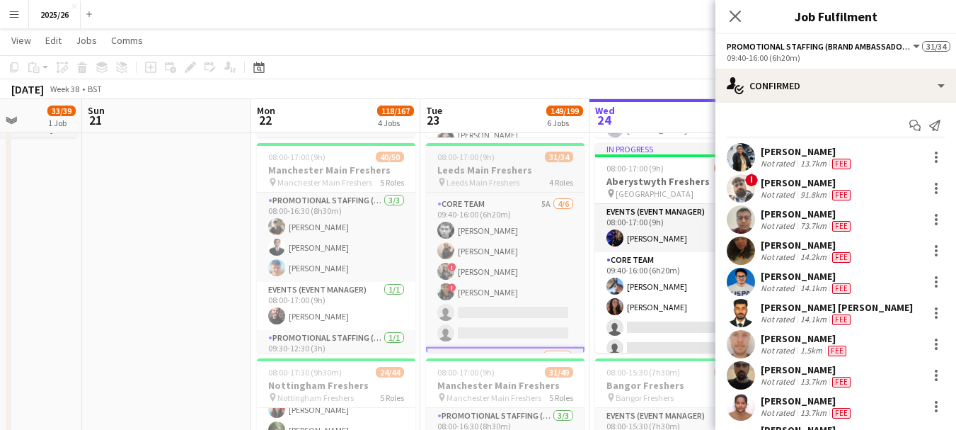
scroll to position [253, 0]
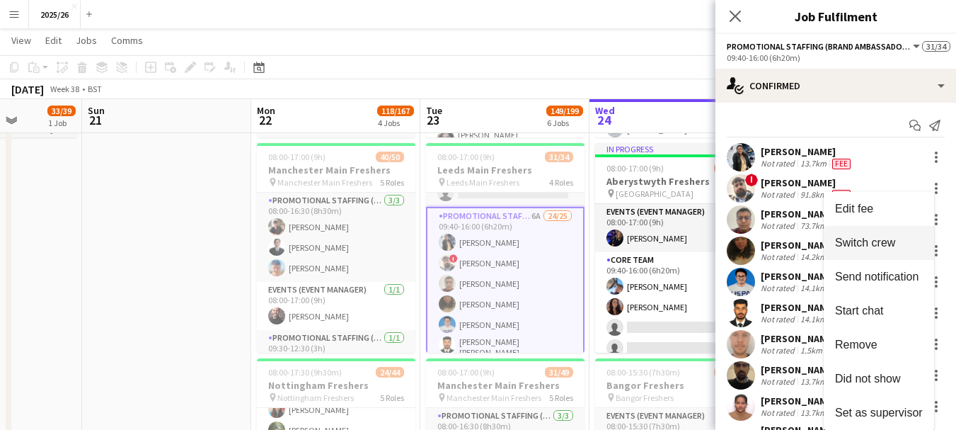
click at [878, 242] on span "Switch crew" at bounding box center [865, 242] width 60 height 12
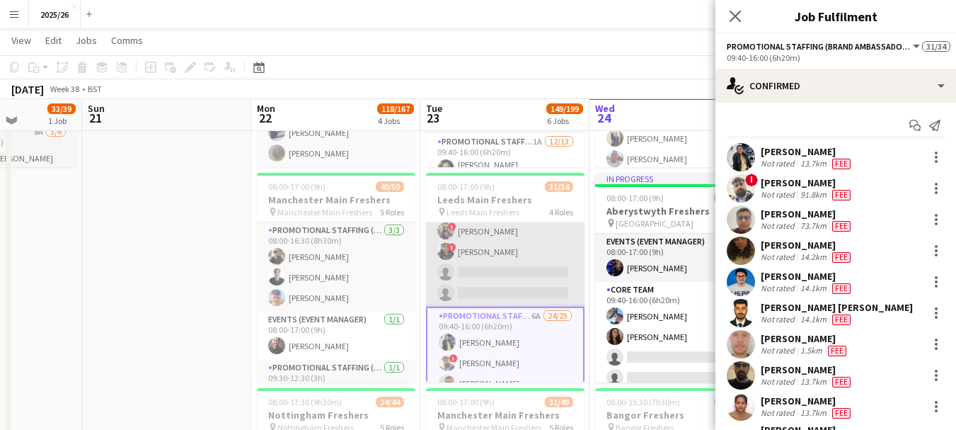
click at [528, 275] on app-card-role "Core Team 5A 4/6 09:40-16:00 (6h20m) Nicholas Slinger Lucie Furness ! Susmita S…" at bounding box center [505, 231] width 159 height 151
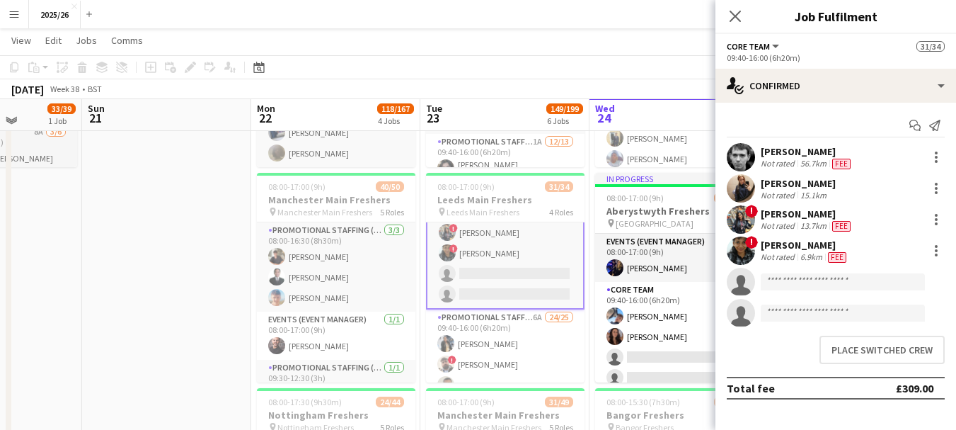
scroll to position [185, 0]
click at [873, 347] on button "Place switched crew" at bounding box center [882, 349] width 125 height 28
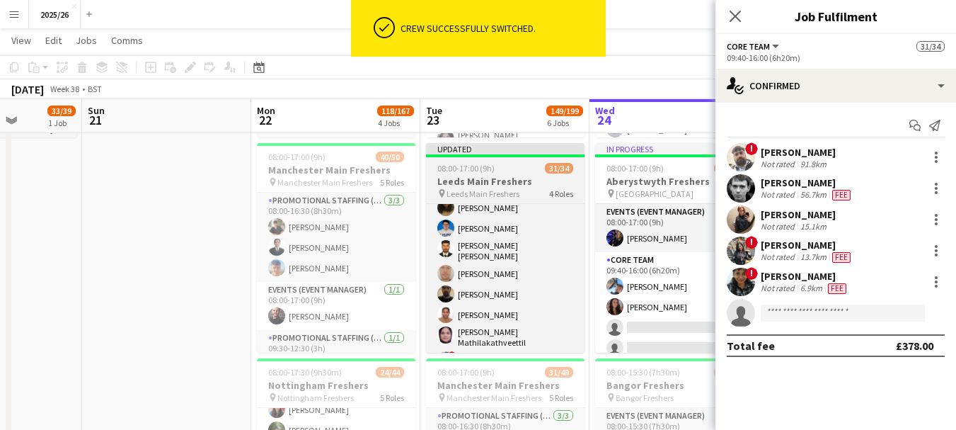
scroll to position [351, 0]
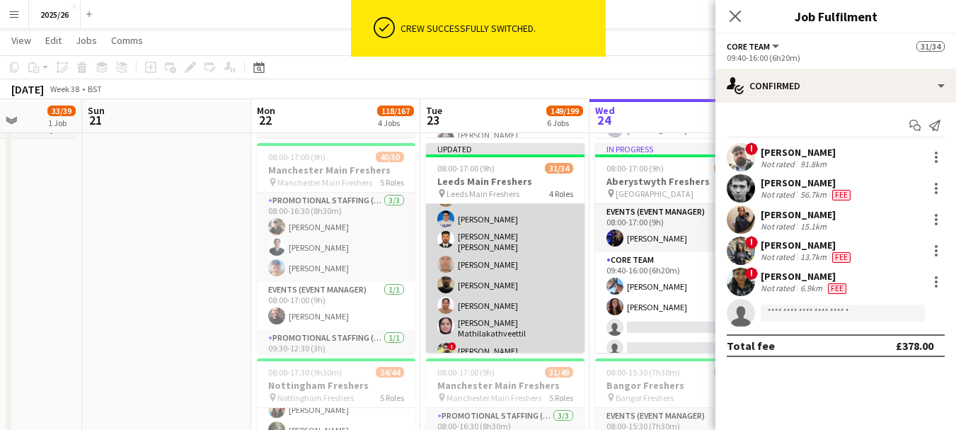
click at [533, 249] on app-card-role "Promotional Staffing (Brand Ambassadors) 6A 23/25 09:40-16:00 (6h20m) Mary Shir…" at bounding box center [505, 404] width 159 height 562
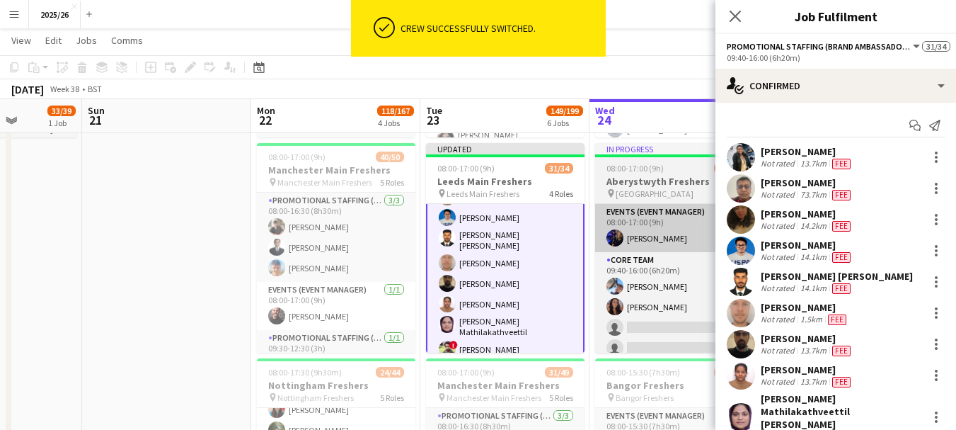
scroll to position [350, 0]
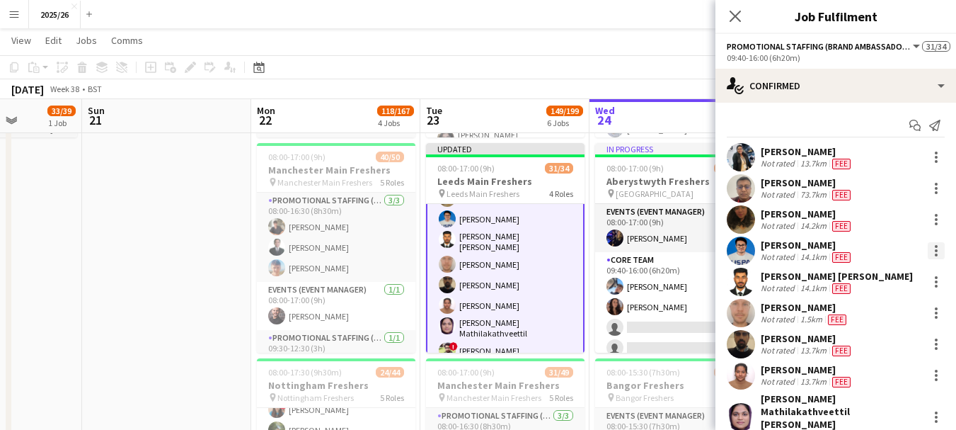
click at [928, 244] on div at bounding box center [936, 250] width 17 height 17
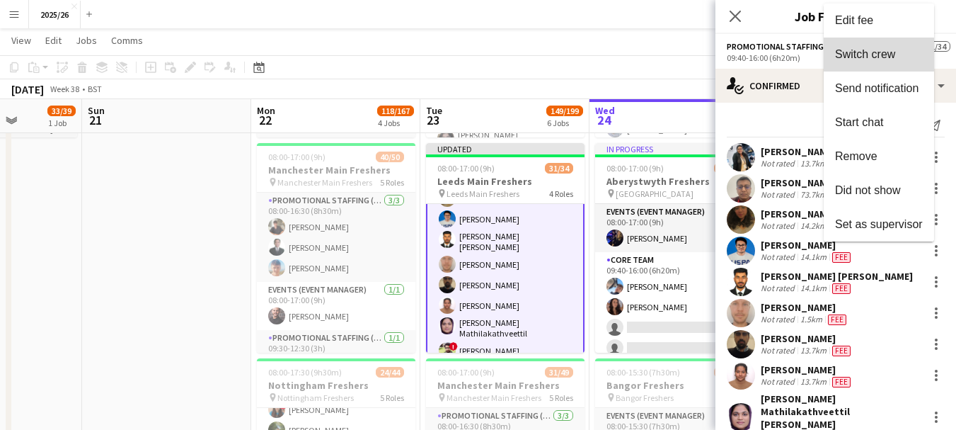
click at [884, 54] on span "Switch crew" at bounding box center [865, 54] width 60 height 12
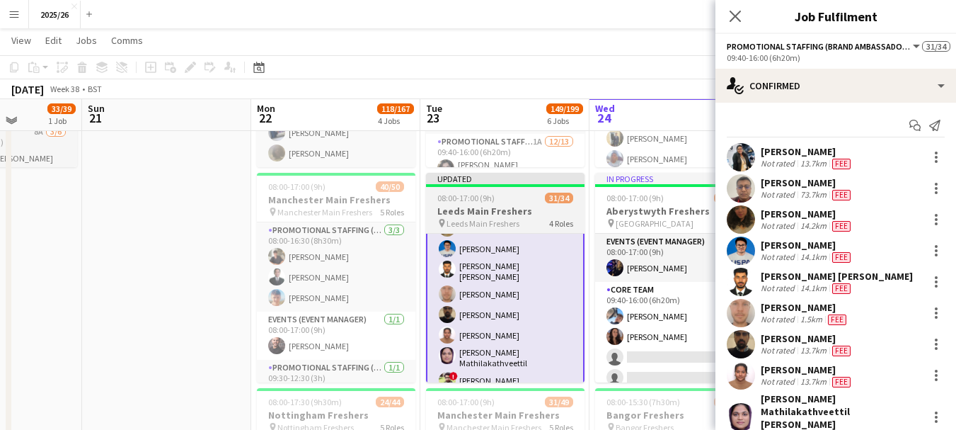
scroll to position [223, 0]
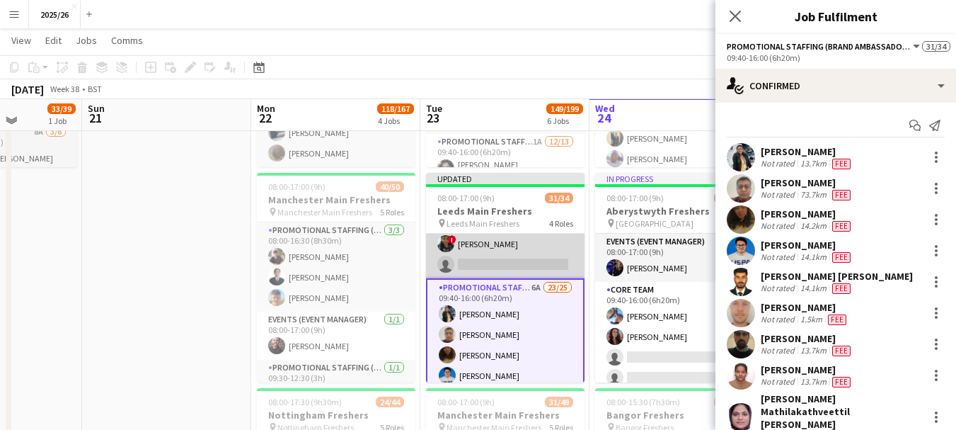
click at [543, 267] on app-card-role "Core Team 4A 5/6 09:40-16:00 (6h20m) ! Daniel Jenkins Nicholas Slinger Lucie Fu…" at bounding box center [505, 202] width 159 height 151
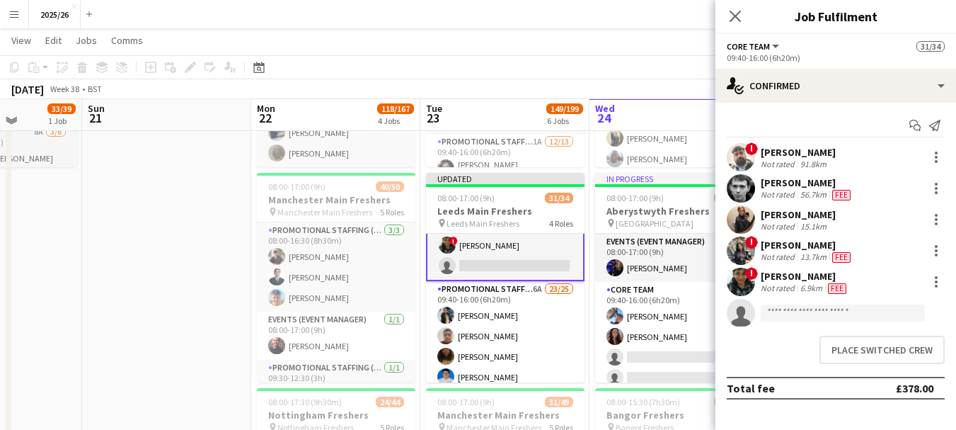
scroll to position [224, 0]
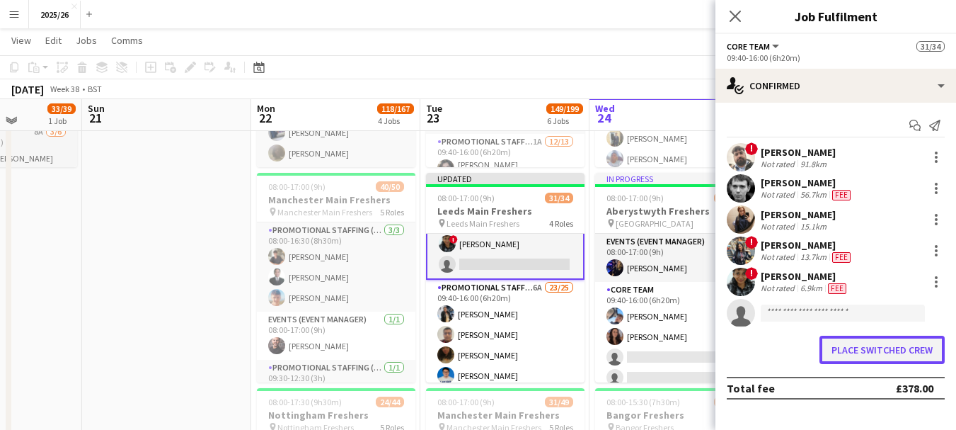
click at [904, 344] on button "Place switched crew" at bounding box center [882, 349] width 125 height 28
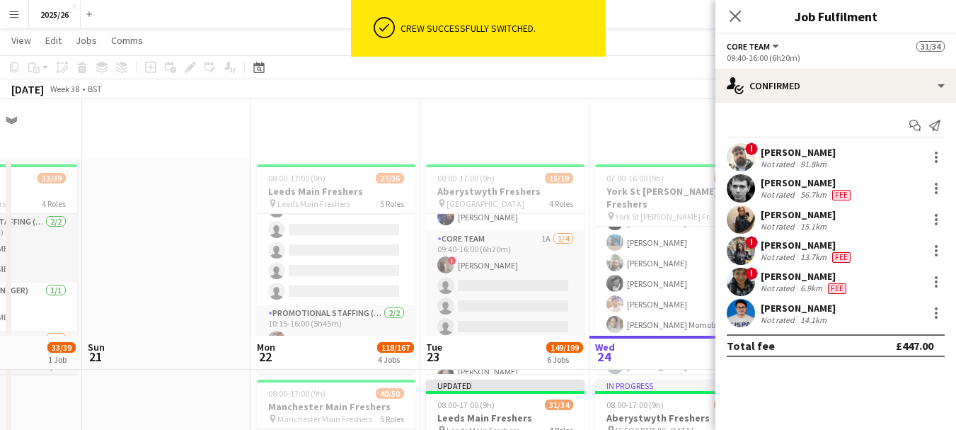
scroll to position [236, 0]
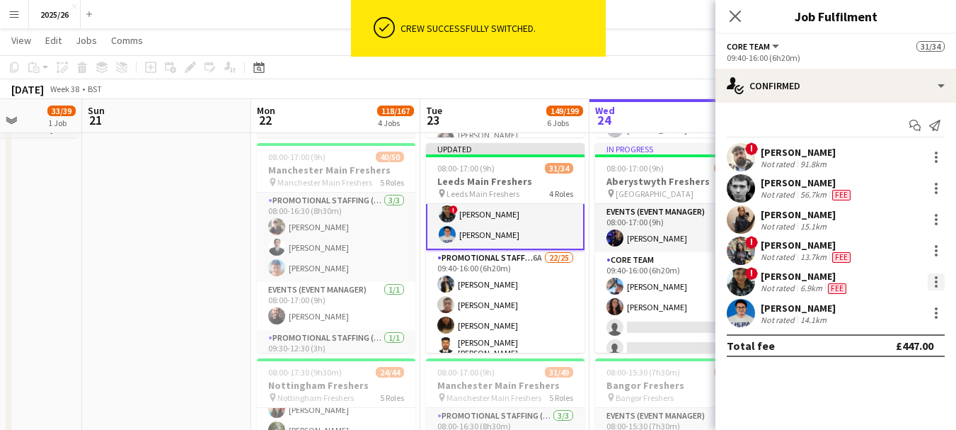
click at [931, 285] on div at bounding box center [936, 281] width 17 height 17
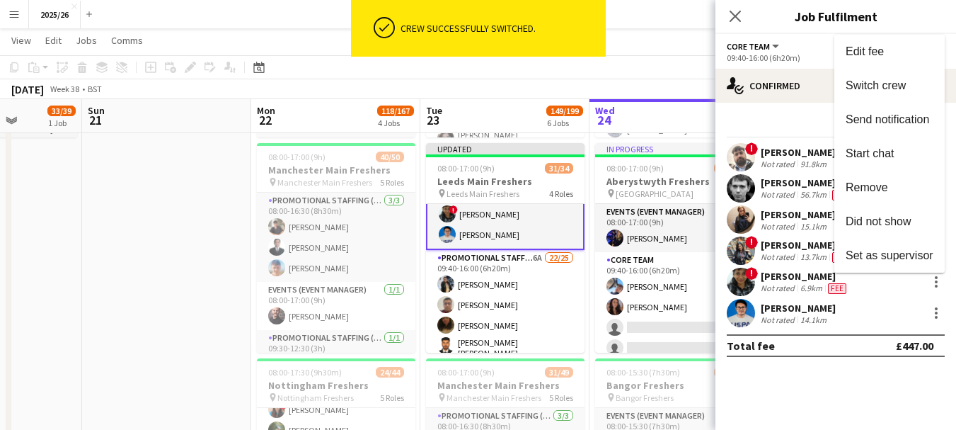
click at [786, 173] on div at bounding box center [478, 215] width 956 height 430
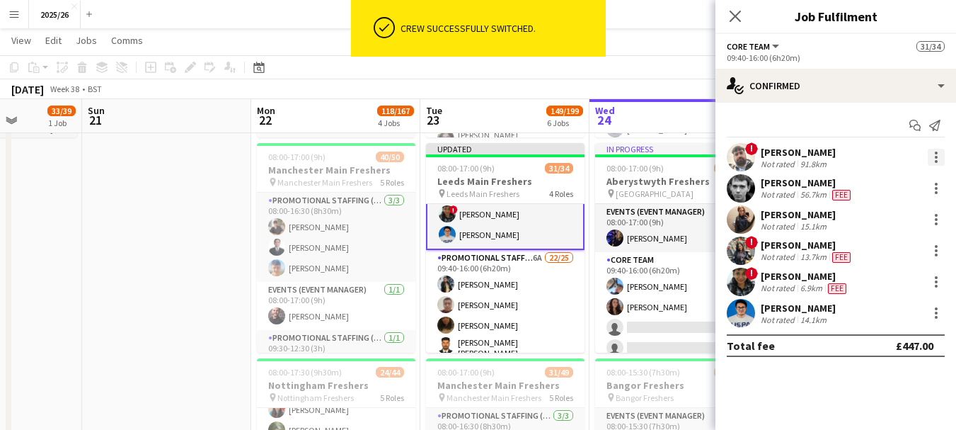
click at [938, 159] on div at bounding box center [936, 157] width 17 height 17
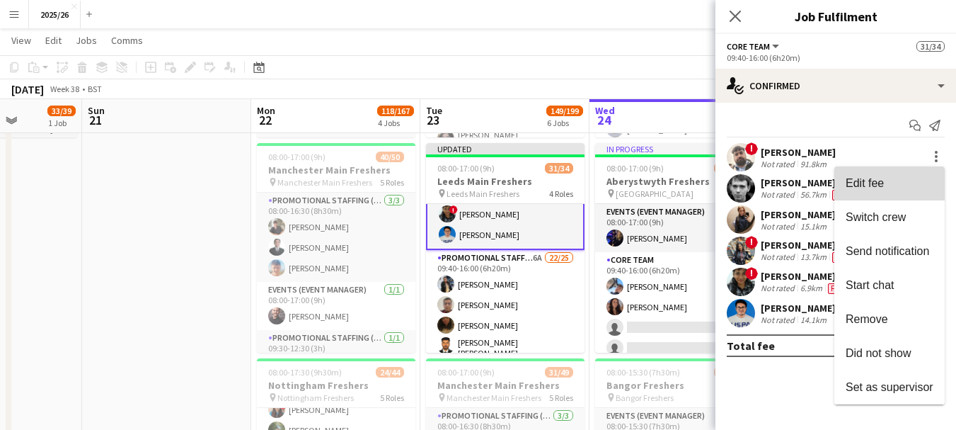
click at [880, 190] on button "Edit fee" at bounding box center [889, 183] width 110 height 34
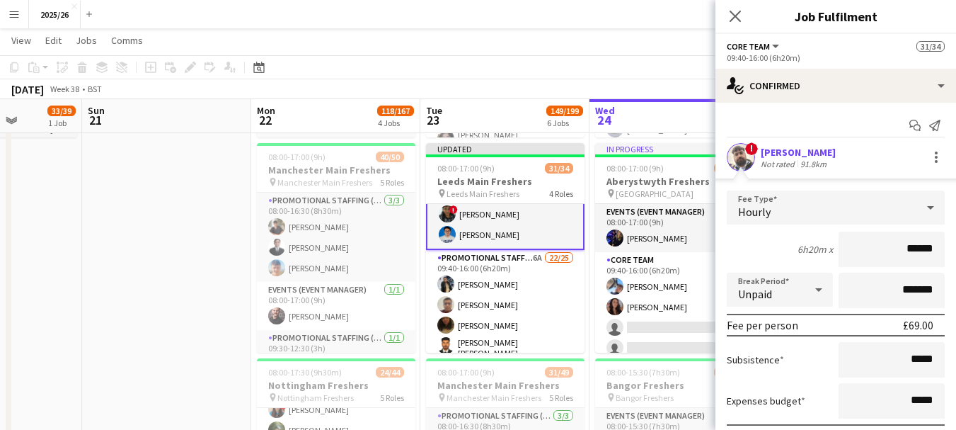
click at [909, 247] on input "******" at bounding box center [892, 248] width 106 height 35
type input "******"
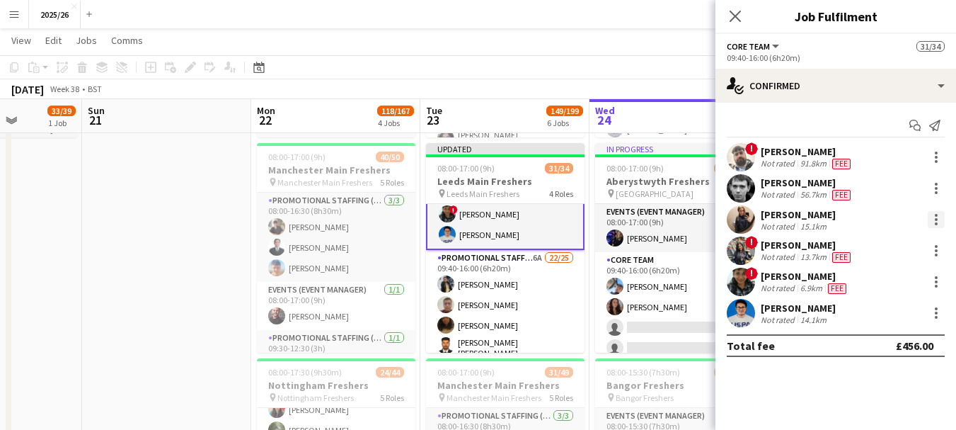
click at [938, 222] on div at bounding box center [936, 219] width 17 height 17
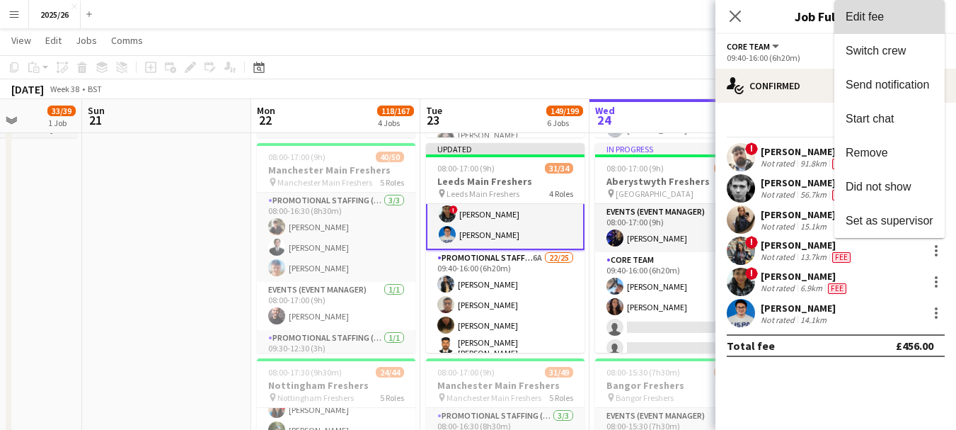
click at [855, 18] on span "Edit fee" at bounding box center [865, 17] width 38 height 12
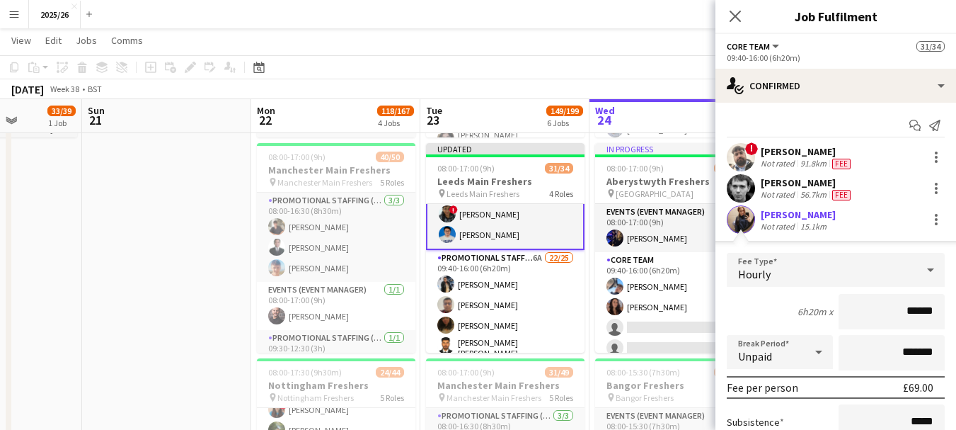
click at [744, 210] on app-user-avatar at bounding box center [741, 219] width 28 height 28
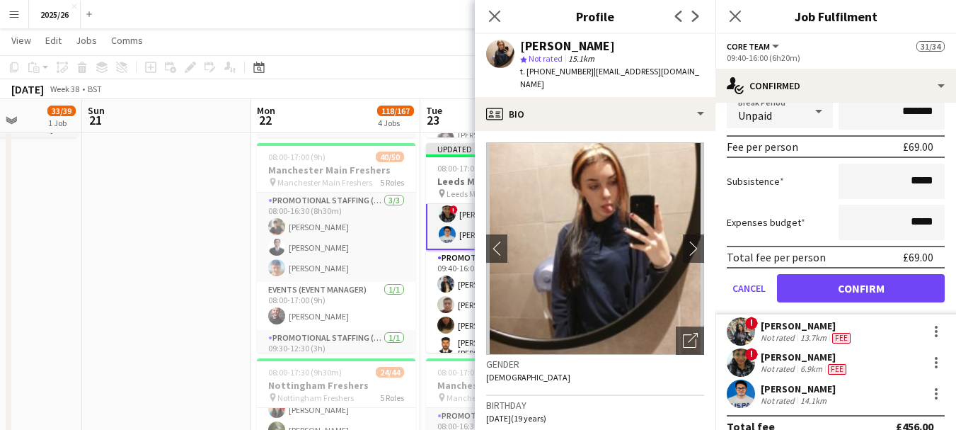
scroll to position [260, 0]
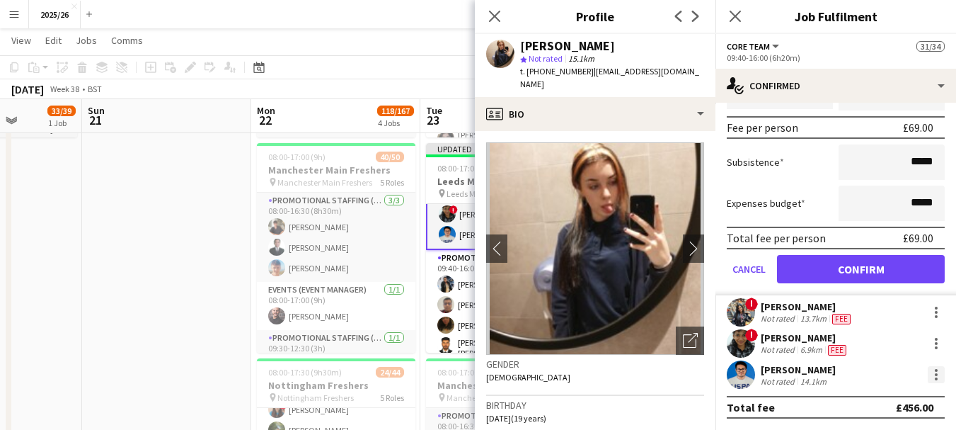
click at [928, 379] on div at bounding box center [936, 374] width 17 height 17
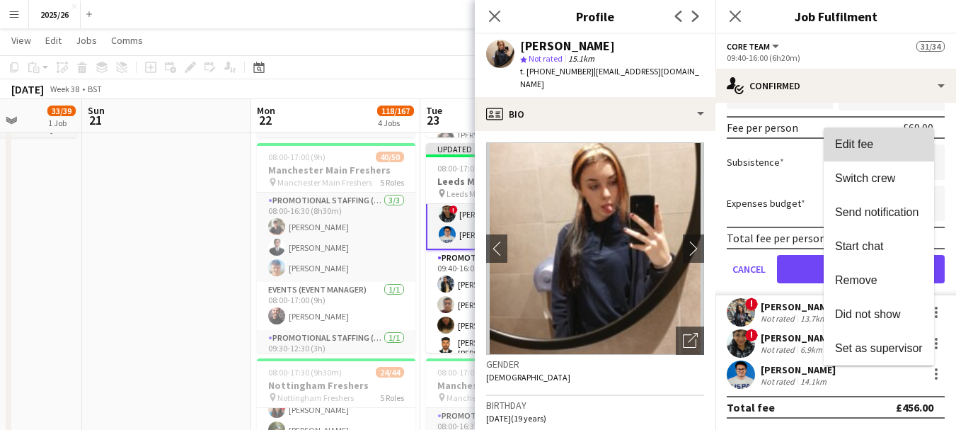
click at [874, 135] on button "Edit fee" at bounding box center [879, 144] width 110 height 34
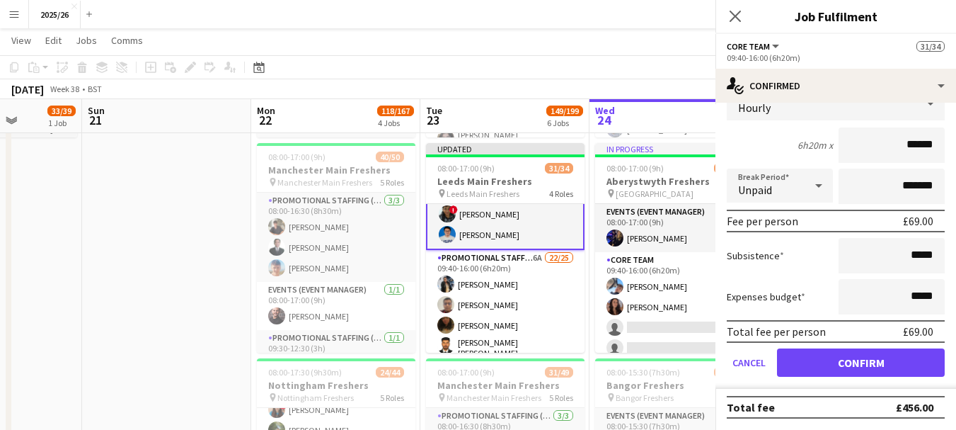
scroll to position [139, 0]
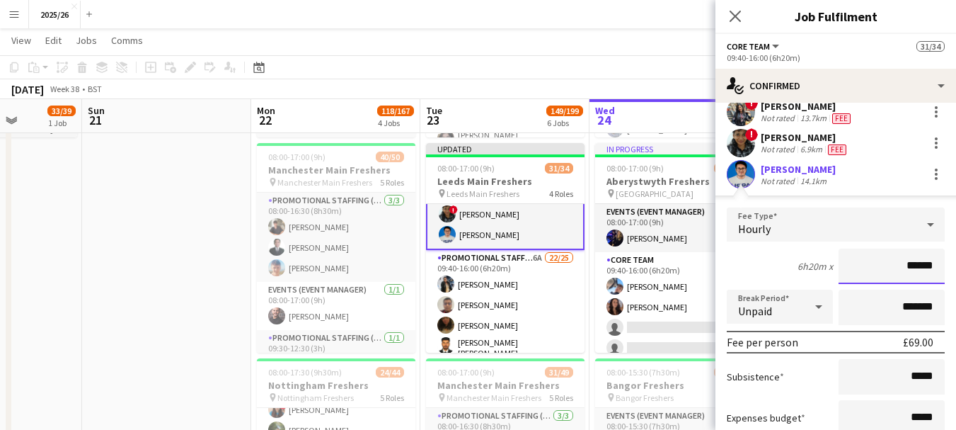
click at [907, 272] on input "******" at bounding box center [892, 265] width 106 height 35
type input "******"
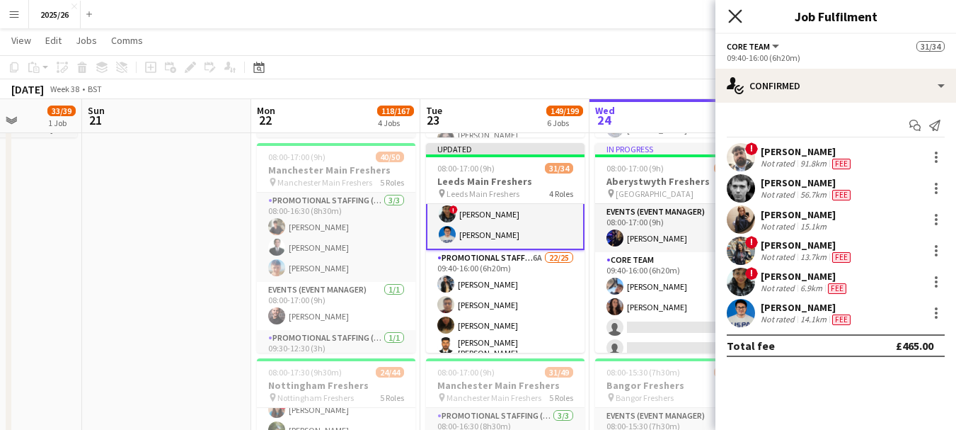
click at [729, 13] on icon "Close pop-in" at bounding box center [734, 15] width 13 height 13
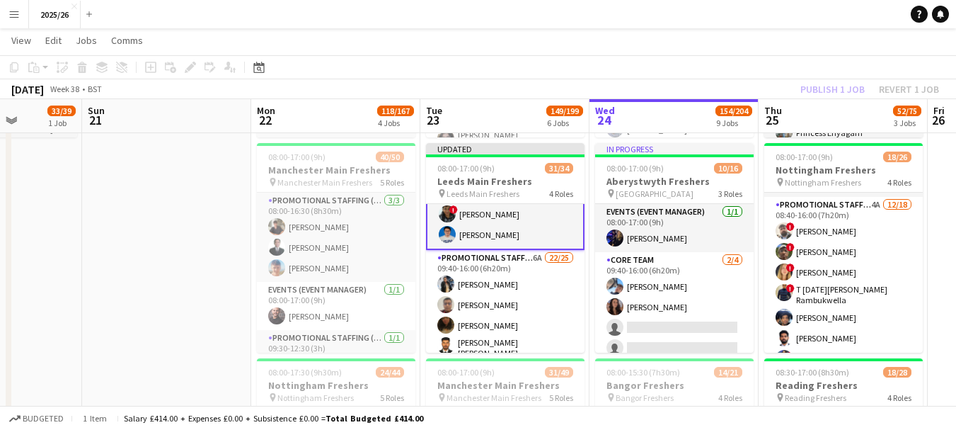
click at [815, 82] on div "Publish 1 job Revert 1 job" at bounding box center [869, 89] width 173 height 18
click at [815, 82] on button "Publish 1 job" at bounding box center [833, 89] width 76 height 18
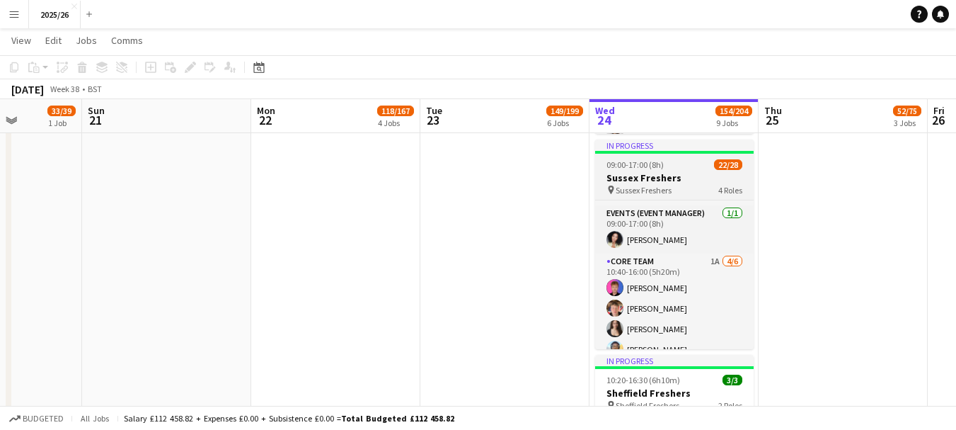
scroll to position [71, 0]
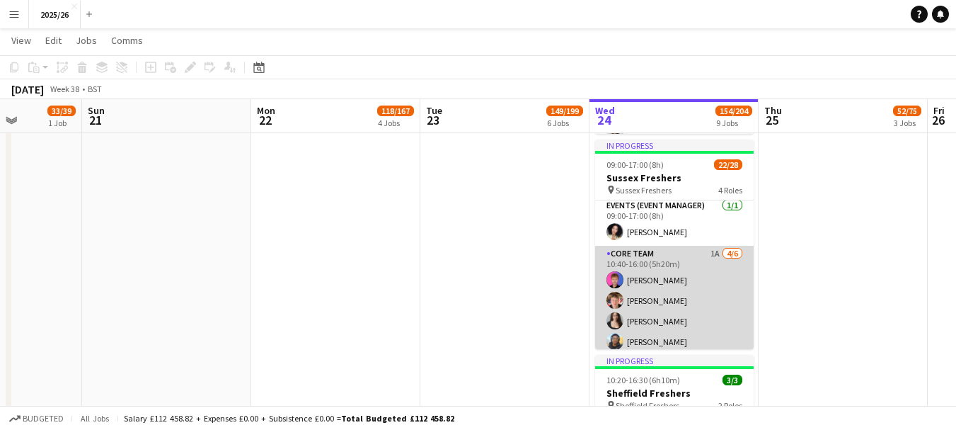
click at [622, 304] on app-user-avatar at bounding box center [615, 300] width 17 height 17
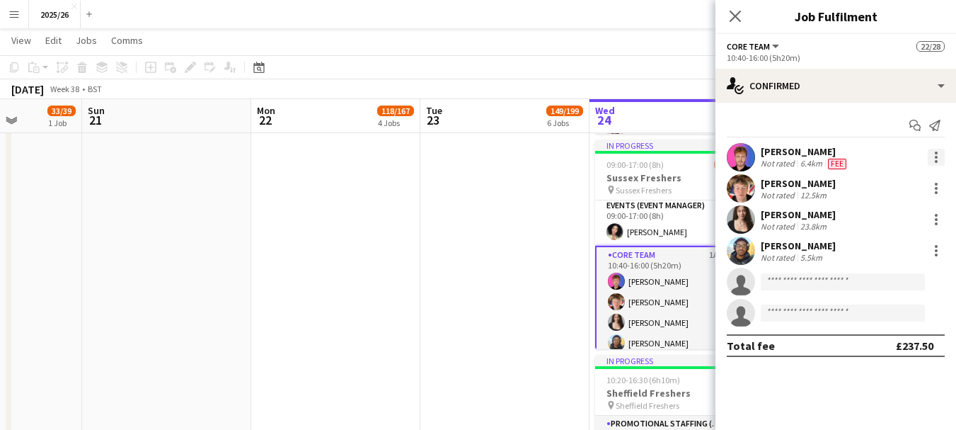
click at [937, 156] on div at bounding box center [936, 157] width 3 height 3
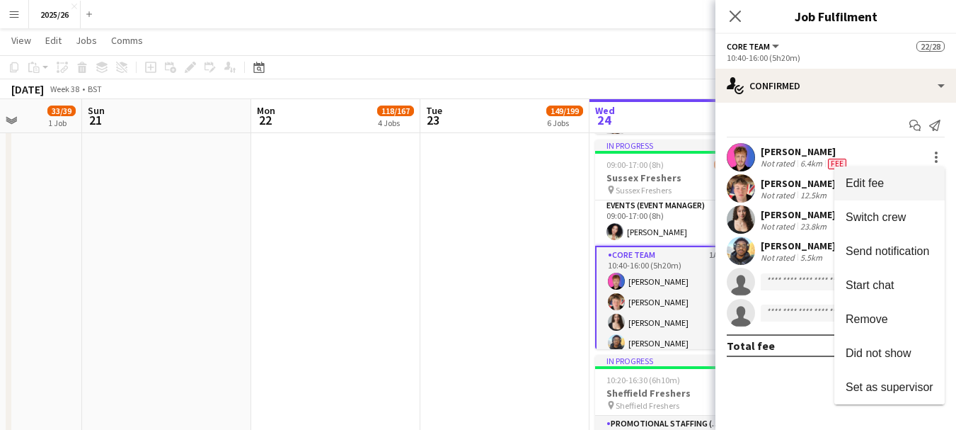
click at [864, 175] on button "Edit fee" at bounding box center [889, 183] width 110 height 34
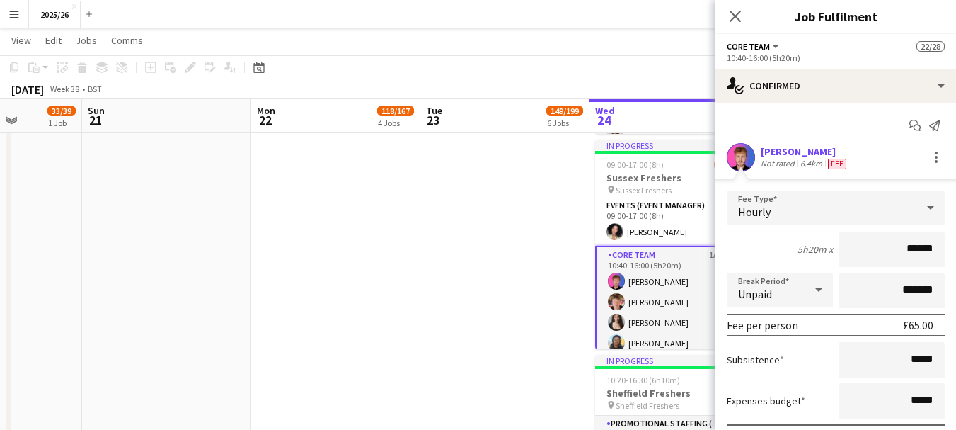
click at [907, 243] on input "******" at bounding box center [892, 248] width 106 height 35
type input "******"
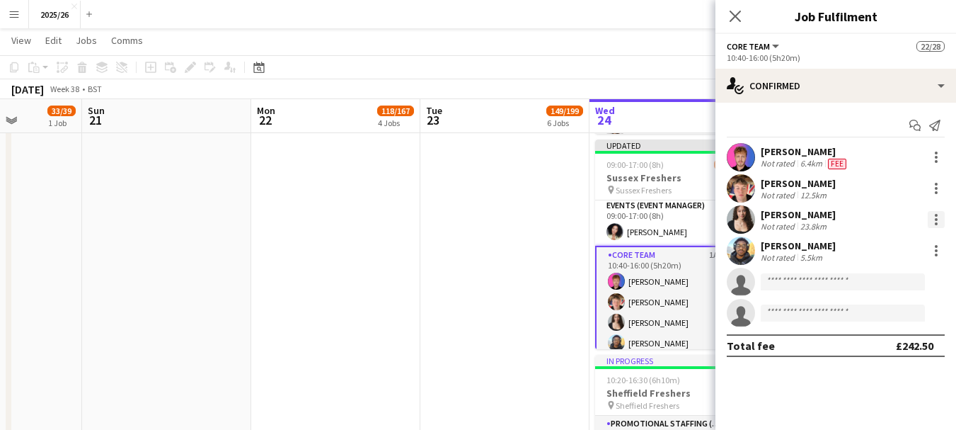
click at [938, 217] on div at bounding box center [936, 219] width 17 height 17
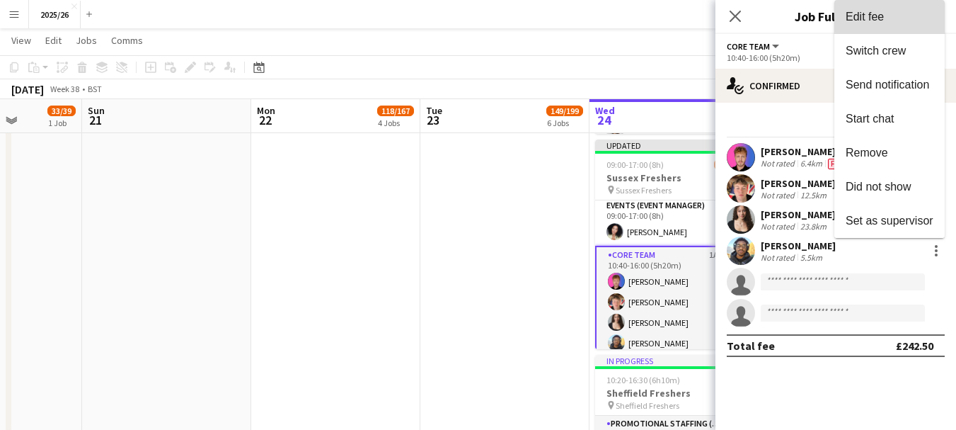
click at [870, 23] on span "Edit fee" at bounding box center [890, 17] width 88 height 13
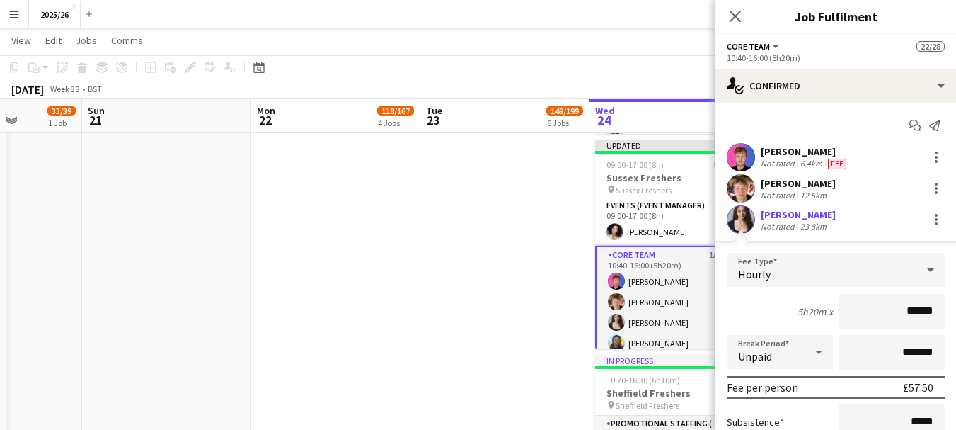
click at [908, 309] on input "******" at bounding box center [892, 311] width 106 height 35
type input "******"
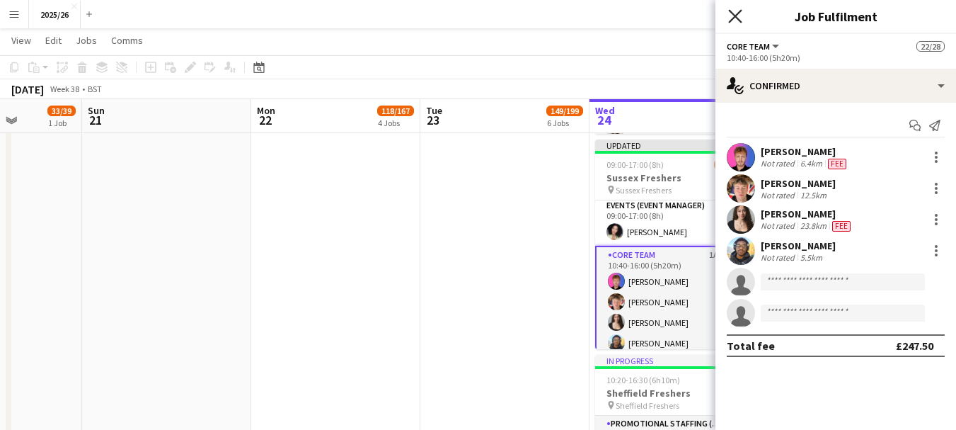
click at [740, 16] on icon "Close pop-in" at bounding box center [734, 15] width 13 height 13
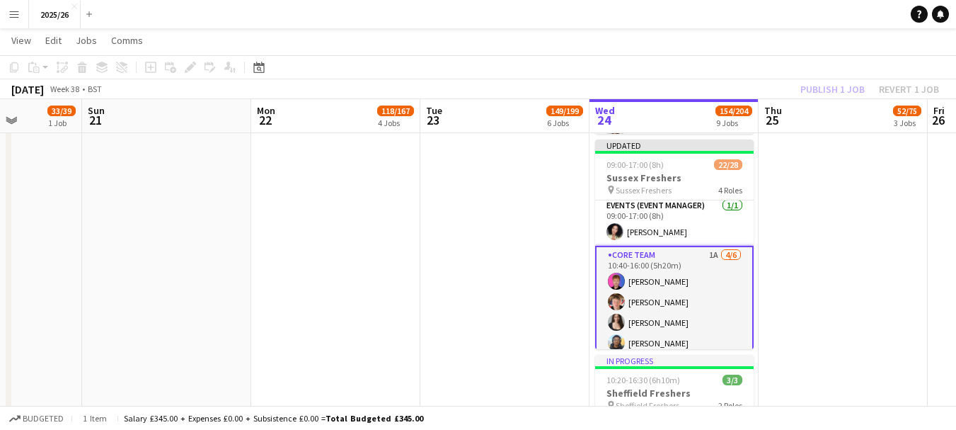
click at [821, 92] on div "Publish 1 job Revert 1 job" at bounding box center [869, 89] width 173 height 18
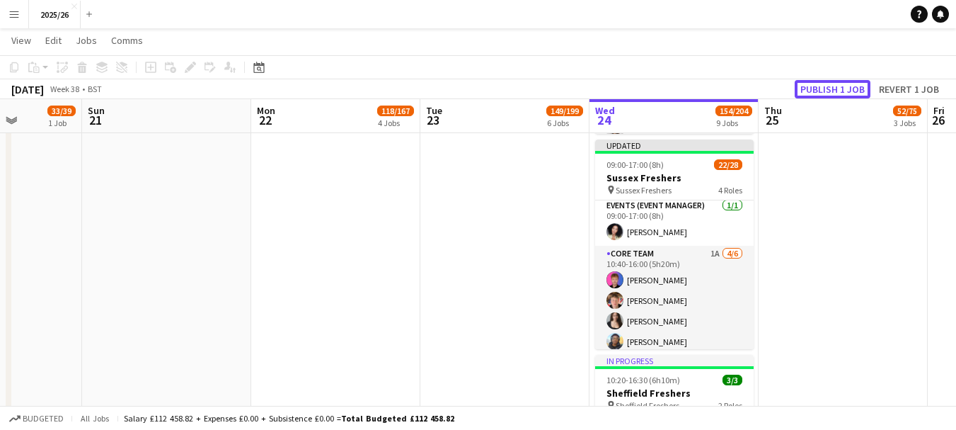
click at [821, 92] on button "Publish 1 job" at bounding box center [833, 89] width 76 height 18
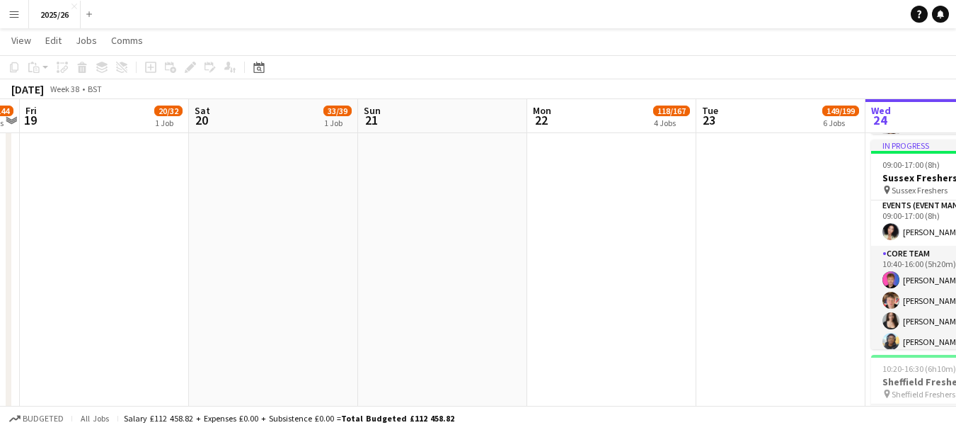
drag, startPoint x: 267, startPoint y: 262, endPoint x: 541, endPoint y: 244, distance: 275.2
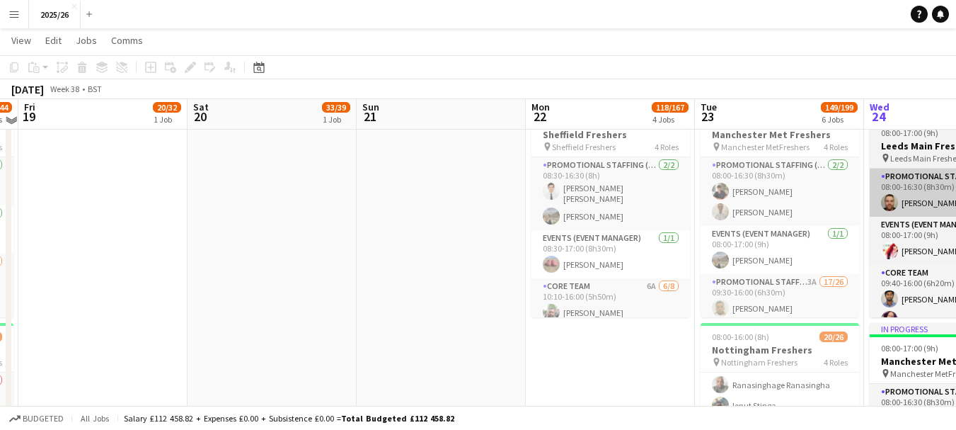
scroll to position [699, 0]
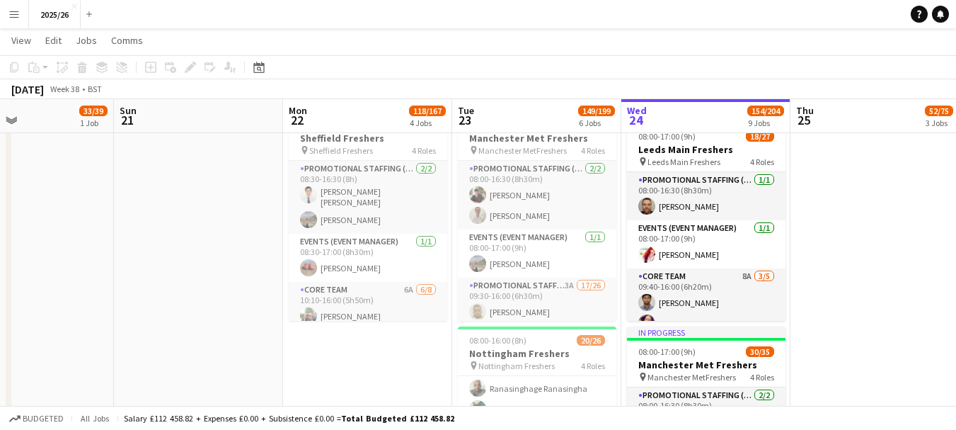
drag, startPoint x: 762, startPoint y: 217, endPoint x: 526, endPoint y: 217, distance: 236.4
click at [526, 217] on app-calendar-viewport "Wed 17 67/93 5 Jobs Thu 18 91/144 5 Jobs Fri 19 20/32 1 Job Sat 20 33/39 1 Job …" at bounding box center [478, 408] width 956 height 2103
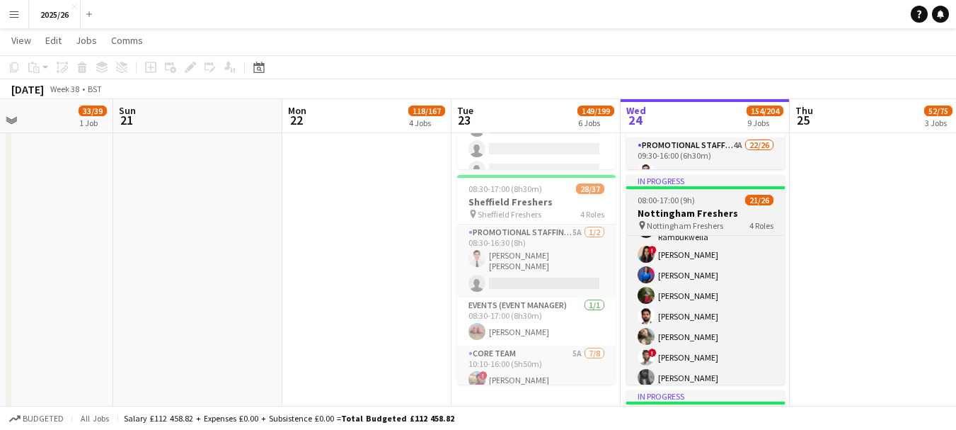
scroll to position [324, 0]
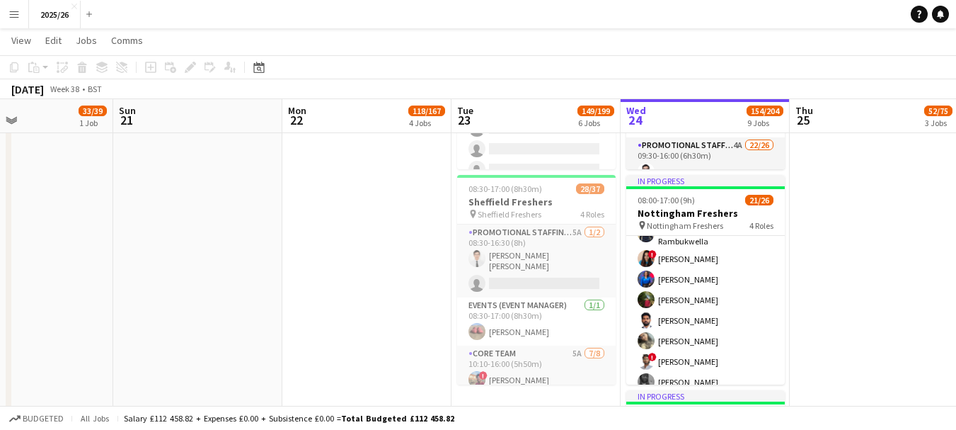
click at [709, 298] on app-card-role "Promotional Staffing (Brand Ambassadors) 3A 15/18 08:40-16:00 (7h20m) Olanrewaj…" at bounding box center [705, 362] width 159 height 406
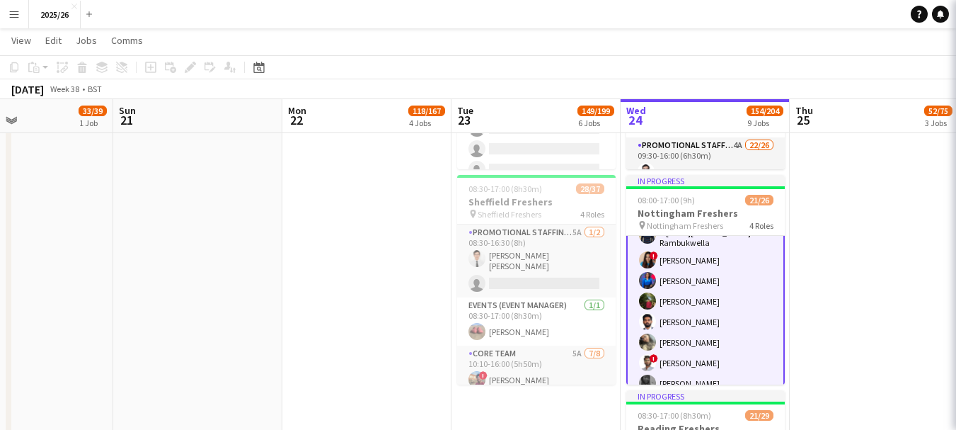
scroll to position [326, 0]
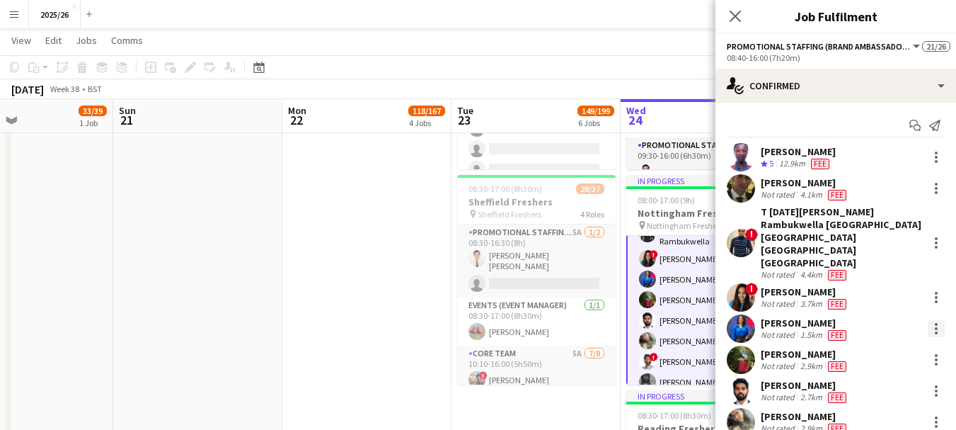
click at [931, 320] on div at bounding box center [936, 328] width 17 height 17
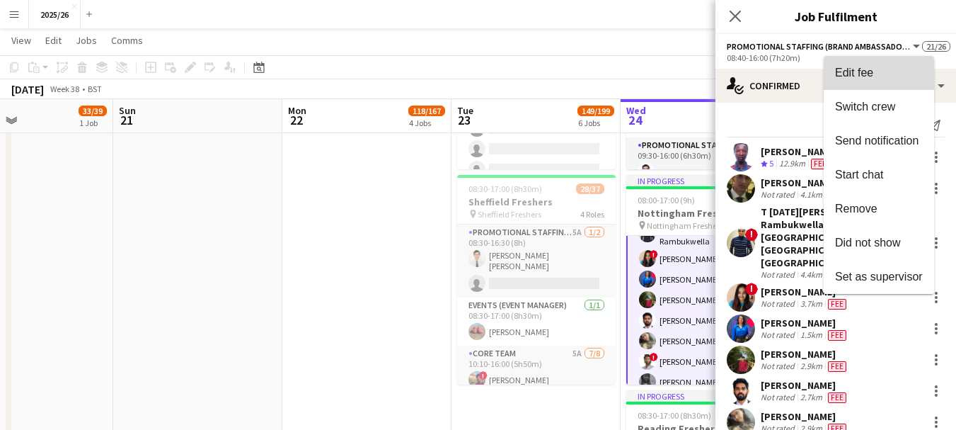
click at [856, 81] on button "Edit fee" at bounding box center [879, 73] width 110 height 34
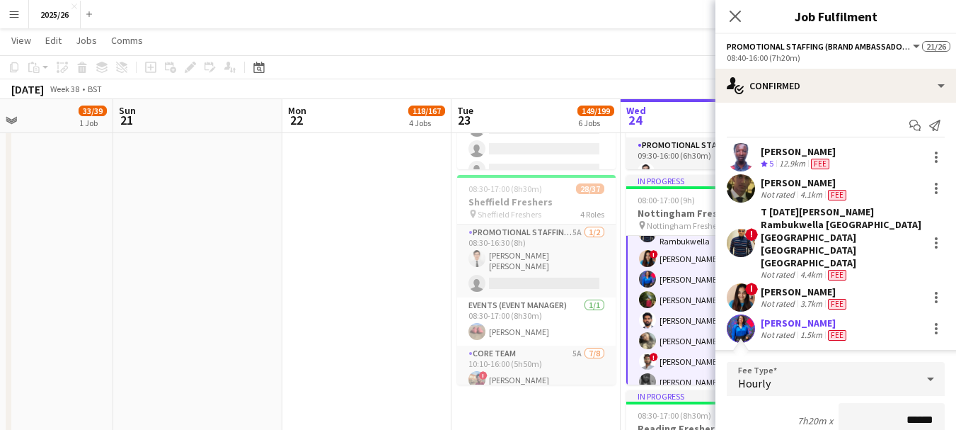
click at [911, 403] on input "******" at bounding box center [892, 420] width 106 height 35
type input "******"
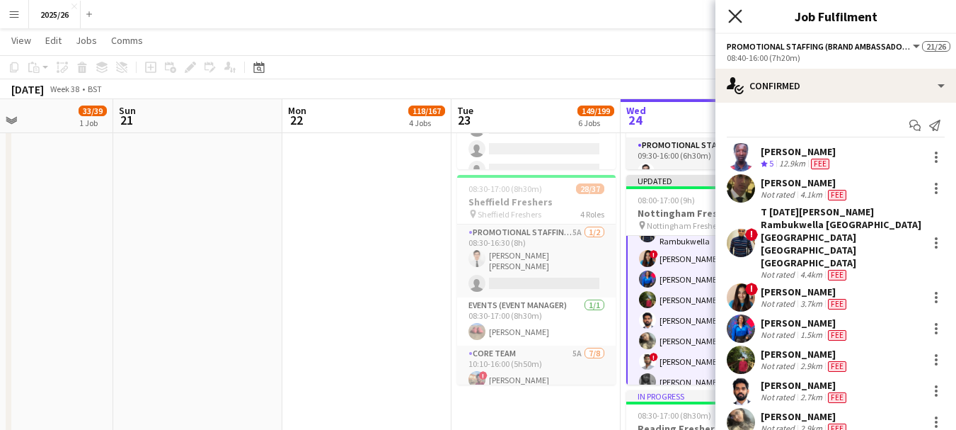
click at [730, 11] on icon at bounding box center [734, 15] width 13 height 13
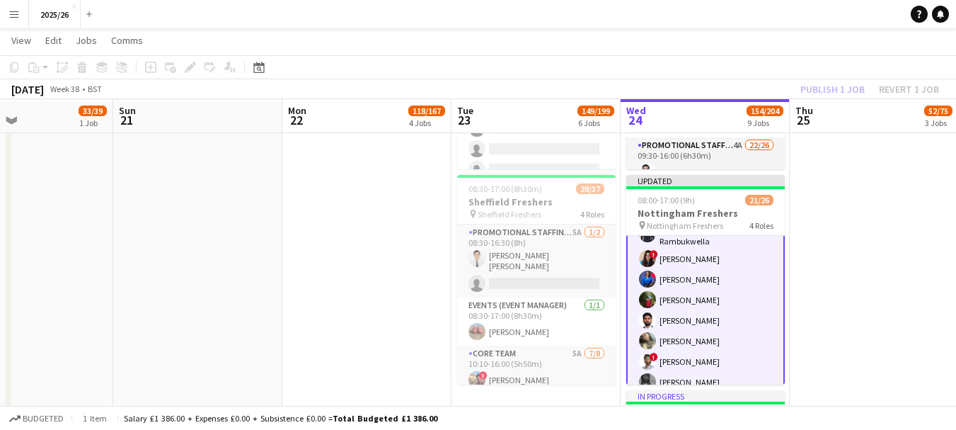
click at [827, 88] on div "Publish 1 job Revert 1 job" at bounding box center [869, 89] width 173 height 18
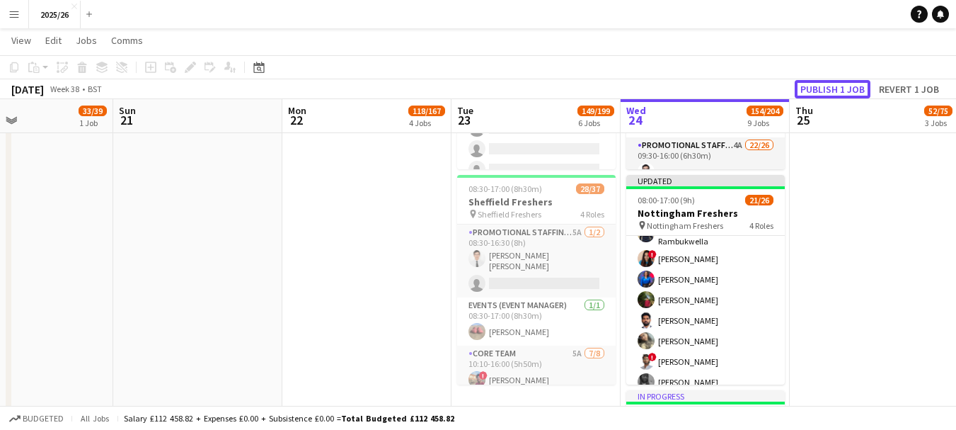
click at [827, 88] on button "Publish 1 job" at bounding box center [833, 89] width 76 height 18
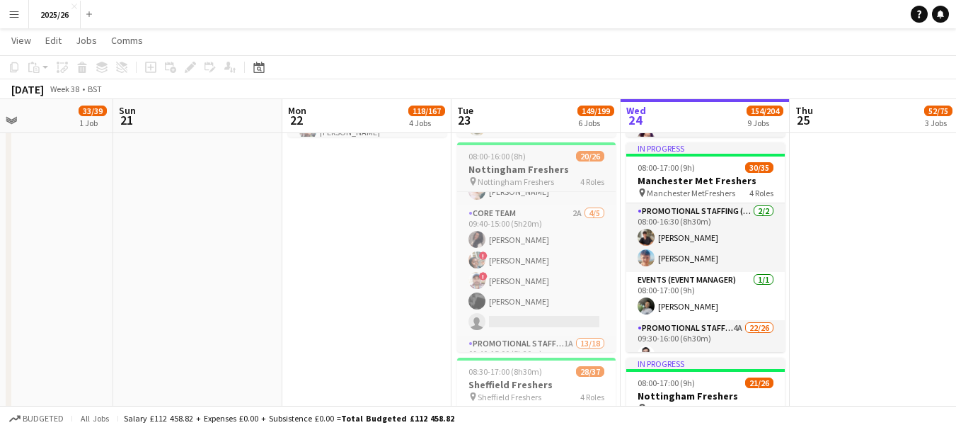
scroll to position [106, 0]
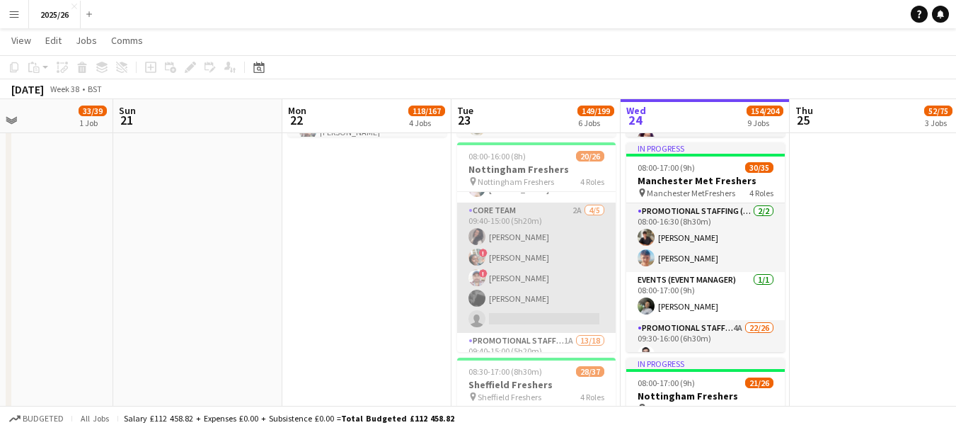
click at [559, 254] on app-card-role "Core Team 2A 4/5 09:40-15:00 (5h20m) Yasmine Labidi ! Aishat Fadipe ! Subhadeep…" at bounding box center [536, 267] width 159 height 130
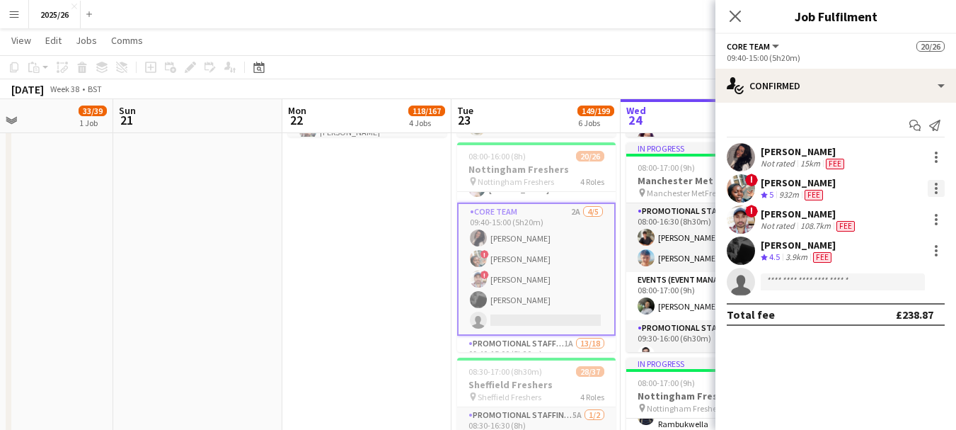
click at [941, 188] on div at bounding box center [936, 188] width 17 height 17
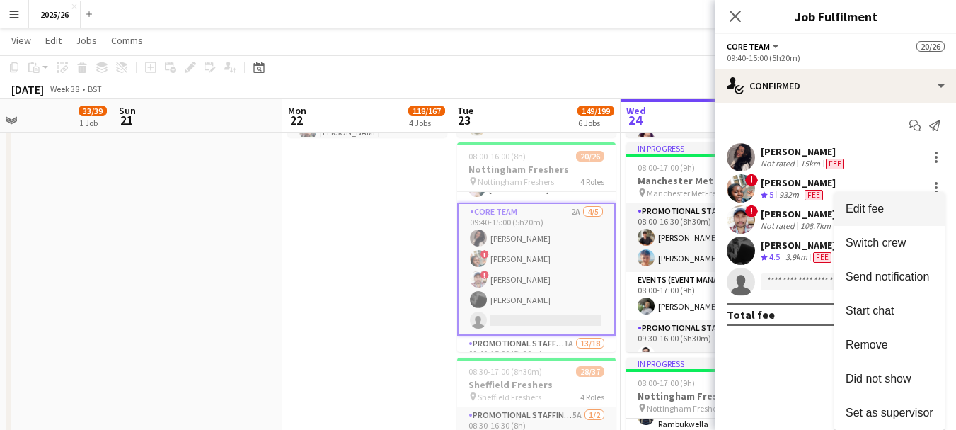
click at [877, 213] on span "Edit fee" at bounding box center [865, 208] width 38 height 12
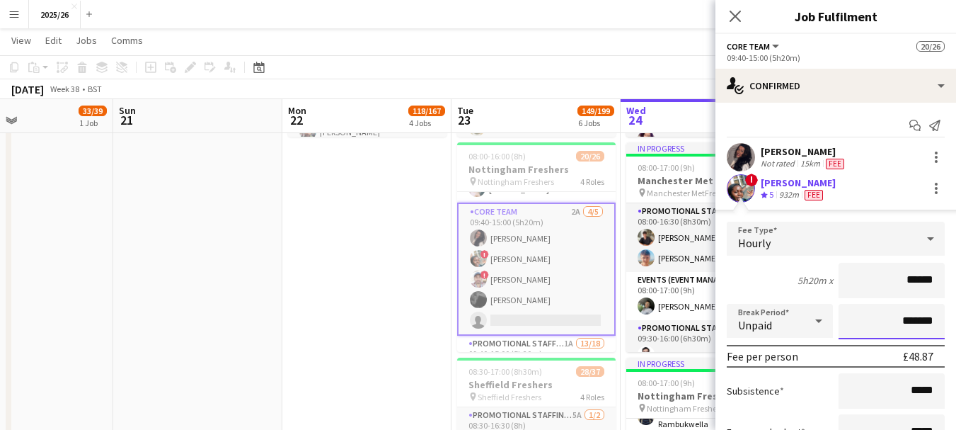
click at [895, 331] on input "*******" at bounding box center [892, 321] width 106 height 35
type input "******"
type input "*******"
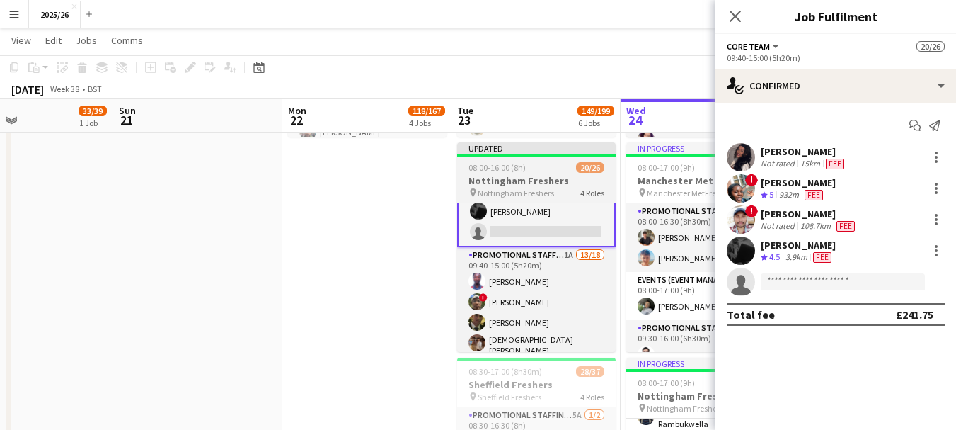
scroll to position [274, 0]
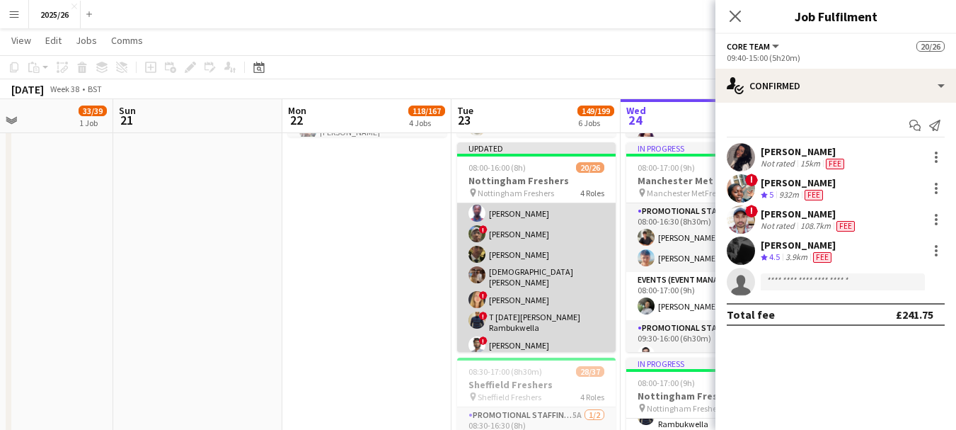
click at [551, 232] on app-card-role "Promotional Staffing (Brand Ambassadors) 1A 13/18 09:40-15:00 (5h20m) Olanrewaj…" at bounding box center [536, 384] width 159 height 410
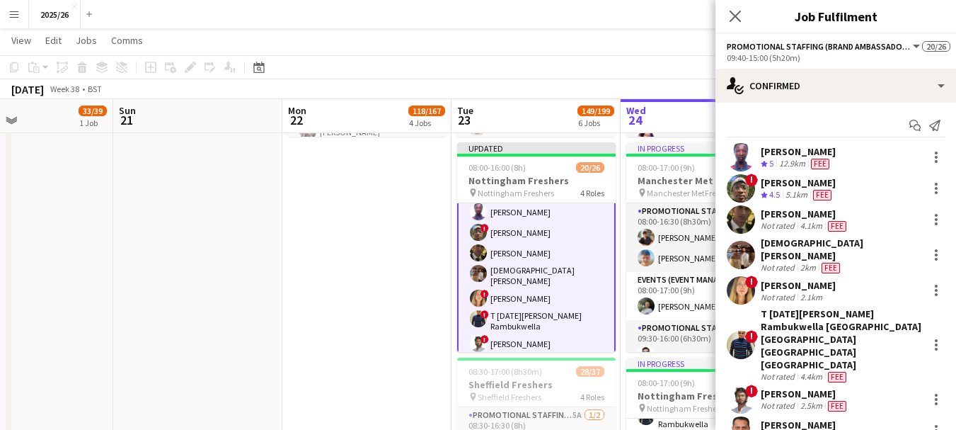
scroll to position [272, 0]
click at [928, 185] on div at bounding box center [936, 188] width 17 height 17
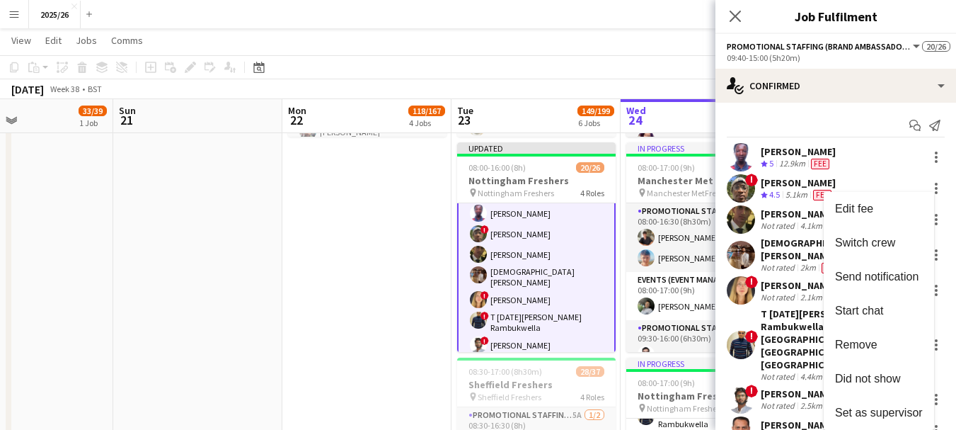
click at [800, 183] on div at bounding box center [478, 215] width 956 height 430
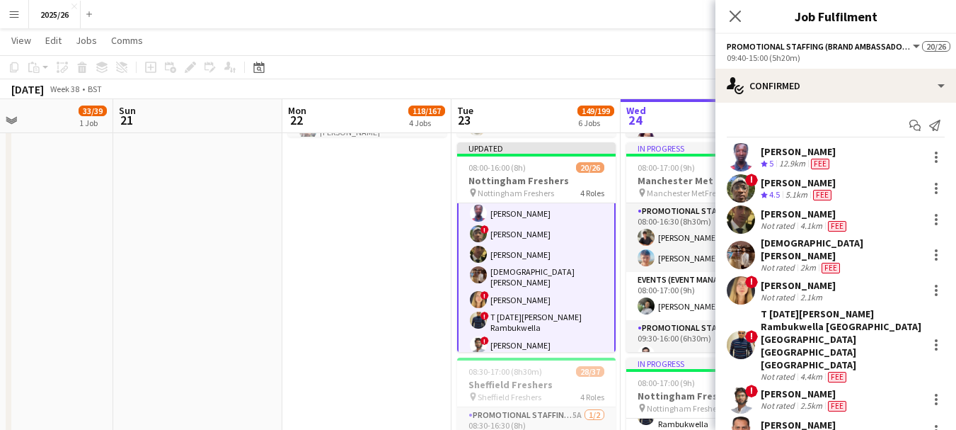
click at [800, 183] on div "[PERSON_NAME]" at bounding box center [798, 182] width 75 height 13
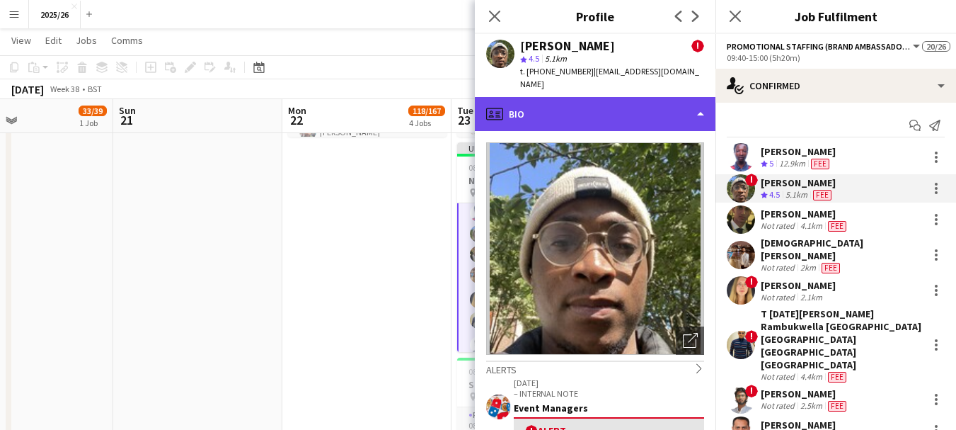
click at [656, 106] on div "profile Bio" at bounding box center [595, 114] width 241 height 34
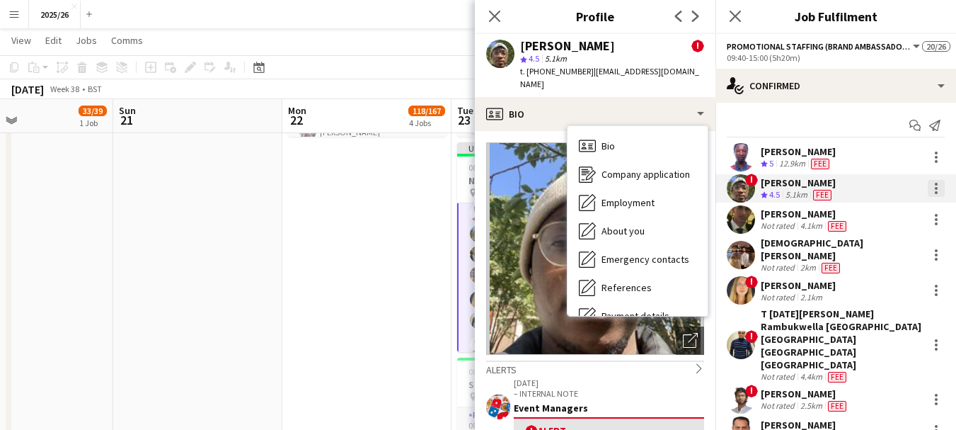
click at [935, 183] on div at bounding box center [936, 184] width 3 height 3
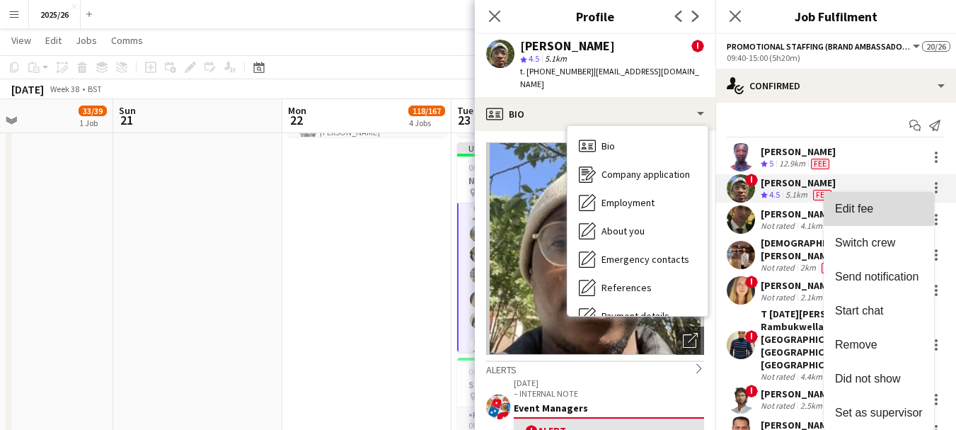
click at [851, 208] on span "Edit fee" at bounding box center [854, 208] width 38 height 12
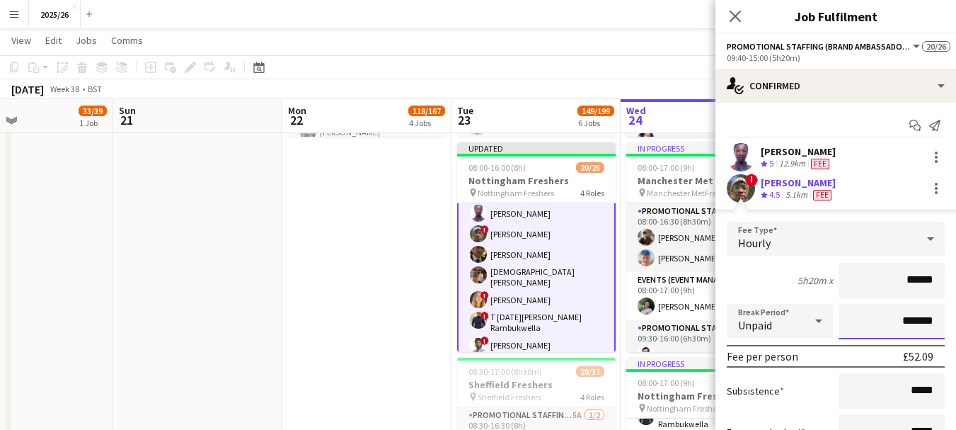
click at [899, 321] on input "*******" at bounding box center [892, 321] width 106 height 35
type input "*******"
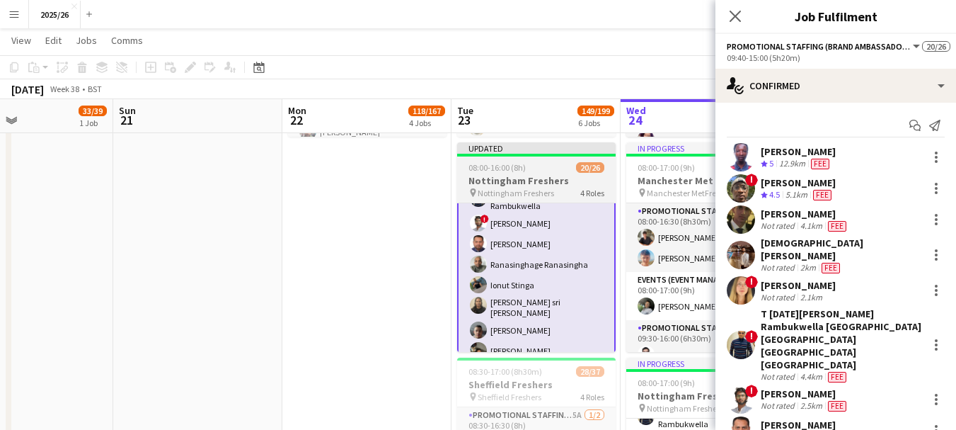
scroll to position [398, 0]
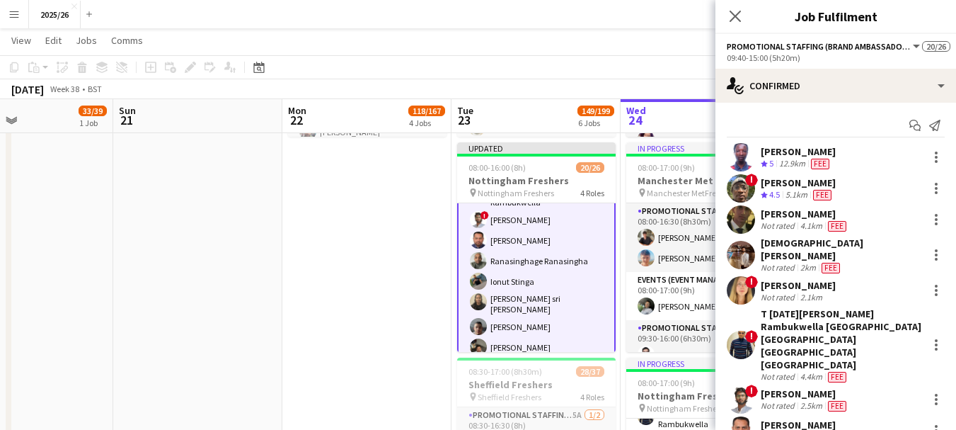
click at [592, 296] on app-card-role "Promotional Staffing (Brand Ambassadors) 1A 13/18 09:40-15:00 (5h20m) Olanrewaj…" at bounding box center [536, 258] width 159 height 413
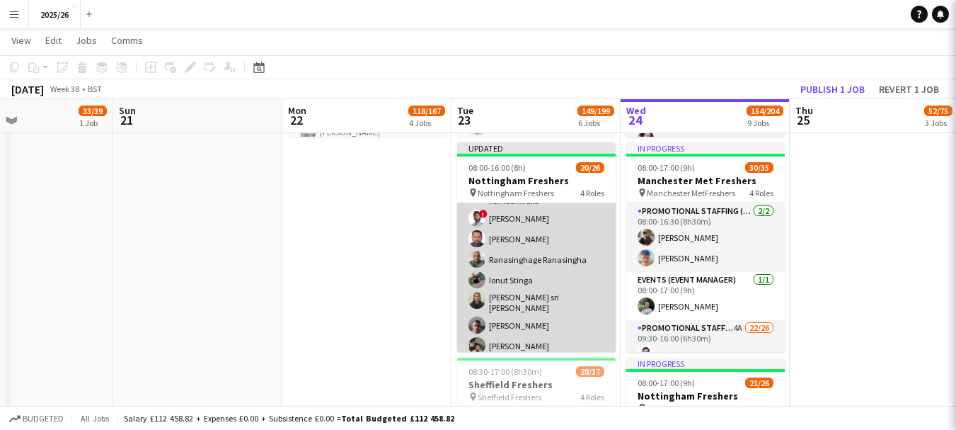
scroll to position [396, 0]
click at [597, 300] on app-card-role "Promotional Staffing (Brand Ambassadors) 1A 13/18 09:40-15:00 (5h20m) Olanrewaj…" at bounding box center [536, 259] width 159 height 410
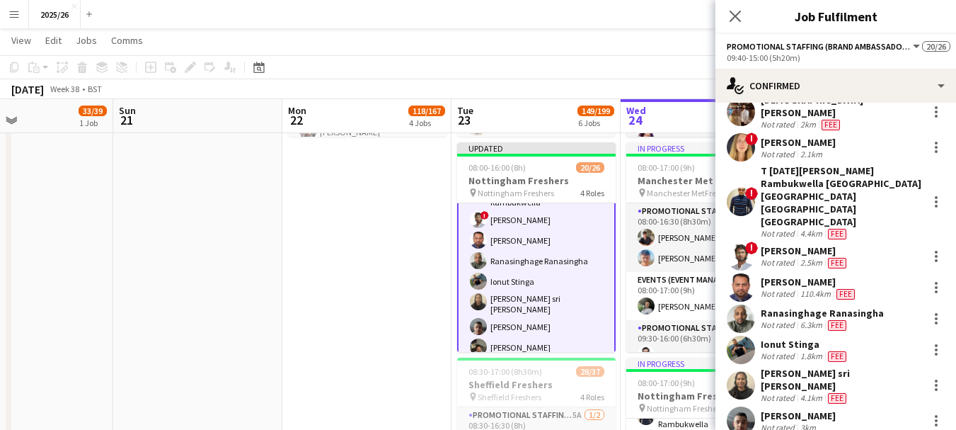
scroll to position [144, 0]
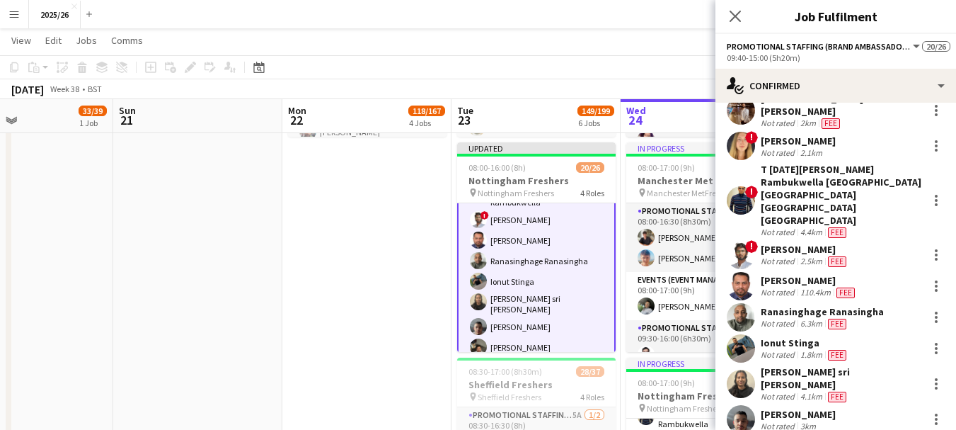
click at [896, 365] on div "Agalya sri Senthil kumar Not rated 4.1km Fee" at bounding box center [836, 383] width 241 height 37
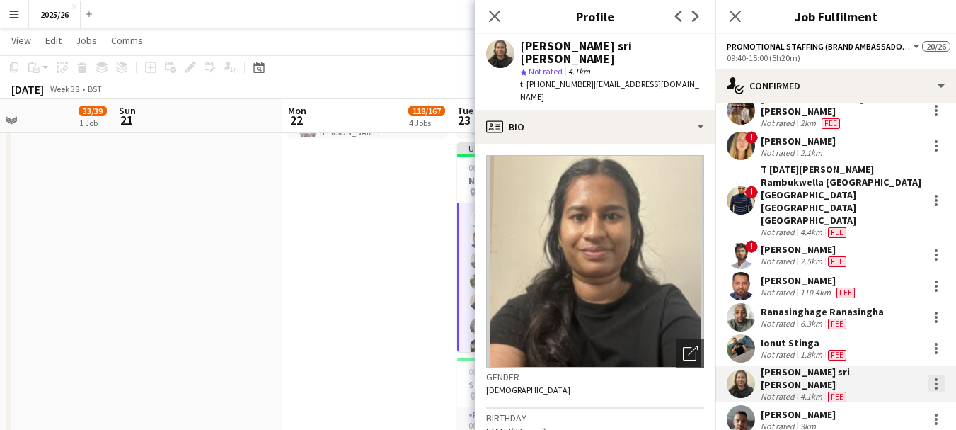
click at [935, 378] on div at bounding box center [936, 379] width 3 height 3
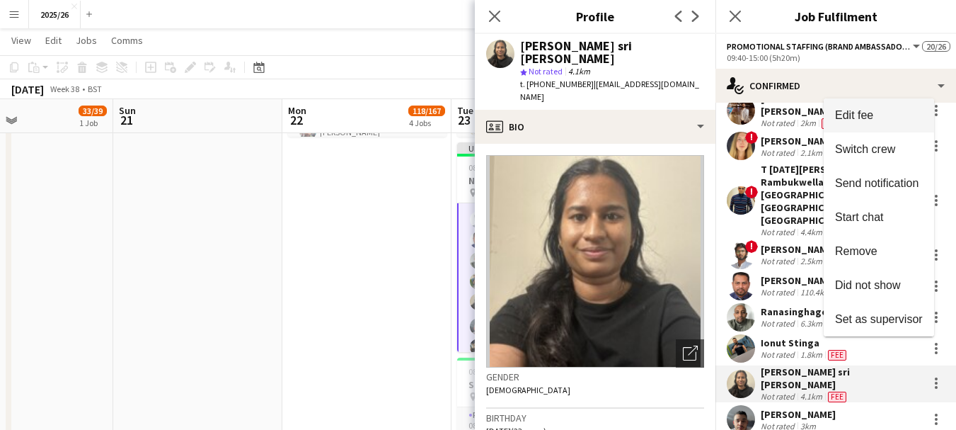
click at [866, 111] on span "Edit fee" at bounding box center [854, 115] width 38 height 12
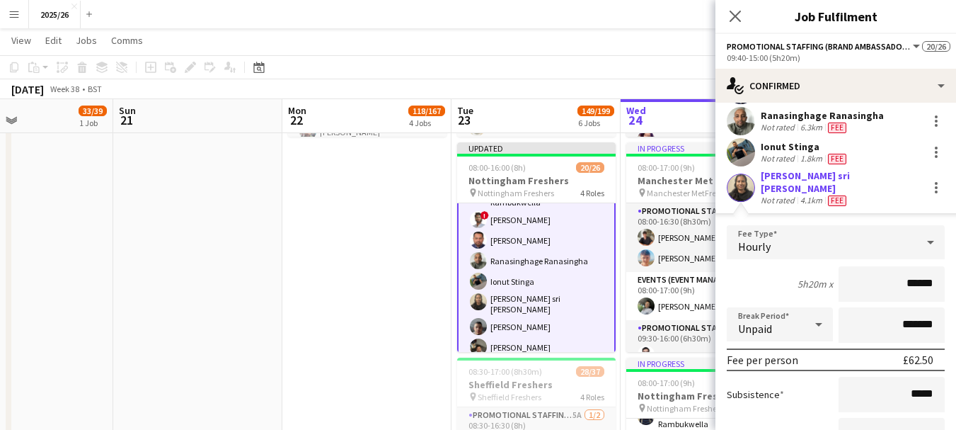
scroll to position [338, 0]
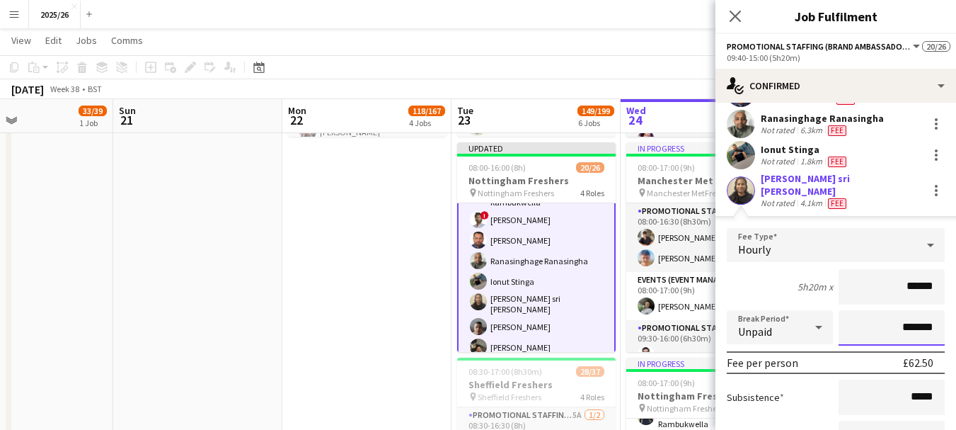
click at [898, 310] on input "*******" at bounding box center [892, 327] width 106 height 35
type input "******"
type input "*******"
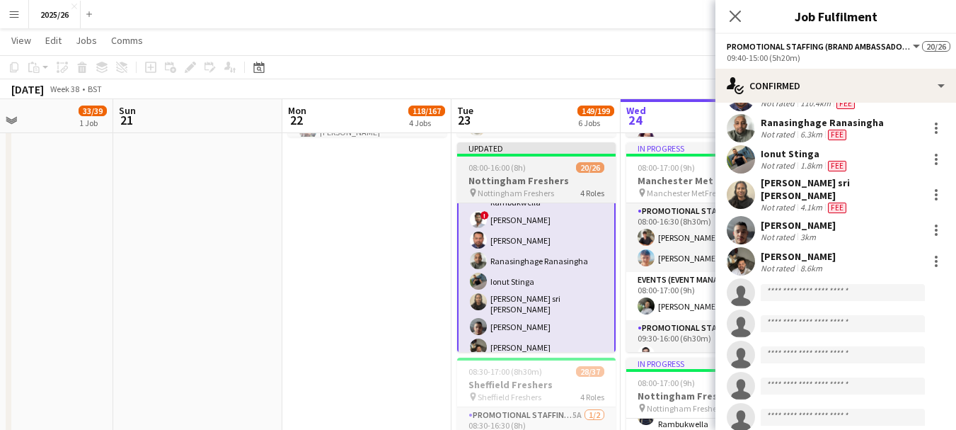
scroll to position [507, 0]
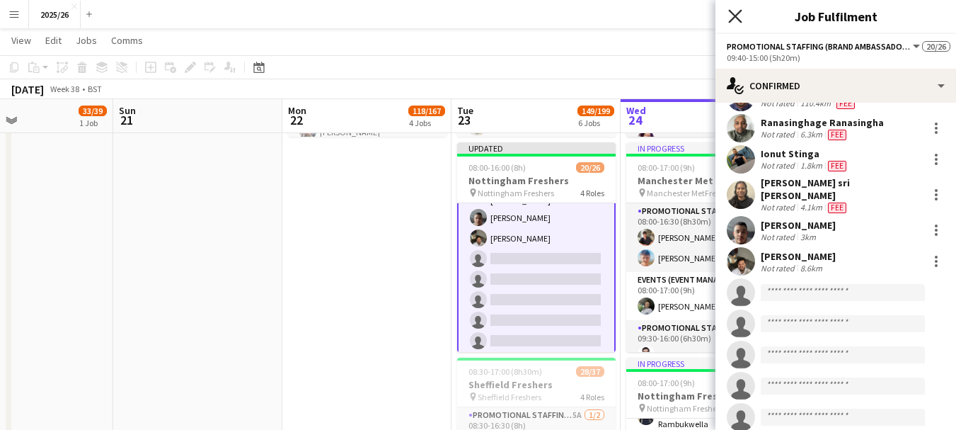
click at [732, 17] on icon "Close pop-in" at bounding box center [734, 15] width 13 height 13
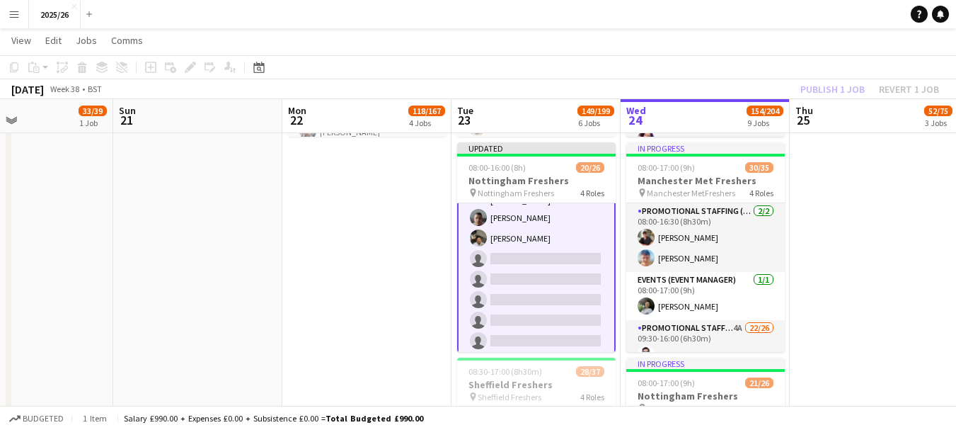
click at [829, 91] on div "Publish 1 job Revert 1 job" at bounding box center [869, 89] width 173 height 18
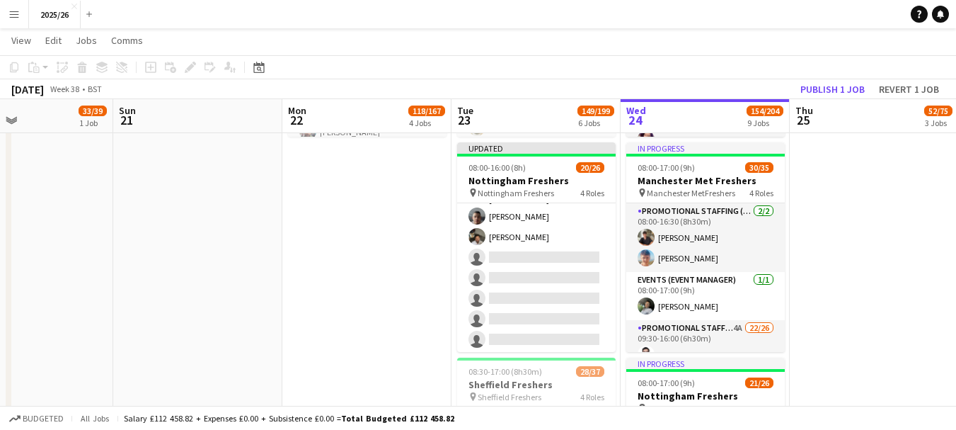
scroll to position [504, 0]
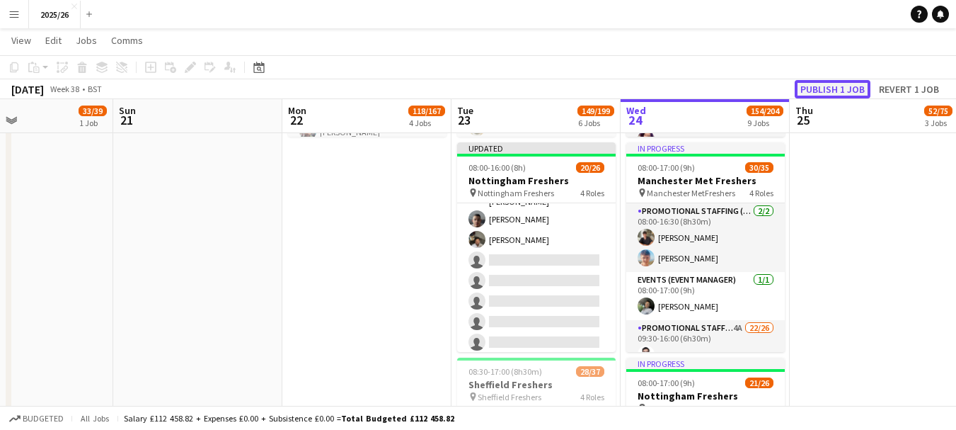
click at [828, 91] on button "Publish 1 job" at bounding box center [833, 89] width 76 height 18
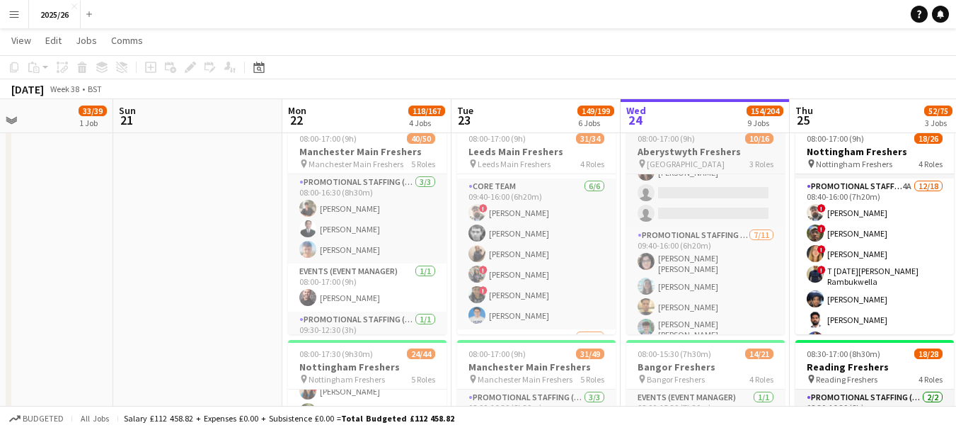
scroll to position [112, 0]
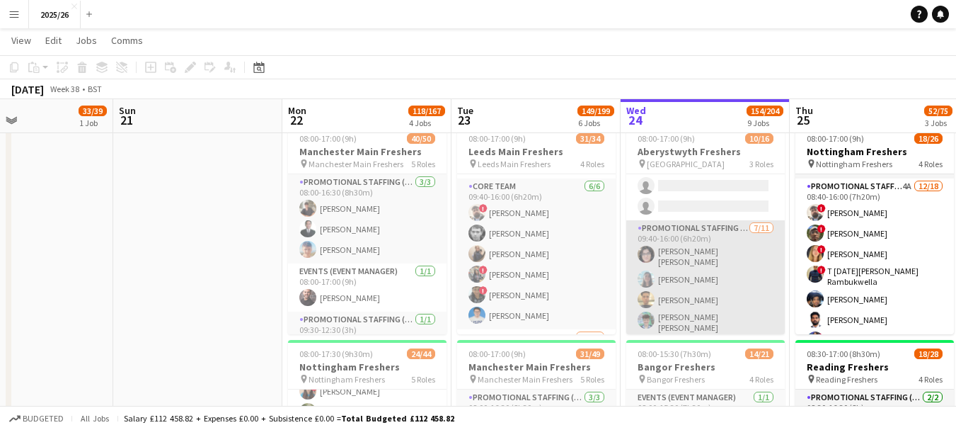
click at [737, 263] on app-card-role "Promotional Staffing (Brand Ambassadors) 7/11 09:40-16:00 (6h20m) Zakia Ajmal R…" at bounding box center [705, 351] width 159 height 262
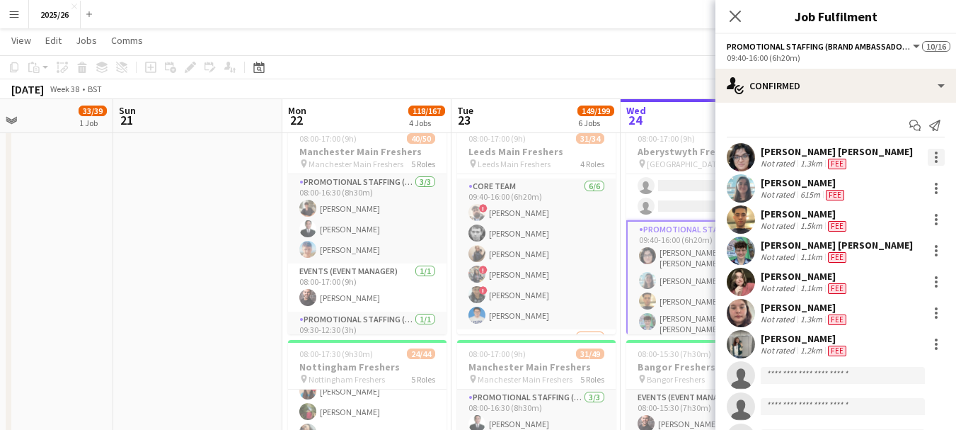
click at [935, 153] on div at bounding box center [936, 152] width 3 height 3
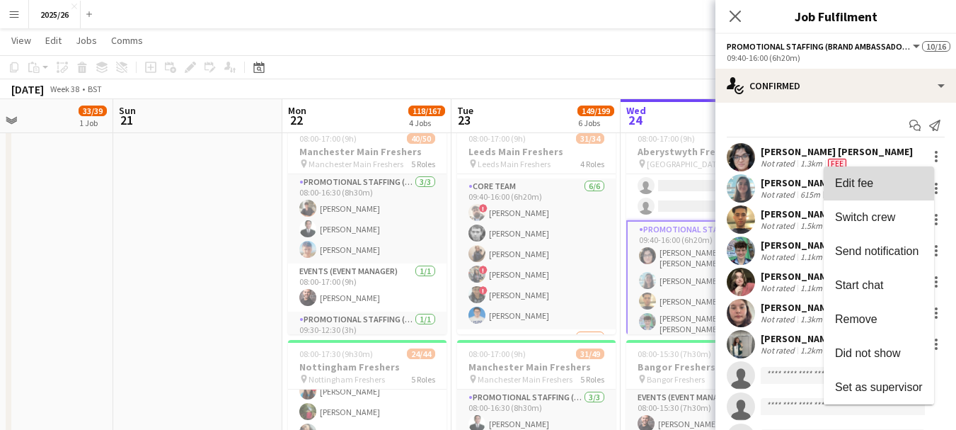
click at [844, 189] on span "Edit fee" at bounding box center [879, 183] width 88 height 13
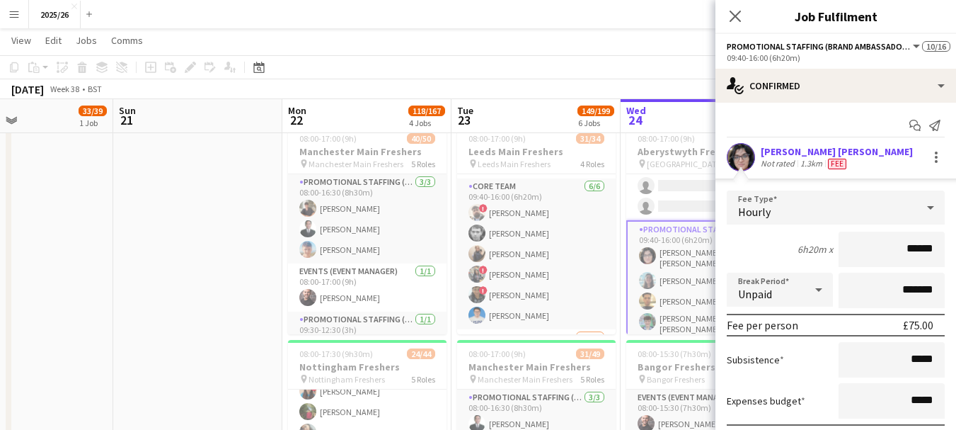
click at [904, 243] on input "******" at bounding box center [892, 248] width 106 height 35
type input "******"
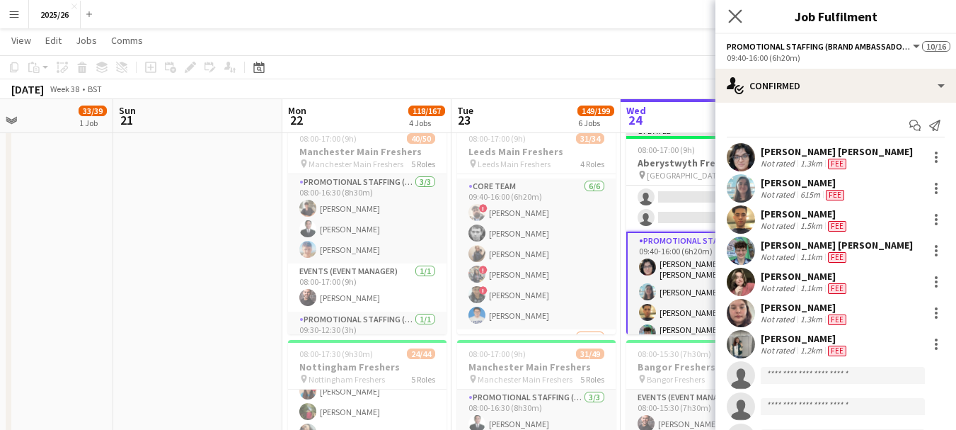
click at [730, 23] on app-icon "Close pop-in" at bounding box center [735, 16] width 21 height 21
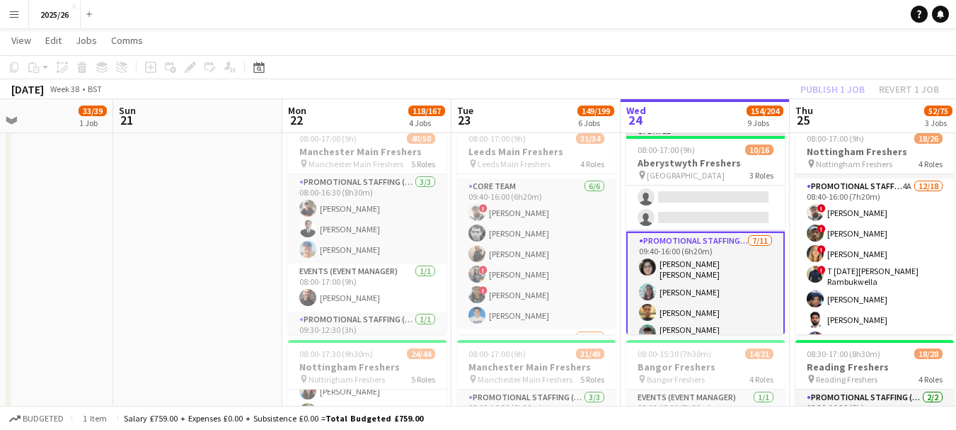
click at [822, 90] on div "Publish 1 job Revert 1 job" at bounding box center [869, 89] width 173 height 18
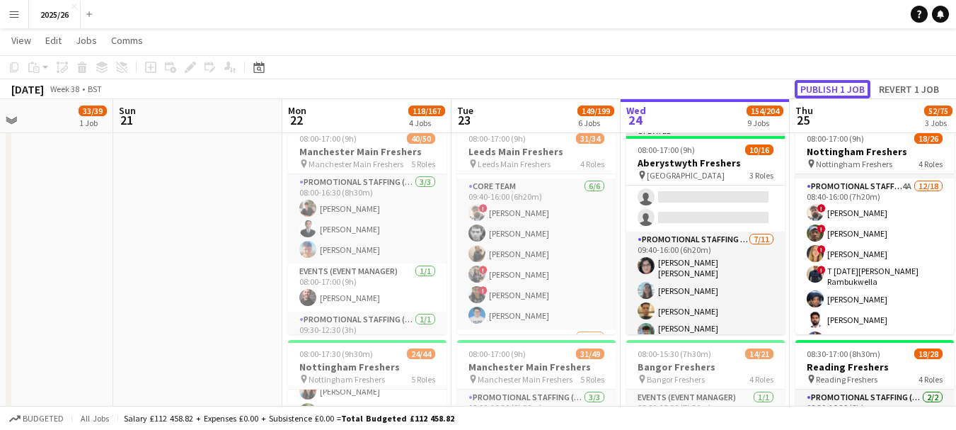
click at [822, 90] on button "Publish 1 job" at bounding box center [833, 89] width 76 height 18
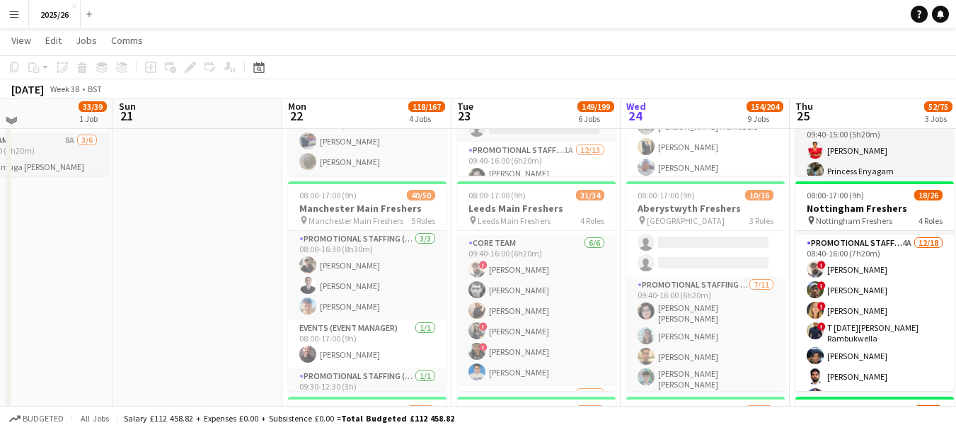
scroll to position [190, 0]
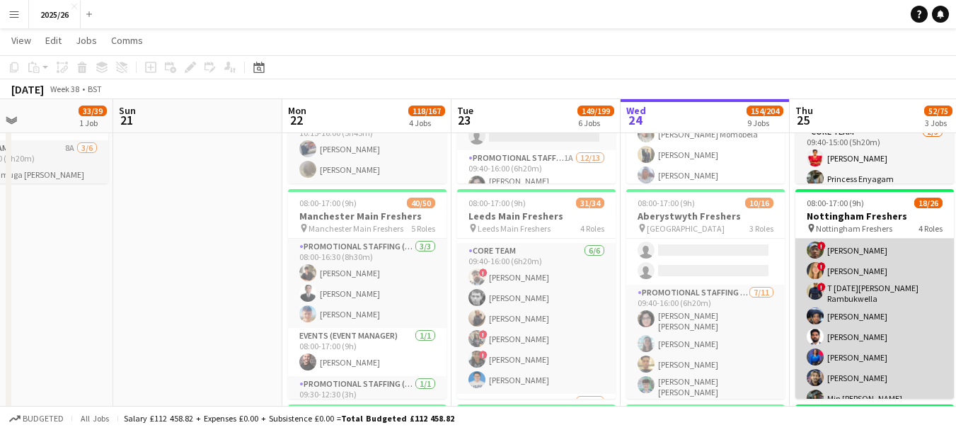
click at [907, 294] on app-card-role "Promotional Staffing (Brand Ambassadors) 4A 12/18 08:40-16:00 (7h20m) ! Daniel …" at bounding box center [874, 395] width 159 height 401
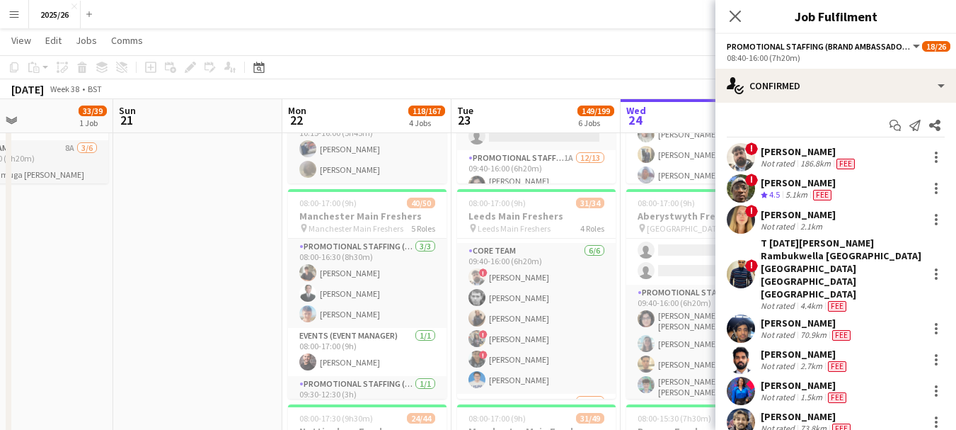
scroll to position [292, 0]
click at [928, 213] on div at bounding box center [936, 219] width 17 height 17
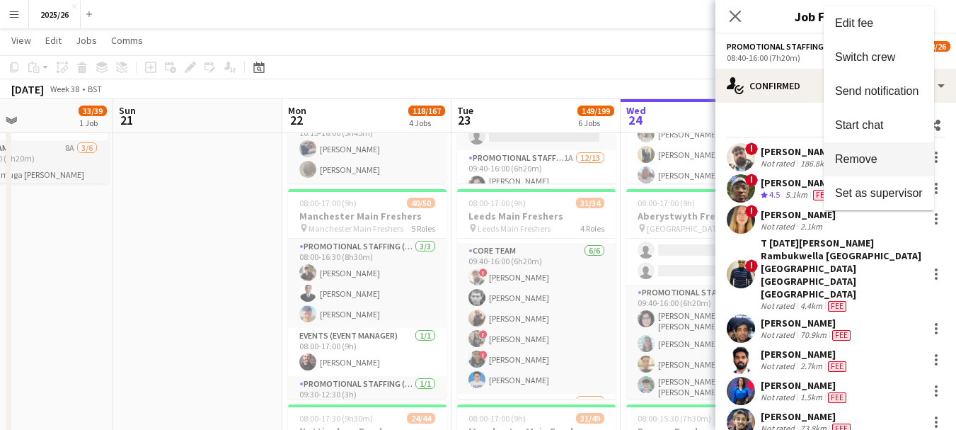
click at [880, 164] on span "Remove" at bounding box center [879, 159] width 88 height 13
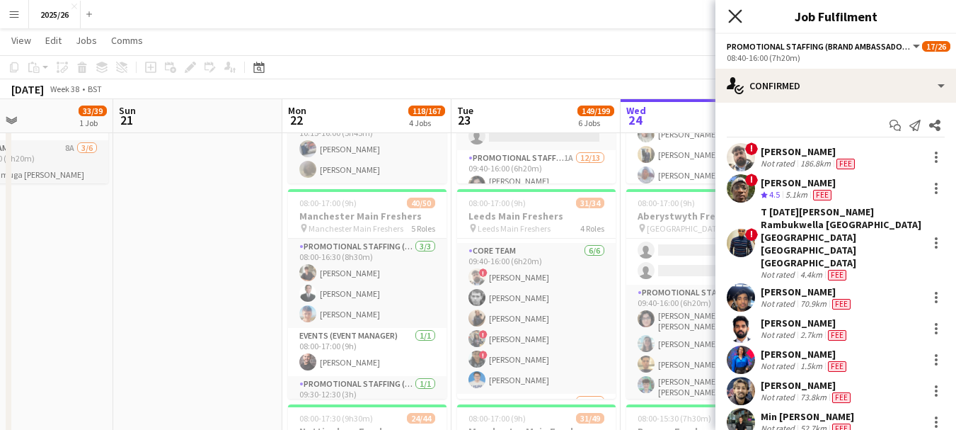
click at [733, 12] on icon "Close pop-in" at bounding box center [734, 15] width 13 height 13
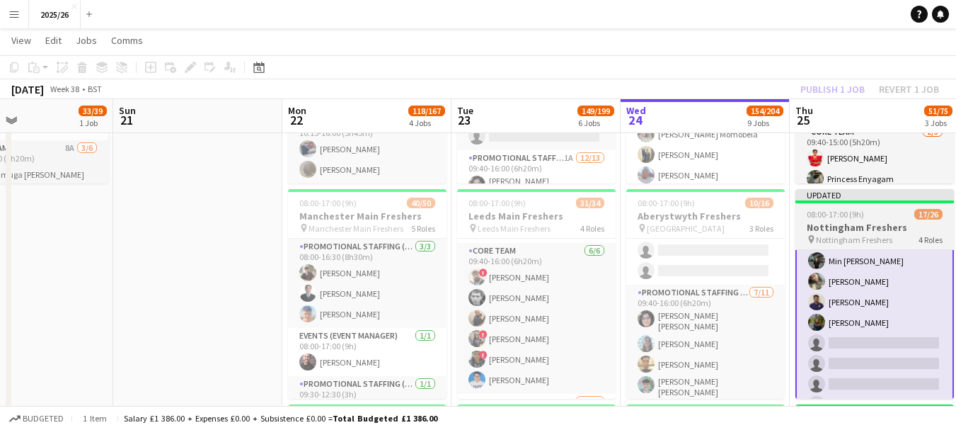
scroll to position [427, 0]
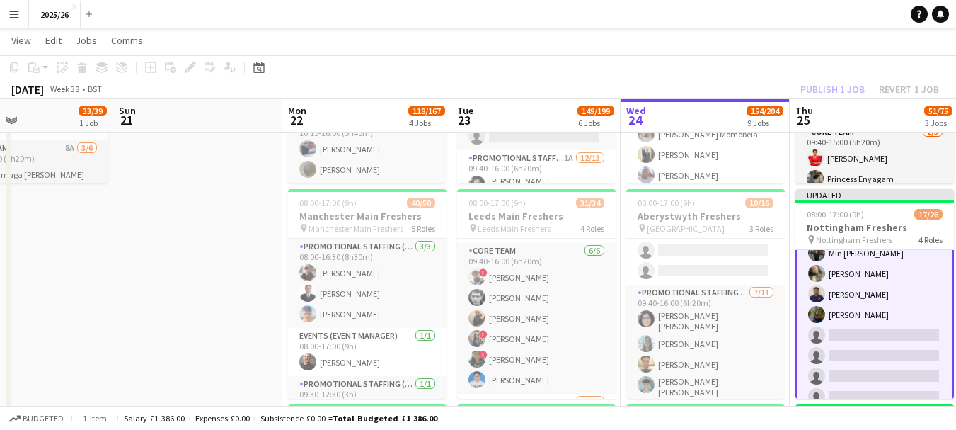
click at [811, 94] on div "Publish 1 job Revert 1 job" at bounding box center [869, 89] width 173 height 18
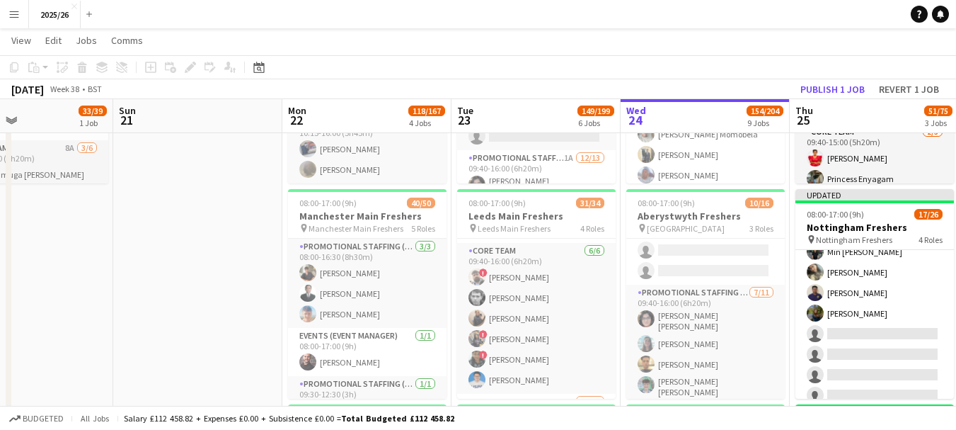
scroll to position [426, 0]
click at [811, 94] on button "Publish 1 job" at bounding box center [833, 89] width 76 height 18
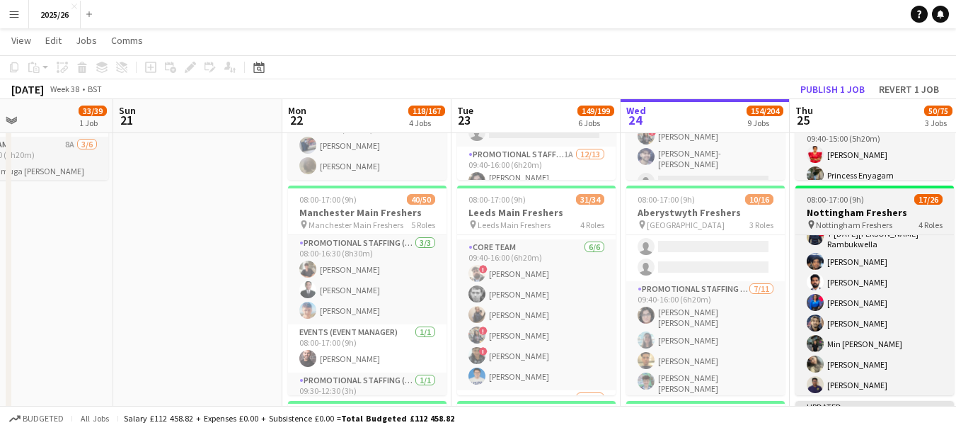
scroll to position [311, 0]
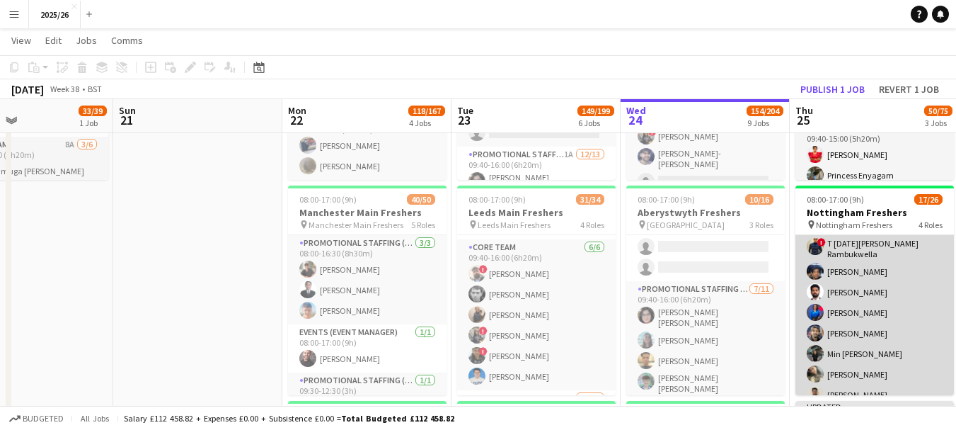
click at [890, 292] on app-card-role "Promotional Staffing (Brand Ambassadors) 4A 11/18 08:40-16:00 (7h20m) ! Daniel …" at bounding box center [874, 371] width 159 height 401
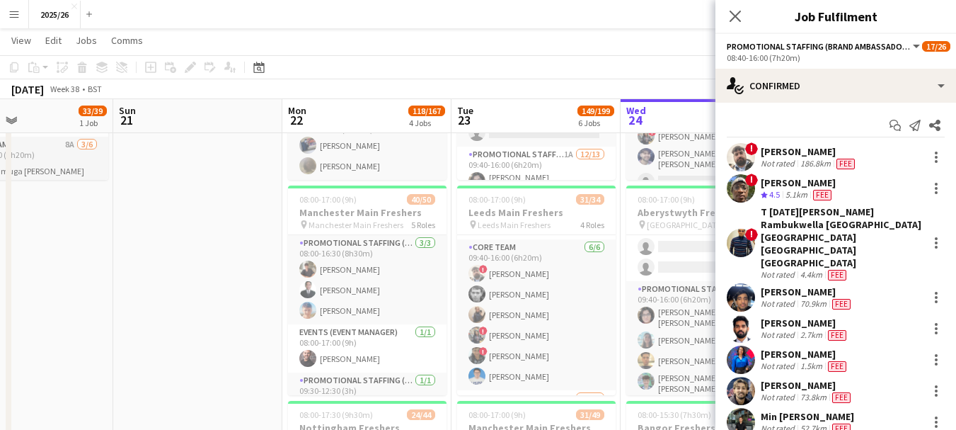
scroll to position [312, 0]
click at [935, 292] on div at bounding box center [936, 293] width 3 height 3
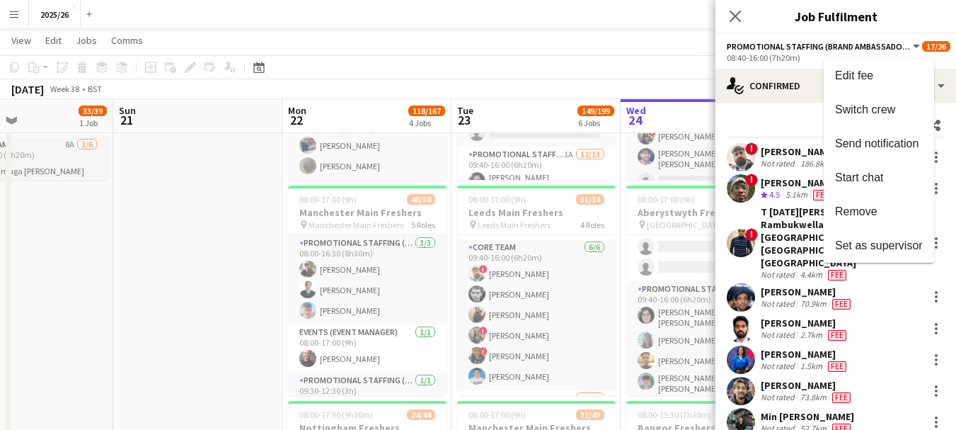
click at [856, 217] on span "Remove" at bounding box center [856, 211] width 42 height 12
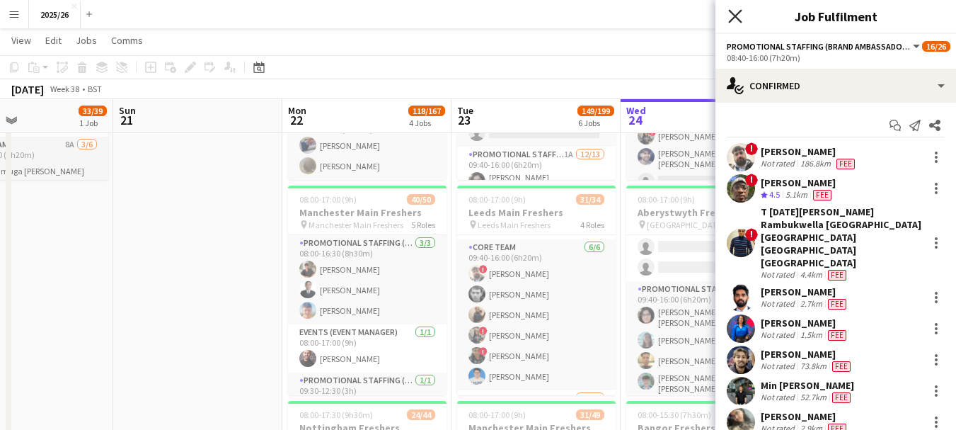
click at [737, 11] on icon "Close pop-in" at bounding box center [734, 15] width 13 height 13
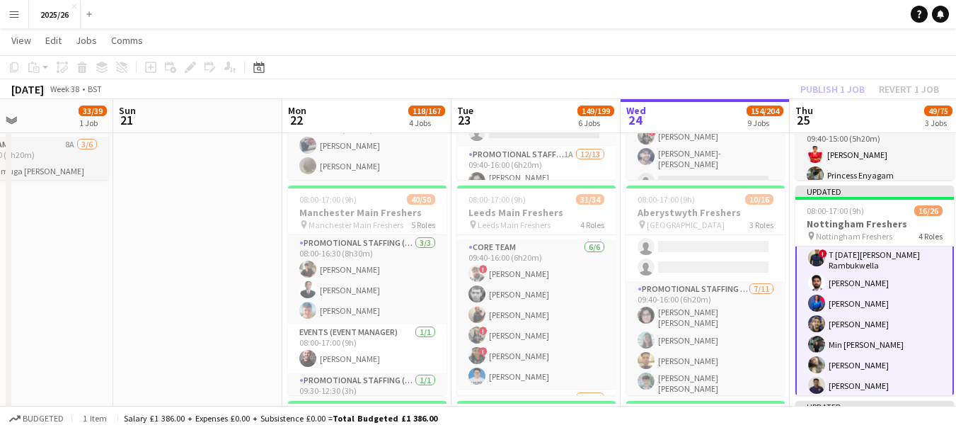
click at [858, 80] on div "Publish 1 job Revert 1 job" at bounding box center [869, 89] width 173 height 18
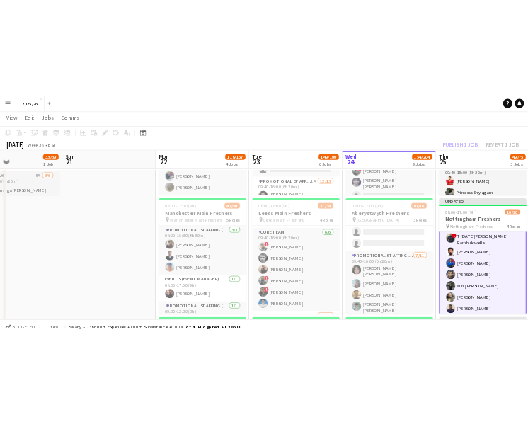
scroll to position [311, 0]
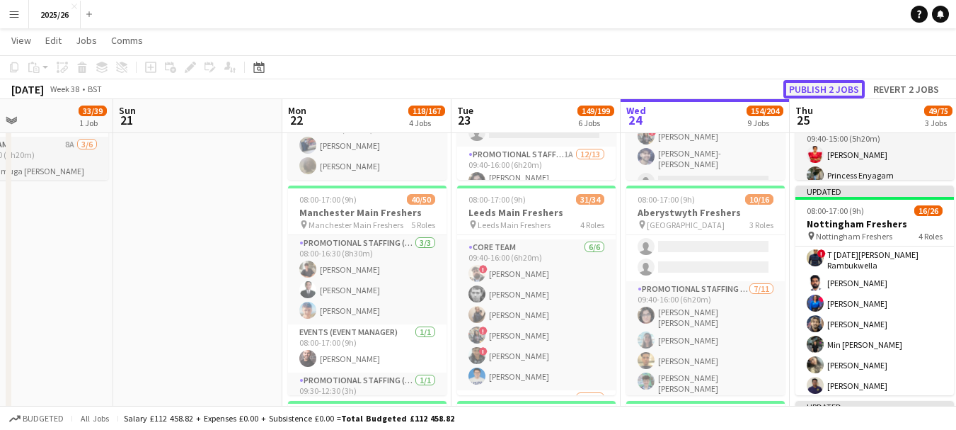
click at [854, 82] on button "Publish 2 jobs" at bounding box center [823, 89] width 81 height 18
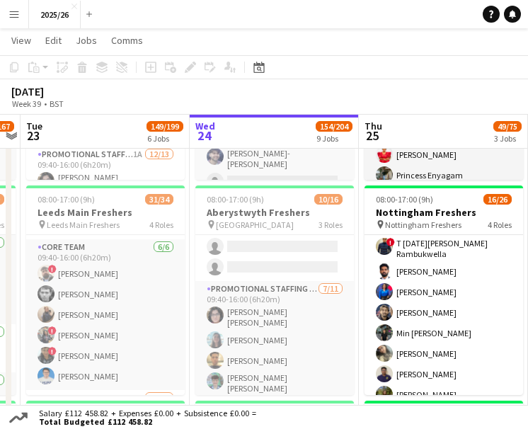
drag, startPoint x: 178, startPoint y: 243, endPoint x: 518, endPoint y: 168, distance: 347.9
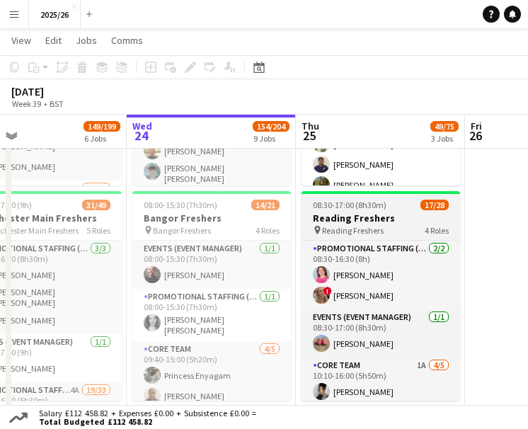
scroll to position [140, 0]
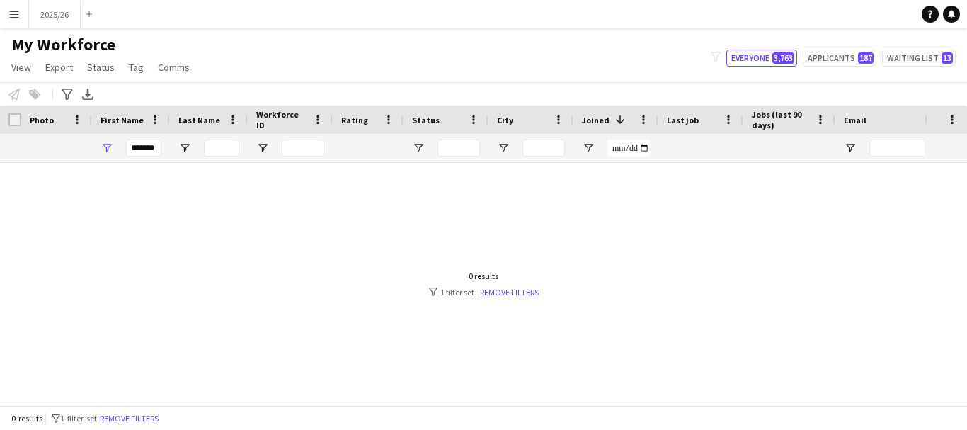
type input "*******"
click at [541, 151] on input "City Filter Input" at bounding box center [543, 147] width 42 height 17
type input "*******"
drag, startPoint x: 159, startPoint y: 154, endPoint x: 27, endPoint y: 156, distance: 132.4
click at [27, 156] on div "*******" at bounding box center [767, 148] width 1534 height 28
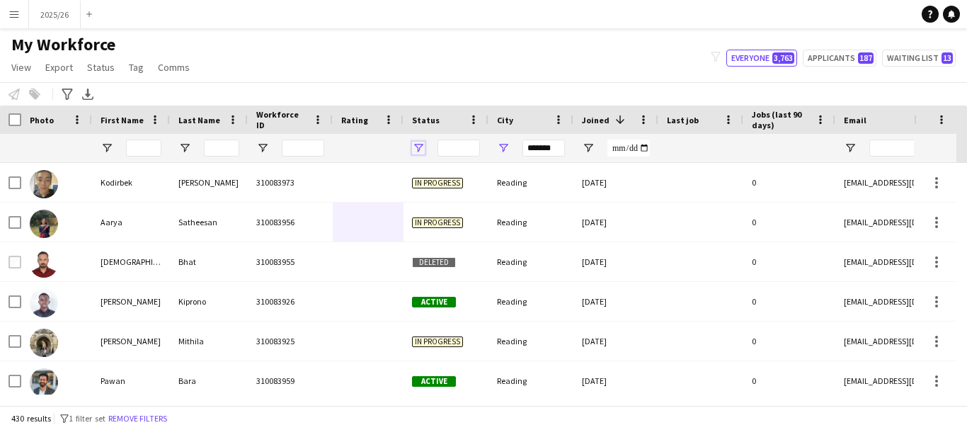
click at [422, 146] on span "Open Filter Menu" at bounding box center [418, 148] width 13 height 13
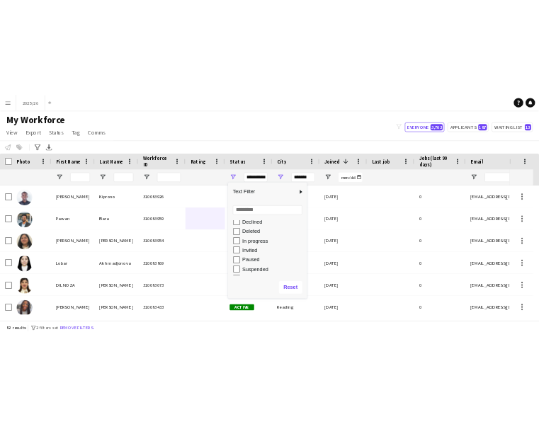
scroll to position [76, 0]
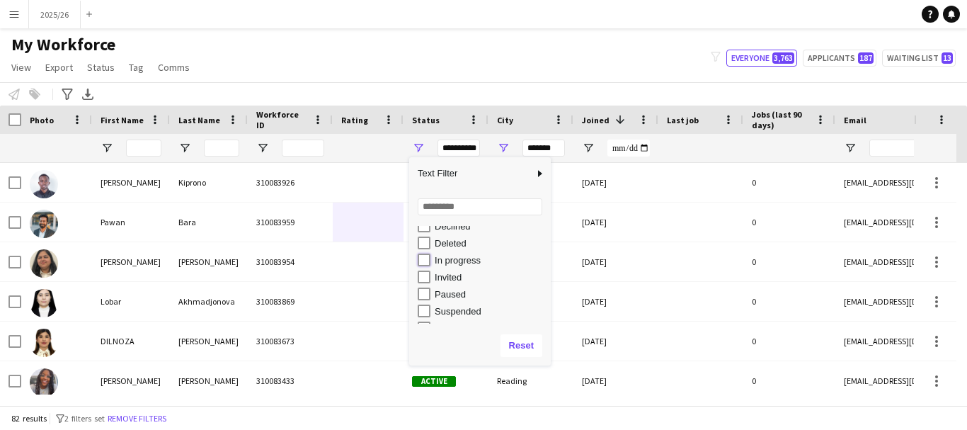
type input "**********"
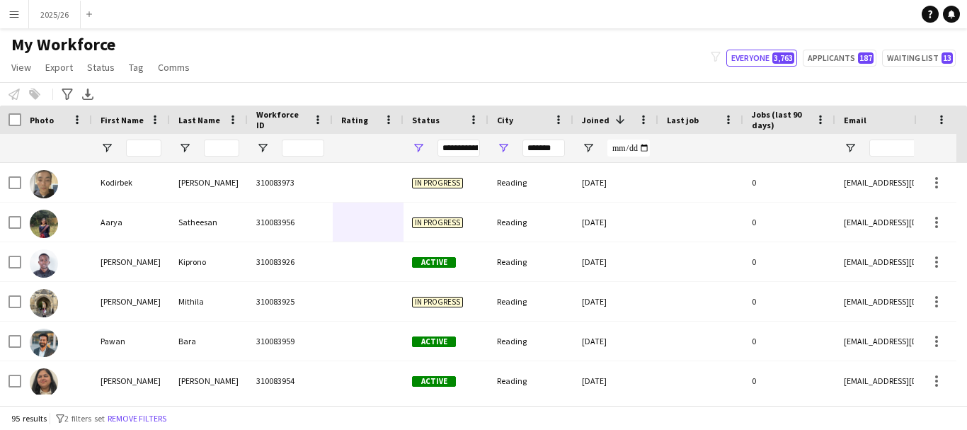
click at [320, 18] on app-navbar "Menu Boards Boards Boards All jobs Status Workforce Workforce My Workforce Recr…" at bounding box center [483, 14] width 967 height 28
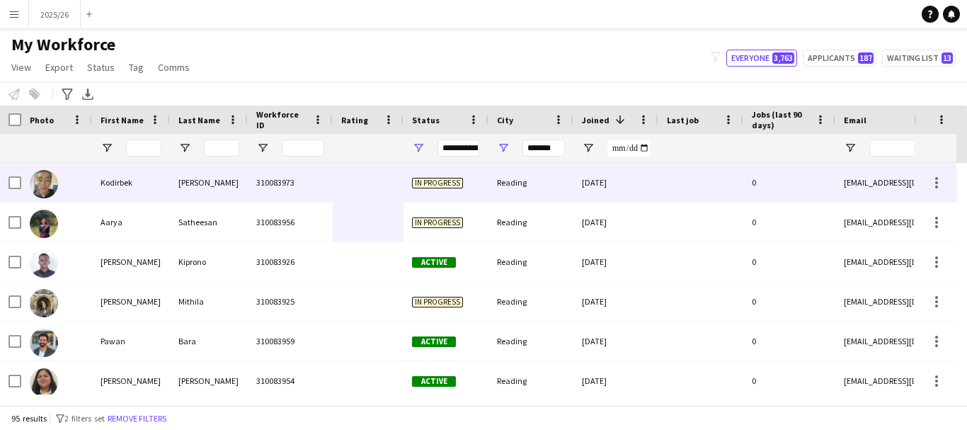
click at [259, 163] on div "310083973" at bounding box center [290, 182] width 85 height 39
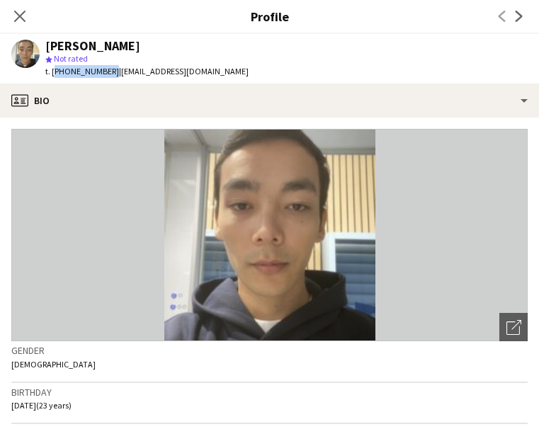
drag, startPoint x: 107, startPoint y: 68, endPoint x: 53, endPoint y: 74, distance: 54.2
click at [53, 74] on span "t. [PHONE_NUMBER]" at bounding box center [82, 71] width 74 height 11
copy span "[PHONE_NUMBER]"
drag, startPoint x: 27, startPoint y: 21, endPoint x: 220, endPoint y: 122, distance: 218.4
click at [27, 21] on app-icon "Close pop-in" at bounding box center [19, 16] width 17 height 17
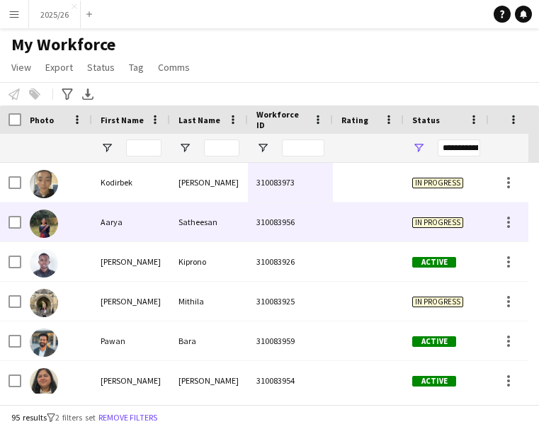
click at [212, 219] on div "Satheesan" at bounding box center [209, 221] width 78 height 39
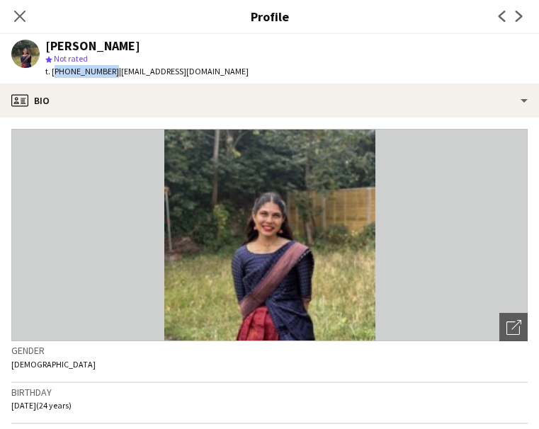
drag, startPoint x: 107, startPoint y: 71, endPoint x: 52, endPoint y: 78, distance: 54.9
click at [52, 78] on div "t. [PHONE_NUMBER] | [EMAIL_ADDRESS][DOMAIN_NAME]" at bounding box center [146, 71] width 203 height 13
copy span "[PHONE_NUMBER]"
click at [14, 20] on icon "Close pop-in" at bounding box center [19, 15] width 13 height 13
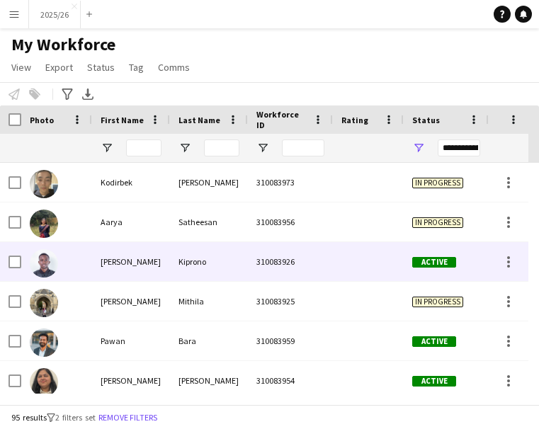
click at [217, 259] on div "Kiprono" at bounding box center [209, 261] width 78 height 39
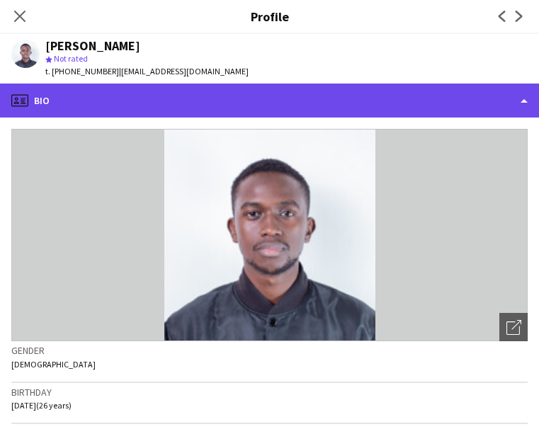
click at [171, 103] on div "profile Bio" at bounding box center [269, 101] width 539 height 34
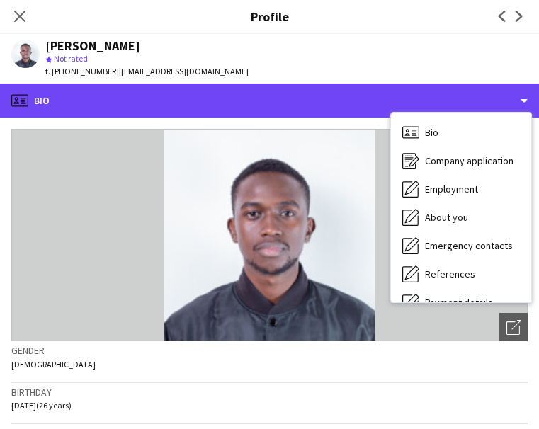
scroll to position [161, 0]
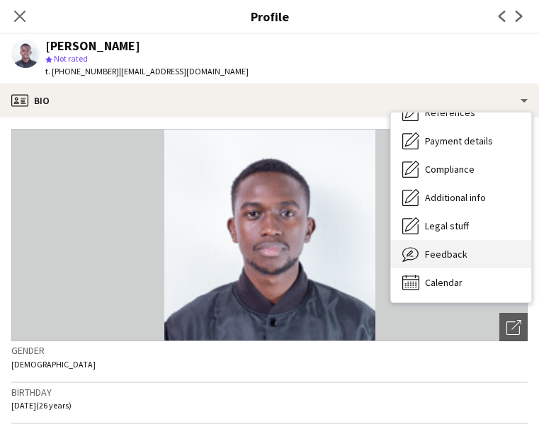
click at [488, 265] on div "Feedback Feedback" at bounding box center [461, 254] width 140 height 28
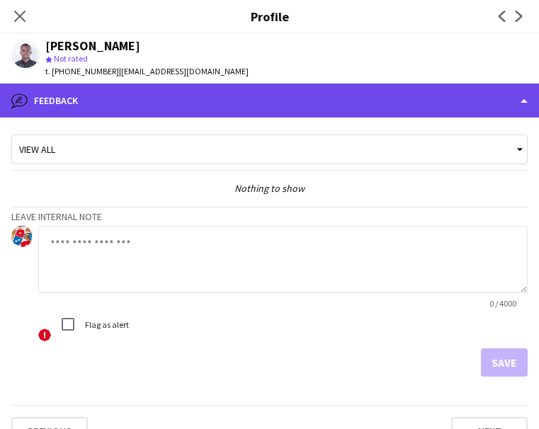
click at [327, 100] on div "bubble-pencil Feedback" at bounding box center [269, 101] width 539 height 34
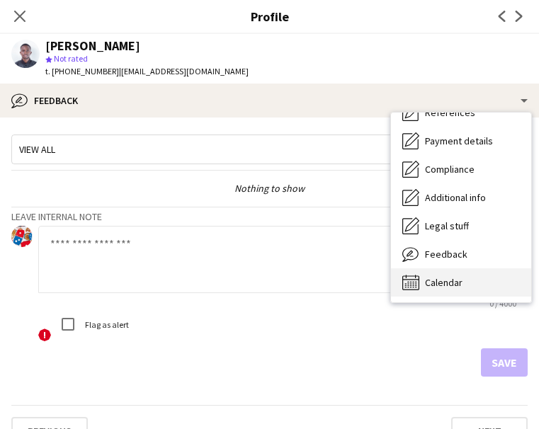
click at [489, 295] on div "Calendar Calendar" at bounding box center [461, 282] width 140 height 28
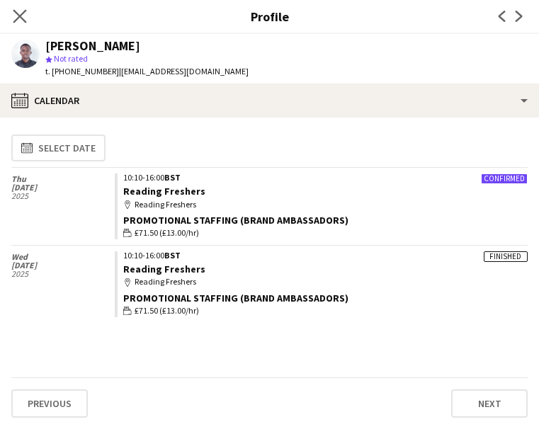
click at [11, 14] on app-icon "Close pop-in" at bounding box center [20, 16] width 21 height 21
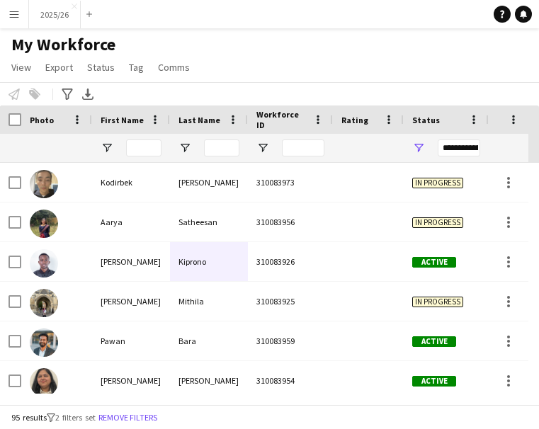
drag, startPoint x: 11, startPoint y: 14, endPoint x: 318, endPoint y: 52, distance: 309.5
click at [318, 52] on div "My Workforce View Views Default view New view Update view Delete view Edit name…" at bounding box center [269, 58] width 539 height 48
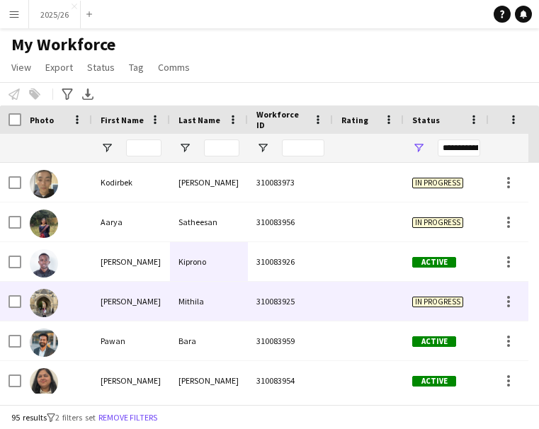
click at [173, 308] on div "Mithila" at bounding box center [209, 301] width 78 height 39
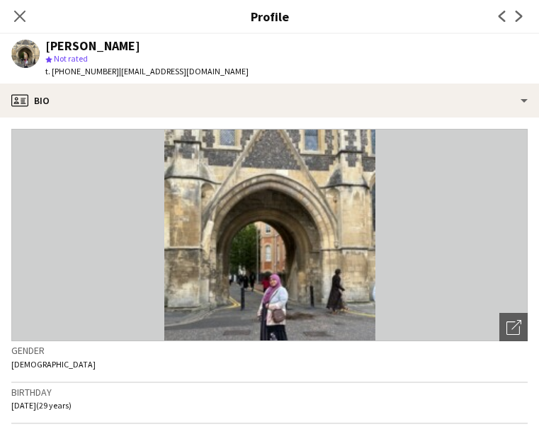
click at [119, 76] on span "| [EMAIL_ADDRESS][DOMAIN_NAME]" at bounding box center [184, 71] width 130 height 11
drag, startPoint x: 88, startPoint y: 76, endPoint x: 52, endPoint y: 81, distance: 37.1
click at [52, 81] on div "[PERSON_NAME] Mithila star Not rated t. [PHONE_NUMBER] | [EMAIL_ADDRESS][DOMAIN…" at bounding box center [130, 59] width 260 height 50
copy span "[PHONE_NUMBER]"
click at [25, 13] on icon "Close pop-in" at bounding box center [19, 15] width 13 height 13
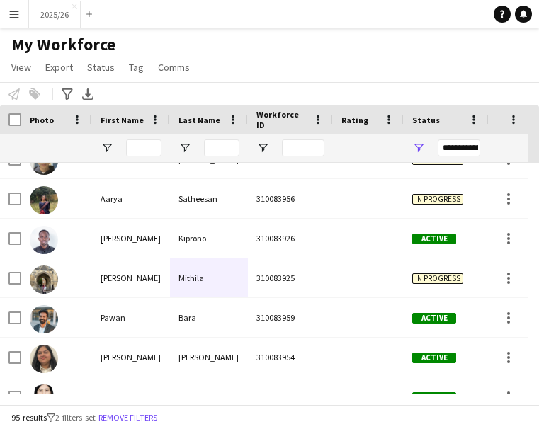
scroll to position [57, 0]
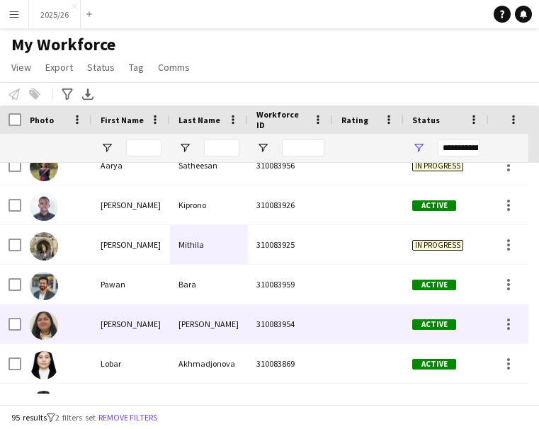
click at [194, 328] on div "Mantripragada" at bounding box center [209, 323] width 78 height 39
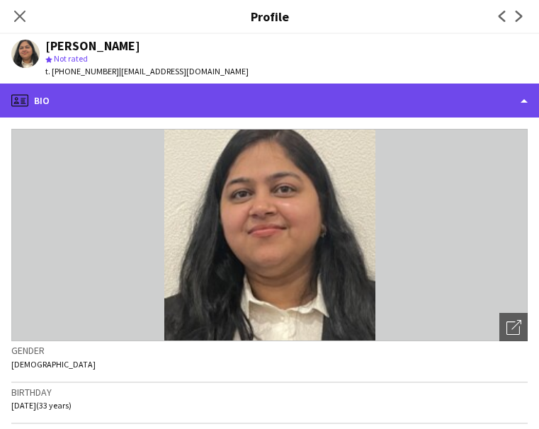
click at [293, 108] on div "profile Bio" at bounding box center [269, 101] width 539 height 34
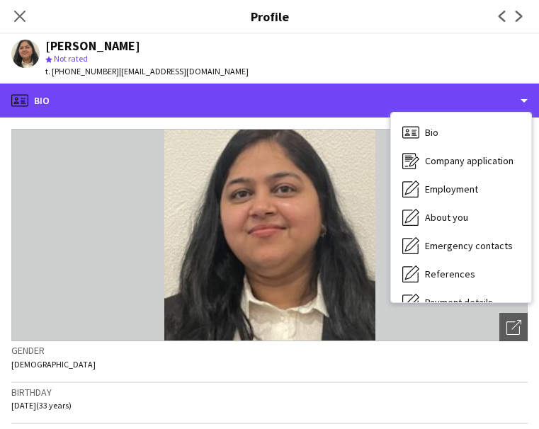
scroll to position [161, 0]
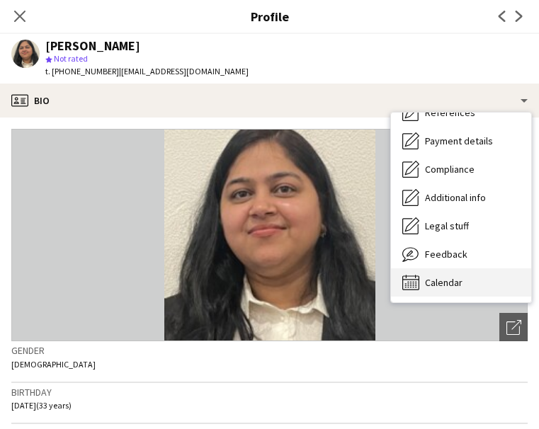
click at [497, 290] on div "Calendar Calendar" at bounding box center [461, 282] width 140 height 28
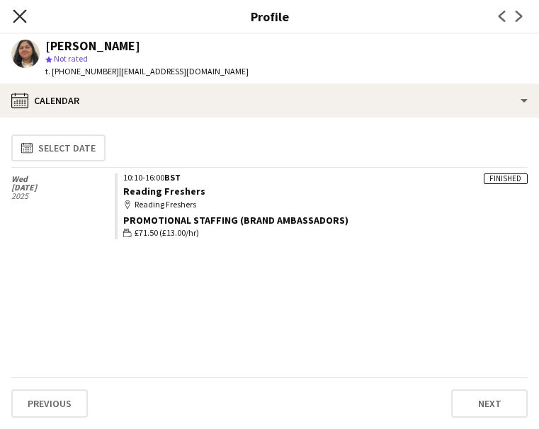
click at [25, 16] on icon "Close pop-in" at bounding box center [19, 15] width 13 height 13
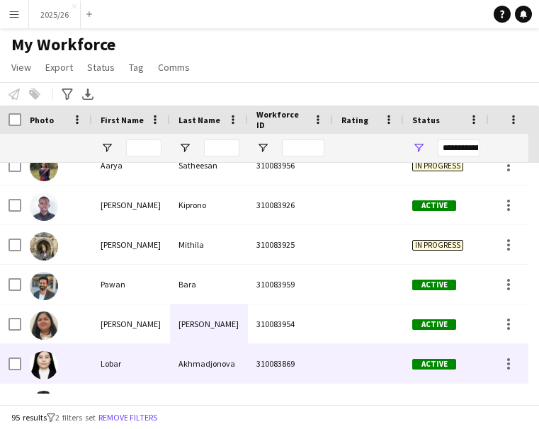
click at [413, 364] on span "Active" at bounding box center [434, 364] width 44 height 11
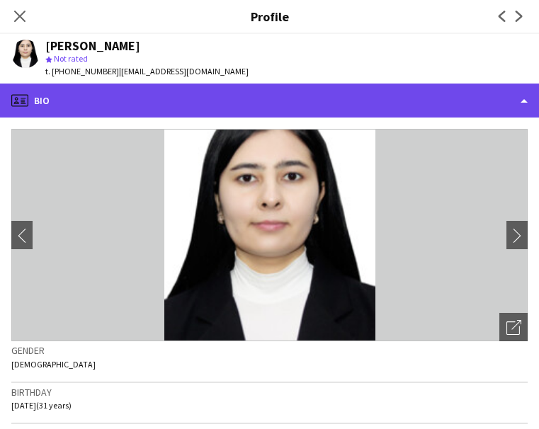
click at [306, 114] on div "profile Bio" at bounding box center [269, 101] width 539 height 34
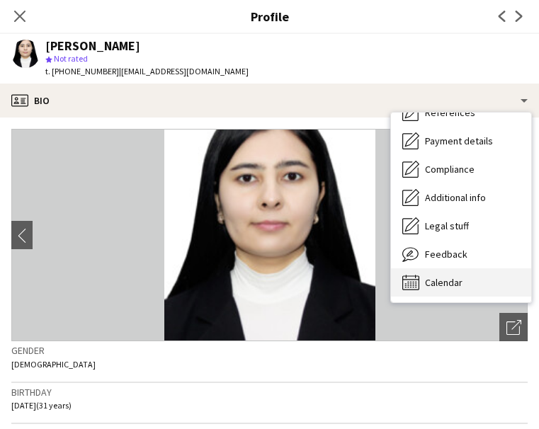
click at [484, 275] on div "Calendar Calendar" at bounding box center [461, 282] width 140 height 28
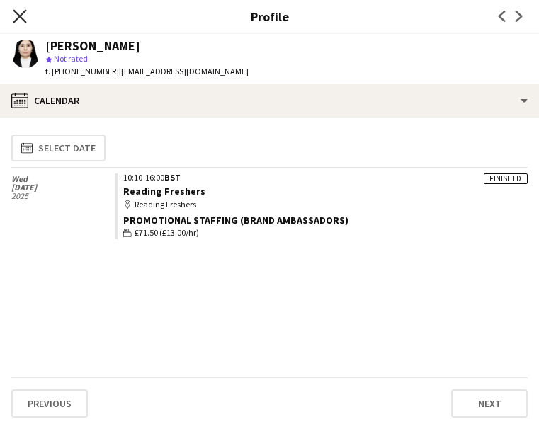
click at [19, 20] on icon "Close pop-in" at bounding box center [19, 15] width 13 height 13
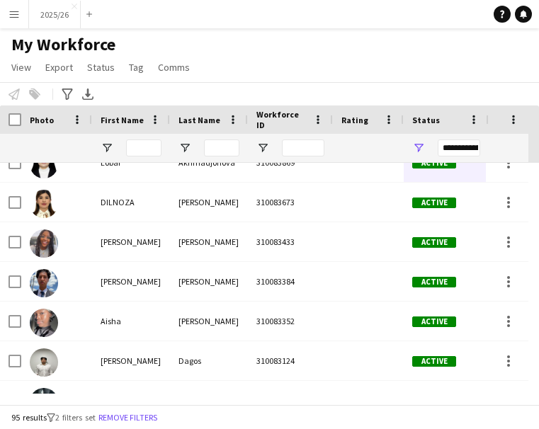
scroll to position [283, 0]
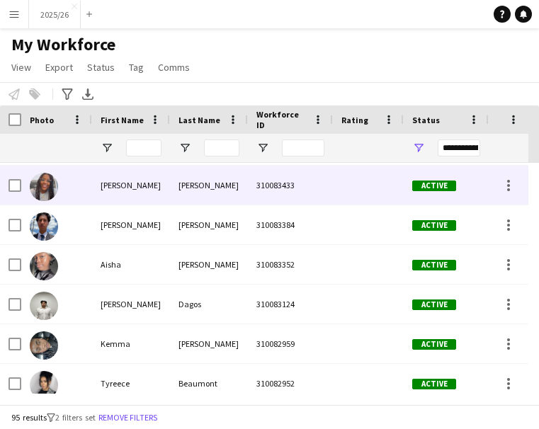
click at [352, 185] on div at bounding box center [368, 185] width 71 height 39
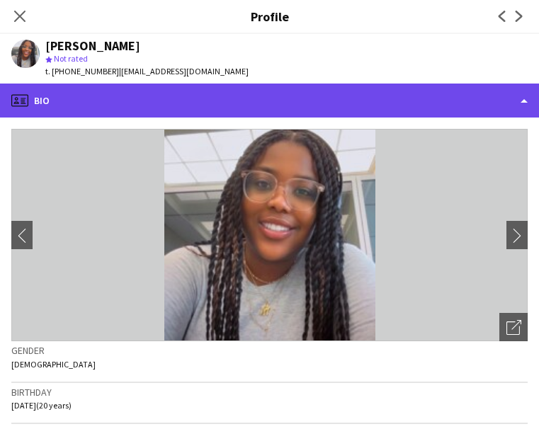
click at [449, 103] on div "profile Bio" at bounding box center [269, 101] width 539 height 34
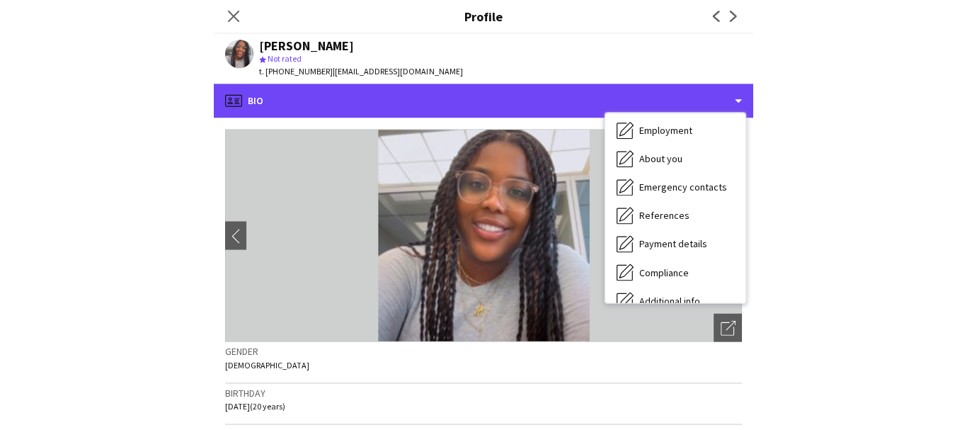
scroll to position [161, 0]
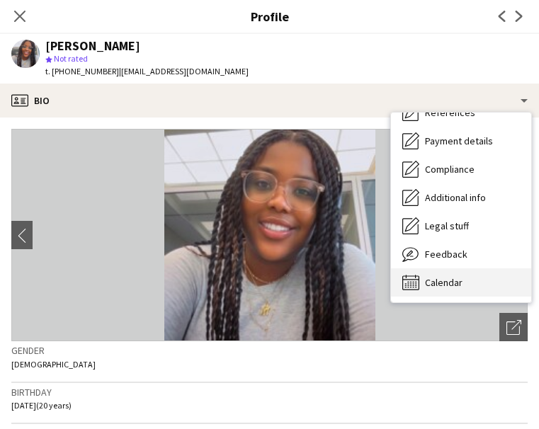
click at [471, 278] on div "Calendar Calendar" at bounding box center [461, 282] width 140 height 28
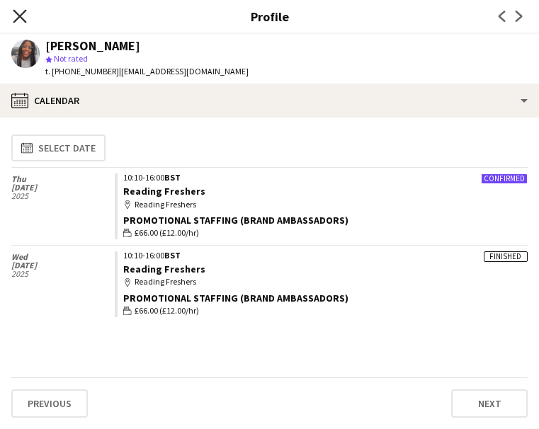
click at [16, 12] on icon at bounding box center [19, 15] width 13 height 13
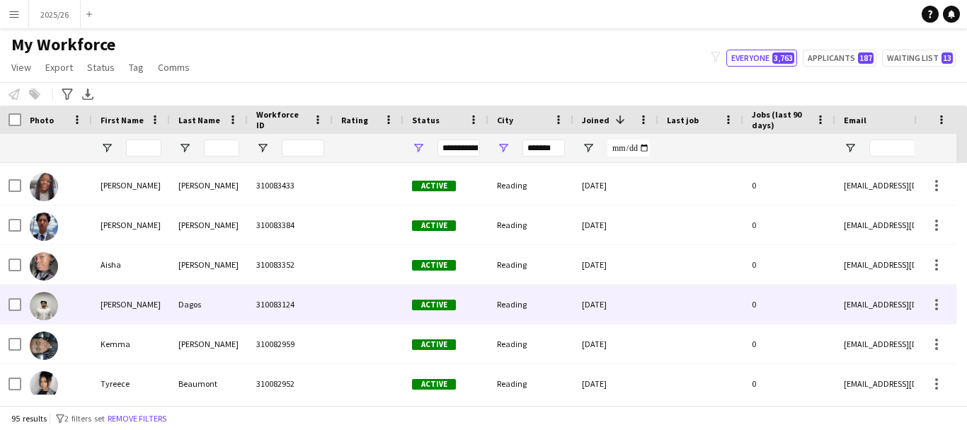
click at [377, 299] on div at bounding box center [368, 304] width 71 height 39
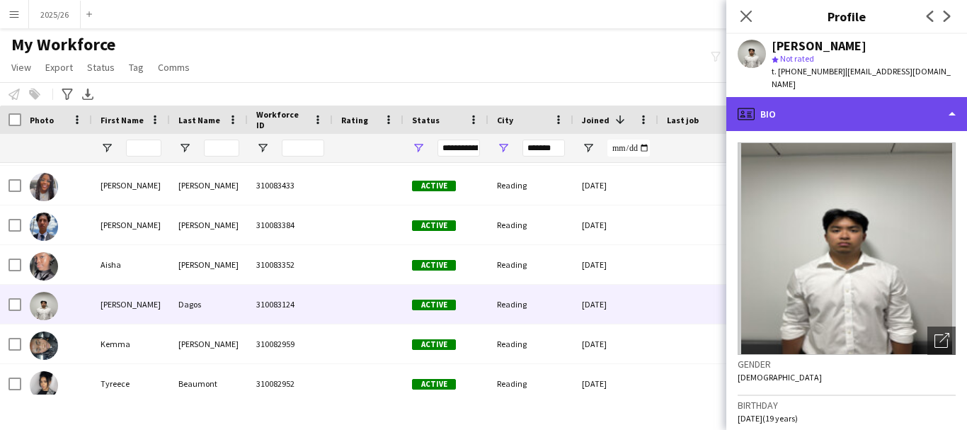
click at [809, 110] on div "profile Bio" at bounding box center [846, 114] width 241 height 34
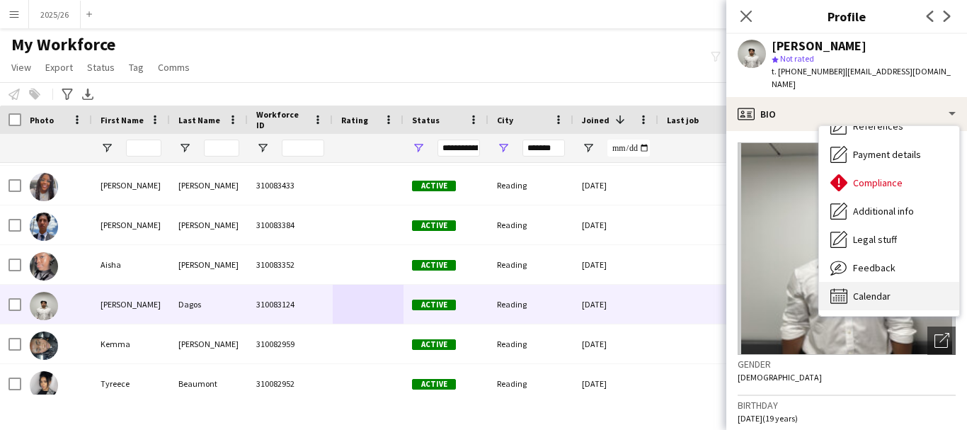
click at [892, 282] on div "Calendar Calendar" at bounding box center [889, 296] width 140 height 28
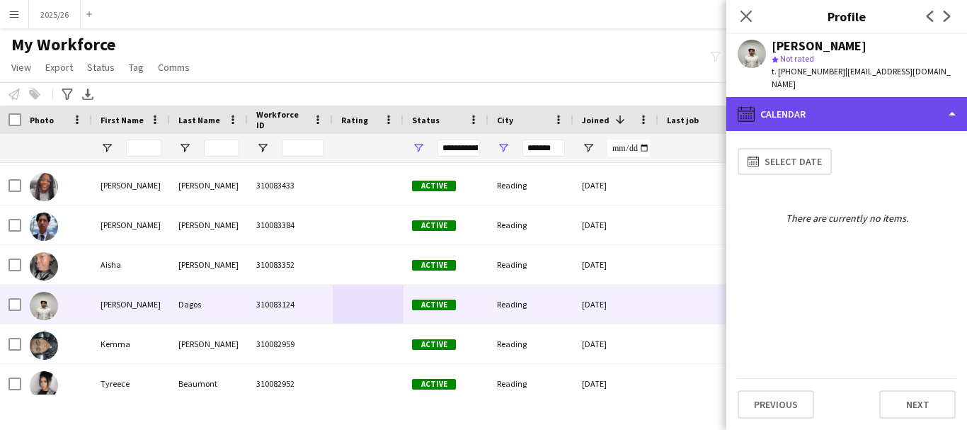
click at [883, 97] on div "calendar-full Calendar" at bounding box center [846, 114] width 241 height 34
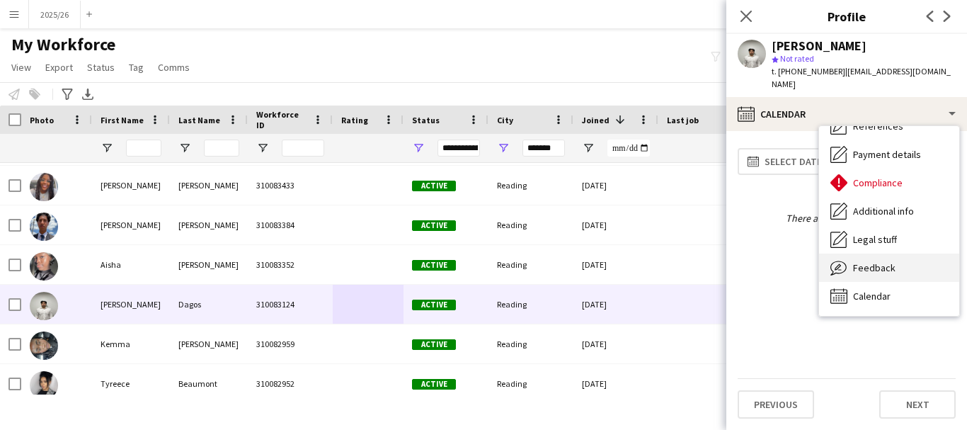
click at [904, 258] on div "Feedback Feedback" at bounding box center [889, 267] width 140 height 28
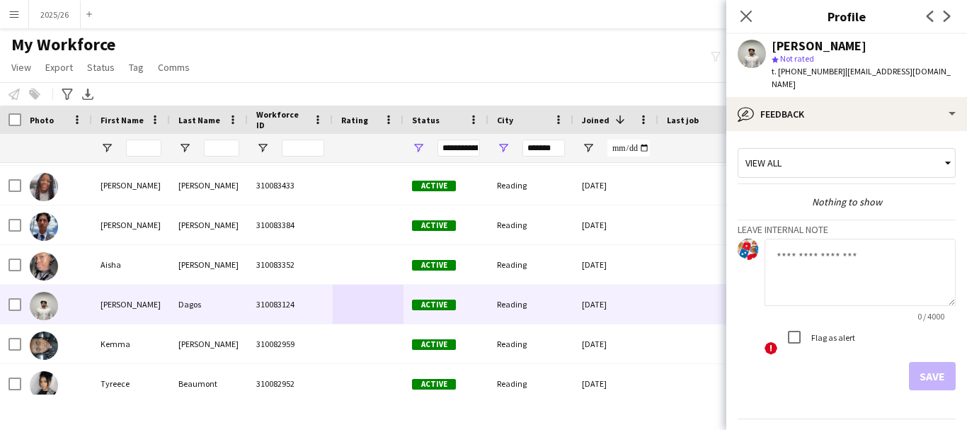
click at [901, 261] on textarea at bounding box center [859, 272] width 191 height 67
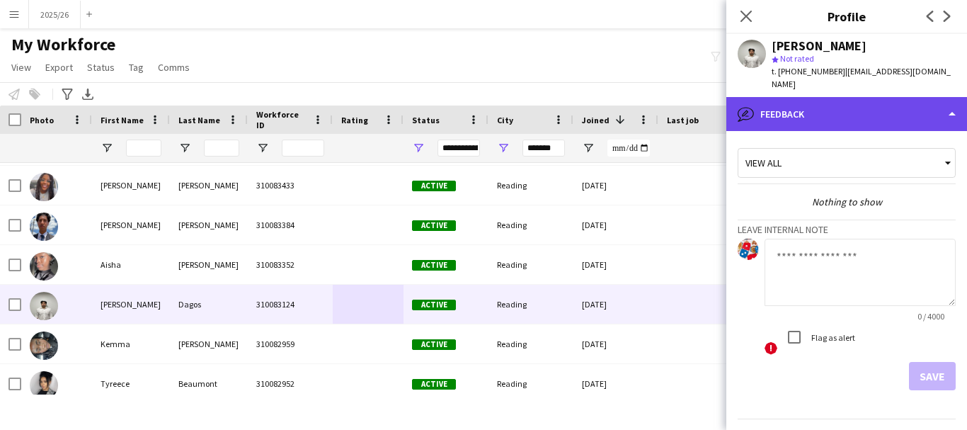
click at [826, 97] on div "bubble-pencil Feedback" at bounding box center [846, 114] width 241 height 34
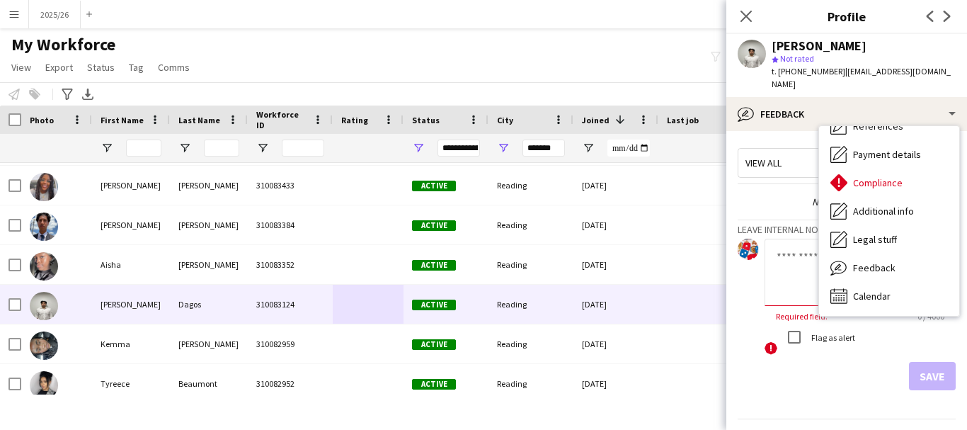
click at [766, 265] on textarea at bounding box center [859, 272] width 191 height 67
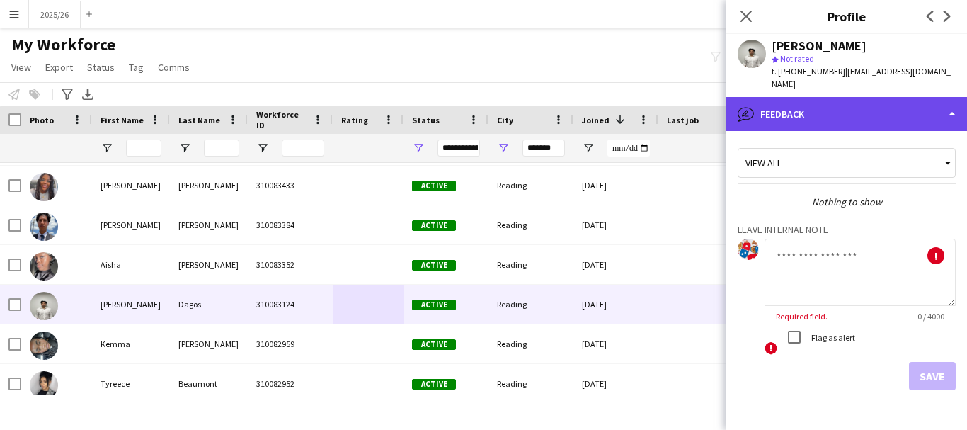
click at [833, 97] on div "bubble-pencil Feedback" at bounding box center [846, 114] width 241 height 34
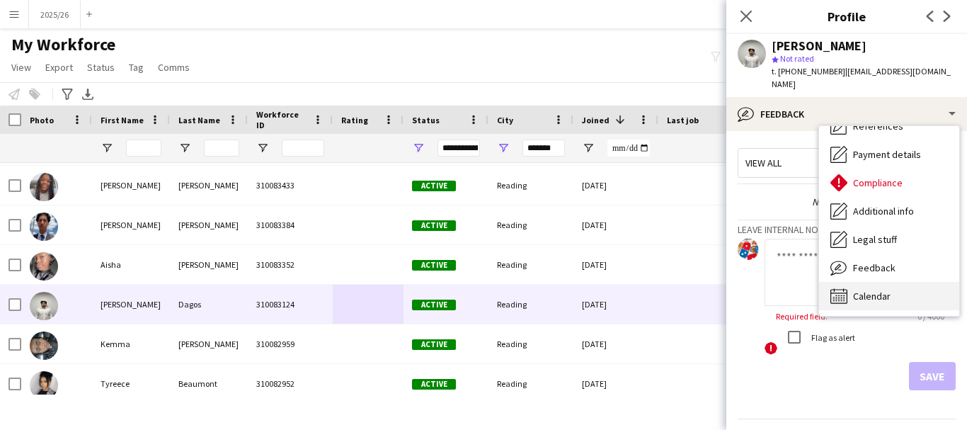
click at [902, 292] on div "Calendar Calendar" at bounding box center [889, 296] width 140 height 28
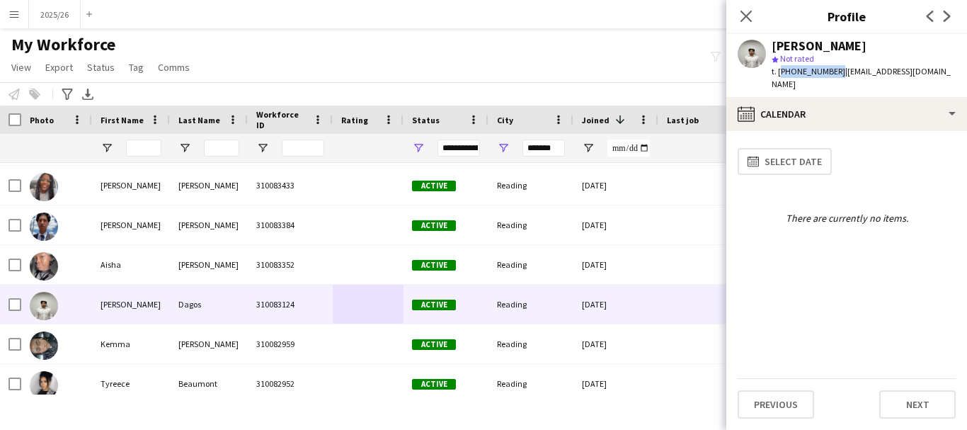
drag, startPoint x: 833, startPoint y: 74, endPoint x: 778, endPoint y: 79, distance: 54.7
click at [778, 79] on div "Andrew Dagos star Not rated t. +447502035081 | andrewdagos36@gmail.com" at bounding box center [846, 65] width 241 height 63
copy span "+447502035081"
click at [524, 70] on div "My Workforce View Views Default view New view Update view Delete view Edit name…" at bounding box center [483, 58] width 967 height 48
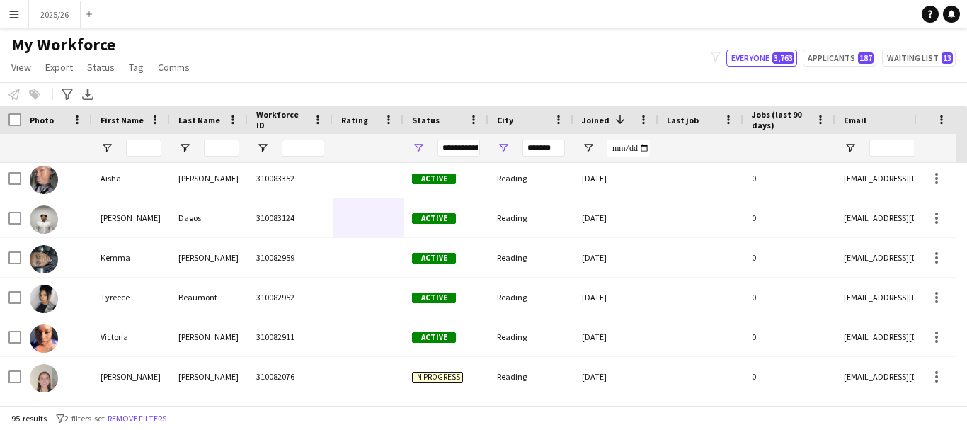
scroll to position [427, 0]
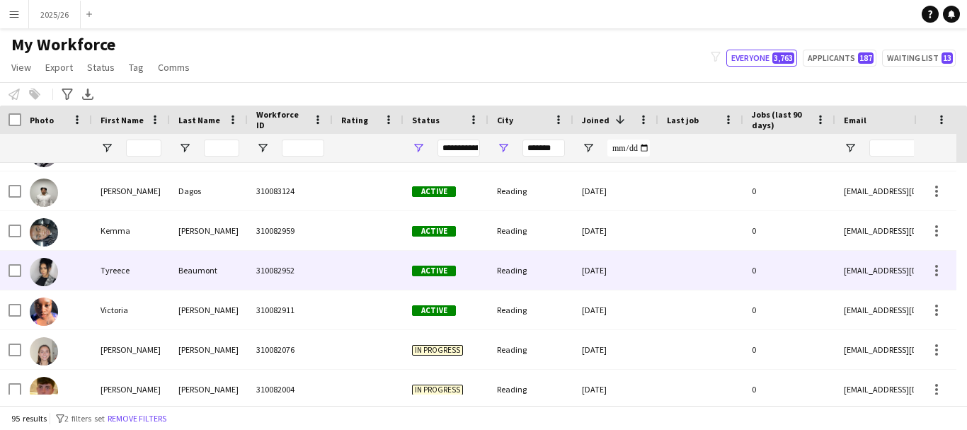
click at [304, 251] on div "310082952" at bounding box center [290, 270] width 85 height 39
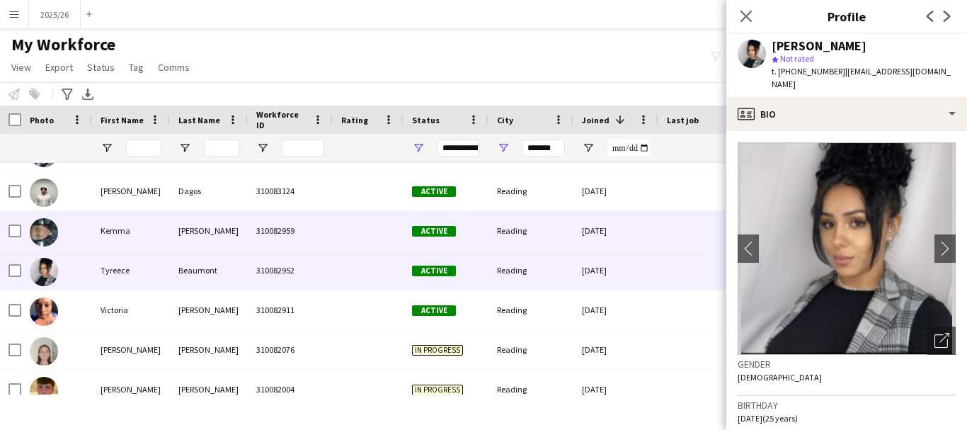
click at [259, 224] on div "310082959" at bounding box center [290, 230] width 85 height 39
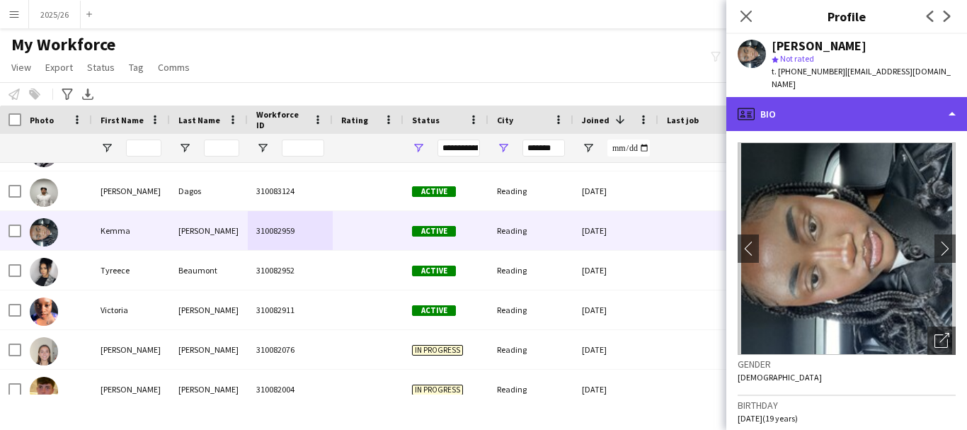
click at [840, 100] on div "profile Bio" at bounding box center [846, 114] width 241 height 34
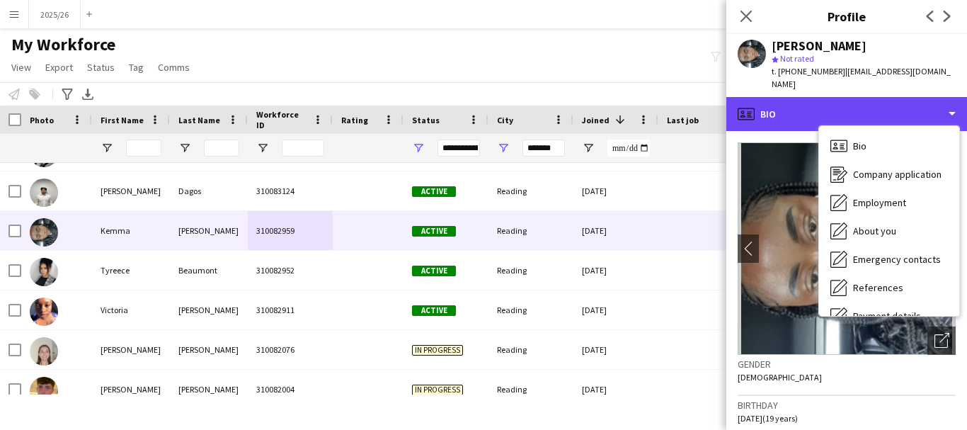
scroll to position [161, 0]
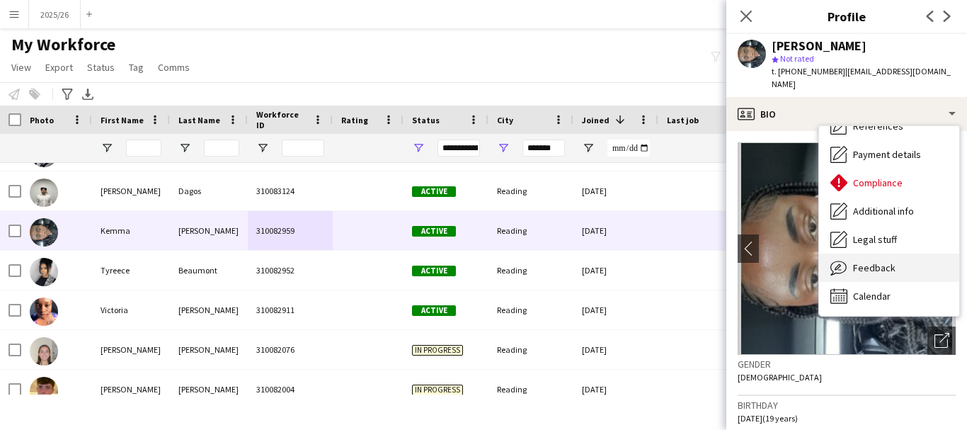
click at [916, 253] on div "Feedback Feedback" at bounding box center [889, 267] width 140 height 28
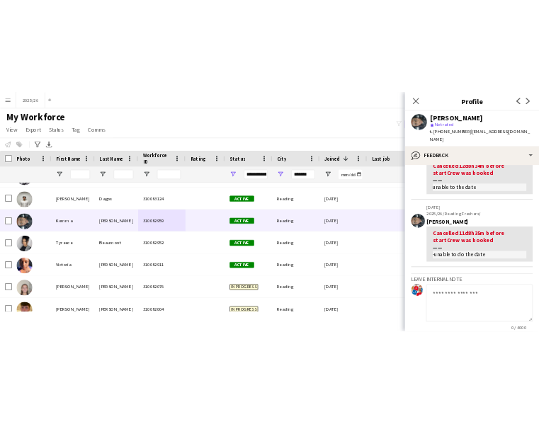
scroll to position [116, 0]
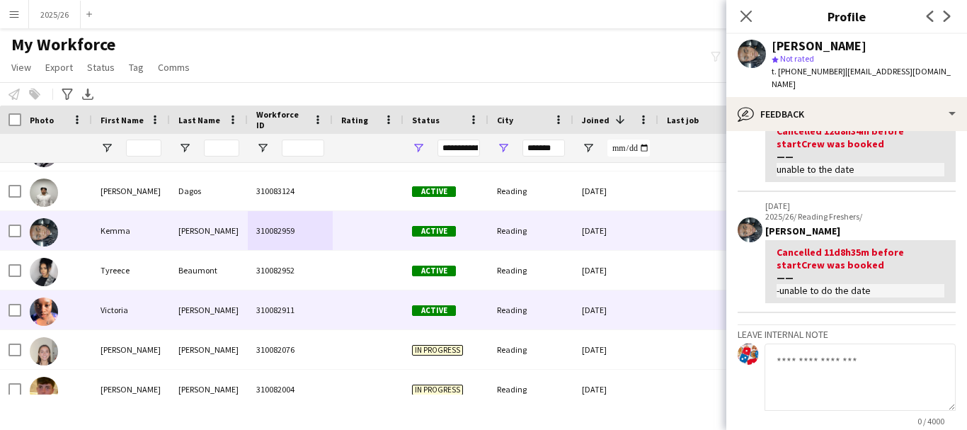
click at [536, 316] on div "Reading" at bounding box center [530, 309] width 85 height 39
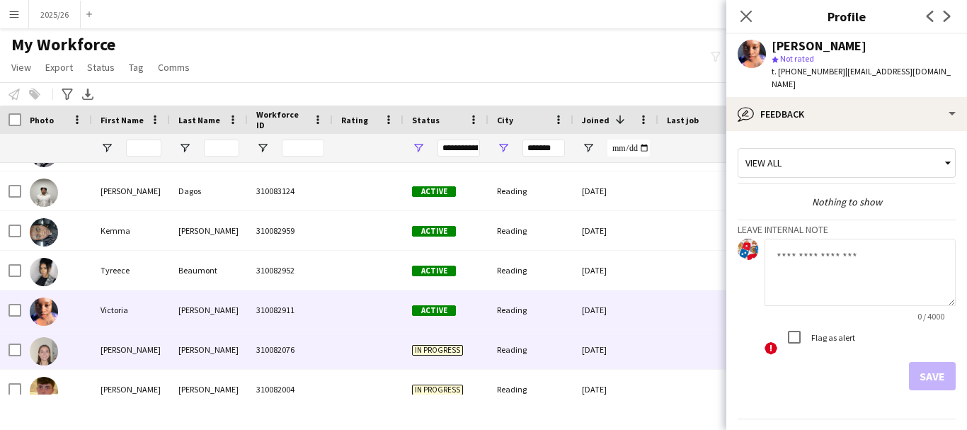
click at [526, 355] on div "Reading" at bounding box center [530, 349] width 85 height 39
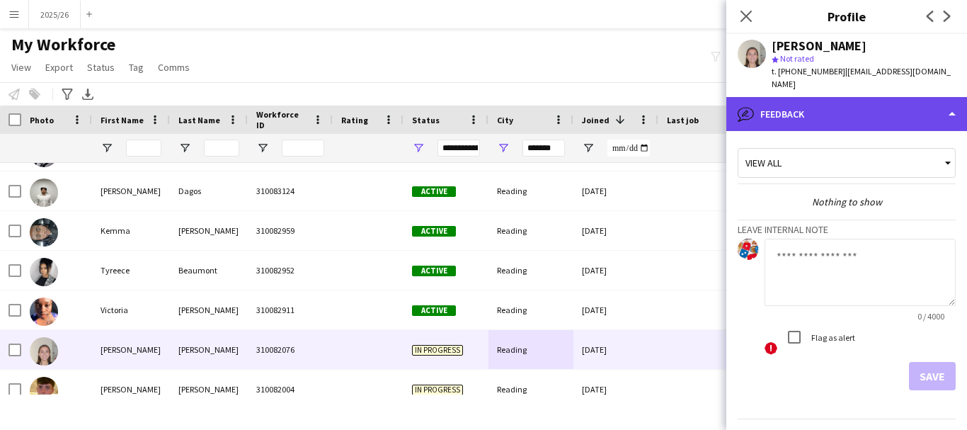
click at [778, 101] on div "bubble-pencil Feedback" at bounding box center [846, 114] width 241 height 34
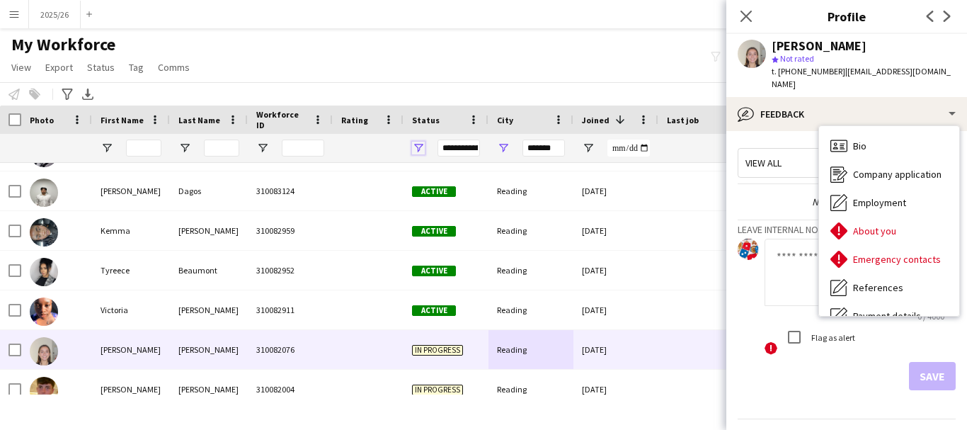
click at [420, 145] on span "Open Filter Menu" at bounding box center [418, 148] width 13 height 13
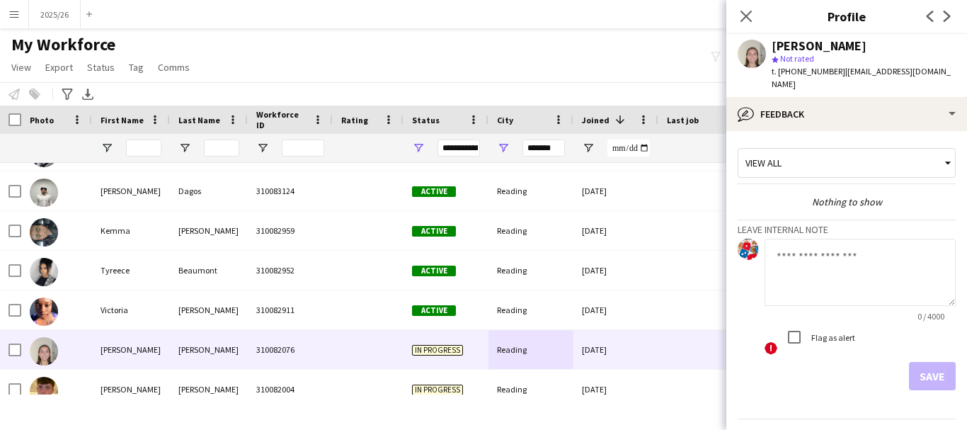
click at [532, 86] on div "Notify workforce Add to tag Select at least one crew to tag him or her. Advance…" at bounding box center [483, 93] width 967 height 23
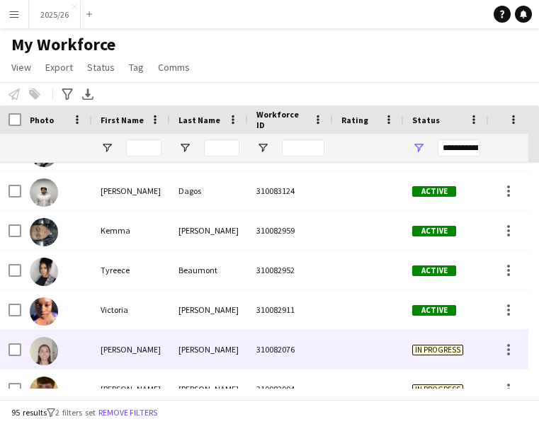
click at [115, 357] on div "Hannah" at bounding box center [131, 349] width 78 height 39
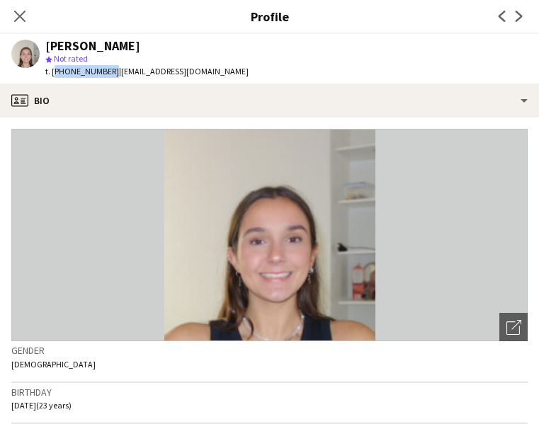
drag, startPoint x: 107, startPoint y: 74, endPoint x: 54, endPoint y: 80, distance: 52.8
click at [54, 80] on div "Hannah Williams star Not rated t. +447599778744 | hw80414@gmail.com" at bounding box center [130, 59] width 260 height 50
copy span "447599778744"
click at [23, 24] on app-icon "Close pop-in" at bounding box center [20, 16] width 21 height 21
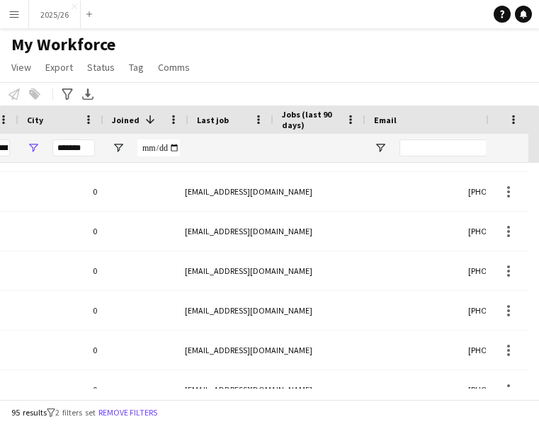
scroll to position [0, 459]
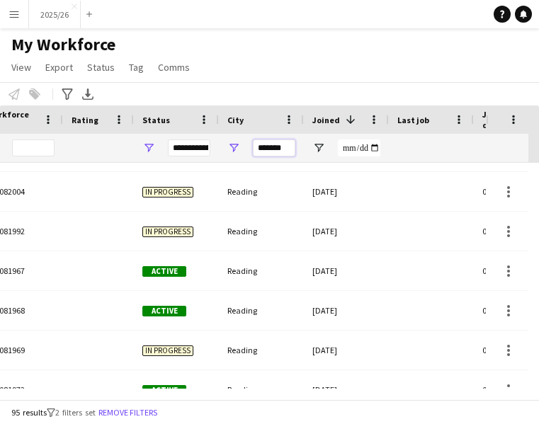
drag, startPoint x: 289, startPoint y: 147, endPoint x: 174, endPoint y: 152, distance: 115.5
click at [180, 154] on div "**********" at bounding box center [497, 148] width 1534 height 28
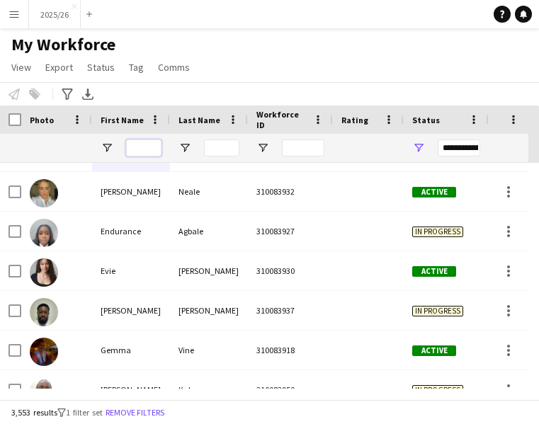
click at [130, 151] on input "First Name Filter Input" at bounding box center [143, 147] width 35 height 17
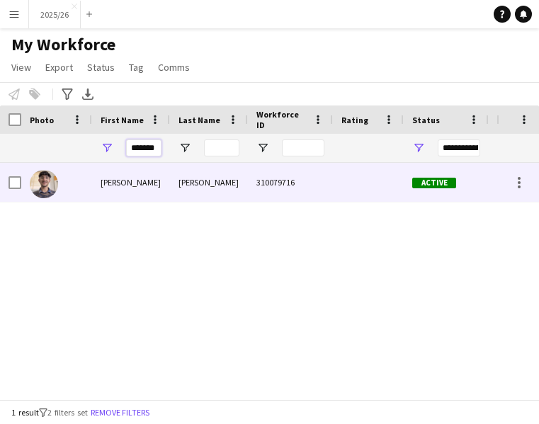
type input "*******"
click at [169, 180] on div "Balihar Singh" at bounding box center [131, 182] width 78 height 39
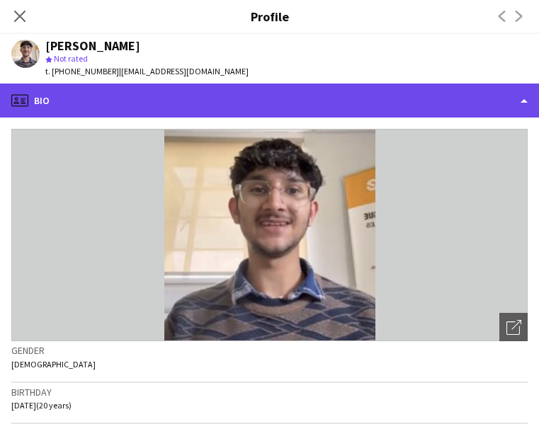
click at [292, 107] on div "profile Bio" at bounding box center [269, 101] width 539 height 34
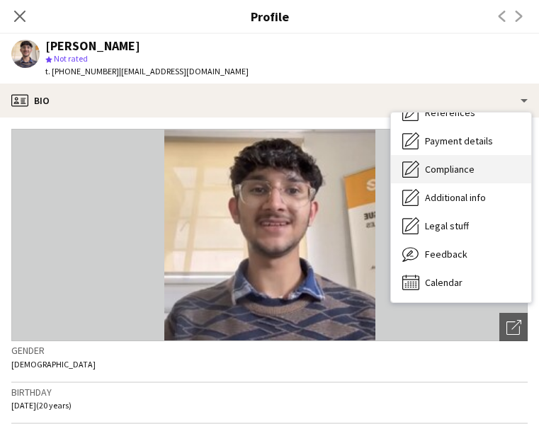
click at [481, 178] on div "Compliance Compliance" at bounding box center [461, 169] width 140 height 28
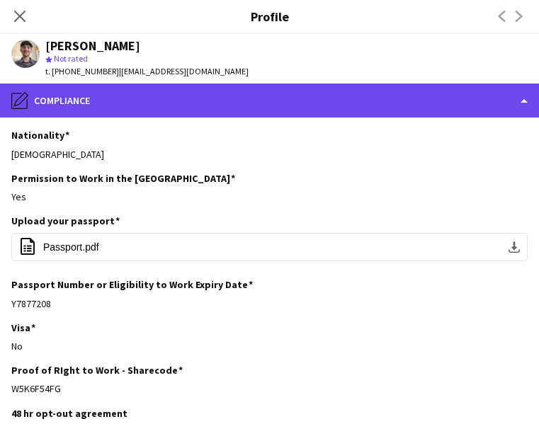
click at [422, 105] on div "pencil4 Compliance" at bounding box center [269, 101] width 539 height 34
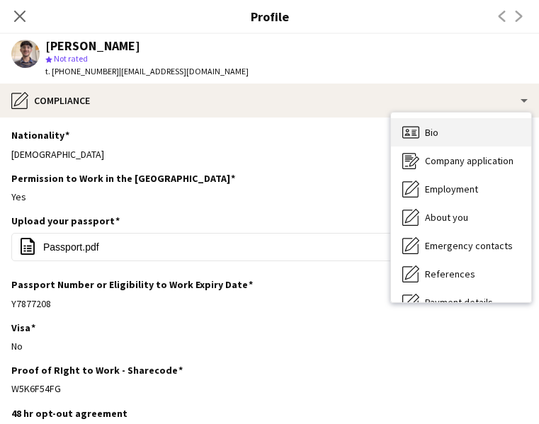
click at [459, 124] on div "Bio Bio" at bounding box center [461, 132] width 140 height 28
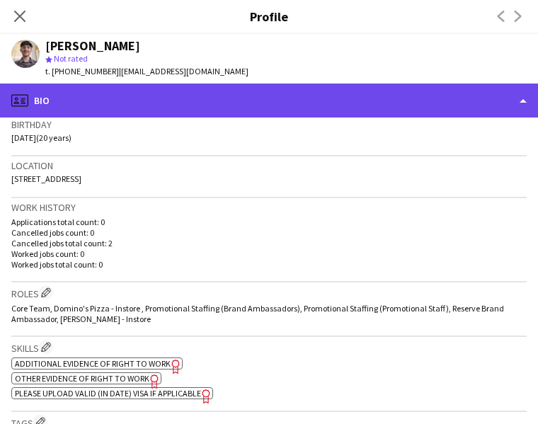
click at [375, 109] on div "profile Bio" at bounding box center [269, 101] width 538 height 34
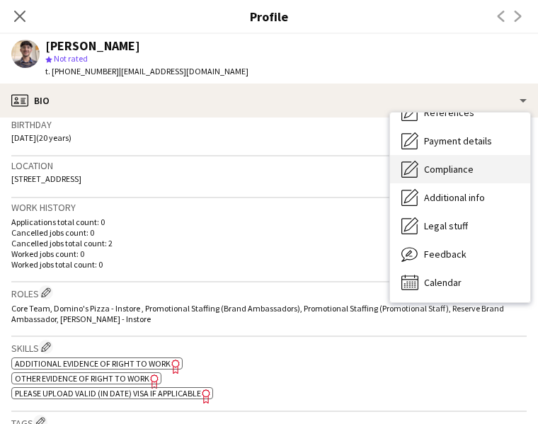
click at [463, 167] on span "Compliance" at bounding box center [449, 169] width 50 height 13
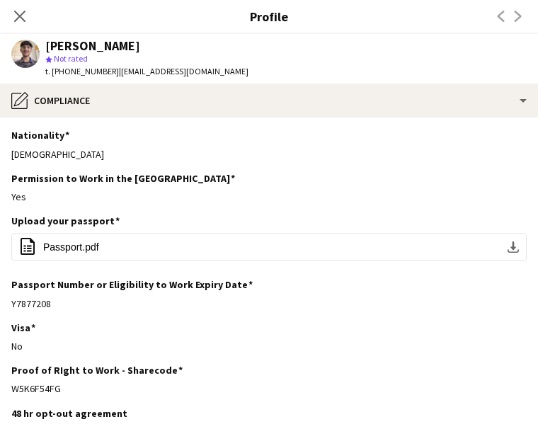
click at [420, 80] on app-profile-header "Balihar Singh Sohal star Not rated t. +447587672992 | princesohal992@gmail.com" at bounding box center [269, 59] width 538 height 50
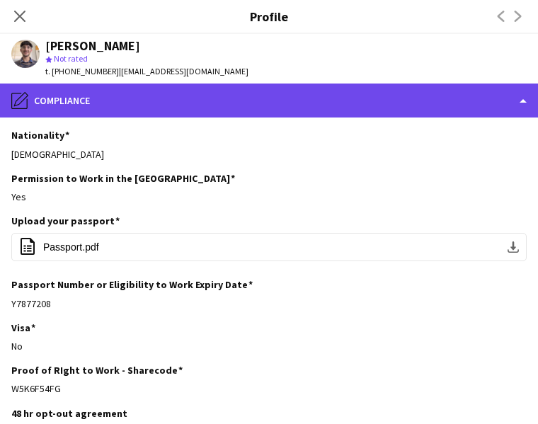
click at [430, 91] on div "pencil4 Compliance" at bounding box center [269, 101] width 538 height 34
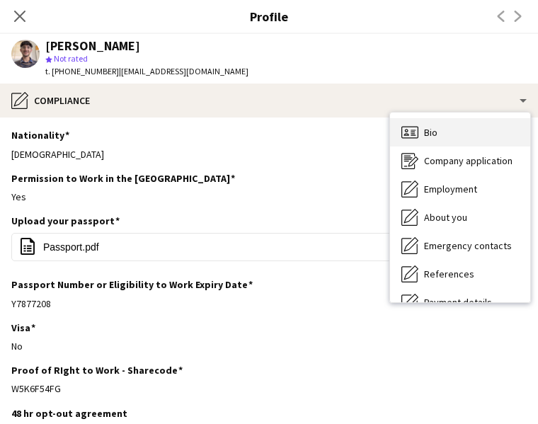
click at [493, 131] on div "Bio Bio" at bounding box center [460, 132] width 140 height 28
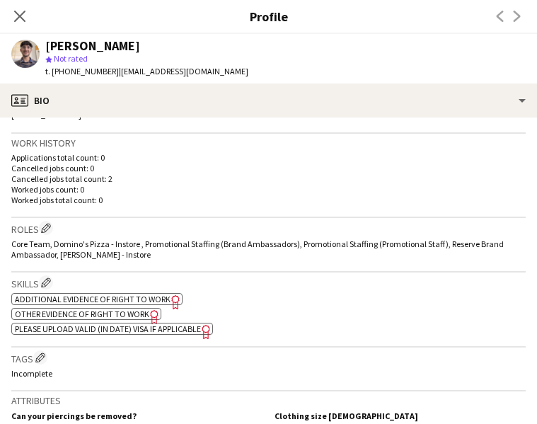
scroll to position [354, 0]
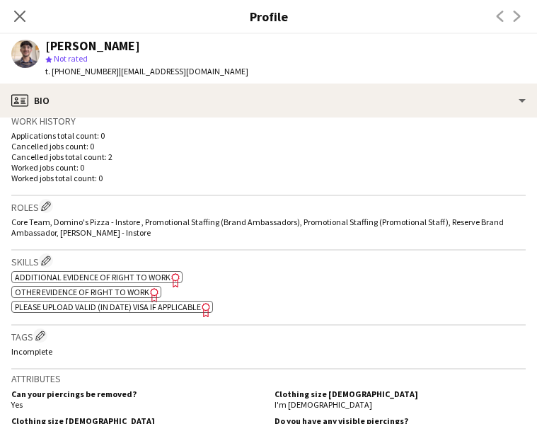
click at [148, 276] on span "Additional evidence of Right to Work" at bounding box center [93, 277] width 156 height 11
click at [137, 287] on span "Other evidence of Right to Work" at bounding box center [82, 292] width 134 height 11
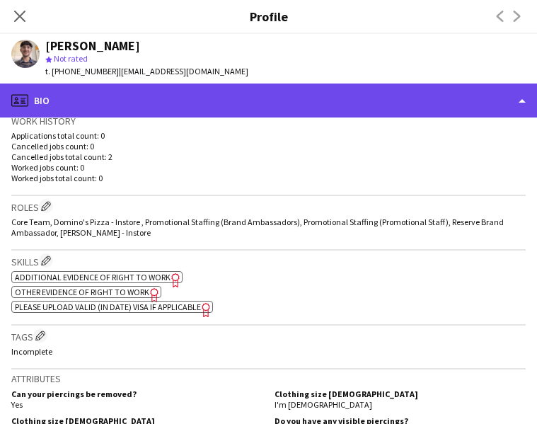
click at [116, 115] on div "profile Bio" at bounding box center [268, 101] width 537 height 34
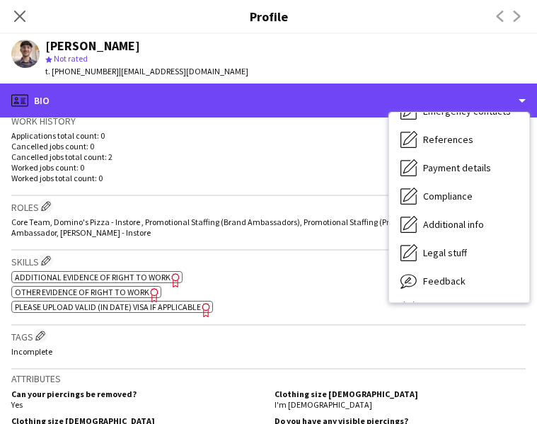
scroll to position [161, 0]
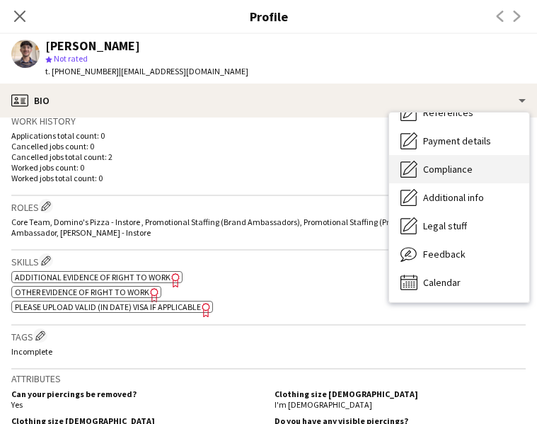
click at [466, 179] on div "Compliance Compliance" at bounding box center [459, 169] width 140 height 28
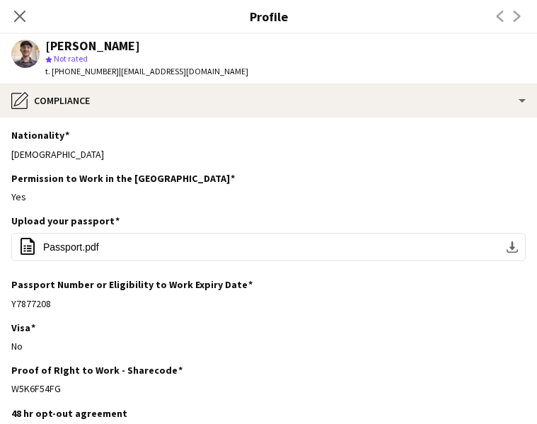
click at [165, 117] on app-section-data-types "Nationality Edit this field Indian Permission to Work in the UK Edit this field…" at bounding box center [268, 270] width 537 height 306
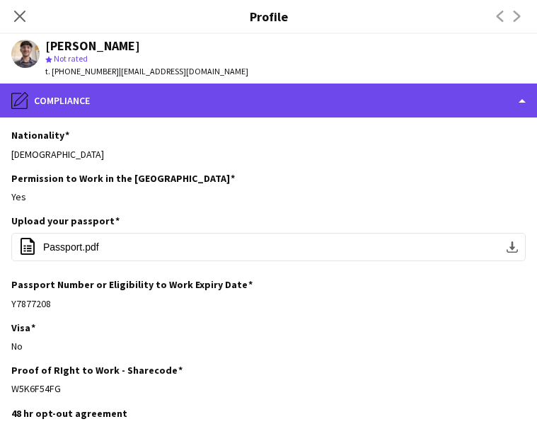
click at [164, 107] on div "pencil4 Compliance" at bounding box center [268, 101] width 537 height 34
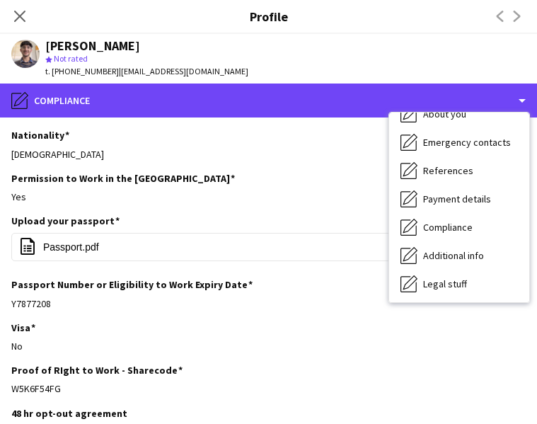
scroll to position [0, 0]
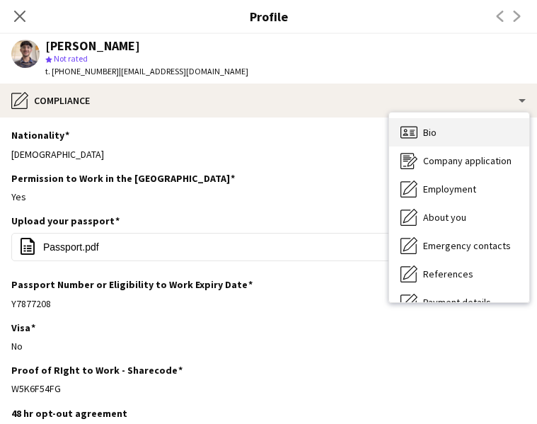
click at [496, 124] on div "Bio Bio" at bounding box center [459, 132] width 140 height 28
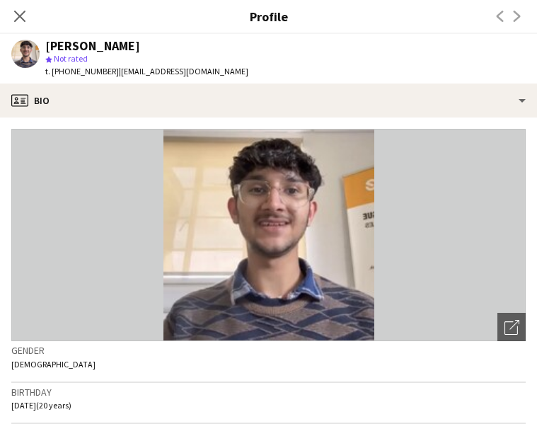
click at [496, 124] on app-crew-profile-bio "Open photos pop-in Gender Male Birthday 28-05-2005 (20 years) Location 3 Chestn…" at bounding box center [268, 270] width 537 height 306
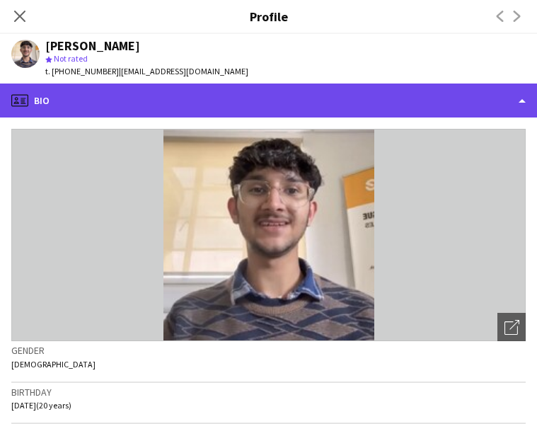
click at [100, 93] on div "profile Bio" at bounding box center [268, 101] width 537 height 34
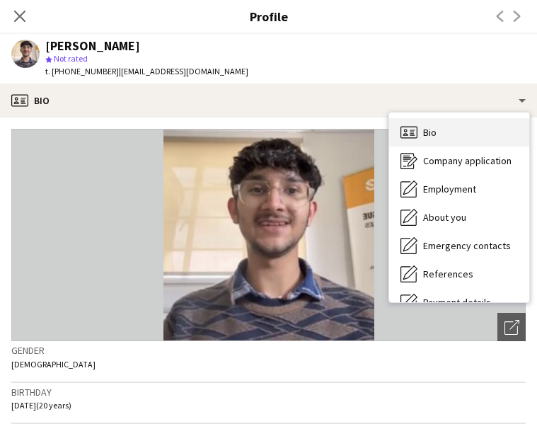
click at [443, 130] on div "Bio Bio" at bounding box center [459, 132] width 140 height 28
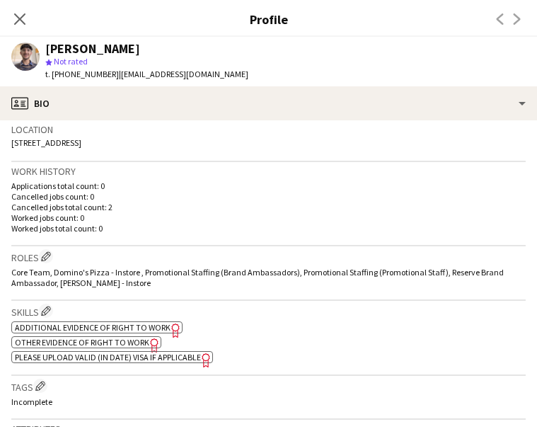
scroll to position [304, 0]
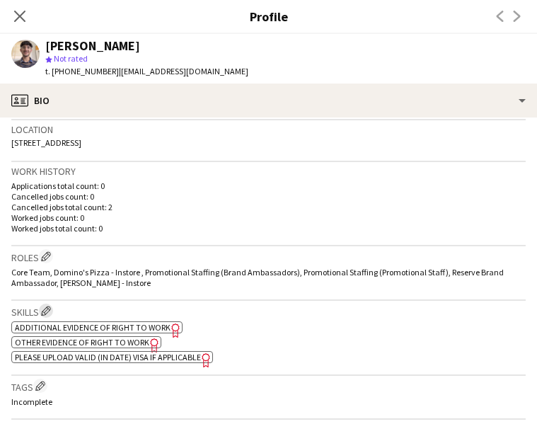
click at [43, 311] on app-icon "Edit crew company skills" at bounding box center [46, 311] width 10 height 10
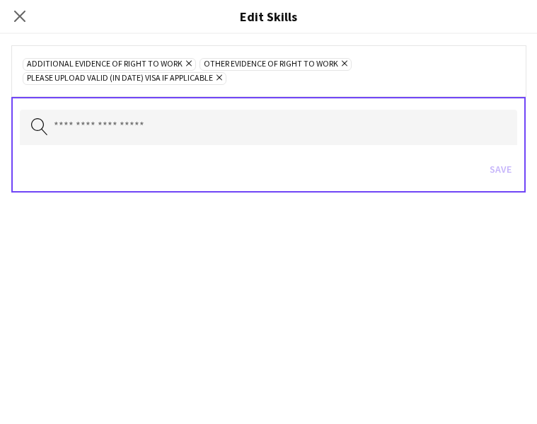
click at [183, 64] on icon "Remove" at bounding box center [187, 63] width 9 height 9
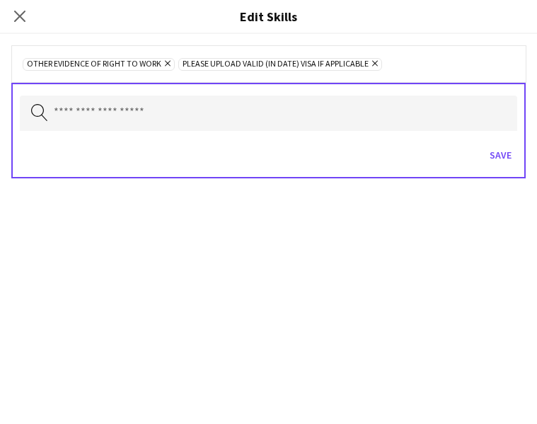
click at [166, 62] on icon "Remove" at bounding box center [165, 63] width 9 height 9
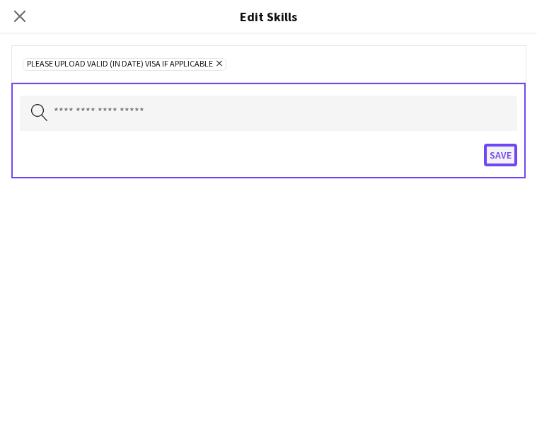
click at [498, 148] on button "Save" at bounding box center [500, 155] width 33 height 23
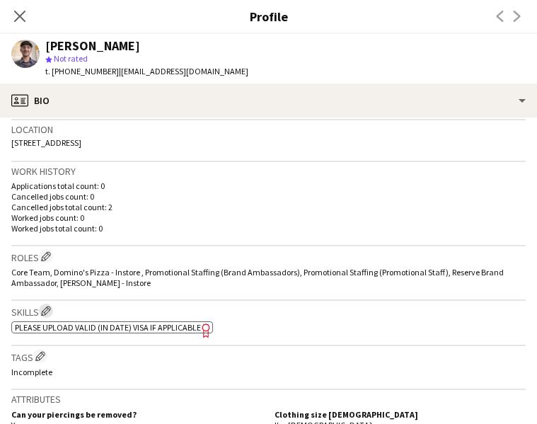
click at [53, 309] on button "Edit crew company skills" at bounding box center [46, 311] width 14 height 14
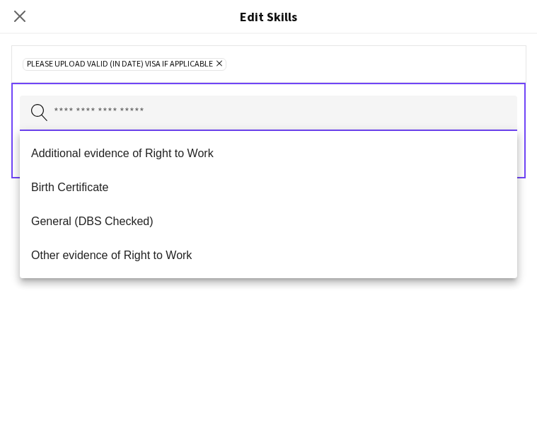
click at [109, 130] on input "text" at bounding box center [269, 113] width 498 height 35
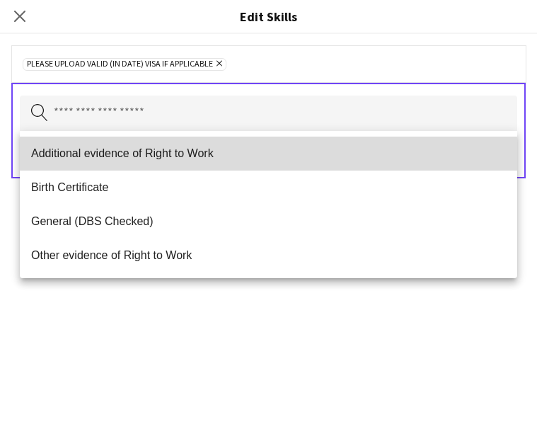
click at [104, 155] on span "Additional evidence of Right to Work" at bounding box center [268, 152] width 475 height 13
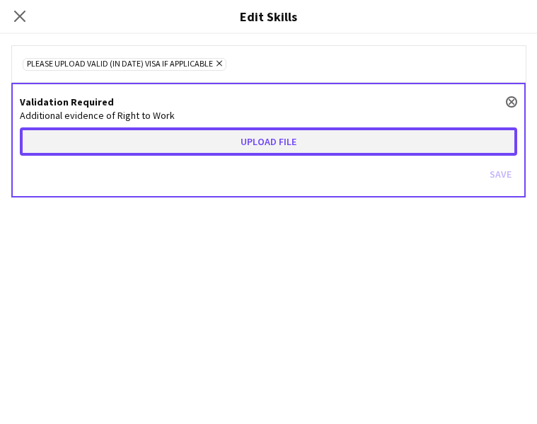
click at [103, 147] on button "Upload file" at bounding box center [269, 141] width 498 height 28
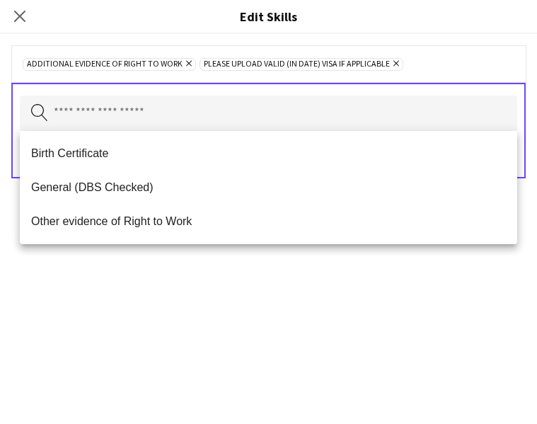
click at [236, 281] on div "Additional evidence of Right to Work Remove Please upload valid (in date) visa …" at bounding box center [268, 229] width 537 height 390
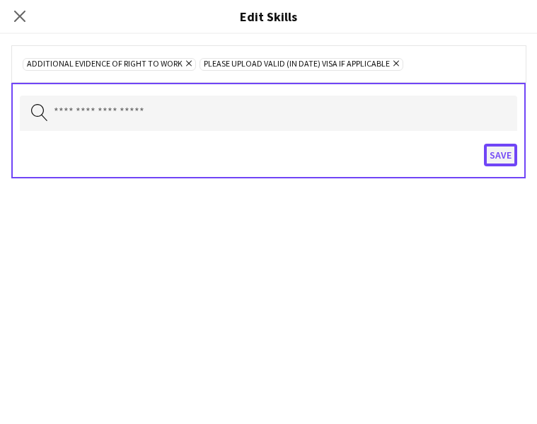
click at [499, 163] on button "Save" at bounding box center [500, 155] width 33 height 23
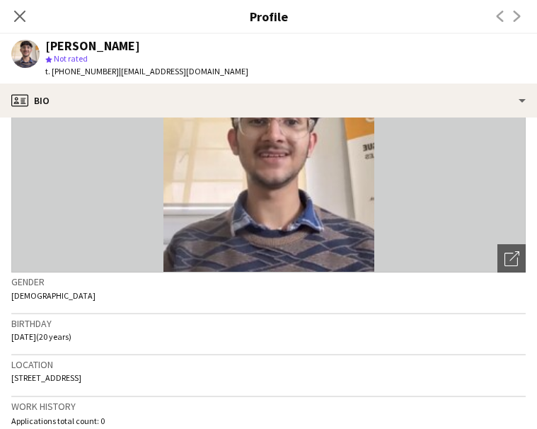
scroll to position [45, 0]
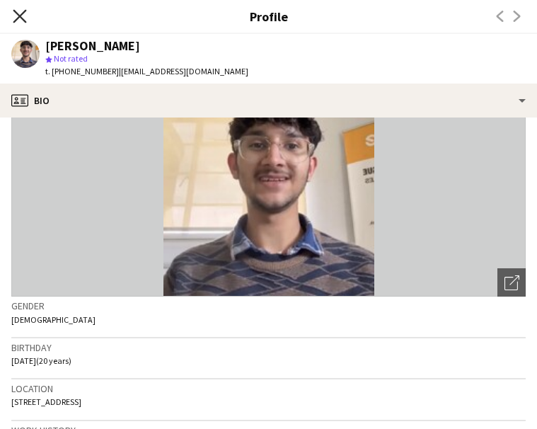
click at [15, 22] on icon at bounding box center [19, 15] width 13 height 13
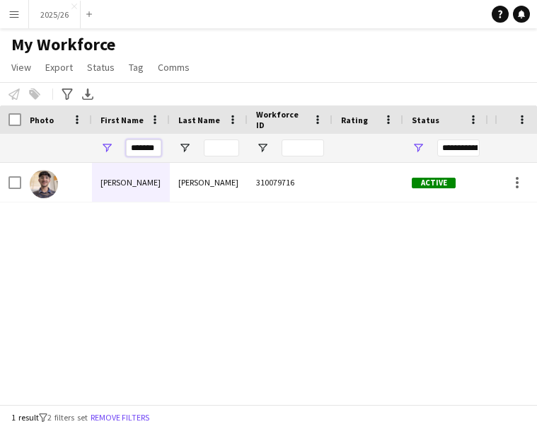
click at [154, 152] on input "*******" at bounding box center [143, 147] width 35 height 17
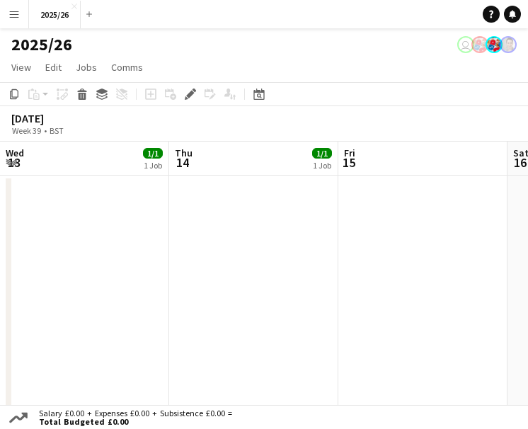
scroll to position [0, 296]
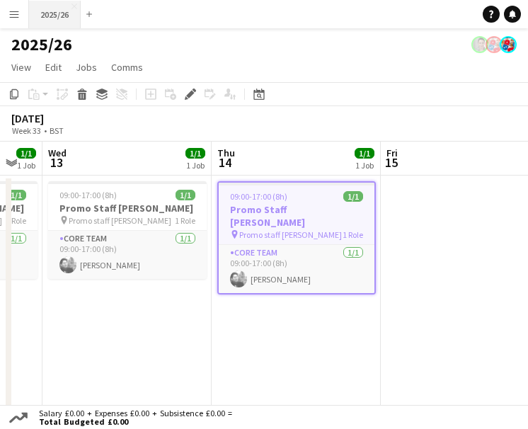
click at [49, 16] on button "2025/26 Close" at bounding box center [55, 15] width 52 height 28
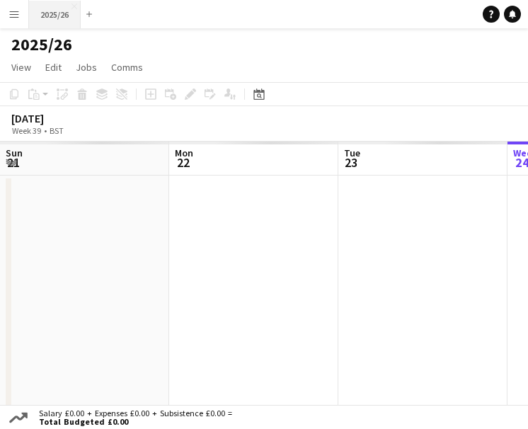
scroll to position [0, 338]
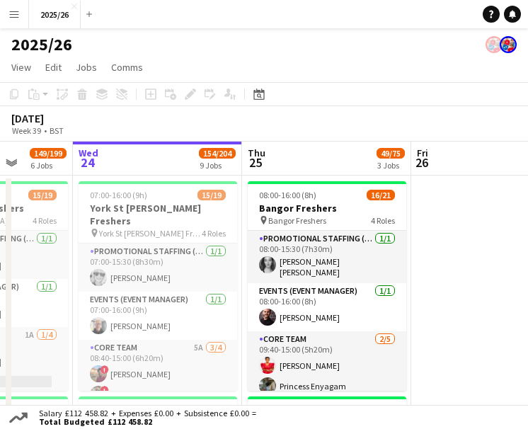
drag, startPoint x: 419, startPoint y: 241, endPoint x: 322, endPoint y: 243, distance: 97.0
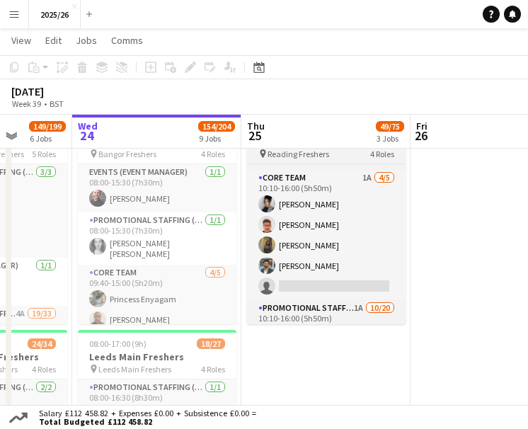
scroll to position [112, 0]
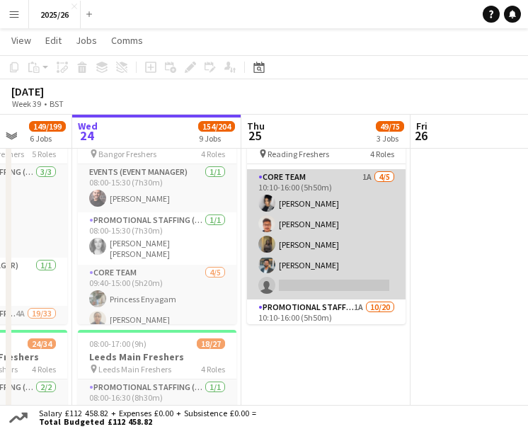
click at [350, 251] on app-card-role "Core Team 1A [DATE] 10:10-16:00 (5h50m) [PERSON_NAME] [PERSON_NAME] [PERSON_NAM…" at bounding box center [326, 234] width 159 height 130
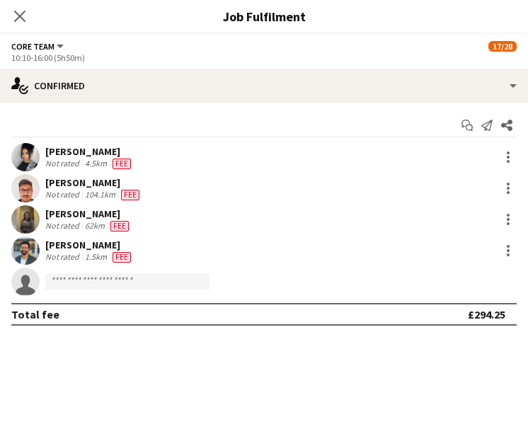
click at [104, 222] on div "62km" at bounding box center [94, 225] width 25 height 11
click at [67, 224] on div "Not rated" at bounding box center [63, 225] width 37 height 11
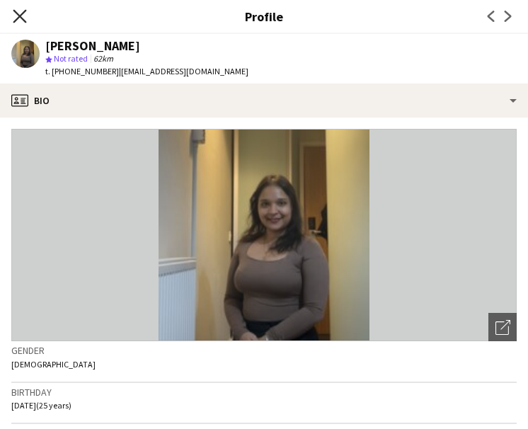
click at [23, 17] on icon "Close pop-in" at bounding box center [19, 15] width 13 height 13
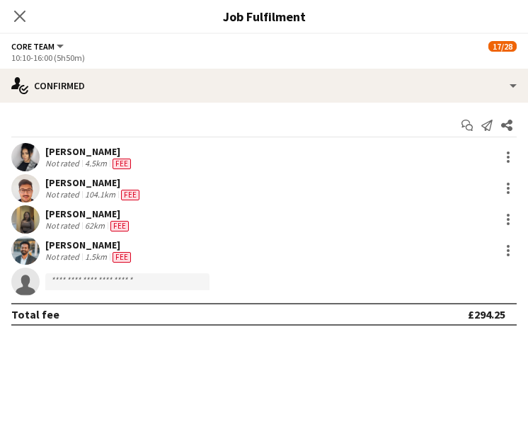
click at [67, 247] on div "[PERSON_NAME]" at bounding box center [89, 245] width 88 height 13
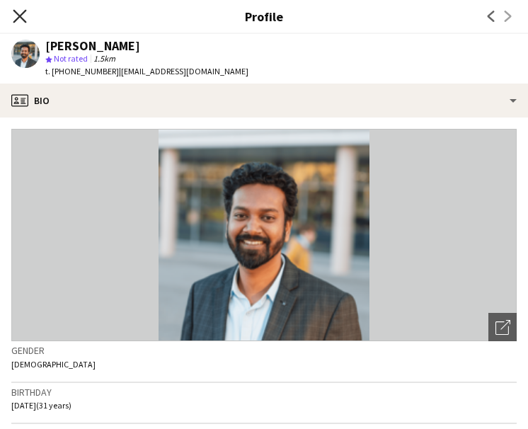
click at [13, 18] on icon "Close pop-in" at bounding box center [19, 15] width 13 height 13
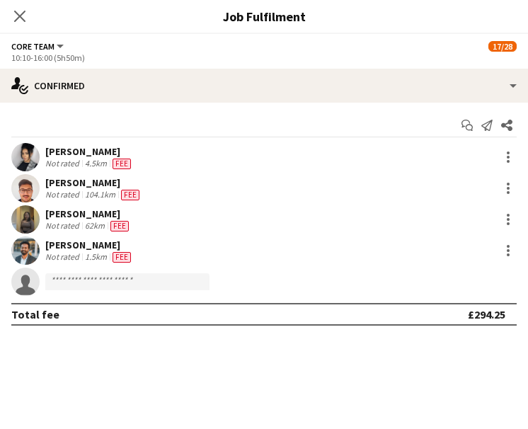
click at [47, 44] on span "Core Team" at bounding box center [32, 46] width 43 height 11
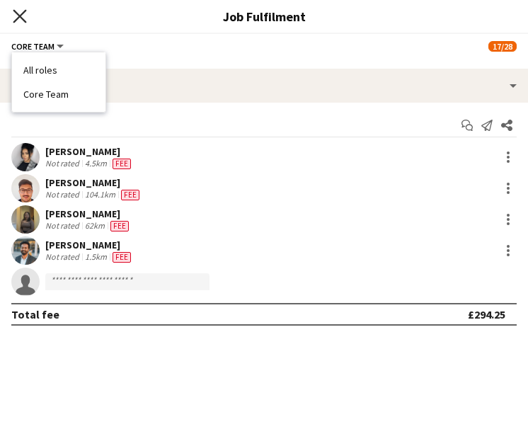
click at [16, 18] on icon "Close pop-in" at bounding box center [19, 15] width 13 height 13
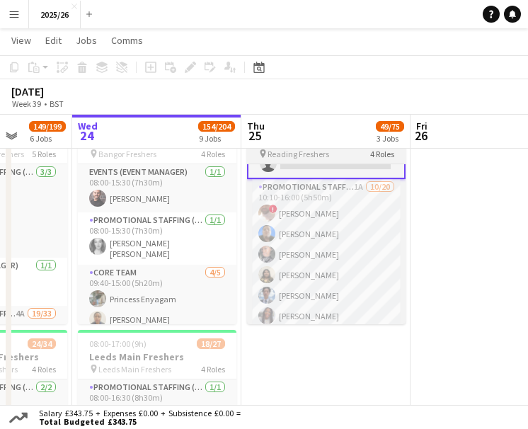
scroll to position [246, 0]
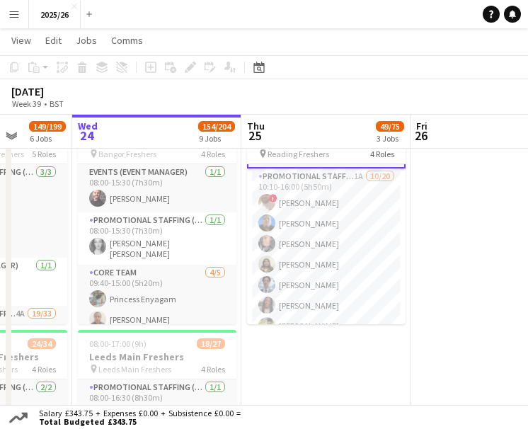
drag, startPoint x: 400, startPoint y: 245, endPoint x: 448, endPoint y: 230, distance: 50.4
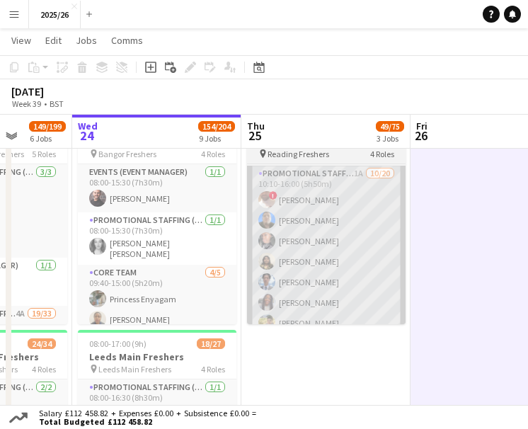
scroll to position [244, 0]
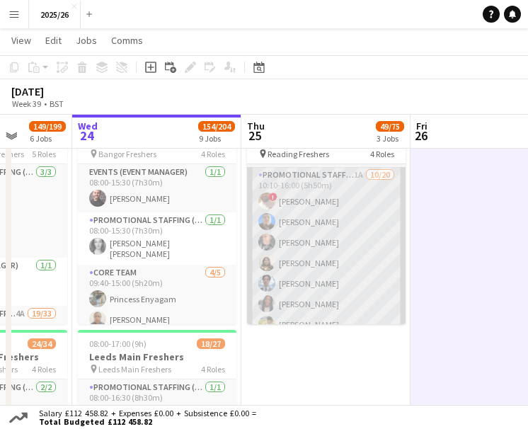
click at [309, 211] on app-card-role "Promotional Staffing (Brand Ambassadors) 1A [DATE] 10:10-16:00 (5h50m) ! [PERSO…" at bounding box center [326, 386] width 159 height 438
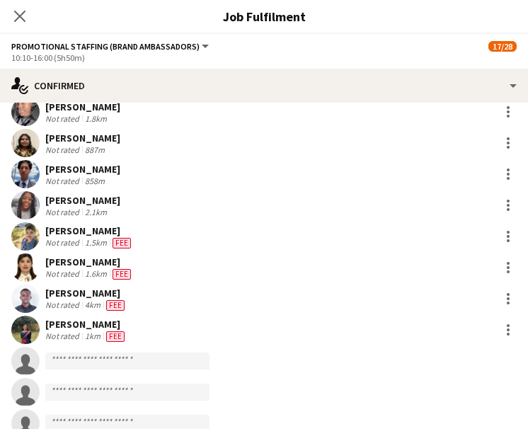
scroll to position [105, 0]
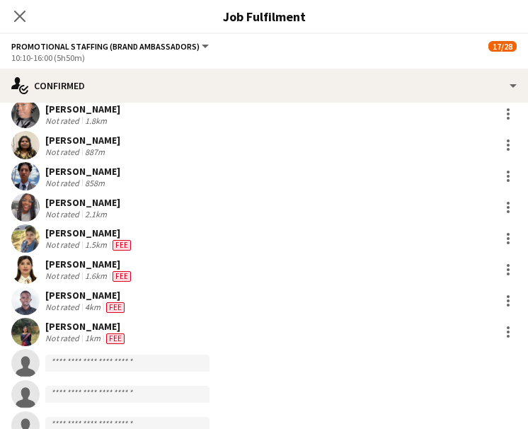
click at [123, 292] on div "[PERSON_NAME]" at bounding box center [86, 295] width 82 height 13
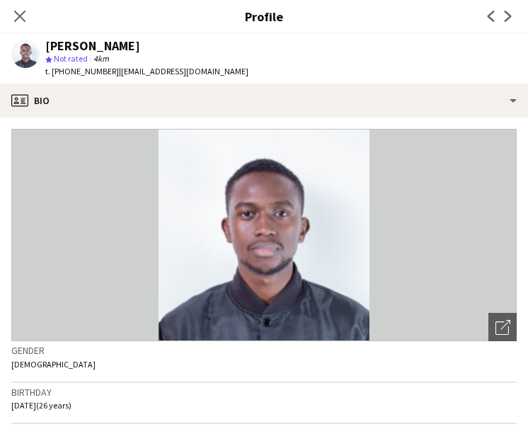
click at [34, 2] on div "Close pop-in" at bounding box center [20, 16] width 40 height 33
click at [18, 1] on div "Close pop-in" at bounding box center [20, 16] width 40 height 33
click at [22, 23] on icon "Close pop-in" at bounding box center [19, 15] width 13 height 13
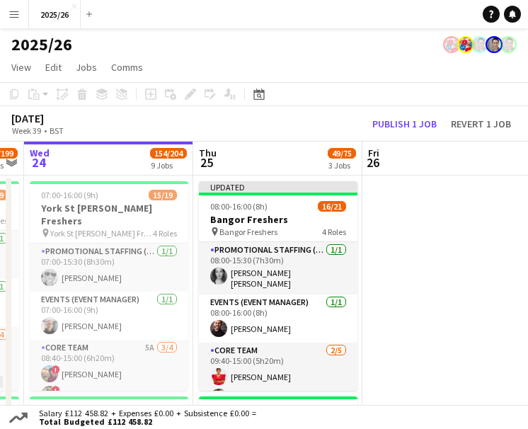
scroll to position [0, 495]
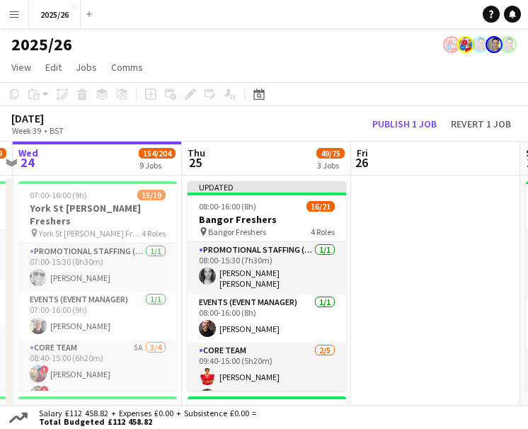
drag, startPoint x: 338, startPoint y: 240, endPoint x: 182, endPoint y: 244, distance: 156.5
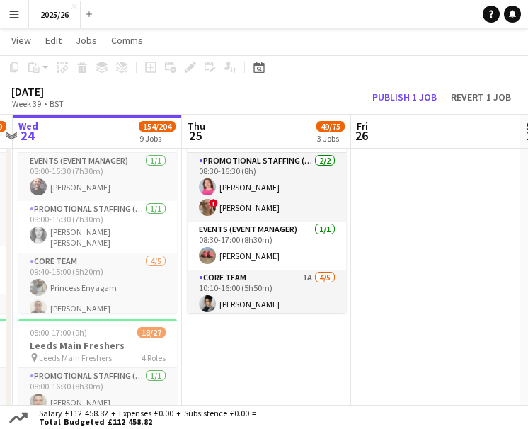
scroll to position [464, 0]
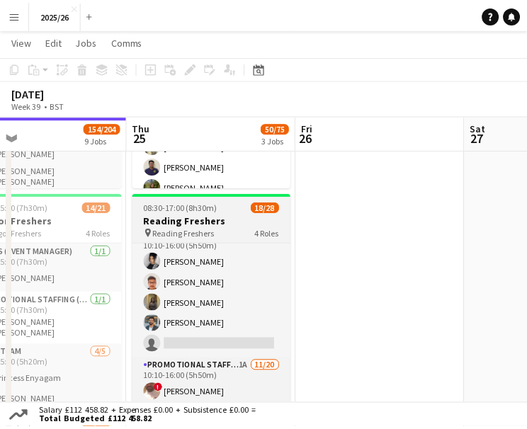
scroll to position [245, 0]
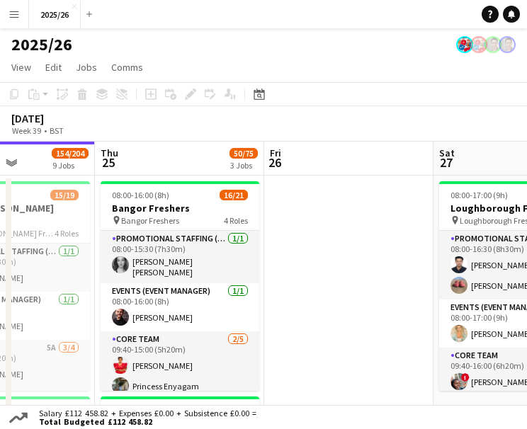
drag, startPoint x: 380, startPoint y: 306, endPoint x: 144, endPoint y: 287, distance: 236.4
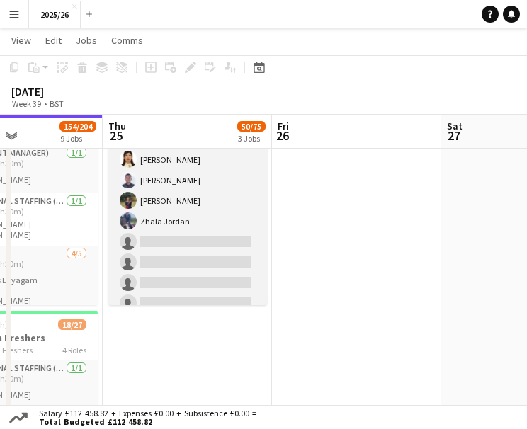
scroll to position [413, 0]
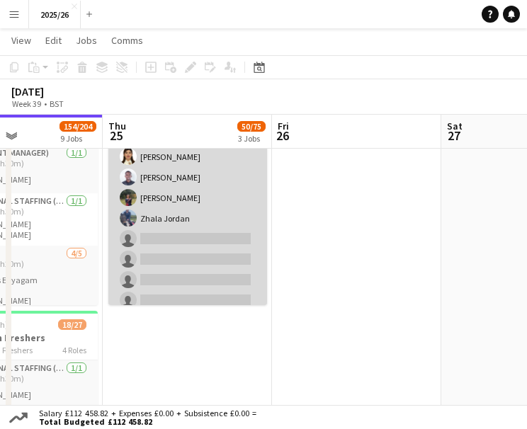
click at [206, 264] on app-card-role "Promotional Staffing (Brand Ambassadors) 1A [DATE] 10:10-16:00 (5h50m) ! [PERSO…" at bounding box center [187, 198] width 159 height 438
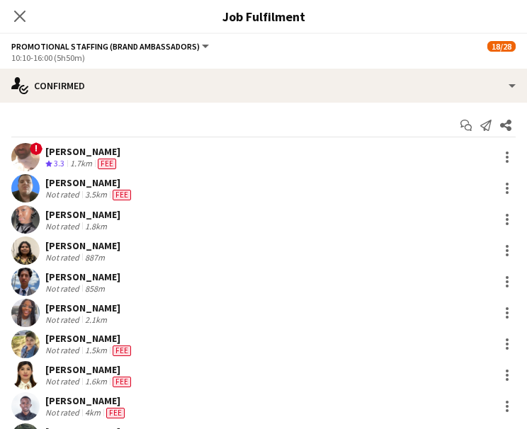
scroll to position [285, 0]
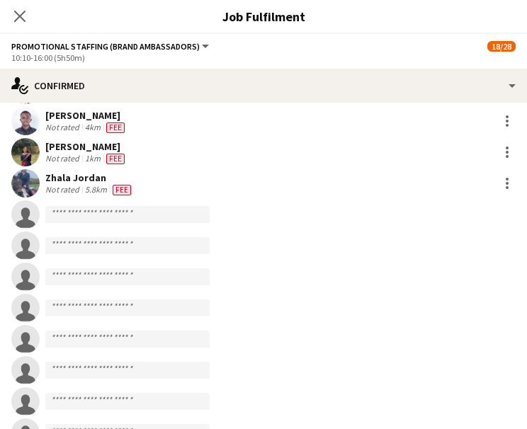
click at [100, 226] on app-invite-slot "single-neutral-actions" at bounding box center [263, 214] width 527 height 28
click at [93, 219] on input at bounding box center [127, 214] width 164 height 17
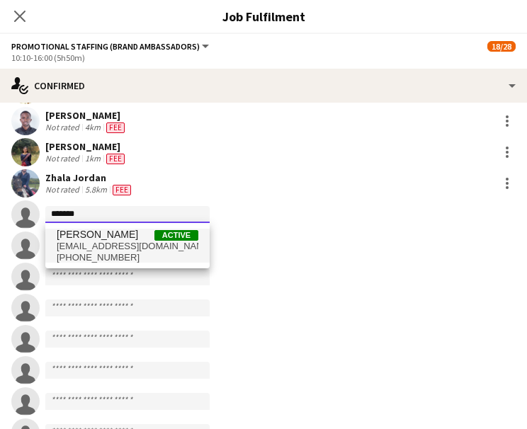
type input "*******"
click at [115, 243] on span "[EMAIL_ADDRESS][DOMAIN_NAME]" at bounding box center [128, 246] width 142 height 11
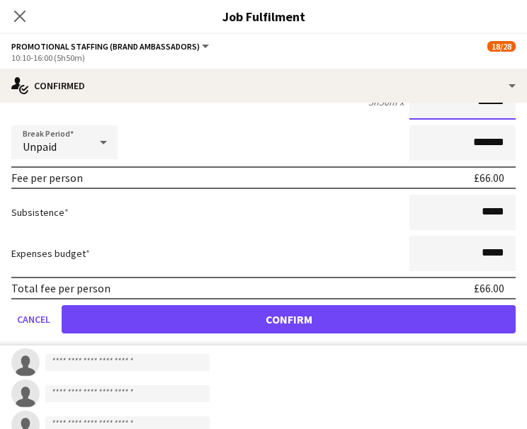
scroll to position [623, 0]
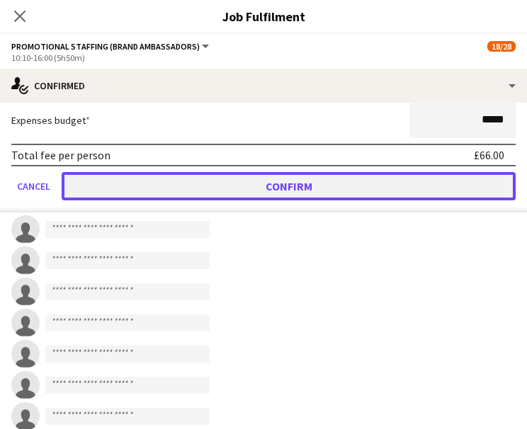
click at [375, 200] on button "Confirm" at bounding box center [289, 186] width 454 height 28
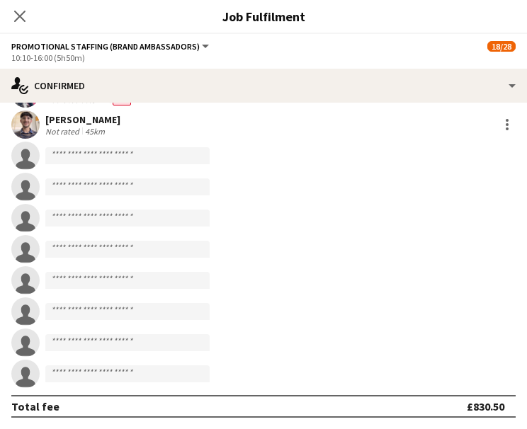
scroll to position [375, 0]
click at [13, 8] on app-icon "Close pop-in" at bounding box center [20, 16] width 21 height 21
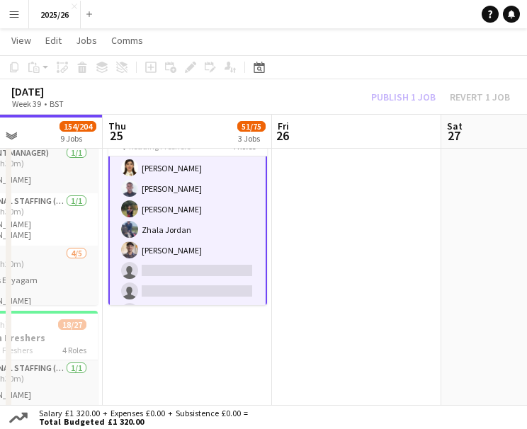
click at [413, 91] on div "Publish 1 job Revert 1 job" at bounding box center [440, 97] width 173 height 16
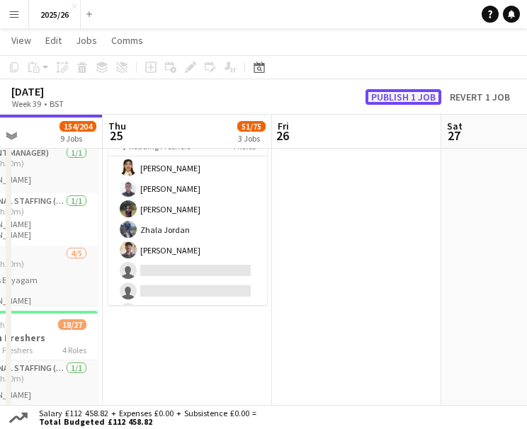
click at [404, 103] on button "Publish 1 job" at bounding box center [403, 97] width 76 height 16
